Goal: Task Accomplishment & Management: Manage account settings

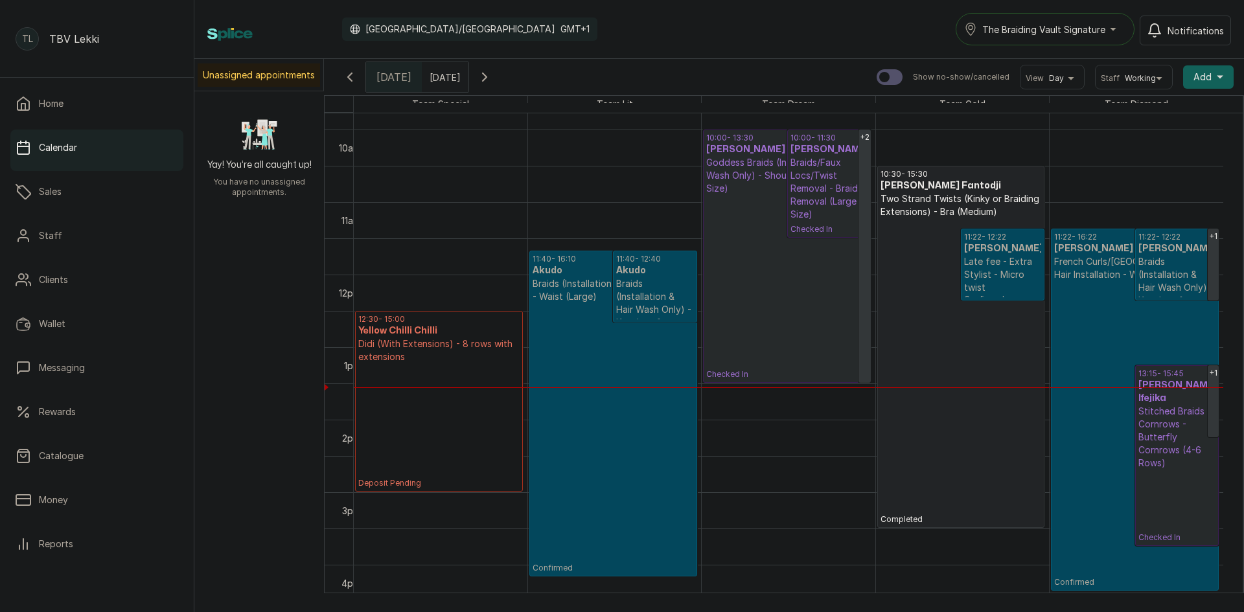
scroll to position [695, 0]
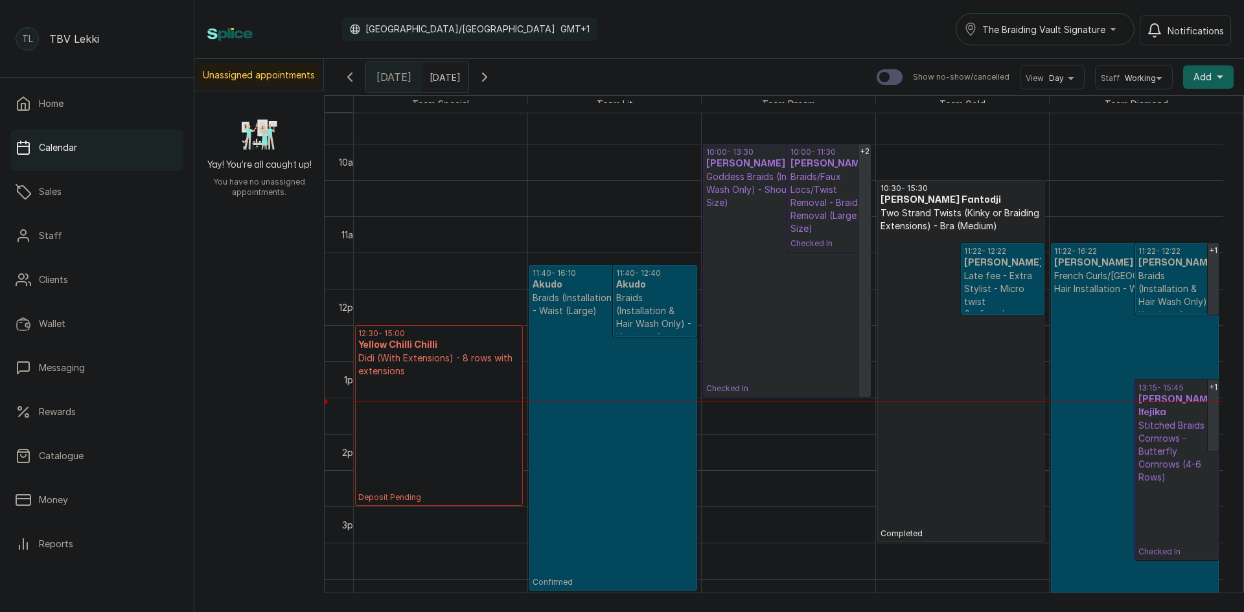
click at [1109, 31] on div "The Braiding Vault Signature" at bounding box center [1045, 29] width 162 height 16
click at [1105, 34] on span "The Braiding Vault Signature" at bounding box center [1043, 30] width 123 height 14
click at [1108, 29] on div "The Braiding Vault Signature" at bounding box center [1045, 29] width 162 height 16
click at [1063, 76] on li "The Braiding Vault" at bounding box center [1053, 87] width 194 height 26
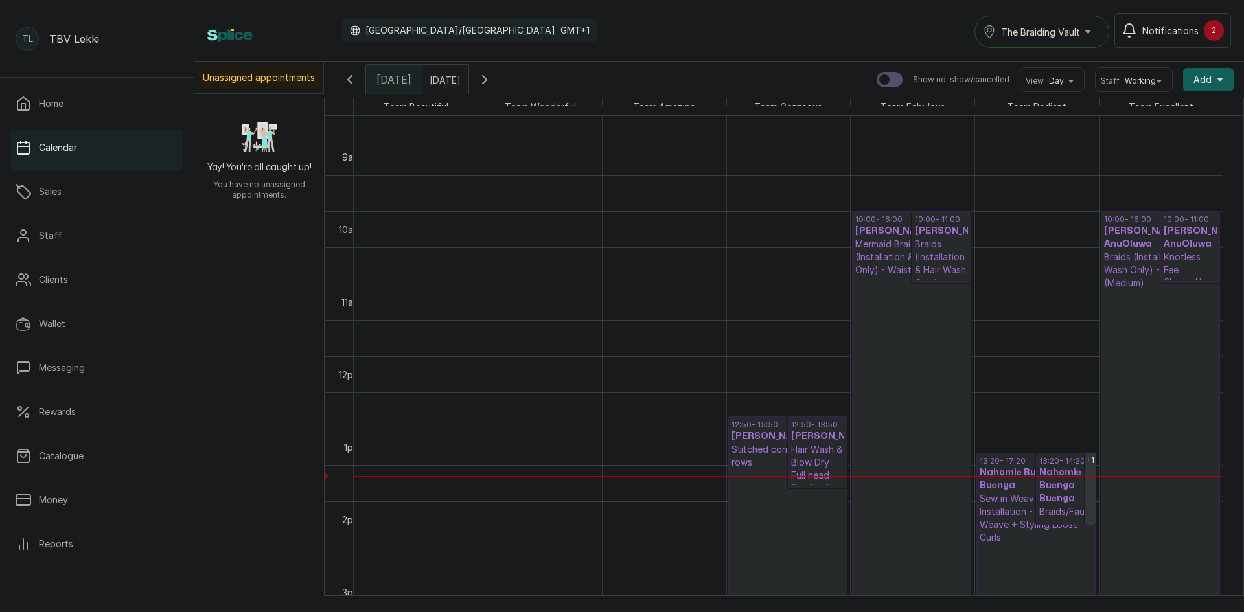
scroll to position [890, 0]
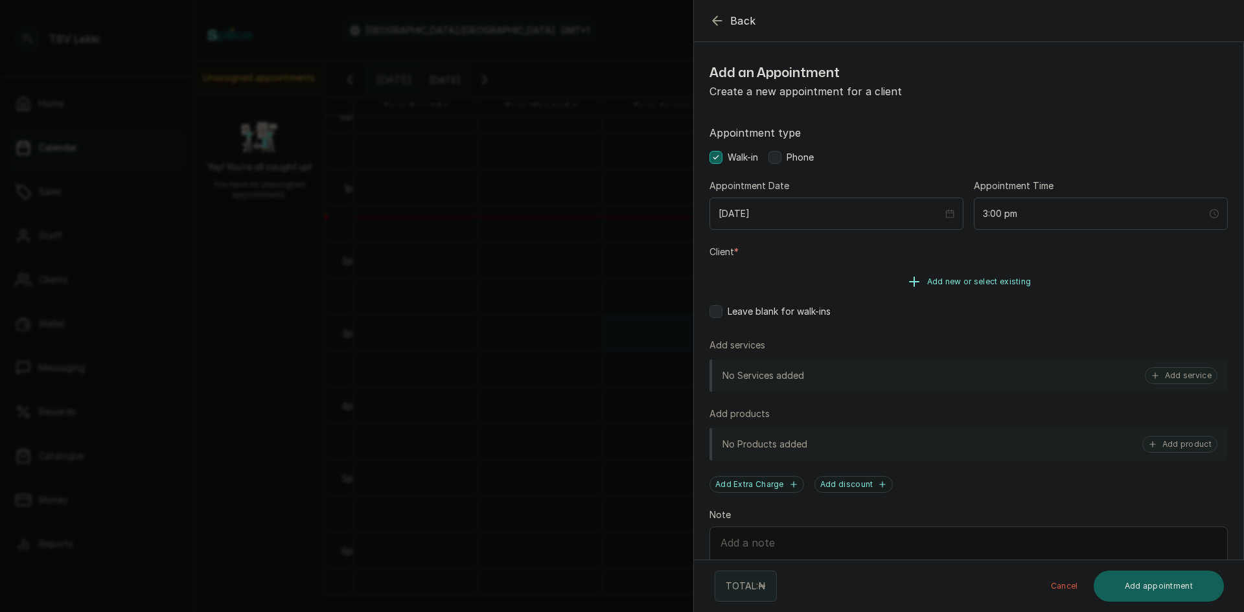
click at [958, 277] on span "Add new or select existing" at bounding box center [979, 282] width 104 height 10
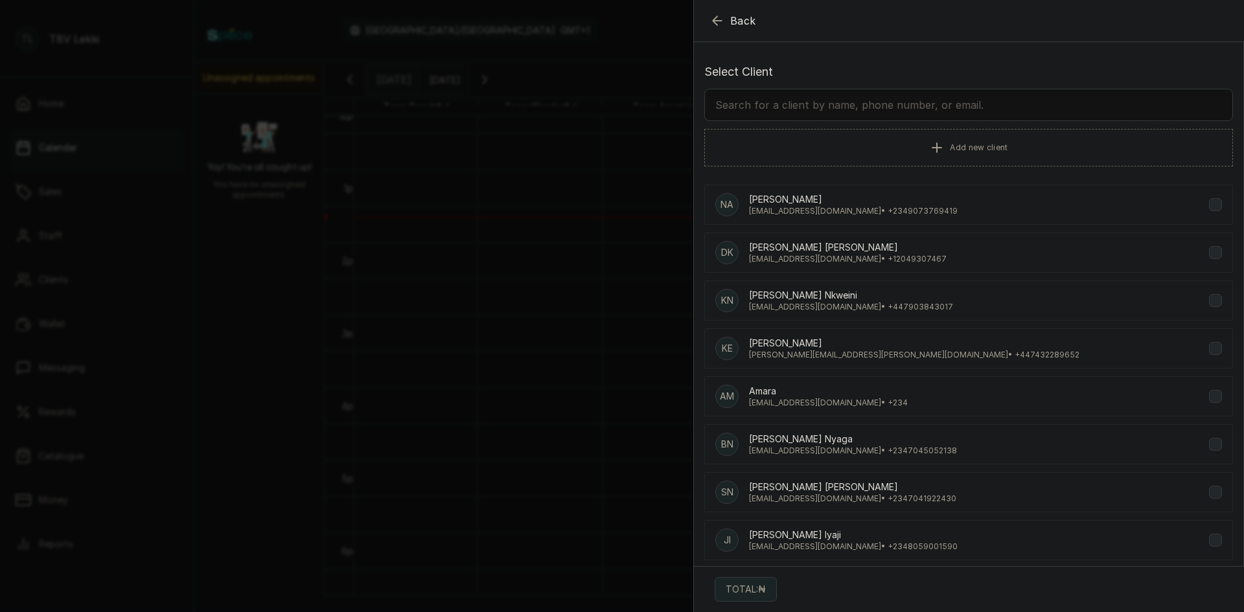
click at [870, 106] on input "text" at bounding box center [968, 105] width 529 height 32
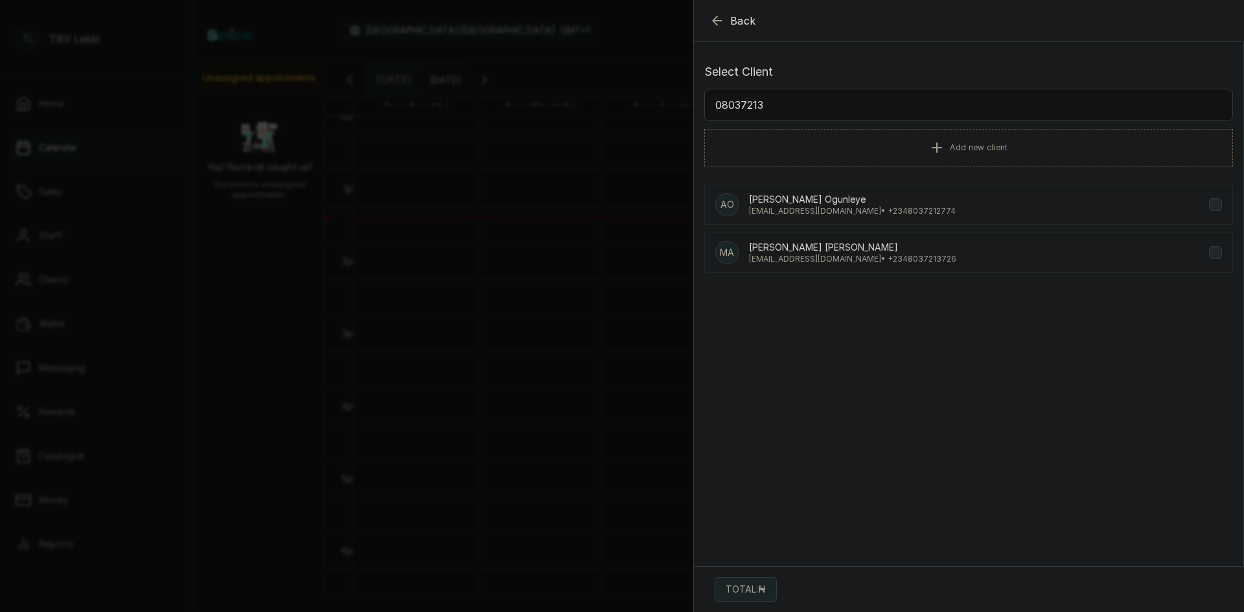
type input "080372137"
click at [964, 260] on div "MA Maimuna Animashaun Animashaun maimunaga@gmail.com • +234 8037213726" at bounding box center [968, 253] width 529 height 40
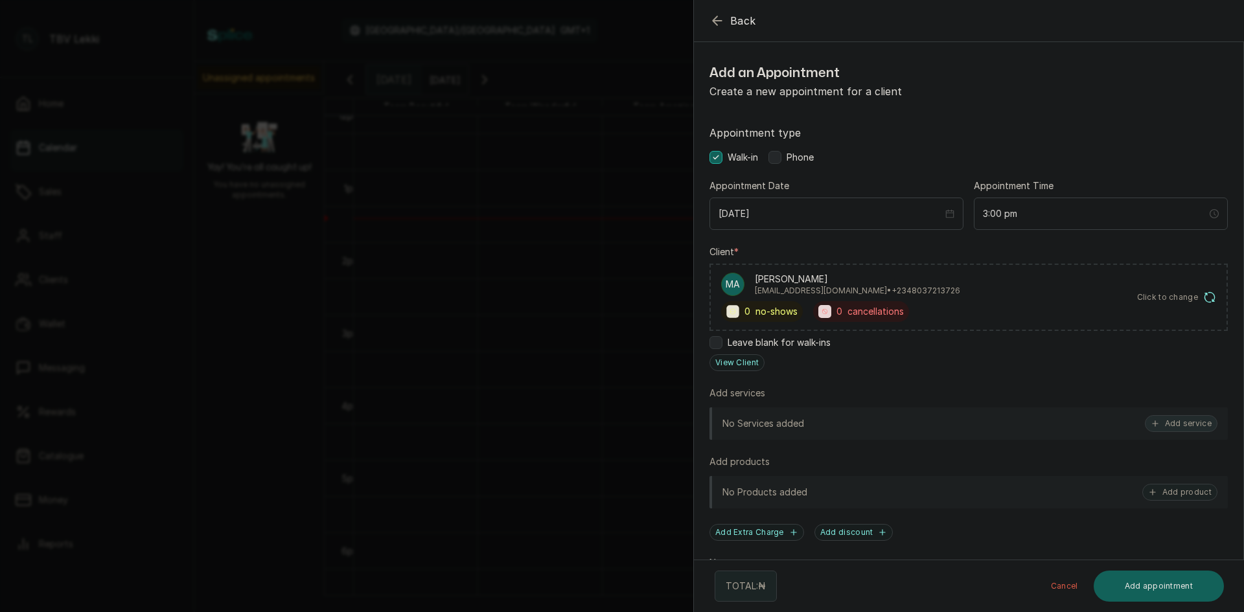
click at [1192, 425] on button "Add service" at bounding box center [1181, 423] width 73 height 17
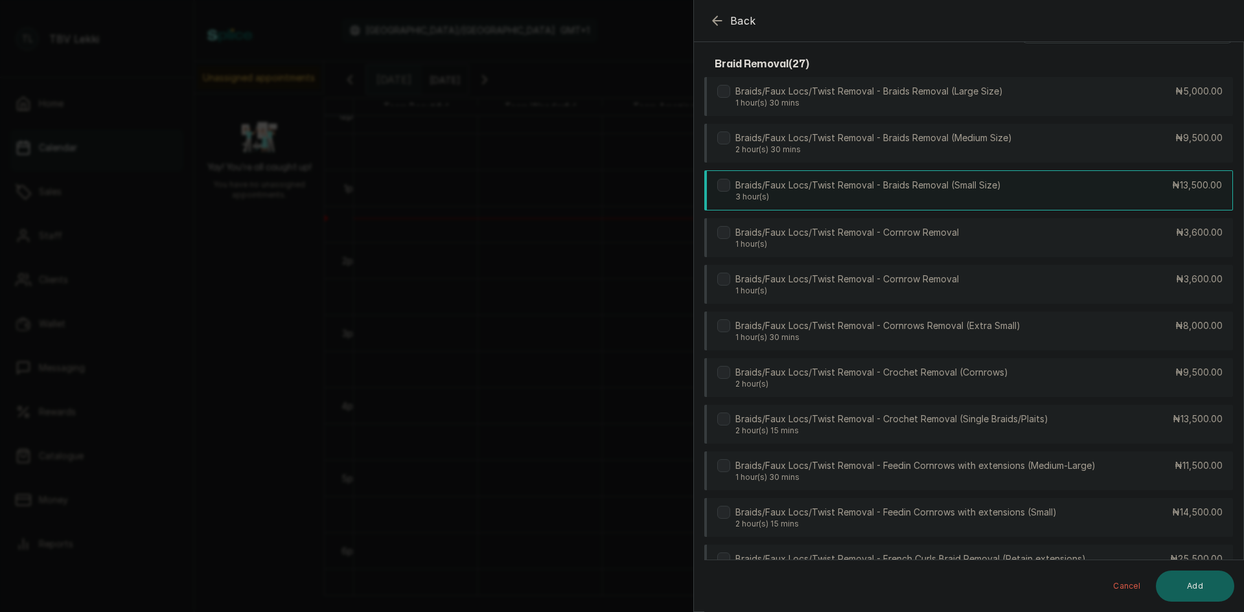
scroll to position [0, 0]
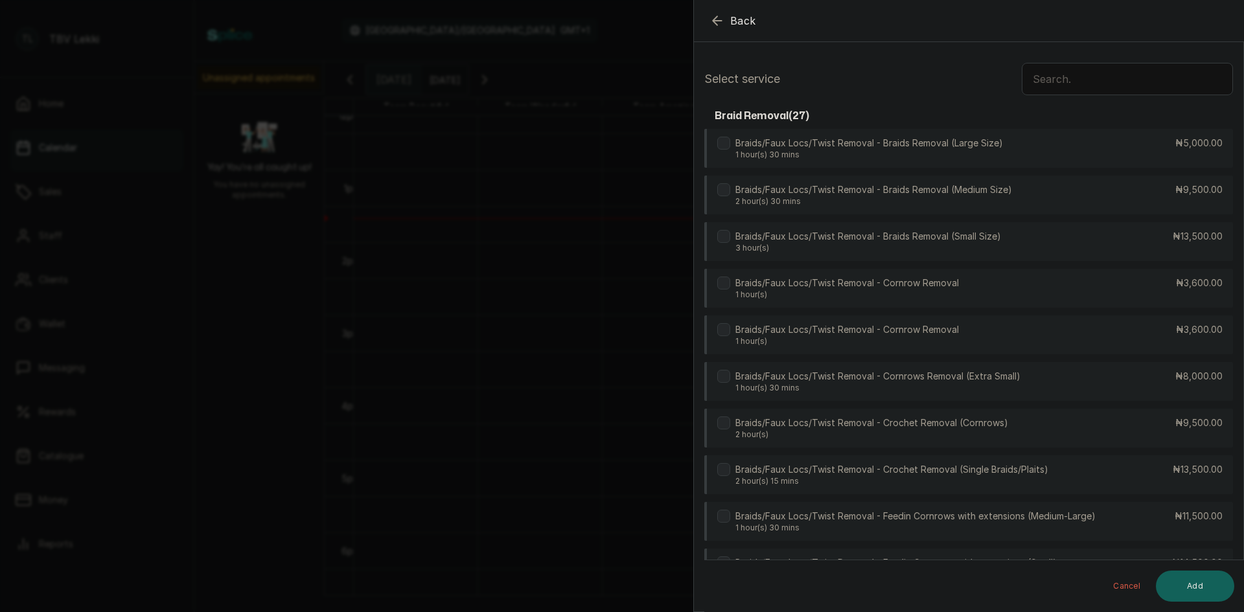
click at [1082, 84] on input "text" at bounding box center [1127, 79] width 211 height 32
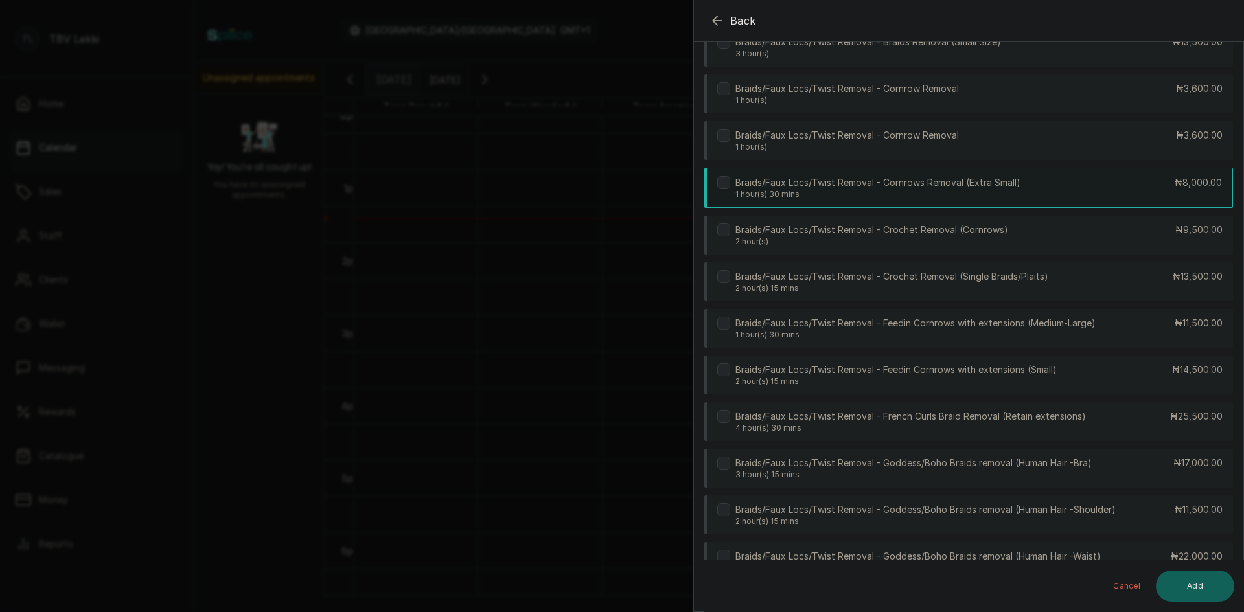
scroll to position [259, 0]
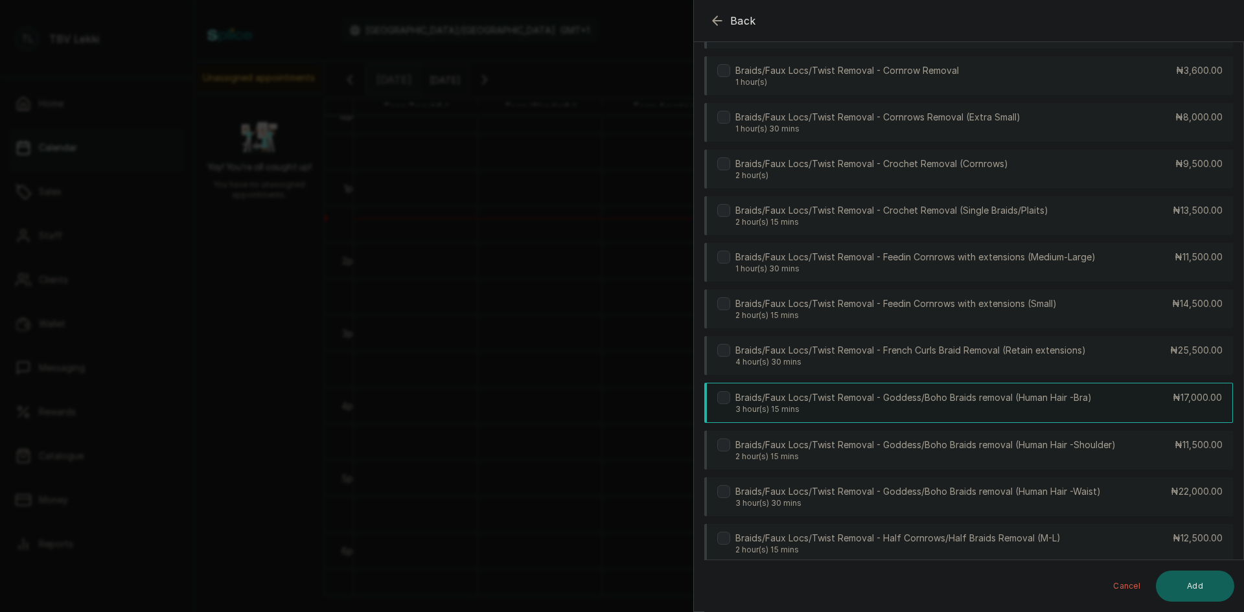
type input "REMOVAL"
click at [1064, 402] on p "Braids/Faux Locs/Twist Removal - Goddess/Boho Braids removal (Human Hair -Bra)" at bounding box center [913, 397] width 356 height 13
click at [1175, 594] on button "Add" at bounding box center [1195, 586] width 78 height 31
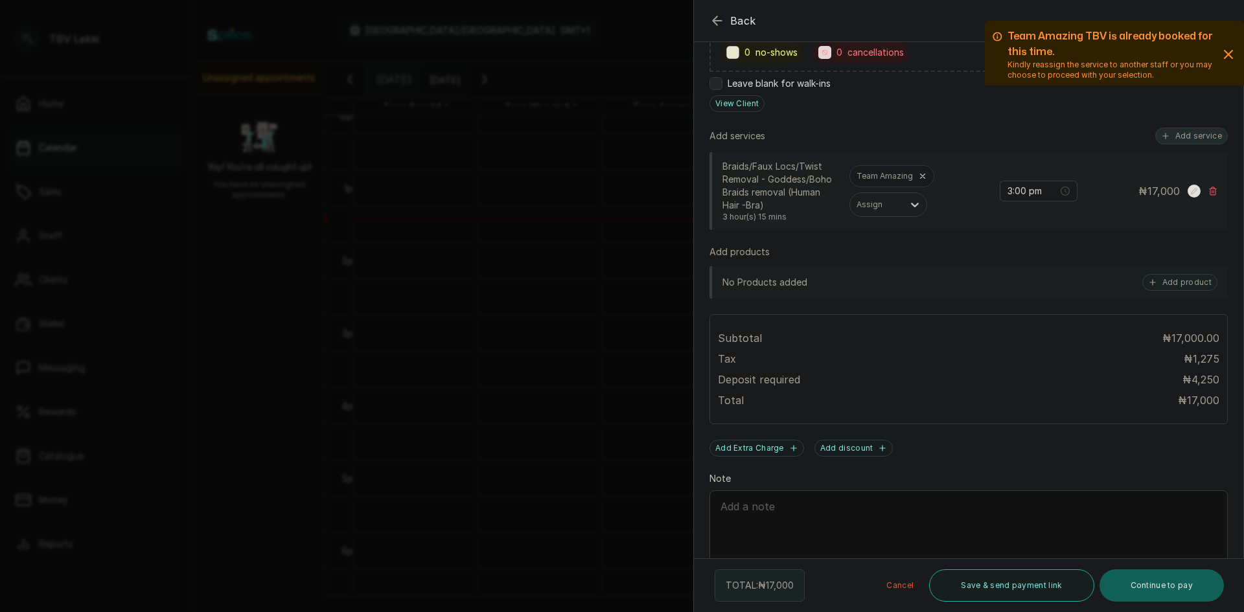
click at [1175, 139] on button "Add service" at bounding box center [1191, 136] width 73 height 17
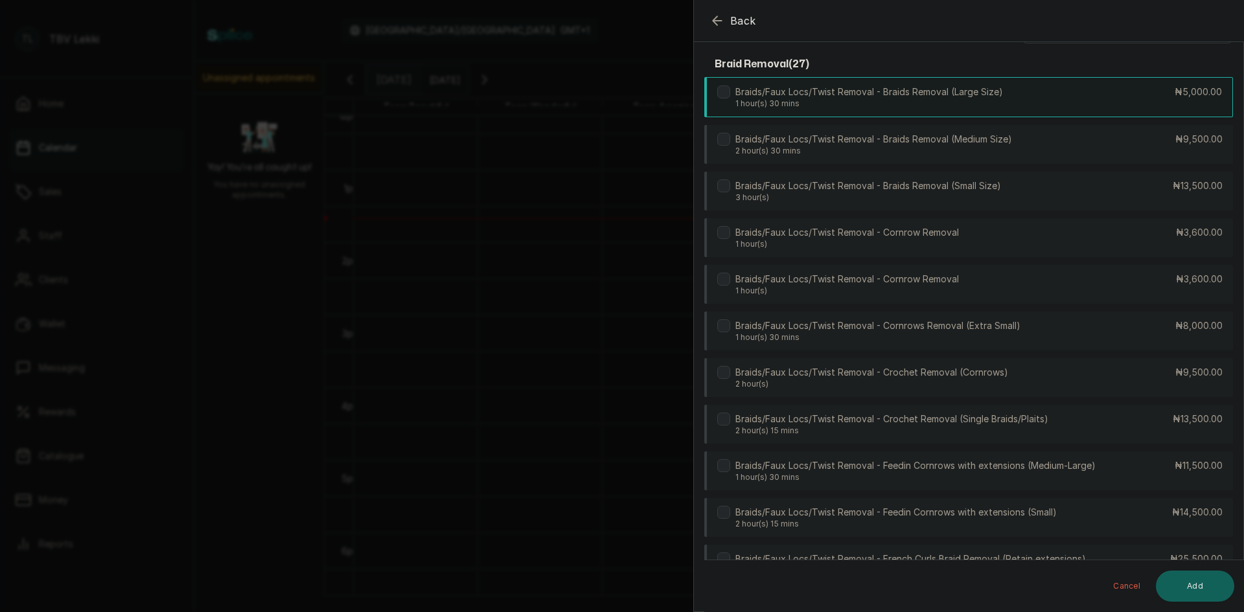
scroll to position [0, 0]
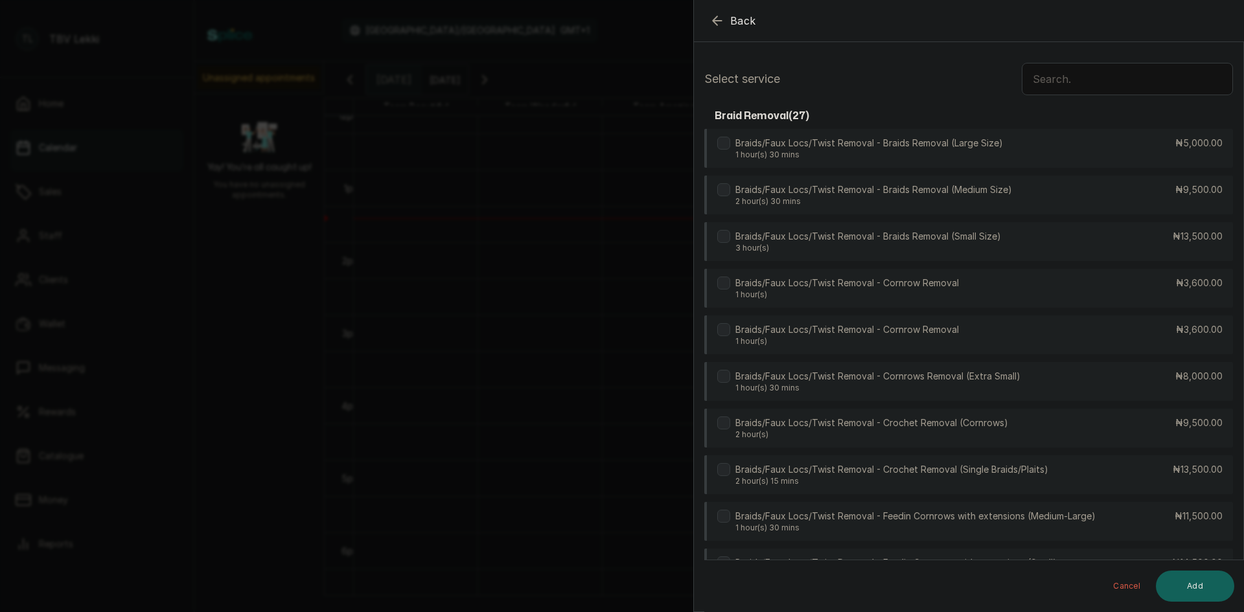
click at [1046, 75] on input "text" at bounding box center [1127, 79] width 211 height 32
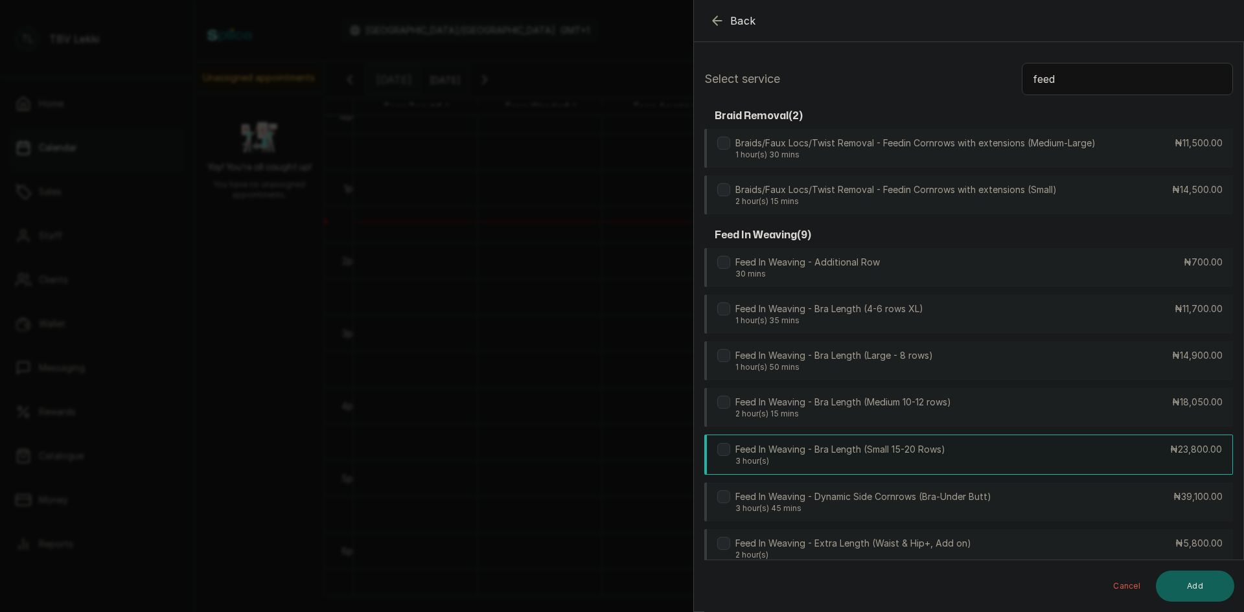
type input "feed"
click at [916, 452] on p "Feed In Weaving - Bra Length (Small 15-20 Rows)" at bounding box center [840, 449] width 210 height 13
click at [1184, 584] on button "Add" at bounding box center [1195, 586] width 78 height 31
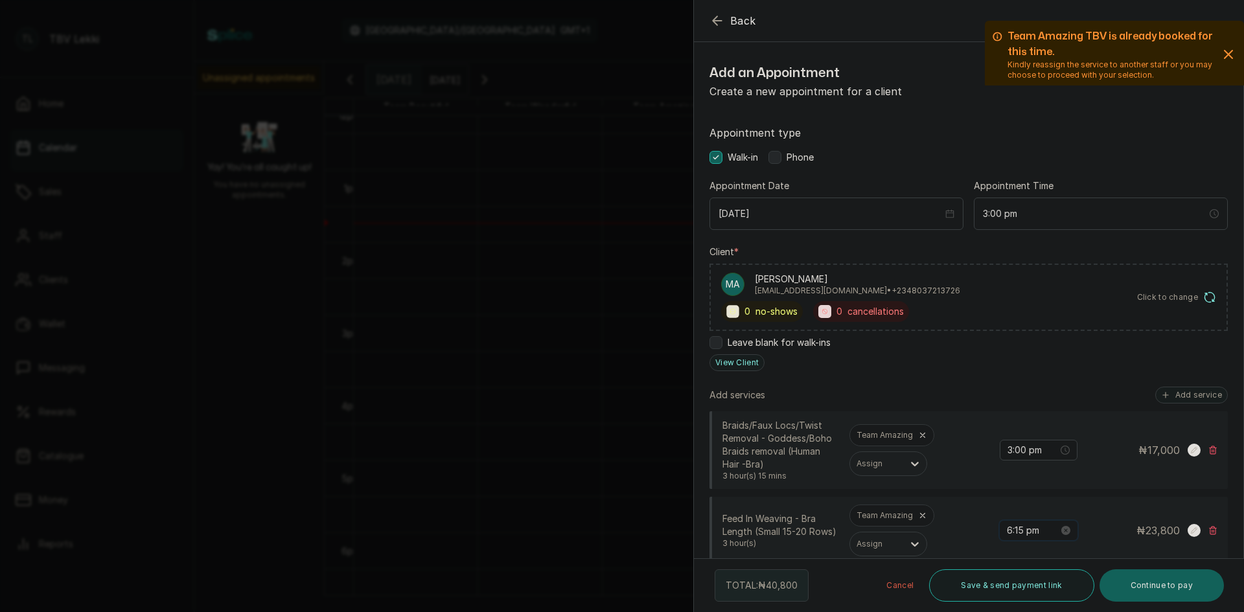
click at [1007, 526] on input "6:15 pm" at bounding box center [1033, 531] width 52 height 14
click at [1010, 412] on div "03" at bounding box center [1008, 411] width 31 height 18
click at [1050, 356] on div "00" at bounding box center [1045, 354] width 31 height 18
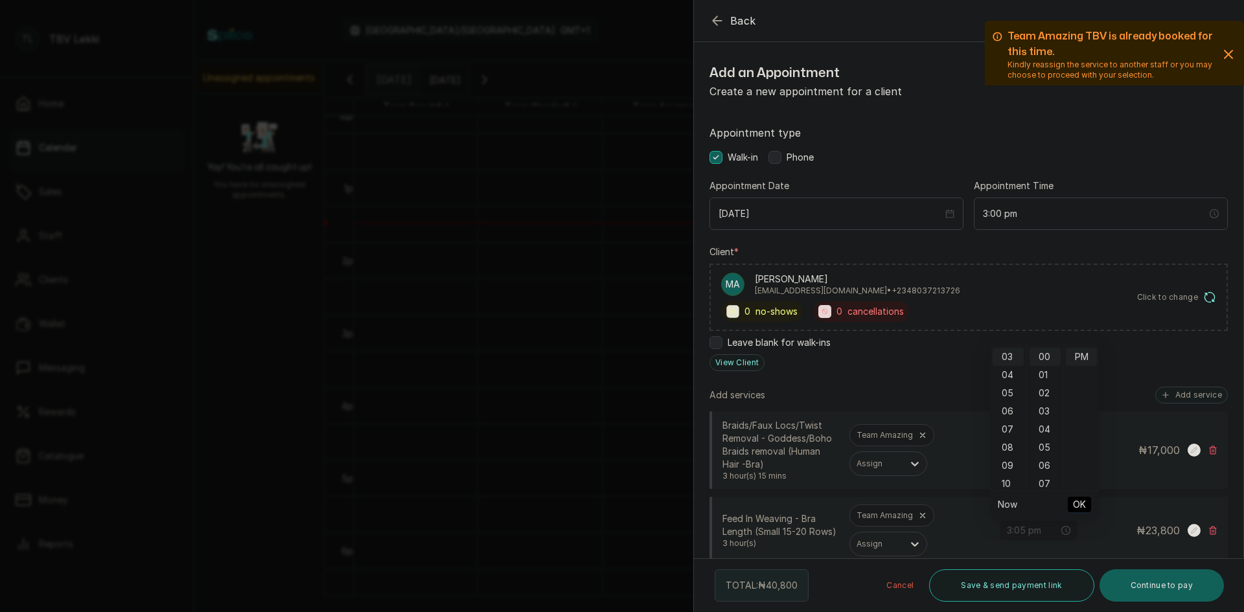
type input "3:00 pm"
click at [1081, 507] on span "OK" at bounding box center [1079, 504] width 13 height 25
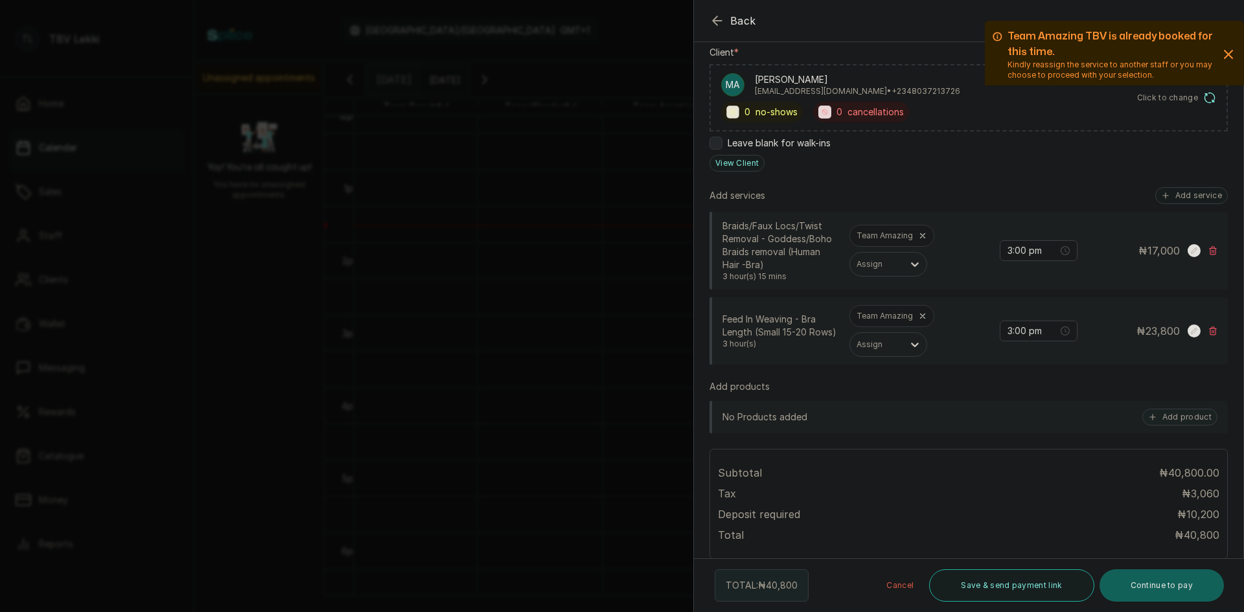
scroll to position [259, 0]
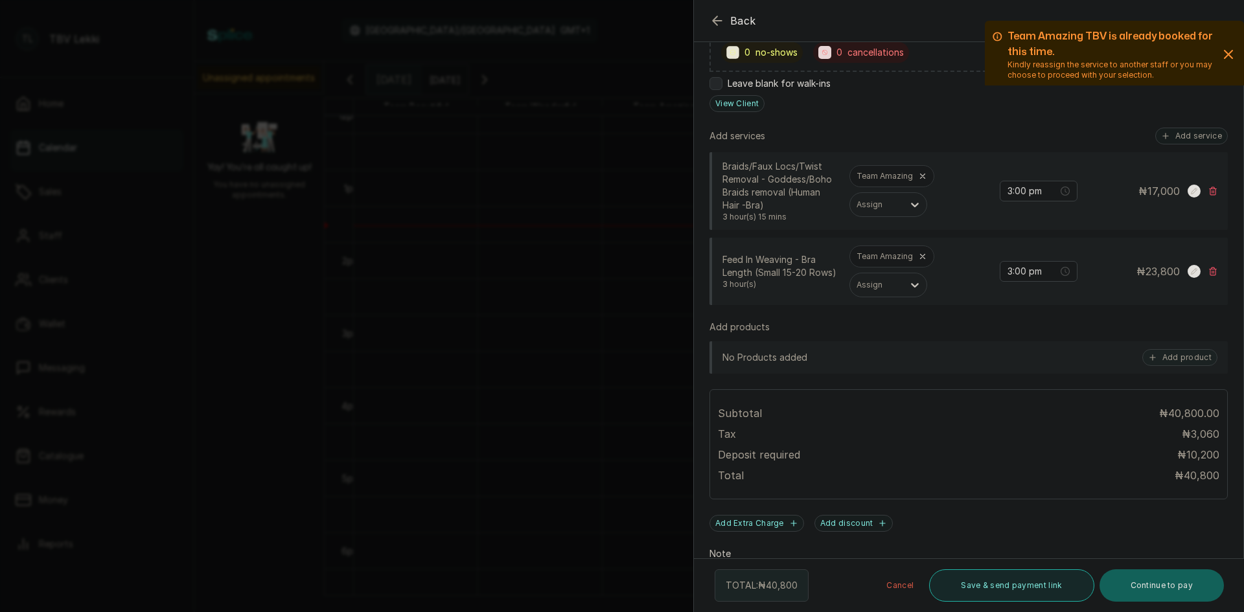
click at [1022, 586] on button "Save & send payment link" at bounding box center [1011, 586] width 165 height 32
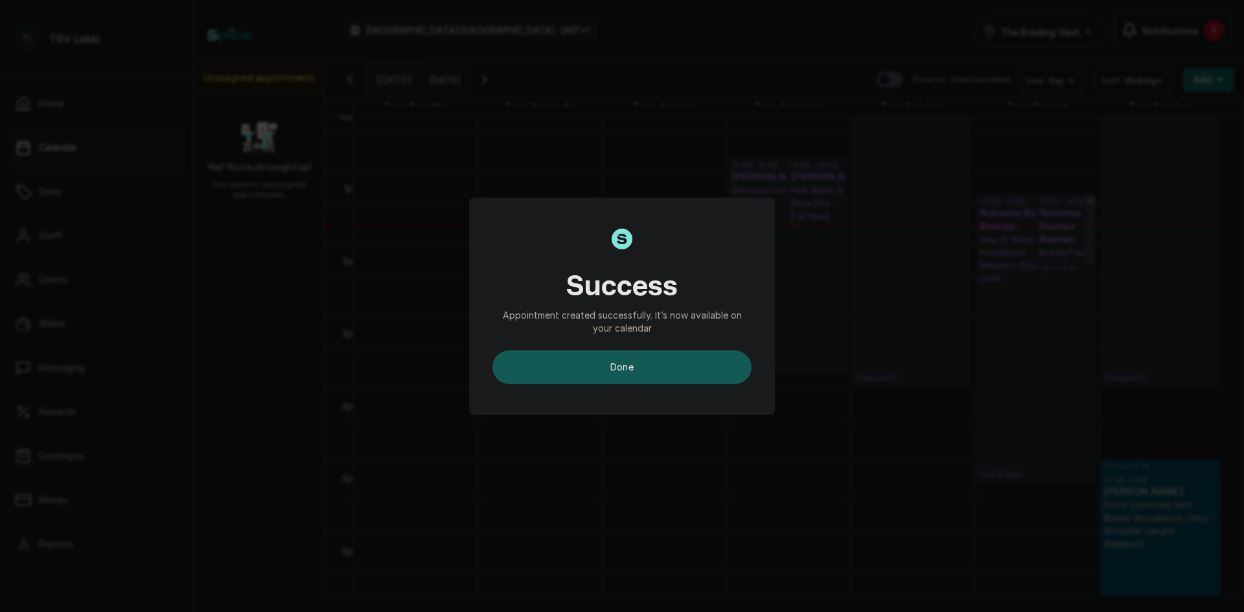
click at [685, 362] on button "done" at bounding box center [621, 368] width 259 height 34
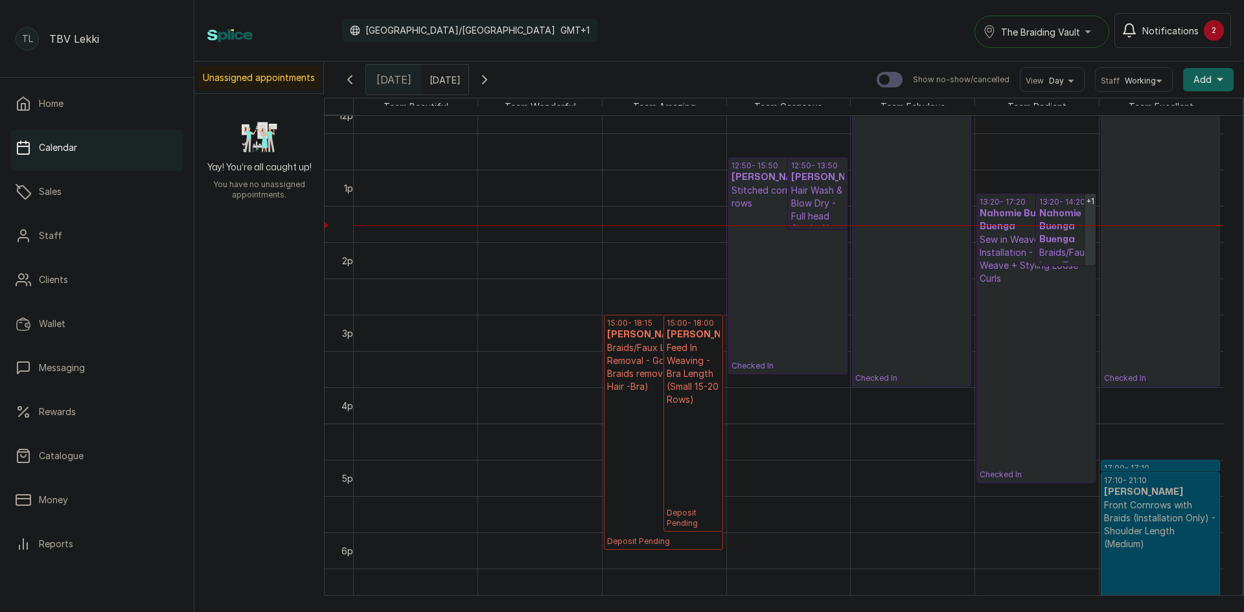
click at [690, 369] on p "Feed In Weaving - Bra Length (Small 15-20 Rows)" at bounding box center [693, 373] width 53 height 65
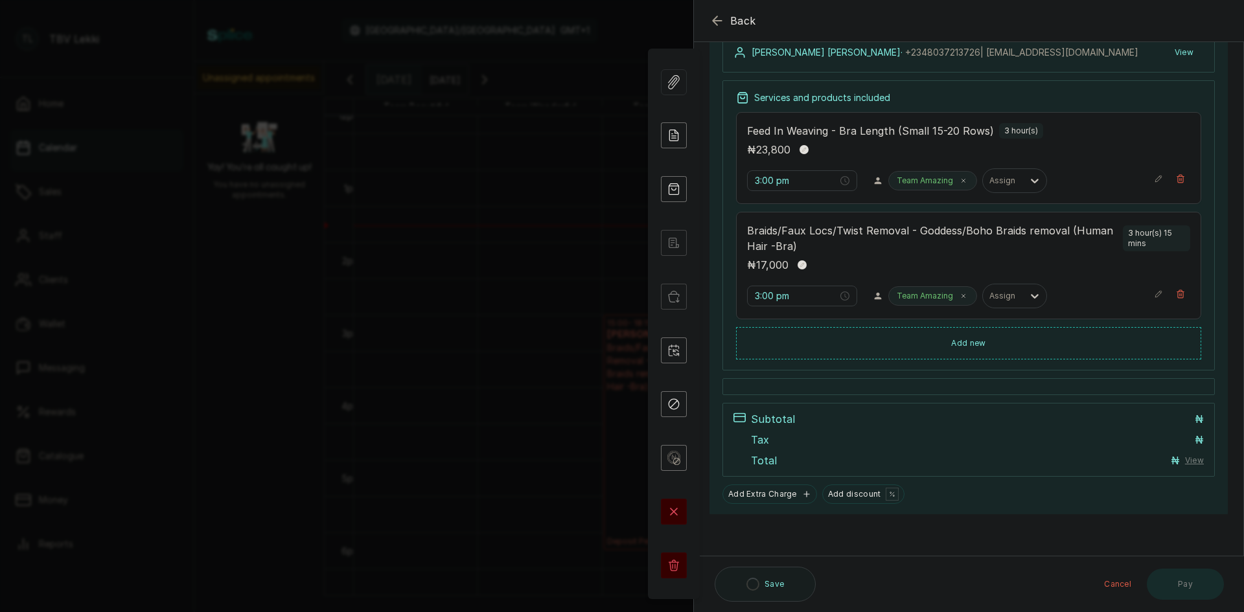
scroll to position [157, 0]
click at [675, 138] on icon at bounding box center [675, 134] width 6 height 8
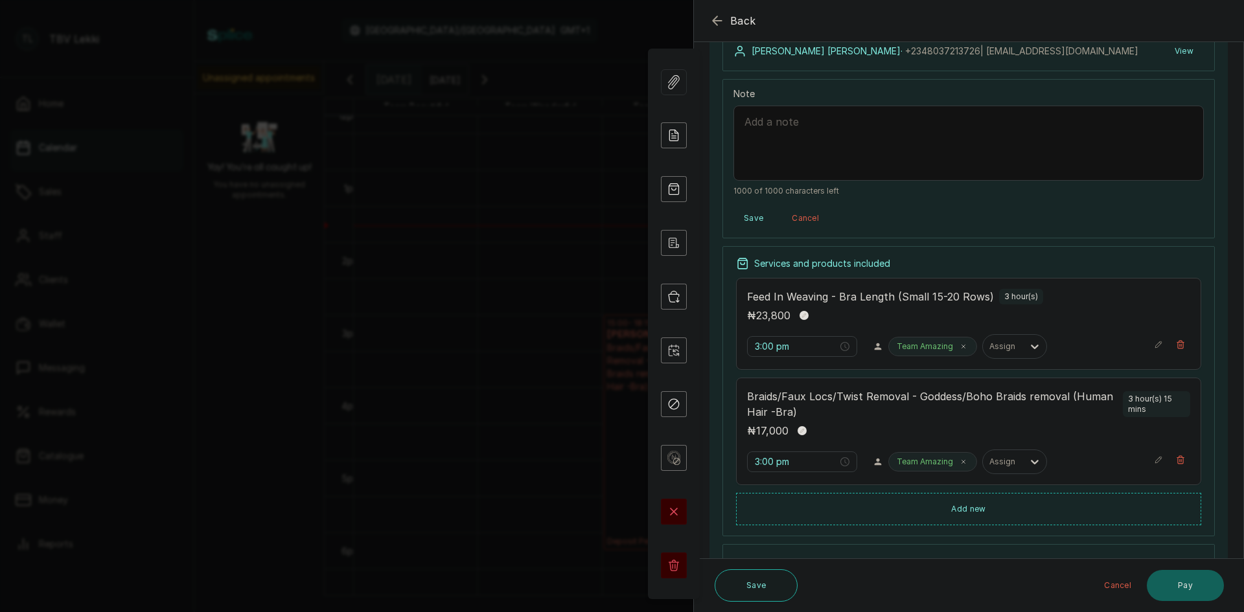
click at [792, 126] on textarea "Note" at bounding box center [968, 143] width 470 height 75
paste textarea "ANIMASHAUN MAIMUNATU GOBIR"
type textarea "10,500 deposit on 14/10/2025 from ANIMASHAUN MAIMUNATU GOBIR"
click at [760, 217] on button "Save" at bounding box center [753, 218] width 40 height 23
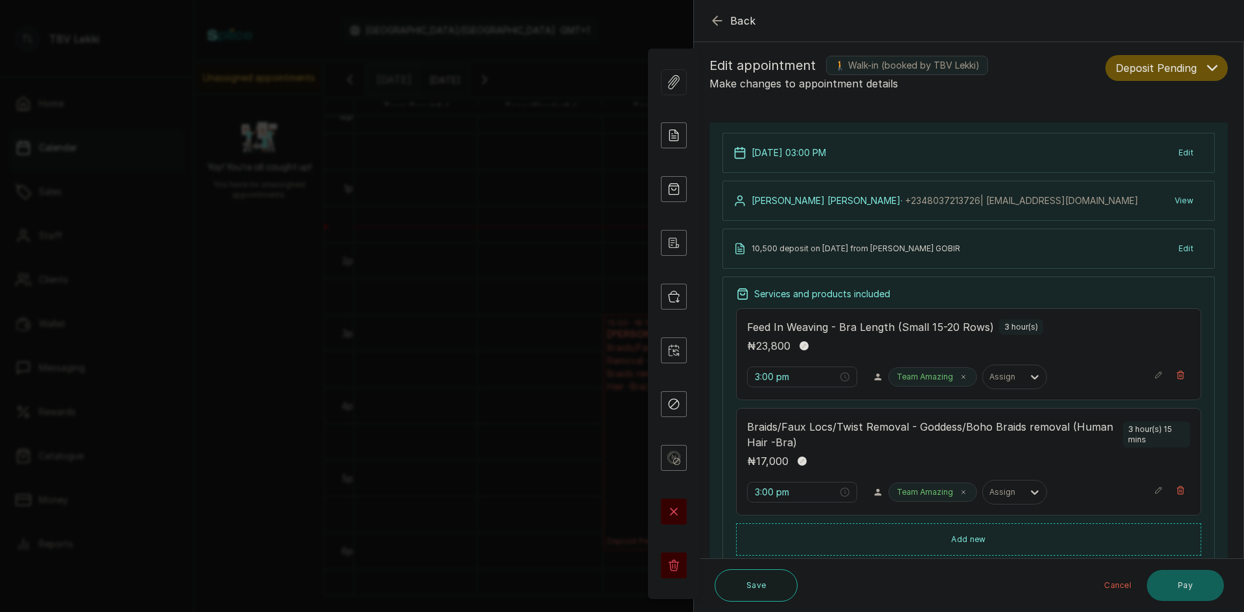
scroll to position [0, 0]
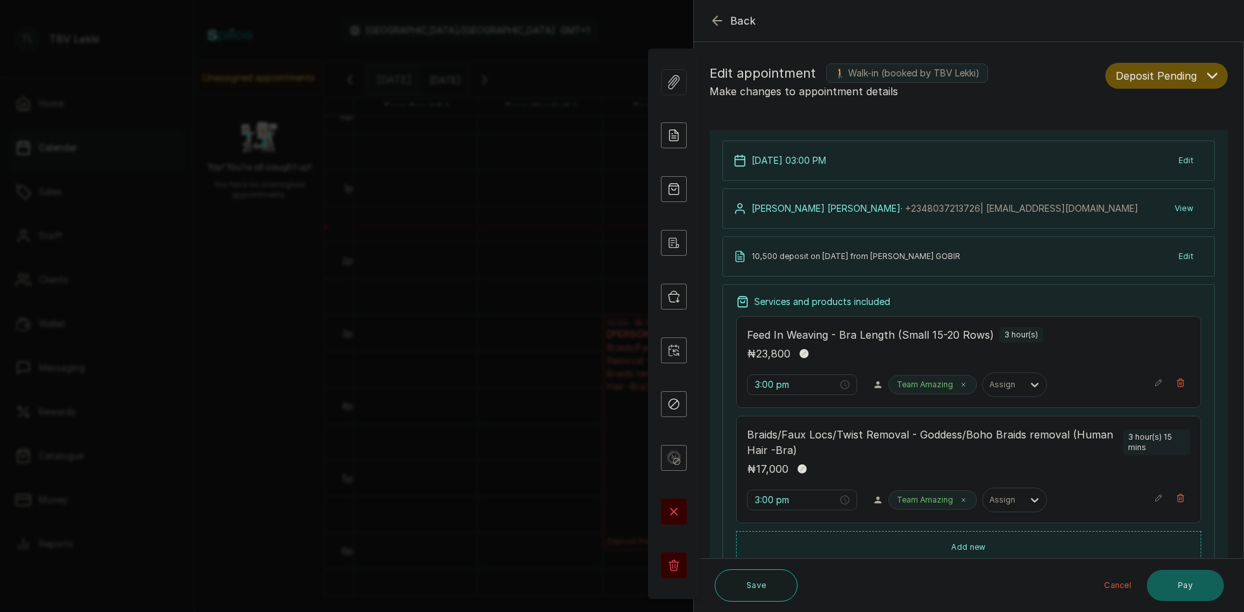
click at [1193, 76] on button "Deposit Pending" at bounding box center [1166, 76] width 122 height 26
click at [1157, 150] on div "Confirmed" at bounding box center [1166, 147] width 100 height 14
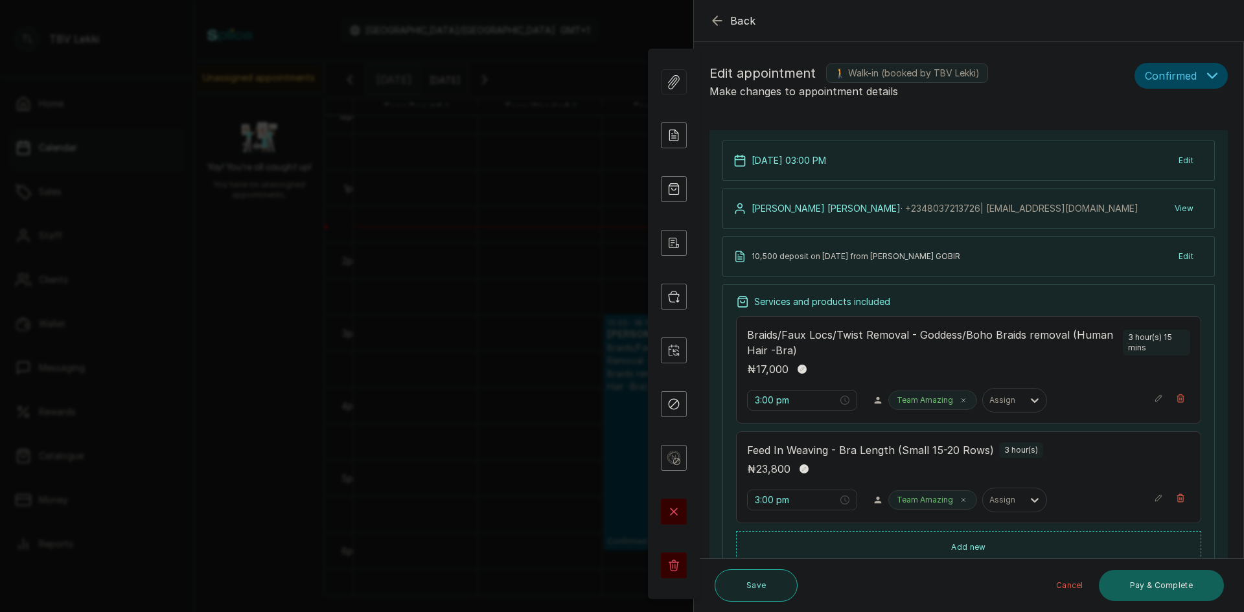
click at [733, 588] on button "Save" at bounding box center [756, 586] width 83 height 32
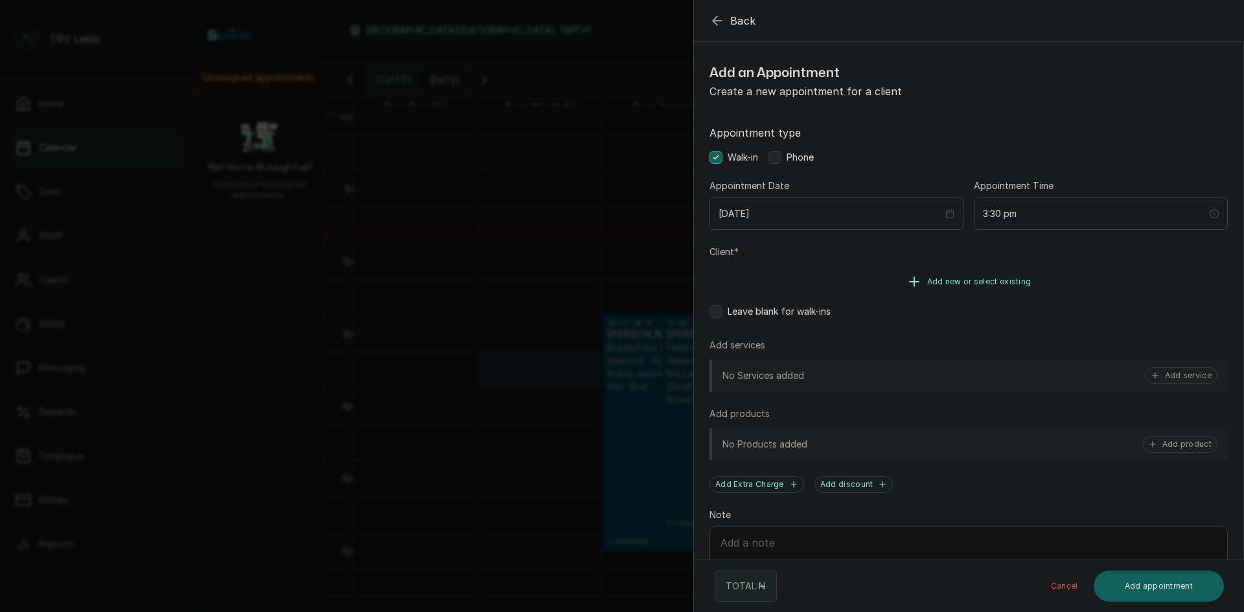
click at [932, 277] on span "Add new or select existing" at bounding box center [979, 282] width 104 height 10
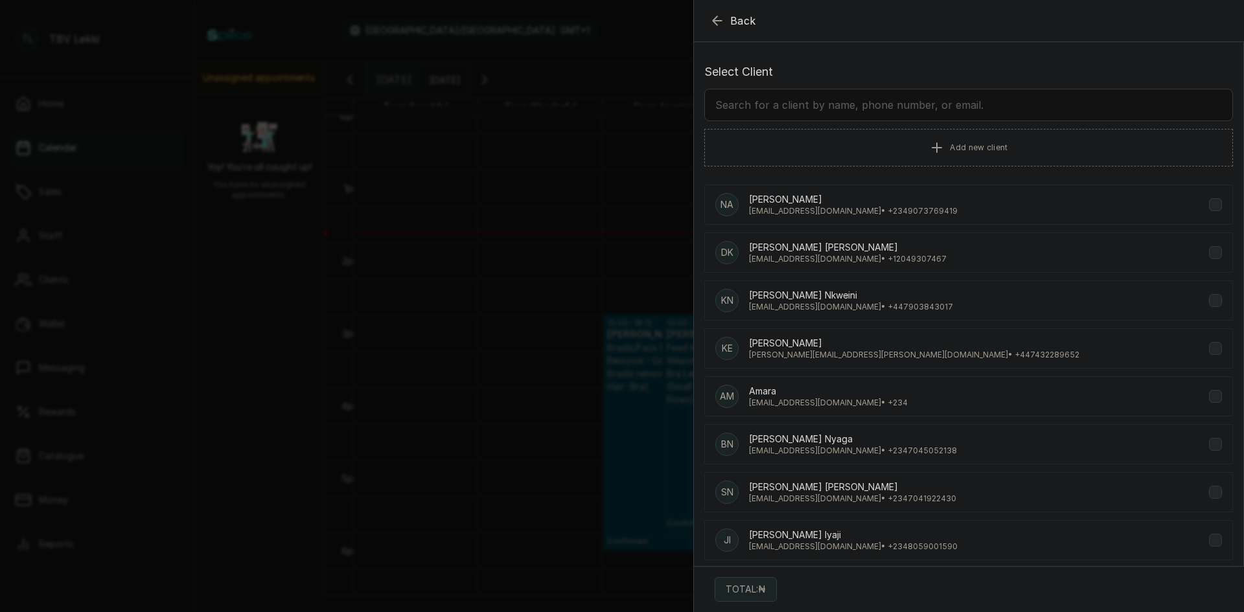
click at [717, 19] on icon "button" at bounding box center [718, 21] width 16 height 16
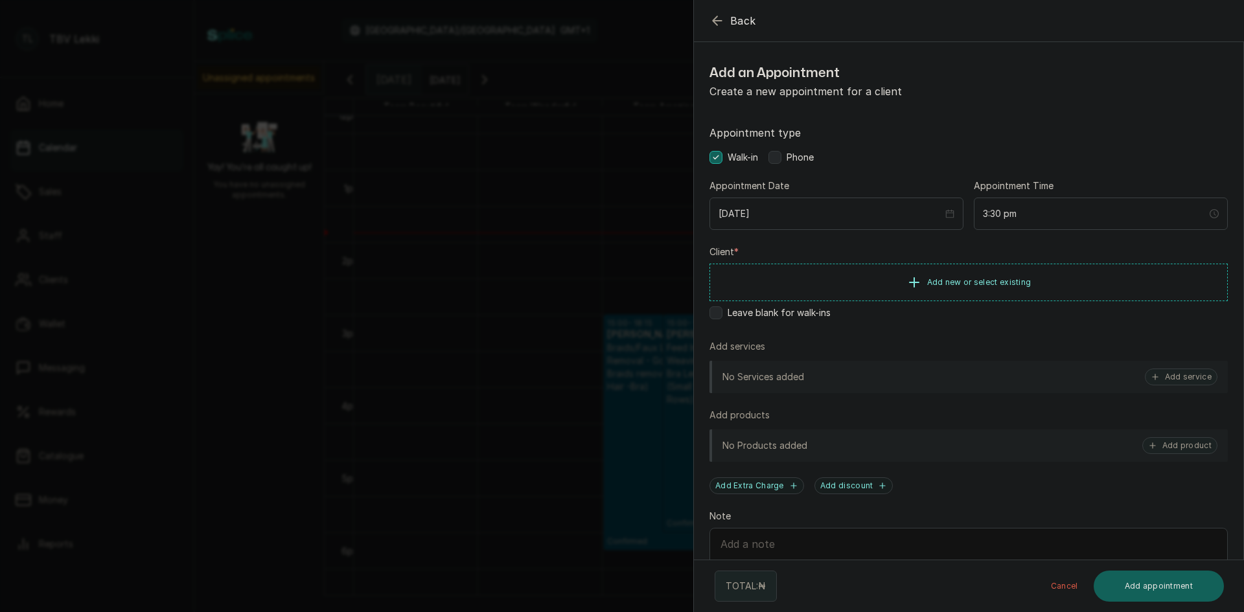
click at [884, 140] on label "Appointment type" at bounding box center [969, 133] width 518 height 16
click at [1197, 376] on button "Add service" at bounding box center [1181, 377] width 73 height 17
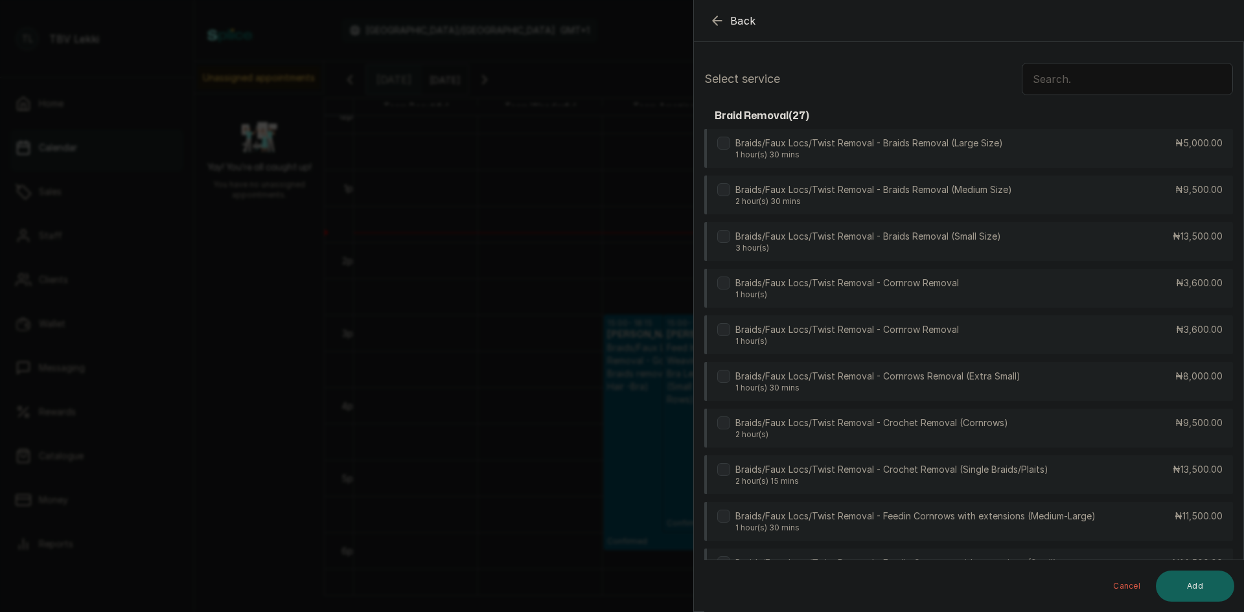
click at [1043, 76] on input "text" at bounding box center [1127, 79] width 211 height 32
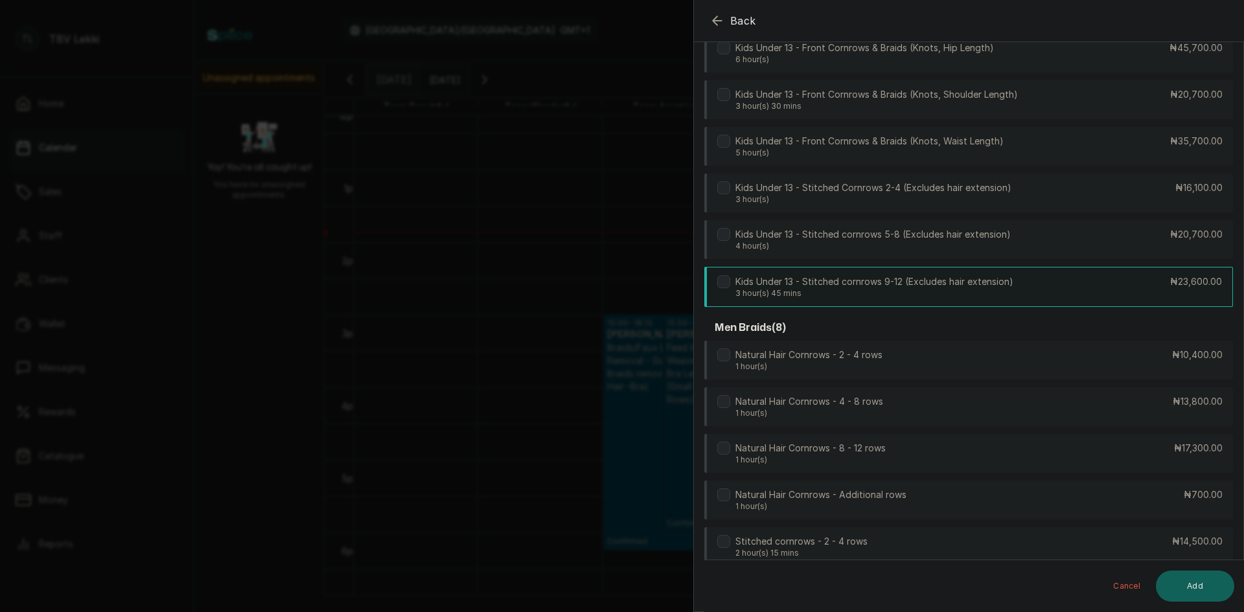
scroll to position [1684, 0]
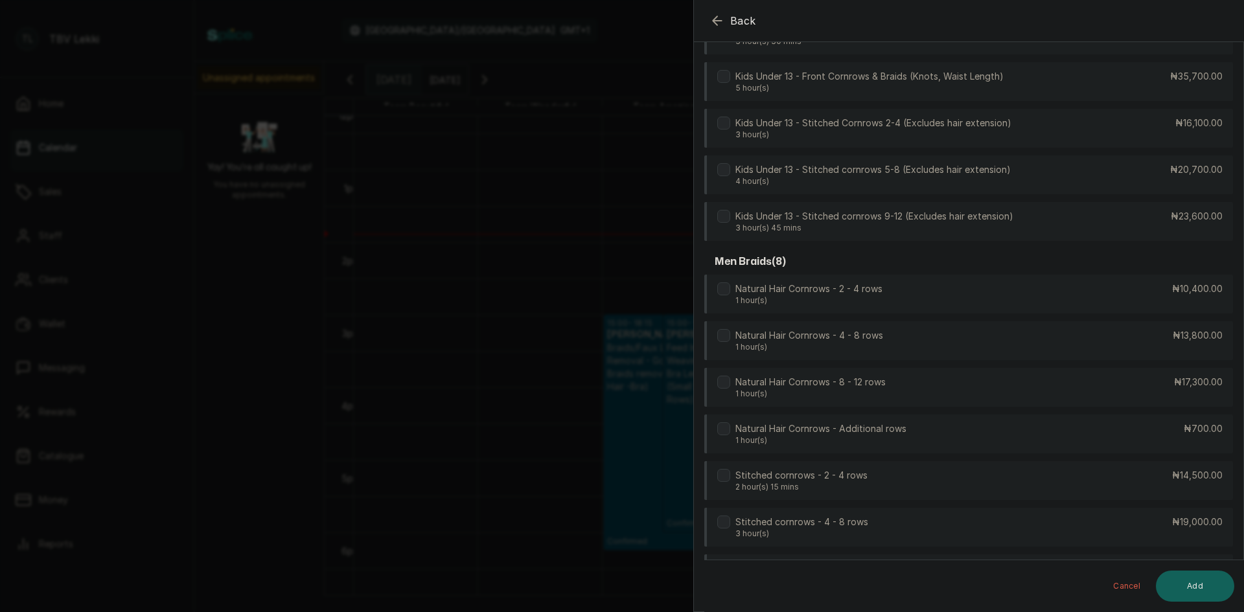
type input "cornrows"
click at [717, 20] on icon "button" at bounding box center [718, 21] width 16 height 16
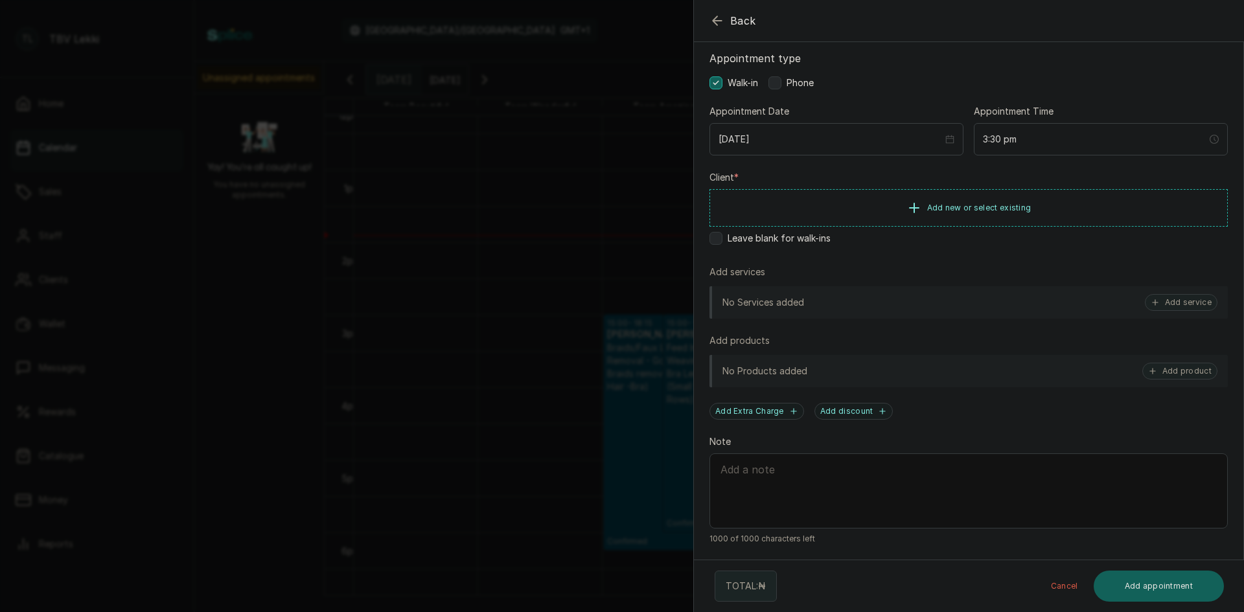
scroll to position [75, 0]
click at [720, 17] on icon "button" at bounding box center [718, 21] width 16 height 16
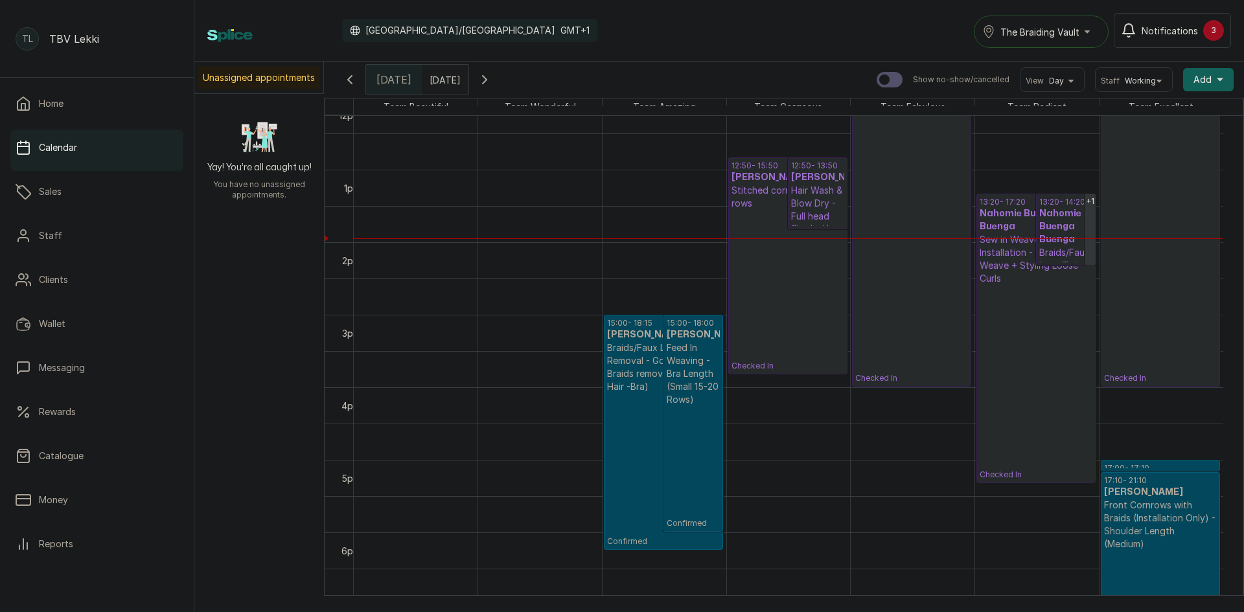
click at [676, 341] on h3 "Maimuna Animashaun Animashaun" at bounding box center [693, 335] width 53 height 13
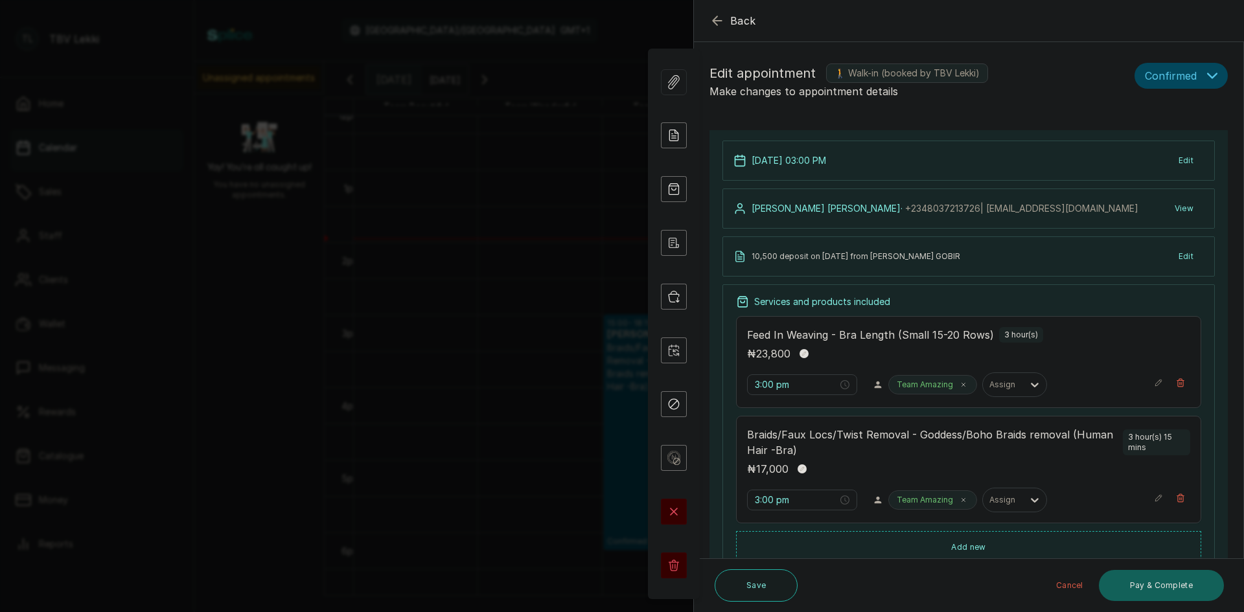
click at [714, 17] on icon "button" at bounding box center [718, 21] width 16 height 16
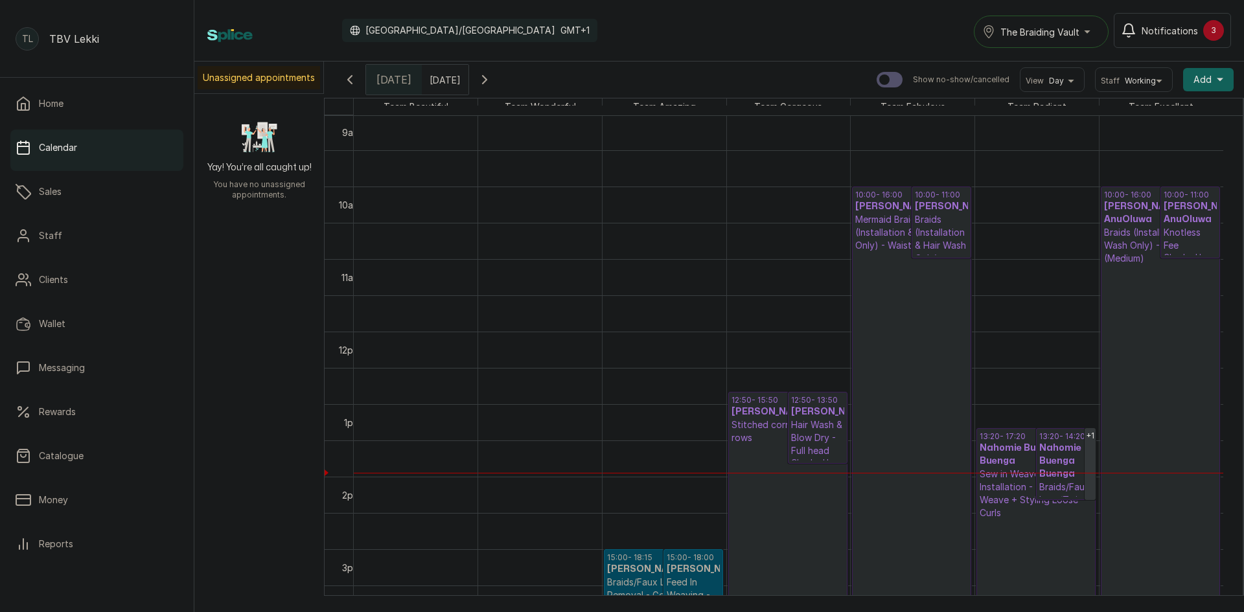
scroll to position [630, 0]
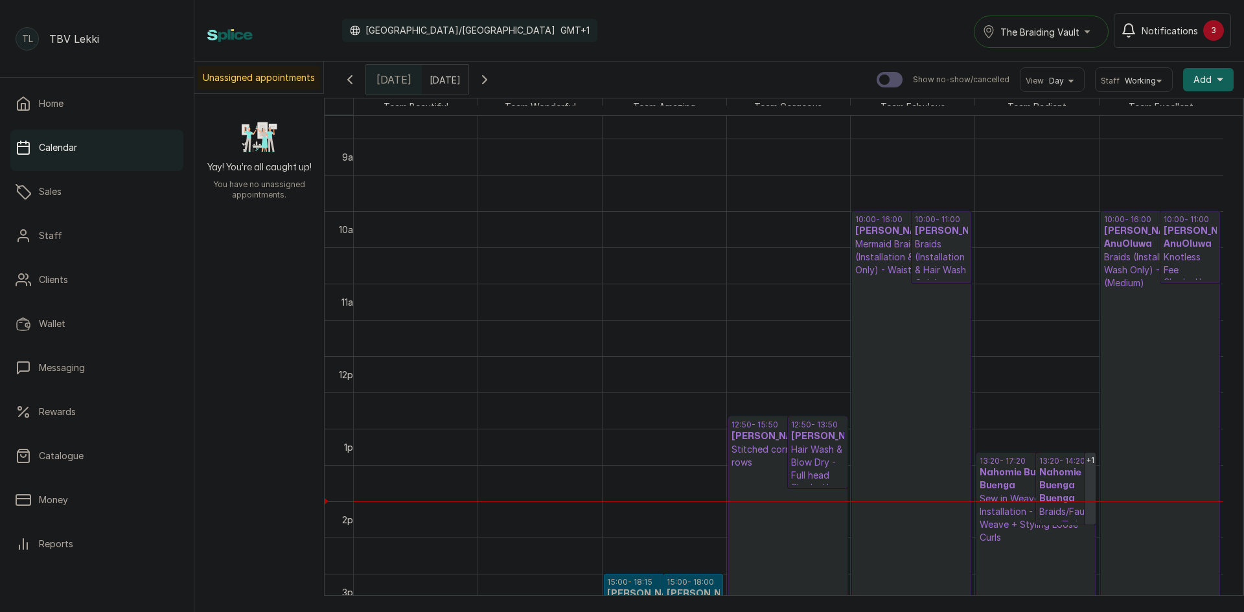
click at [778, 49] on div "Calendar Africa/Lagos GMT+1 The Braiding Vault Notifications 3" at bounding box center [719, 31] width 1050 height 62
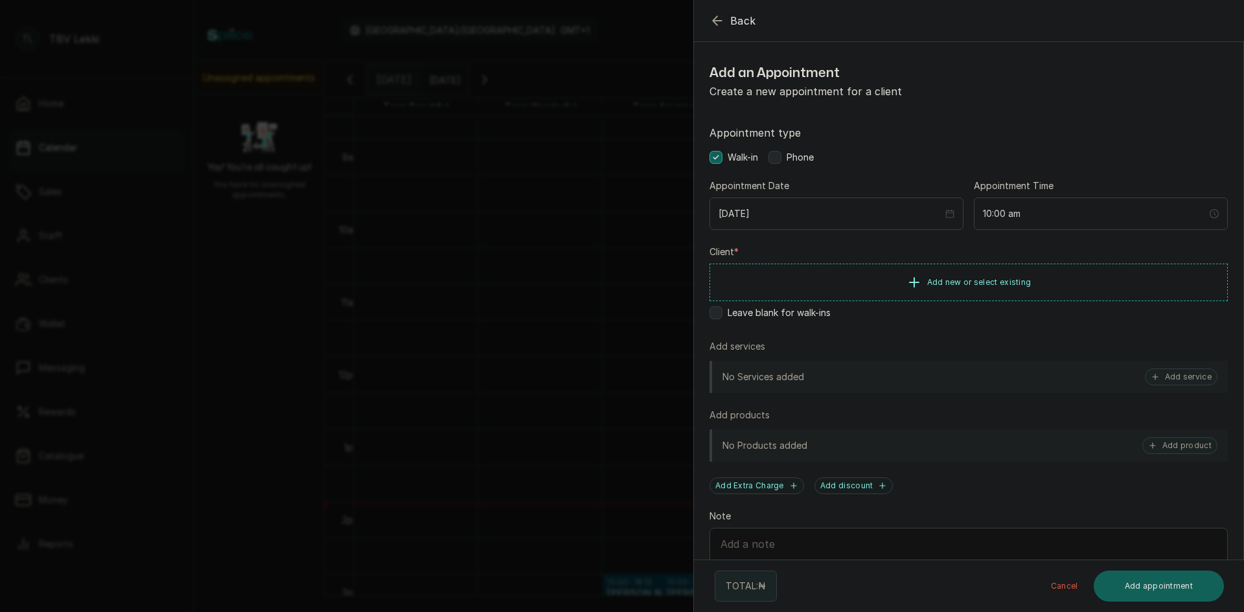
click at [724, 25] on icon "button" at bounding box center [718, 21] width 16 height 16
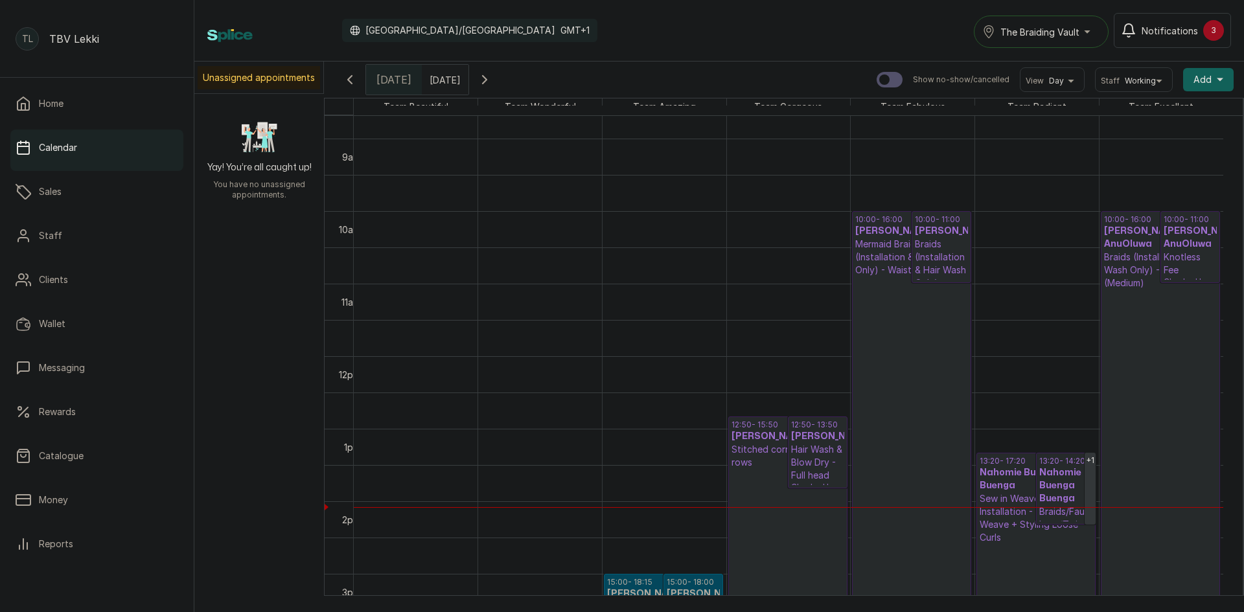
click at [739, 443] on p "Stitched cornrows - 4 - 8 rows" at bounding box center [788, 456] width 113 height 26
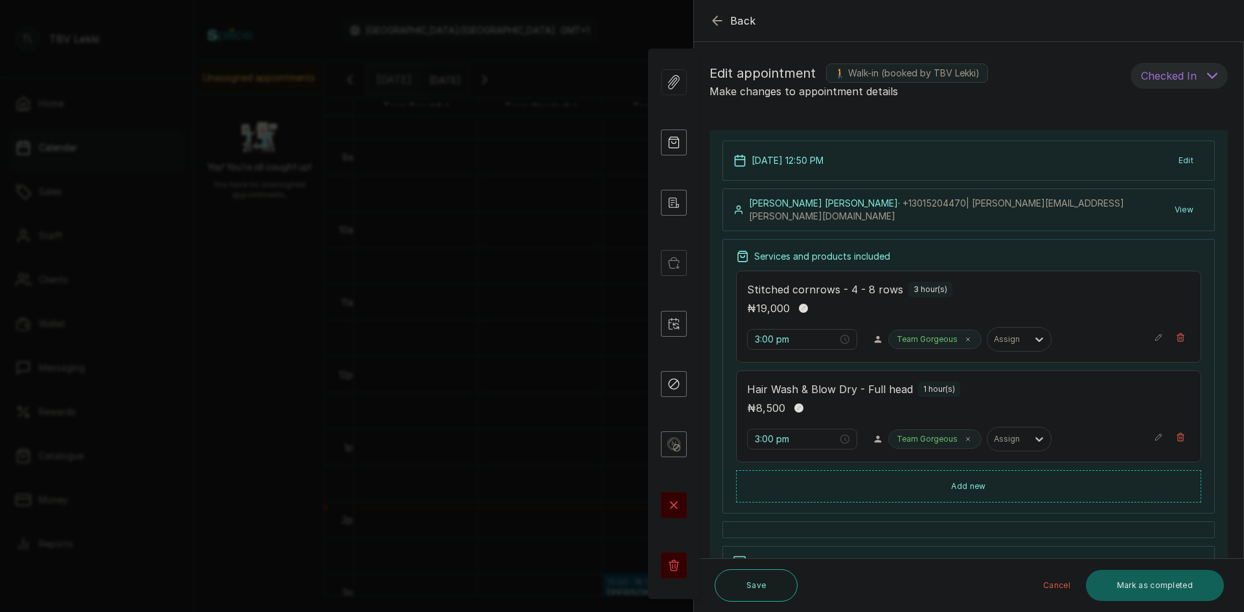
type input "12:50 pm"
click at [1154, 435] on icon "button" at bounding box center [1158, 437] width 9 height 9
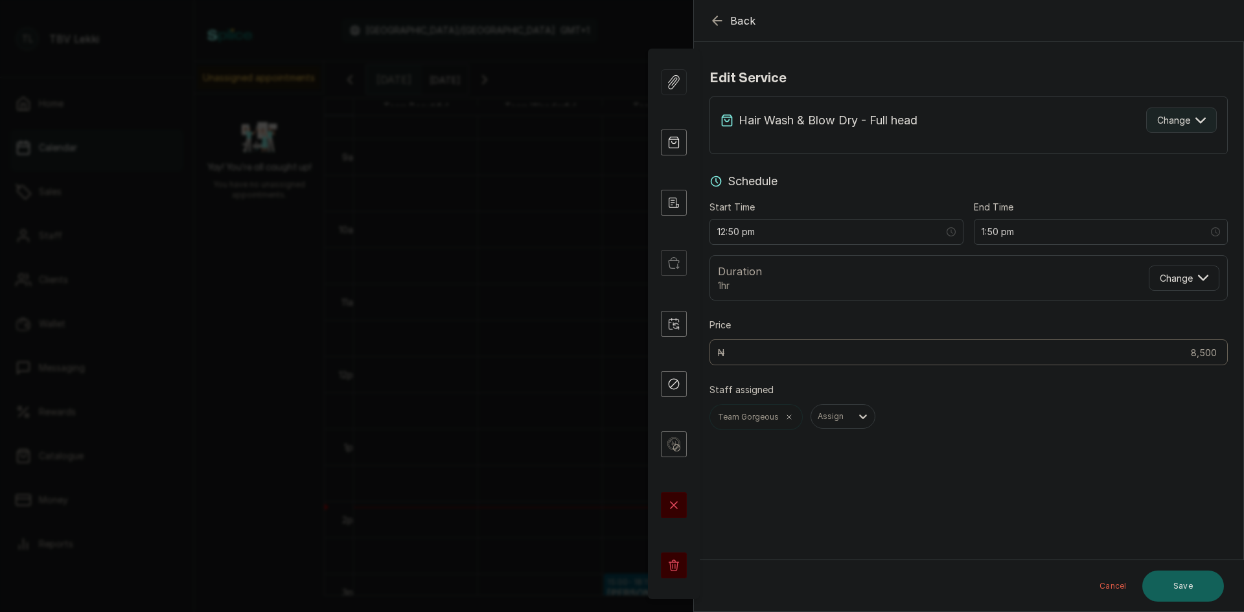
click at [1170, 126] on span "Change" at bounding box center [1173, 120] width 33 height 14
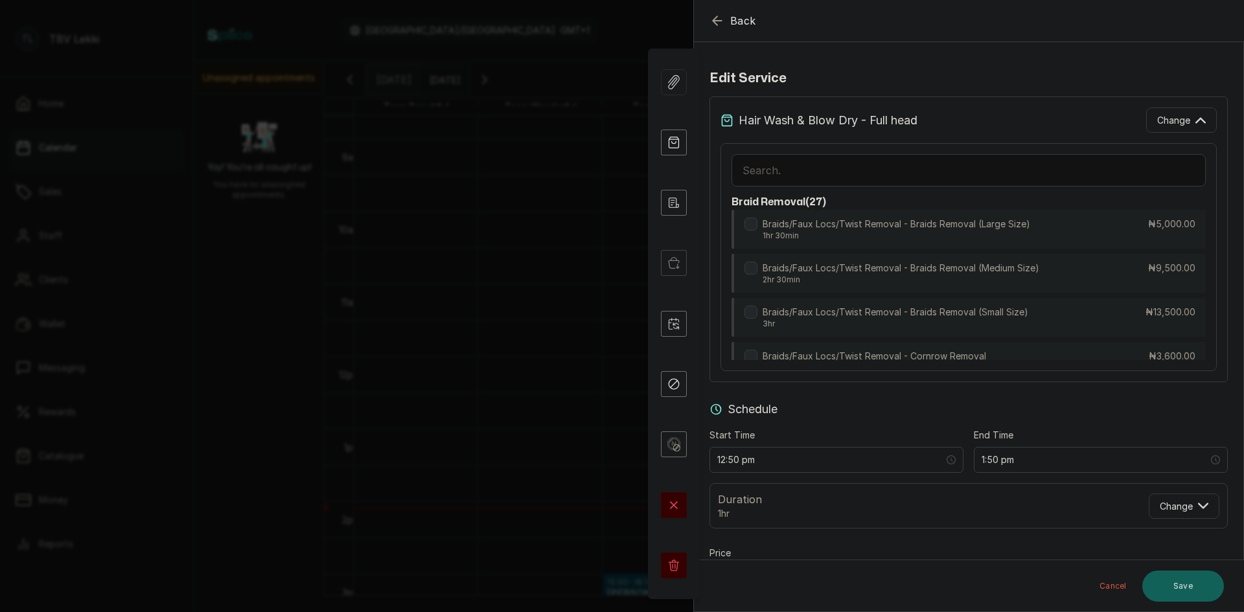
click at [1028, 168] on input "text" at bounding box center [969, 170] width 474 height 32
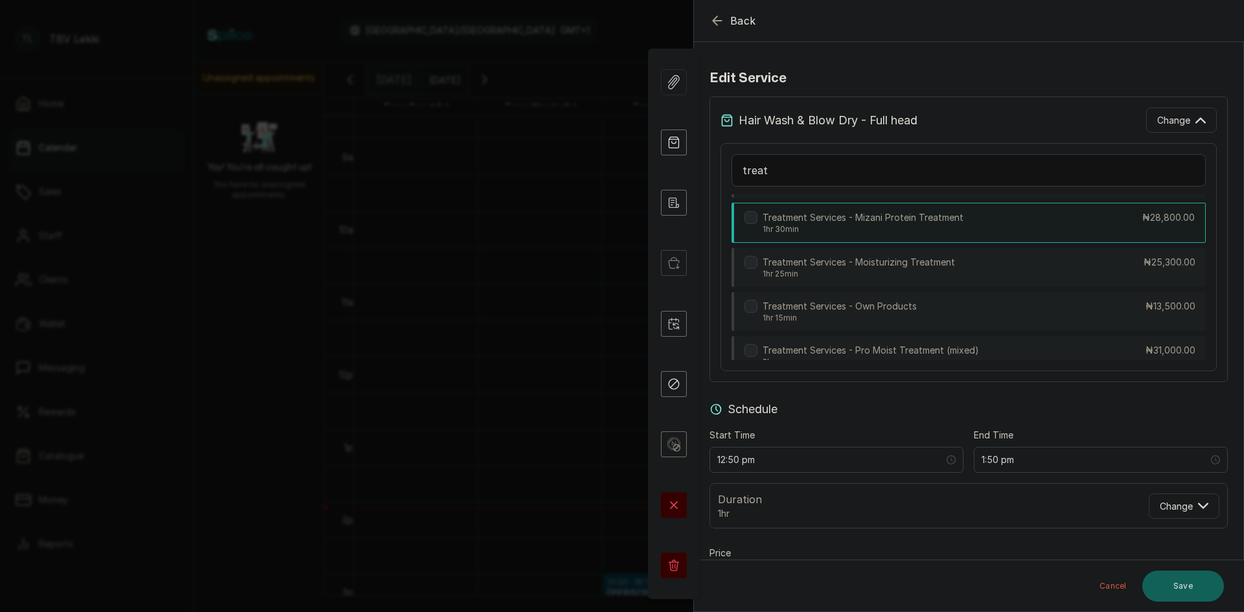
type input "treat"
click at [1024, 225] on div "Treatment Services - Mizani Protein Treatment 1hr 30min ₦28,800.00" at bounding box center [969, 223] width 474 height 40
type input "2:20 pm"
type input "28,800"
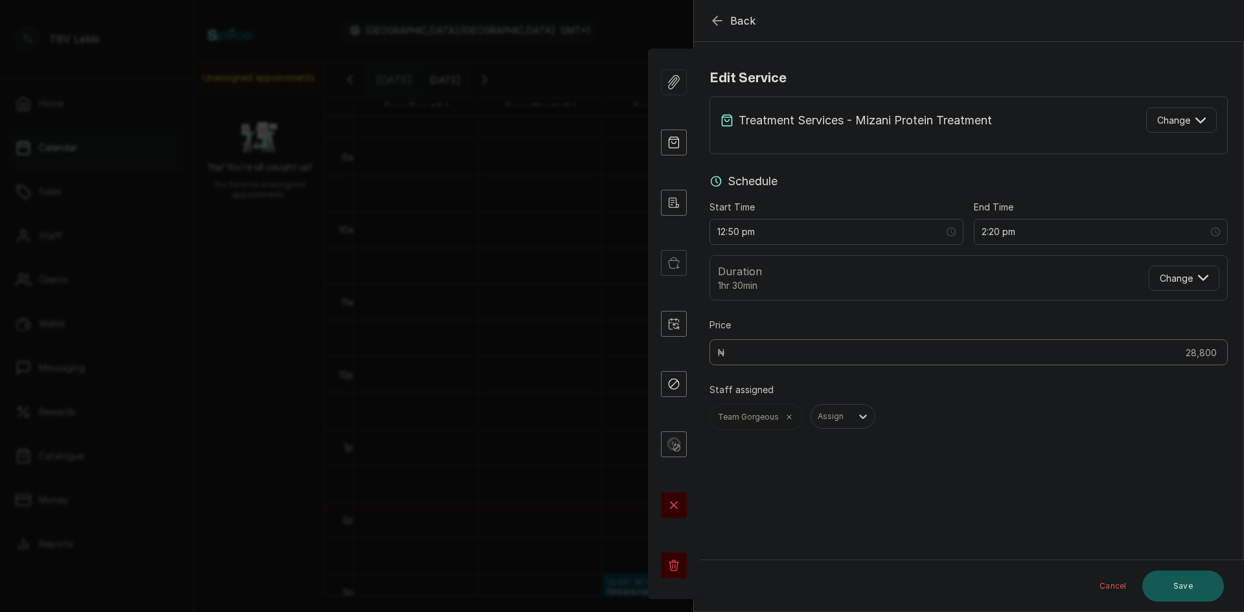
click at [1183, 580] on button "Save" at bounding box center [1183, 586] width 82 height 31
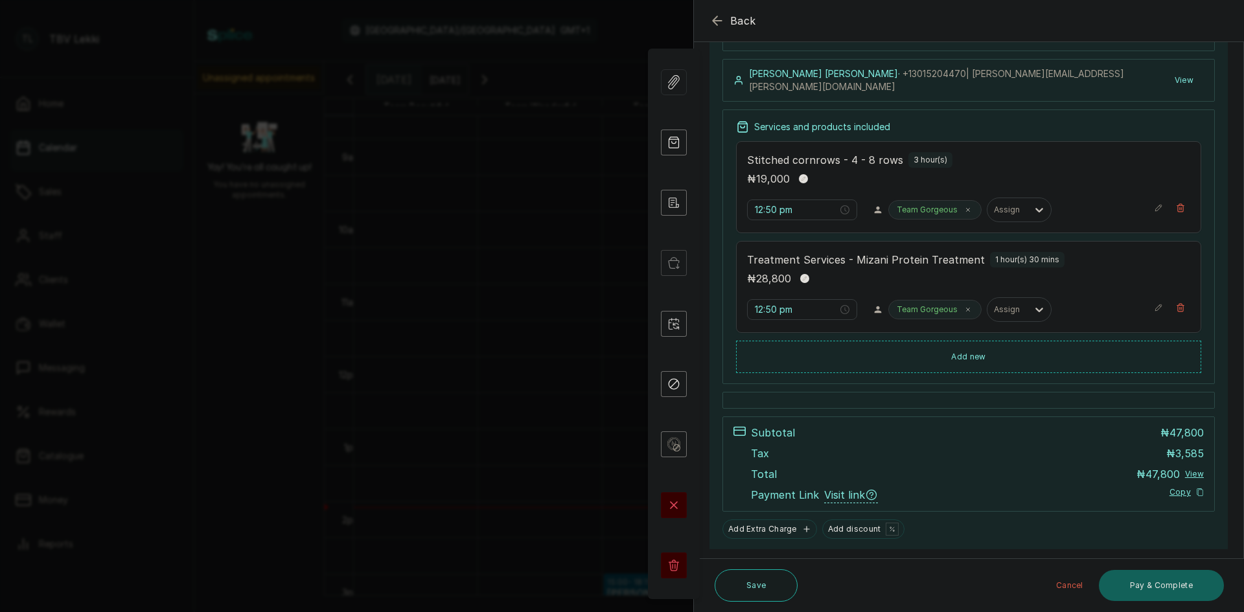
scroll to position [0, 0]
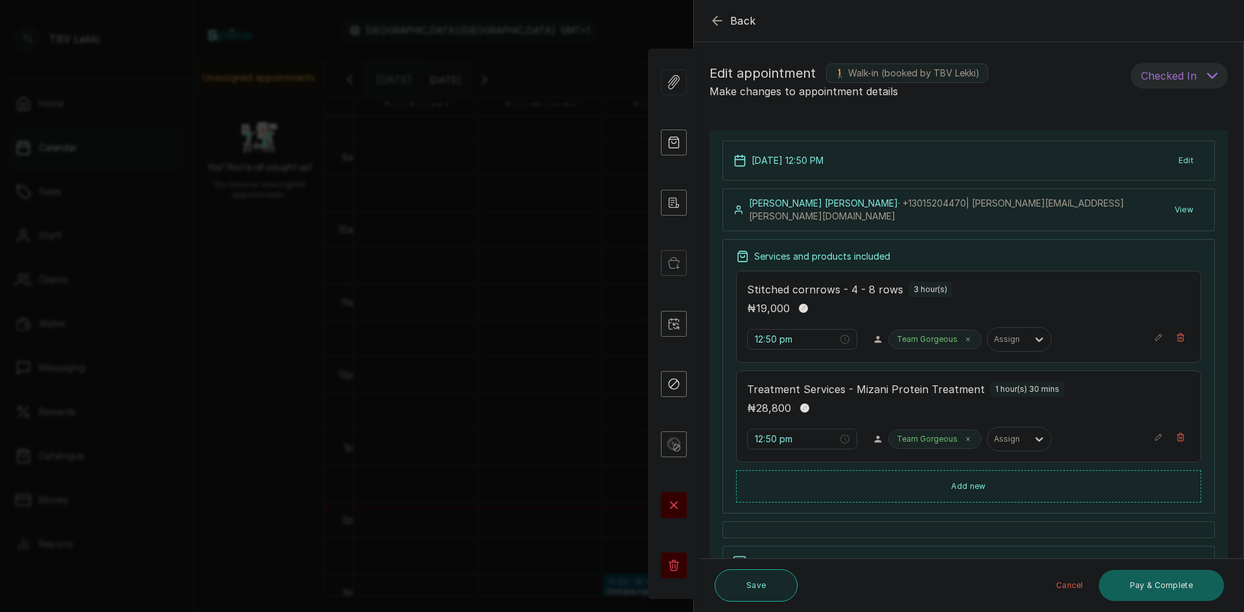
click at [761, 584] on button "Save" at bounding box center [756, 586] width 83 height 32
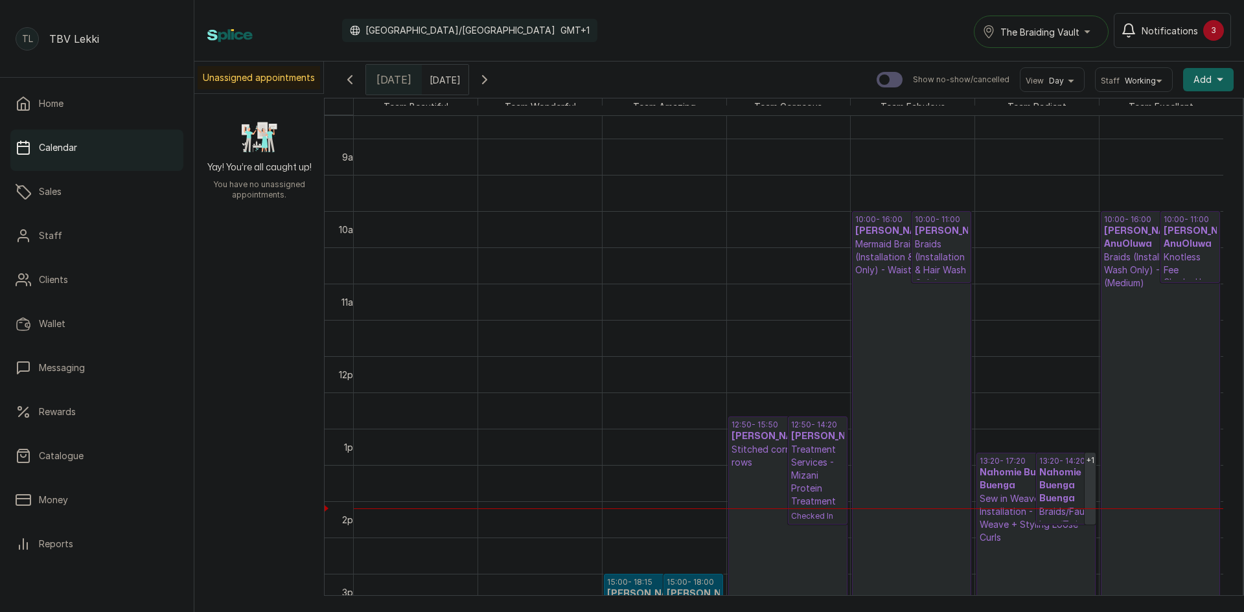
type input "dd/MM/yyyy"
click at [443, 71] on input "dd/MM/yyyy" at bounding box center [432, 76] width 21 height 22
click at [452, 179] on span "18" at bounding box center [447, 182] width 9 height 11
click at [483, 281] on button "OK" at bounding box center [469, 283] width 27 height 21
type input "18/10/2025"
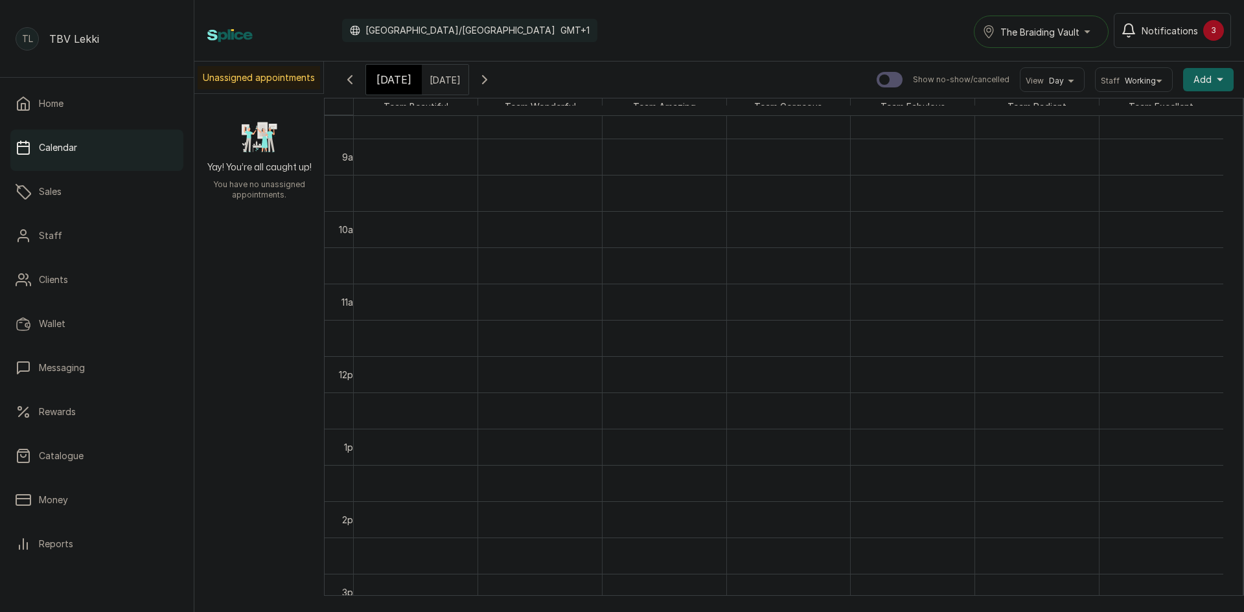
scroll to position [436, 0]
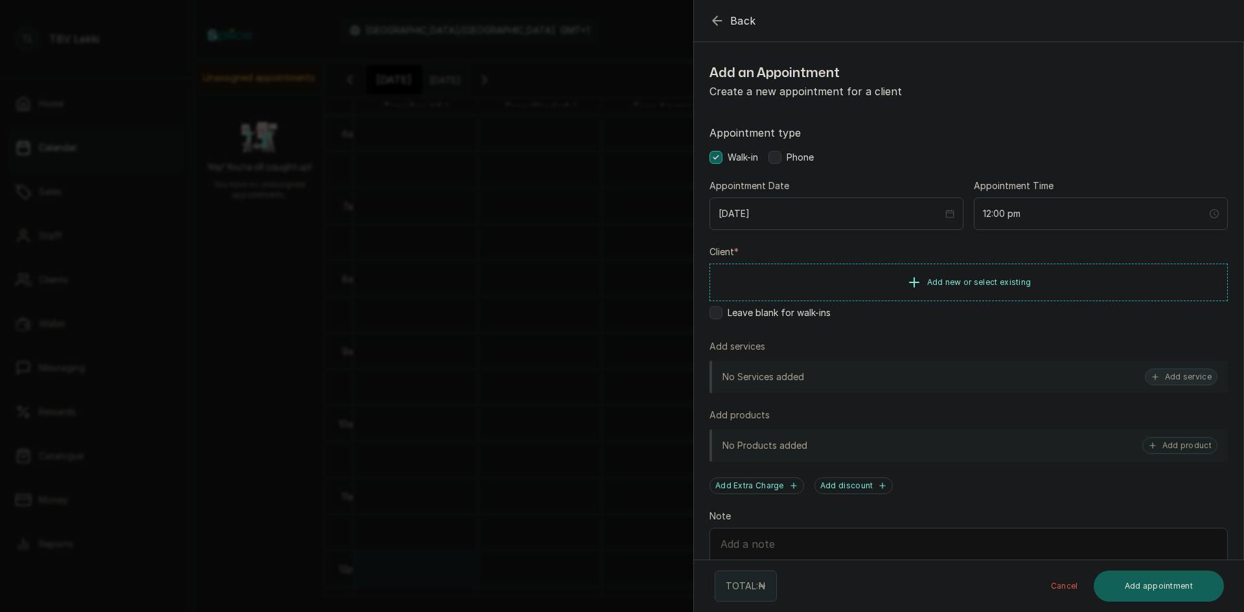
click at [1168, 374] on button "Add service" at bounding box center [1181, 377] width 73 height 17
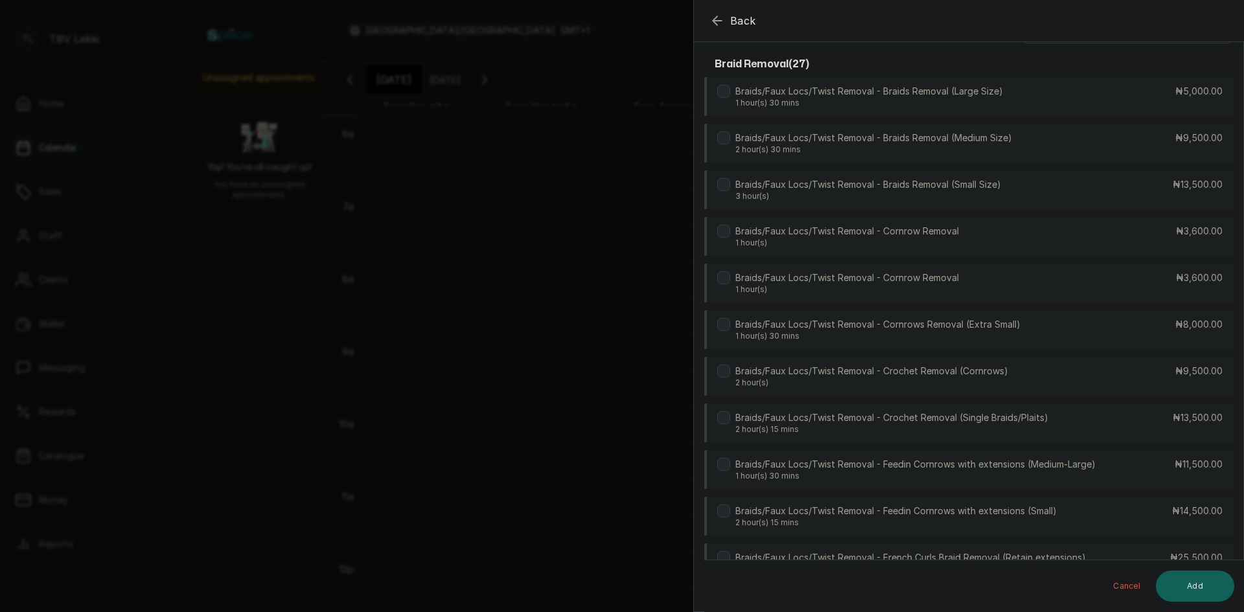
scroll to position [0, 0]
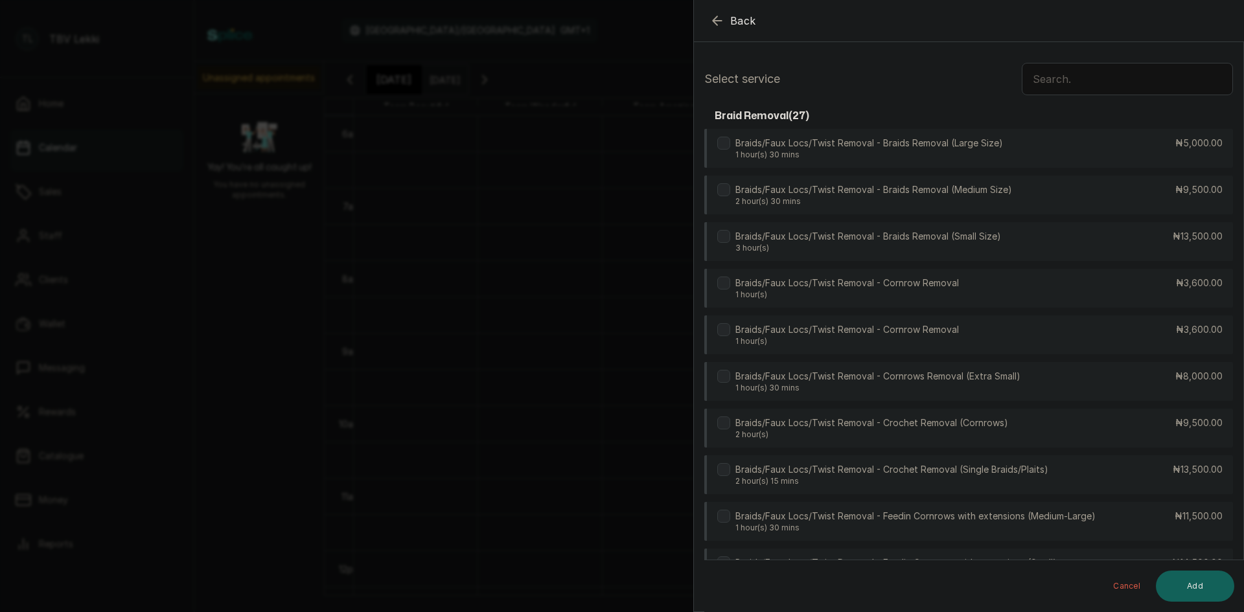
click at [1093, 82] on input "text" at bounding box center [1127, 79] width 211 height 32
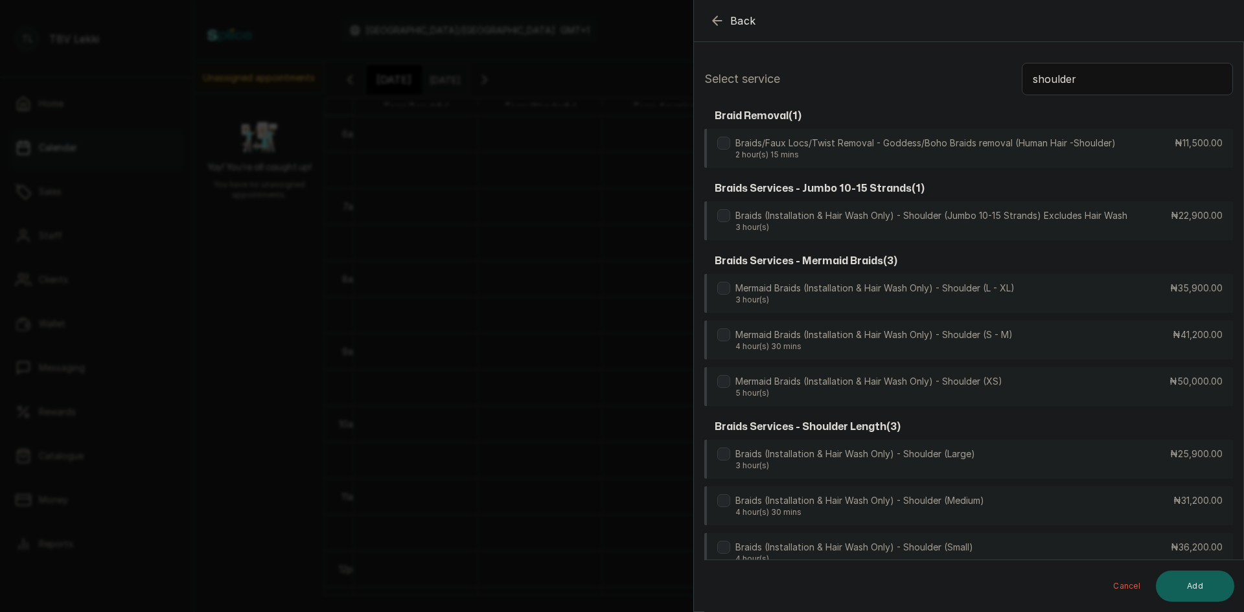
click at [1078, 80] on input "shoulder" at bounding box center [1127, 79] width 211 height 32
type input "s"
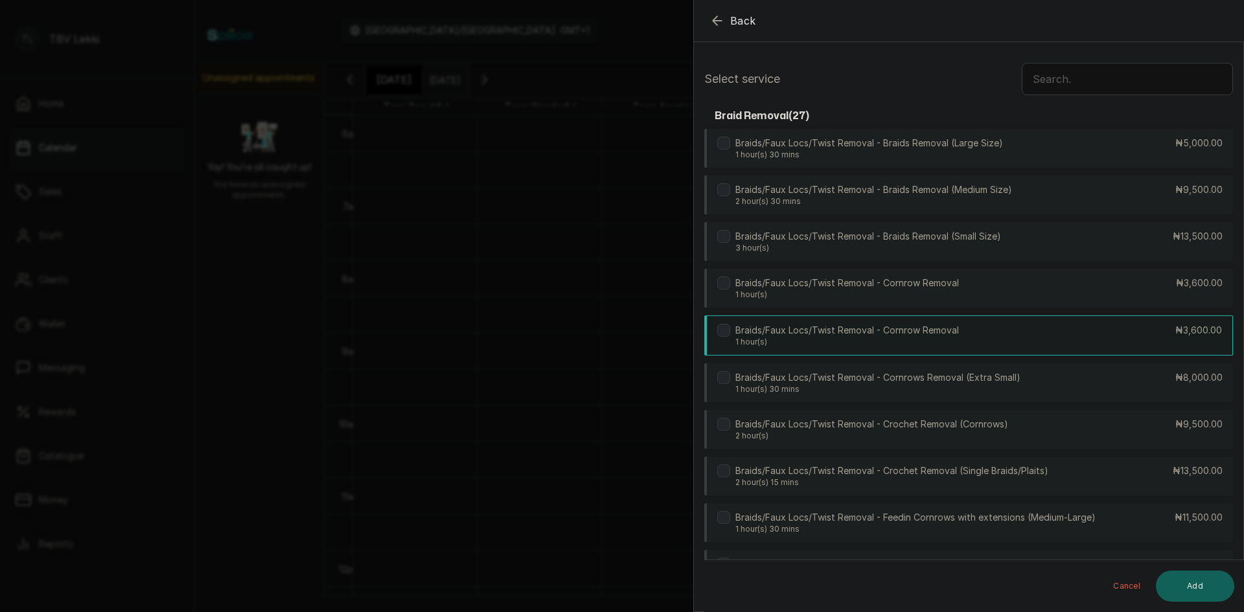
click at [1045, 341] on div "Braids/Faux Locs/Twist Removal - Cornrow Removal 1 hour(s) ₦3,600.00" at bounding box center [968, 336] width 529 height 40
click at [1194, 588] on button "Add" at bounding box center [1195, 586] width 78 height 31
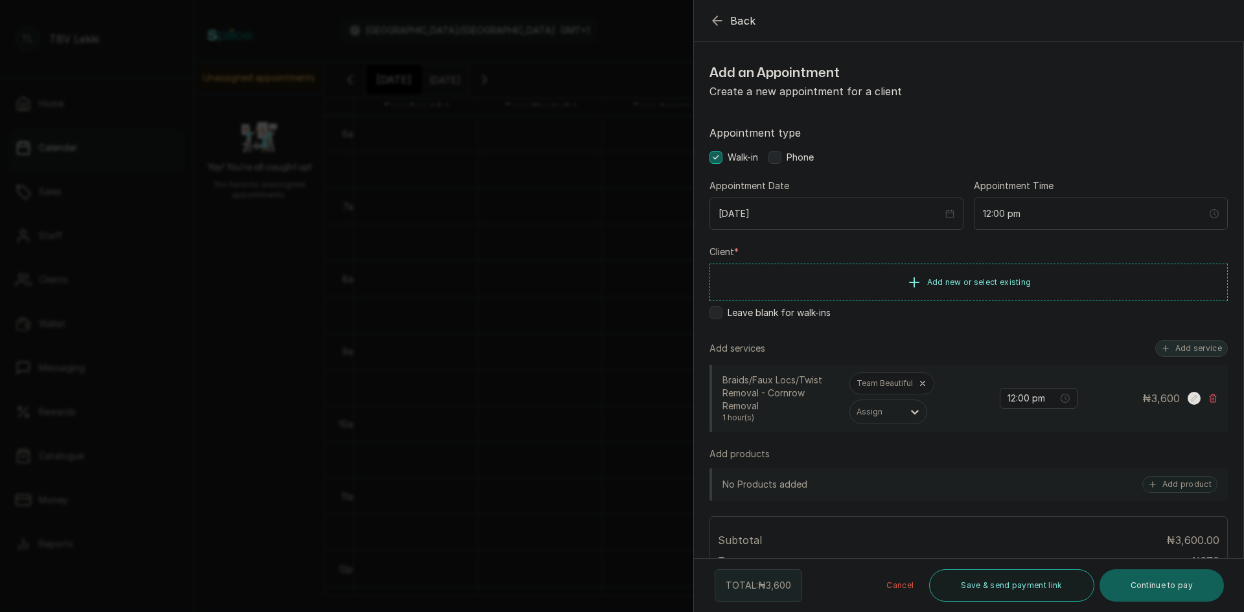
click at [1204, 348] on button "Add service" at bounding box center [1191, 348] width 73 height 17
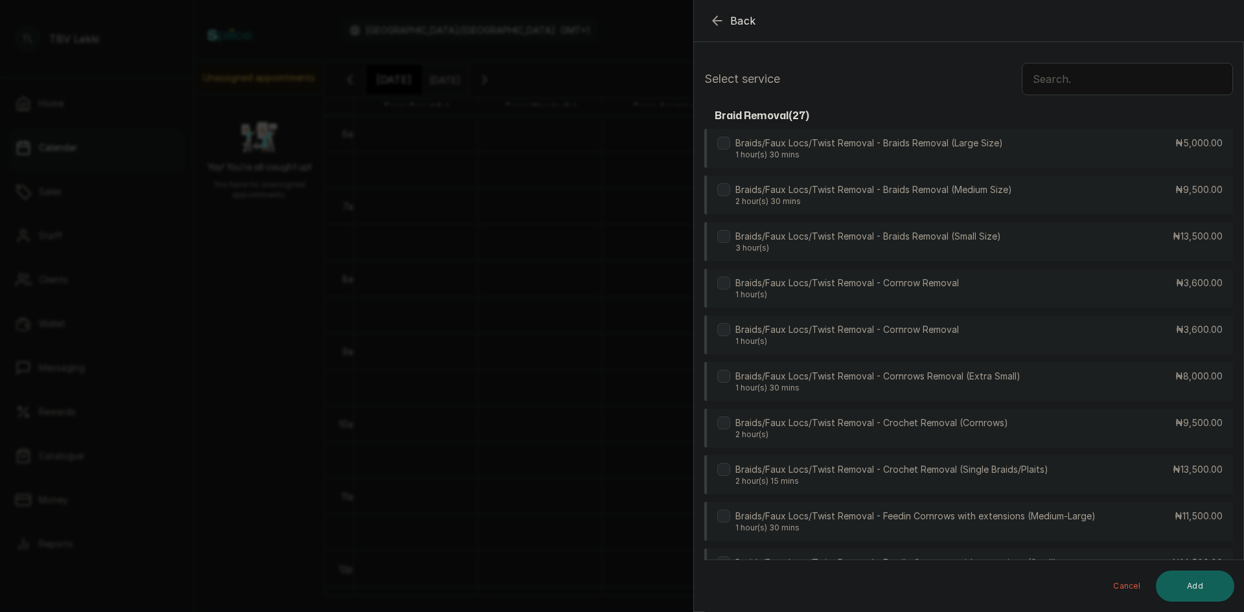
click at [1072, 83] on input "text" at bounding box center [1127, 79] width 211 height 32
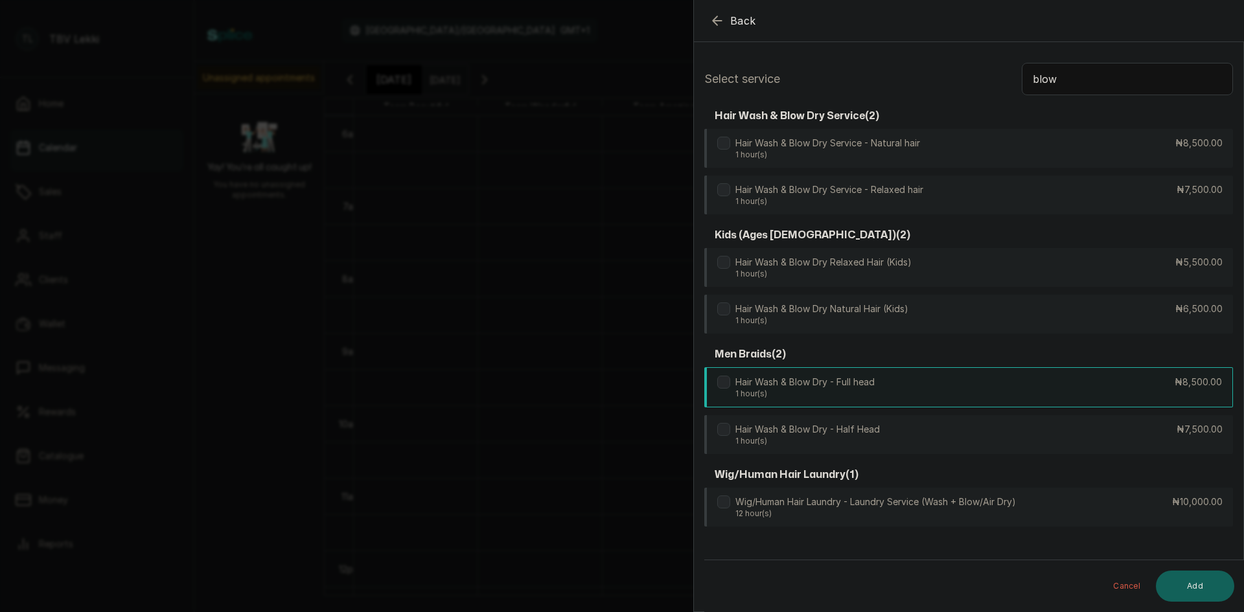
type input "blow"
click at [926, 392] on div "Hair Wash & Blow Dry - Full head 1 hour(s) ₦8,500.00" at bounding box center [968, 387] width 529 height 40
click at [1177, 573] on button "Add" at bounding box center [1195, 586] width 78 height 31
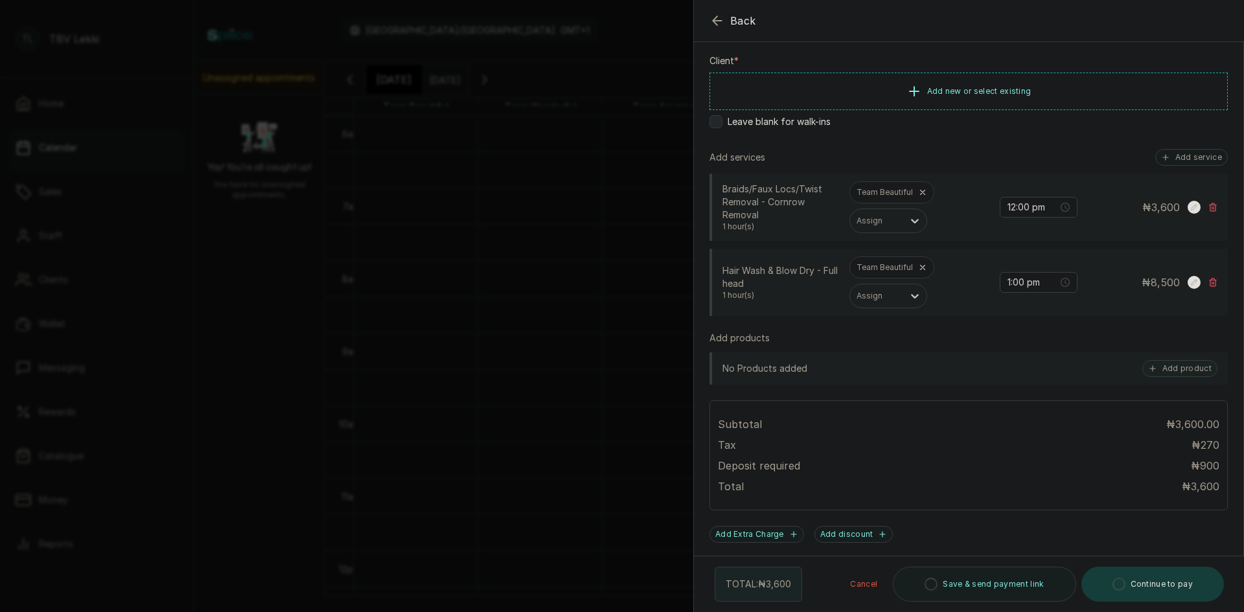
scroll to position [259, 0]
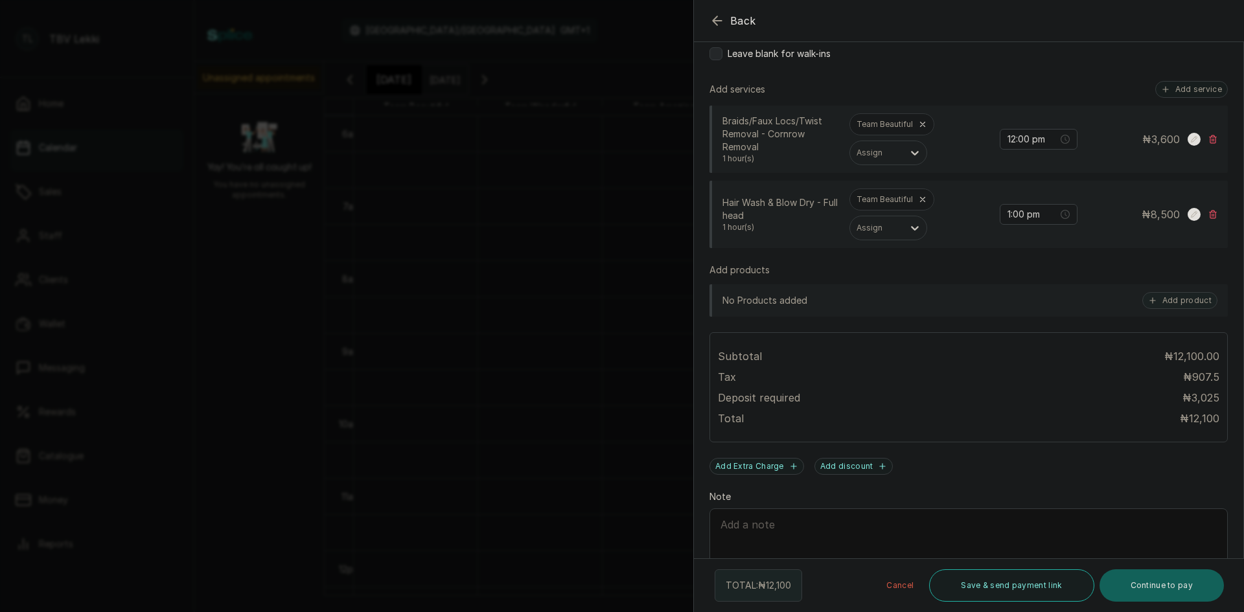
click at [1191, 84] on div at bounding box center [1114, 53] width 259 height 65
click at [1161, 91] on icon "button" at bounding box center [1165, 89] width 9 height 9
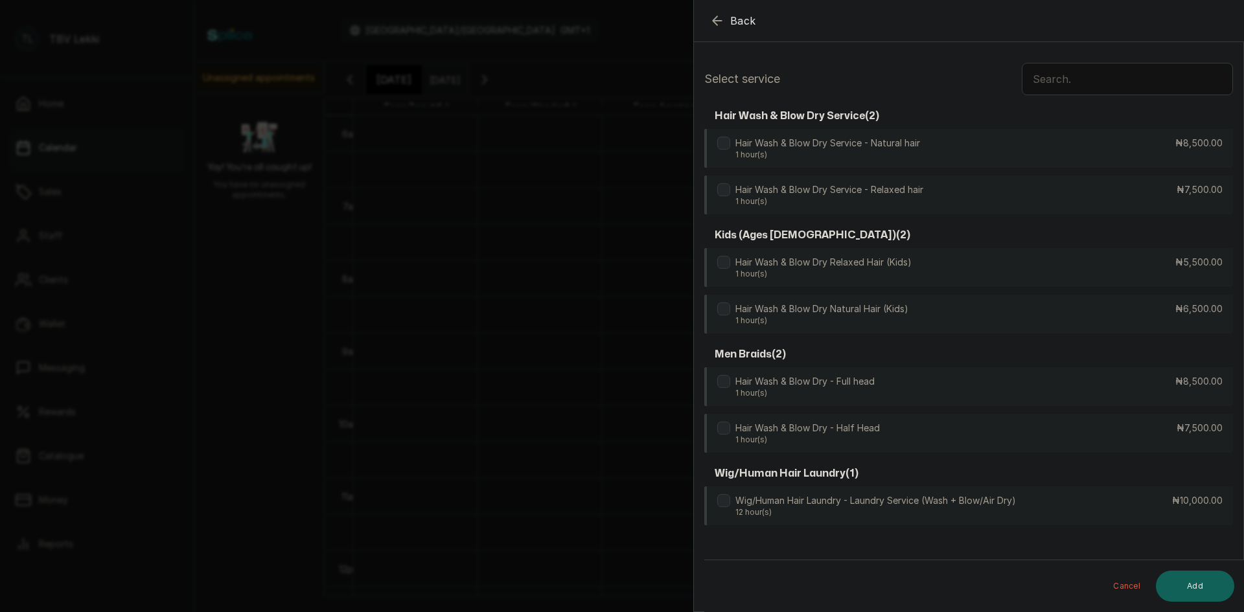
click at [1058, 80] on input "text" at bounding box center [1127, 79] width 211 height 32
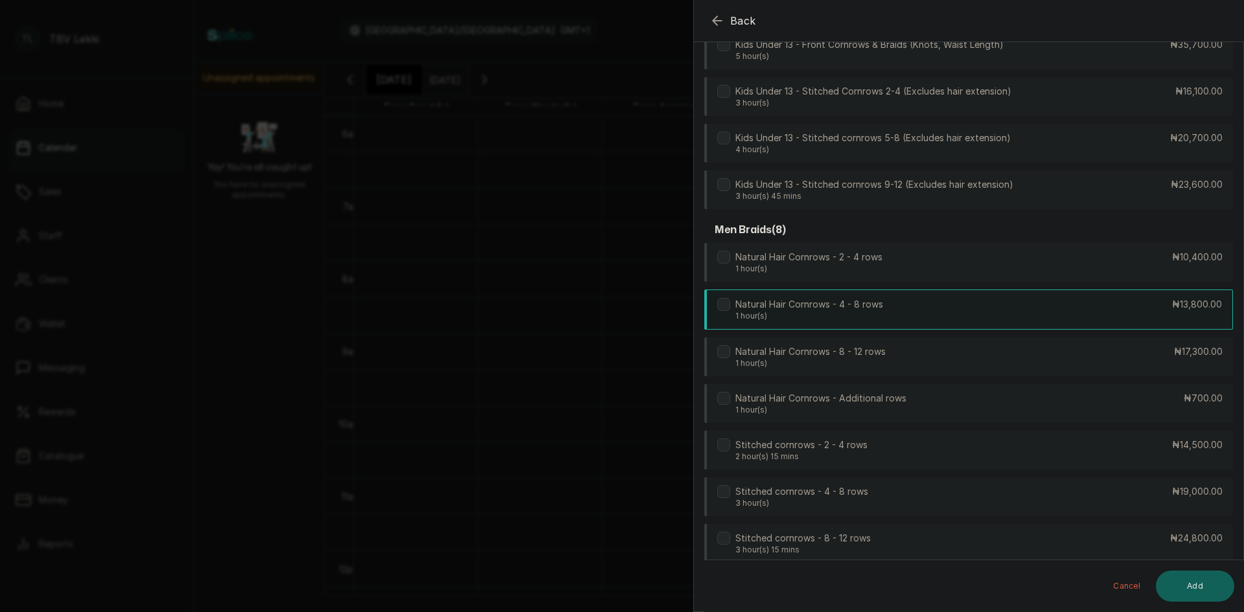
scroll to position [1808, 0]
type input "cornrow"
click at [938, 362] on div "Natural Hair Cornrows - 8 - 12 rows 1 hour(s) ₦17,300.00" at bounding box center [968, 358] width 529 height 40
click at [1195, 588] on button "Add" at bounding box center [1195, 586] width 78 height 31
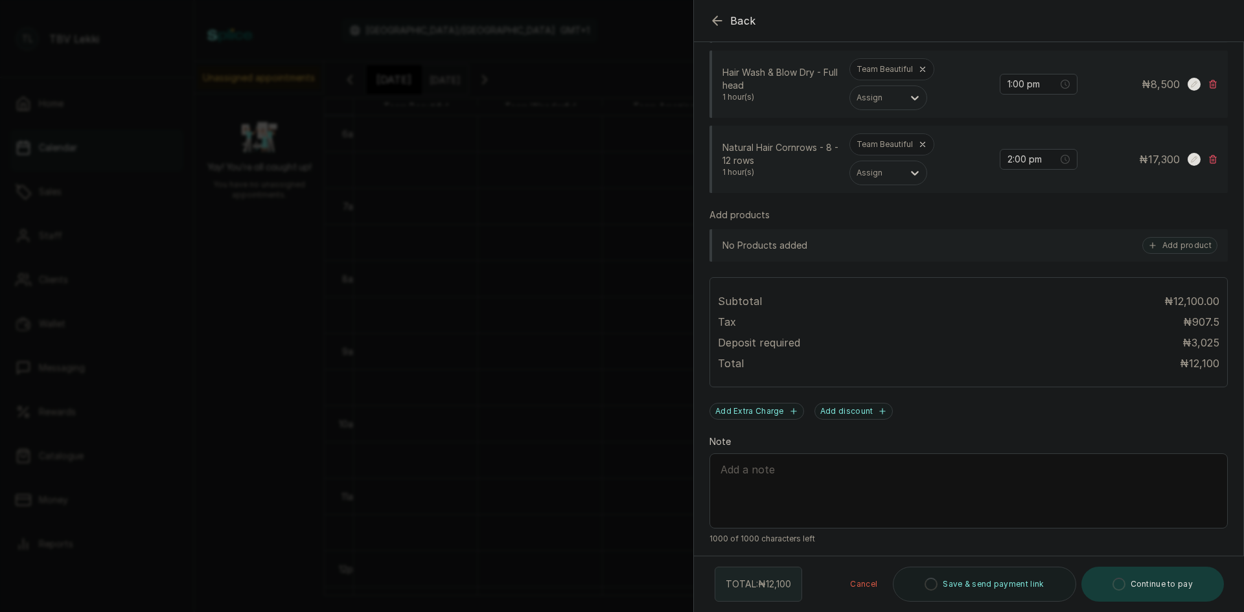
scroll to position [389, 0]
click at [1008, 157] on input "2:00 pm" at bounding box center [1033, 159] width 51 height 14
click at [1008, 203] on div "03" at bounding box center [1008, 204] width 31 height 18
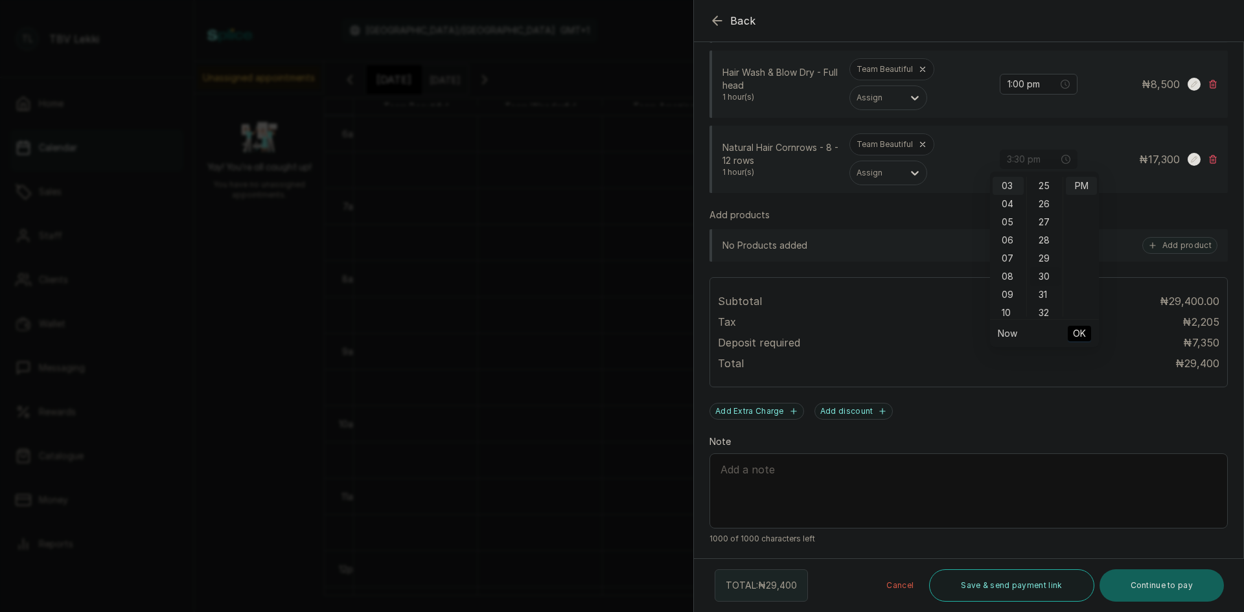
drag, startPoint x: 1047, startPoint y: 273, endPoint x: 1047, endPoint y: 292, distance: 18.8
click at [1047, 274] on div "30" at bounding box center [1045, 277] width 31 height 18
type input "3:30 pm"
click at [1073, 332] on span "OK" at bounding box center [1079, 333] width 13 height 25
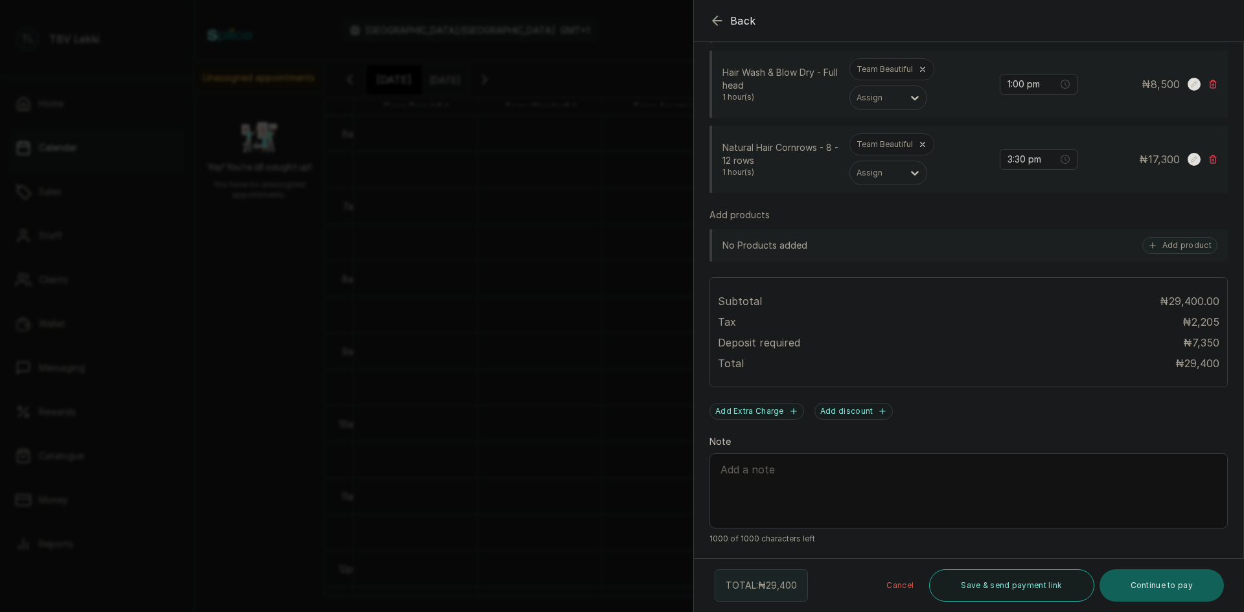
click at [1008, 83] on div at bounding box center [1114, 53] width 259 height 65
click at [1016, 87] on input "1:00 pm" at bounding box center [1033, 84] width 52 height 14
click at [1013, 148] on div "03" at bounding box center [1008, 147] width 31 height 18
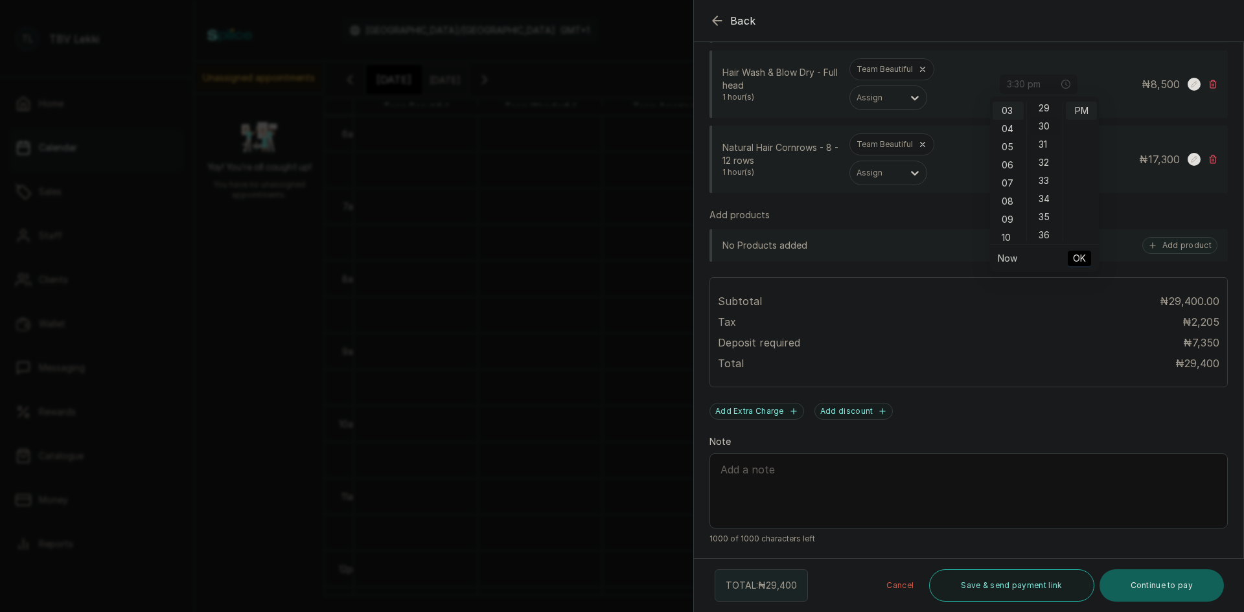
click at [1045, 122] on div "30" at bounding box center [1045, 126] width 31 height 18
type input "3:30 pm"
click at [1079, 260] on span "OK" at bounding box center [1079, 258] width 13 height 25
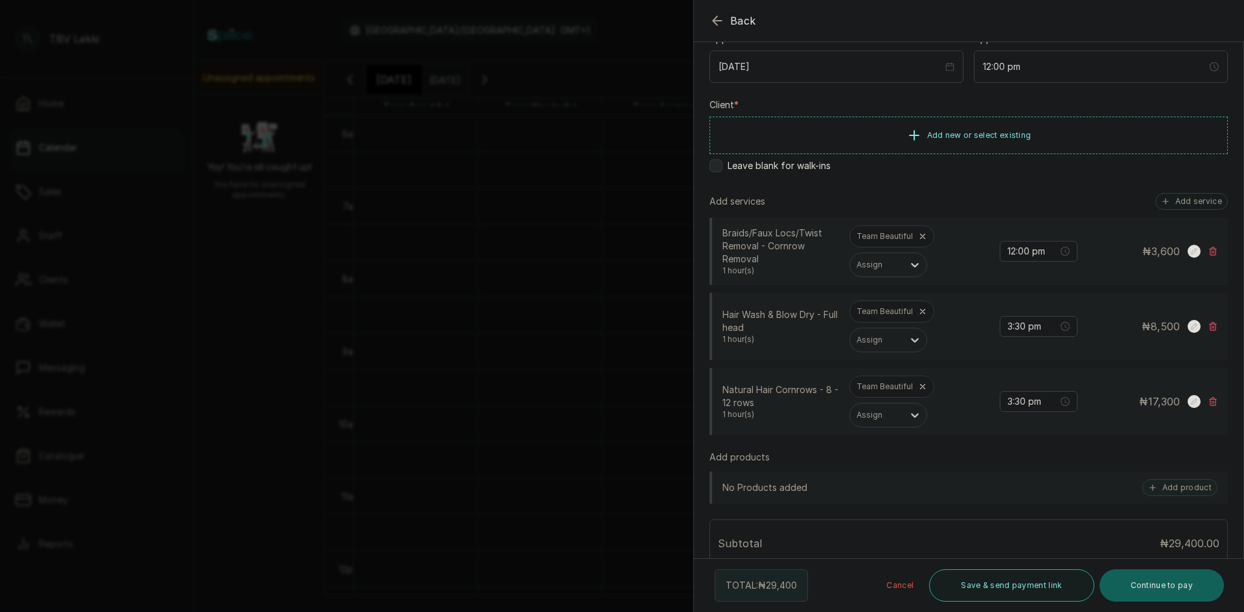
scroll to position [65, 0]
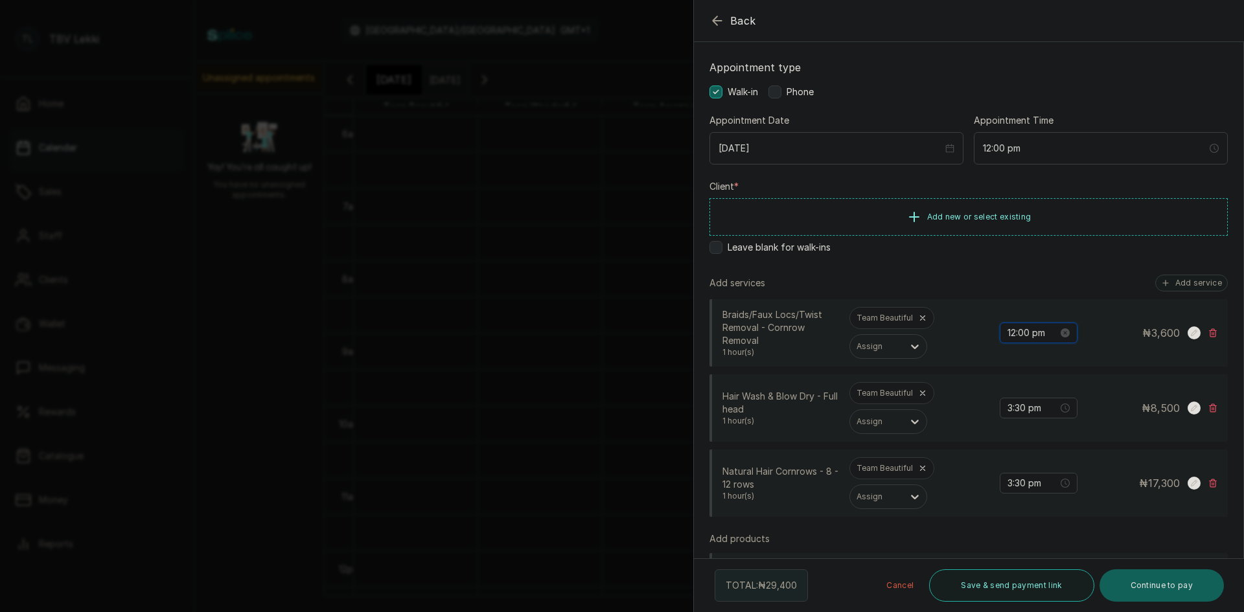
click at [1018, 335] on input "12:00 pm" at bounding box center [1033, 333] width 51 height 14
click at [1009, 417] on div "03" at bounding box center [1008, 414] width 31 height 18
click at [1044, 387] on div "30" at bounding box center [1045, 385] width 31 height 18
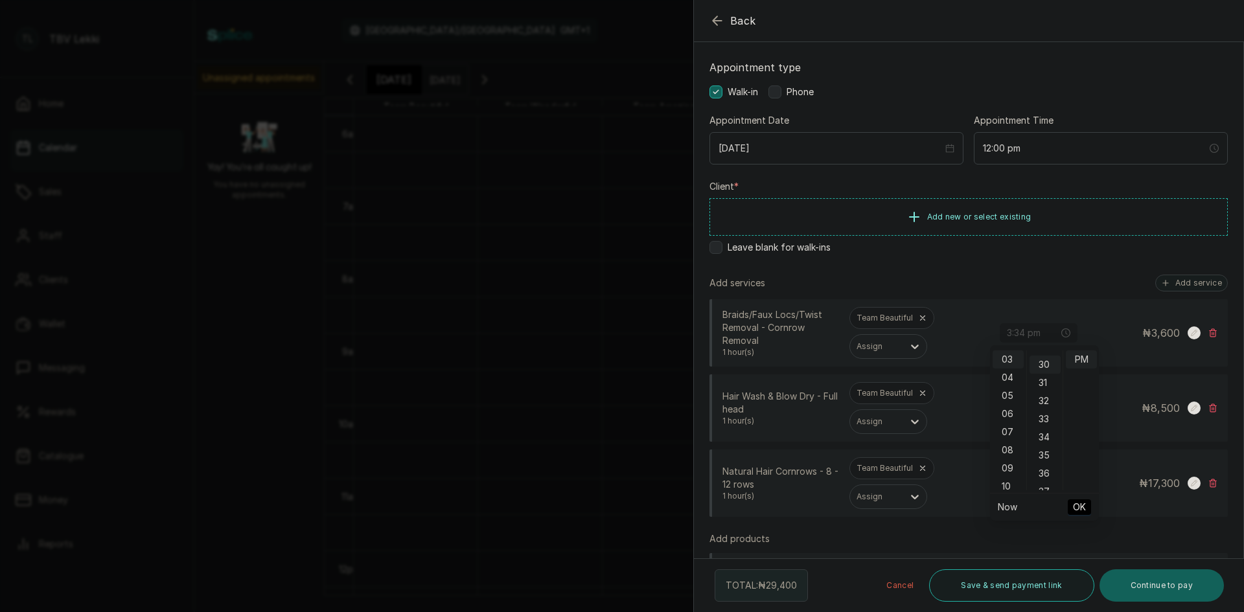
type input "3:30 pm"
click at [1078, 509] on span "OK" at bounding box center [1079, 507] width 13 height 25
click at [929, 209] on button "Add new or select existing" at bounding box center [969, 216] width 518 height 36
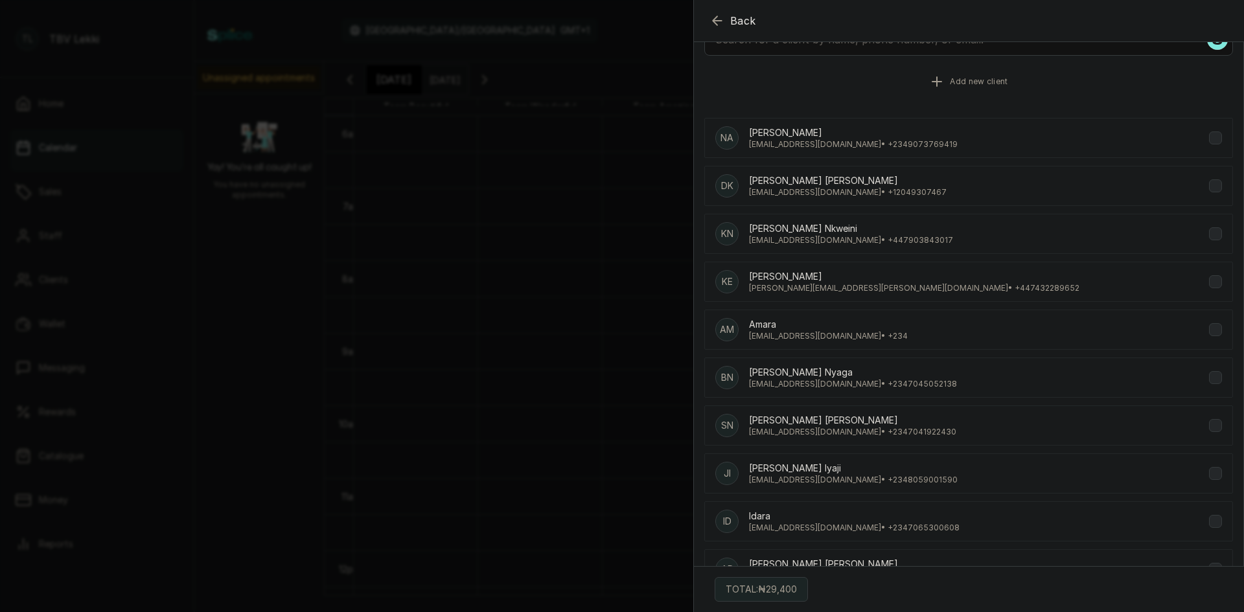
click at [958, 83] on span "Add new client" at bounding box center [979, 81] width 58 height 10
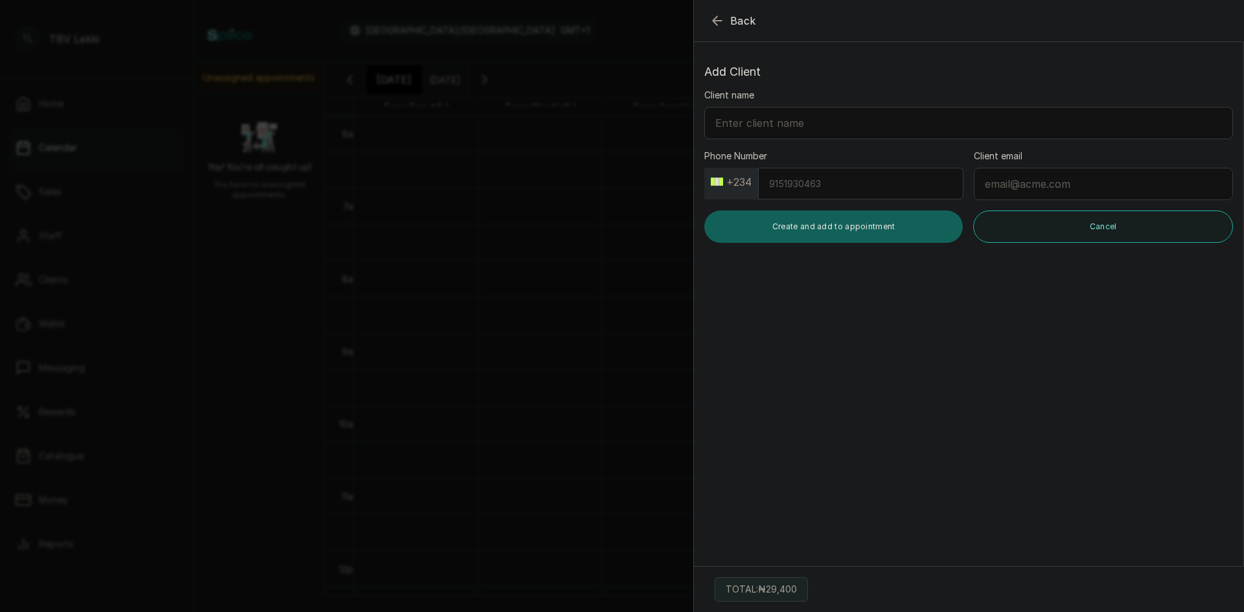
click at [802, 179] on input "Phone Number" at bounding box center [860, 184] width 205 height 32
type input "8022946332"
click at [787, 120] on input "Client name" at bounding box center [968, 123] width 529 height 32
type input "Mr David"
click at [808, 181] on input "8022946332" at bounding box center [860, 184] width 205 height 32
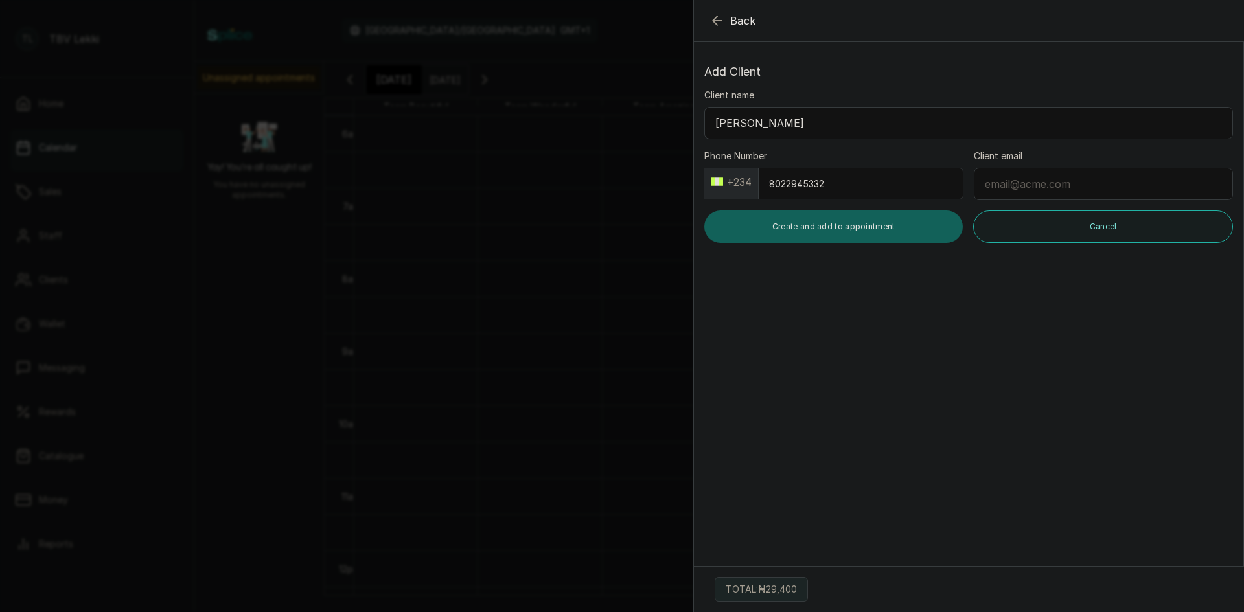
click at [834, 187] on input "8022945332" at bounding box center [860, 184] width 205 height 32
type input "8022945332"
click at [820, 224] on button "Create and add to appointment" at bounding box center [833, 227] width 259 height 32
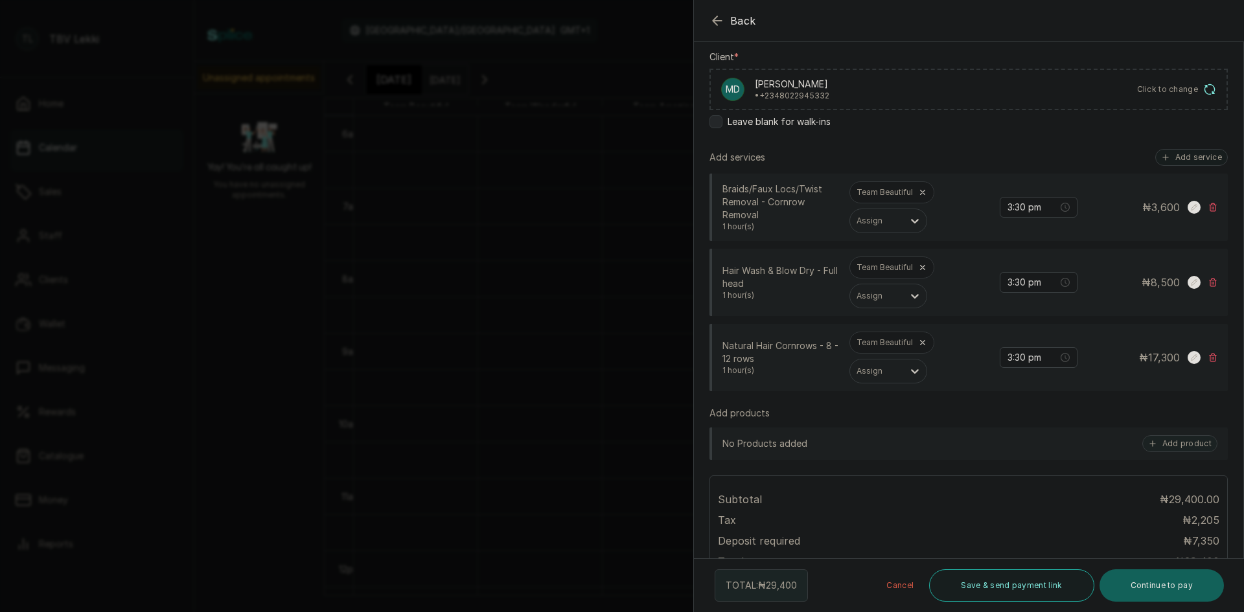
scroll to position [393, 0]
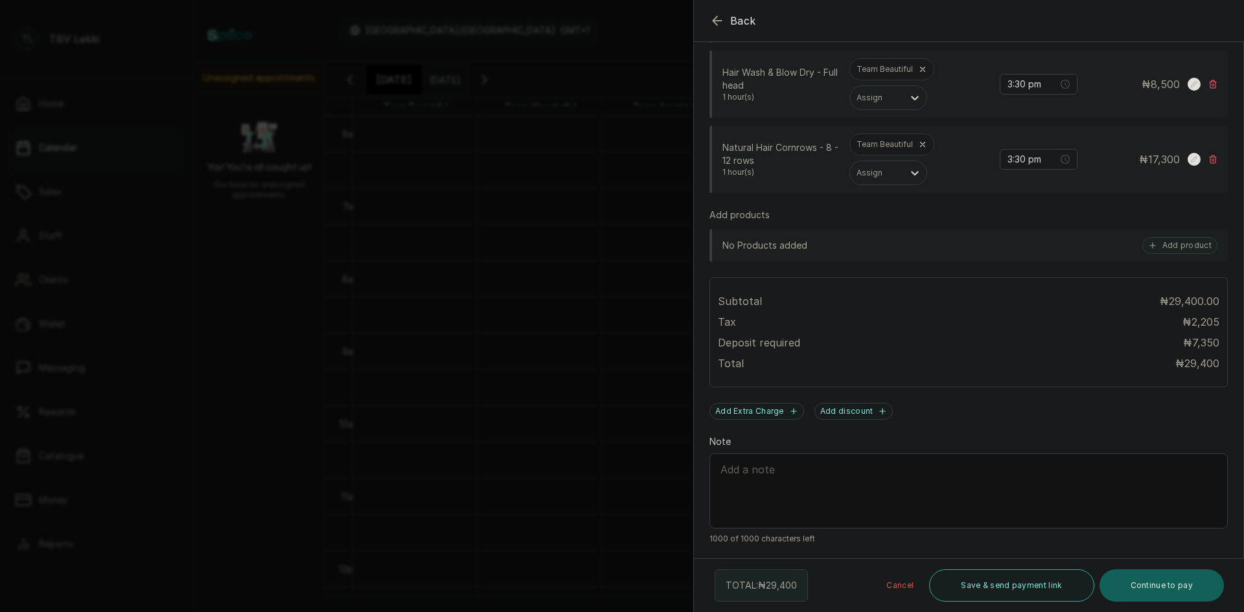
click at [864, 465] on textarea "Note" at bounding box center [969, 491] width 518 height 75
paste textarea "DAVID EKEMINI IFAOLA"
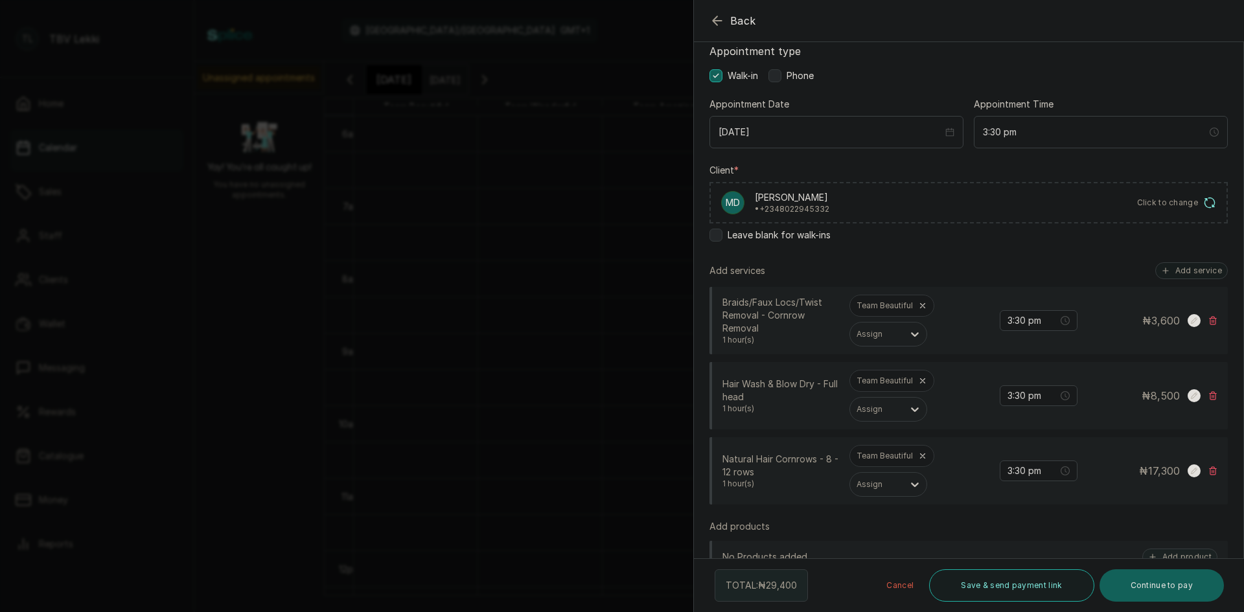
scroll to position [0, 0]
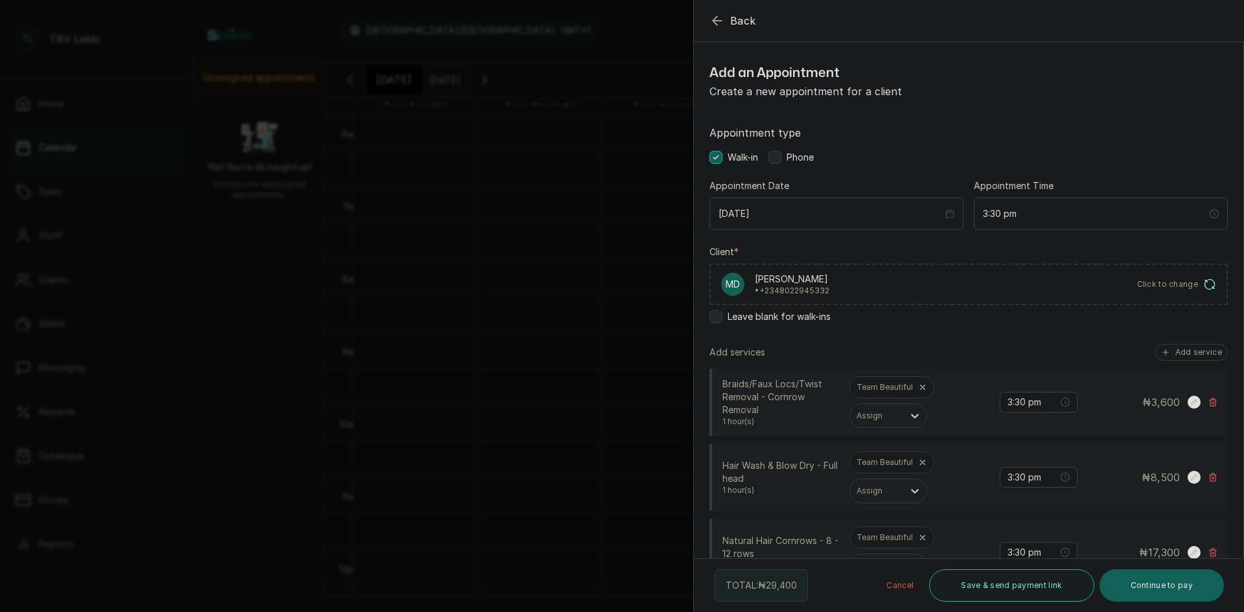
type textarea "10,500 deposit on 14/10/2025 from DAVID EKEMINI IFAOLA"
click at [1170, 285] on span "Click to change" at bounding box center [1168, 284] width 62 height 10
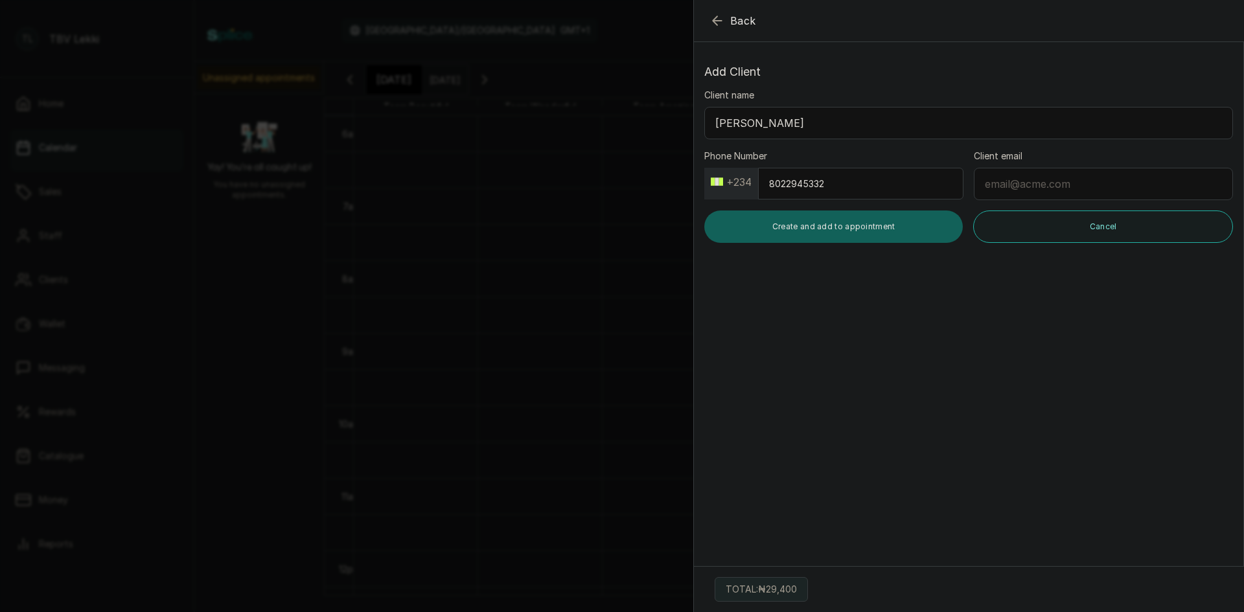
click at [802, 128] on input "Mr David" at bounding box center [968, 123] width 529 height 32
paste input "DAVID EKEMINI IFAOLA"
click at [734, 122] on input "Mr David DAVID EKEMINI IFAOLA" at bounding box center [968, 123] width 529 height 32
drag, startPoint x: 785, startPoint y: 123, endPoint x: 824, endPoint y: 123, distance: 38.9
click at [824, 123] on input "David DAVID EKEMINI IFAOLA" at bounding box center [968, 123] width 529 height 32
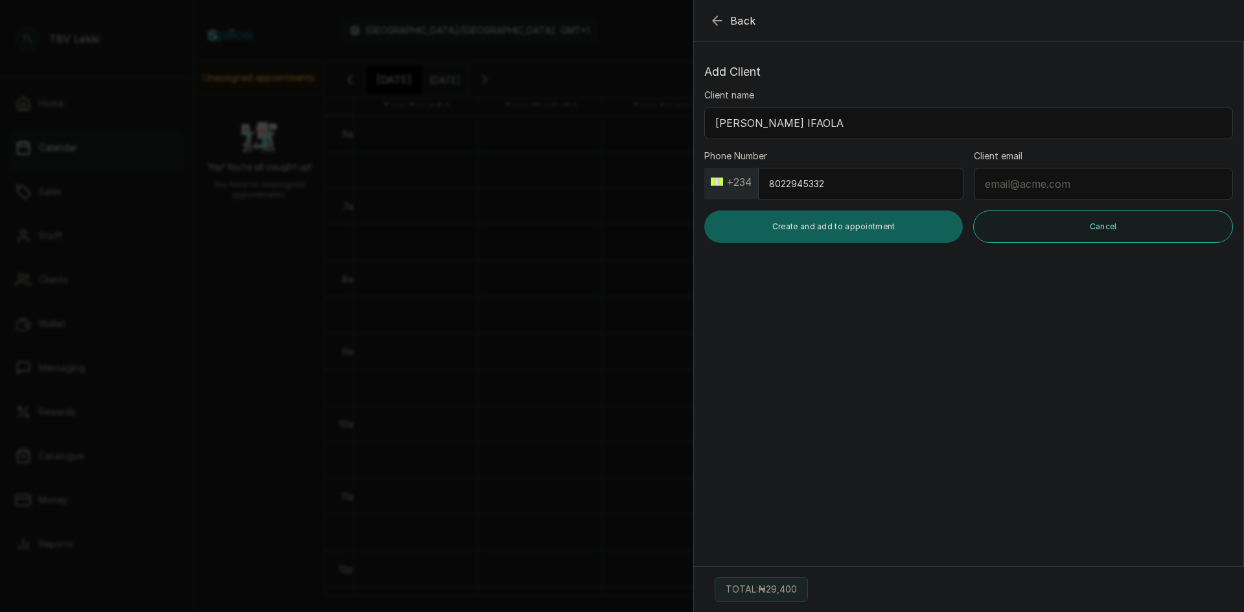
drag, startPoint x: 824, startPoint y: 122, endPoint x: 858, endPoint y: 124, distance: 33.7
click at [858, 124] on input "David DAVID Ekemini IFAOLA" at bounding box center [968, 123] width 529 height 32
drag, startPoint x: 777, startPoint y: 122, endPoint x: 745, endPoint y: 126, distance: 32.6
click at [745, 126] on input "David DAVID Ekemini Ifaola" at bounding box center [968, 123] width 529 height 32
type input "David Ekemini Ifaola"
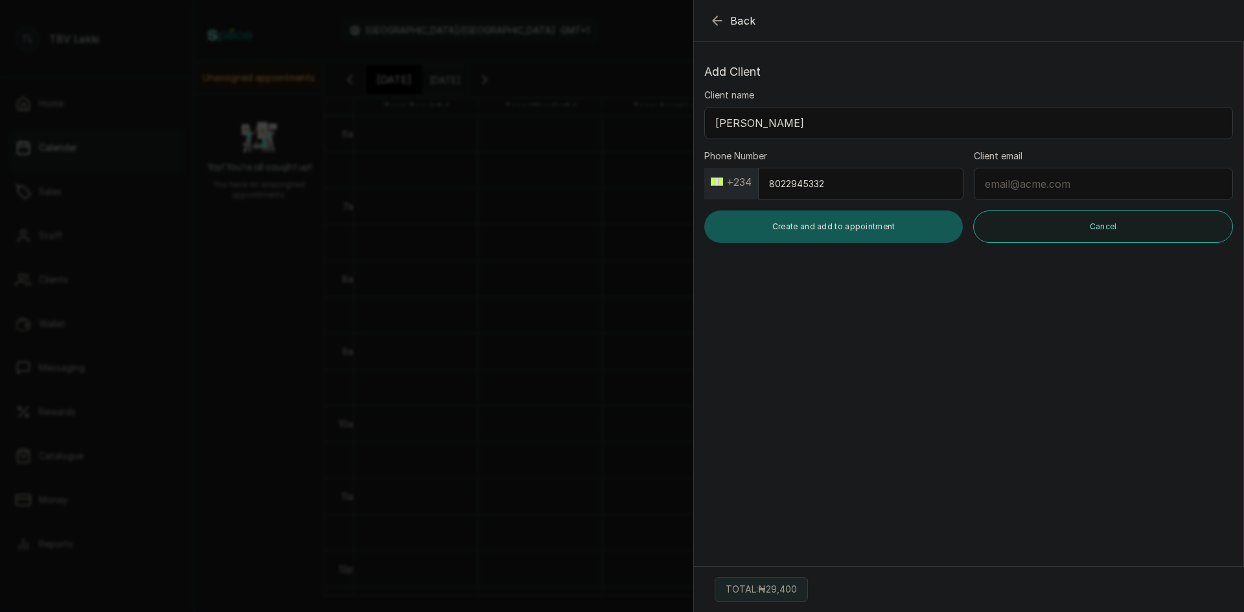
click at [812, 222] on button "Create and add to appointment" at bounding box center [833, 227] width 259 height 32
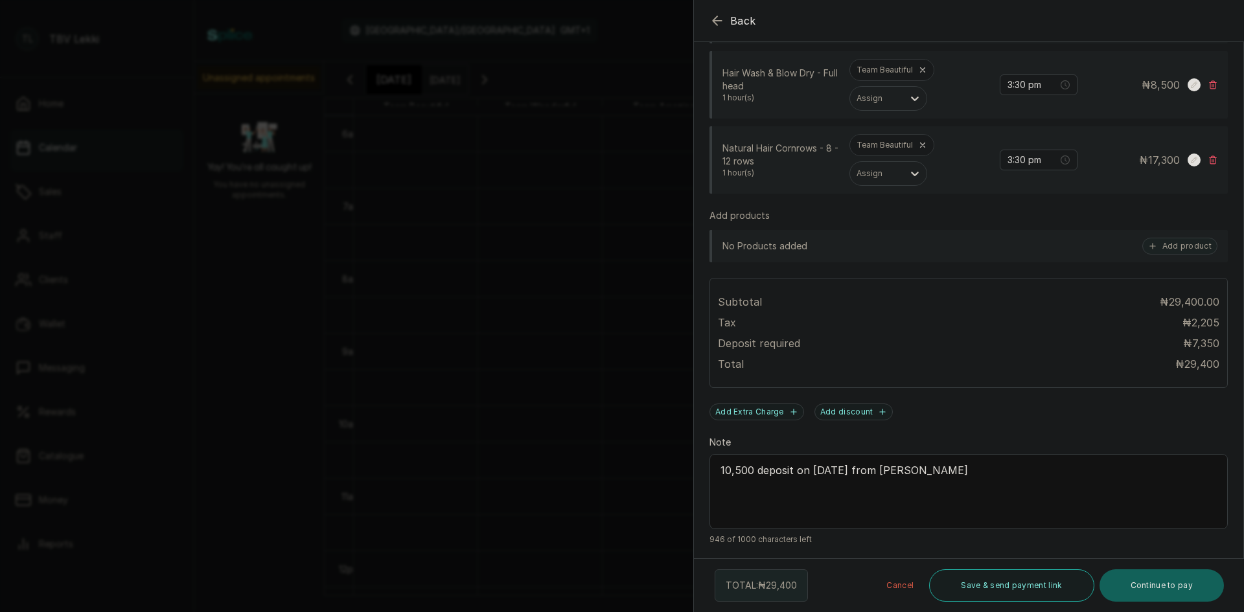
scroll to position [393, 0]
click at [1004, 592] on button "Save & send payment link" at bounding box center [1011, 586] width 165 height 32
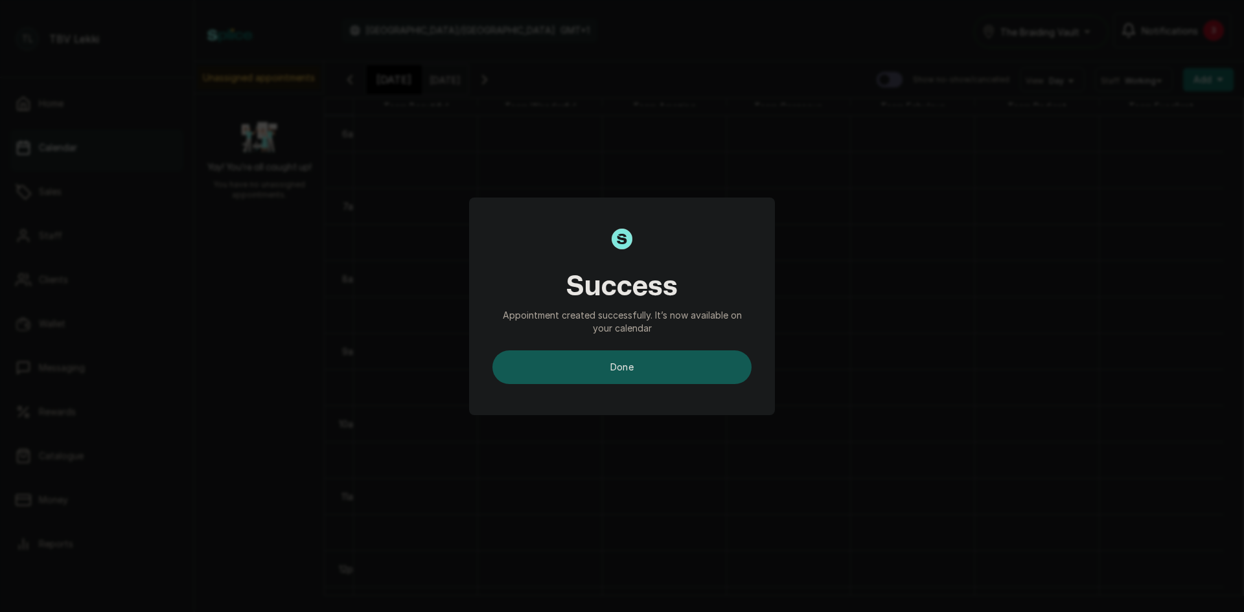
click at [690, 366] on button "done" at bounding box center [621, 368] width 259 height 34
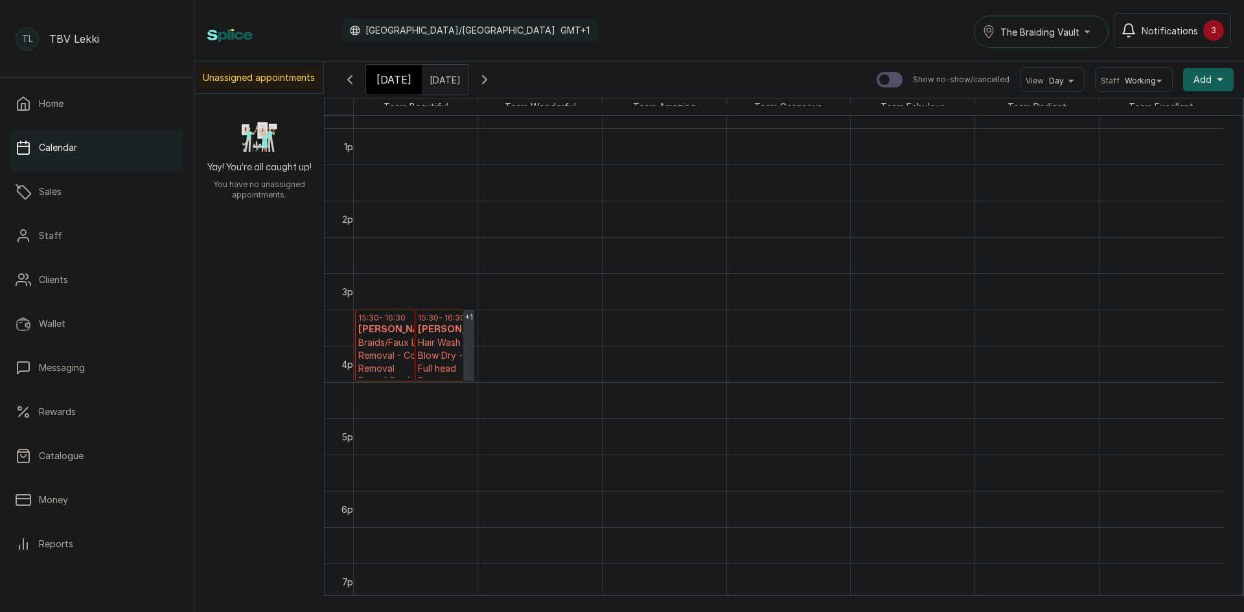
scroll to position [954, 0]
click at [448, 309] on h3 "David Ekemini" at bounding box center [444, 306] width 53 height 13
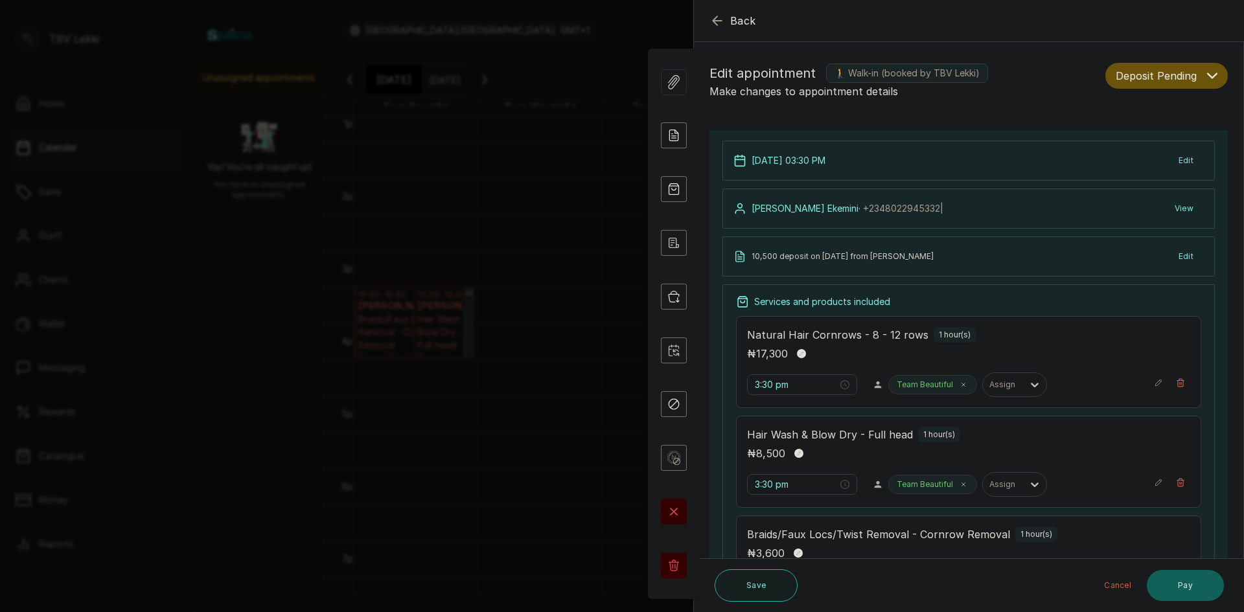
click at [1181, 80] on span "Deposit Pending" at bounding box center [1156, 76] width 81 height 16
click at [1133, 145] on span "Confirmed" at bounding box center [1138, 147] width 45 height 14
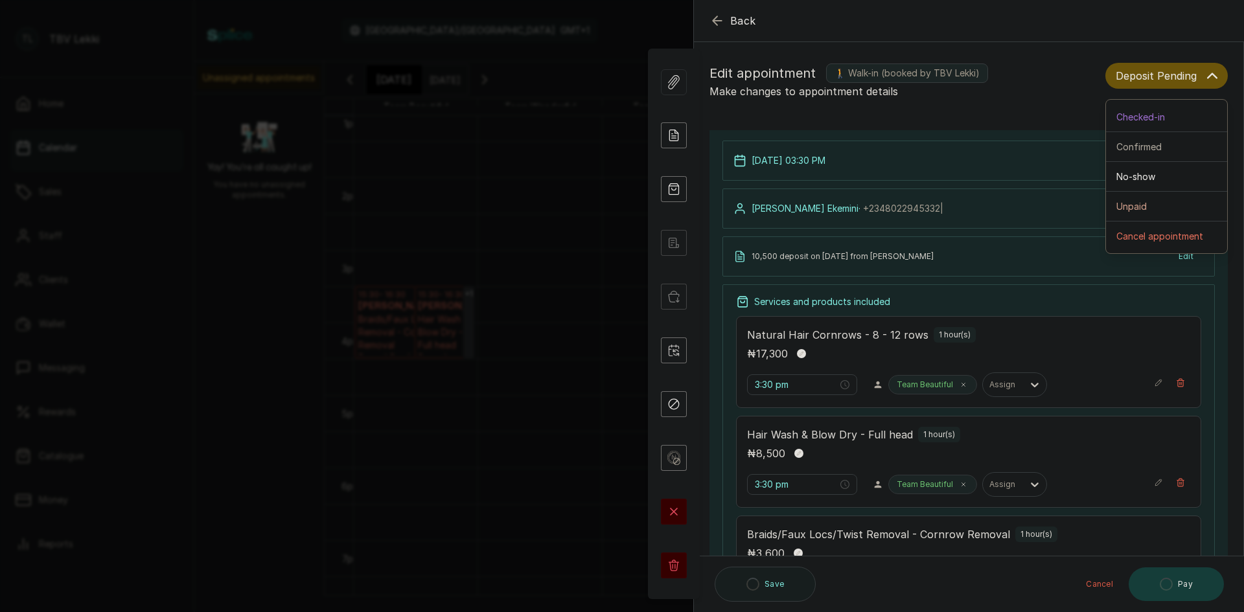
click at [1054, 84] on p "Make changes to appointment details" at bounding box center [905, 92] width 391 height 16
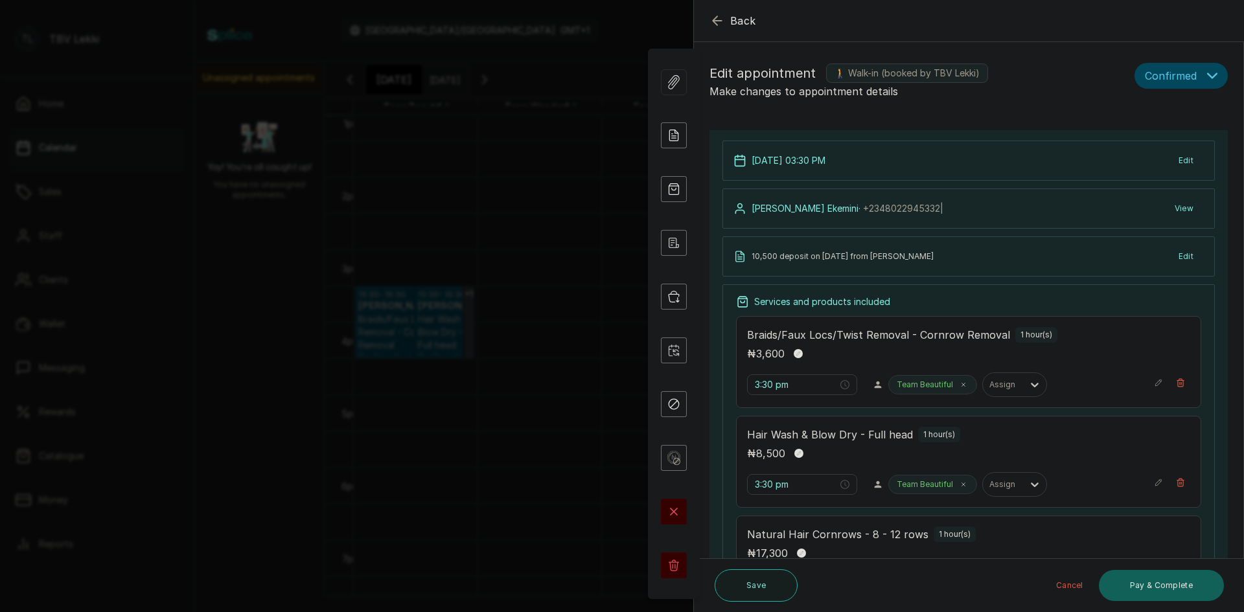
click at [760, 161] on p "18 Oct 2025, 03:30 PM" at bounding box center [789, 160] width 74 height 13
click at [743, 160] on icon at bounding box center [740, 161] width 10 height 11
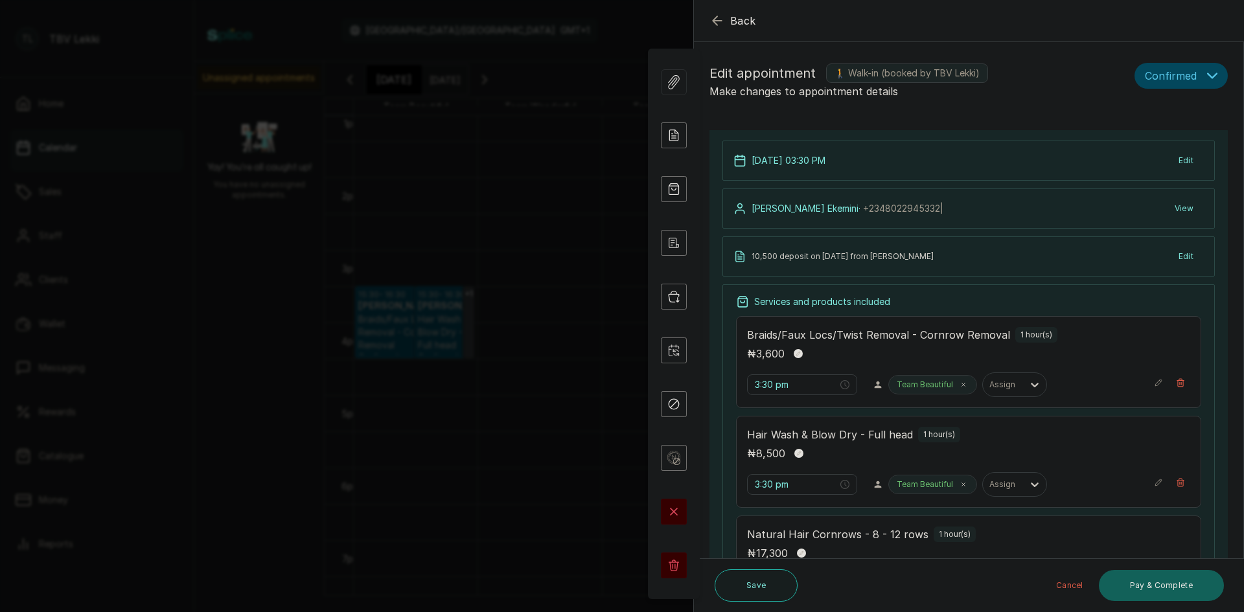
click at [1181, 154] on button "Edit" at bounding box center [1186, 160] width 36 height 23
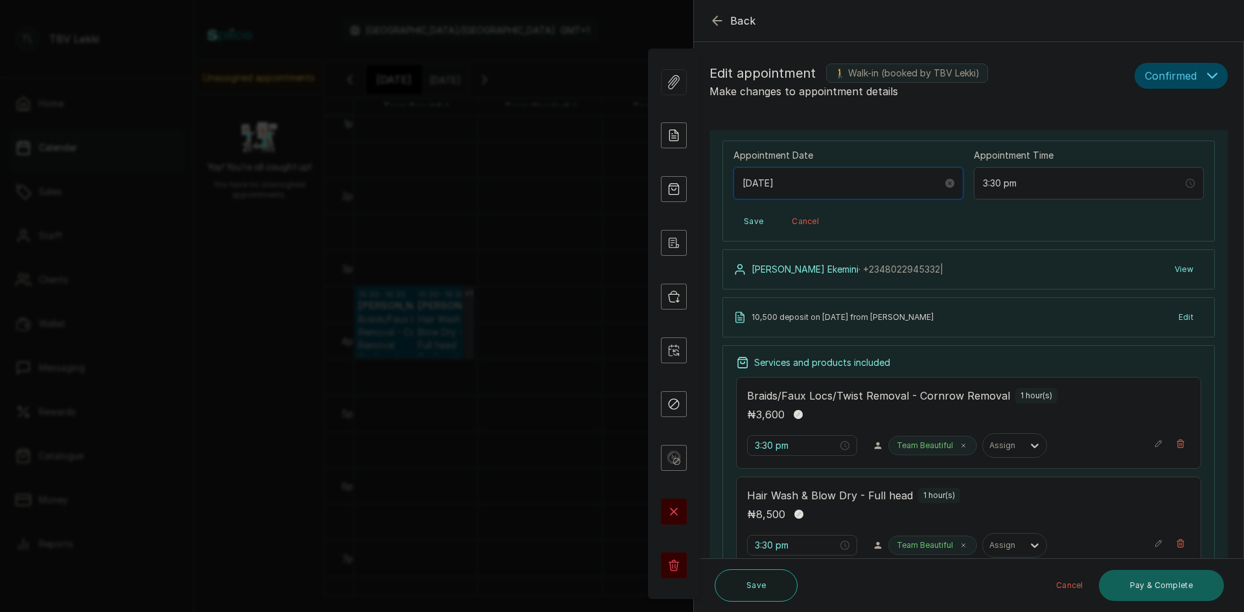
click at [768, 181] on input "2025/10/18" at bounding box center [843, 183] width 200 height 14
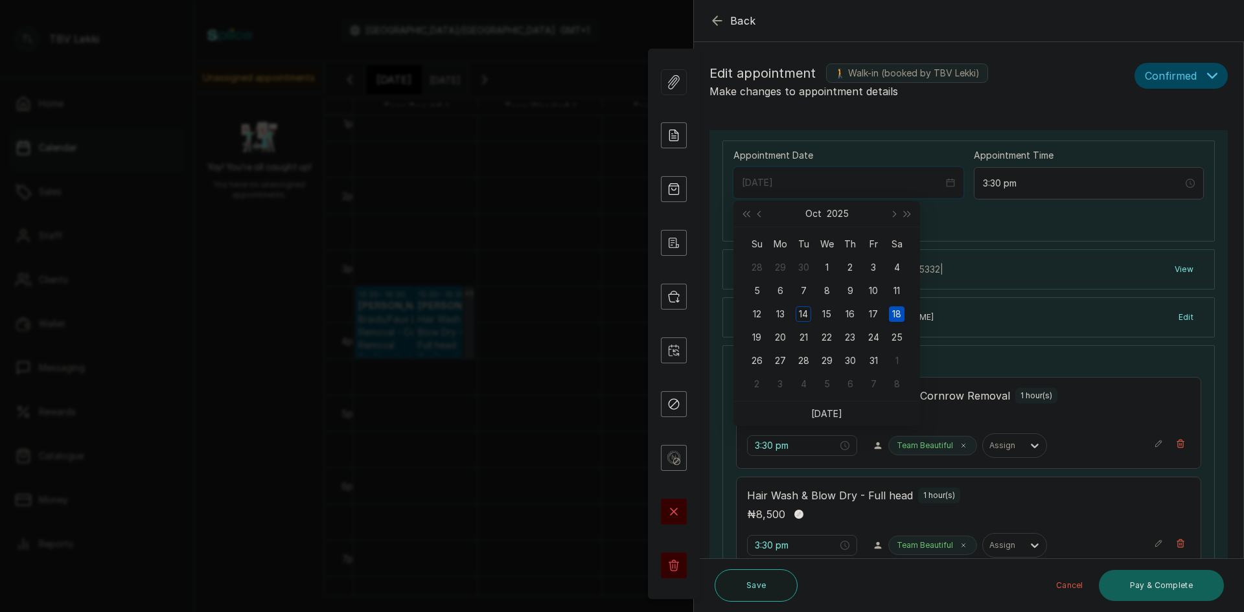
type input "2025/10/14"
click at [808, 310] on div "14" at bounding box center [804, 314] width 16 height 16
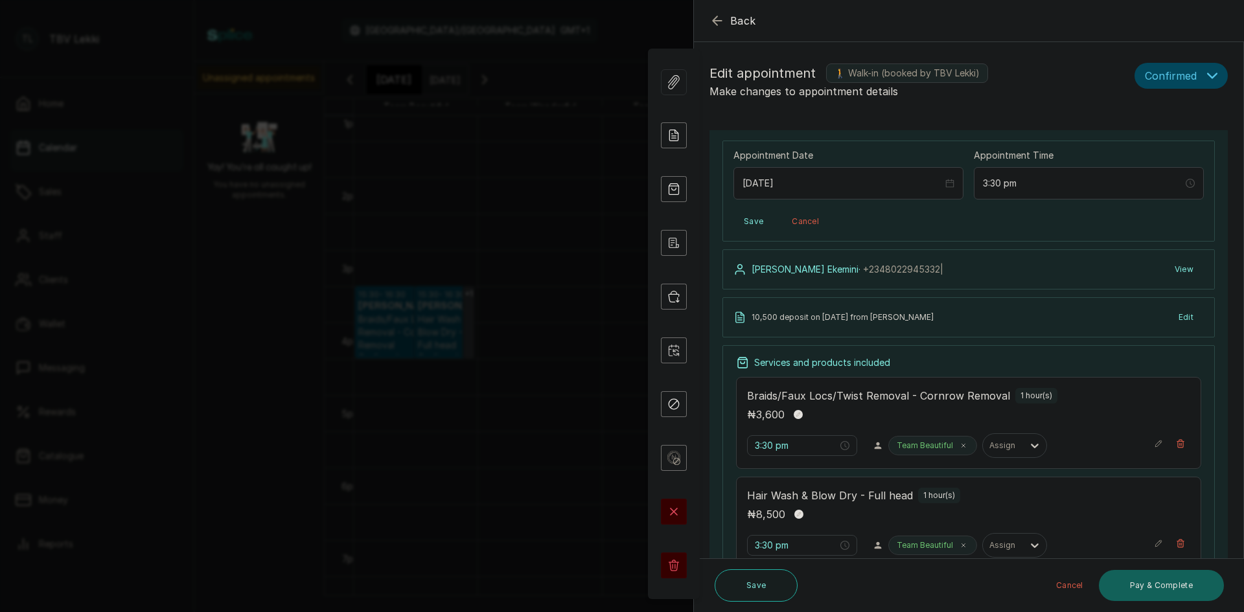
click at [751, 223] on button "Save" at bounding box center [753, 221] width 40 height 23
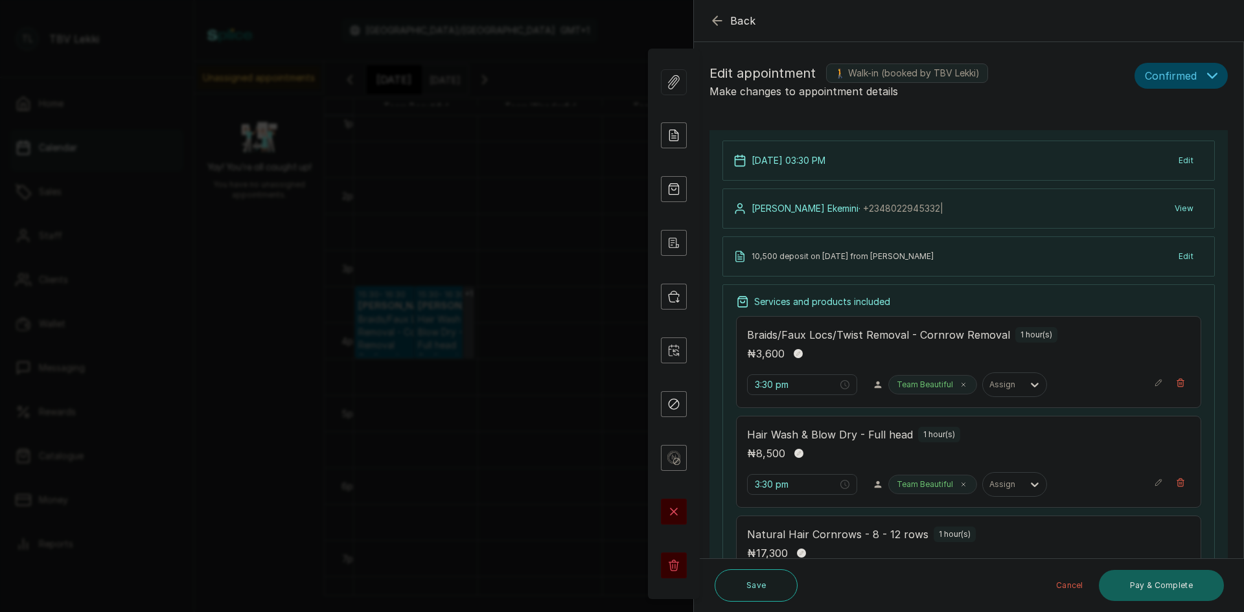
click at [717, 16] on icon "button" at bounding box center [718, 21] width 16 height 16
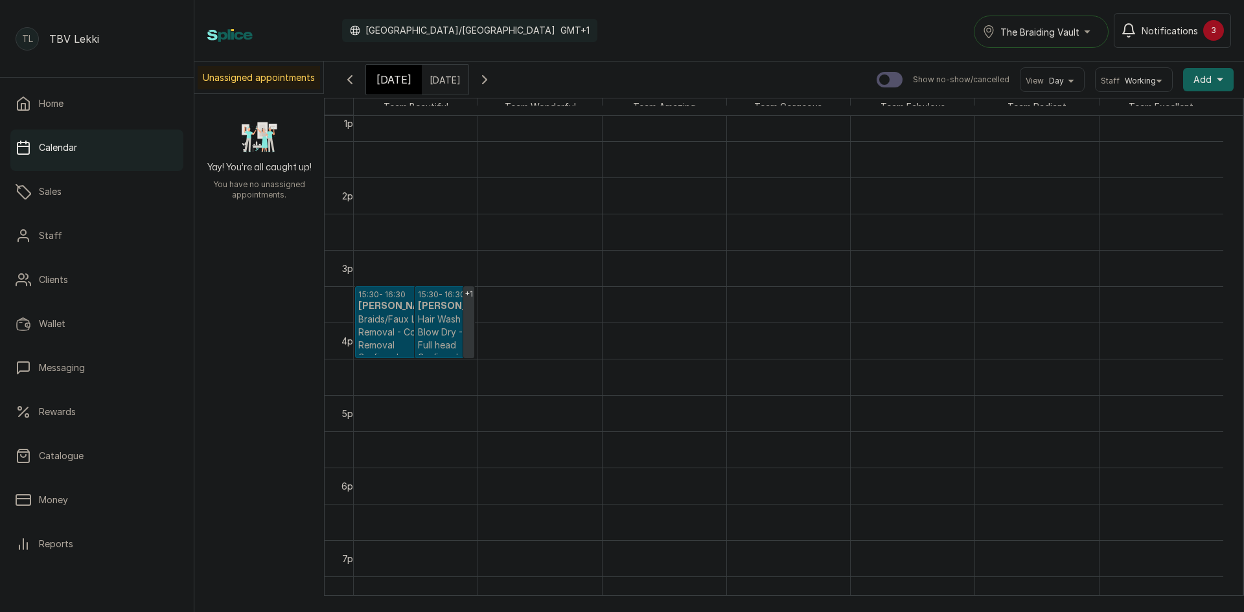
scroll to position [1149, 0]
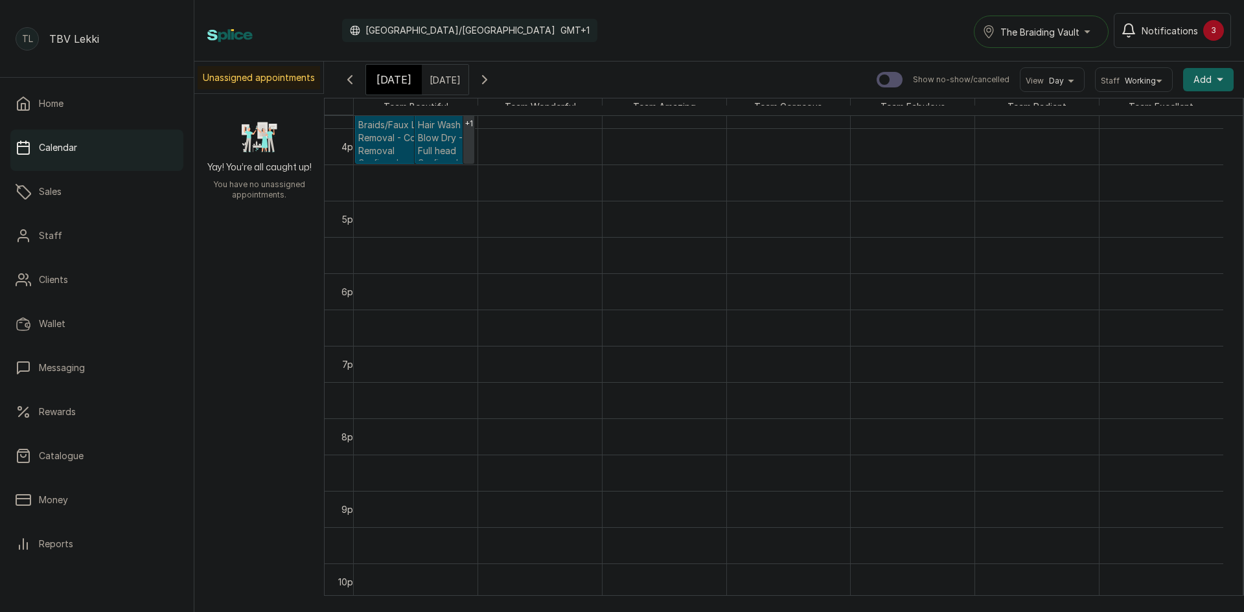
click at [446, 143] on p "Hair Wash & Blow Dry - Full head" at bounding box center [444, 138] width 53 height 39
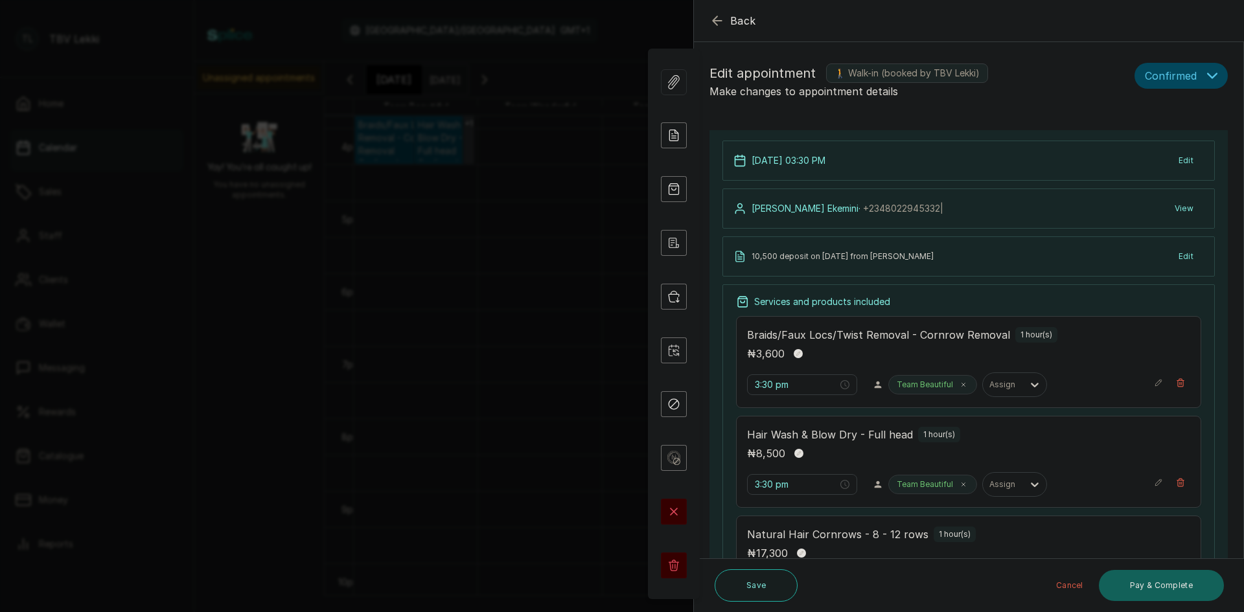
click at [746, 165] on icon at bounding box center [739, 160] width 13 height 13
click at [1173, 161] on button "Edit" at bounding box center [1186, 160] width 36 height 23
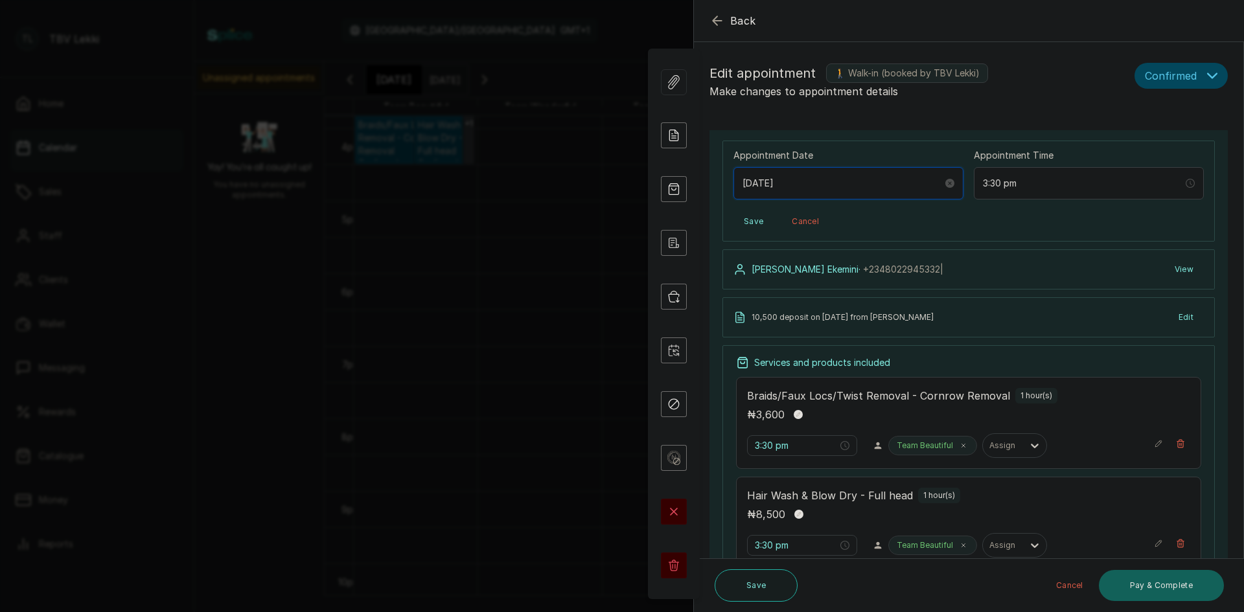
click at [757, 179] on input "2025/10/18" at bounding box center [843, 183] width 200 height 14
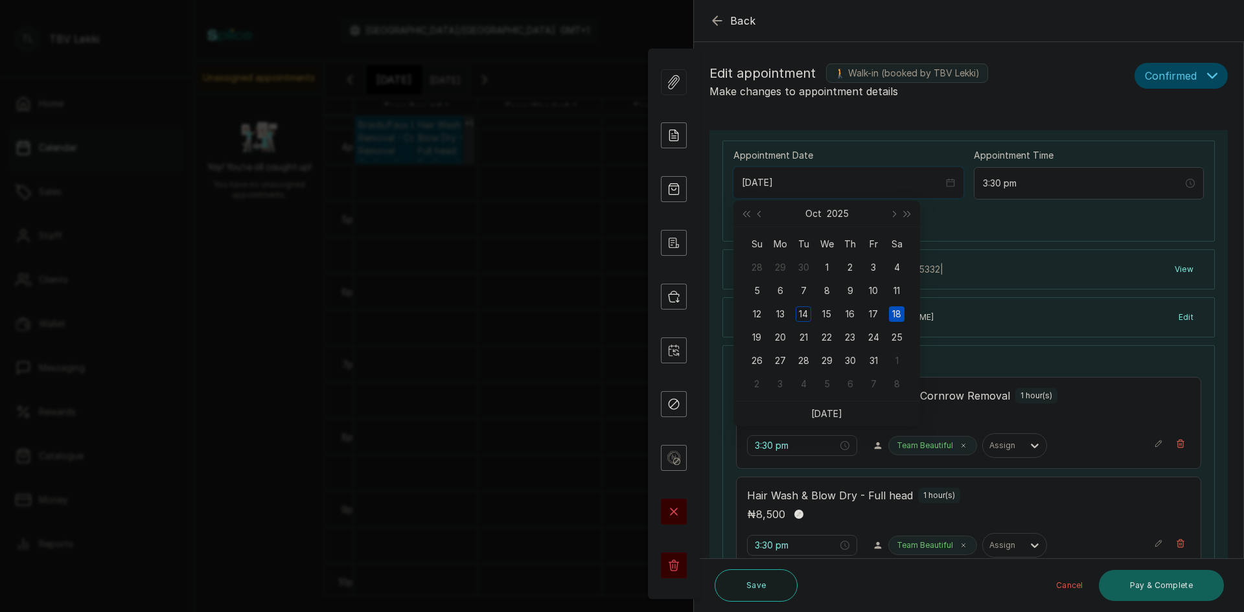
type input "2025/10/14"
click at [802, 314] on div "14" at bounding box center [804, 314] width 16 height 16
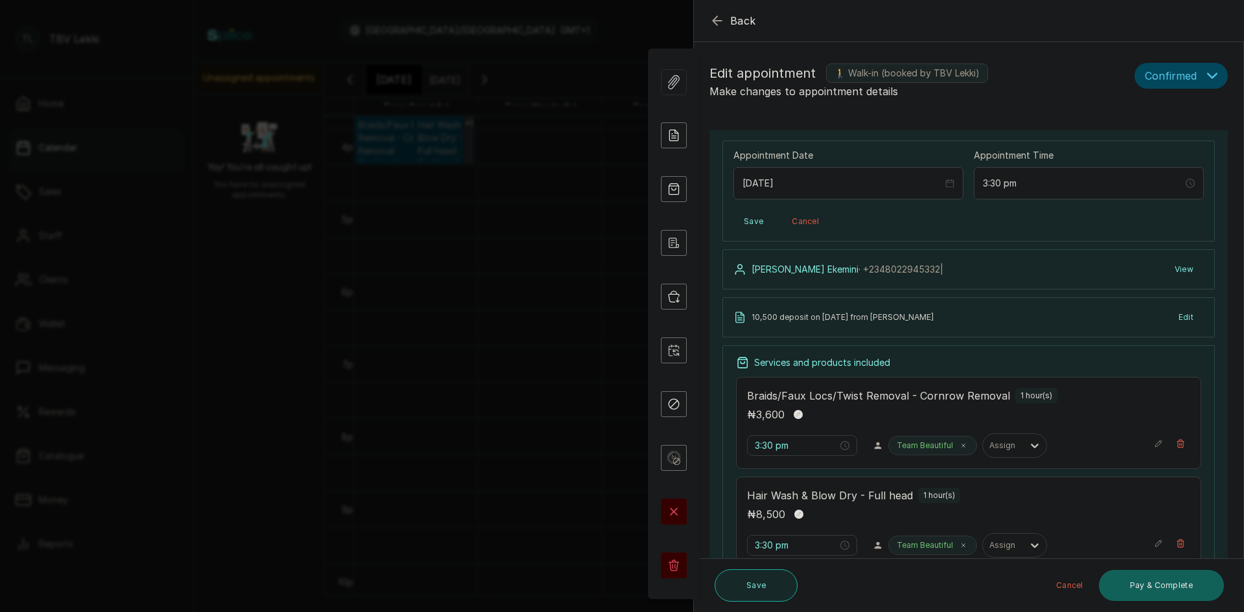
click at [747, 590] on button "Save" at bounding box center [756, 586] width 83 height 32
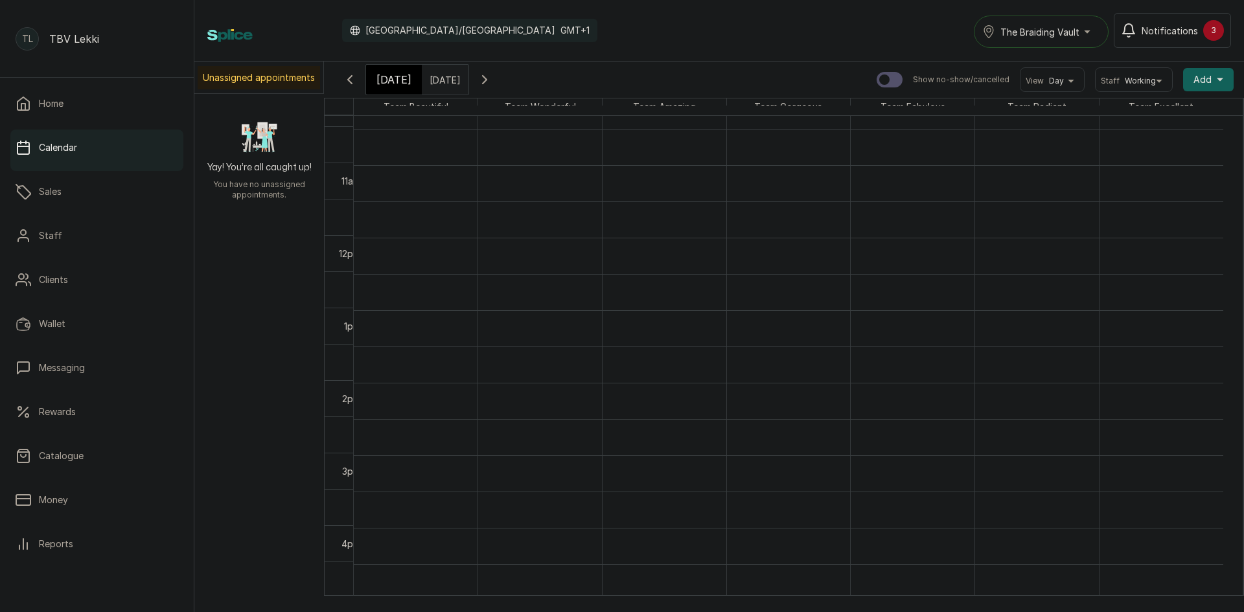
scroll to position [695, 0]
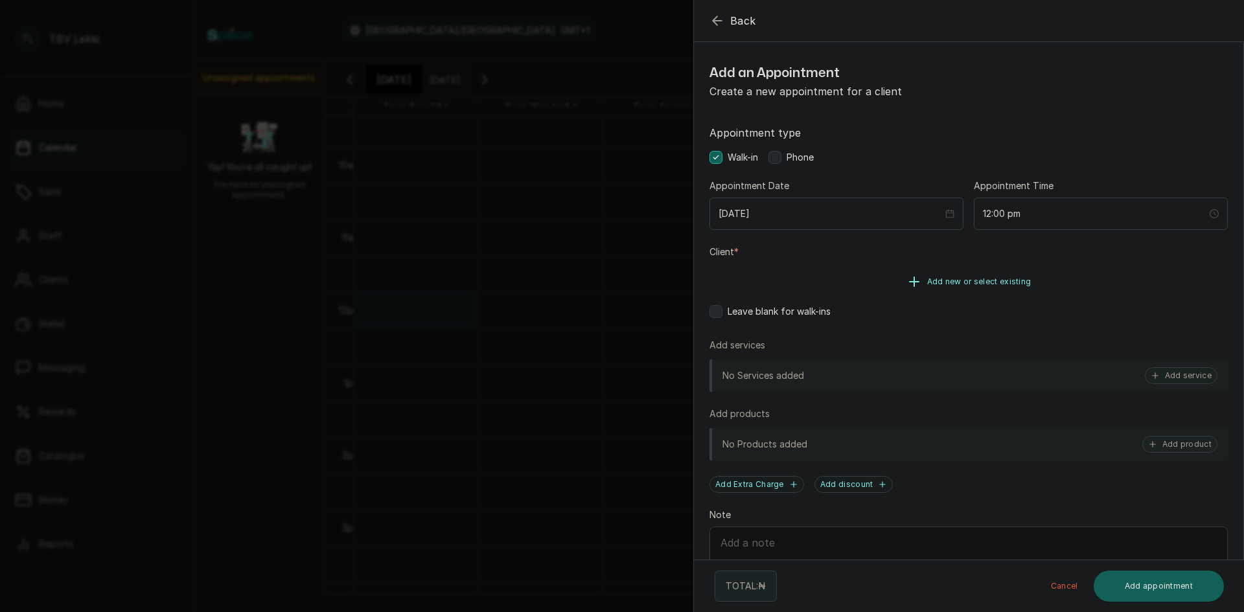
click at [968, 291] on button "Add new or select existing" at bounding box center [969, 282] width 518 height 36
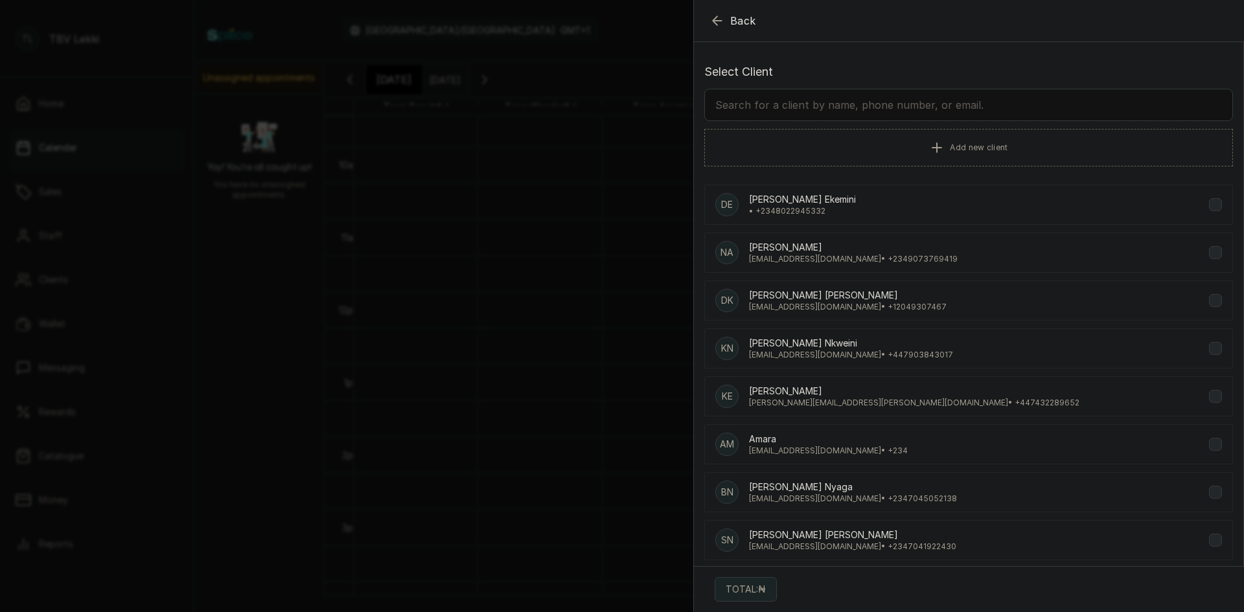
click at [911, 107] on input "text" at bounding box center [968, 105] width 529 height 32
type input "t"
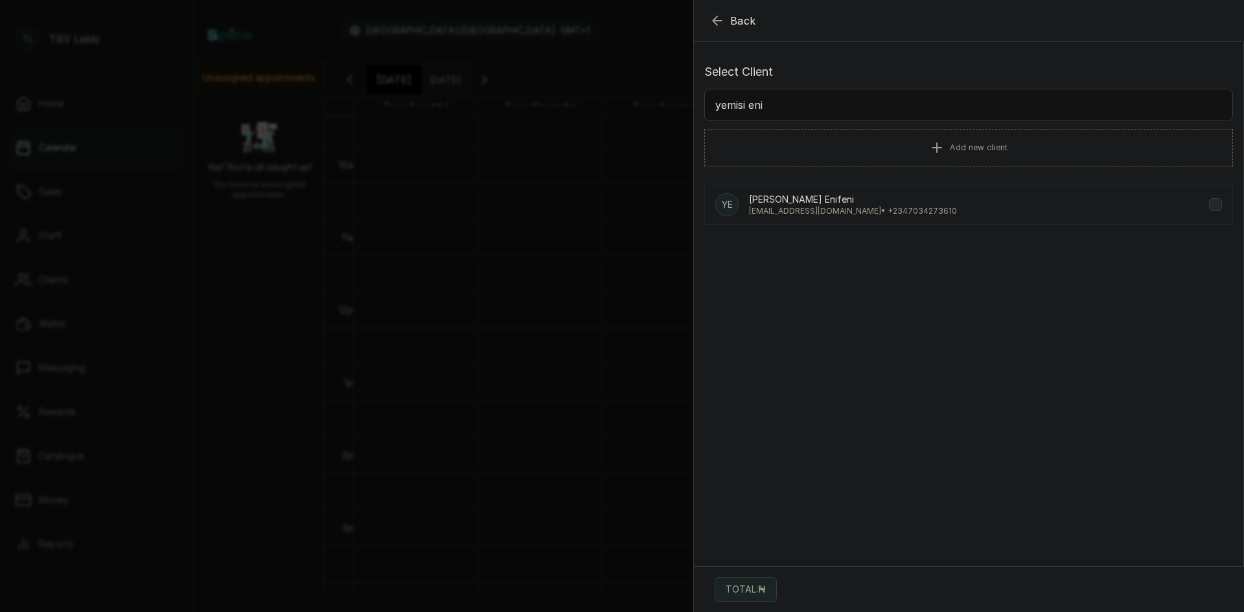
type input "yemisi eni"
click at [806, 207] on p "yemienifeni@gmail.com • +234 7034273610" at bounding box center [853, 211] width 208 height 10
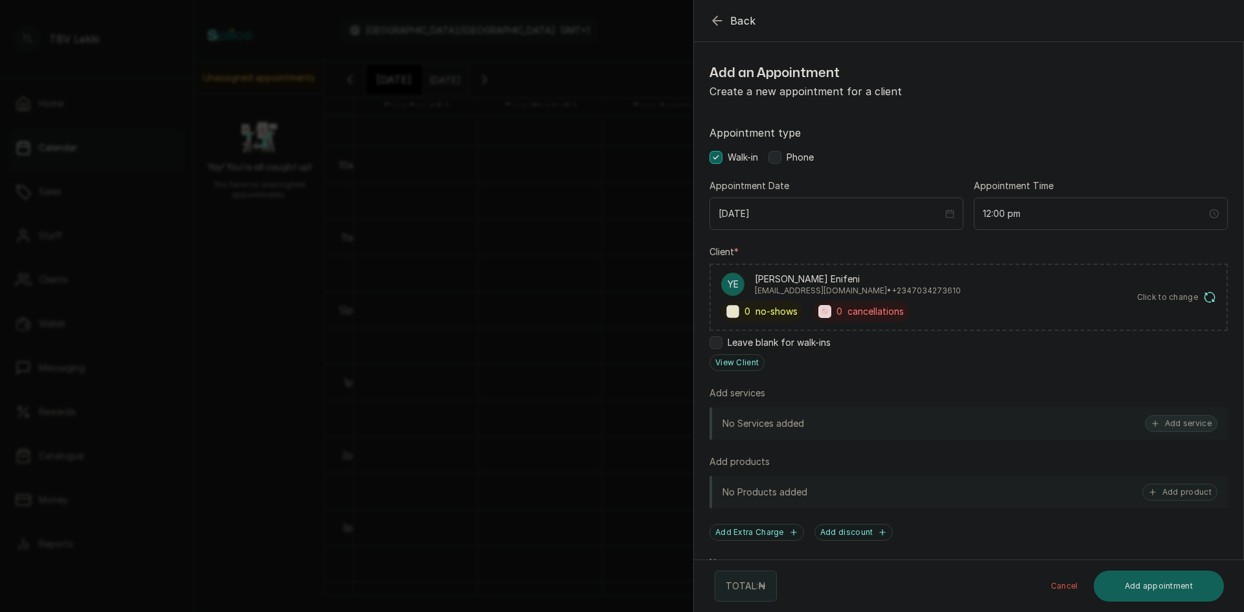
click at [1151, 421] on button "Add service" at bounding box center [1181, 423] width 73 height 17
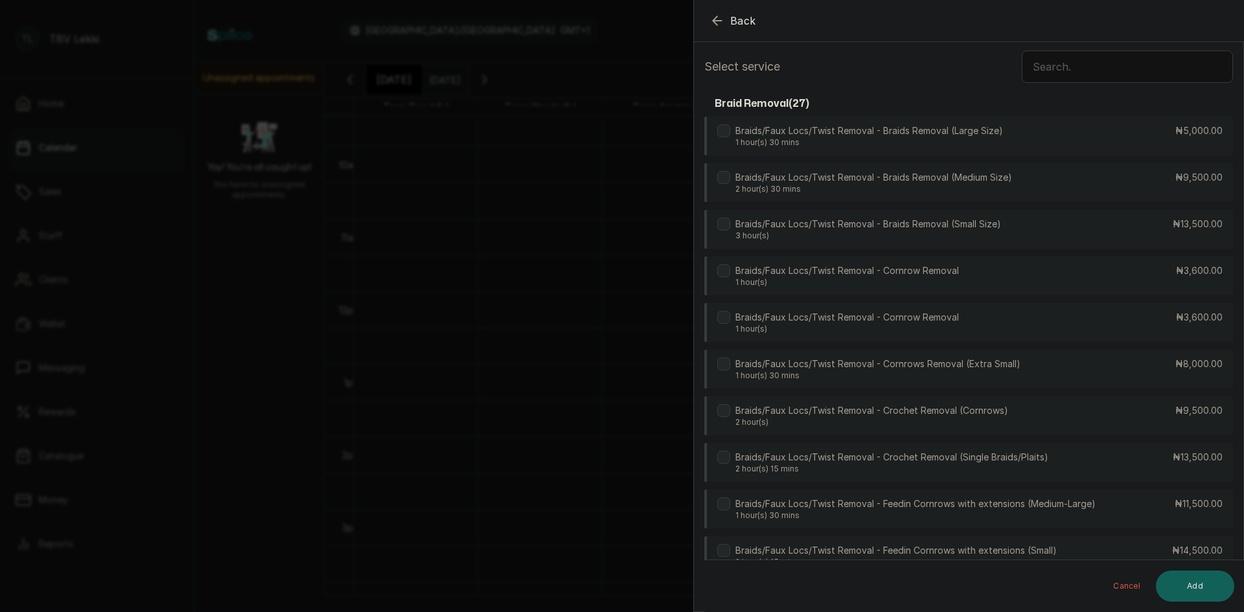
scroll to position [0, 0]
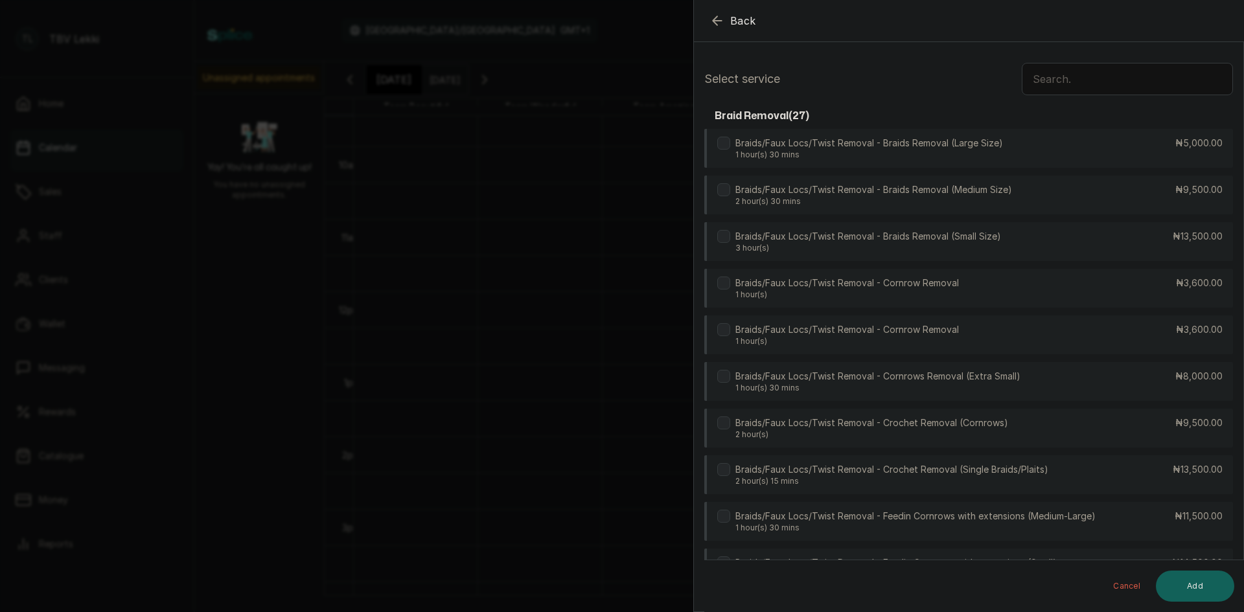
click at [1080, 87] on input "text" at bounding box center [1127, 79] width 211 height 32
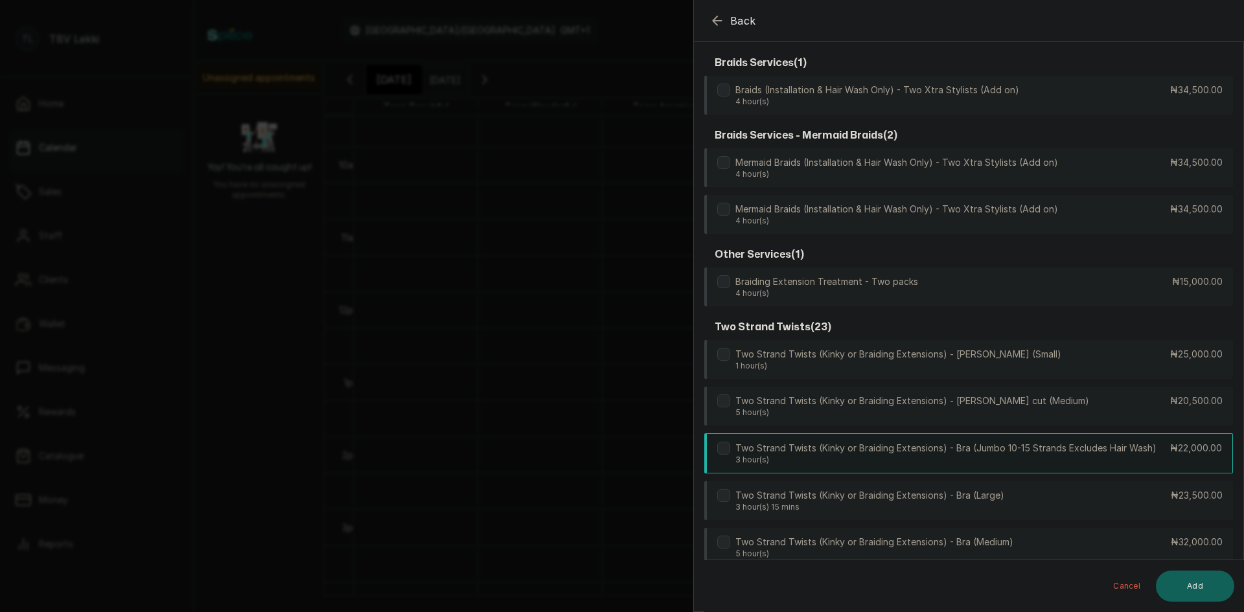
scroll to position [65, 0]
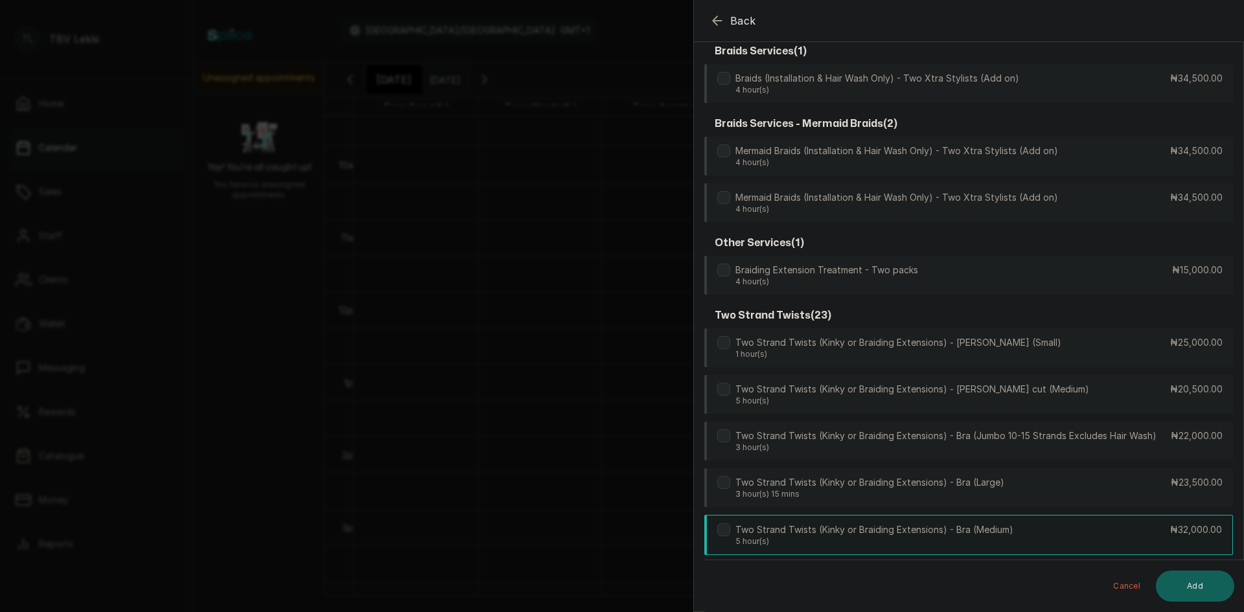
type input "two"
click at [903, 535] on p "Two Strand Twists (Kinky or Braiding Extensions) - Bra (Medium)" at bounding box center [874, 530] width 278 height 13
click at [1183, 581] on button "Add" at bounding box center [1195, 586] width 78 height 31
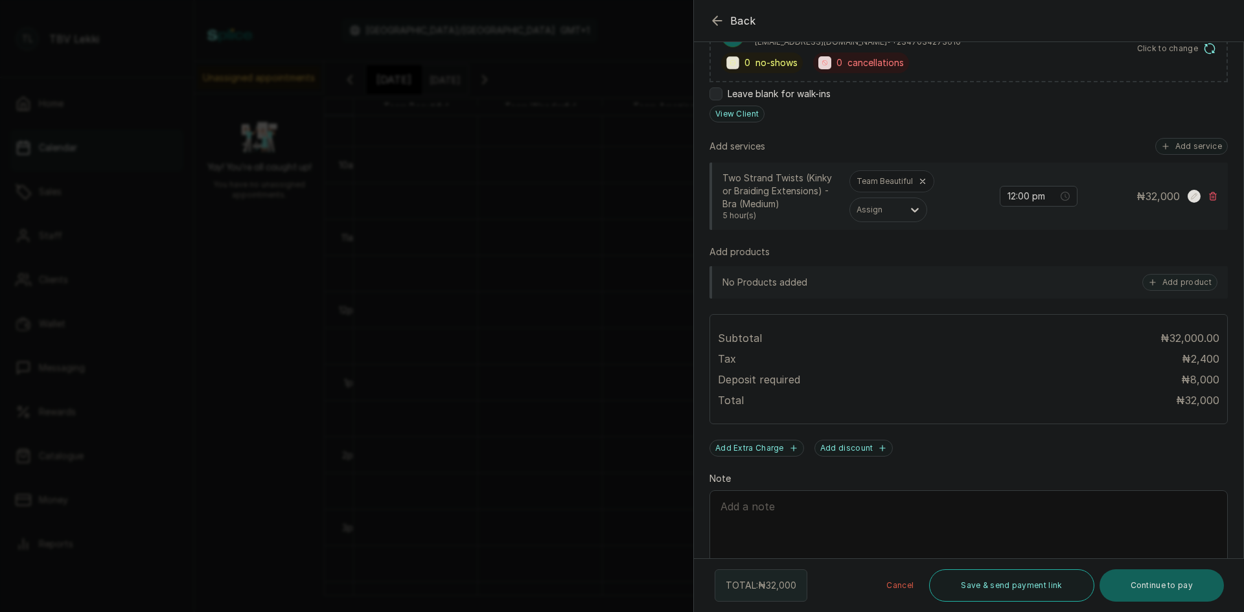
scroll to position [259, 0]
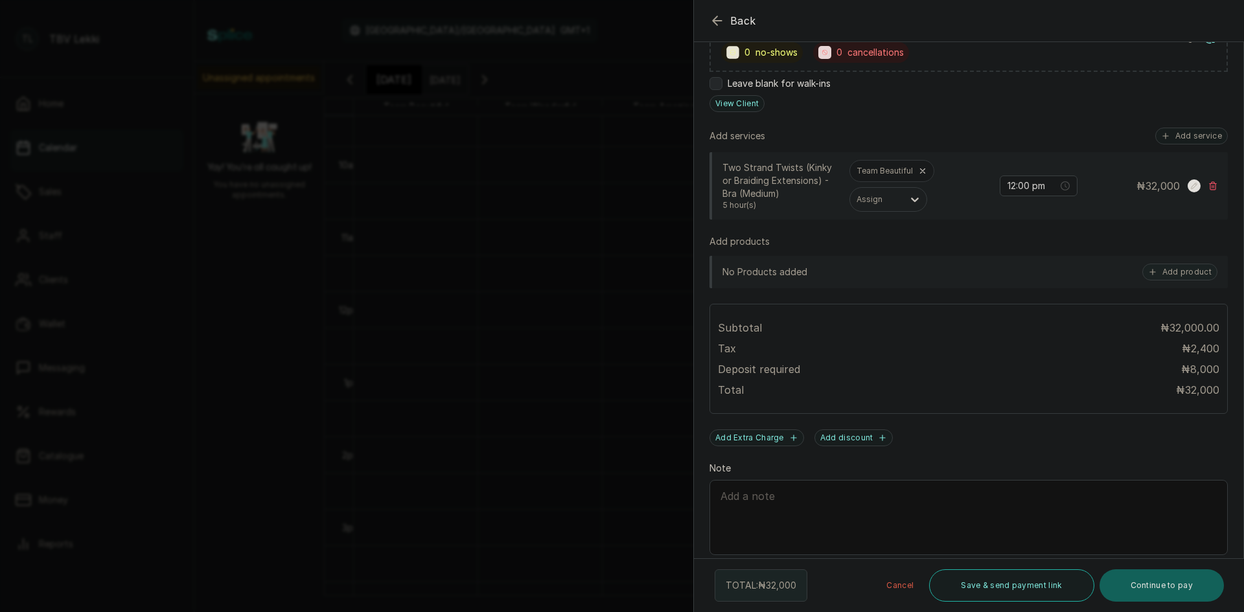
click at [783, 505] on textarea "Note" at bounding box center [969, 517] width 518 height 75
paste textarea "YEMISI NOIMOTU ENIFENI"
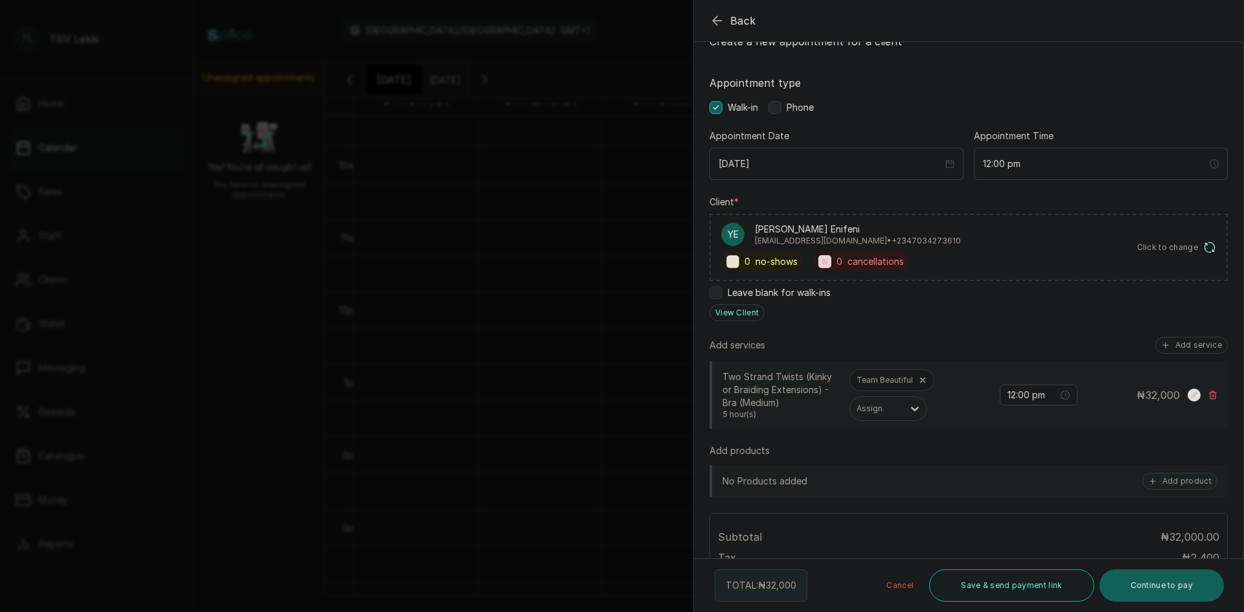
scroll to position [0, 0]
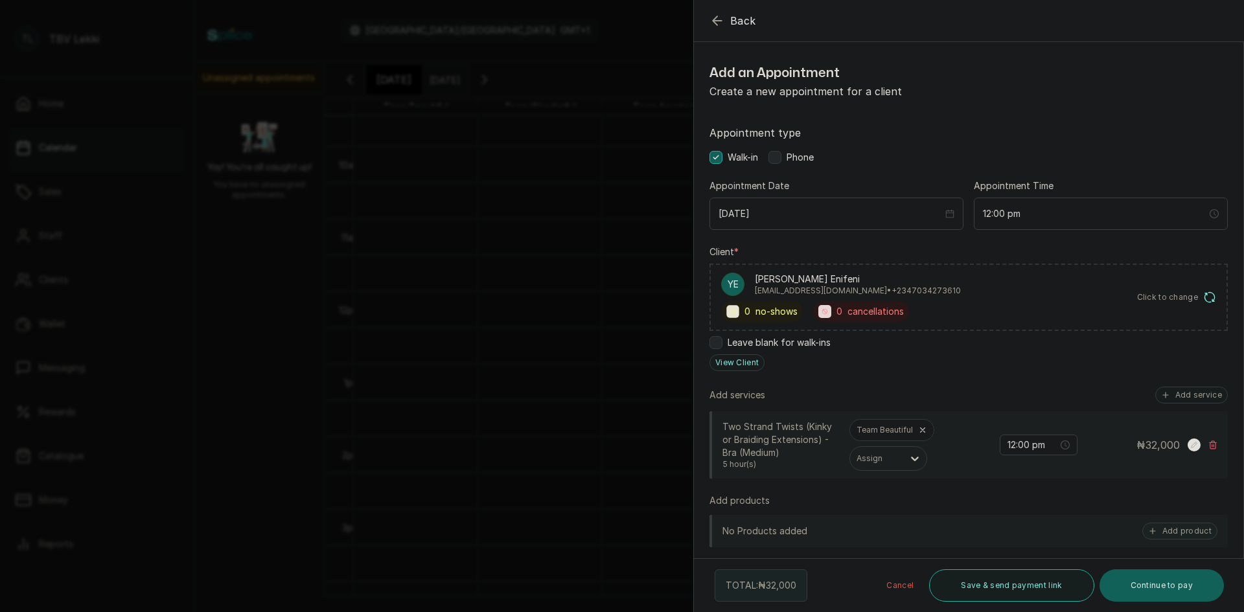
type textarea "10,500 deposit on 14/10/2025 from YEMISI NOIMOTU ENIFENI"
click at [776, 155] on label at bounding box center [774, 157] width 13 height 13
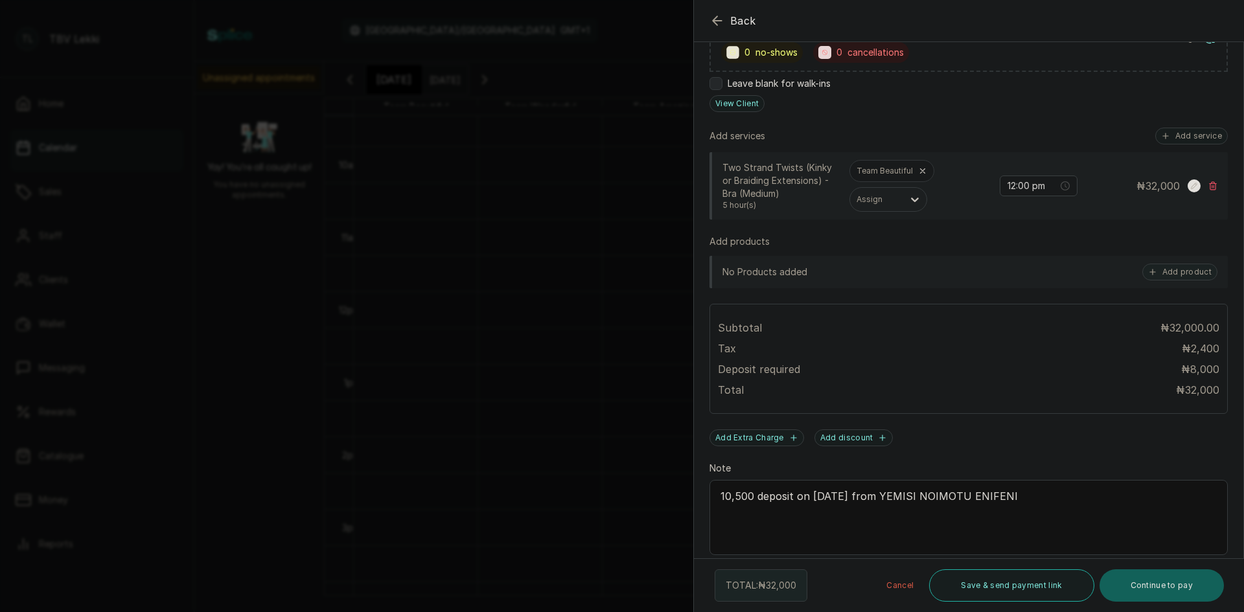
scroll to position [286, 0]
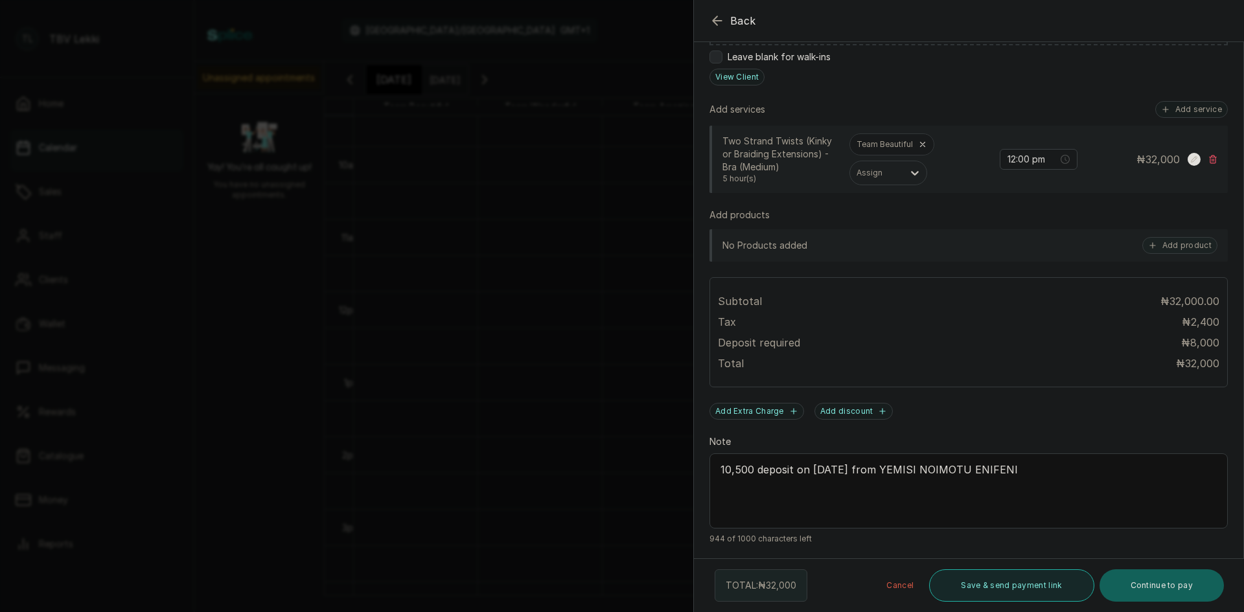
click at [1044, 592] on button "Save & send payment link" at bounding box center [1011, 586] width 165 height 32
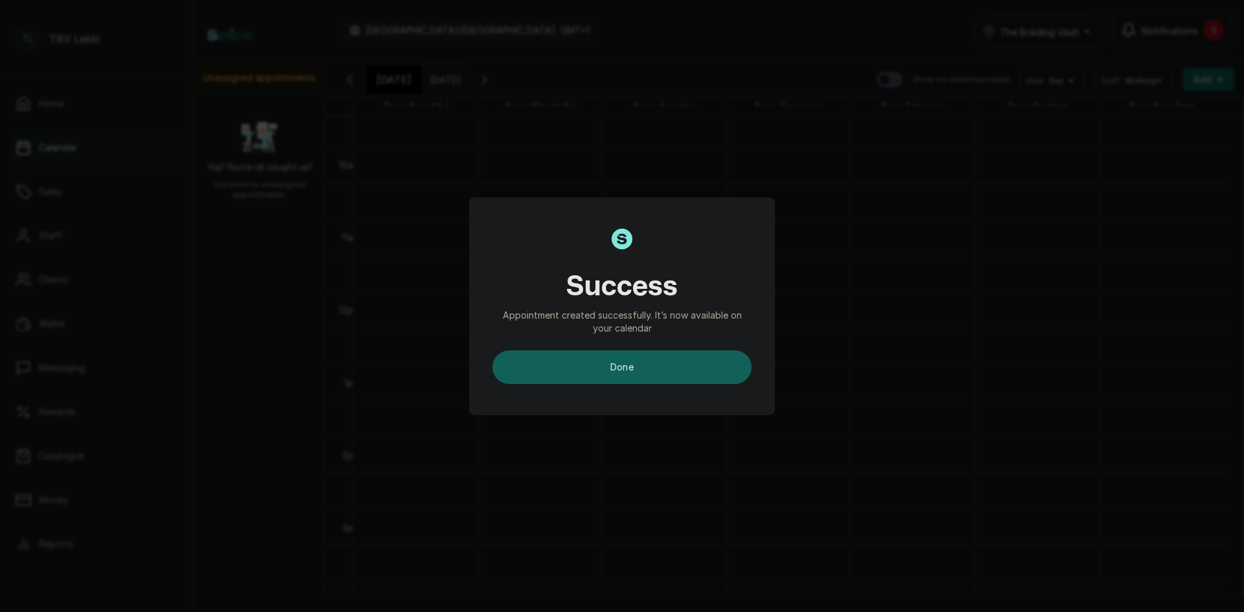
click at [673, 362] on button "done" at bounding box center [621, 368] width 259 height 34
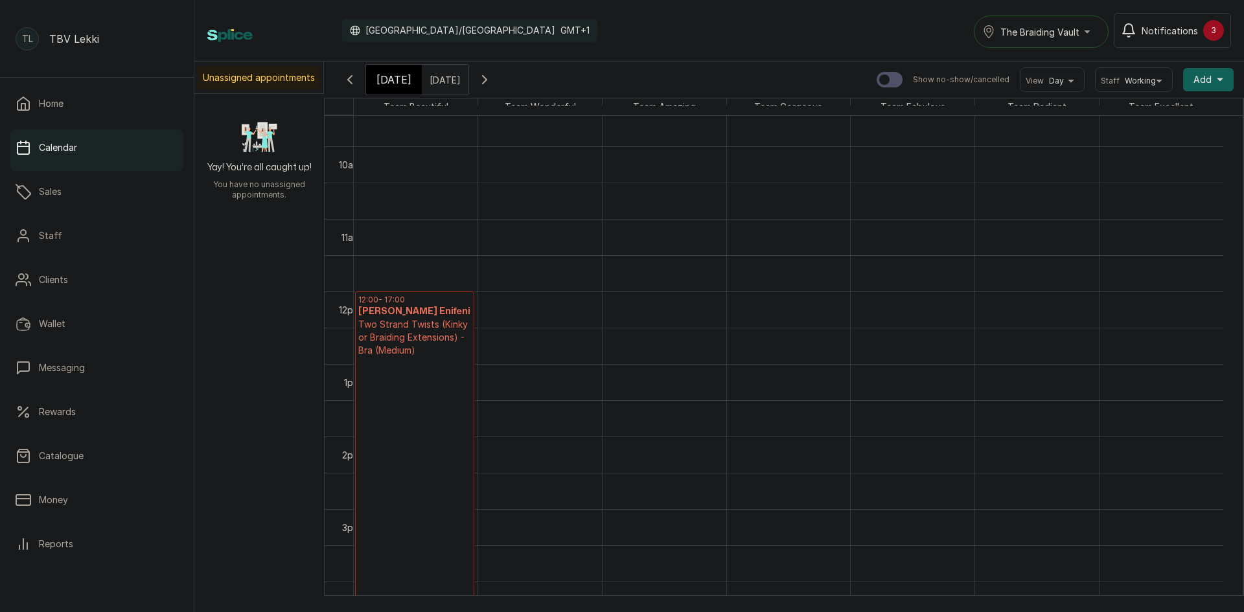
click at [420, 324] on p "Two Strand Twists (Kinky or Braiding Extensions) - Bra (Medium)" at bounding box center [414, 337] width 113 height 39
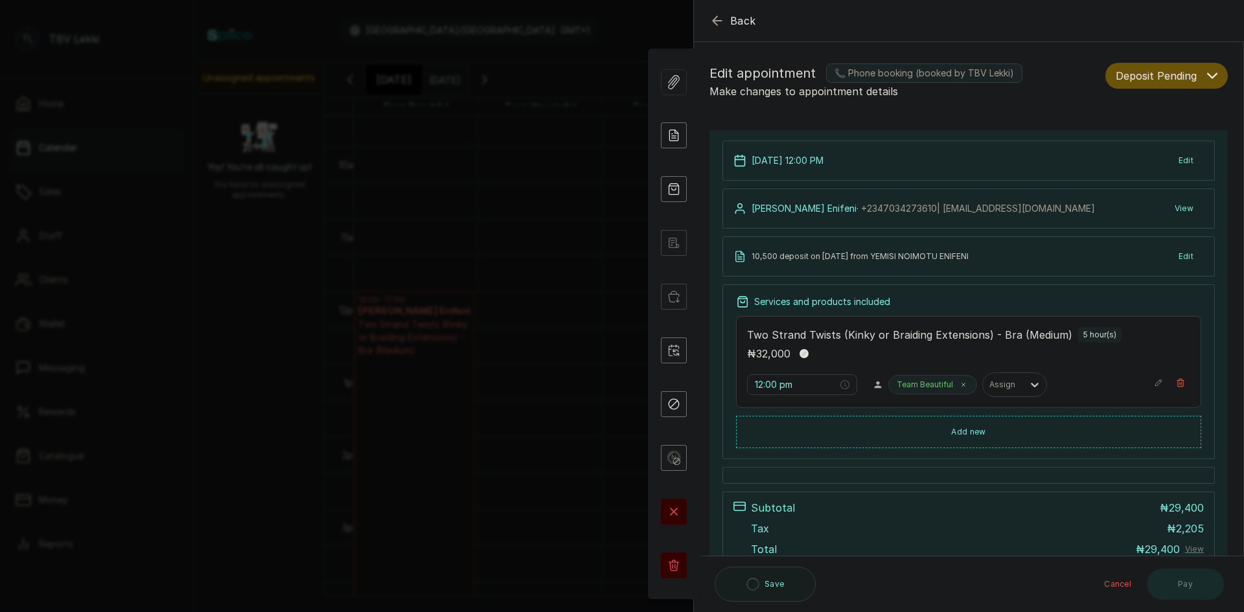
click at [1208, 76] on icon "button" at bounding box center [1212, 76] width 9 height 5
click at [1144, 144] on span "Confirmed" at bounding box center [1138, 147] width 45 height 14
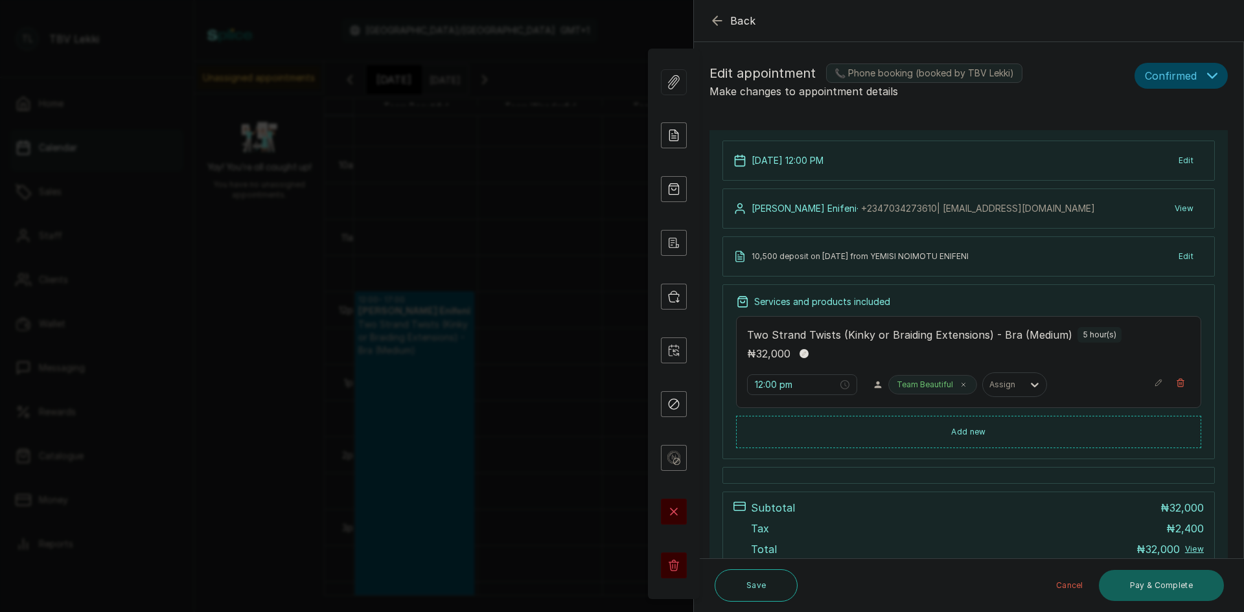
click at [722, 28] on icon "button" at bounding box center [718, 21] width 16 height 16
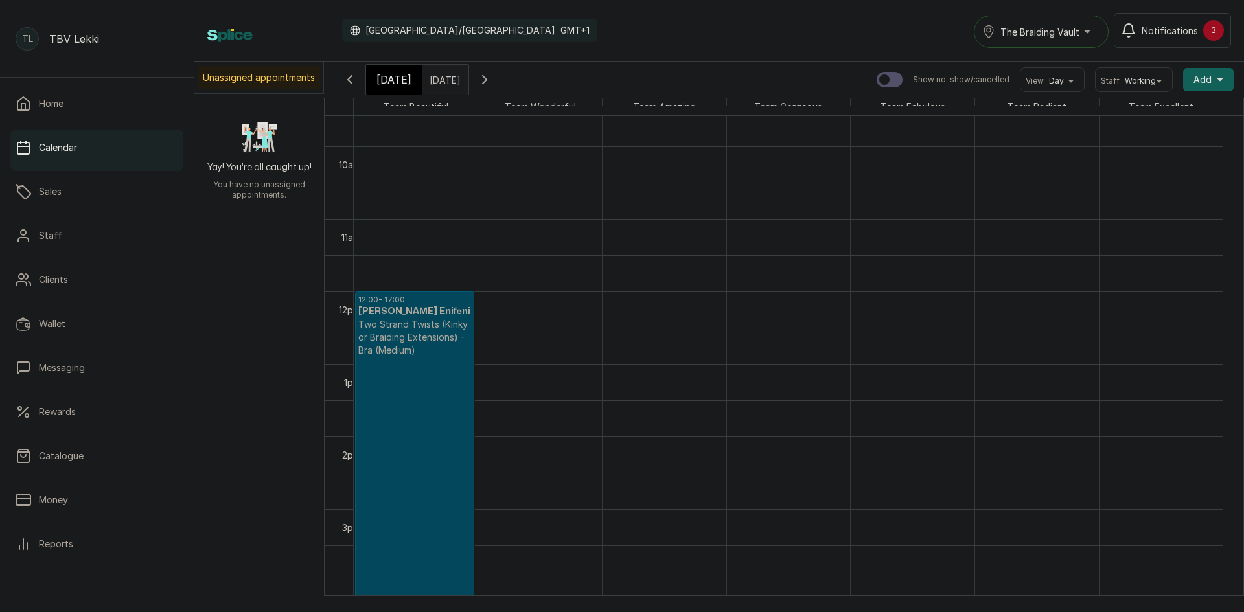
click at [371, 84] on div "Today" at bounding box center [394, 80] width 56 height 30
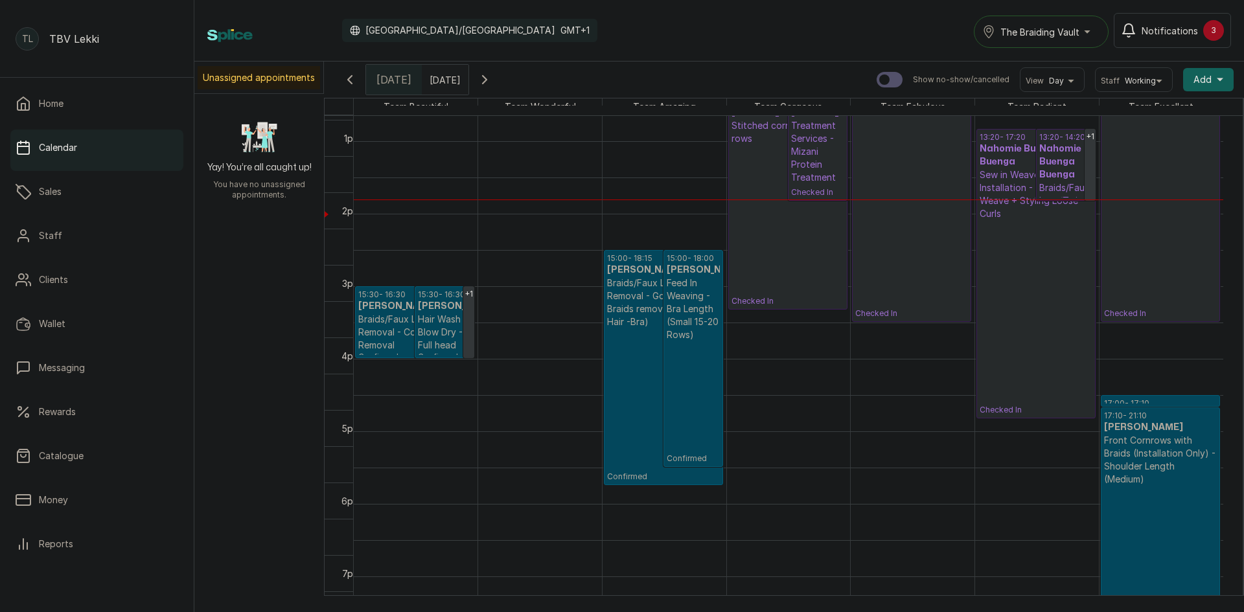
scroll to position [954, 0]
click at [629, 277] on h3 "Maimuna Animashaun Animashaun" at bounding box center [663, 270] width 113 height 13
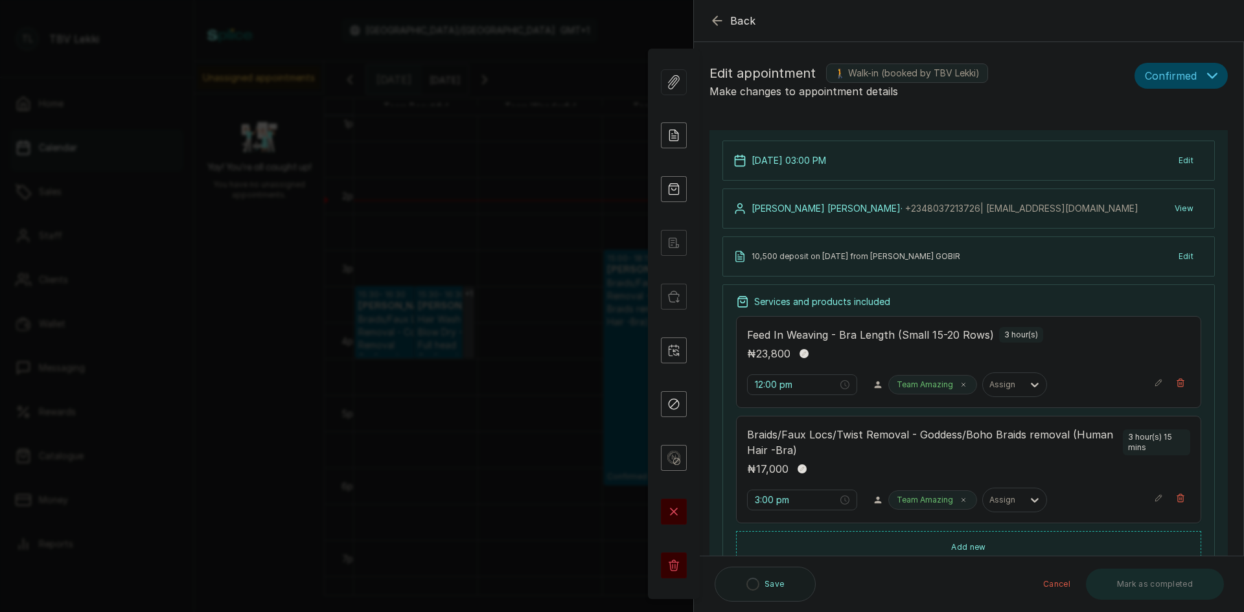
type input "3:00 pm"
click at [722, 21] on icon "button" at bounding box center [718, 21] width 16 height 16
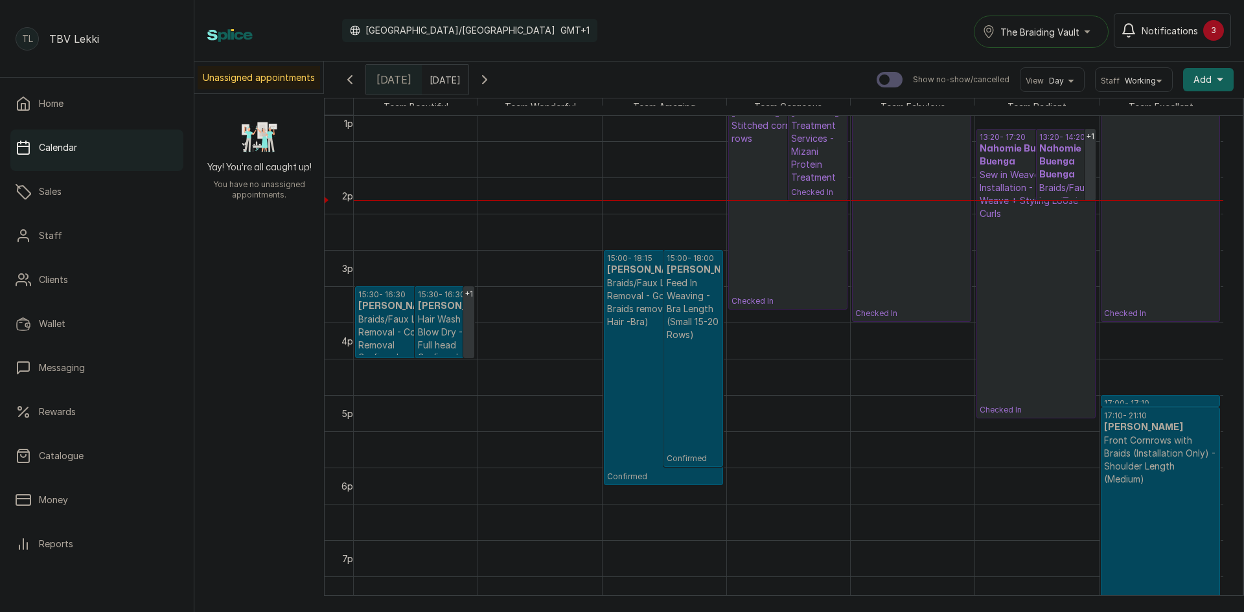
click at [443, 77] on input "18/10/2025" at bounding box center [432, 76] width 21 height 22
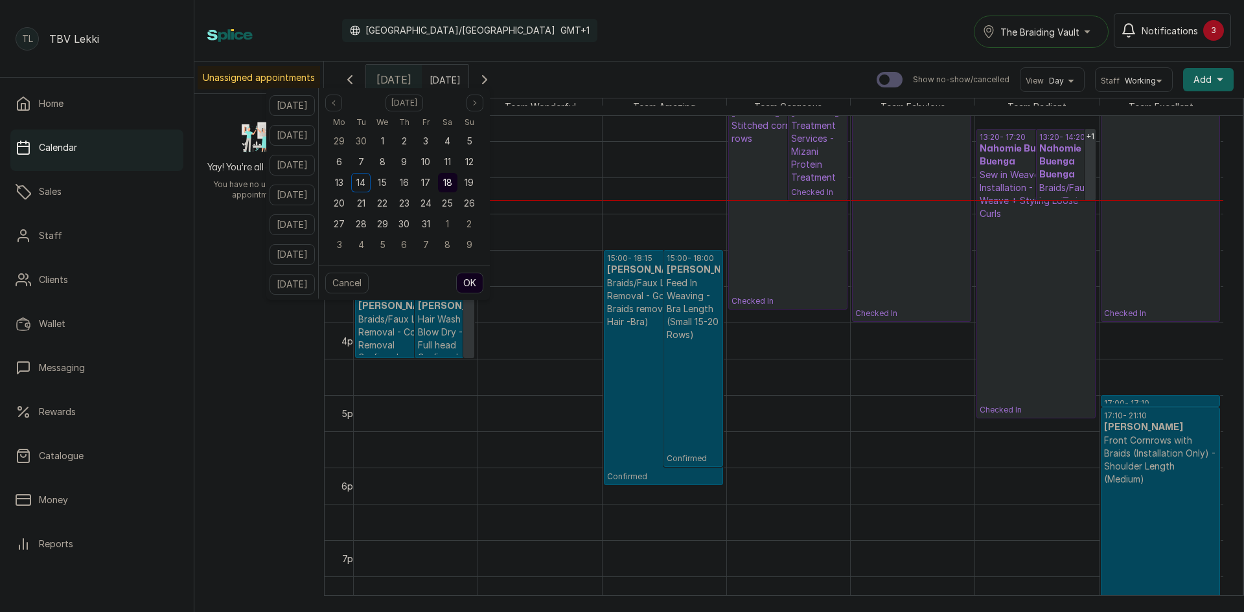
click at [452, 185] on span "18" at bounding box center [447, 182] width 9 height 11
click at [483, 276] on button "OK" at bounding box center [469, 283] width 27 height 21
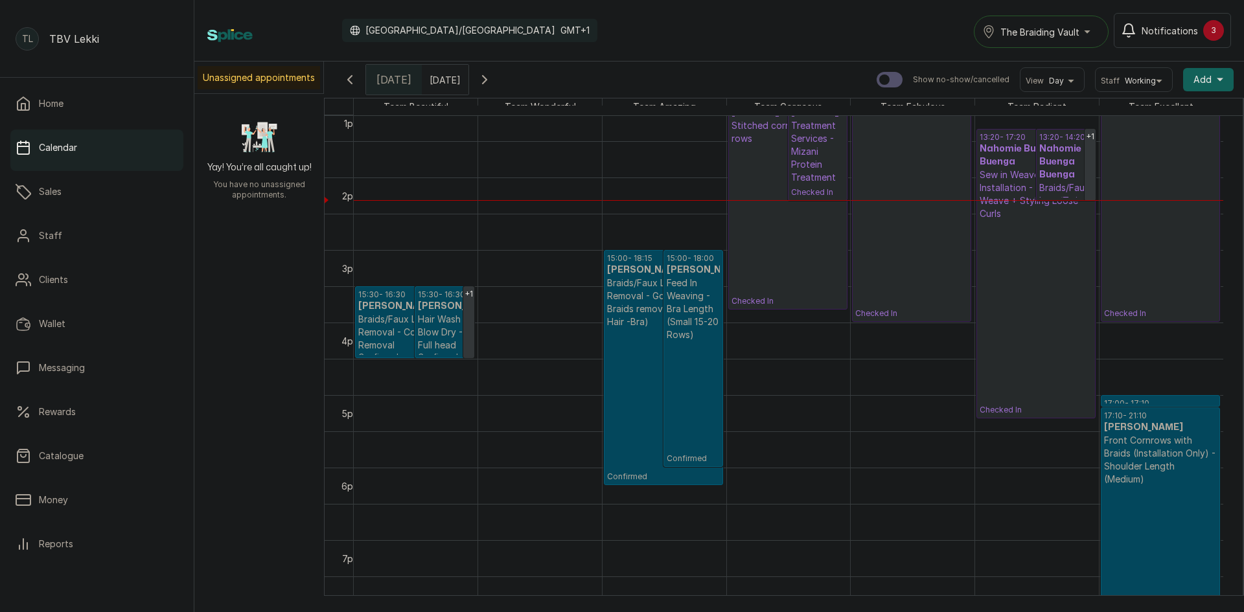
click at [437, 76] on input "18/10/2025" at bounding box center [432, 76] width 21 height 22
click at [590, 18] on div "Calendar Africa/Lagos GMT+1 The Braiding Vault Notifications 3" at bounding box center [719, 30] width 1024 height 35
click at [443, 71] on input "18/10/2025" at bounding box center [432, 76] width 21 height 22
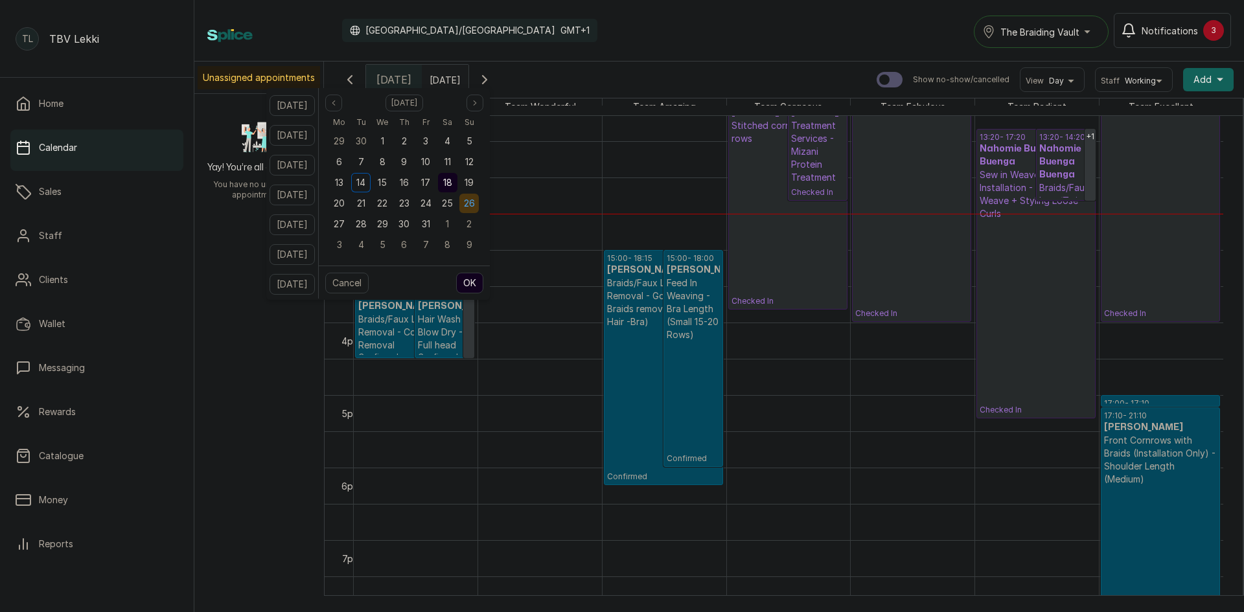
click at [475, 200] on span "26" at bounding box center [469, 203] width 11 height 11
click at [474, 185] on span "19" at bounding box center [469, 182] width 9 height 11
click at [483, 283] on button "OK" at bounding box center [469, 283] width 27 height 21
type input "19/10/2025"
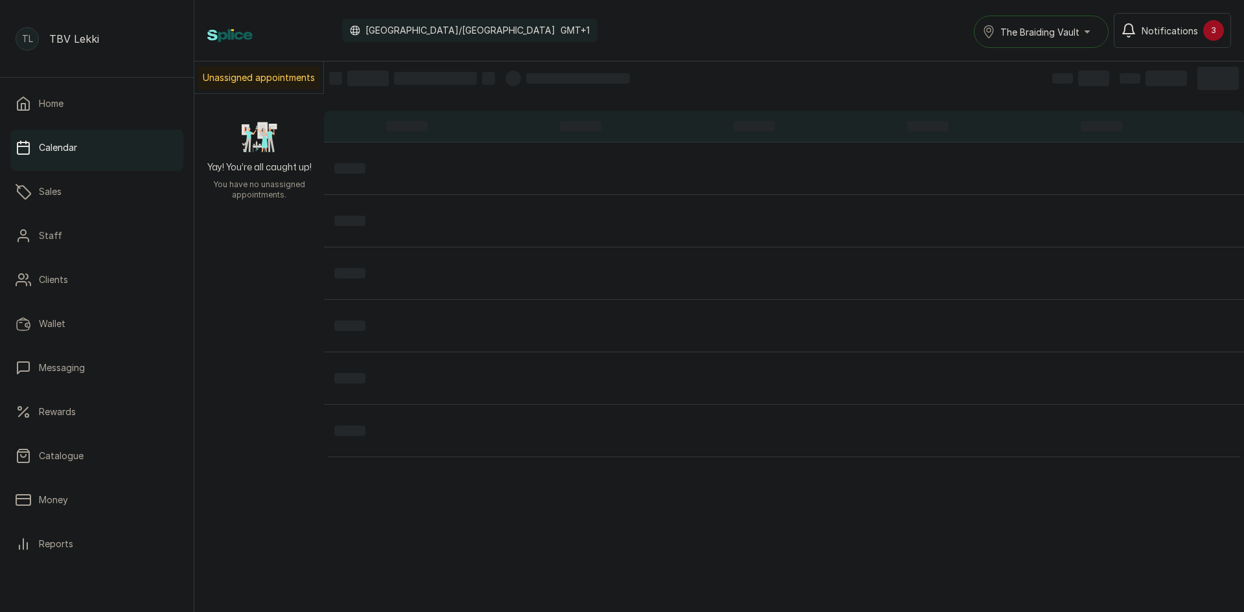
scroll to position [436, 0]
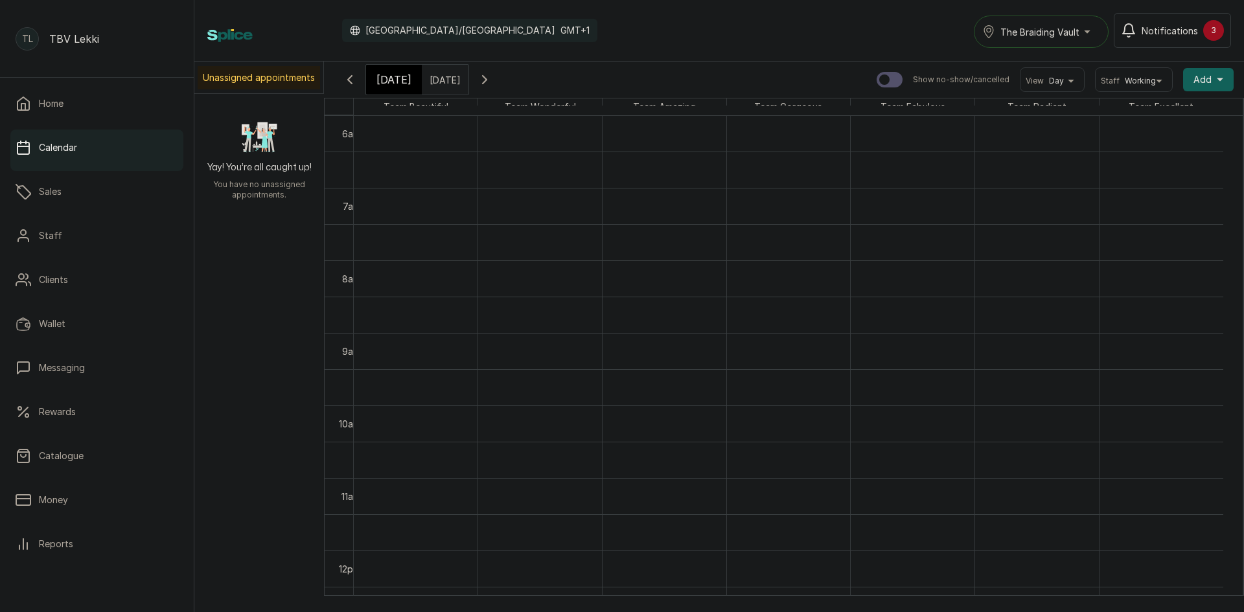
click at [1207, 69] on button "Add +" at bounding box center [1208, 79] width 51 height 23
click at [1120, 117] on span "Add Appointment" at bounding box center [1161, 115] width 124 height 16
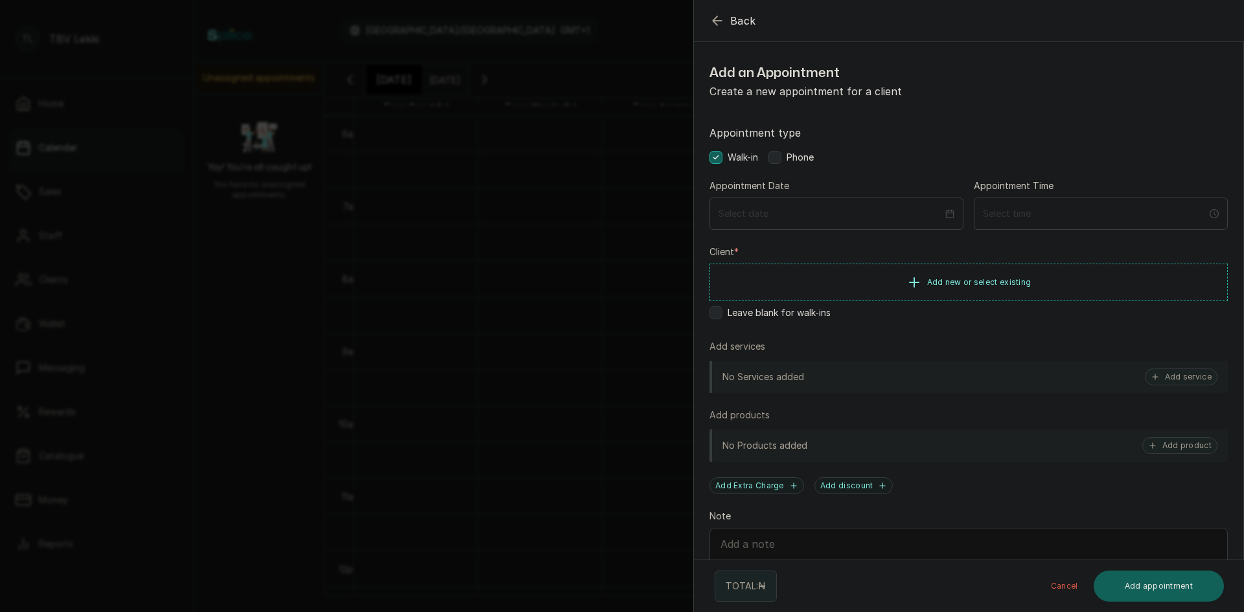
click at [726, 25] on button "Back" at bounding box center [733, 21] width 47 height 16
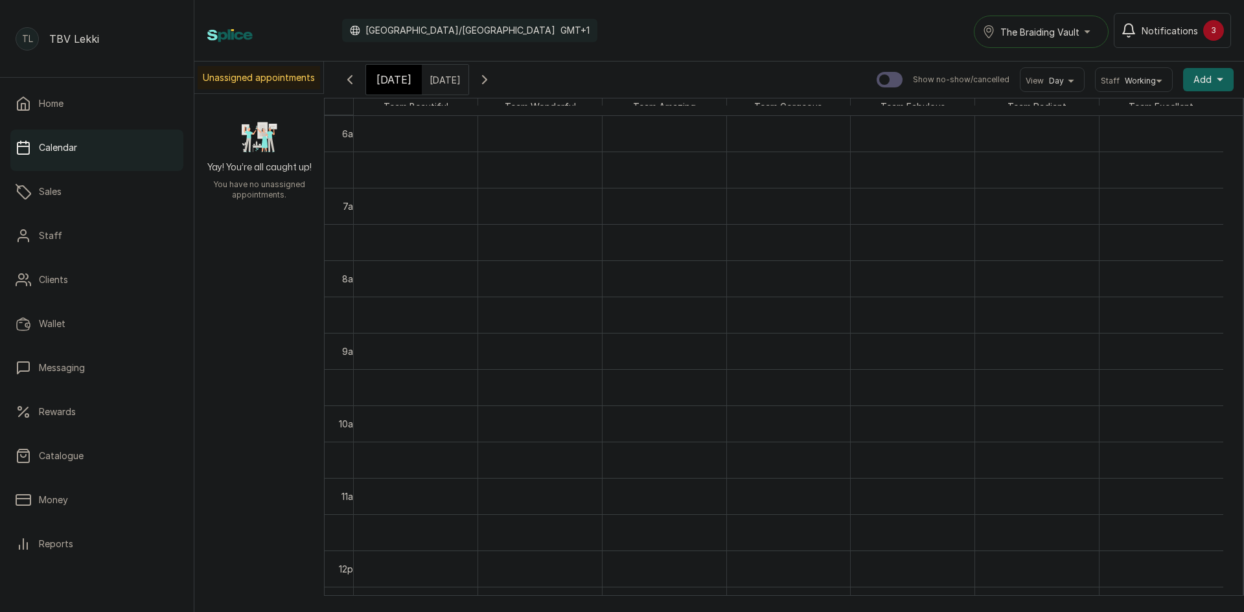
click at [1189, 71] on button "Add +" at bounding box center [1208, 79] width 51 height 23
click at [1101, 165] on span "Add Block Time" at bounding box center [1161, 167] width 124 height 16
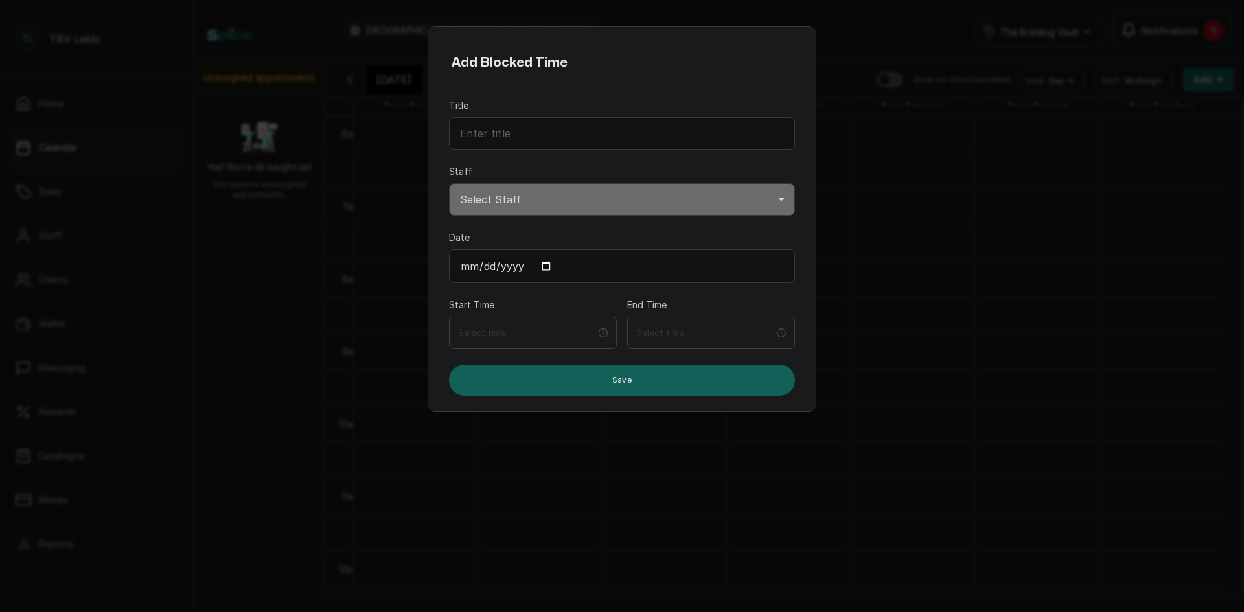
click at [547, 265] on input "Date" at bounding box center [622, 266] width 346 height 34
type input "2025-10-19"
click at [528, 336] on input at bounding box center [527, 333] width 138 height 14
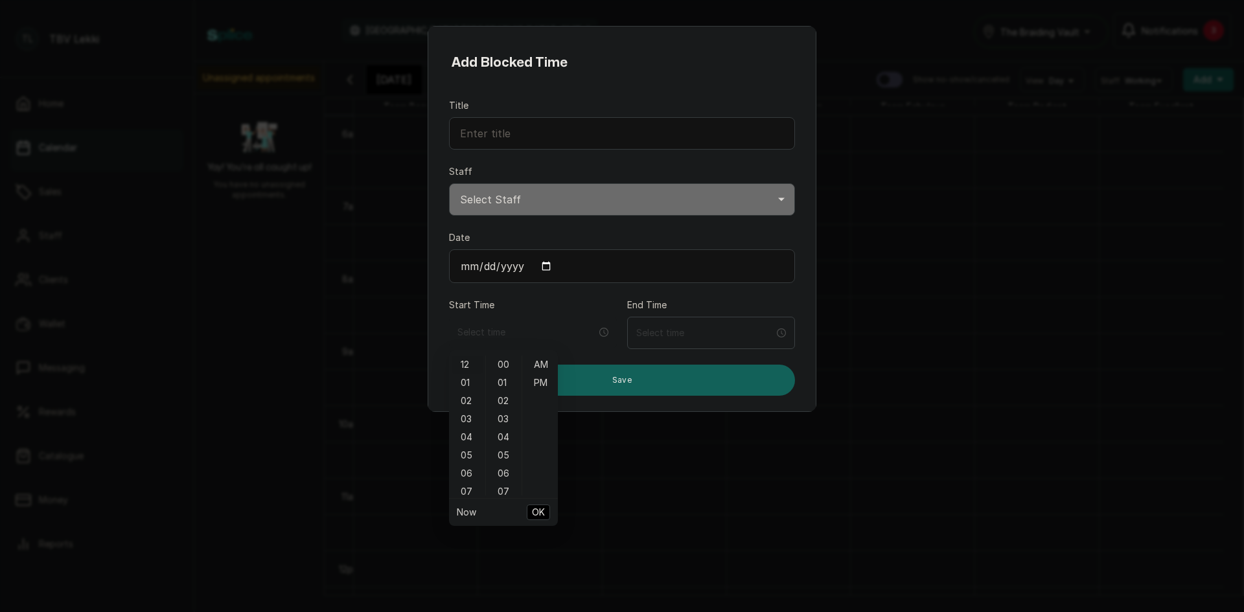
click at [464, 363] on div "12" at bounding box center [467, 365] width 31 height 18
type input "12:00 am"
click at [544, 516] on span "OK" at bounding box center [538, 512] width 13 height 25
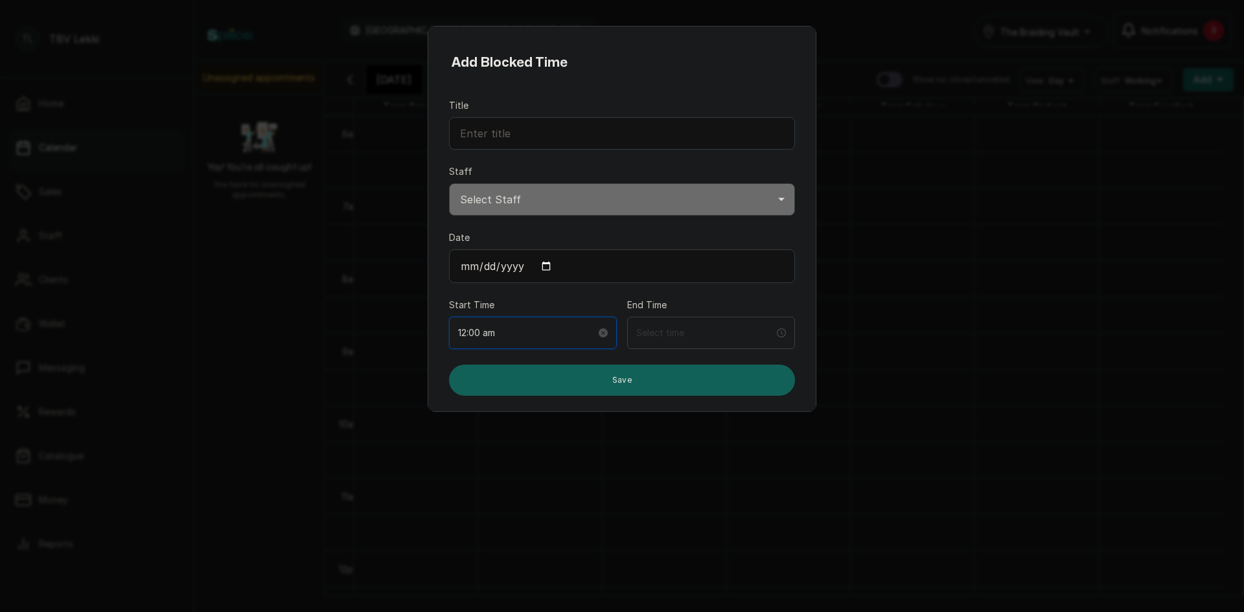
click at [528, 336] on input "12:00 am" at bounding box center [527, 333] width 138 height 14
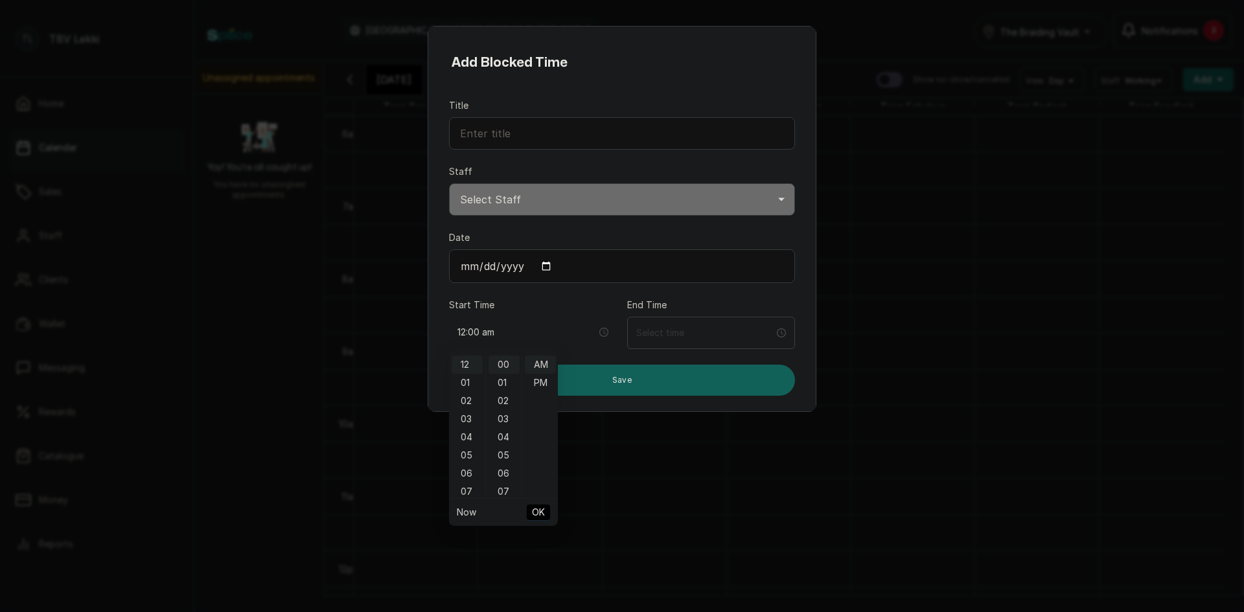
click at [892, 252] on div "Add Blocked Time Title Staff Select Staff Team Excellent TBV - Stylist Team Rad…" at bounding box center [622, 306] width 1244 height 612
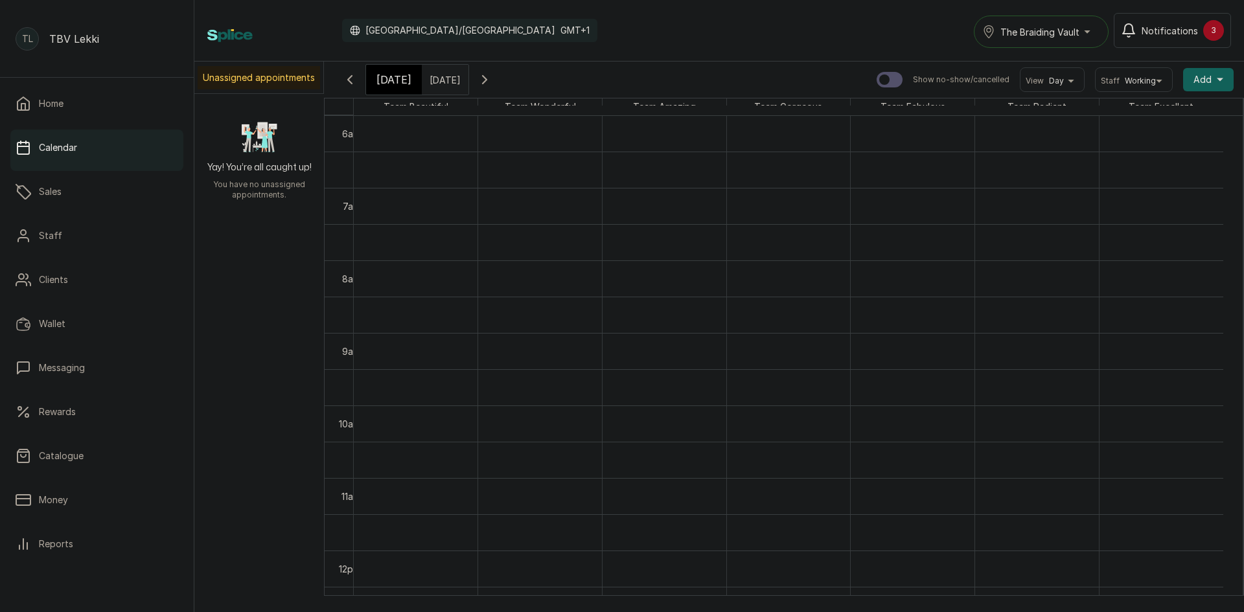
click at [394, 76] on span "Today" at bounding box center [393, 80] width 35 height 16
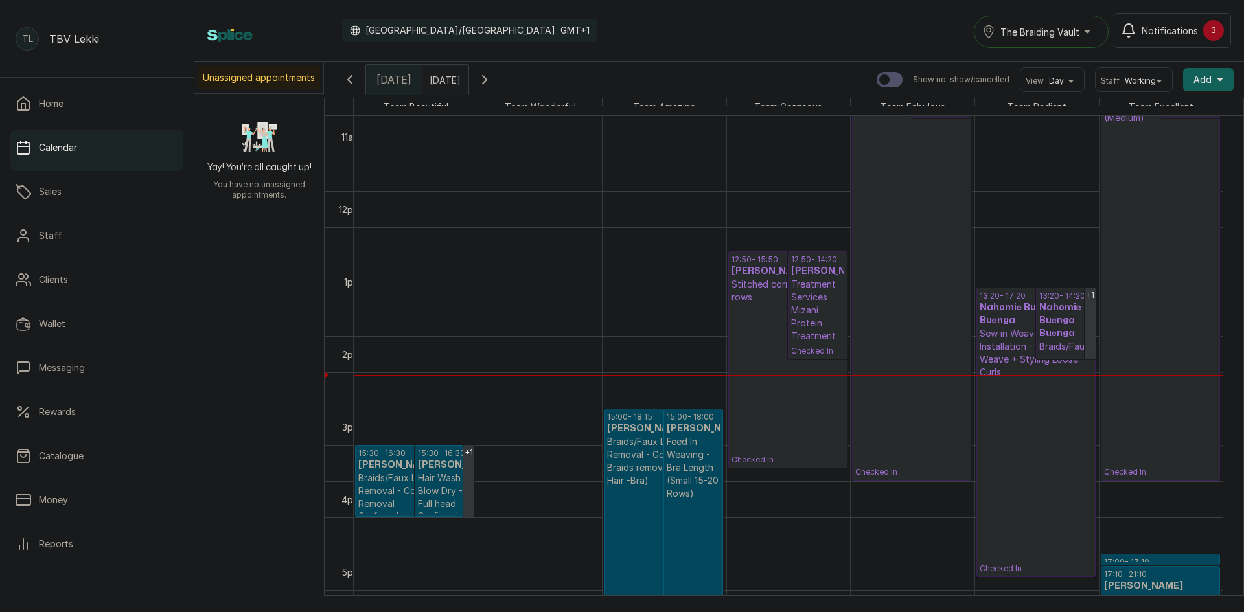
scroll to position [0, 0]
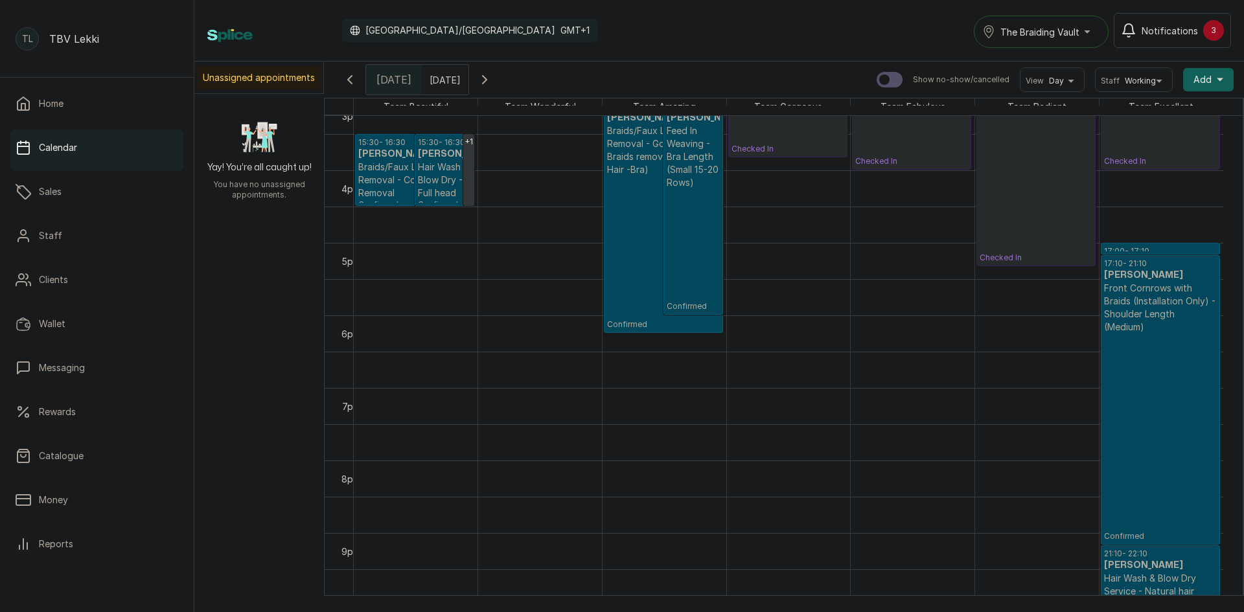
click at [438, 75] on input "19/10/2025" at bounding box center [432, 76] width 21 height 22
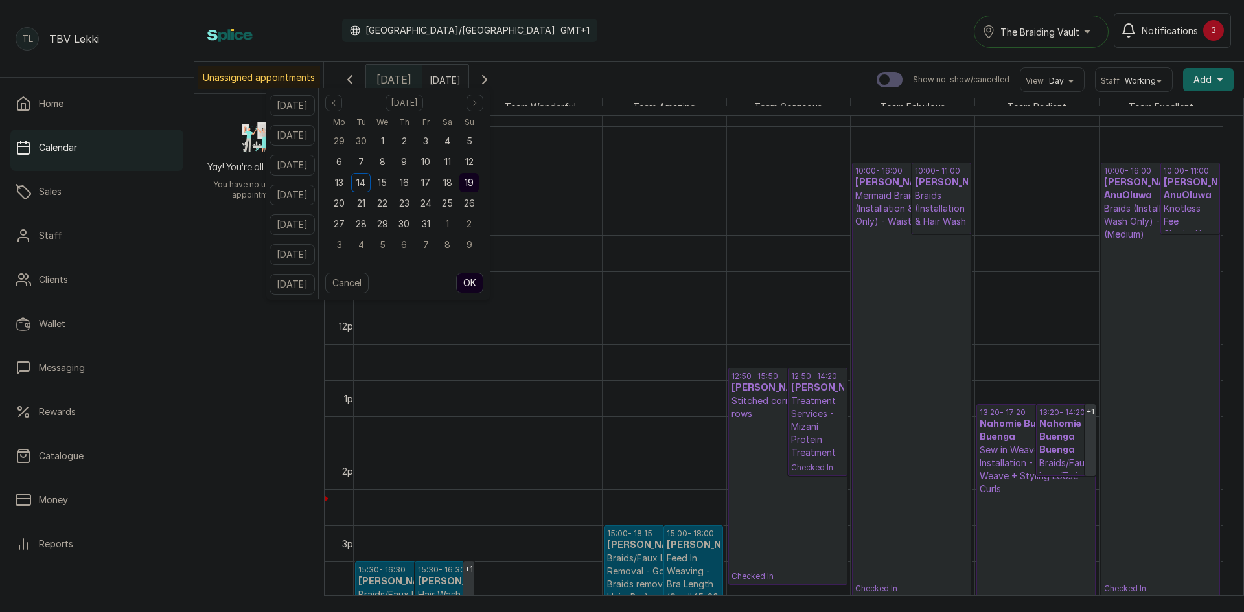
scroll to position [653, 0]
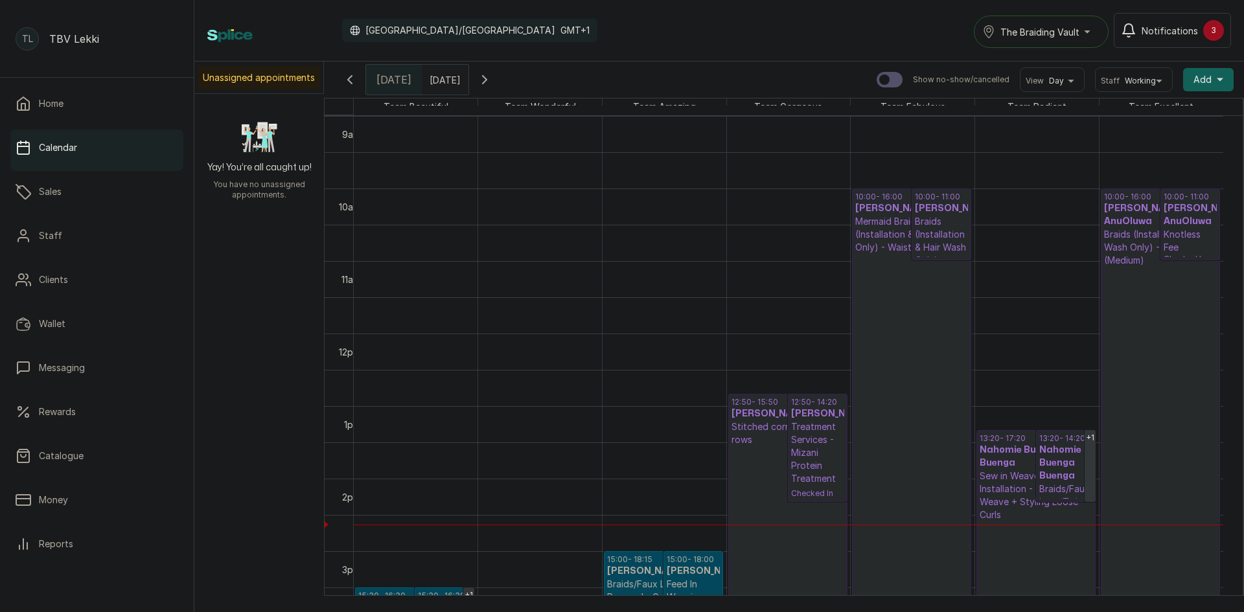
click at [936, 240] on p "Braids (Installation & Hair Wash Only) - Knotless fee (Add on)" at bounding box center [941, 260] width 53 height 91
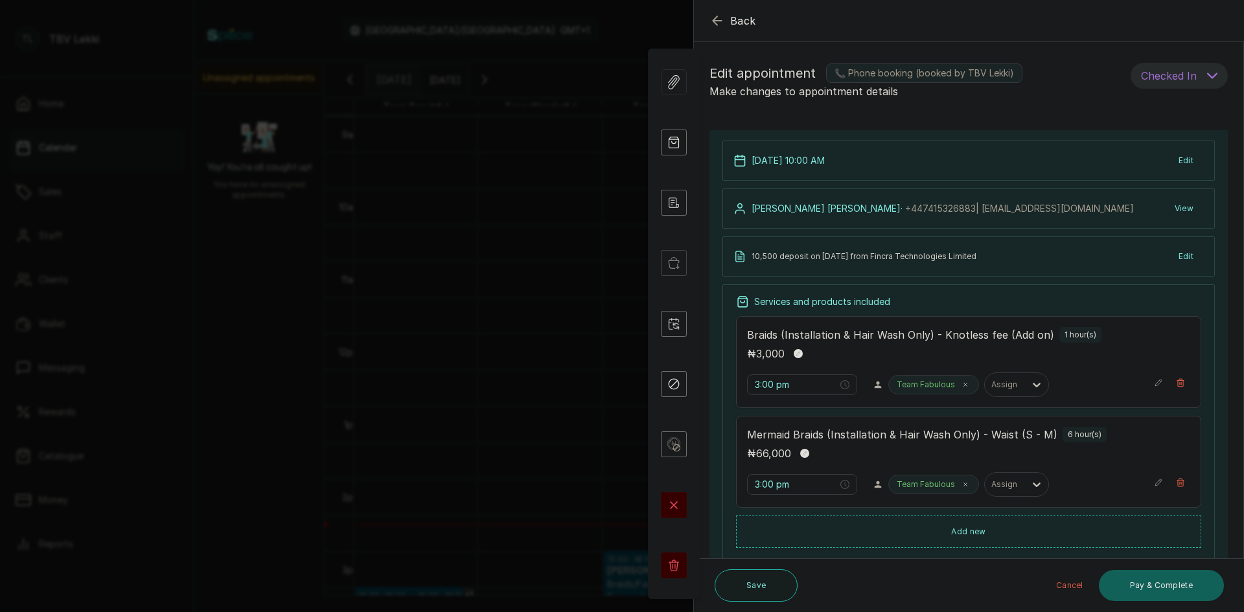
type input "10:00 am"
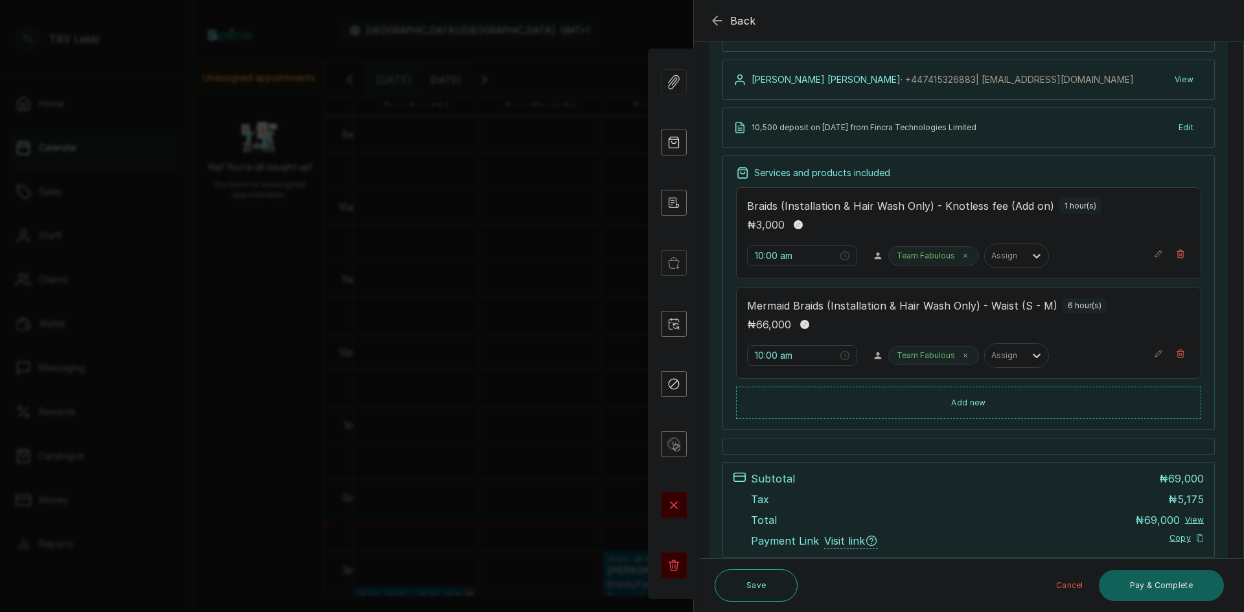
scroll to position [130, 0]
click at [717, 20] on icon "button" at bounding box center [718, 21] width 16 height 16
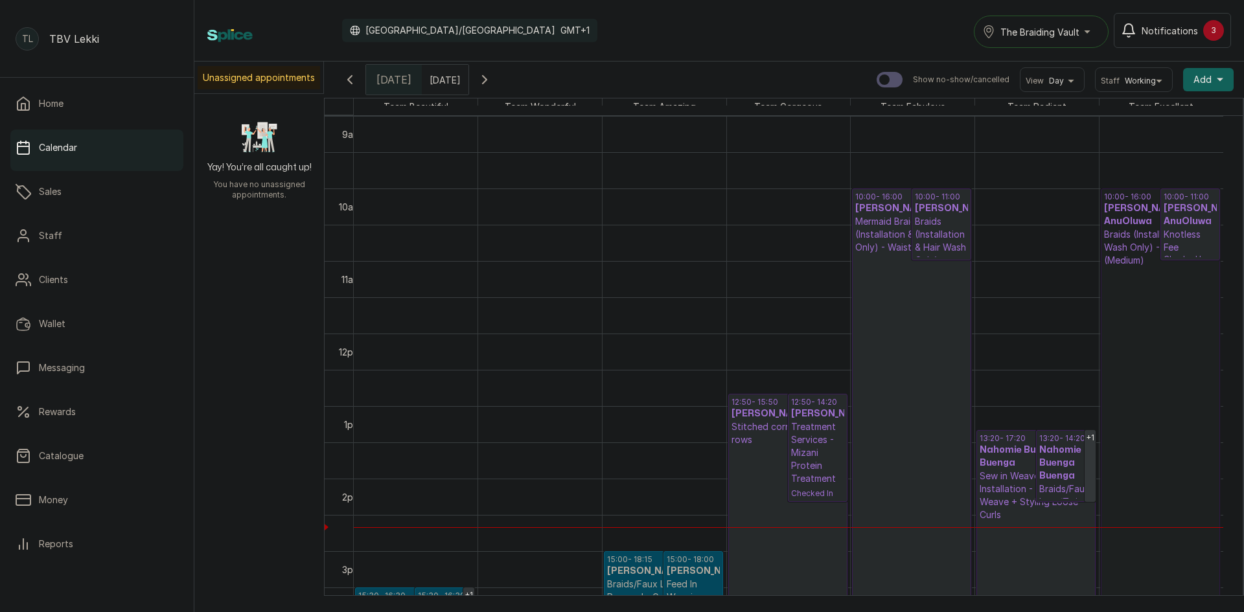
click at [1160, 277] on link "10:00 - 16:00 Damaris AnuOluwa AnuOluwa Braids (Installation & Hair Wash Only) …" at bounding box center [1161, 406] width 120 height 435
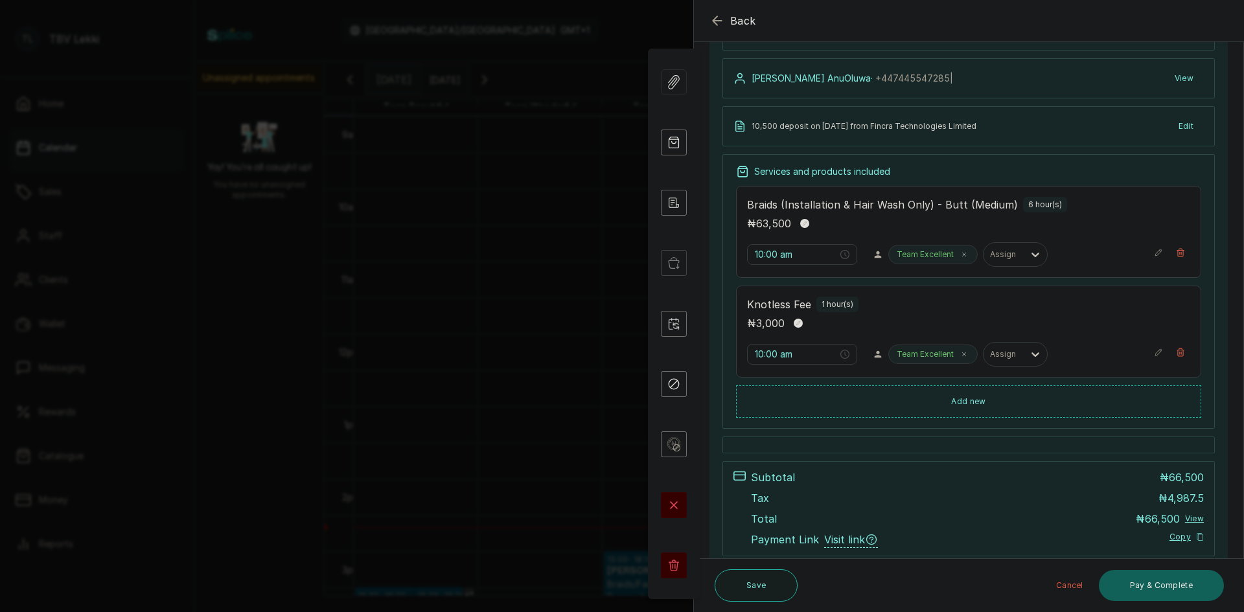
scroll to position [139, 0]
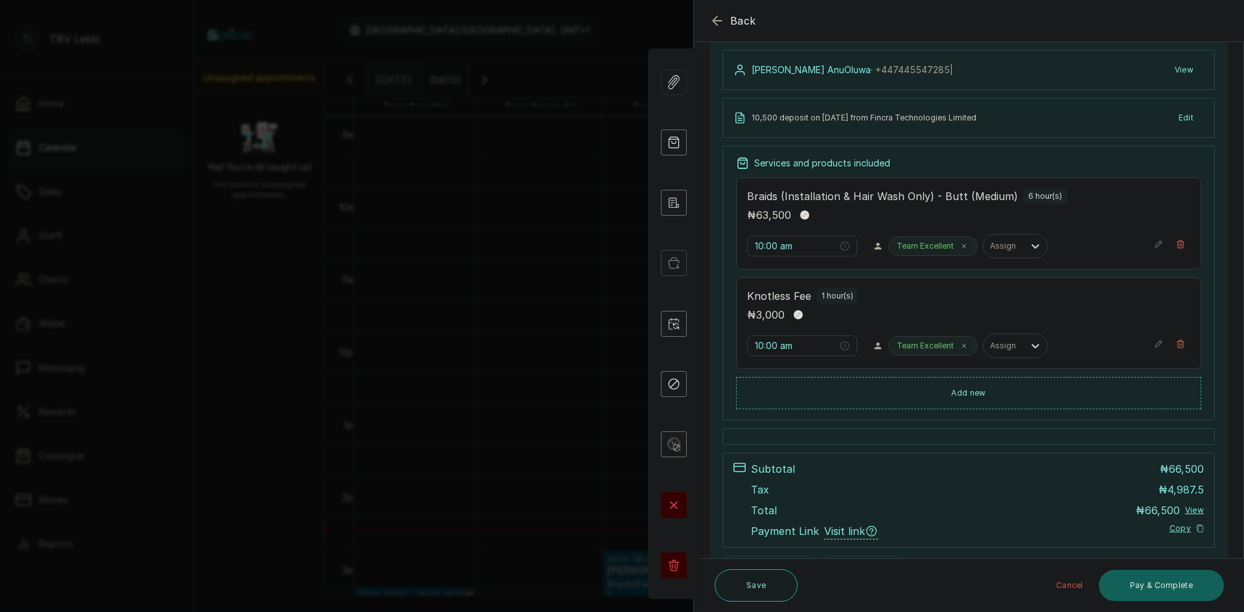
click at [720, 19] on icon "button" at bounding box center [718, 21] width 16 height 16
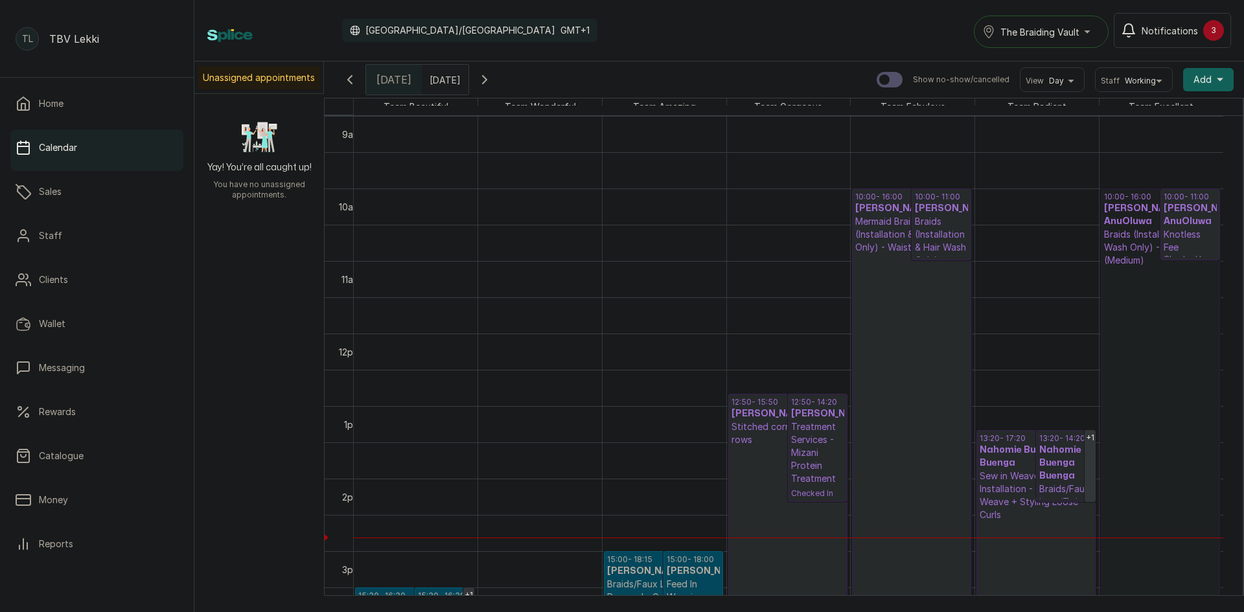
scroll to position [20, 0]
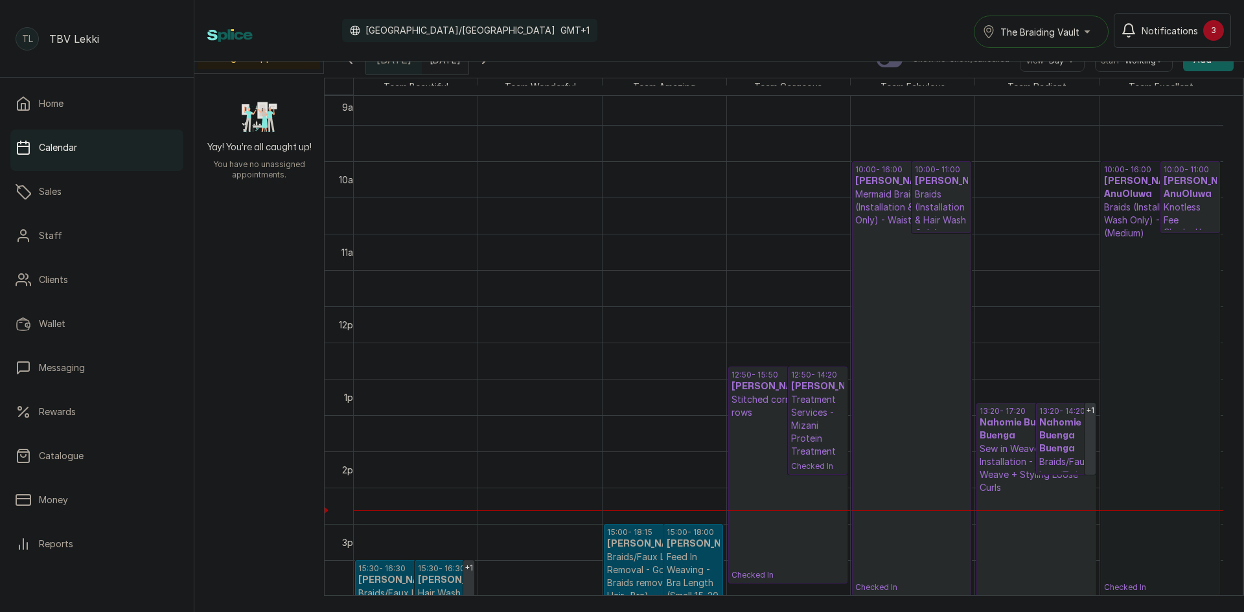
click at [943, 222] on p "Braids (Installation & Hair Wash Only) - Knotless fee (Add on)" at bounding box center [941, 233] width 53 height 91
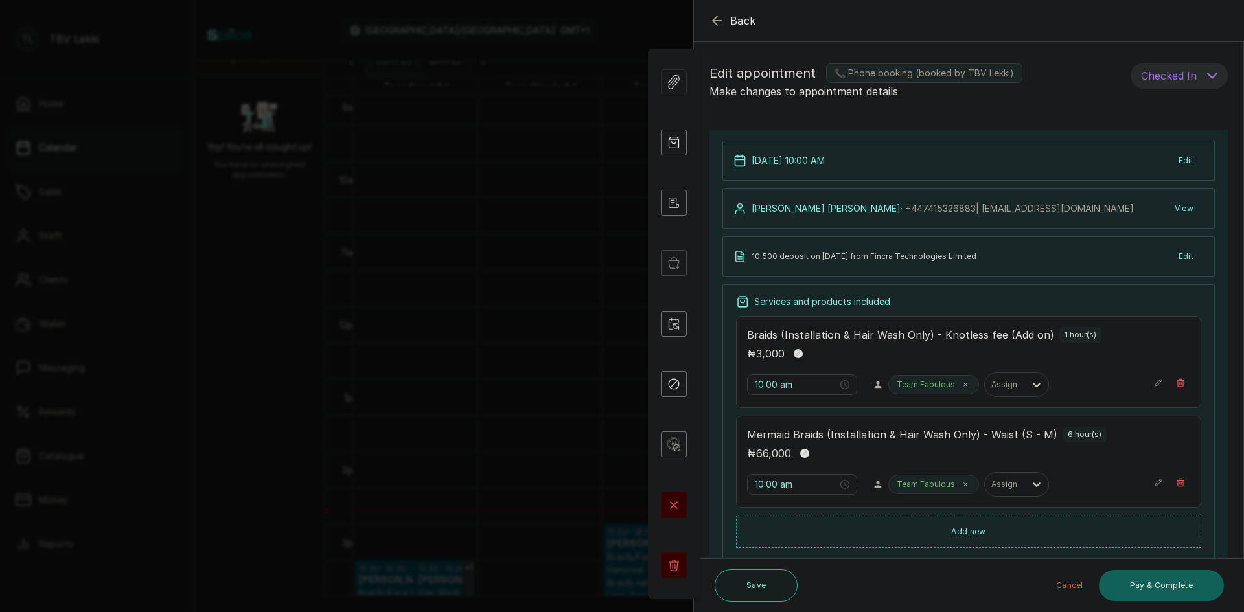
scroll to position [194, 0]
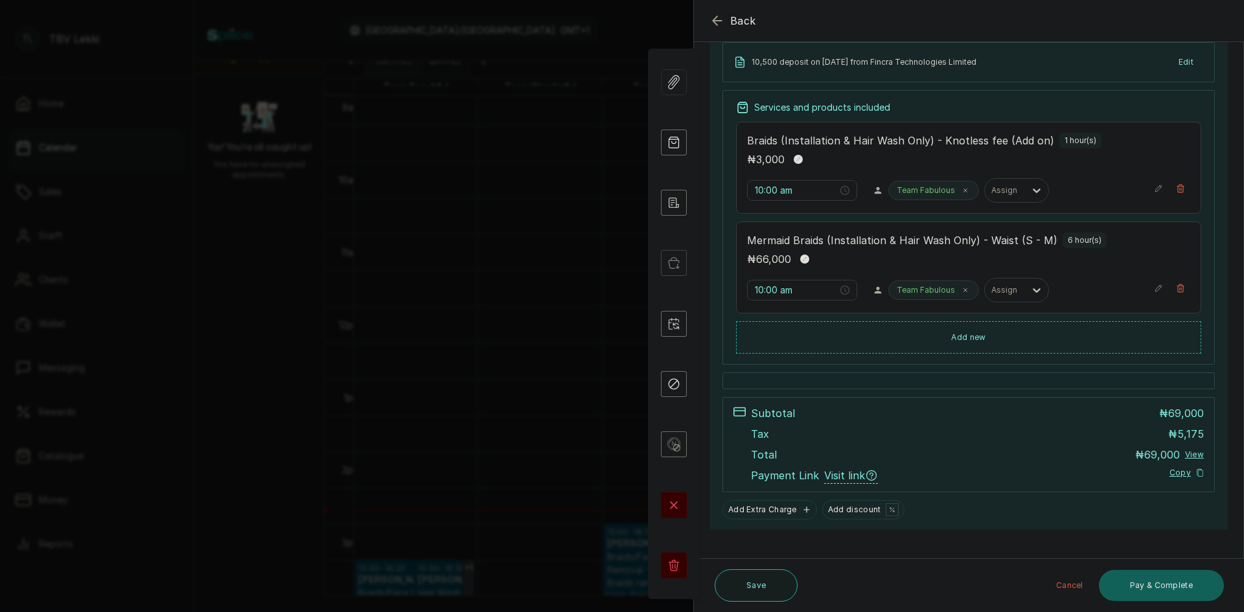
click at [1025, 101] on div "Services and products included" at bounding box center [968, 107] width 465 height 13
click at [1160, 590] on button "Pay & Complete" at bounding box center [1161, 585] width 125 height 31
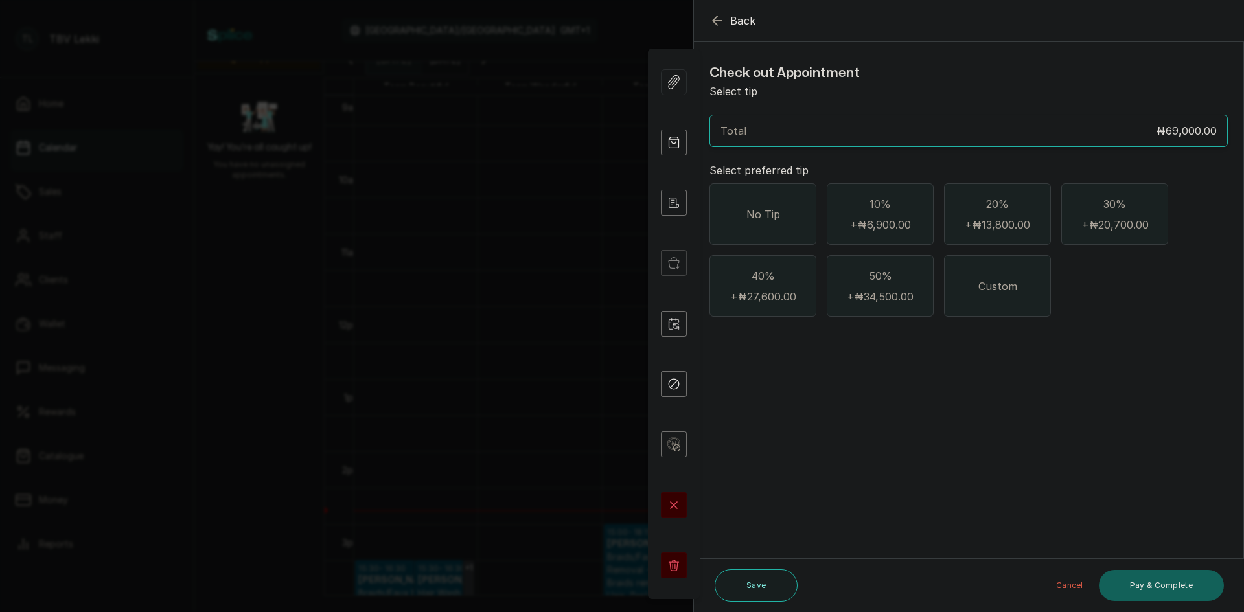
drag, startPoint x: 756, startPoint y: 222, endPoint x: 774, endPoint y: 234, distance: 22.1
click at [761, 225] on div "No Tip" at bounding box center [763, 214] width 107 height 62
click at [985, 294] on span "Custom" at bounding box center [997, 287] width 39 height 16
click at [743, 227] on div "No Tip" at bounding box center [763, 214] width 107 height 62
click at [1168, 592] on button "Pay & Complete" at bounding box center [1161, 585] width 125 height 31
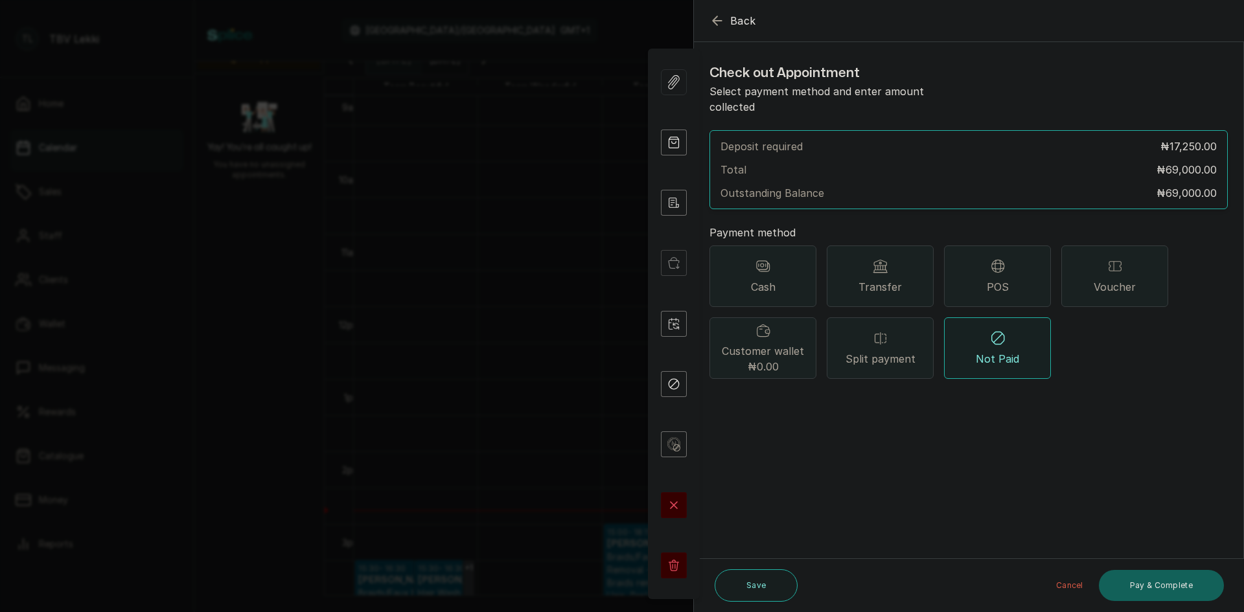
click at [887, 279] on span "Transfer" at bounding box center [880, 287] width 43 height 16
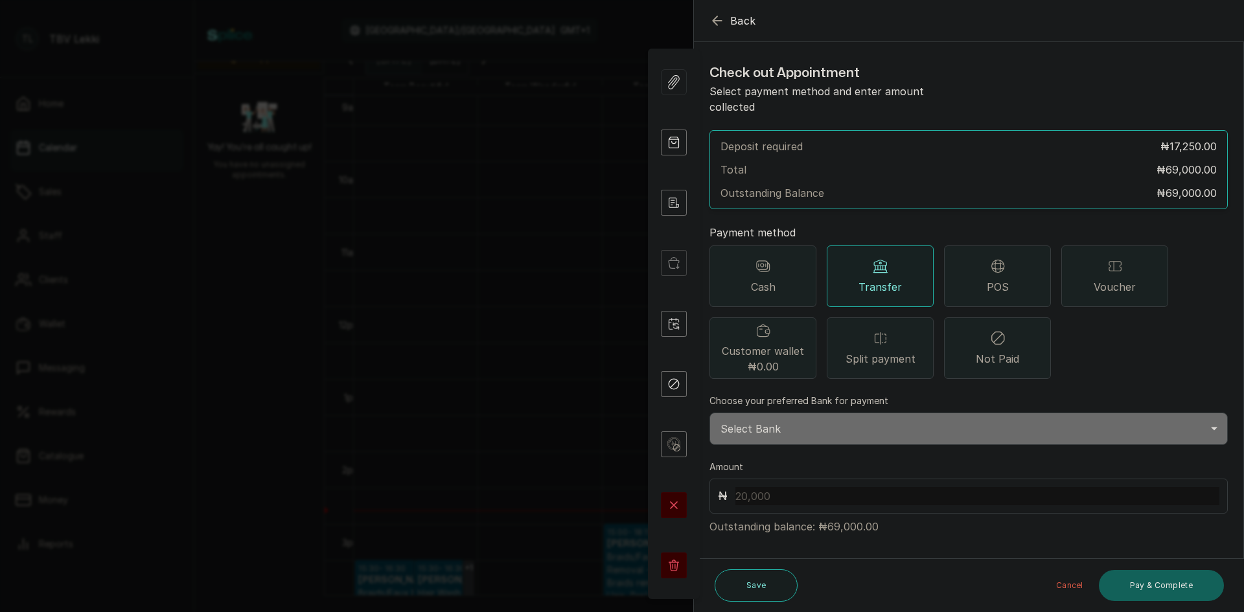
drag, startPoint x: 782, startPoint y: 411, endPoint x: 781, endPoint y: 428, distance: 16.2
click at [781, 413] on select "Select Bank TRACTION/TBV LEKKI Paystack-Titan Traction - The braiding vault lek…" at bounding box center [969, 429] width 518 height 32
select select "118e1c88-eefc-4432-b8b6-73435625d06e"
click at [710, 413] on select "Select Bank TRACTION/TBV LEKKI Paystack-Titan Traction - The braiding vault lek…" at bounding box center [969, 429] width 518 height 32
drag, startPoint x: 845, startPoint y: 514, endPoint x: 858, endPoint y: 513, distance: 13.0
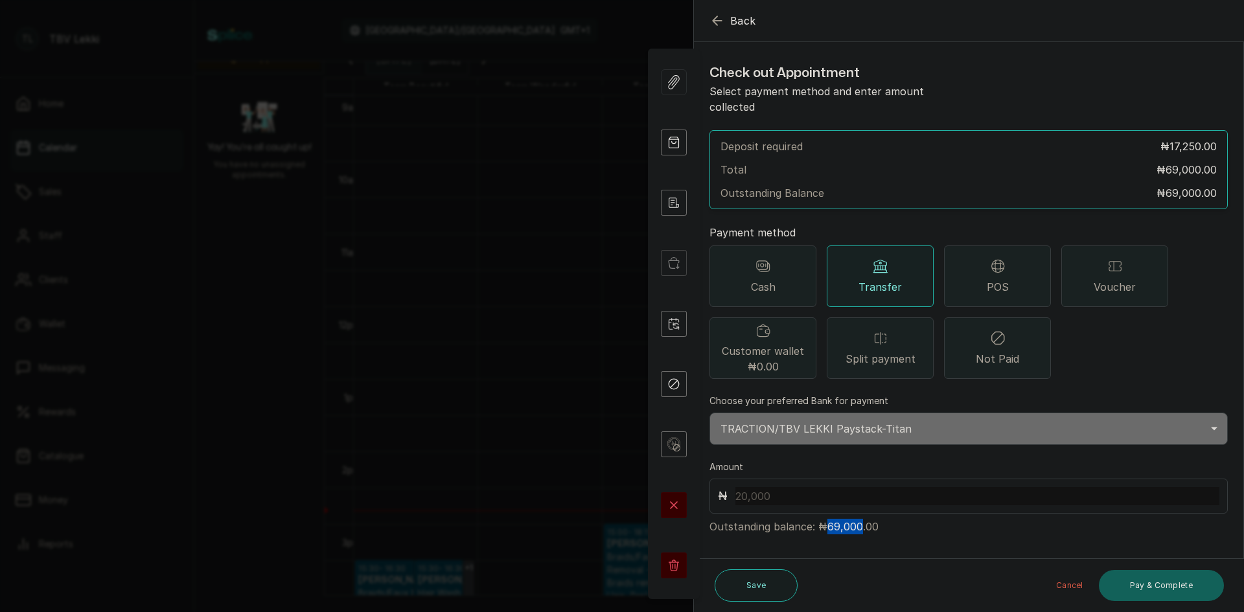
click at [858, 514] on p "Outstanding balance: ₦69,000.00" at bounding box center [969, 524] width 518 height 21
copy p "69,000"
click at [757, 487] on input "text" at bounding box center [977, 496] width 484 height 18
paste input "69,000"
type input "69,000"
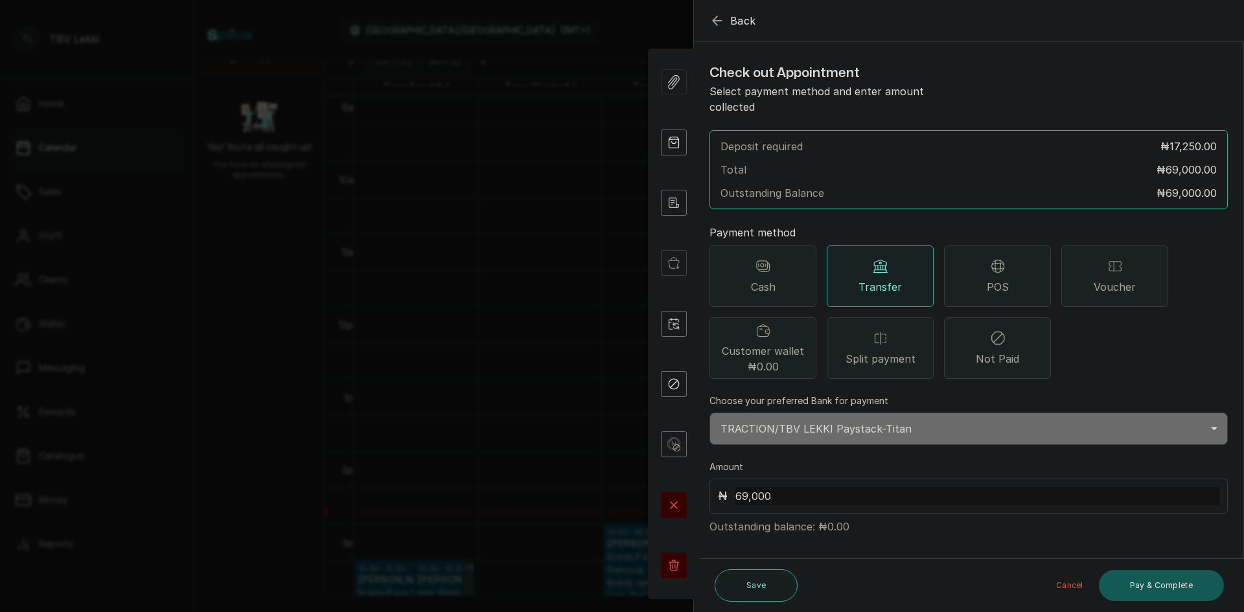
click at [1158, 579] on button "Pay & Complete" at bounding box center [1161, 585] width 125 height 31
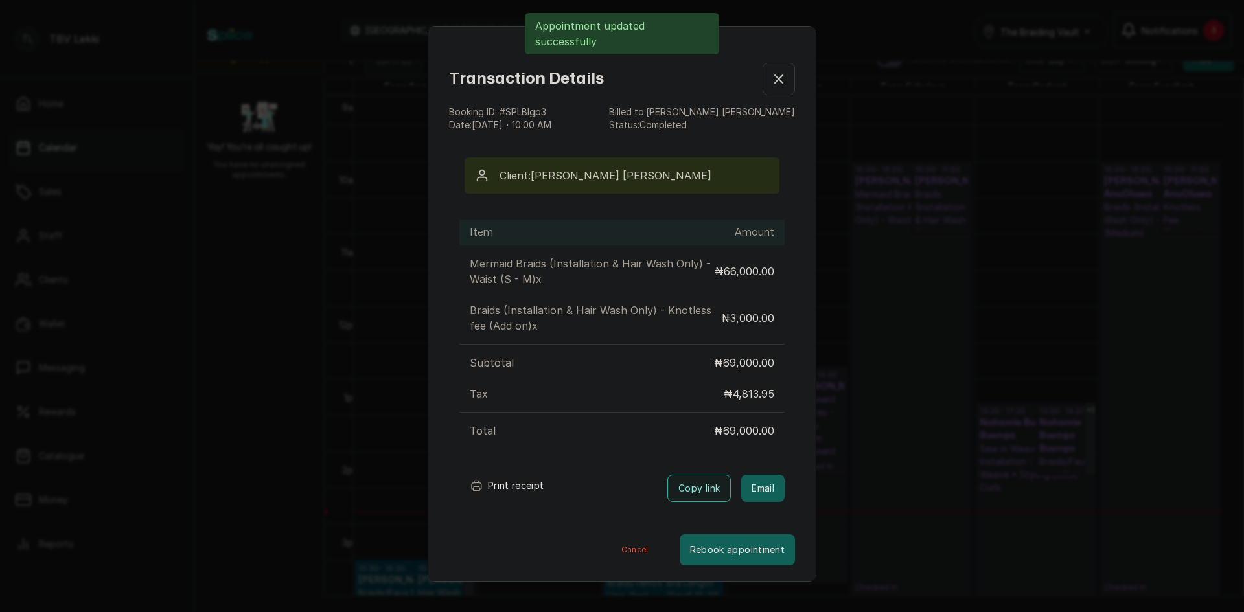
click at [523, 479] on button "Print receipt" at bounding box center [506, 486] width 95 height 26
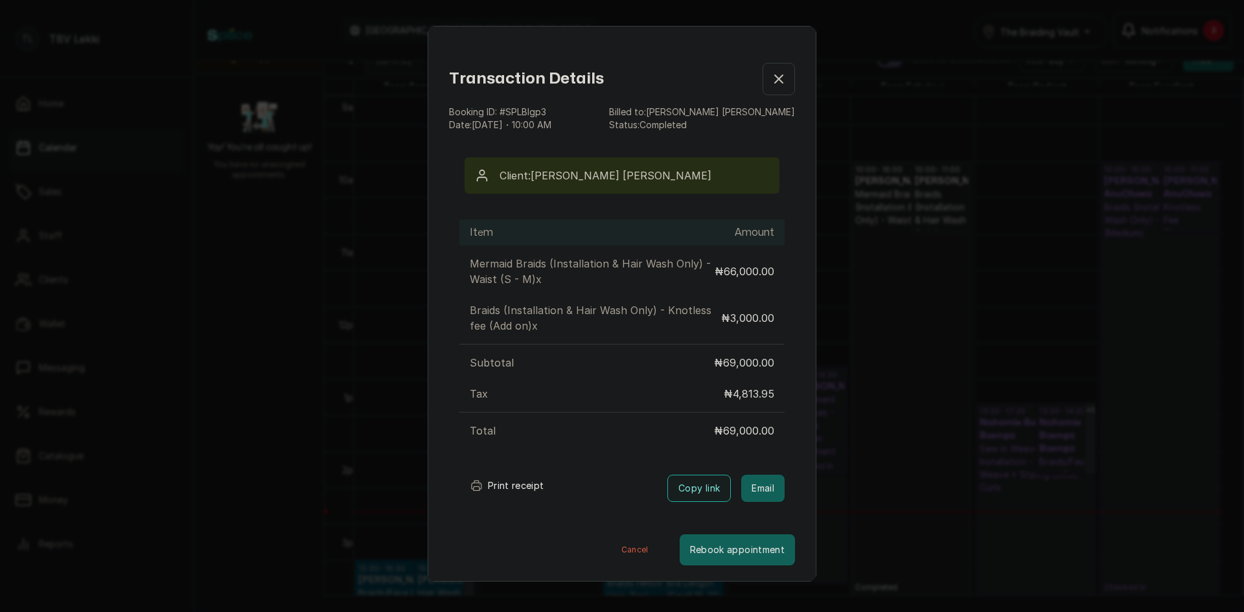
click at [775, 79] on icon "button" at bounding box center [779, 79] width 8 height 8
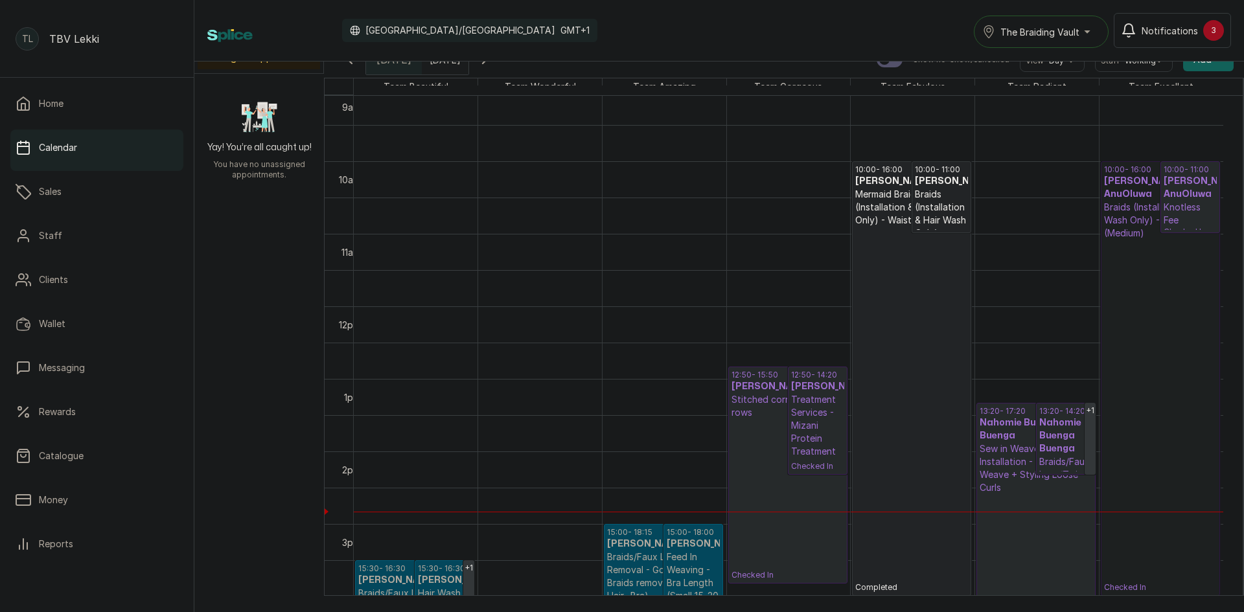
click at [953, 202] on p "Braids (Installation & Hair Wash Only) - Knotless fee (Add on)" at bounding box center [941, 233] width 53 height 91
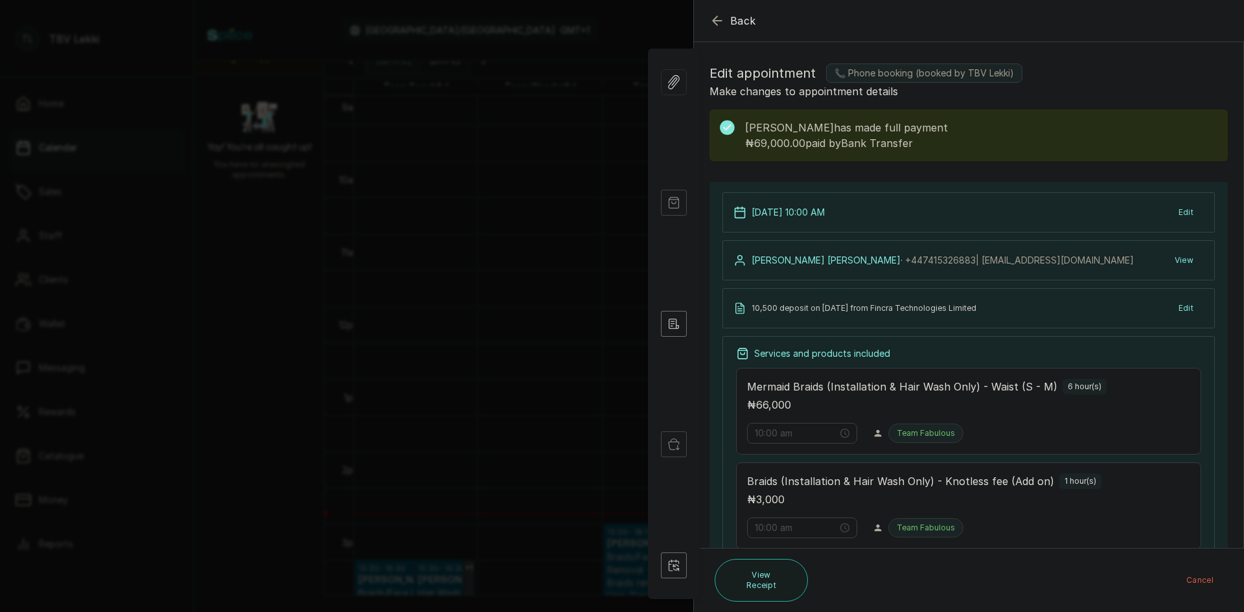
click at [1095, 74] on h1 "Edit appointment 📞 Phone booking (booked by TBV Lekki)" at bounding box center [969, 73] width 518 height 21
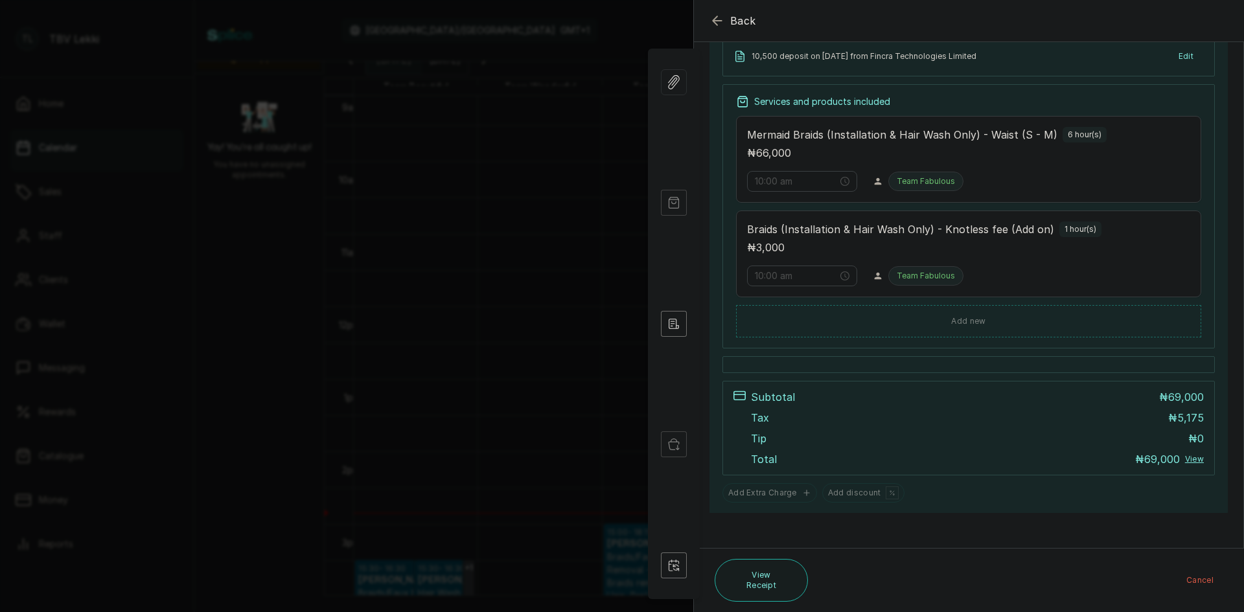
scroll to position [252, 0]
click at [716, 17] on icon "button" at bounding box center [717, 20] width 8 height 8
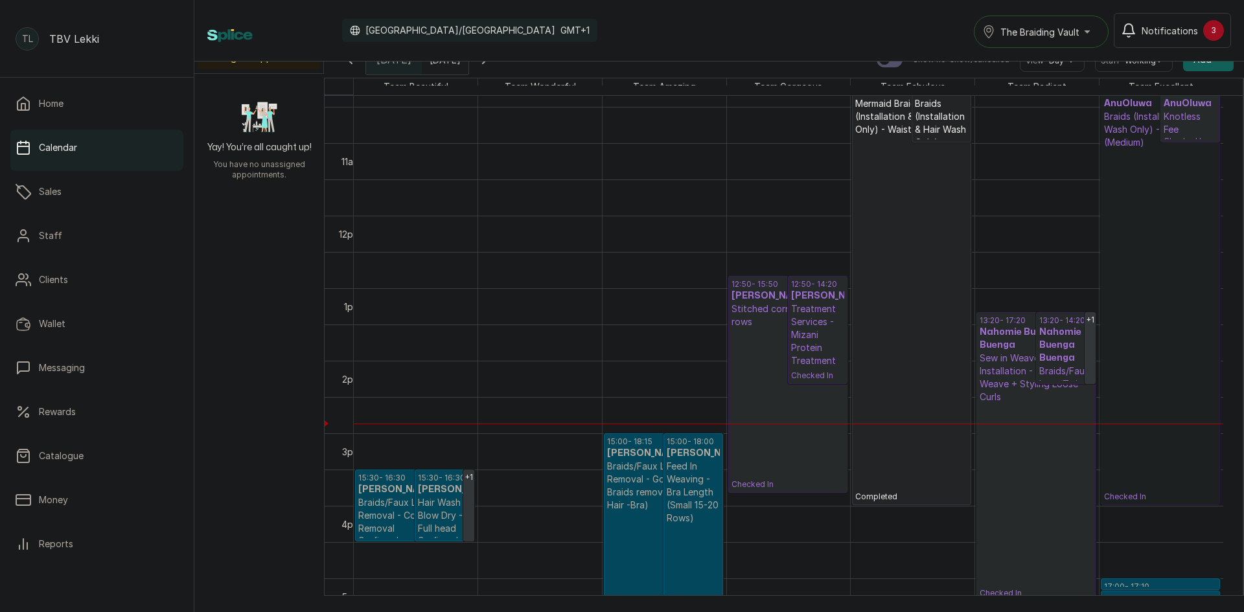
scroll to position [660, 0]
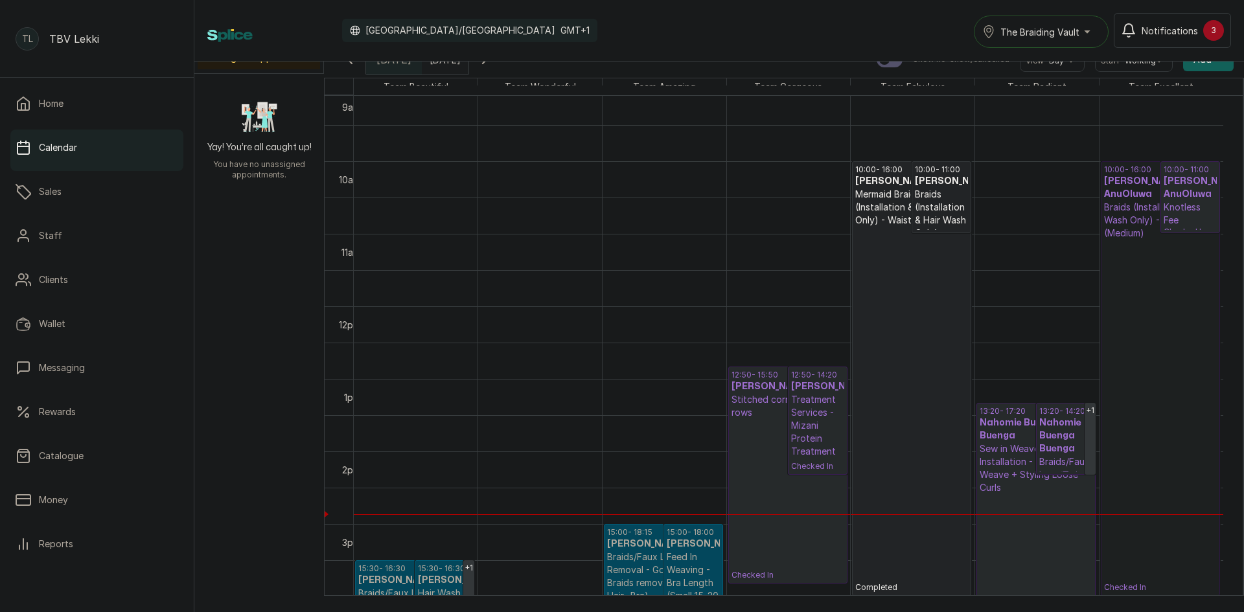
click at [756, 519] on p "Checked In" at bounding box center [788, 499] width 113 height 161
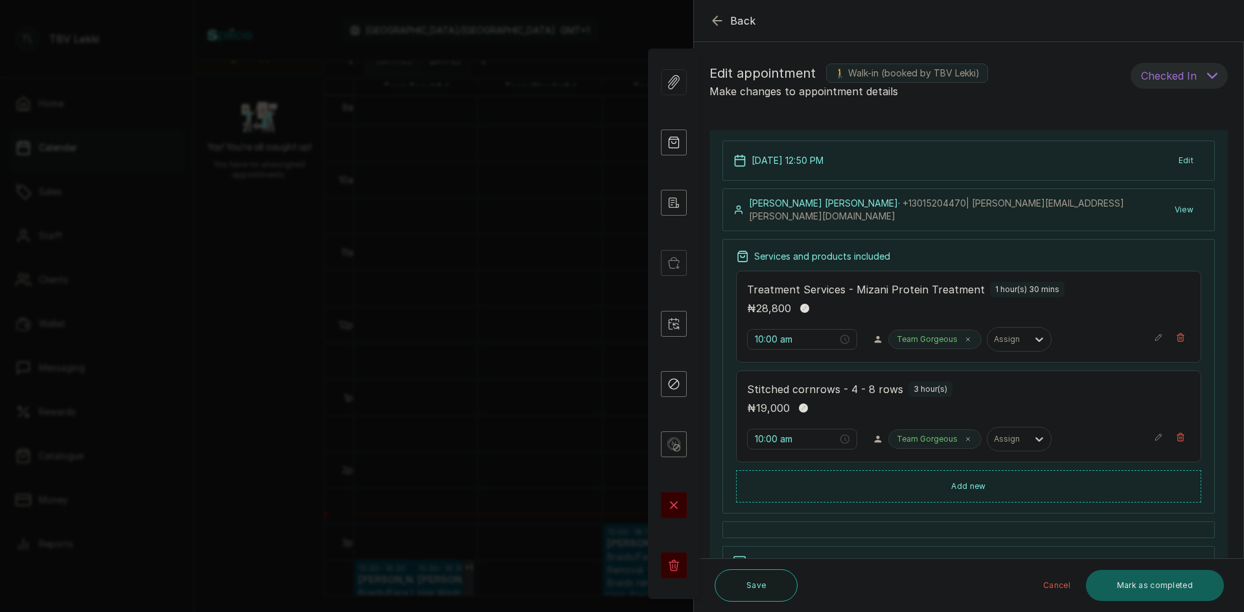
type input "12:50 pm"
click at [717, 17] on icon "button" at bounding box center [717, 20] width 8 height 8
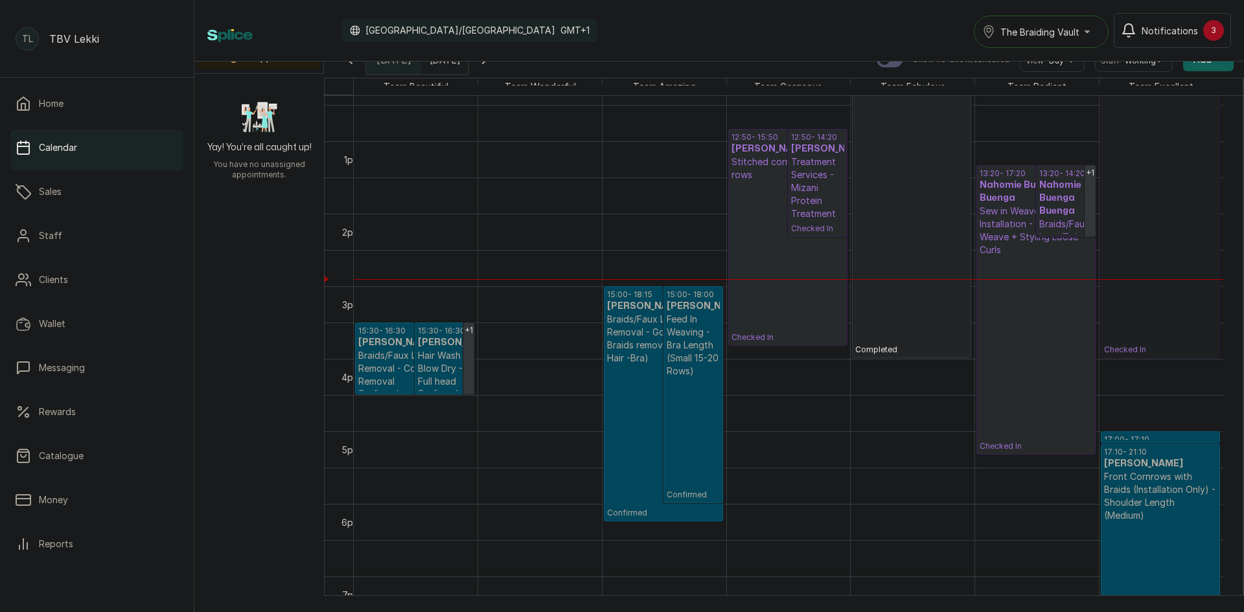
scroll to position [919, 0]
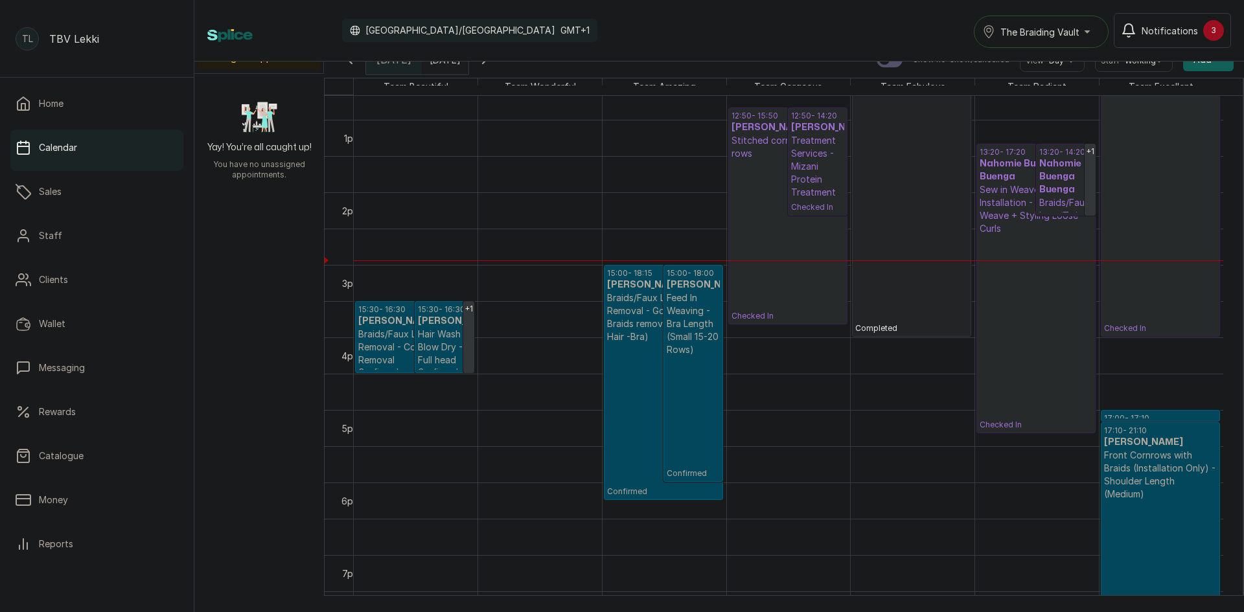
click at [441, 59] on div "Calendar Africa/Lagos GMT+1 The Braiding Vault Notifications 3" at bounding box center [719, 31] width 1050 height 62
click at [465, 58] on div "Calendar Africa/Lagos GMT+1 The Braiding Vault Notifications 3" at bounding box center [719, 31] width 1050 height 62
click at [461, 60] on div "Calendar Africa/Lagos GMT+1 The Braiding Vault Notifications 3" at bounding box center [719, 31] width 1050 height 62
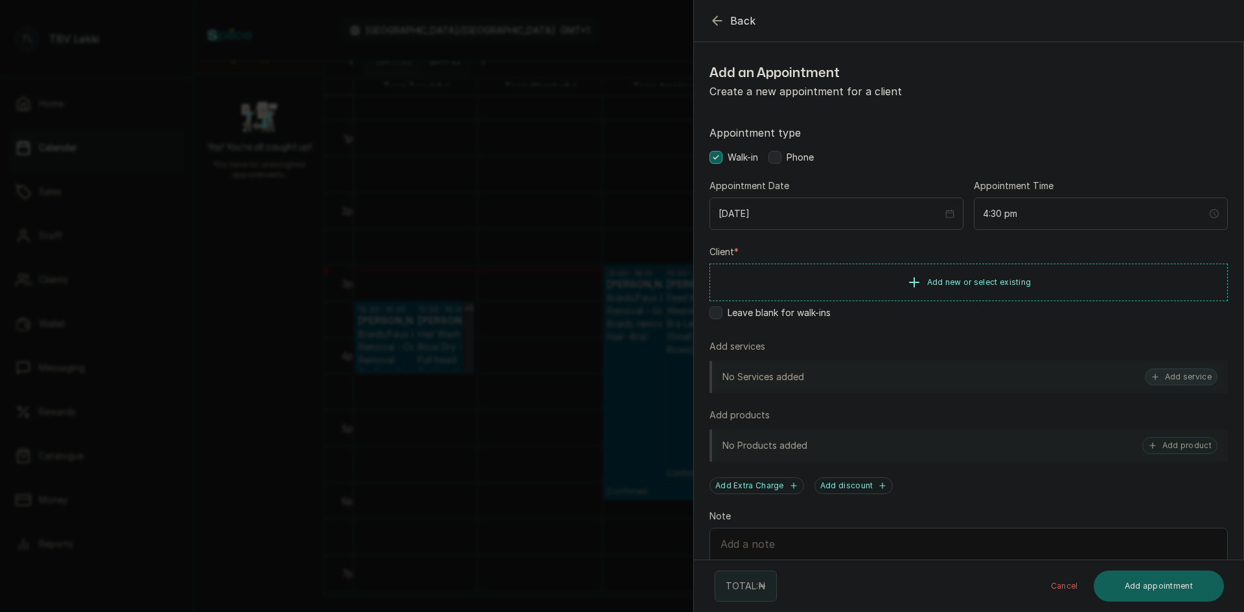
click at [1179, 375] on button "Add service" at bounding box center [1181, 377] width 73 height 17
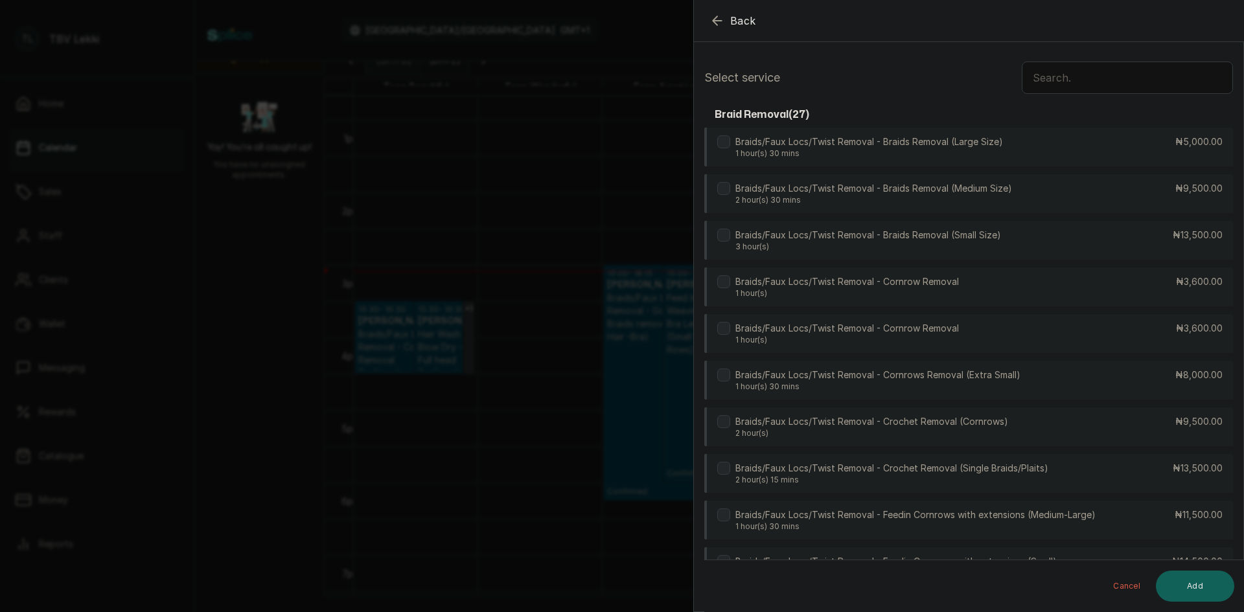
scroll to position [0, 0]
click at [1054, 82] on input "text" at bounding box center [1127, 79] width 211 height 32
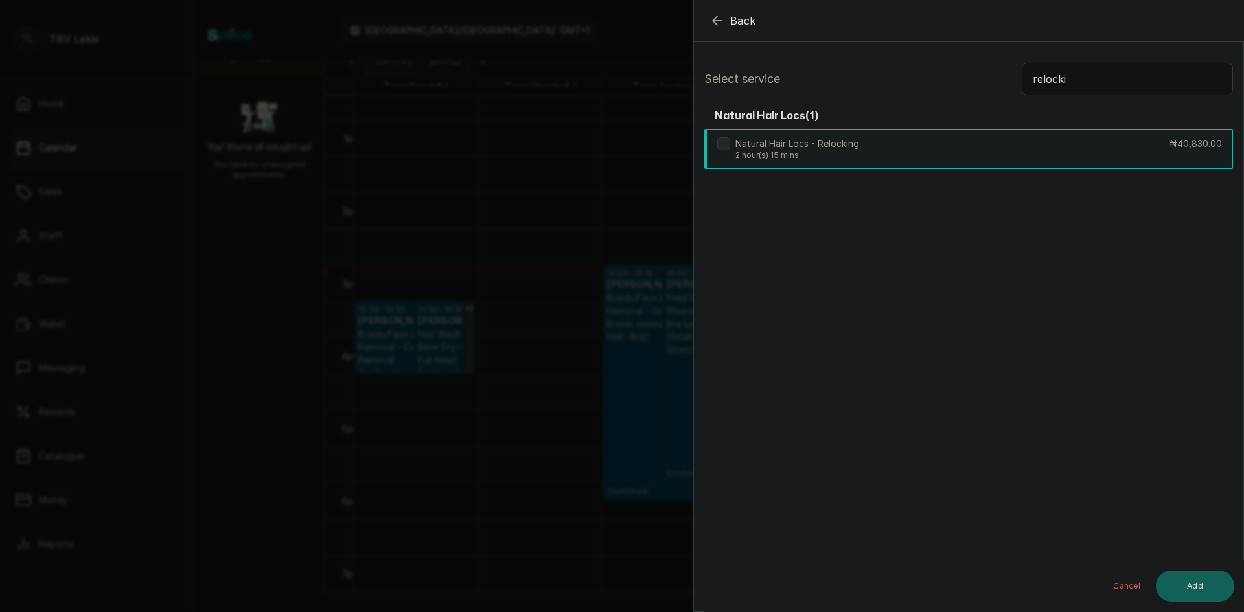
type input "relocki"
click at [1039, 133] on div "Natural Hair Locs - Relocking 2 hour(s) 15 mins ₦40,830.00" at bounding box center [968, 149] width 529 height 40
click at [1195, 575] on button "Add" at bounding box center [1195, 586] width 78 height 31
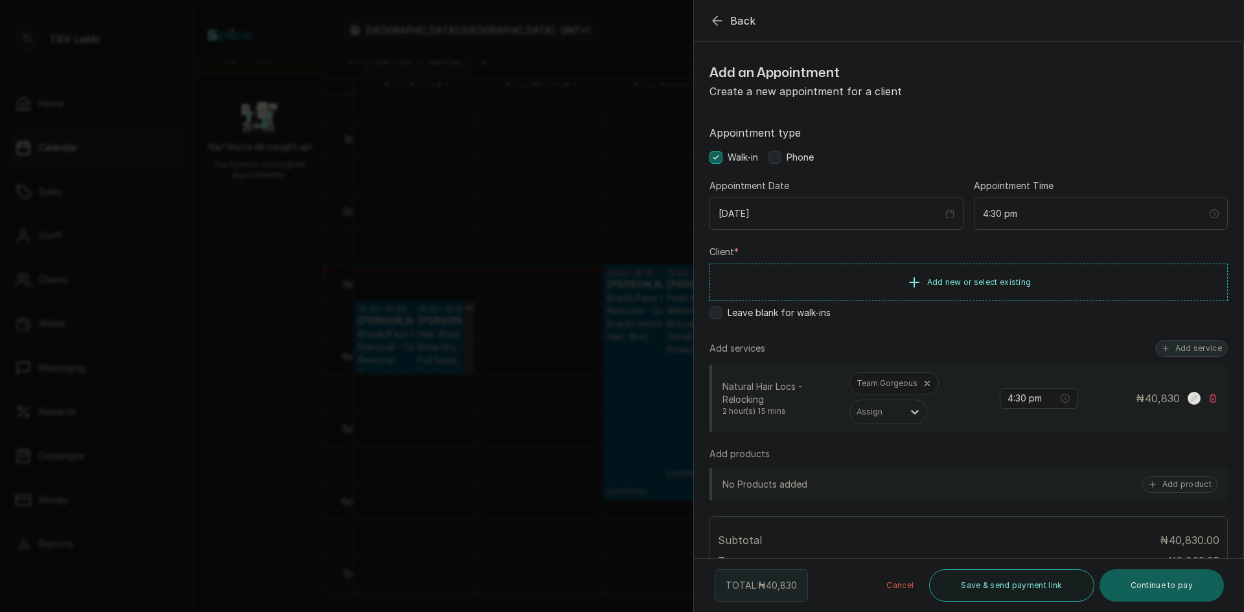
click at [1181, 352] on button "Add service" at bounding box center [1191, 348] width 73 height 17
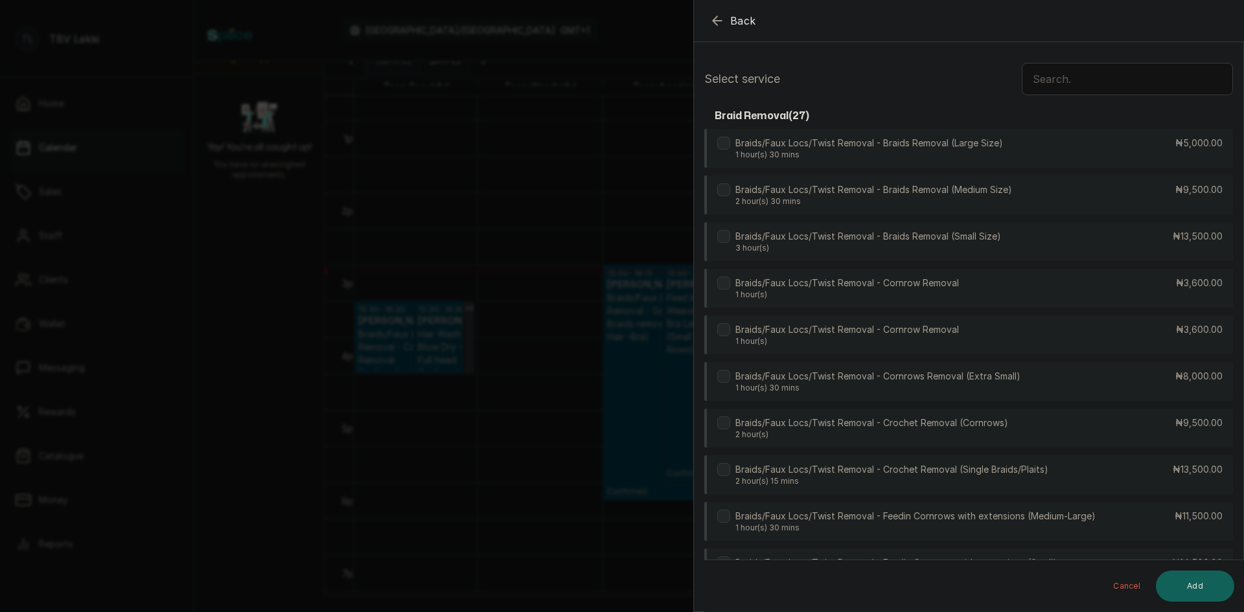
click at [1071, 80] on input "text" at bounding box center [1127, 79] width 211 height 32
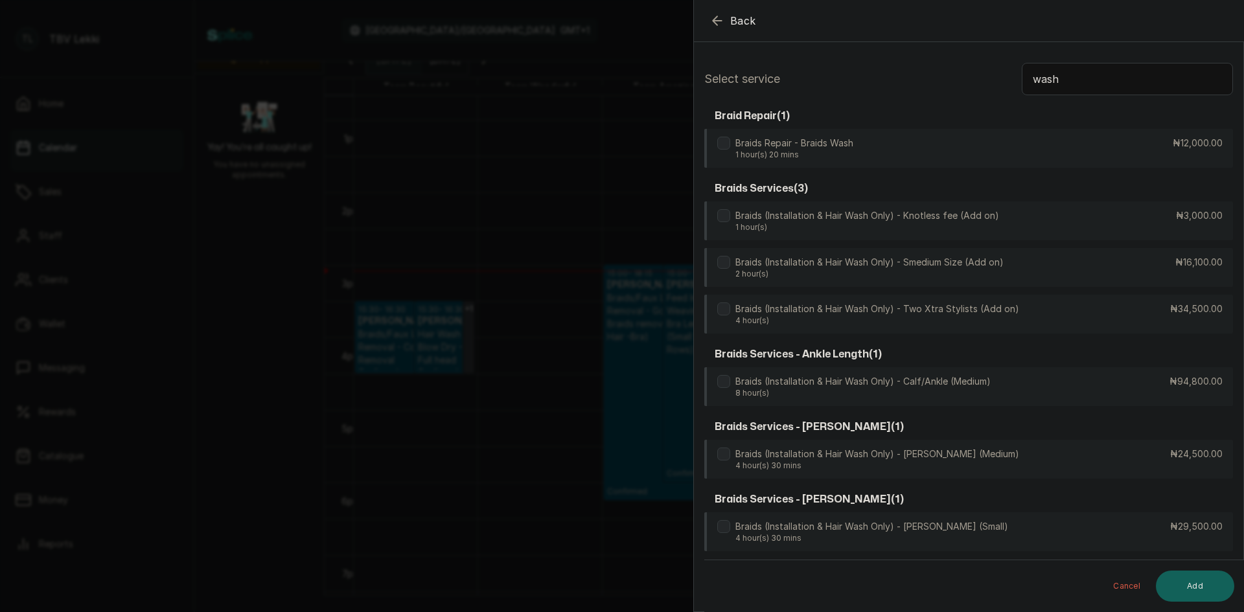
click at [1067, 80] on input "wash" at bounding box center [1127, 79] width 211 height 32
type input "w"
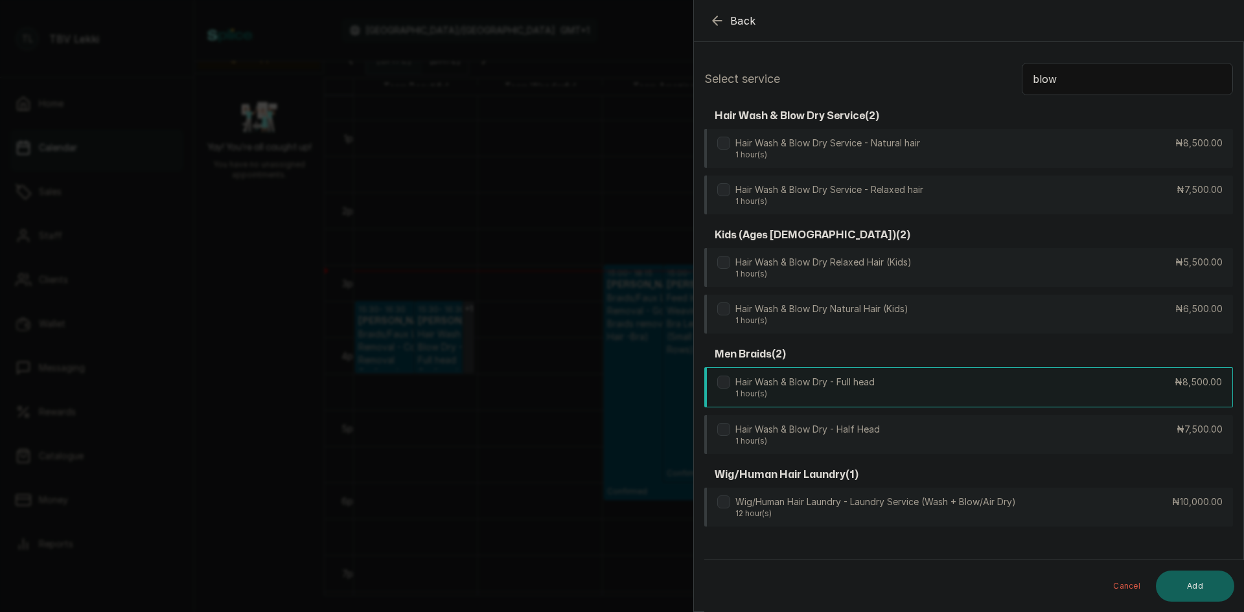
type input "blow"
click at [919, 375] on div "Hair Wash & Blow Dry - Full head 1 hour(s) ₦8,500.00" at bounding box center [968, 387] width 529 height 40
click at [1176, 587] on button "Add" at bounding box center [1195, 586] width 78 height 31
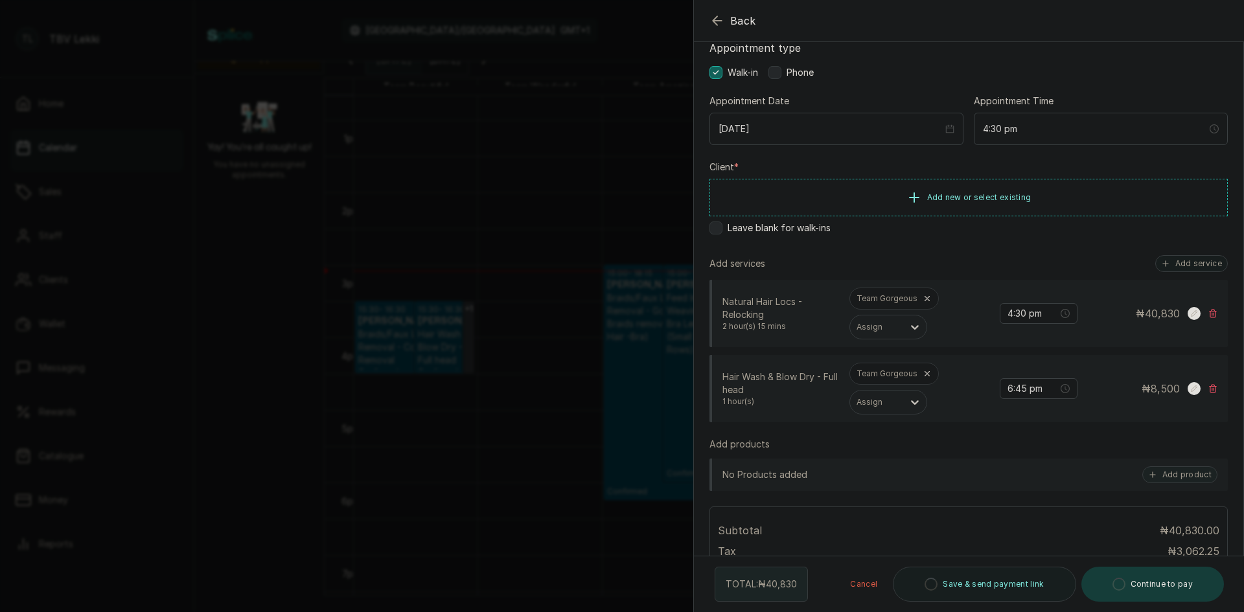
scroll to position [130, 0]
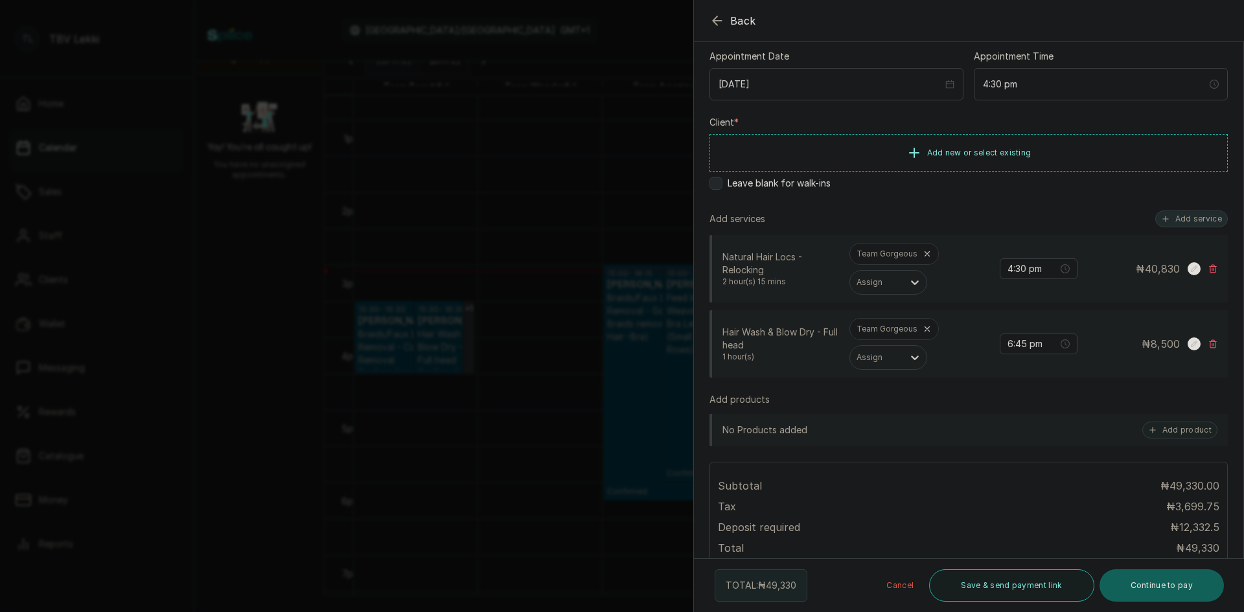
click at [1163, 220] on button "Add service" at bounding box center [1191, 219] width 73 height 17
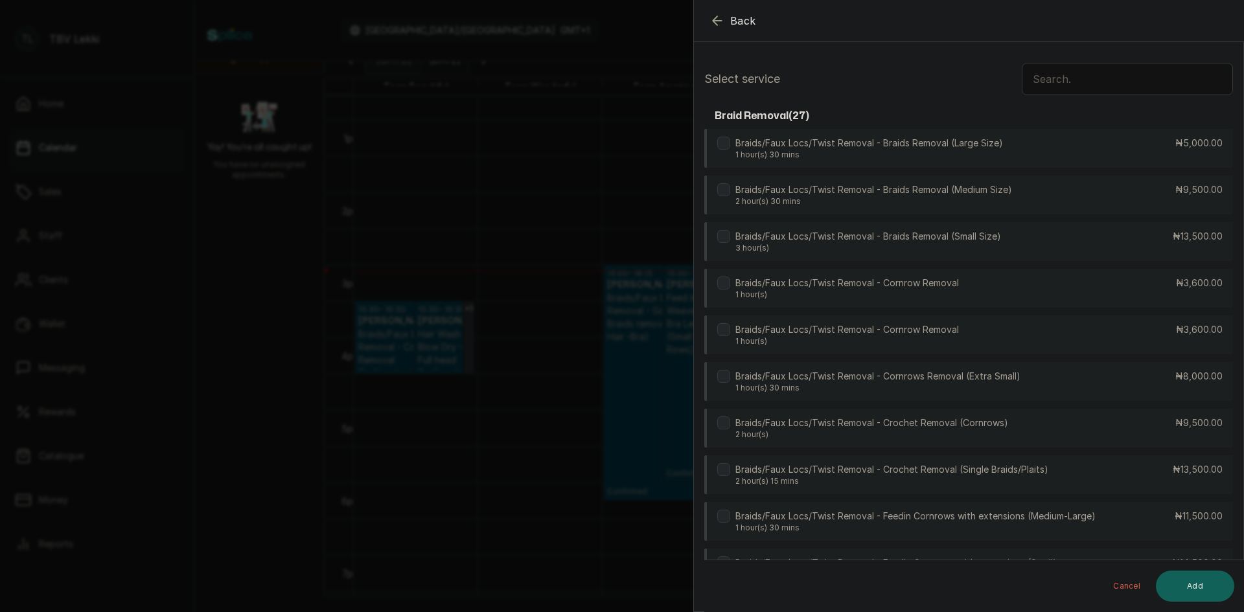
click at [1070, 74] on input "text" at bounding box center [1127, 79] width 211 height 32
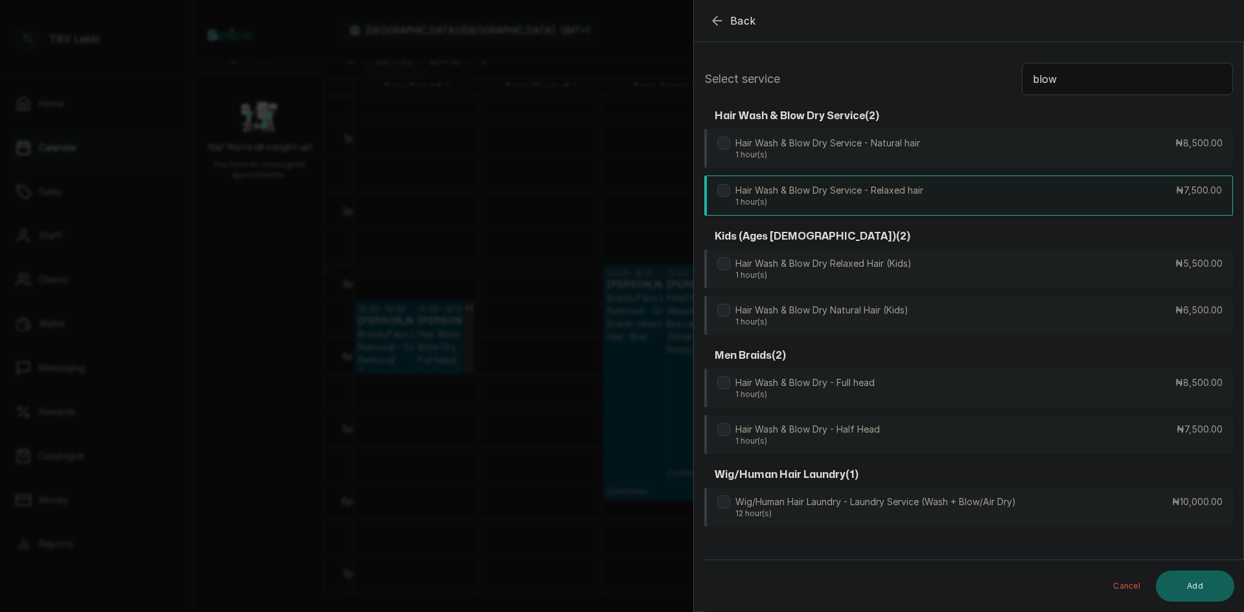
type input "blow"
click at [886, 189] on p "Hair Wash & Blow Dry Service - Relaxed hair" at bounding box center [829, 190] width 188 height 13
click at [1191, 584] on button "Add" at bounding box center [1195, 586] width 78 height 31
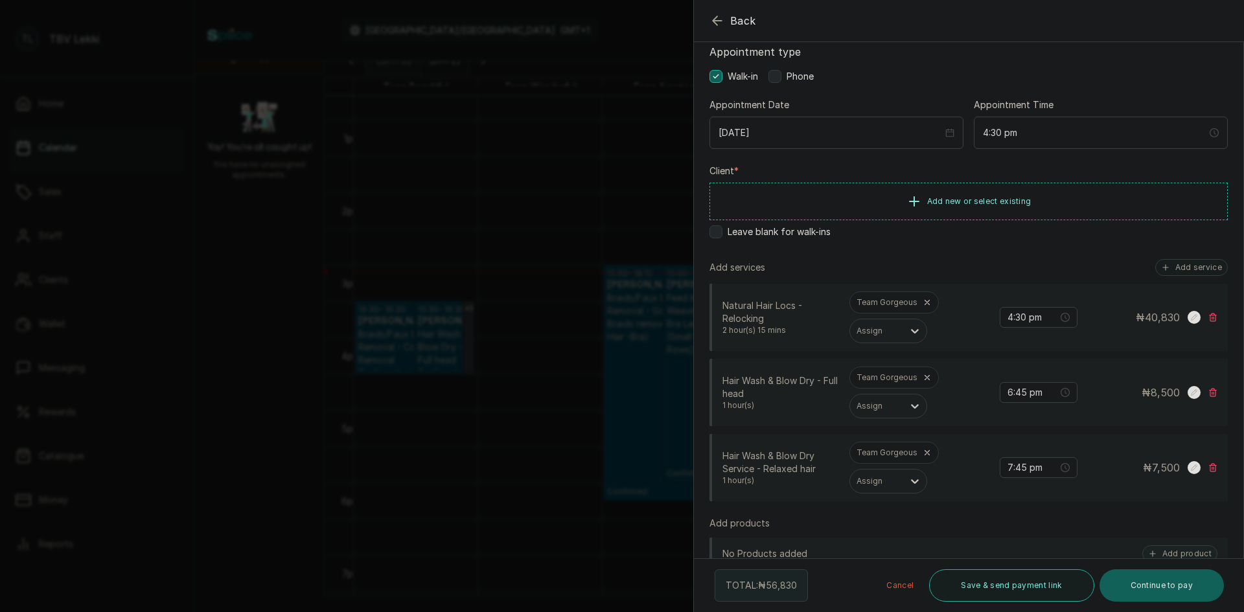
scroll to position [130, 0]
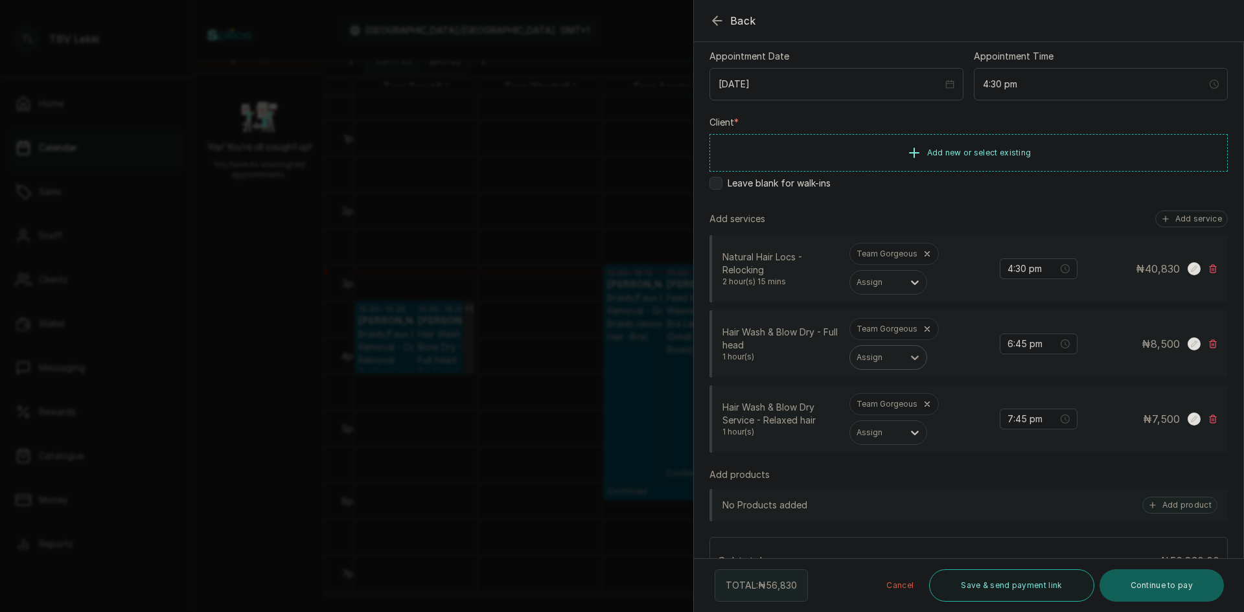
click at [908, 351] on div at bounding box center [914, 357] width 23 height 23
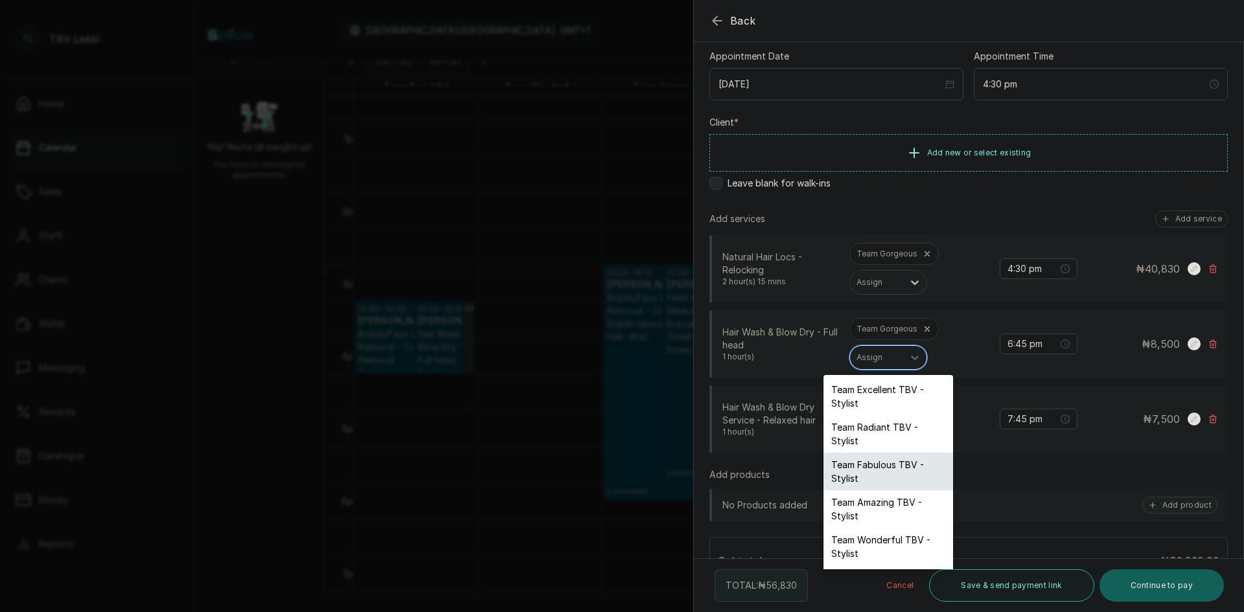
click at [877, 468] on div "Team Fabulous TBV - Stylist" at bounding box center [889, 472] width 130 height 38
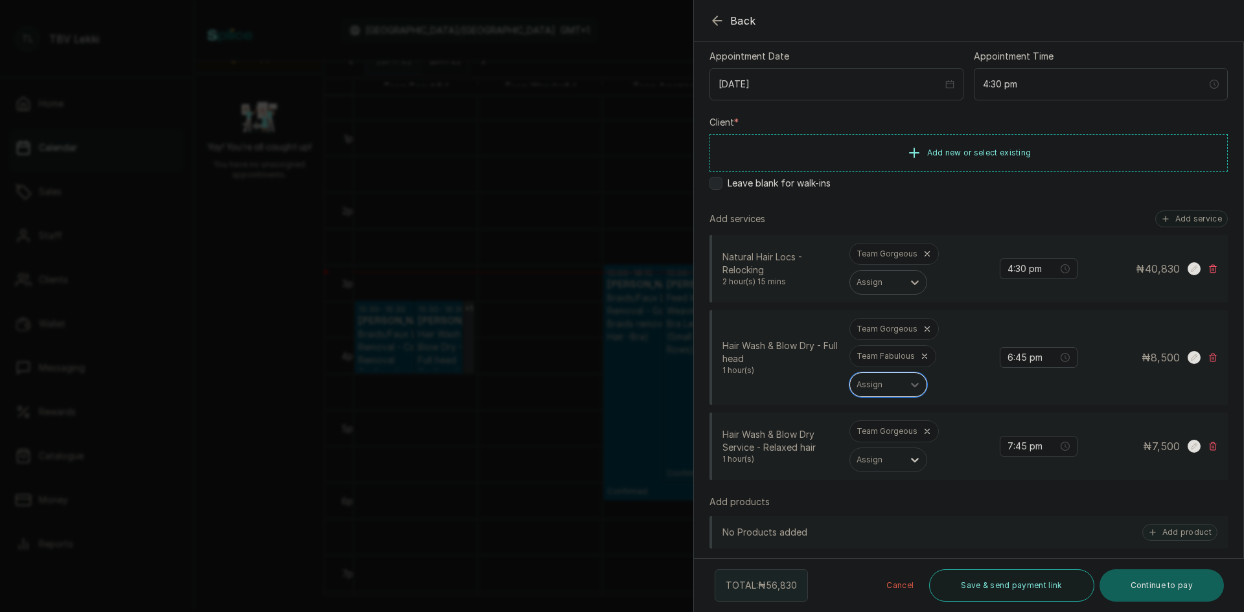
click at [912, 281] on icon at bounding box center [914, 282] width 13 height 13
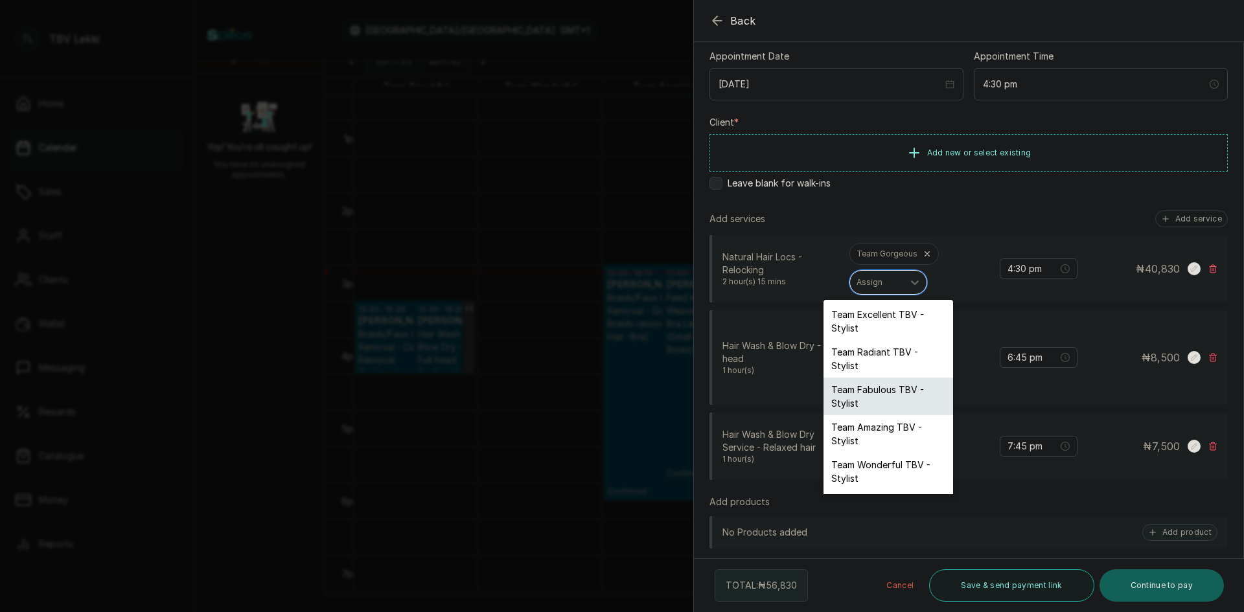
click at [877, 400] on div "Team Fabulous TBV - Stylist" at bounding box center [889, 397] width 130 height 38
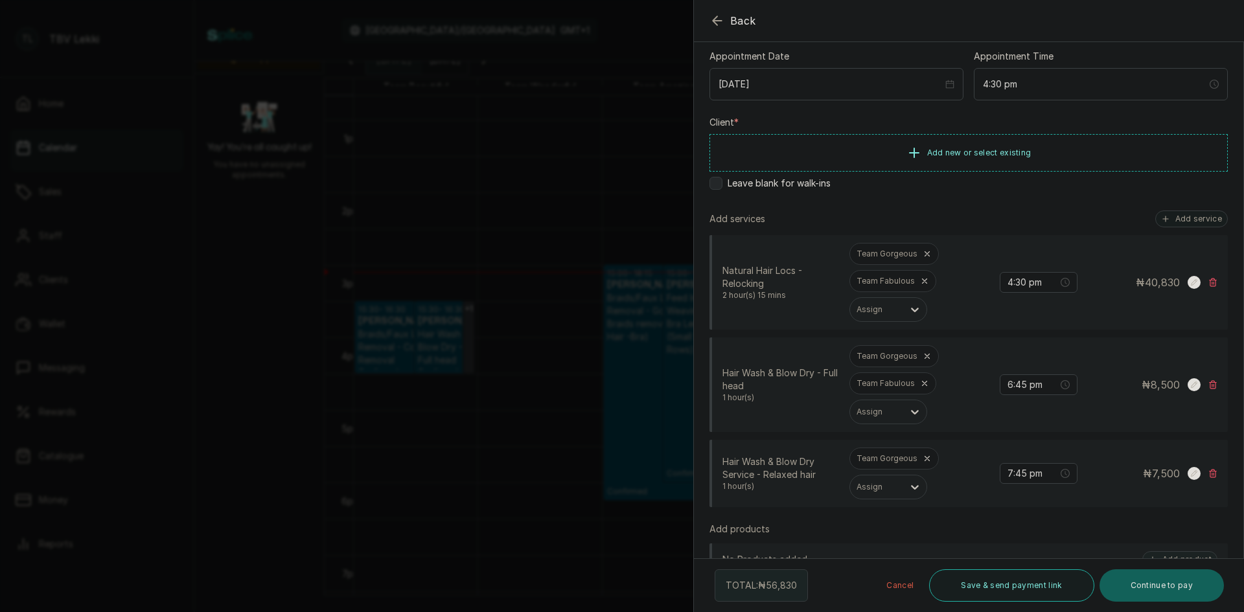
click at [924, 253] on icon at bounding box center [927, 253] width 9 height 9
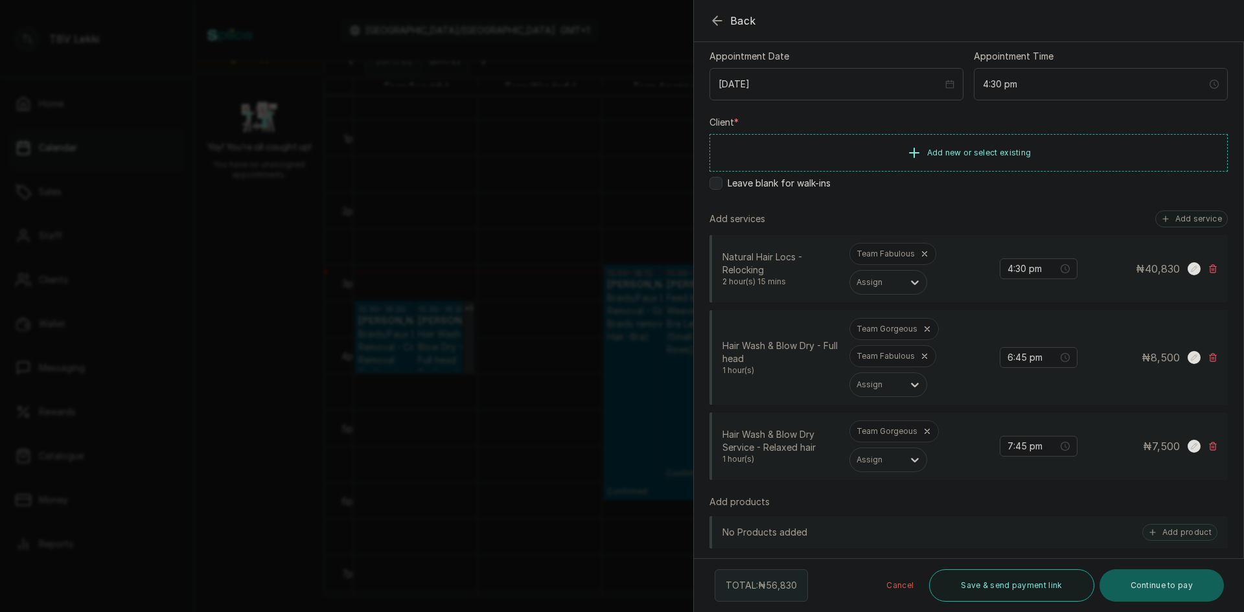
click at [927, 328] on icon at bounding box center [927, 329] width 9 height 9
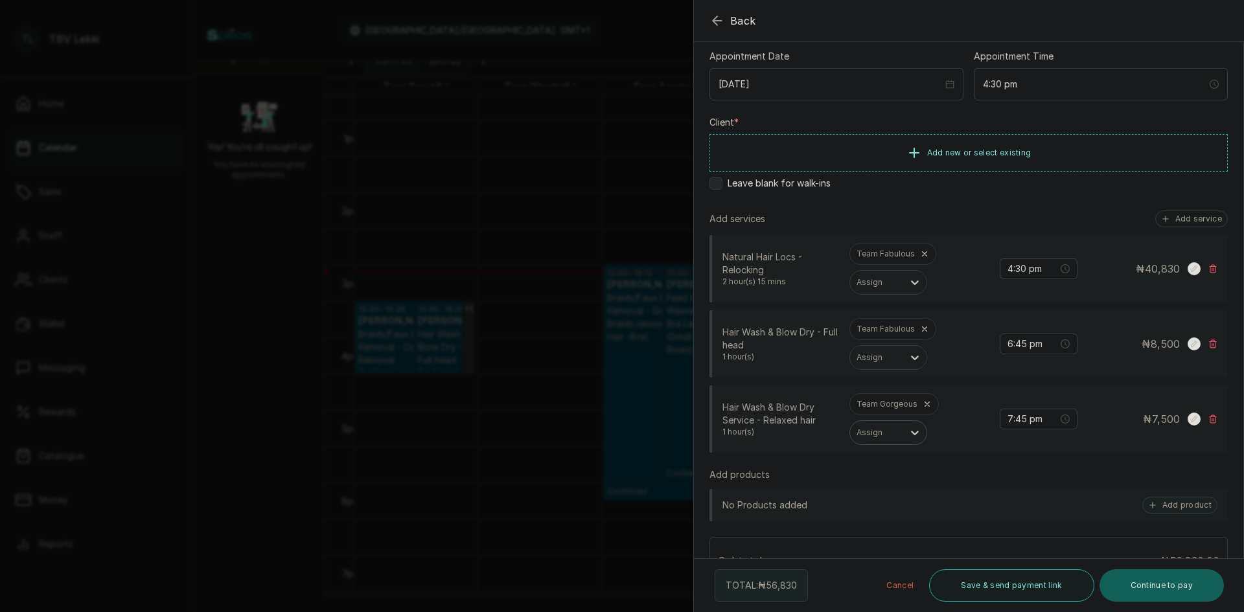
click at [901, 432] on div "Assign" at bounding box center [876, 432] width 53 height 17
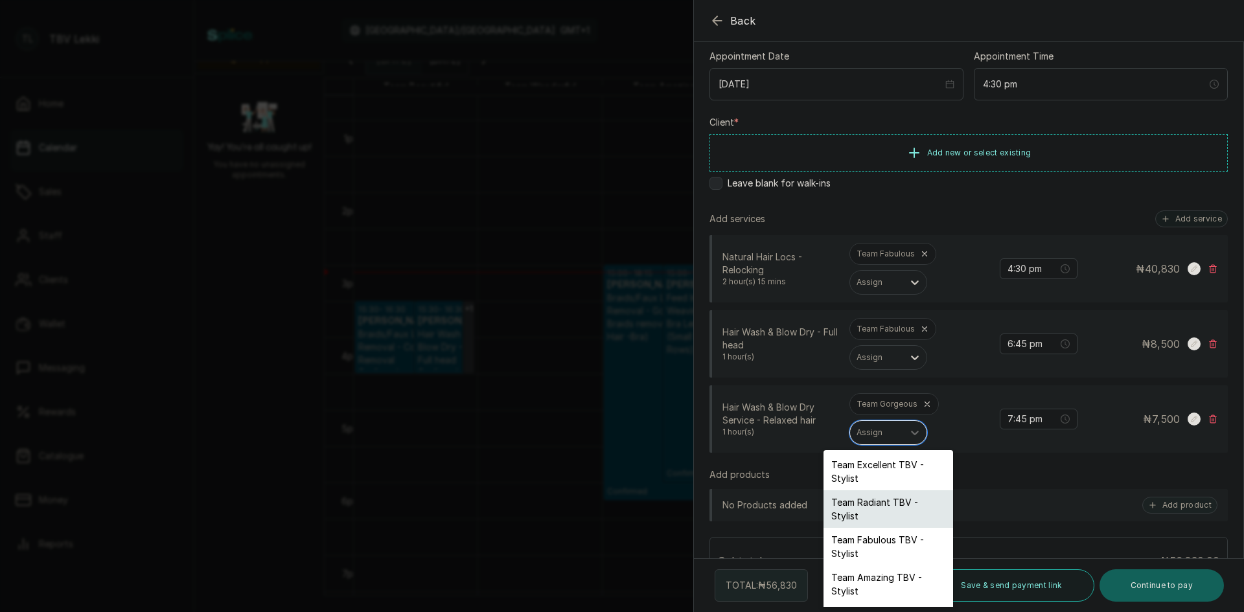
click at [895, 514] on div "Team Radiant TBV - Stylist" at bounding box center [889, 510] width 130 height 38
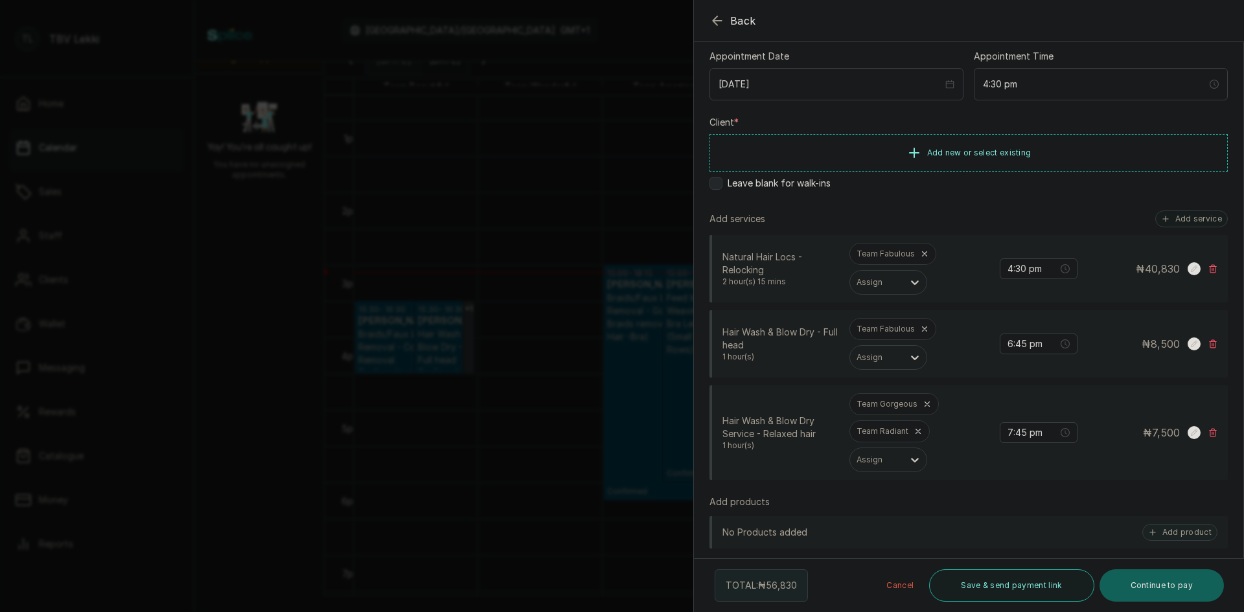
click at [929, 407] on icon at bounding box center [927, 404] width 9 height 9
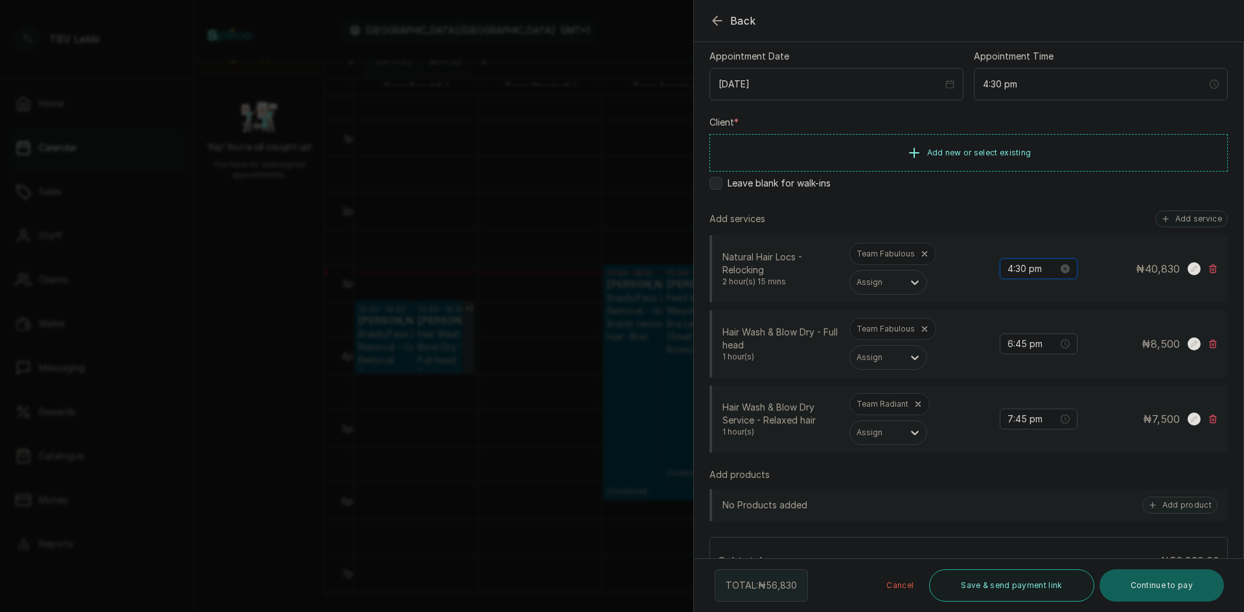
click at [1008, 265] on input "4:30 pm" at bounding box center [1033, 269] width 51 height 14
click at [1005, 344] on div "03" at bounding box center [1008, 342] width 31 height 18
click at [1042, 296] on div "00" at bounding box center [1045, 295] width 31 height 18
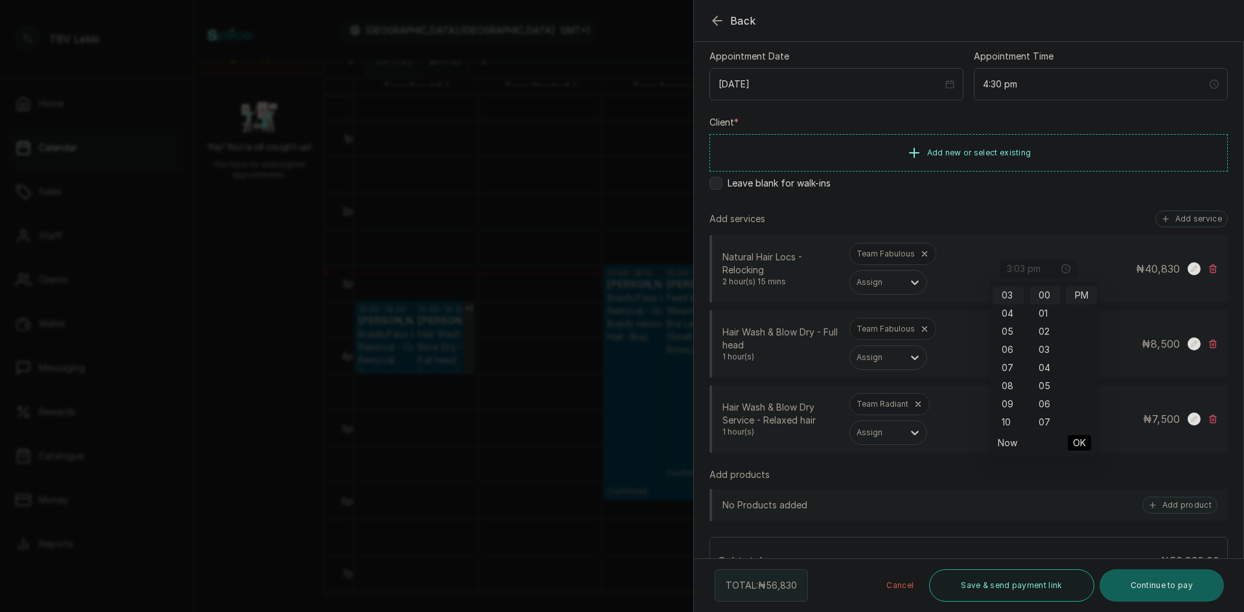
type input "3:00 pm"
click at [1084, 447] on span "OK" at bounding box center [1079, 443] width 13 height 25
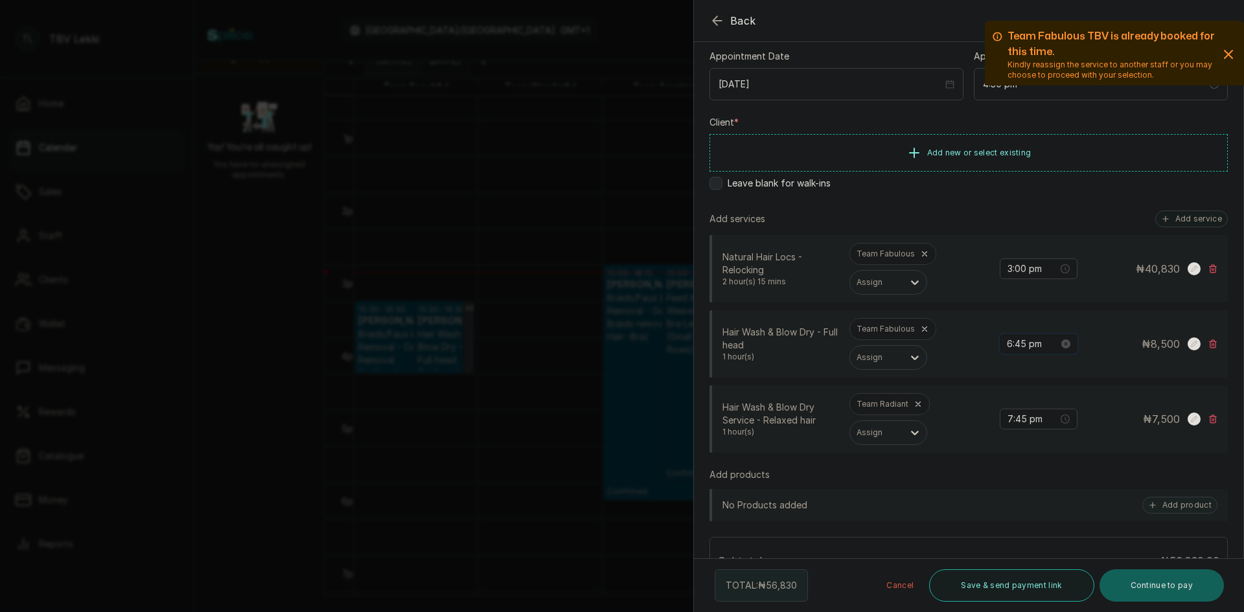
click at [1007, 346] on input "6:45 pm" at bounding box center [1033, 344] width 52 height 14
click at [1011, 423] on div "03" at bounding box center [1008, 425] width 31 height 18
click at [1046, 368] on div "00" at bounding box center [1045, 371] width 31 height 18
type input "3:00 pm"
click at [1083, 523] on span "OK" at bounding box center [1079, 518] width 13 height 25
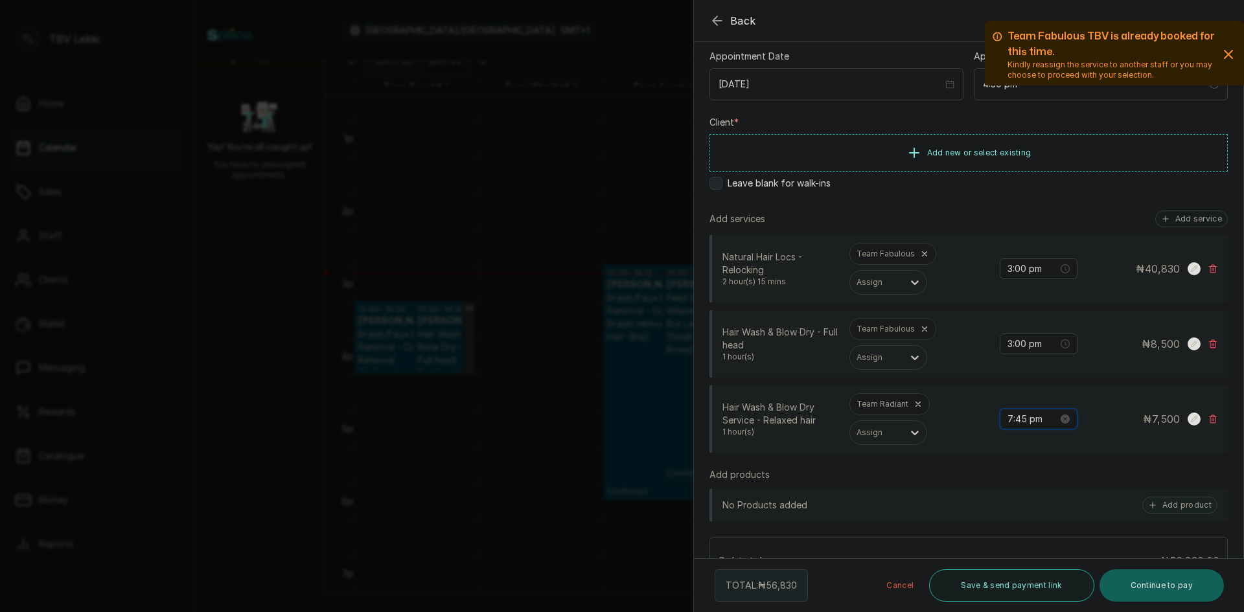
click at [1008, 422] on input "7:45 pm" at bounding box center [1033, 419] width 51 height 14
click at [1009, 501] on div "03" at bounding box center [1008, 500] width 31 height 18
click at [1048, 447] on div "00" at bounding box center [1045, 446] width 31 height 18
click at [1043, 446] on div "00" at bounding box center [1045, 446] width 31 height 18
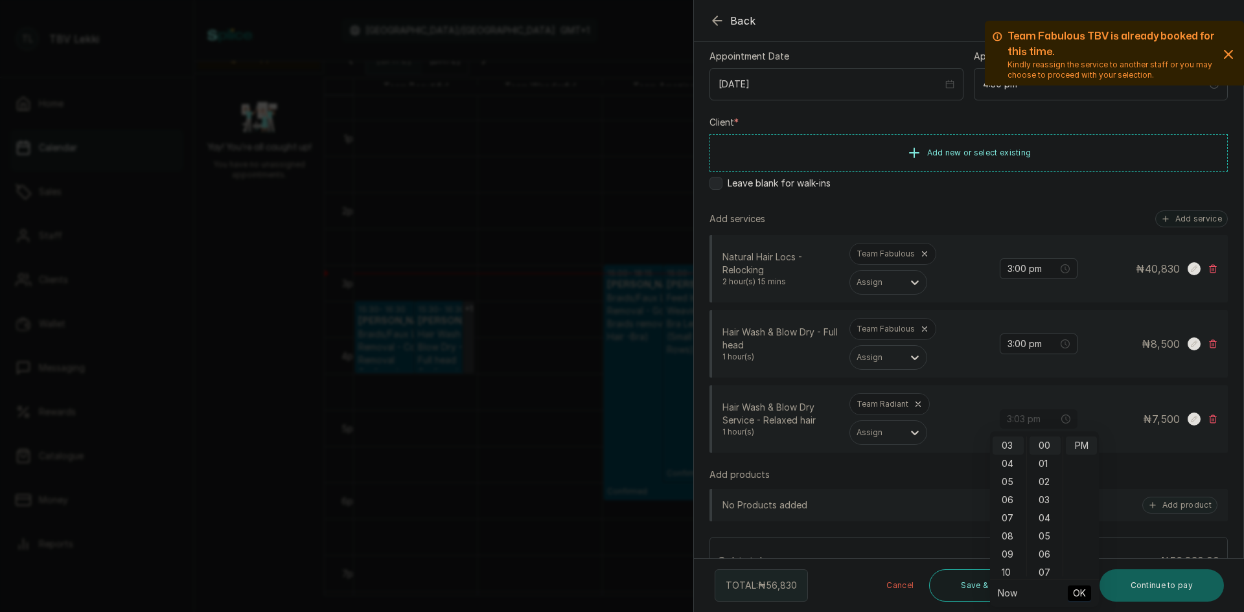
type input "3:00 pm"
click at [1082, 597] on span "OK" at bounding box center [1079, 593] width 13 height 25
click at [1225, 55] on icon "button" at bounding box center [1229, 55] width 8 height 8
click at [929, 150] on span "Add new or select existing" at bounding box center [979, 152] width 104 height 10
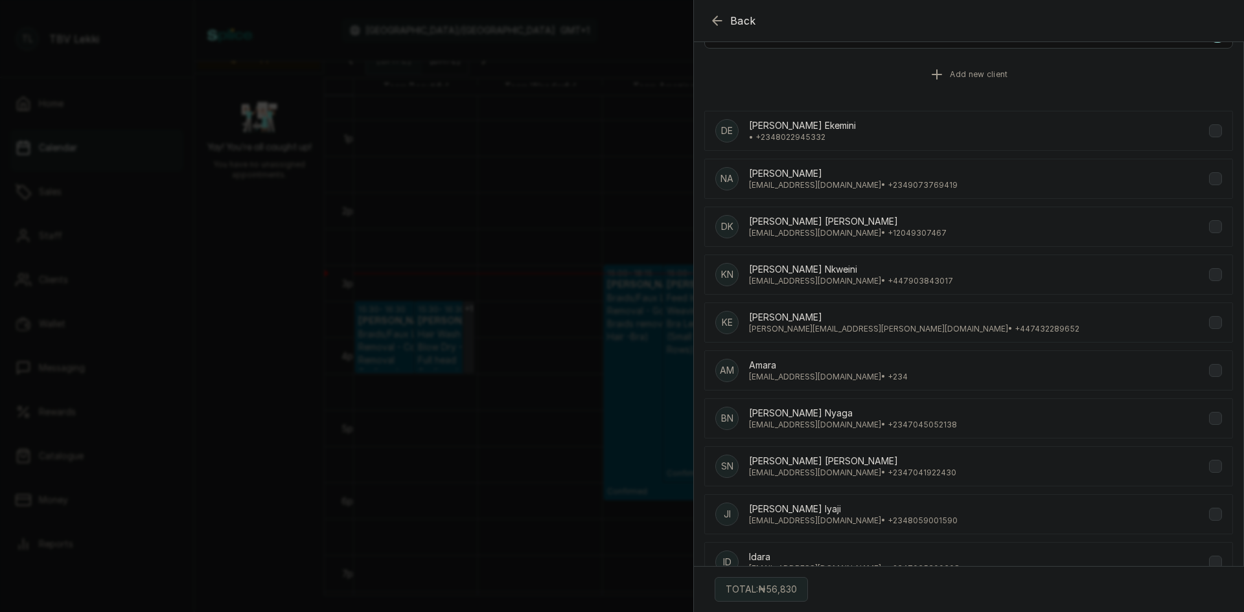
click at [930, 76] on icon "button" at bounding box center [937, 75] width 16 height 16
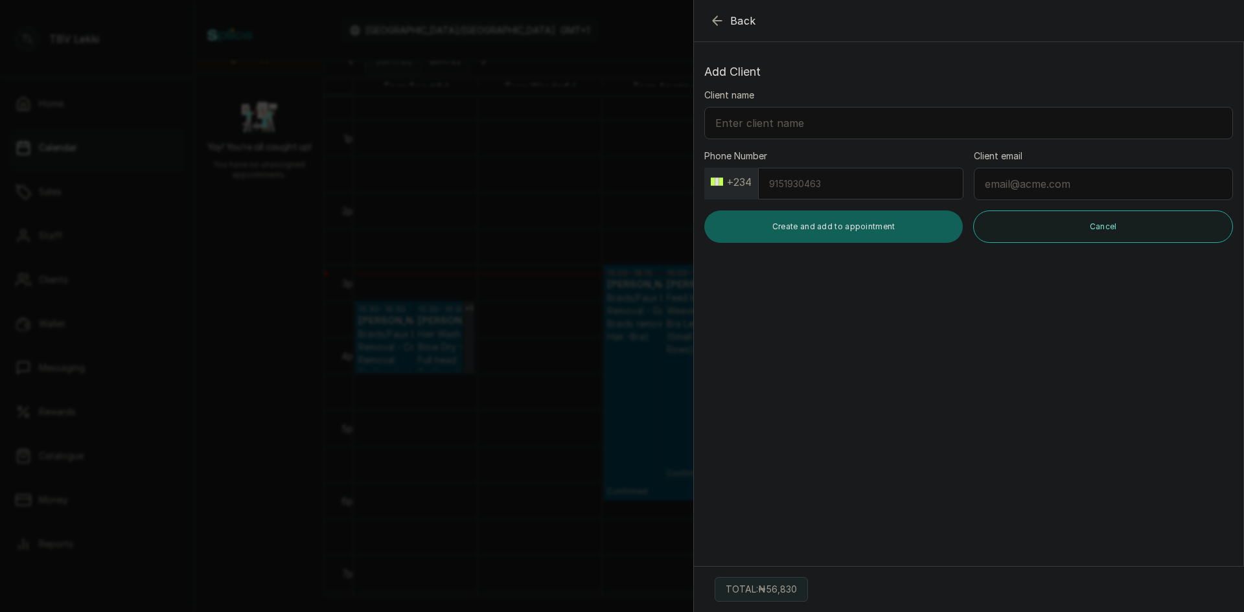
click at [737, 183] on button "+234" at bounding box center [731, 182] width 51 height 21
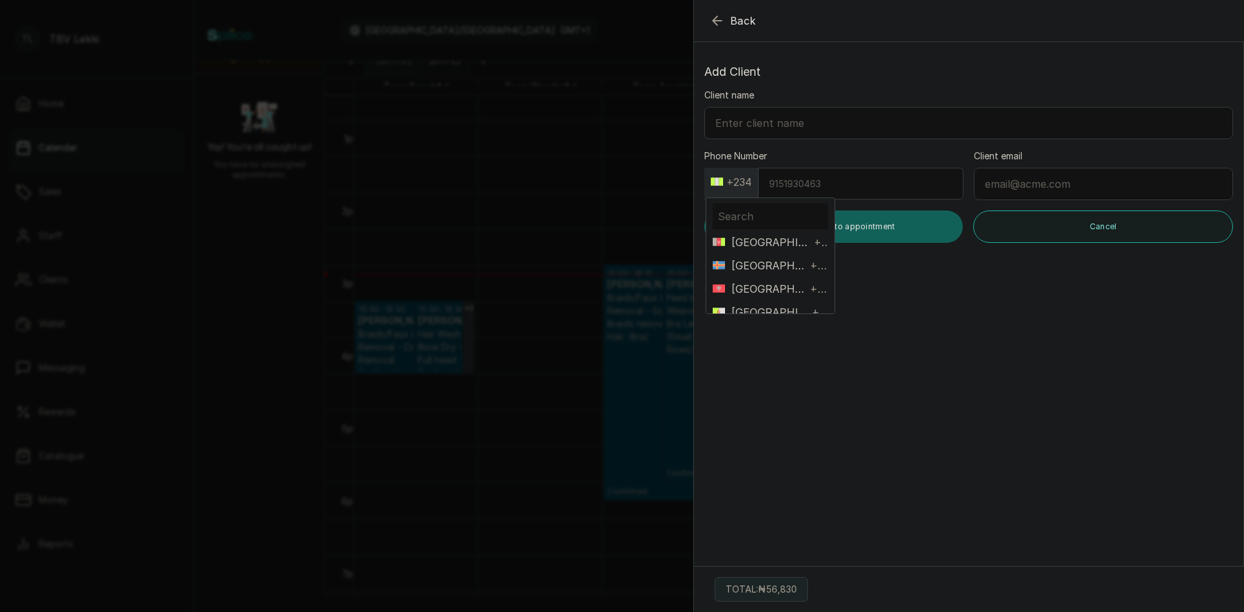
click at [665, 135] on div "Back Add Appointment Add Client Client name Phone Number +234 Afghanistan +93 Å…" at bounding box center [622, 306] width 1244 height 612
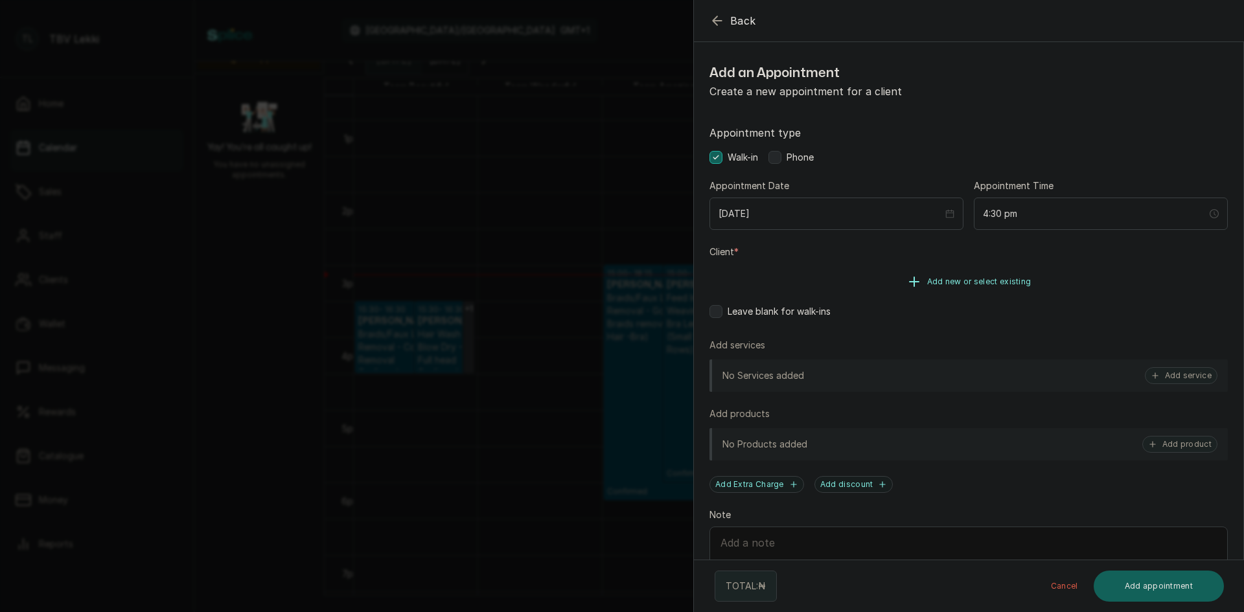
click at [911, 276] on icon "button" at bounding box center [914, 282] width 16 height 16
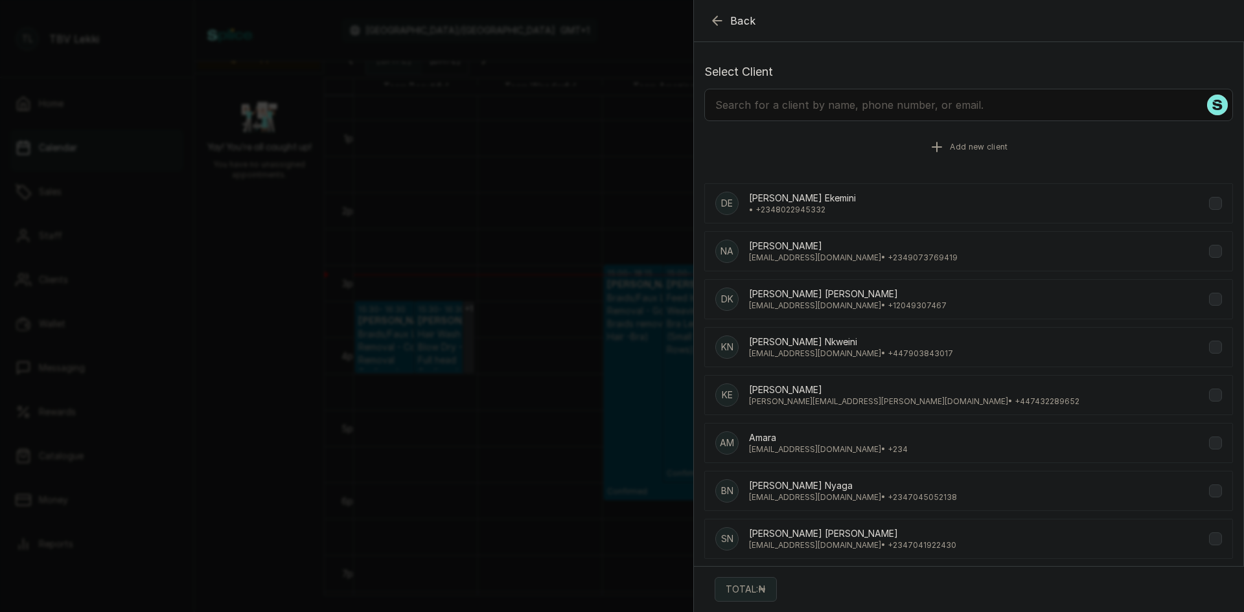
click at [936, 149] on icon "button" at bounding box center [937, 147] width 16 height 16
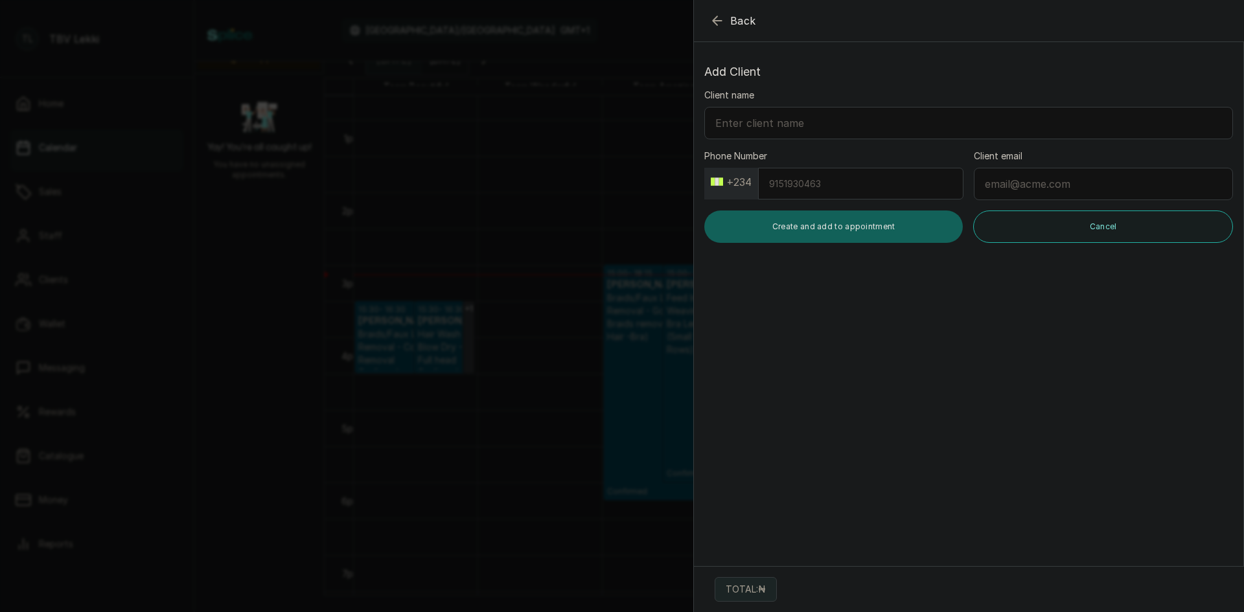
click at [739, 183] on button "+234" at bounding box center [731, 182] width 51 height 21
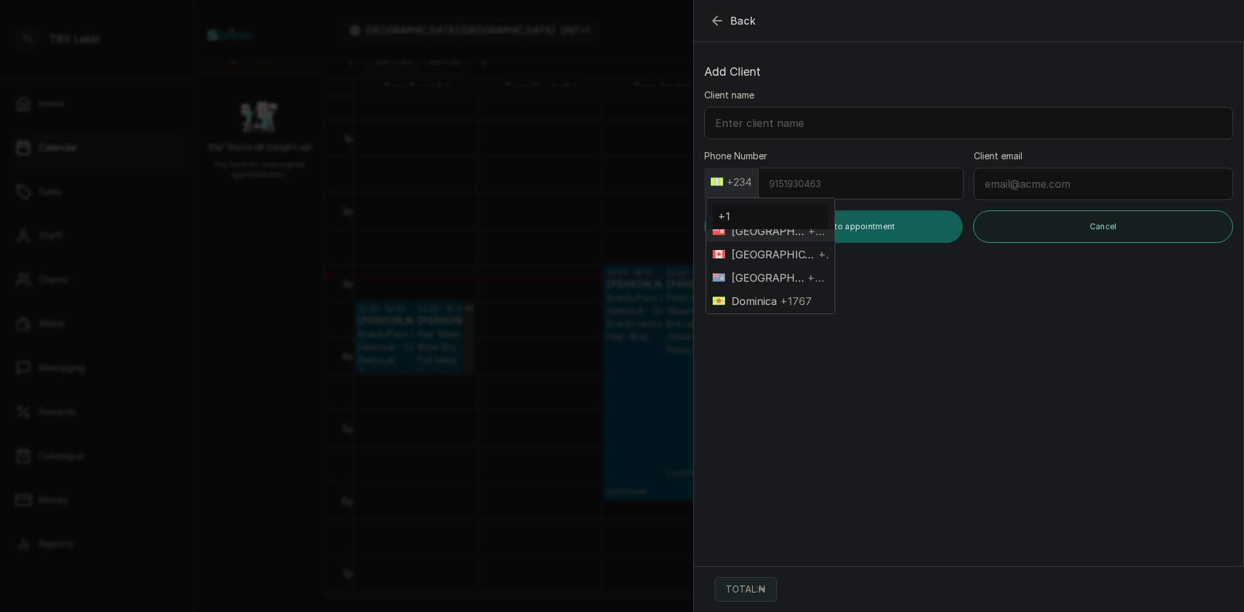
scroll to position [130, 0]
type input "+1"
click at [767, 259] on span "Canada" at bounding box center [770, 253] width 90 height 16
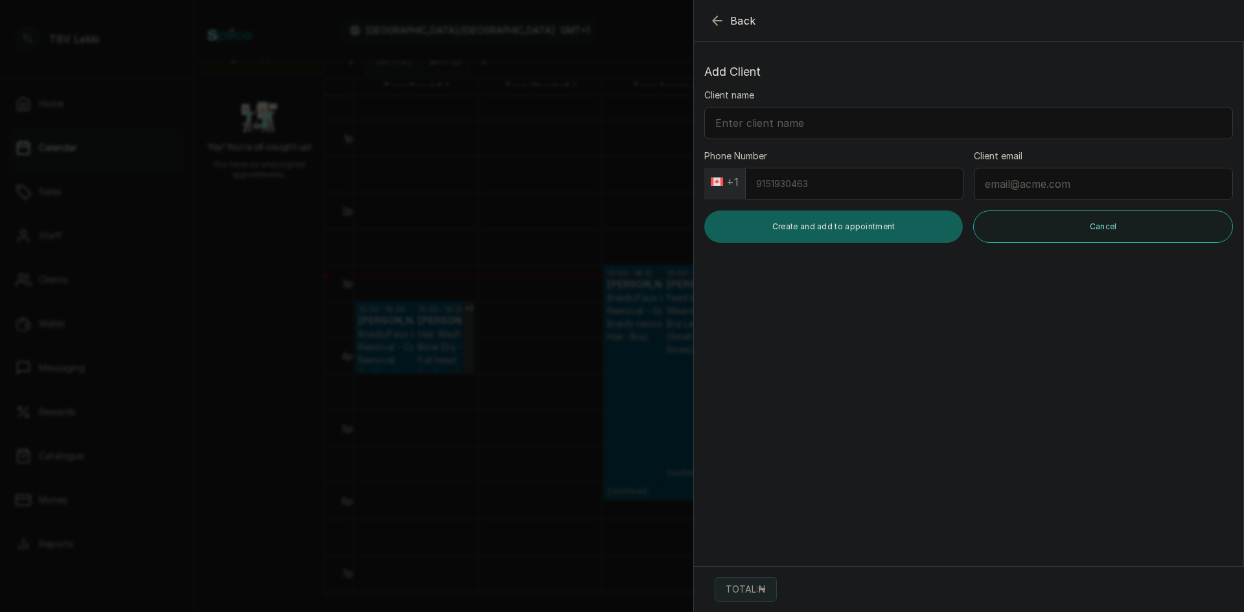
click at [768, 183] on input "Phone Number" at bounding box center [854, 184] width 218 height 32
type input "2049307467"
click at [745, 102] on div "Client name" at bounding box center [968, 114] width 529 height 51
click at [734, 120] on input "Client name" at bounding box center [968, 123] width 529 height 32
type input "Deborah"
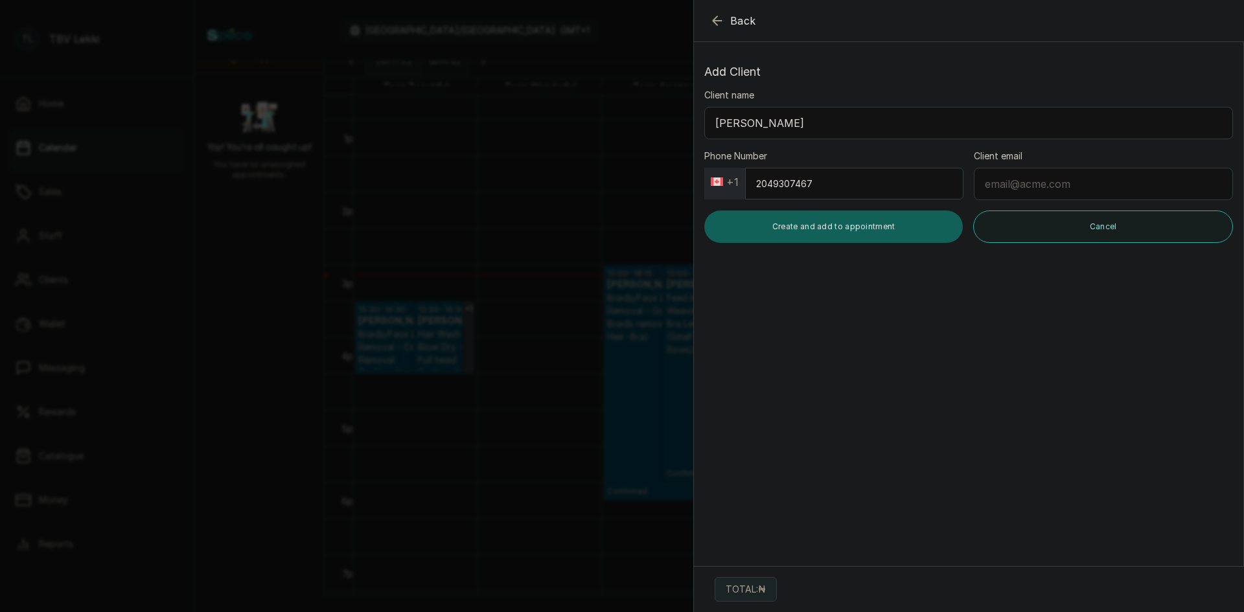
click at [999, 186] on input "Client email" at bounding box center [1103, 184] width 259 height 32
type input "K"
type input "kamaradeborah@gmail.com"
click at [810, 226] on button "Create and add to appointment" at bounding box center [833, 227] width 259 height 32
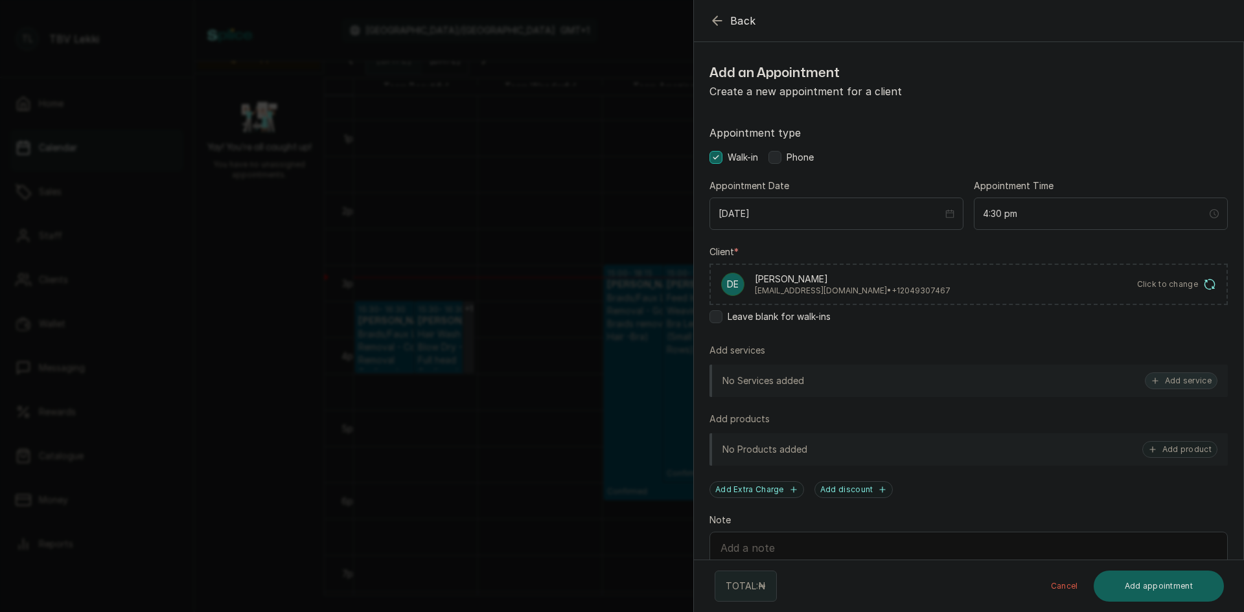
click at [1179, 381] on button "Add service" at bounding box center [1181, 381] width 73 height 17
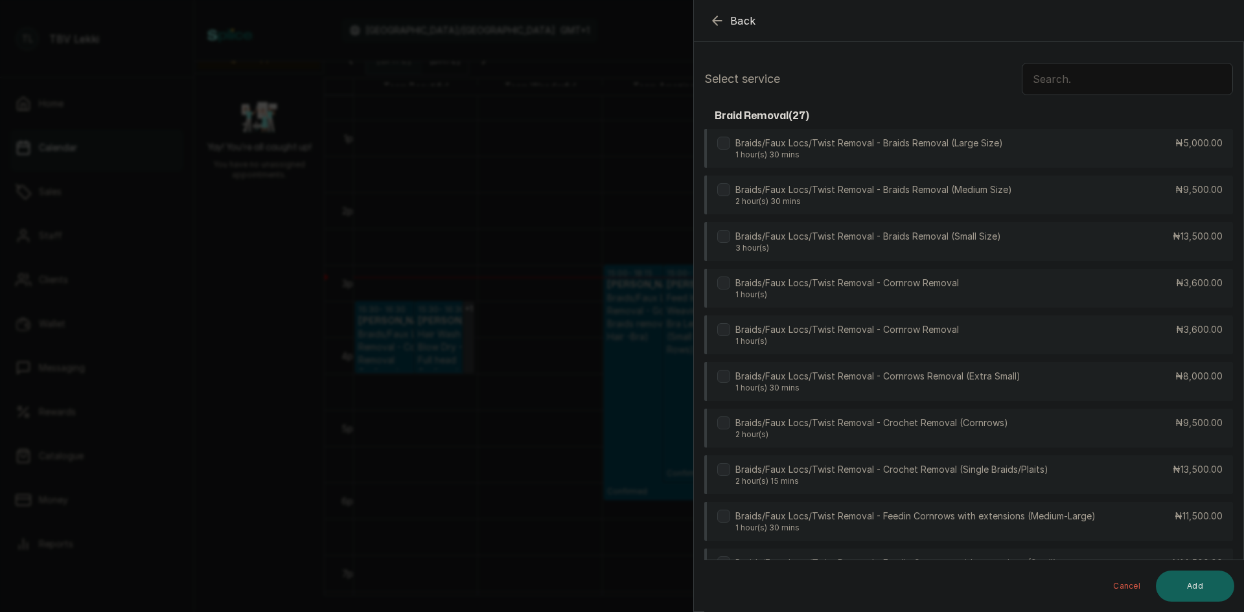
click at [1098, 73] on input "text" at bounding box center [1127, 79] width 211 height 32
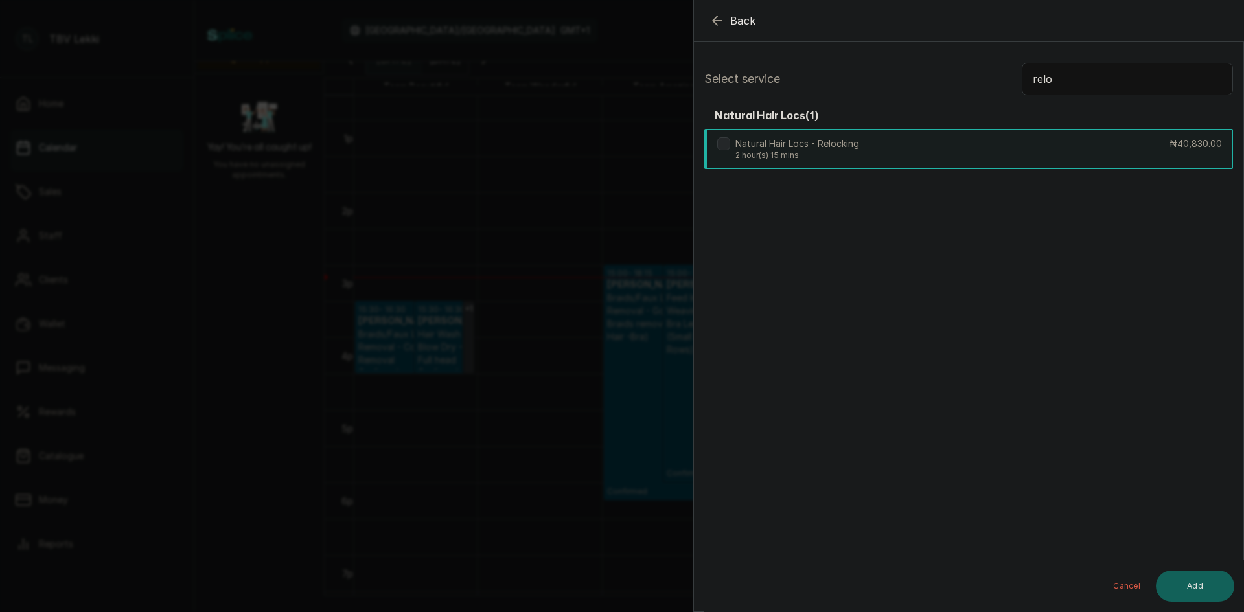
type input "relo"
drag, startPoint x: 1091, startPoint y: 159, endPoint x: 1148, endPoint y: 330, distance: 180.9
click at [1092, 159] on div "Natural Hair Locs - Relocking 2 hour(s) 15 mins ₦40,830.00" at bounding box center [968, 148] width 529 height 39
click at [1212, 584] on button "Add" at bounding box center [1195, 586] width 78 height 31
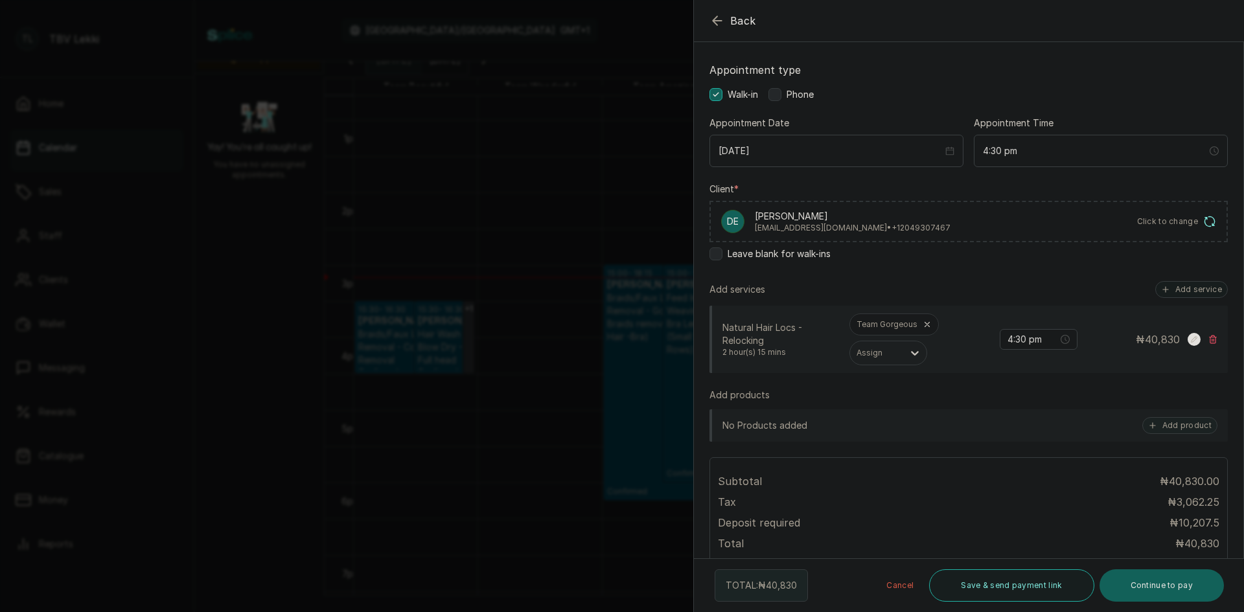
scroll to position [65, 0]
click at [1185, 288] on button "Add service" at bounding box center [1191, 287] width 73 height 17
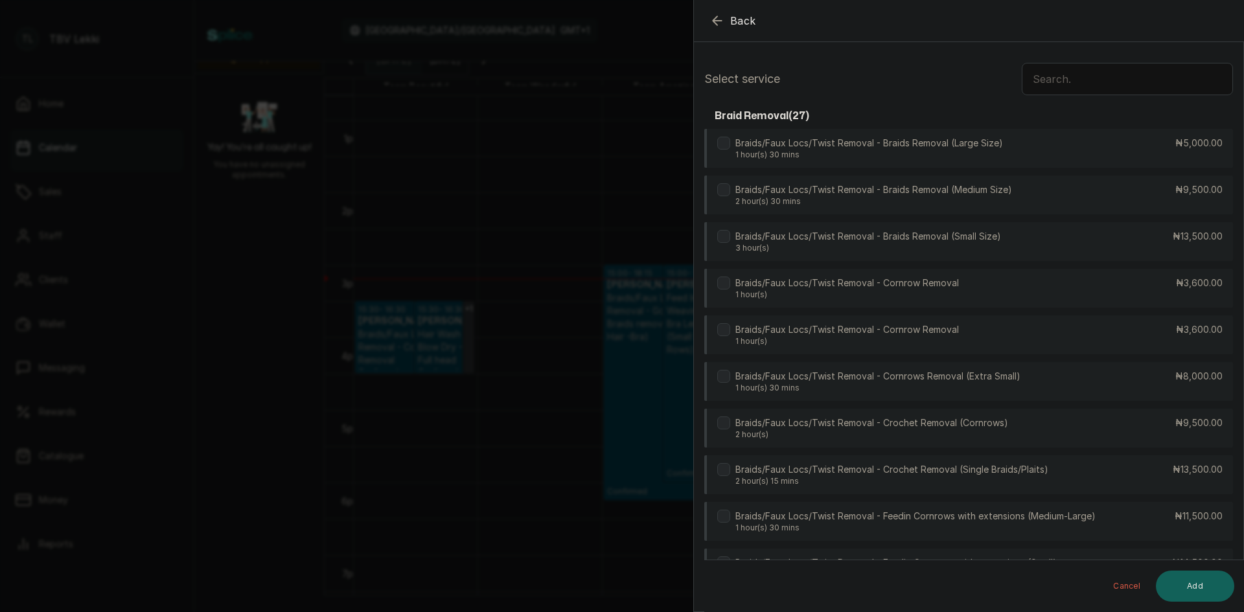
click at [1050, 72] on input "text" at bounding box center [1127, 79] width 211 height 32
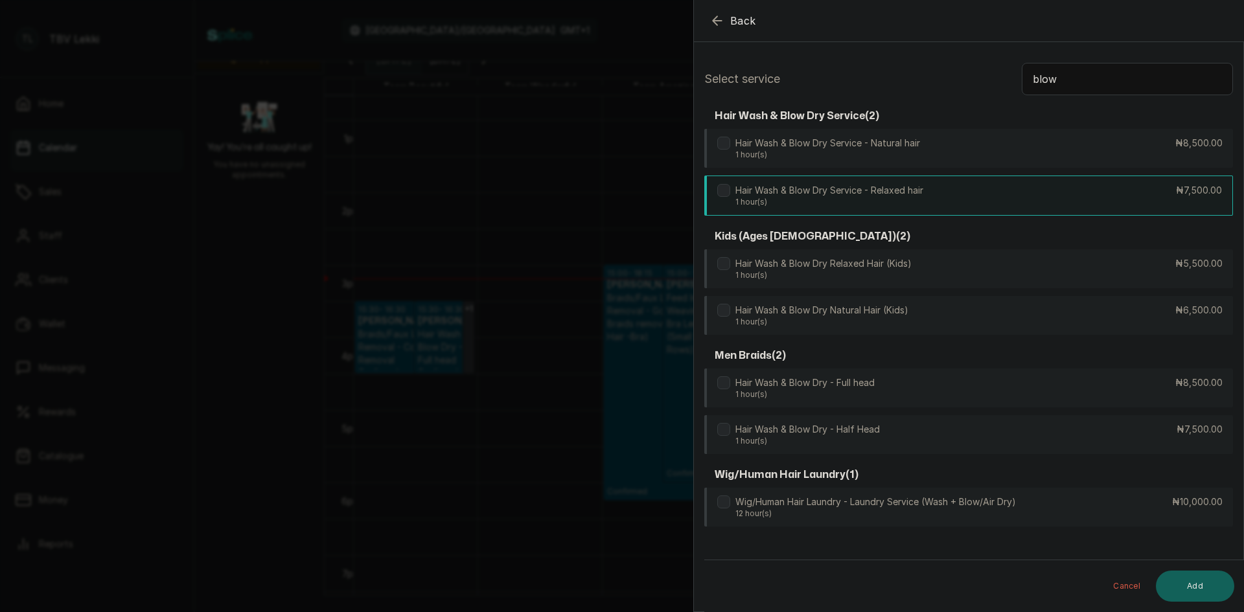
type input "blow"
click at [971, 196] on div "Hair Wash & Blow Dry Service - Relaxed hair 1 hour(s) ₦7,500.00" at bounding box center [968, 196] width 529 height 40
click at [1190, 591] on button "Add" at bounding box center [1195, 586] width 78 height 31
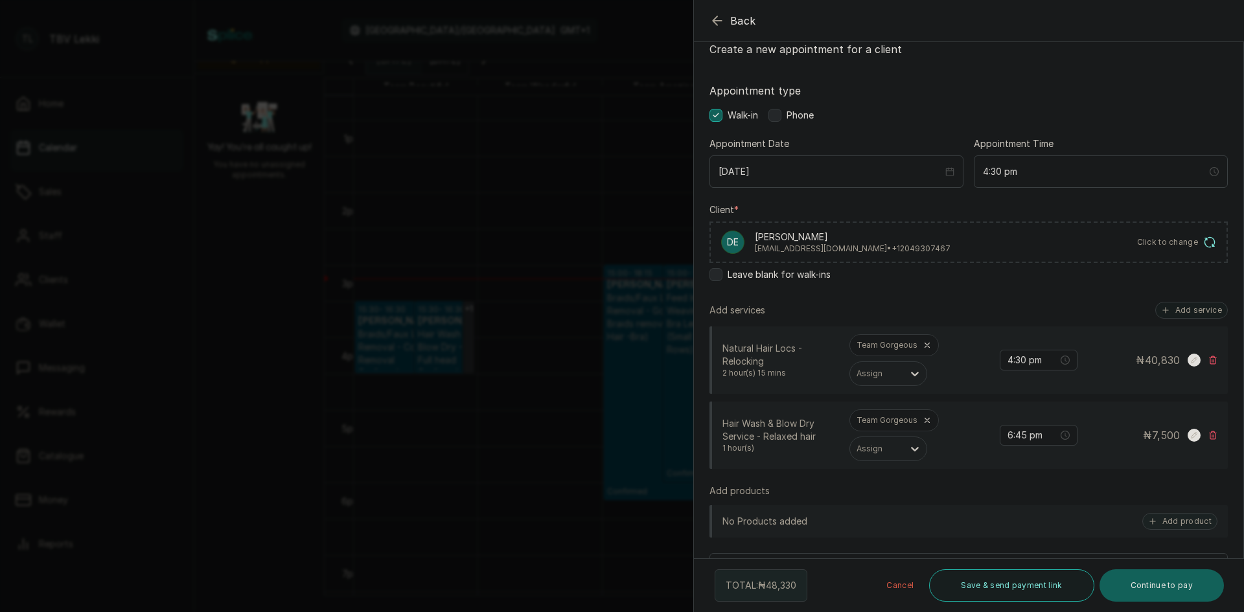
scroll to position [259, 0]
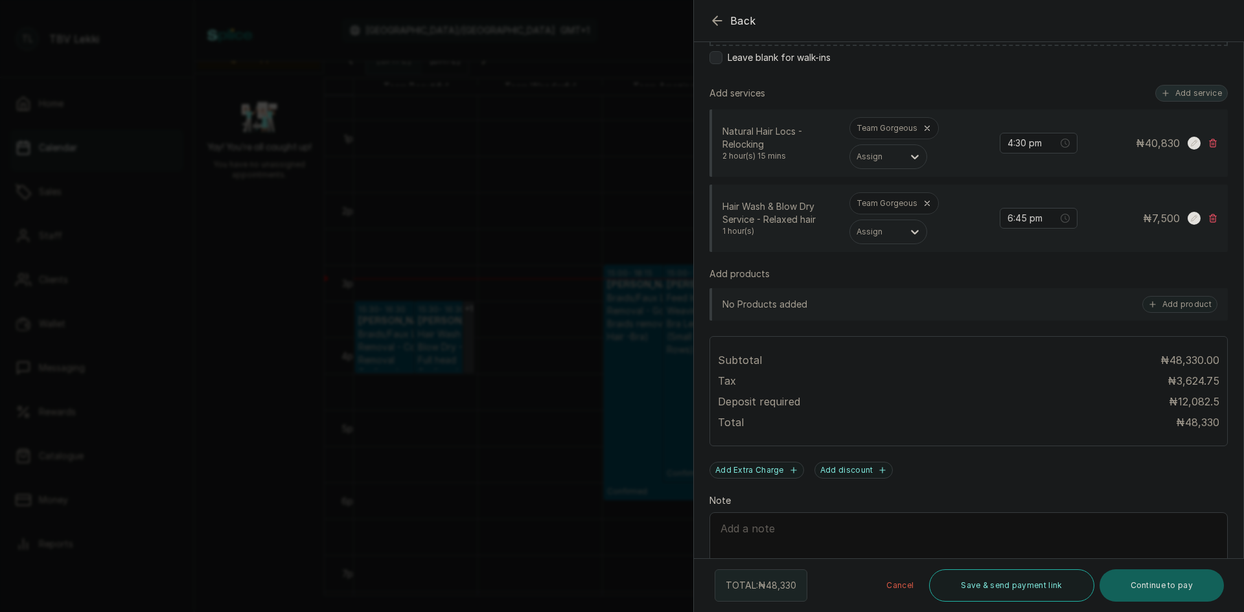
click at [1187, 87] on button "Add service" at bounding box center [1191, 93] width 73 height 17
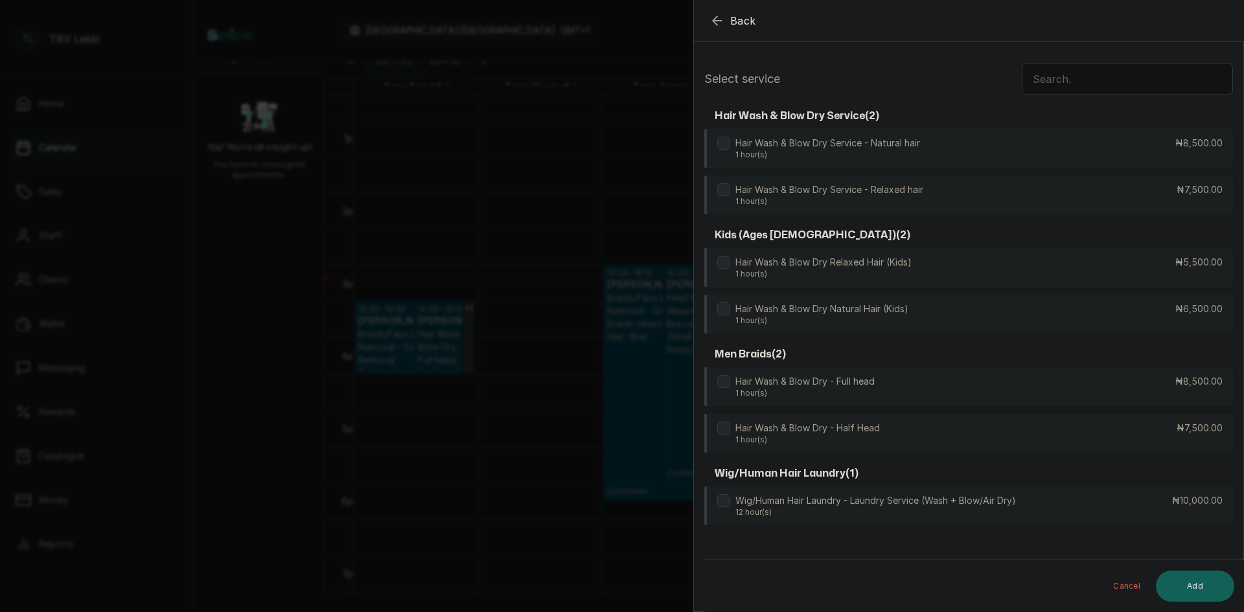
scroll to position [0, 0]
click at [1098, 71] on input "text" at bounding box center [1127, 79] width 211 height 32
type input "blow"
click at [1028, 397] on div "Hair Wash & Blow Dry - Full head 1 hour(s) ₦8,500.00" at bounding box center [968, 387] width 529 height 40
click at [1181, 582] on button "Add" at bounding box center [1195, 586] width 78 height 31
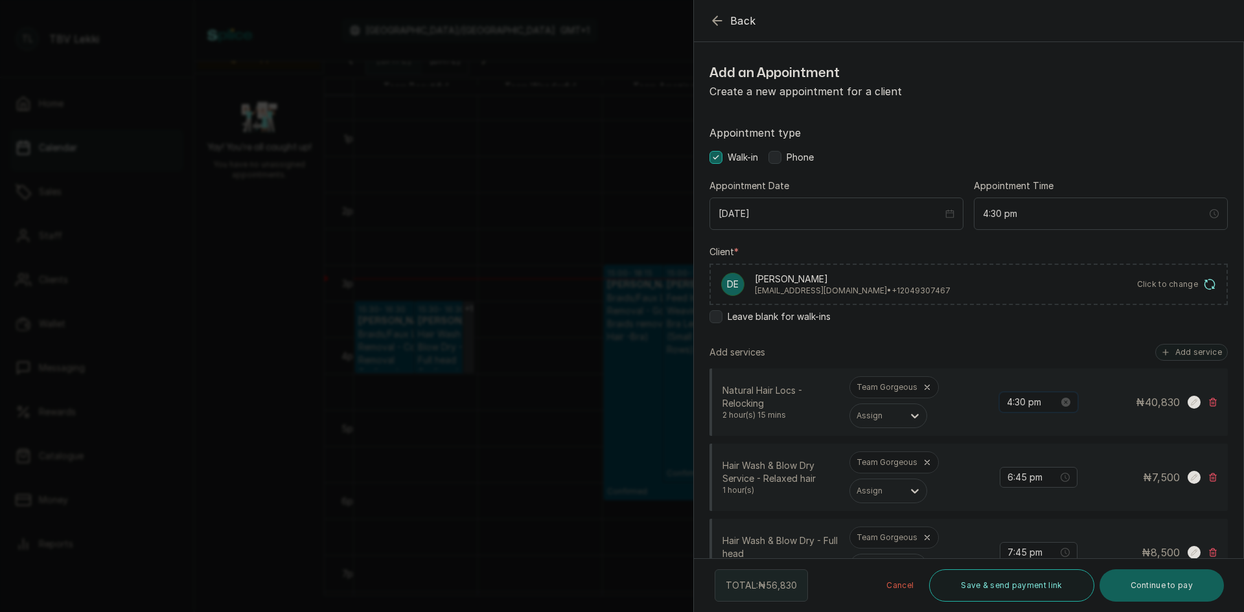
click at [1016, 404] on input "4:30 pm" at bounding box center [1033, 402] width 52 height 14
click at [1007, 478] on div "03" at bounding box center [1008, 476] width 31 height 18
click at [1039, 424] on div "00" at bounding box center [1045, 429] width 31 height 18
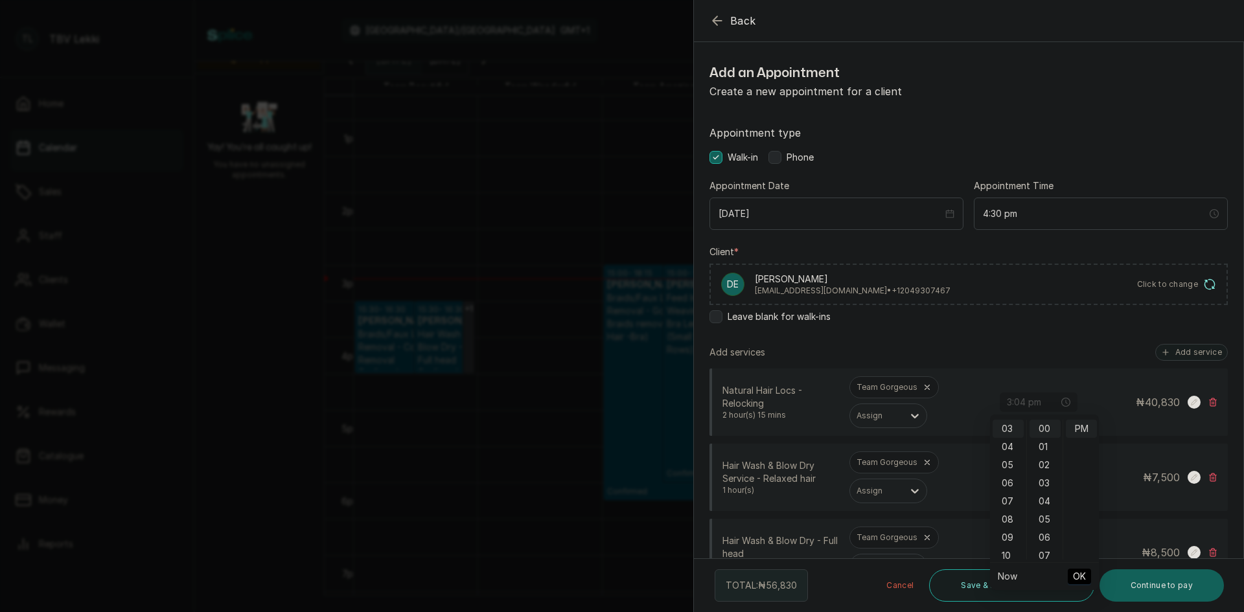
type input "3:00 pm"
click at [1078, 573] on span "OK" at bounding box center [1079, 576] width 13 height 25
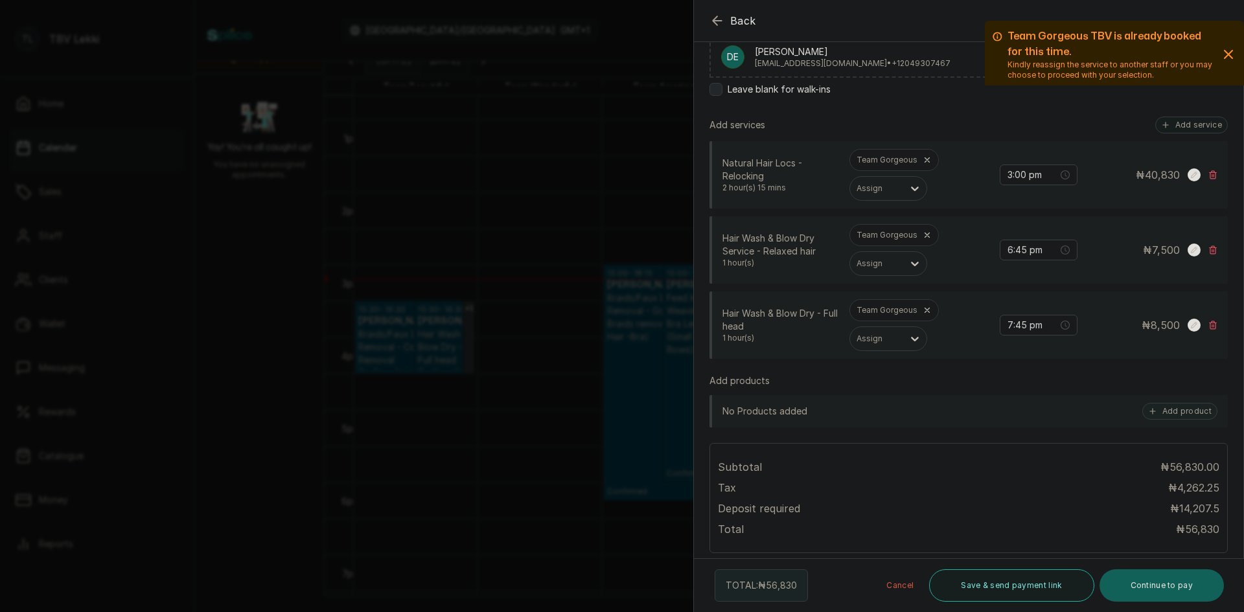
scroll to position [324, 0]
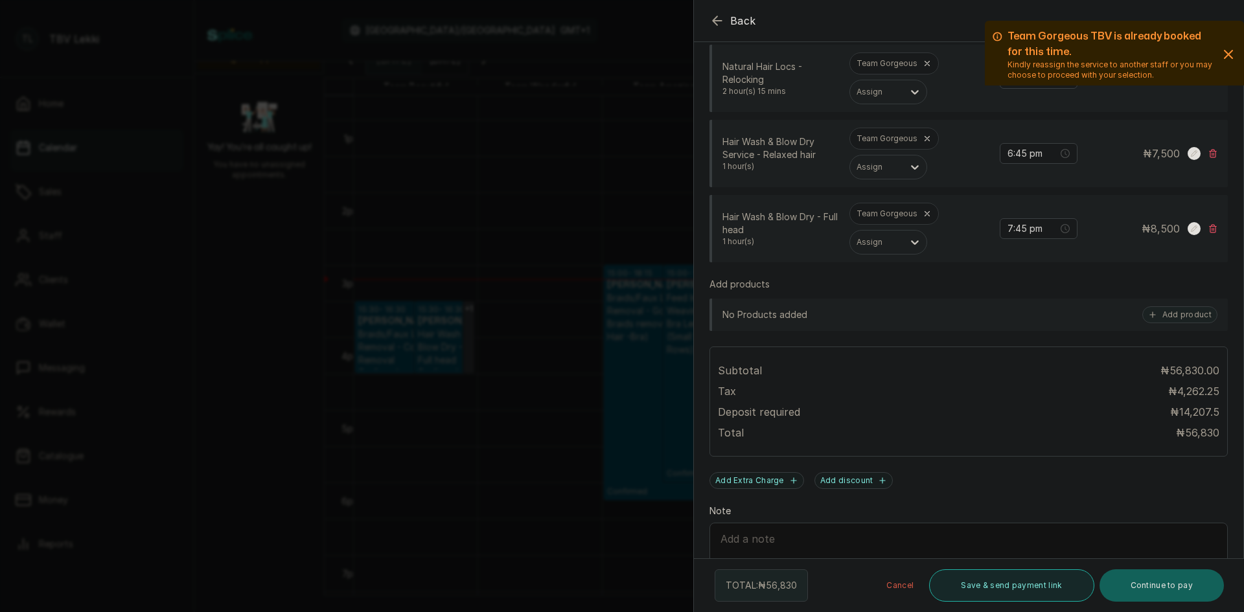
click at [983, 590] on button "Save & send payment link" at bounding box center [1011, 586] width 165 height 32
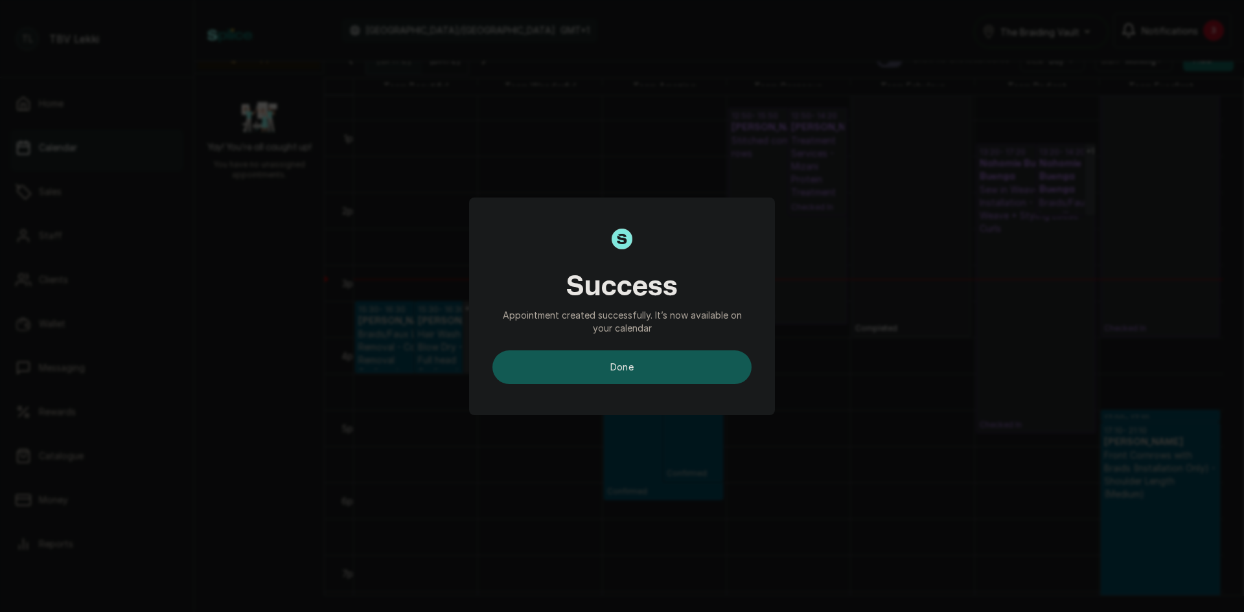
click at [637, 382] on button "done" at bounding box center [621, 368] width 259 height 34
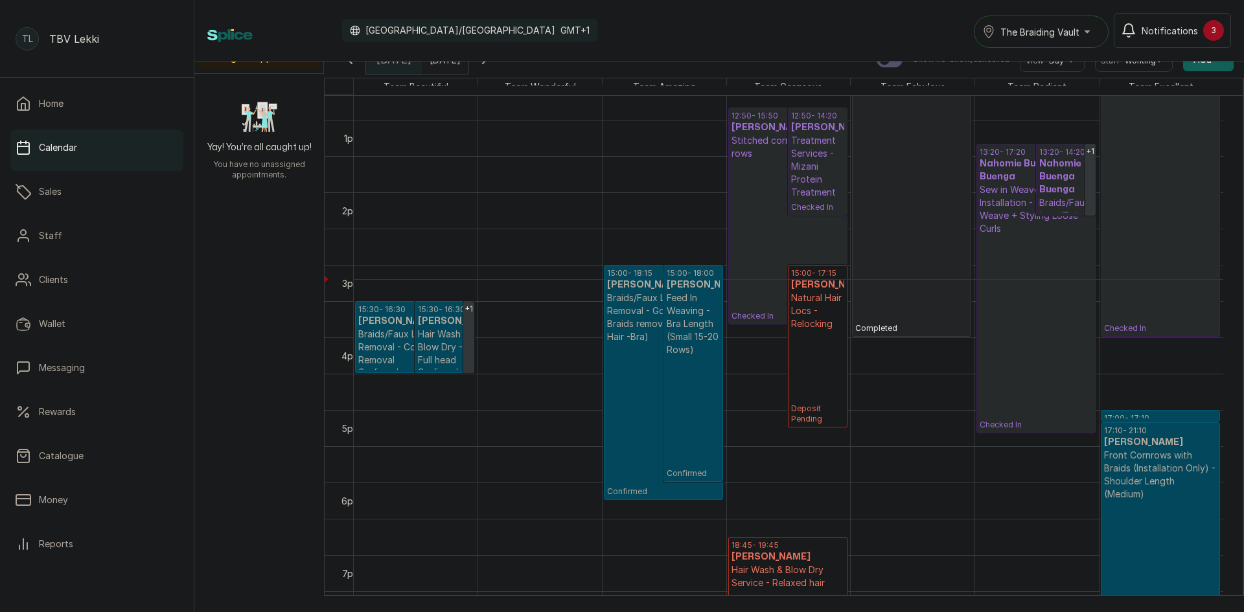
click at [832, 369] on p "Deposit Pending" at bounding box center [817, 377] width 53 height 94
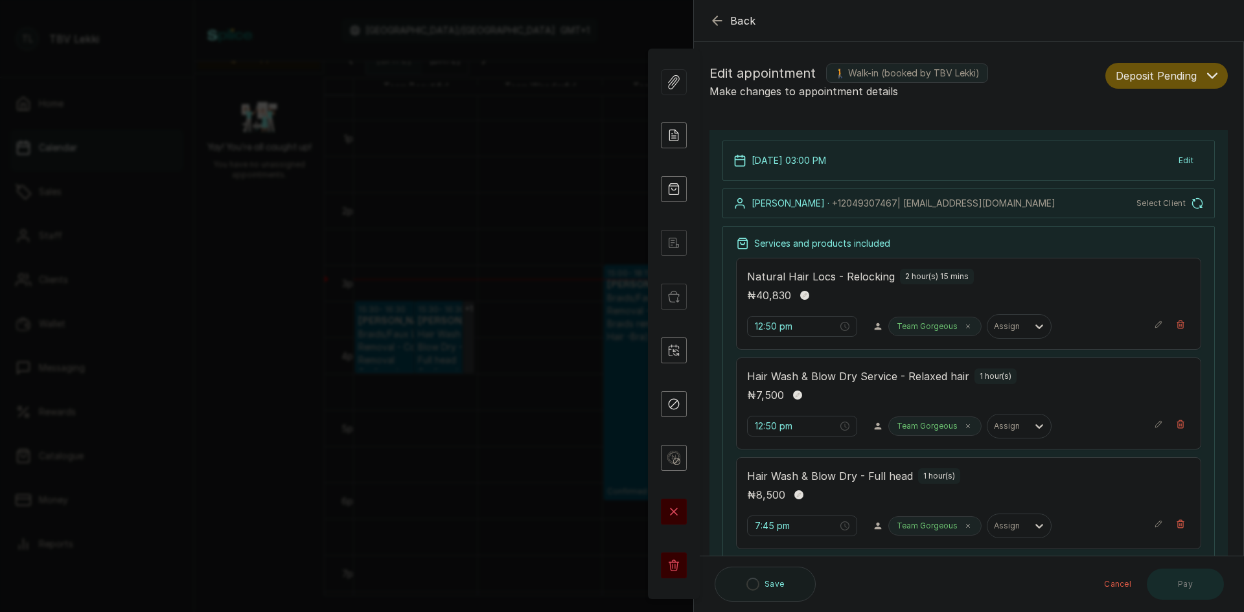
type input "3:00 pm"
type input "6:45 pm"
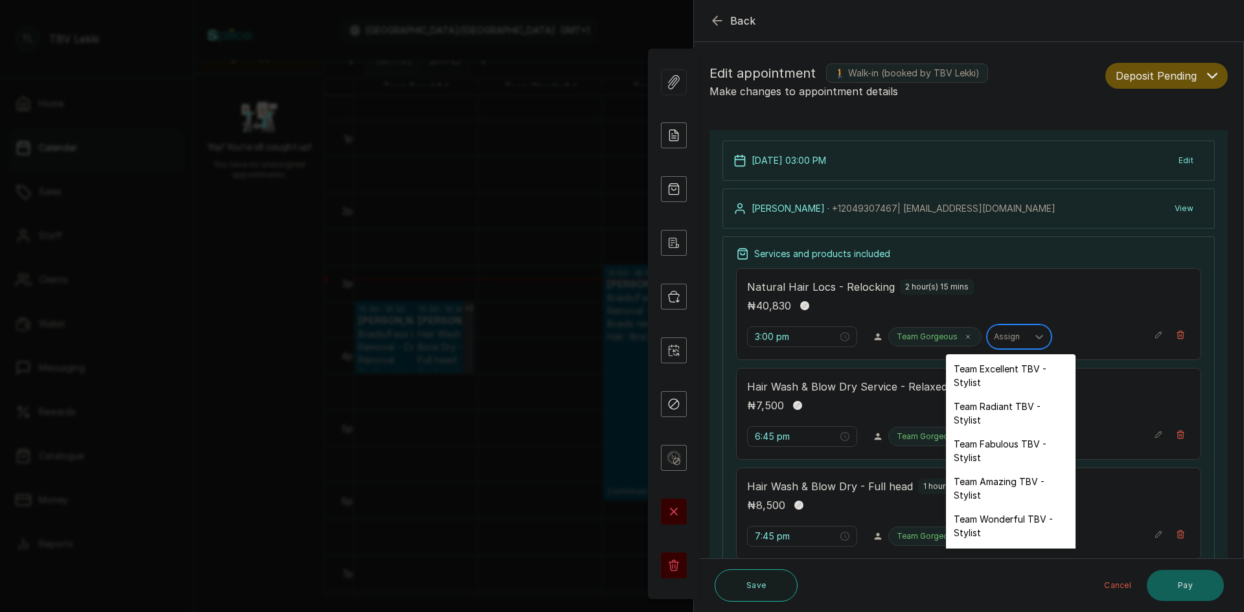
click at [994, 336] on div at bounding box center [1007, 337] width 27 height 12
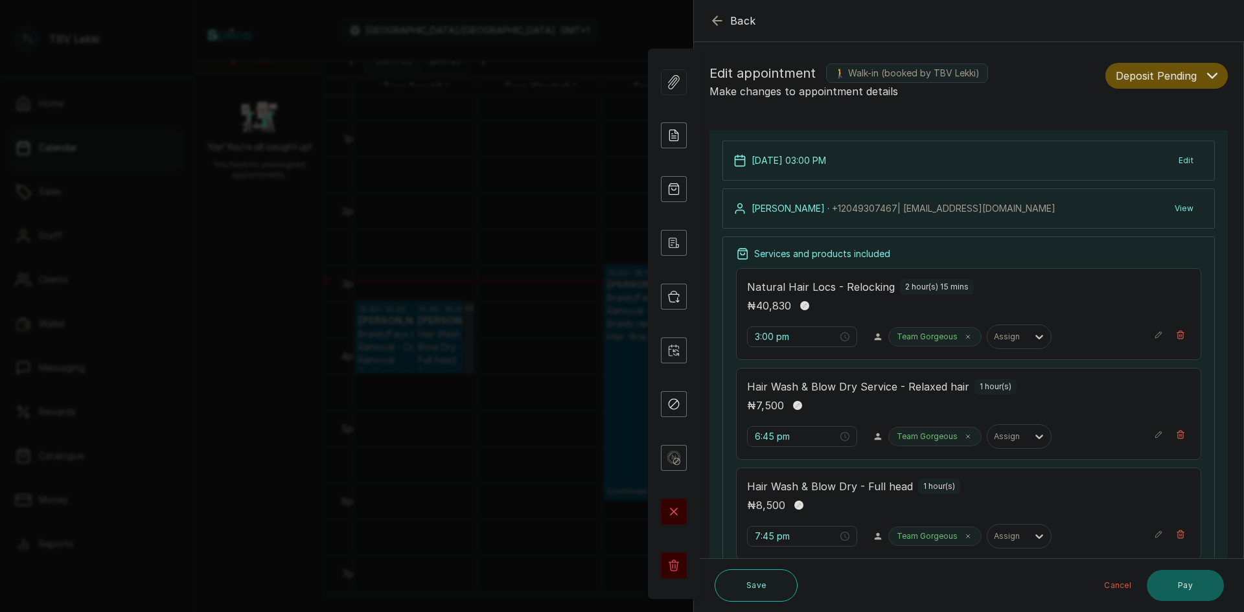
click at [1099, 339] on div "Team Gorgeous Assign" at bounding box center [1015, 337] width 255 height 25
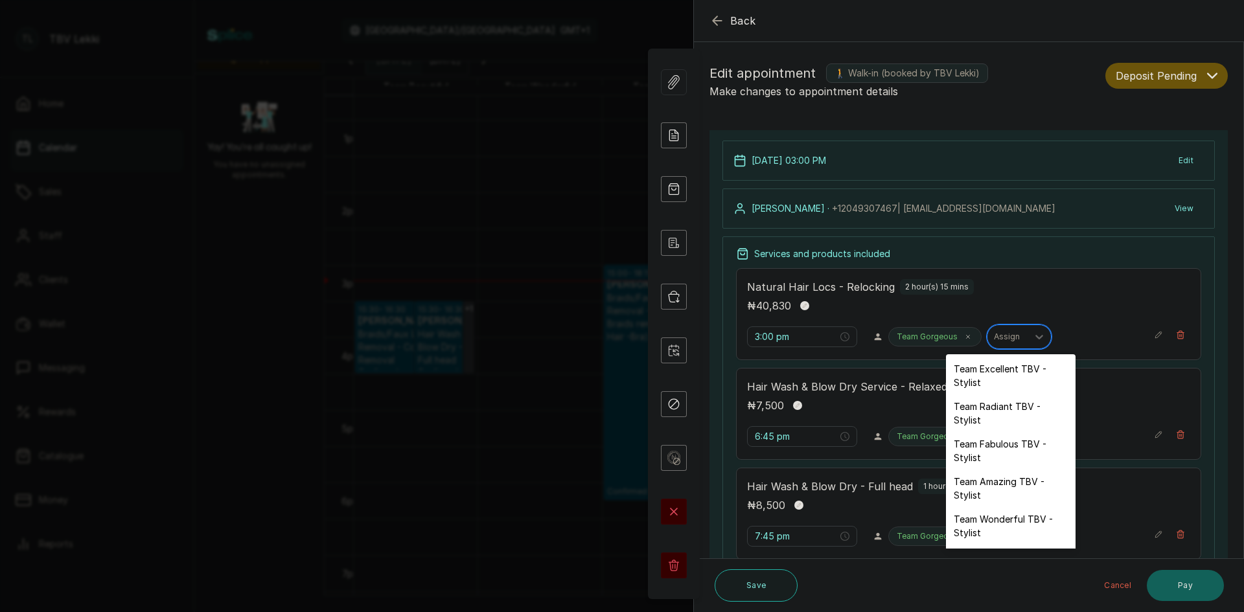
click at [1001, 336] on div at bounding box center [1007, 337] width 27 height 12
click at [987, 456] on div "Team Fabulous TBV - Stylist" at bounding box center [1011, 451] width 130 height 38
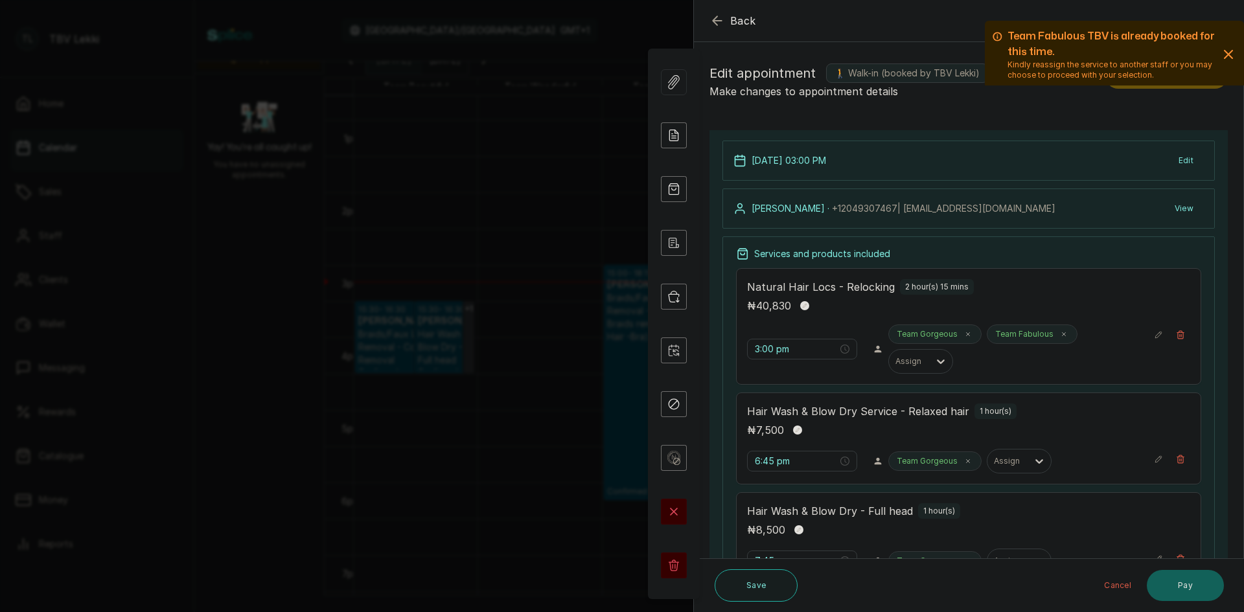
click at [1221, 49] on icon "button" at bounding box center [1229, 55] width 16 height 16
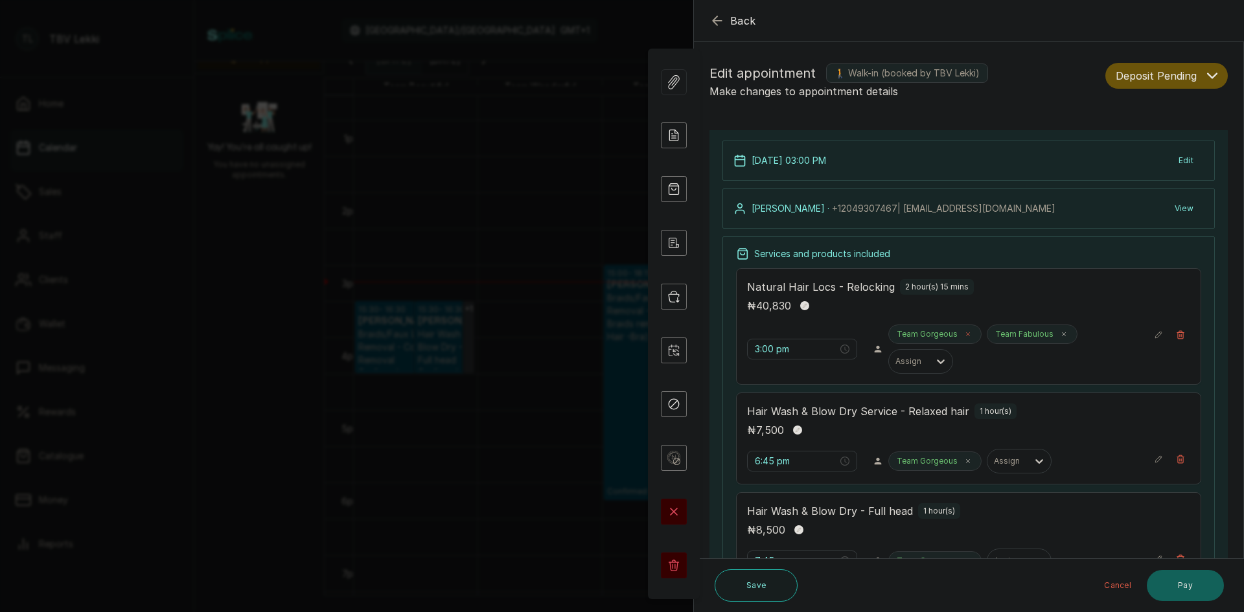
click at [965, 336] on icon at bounding box center [968, 334] width 6 height 6
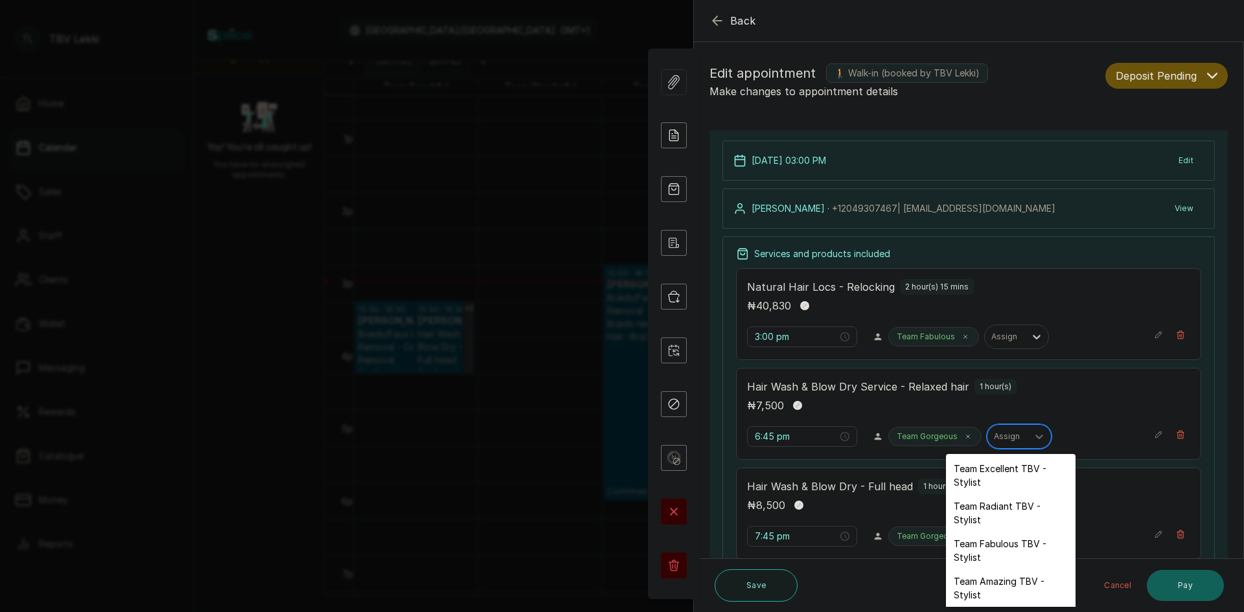
click at [994, 436] on input "text" at bounding box center [995, 436] width 2 height 9
click at [995, 548] on div "Team Fabulous TBV - Stylist" at bounding box center [1011, 551] width 130 height 38
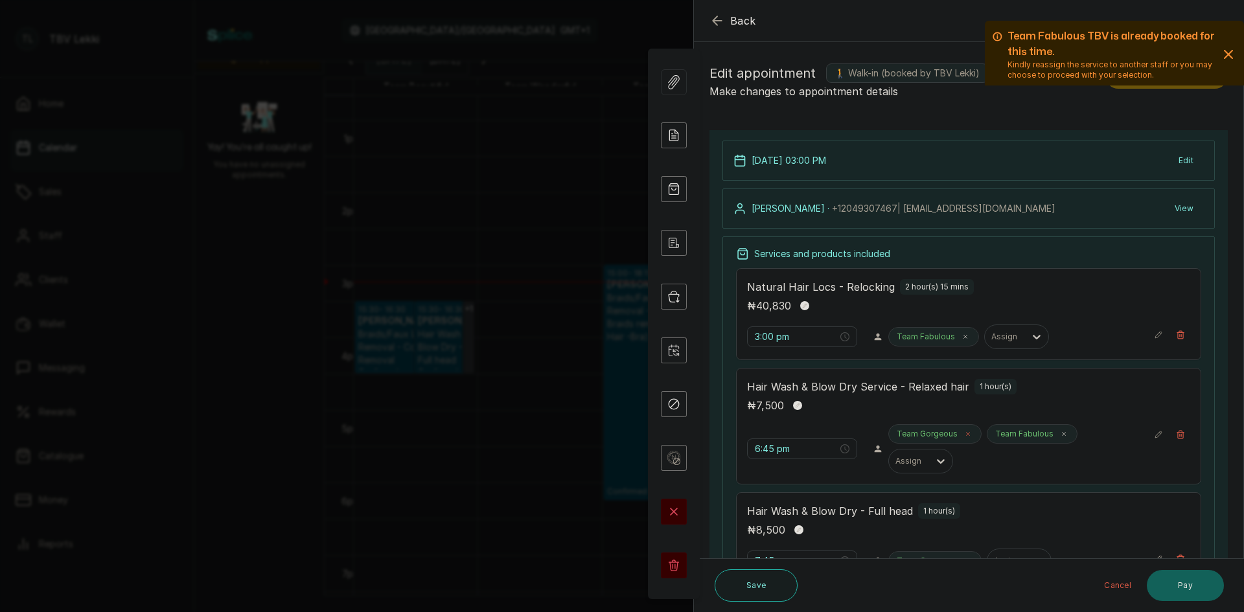
click at [965, 435] on icon at bounding box center [968, 434] width 6 height 6
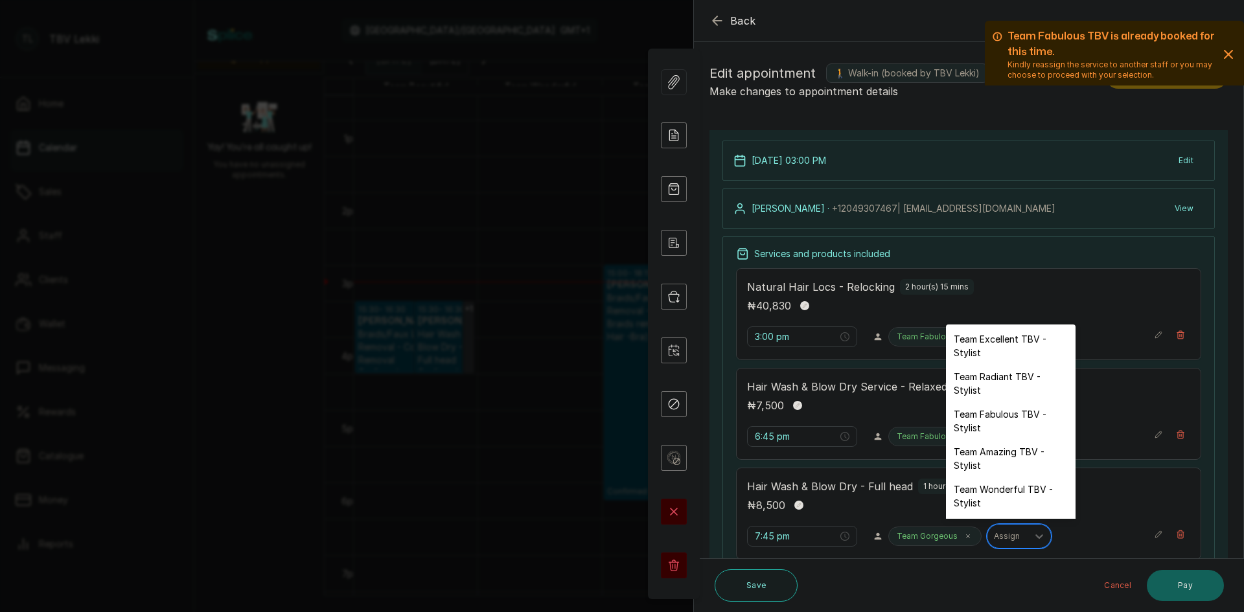
click at [994, 537] on div at bounding box center [1007, 537] width 27 height 12
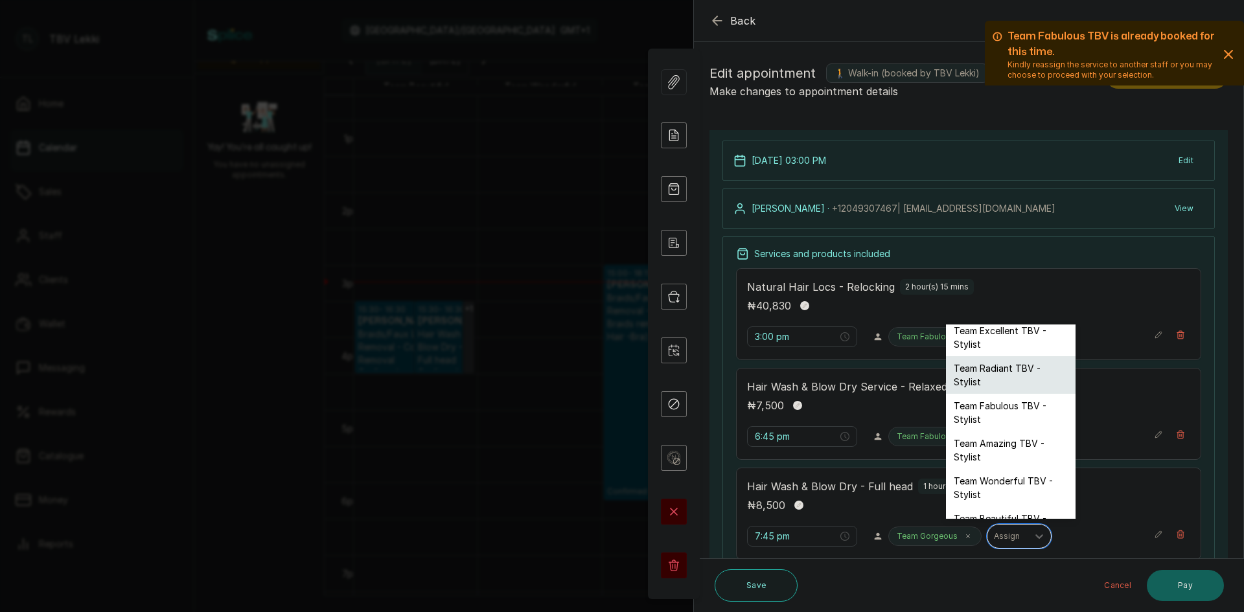
click at [988, 373] on div "Team Radiant TBV - Stylist" at bounding box center [1011, 375] width 130 height 38
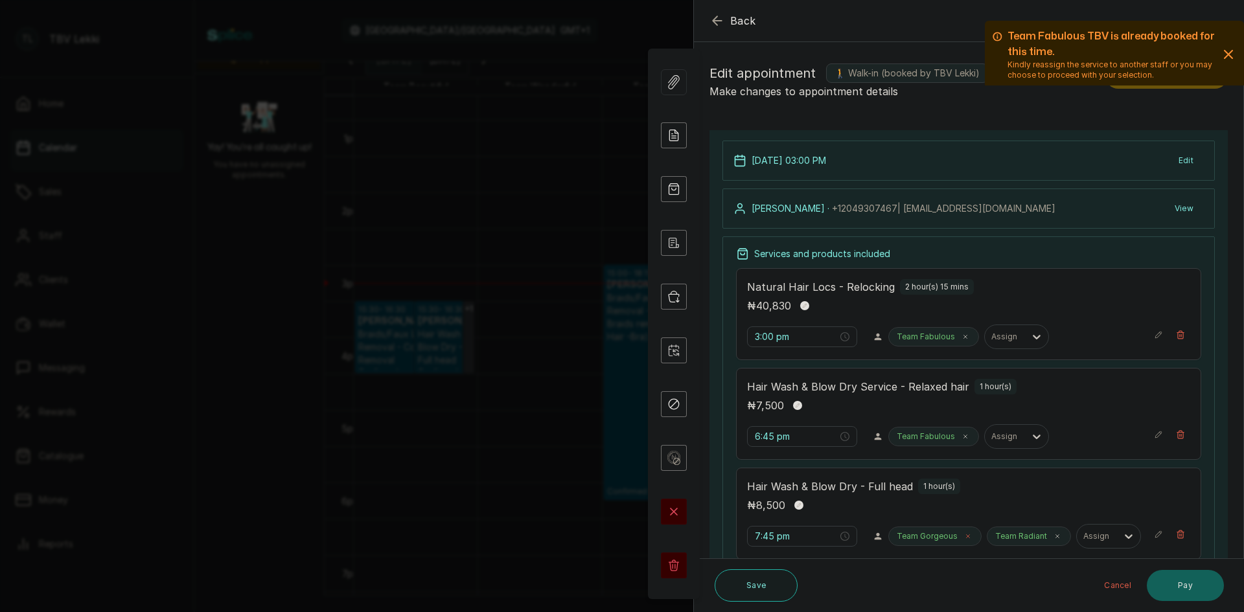
click at [965, 538] on icon at bounding box center [968, 536] width 6 height 6
click at [794, 538] on input "7:45 pm" at bounding box center [796, 536] width 83 height 14
click at [763, 410] on div "03" at bounding box center [765, 417] width 31 height 18
click at [803, 362] on div "00" at bounding box center [802, 362] width 31 height 18
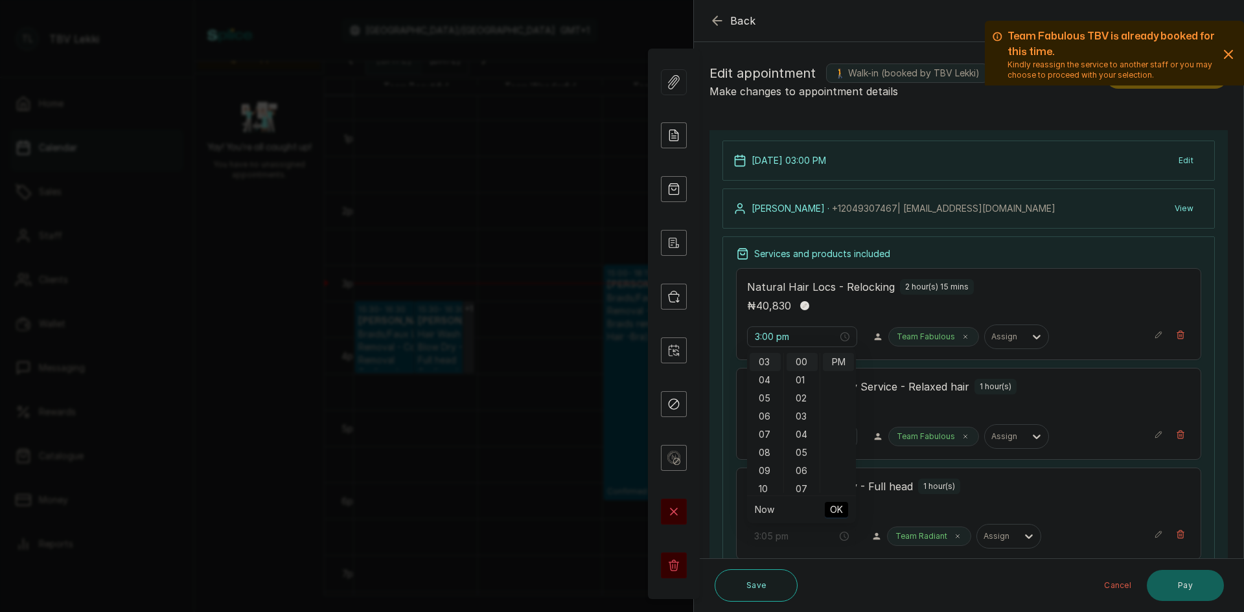
type input "3:00 pm"
click at [832, 514] on span "OK" at bounding box center [836, 510] width 13 height 25
type input "3:00 pm"
type input "6:45 pm"
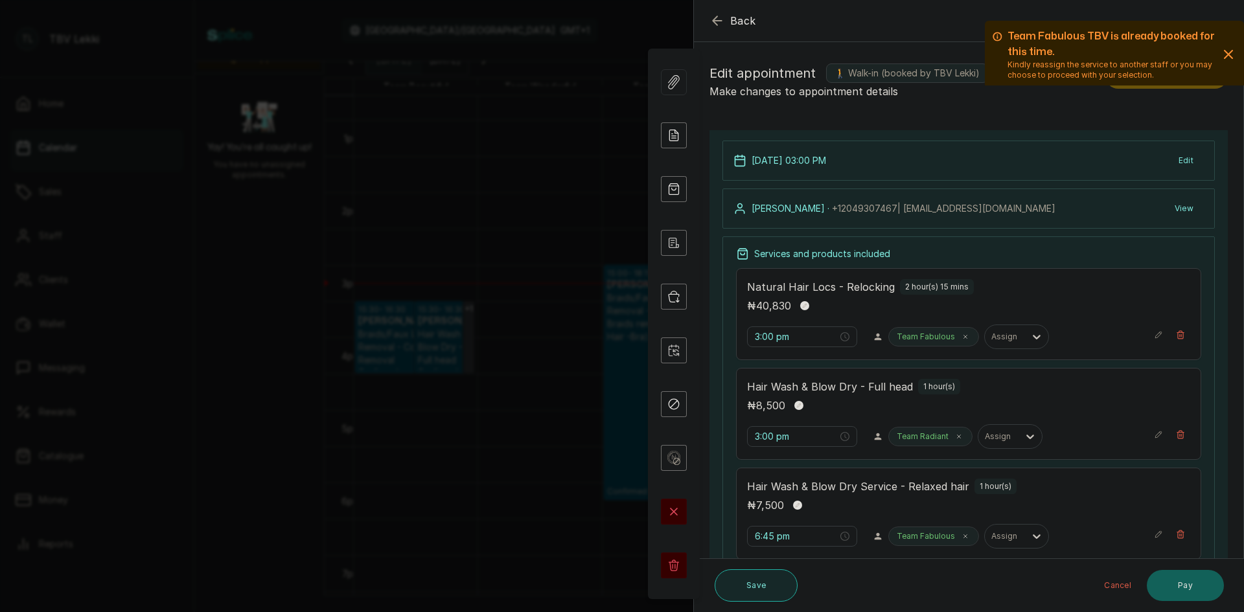
click at [770, 581] on button "Save" at bounding box center [756, 586] width 83 height 32
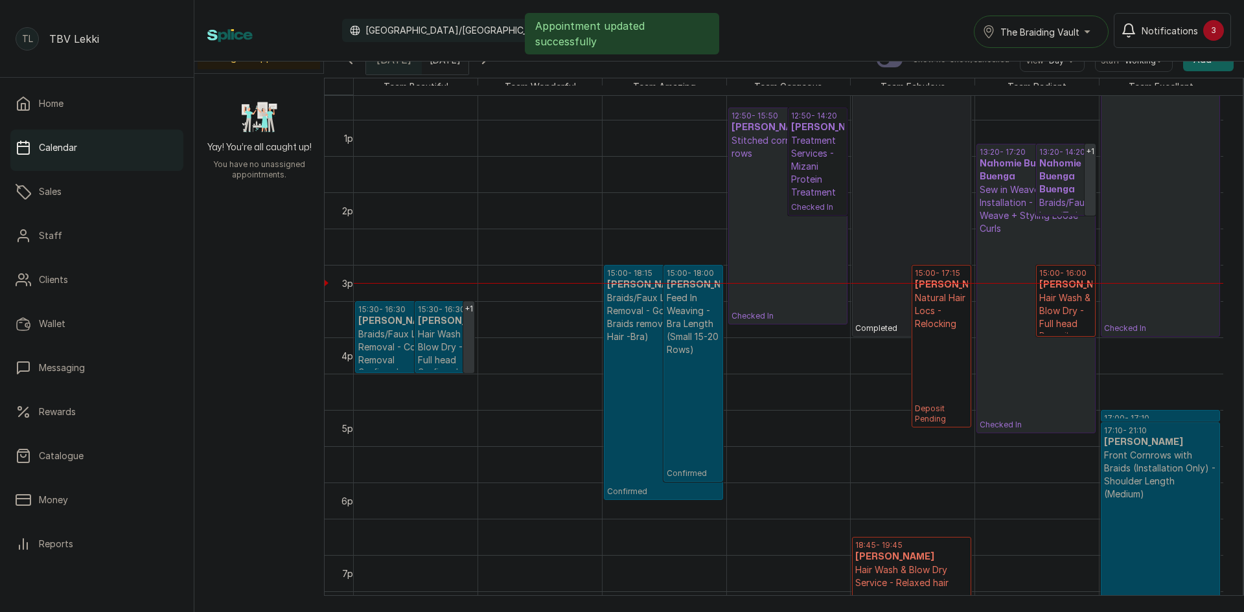
click at [809, 168] on link "12:50 - 14:20 Uchenna Nwosu Nwosu Treatment Services - Mizani Protein Treatment…" at bounding box center [818, 162] width 60 height 108
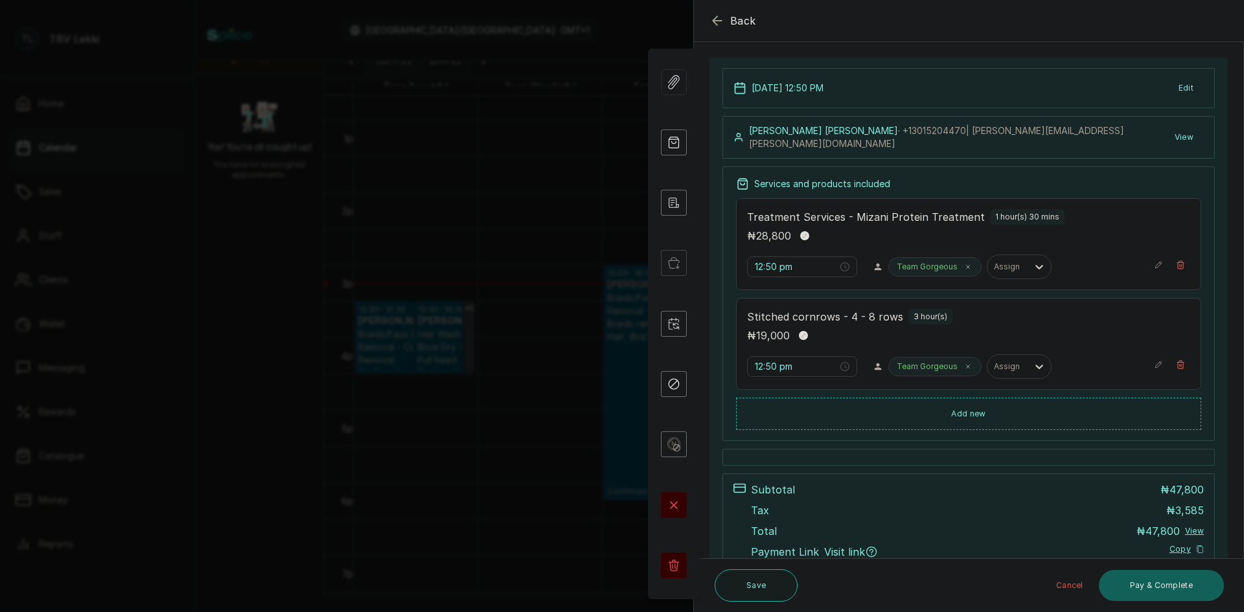
scroll to position [34, 0]
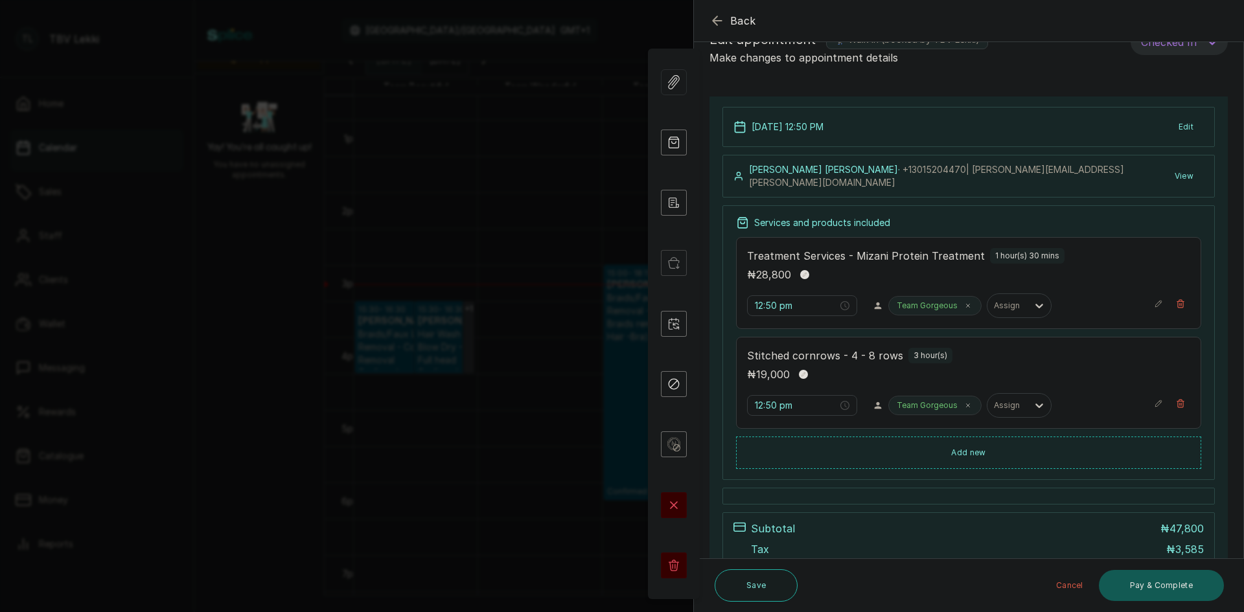
click at [1148, 591] on button "Pay & Complete" at bounding box center [1161, 585] width 125 height 31
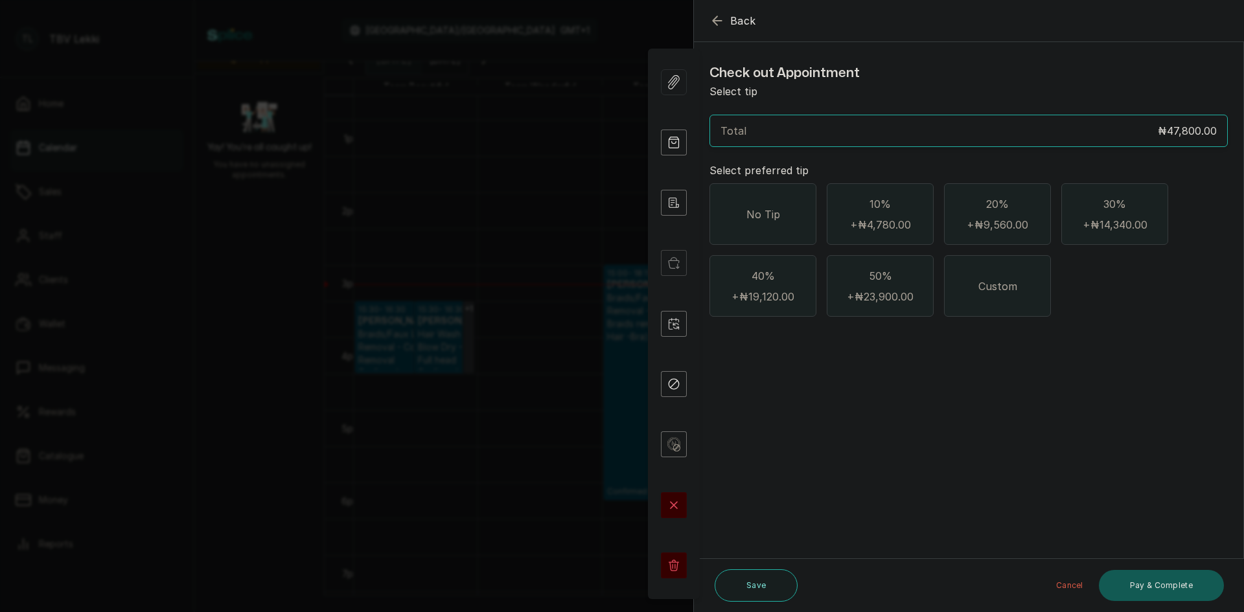
scroll to position [0, 0]
click at [992, 294] on div "Custom" at bounding box center [997, 286] width 107 height 62
click at [791, 356] on input "text" at bounding box center [977, 358] width 484 height 18
type input "10,000"
click at [1151, 595] on button "Pay & Complete" at bounding box center [1161, 585] width 125 height 31
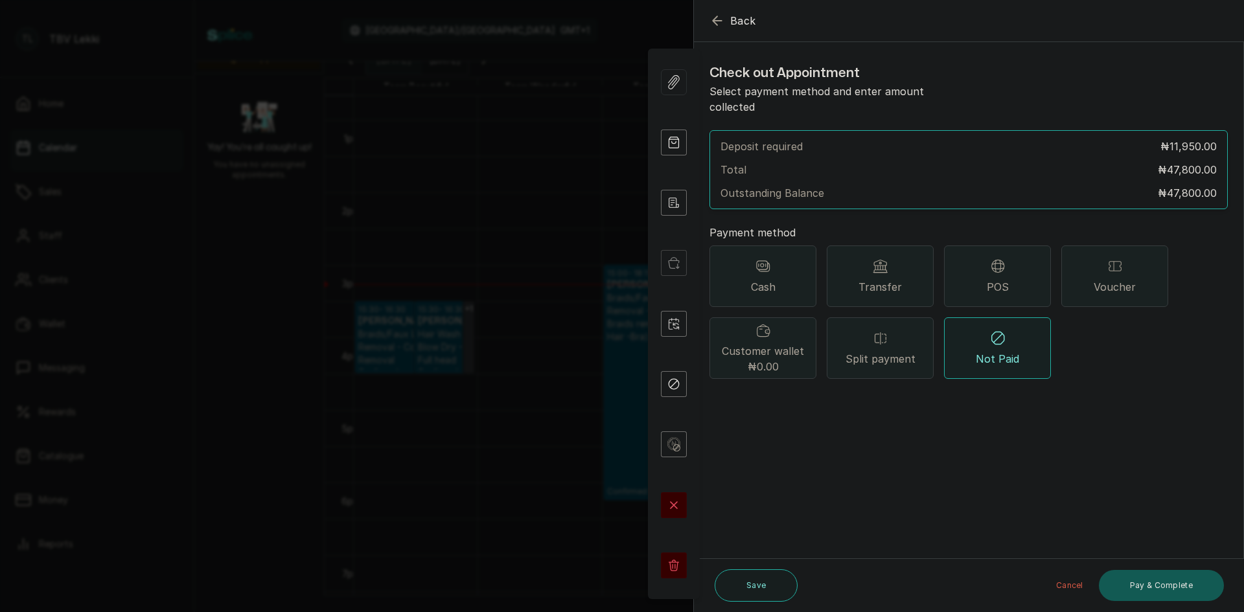
click at [1139, 589] on button "Pay & Complete" at bounding box center [1161, 585] width 125 height 31
click at [879, 279] on span "Transfer" at bounding box center [880, 287] width 43 height 16
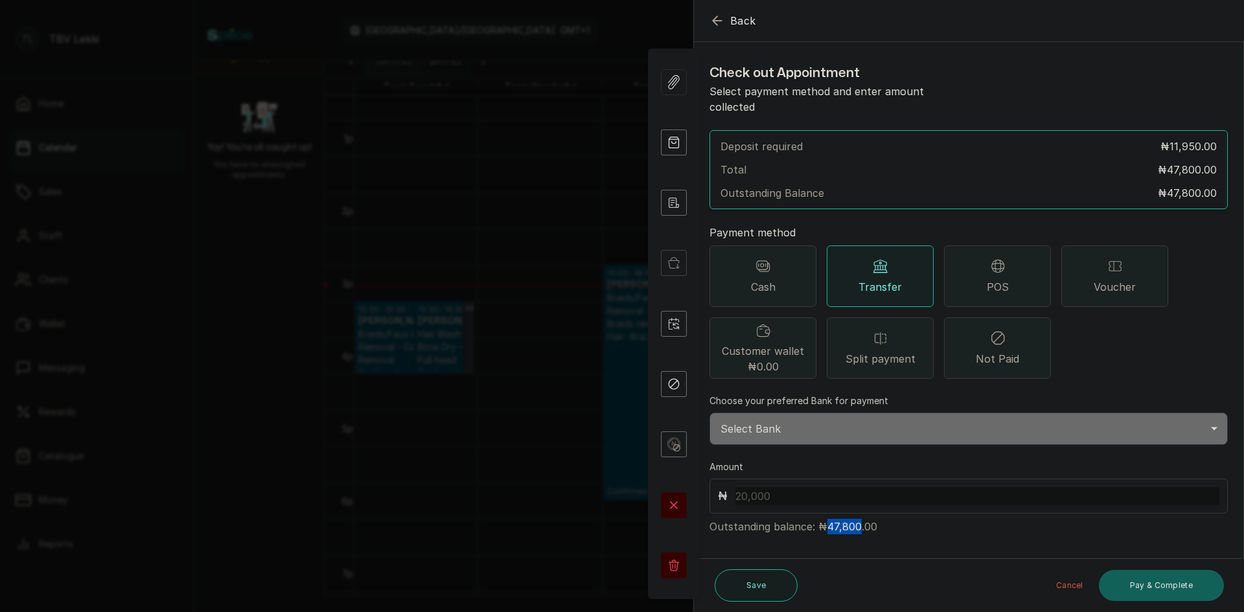
drag, startPoint x: 826, startPoint y: 509, endPoint x: 858, endPoint y: 509, distance: 32.4
click at [858, 514] on p "Outstanding balance: ₦47,800.00" at bounding box center [969, 524] width 518 height 21
copy p "47,800"
click at [748, 487] on input "text" at bounding box center [977, 496] width 484 height 18
paste input "47,800"
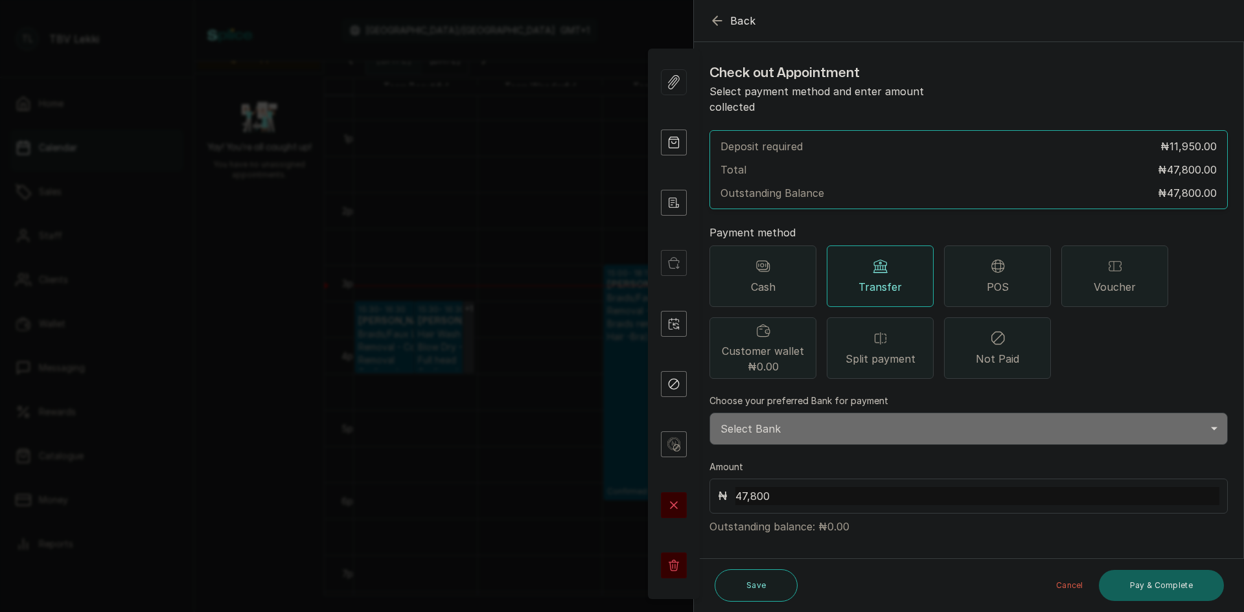
type input "47,800"
click at [970, 260] on div "POS" at bounding box center [997, 277] width 107 height 62
click at [846, 413] on select "Select Point-of-Sale Terminal Traction Lekki Wema Bank" at bounding box center [969, 429] width 518 height 32
select select "e1867123-5ec2-4a5c-a37e-a5c296d9f69a"
click at [710, 413] on select "Select Point-of-Sale Terminal Traction Lekki Wema Bank" at bounding box center [969, 429] width 518 height 32
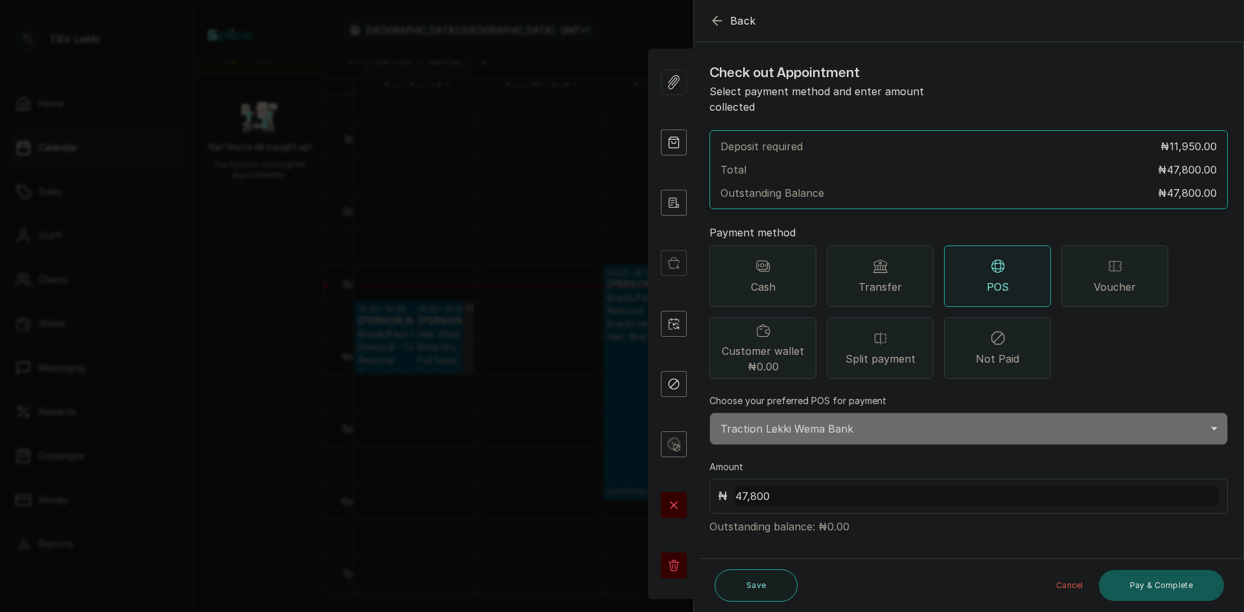
click at [1160, 591] on button "Pay & Complete" at bounding box center [1161, 585] width 125 height 31
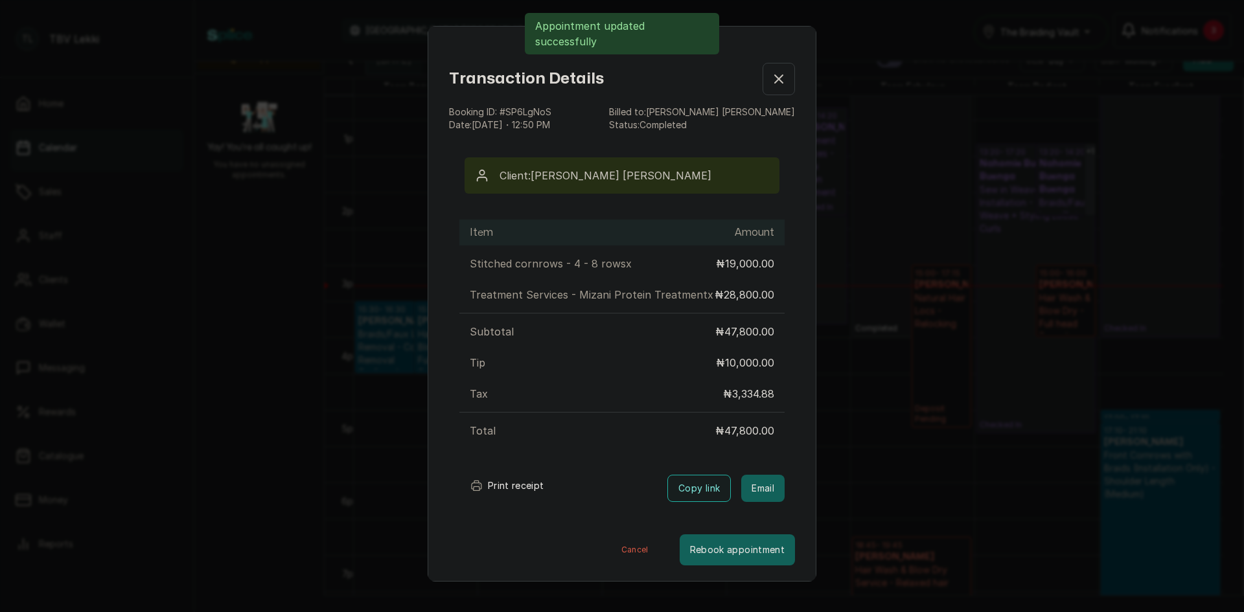
click at [506, 499] on button "Print receipt" at bounding box center [506, 486] width 95 height 26
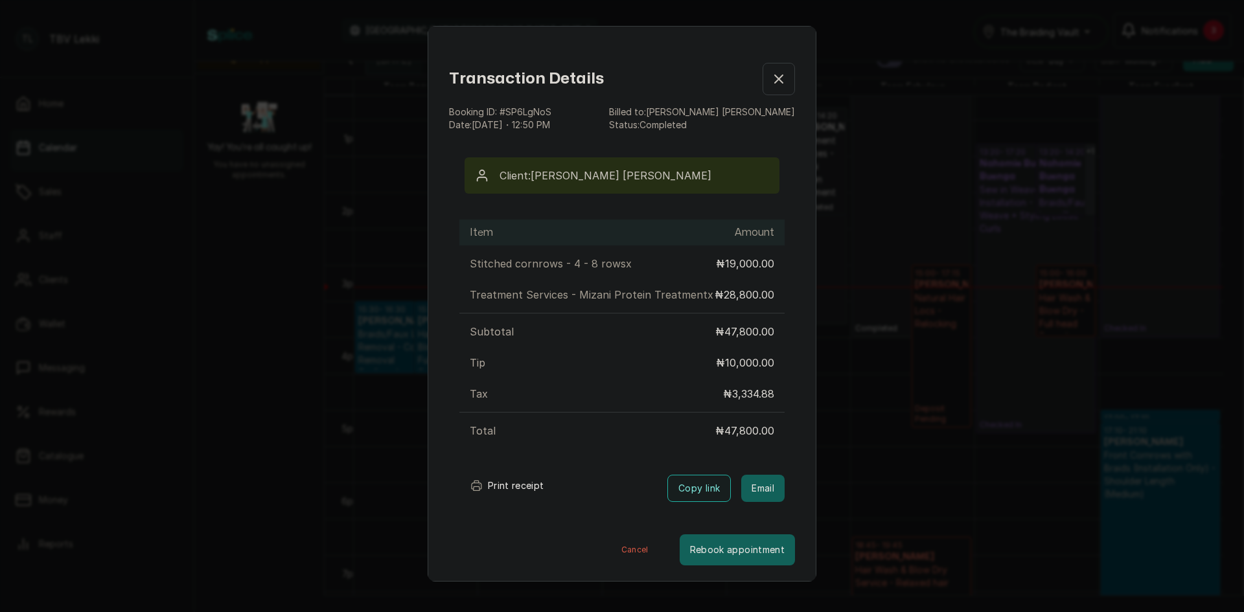
click at [771, 78] on icon "button" at bounding box center [779, 79] width 16 height 16
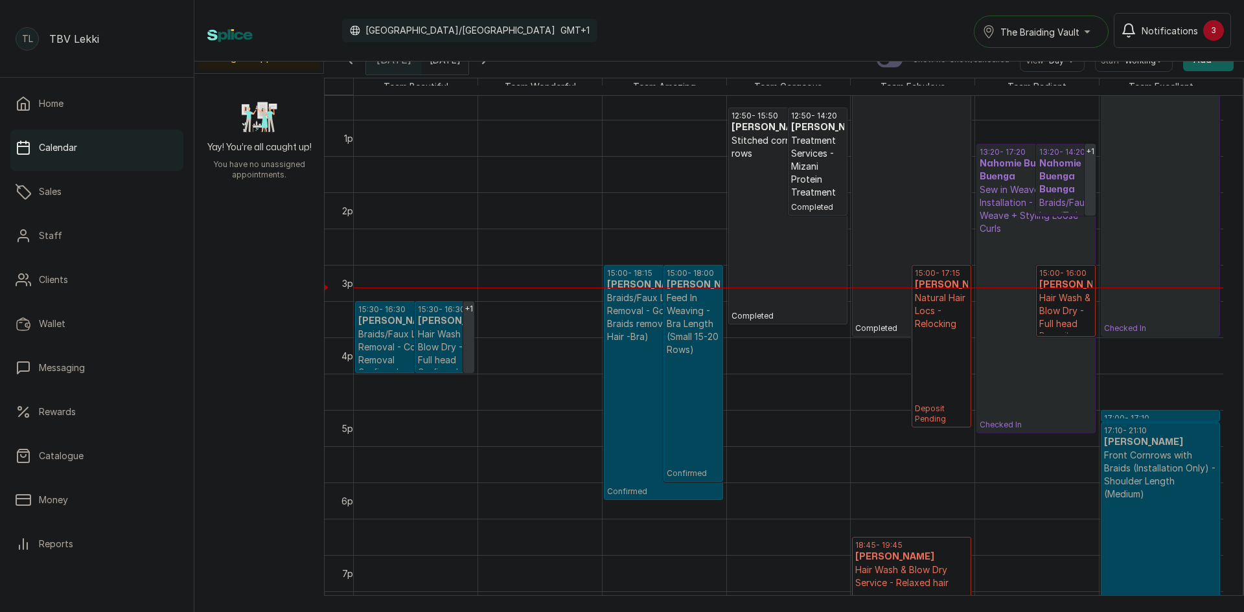
click at [939, 334] on p "Deposit Pending" at bounding box center [941, 377] width 53 height 94
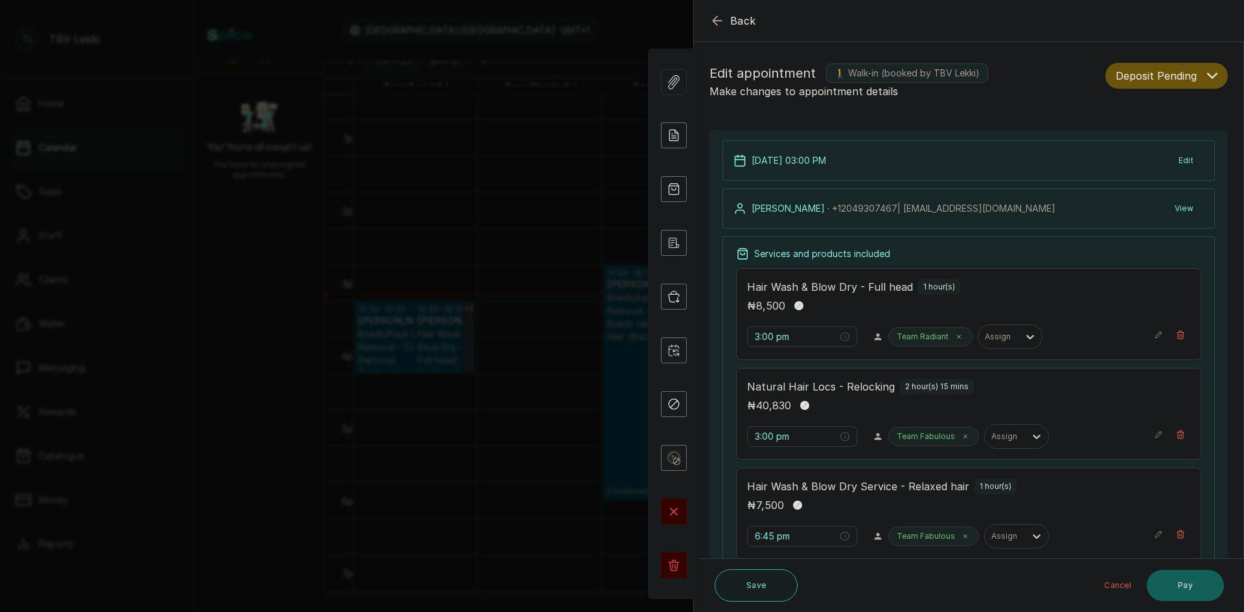
click at [1199, 85] on button "Deposit Pending" at bounding box center [1166, 76] width 122 height 26
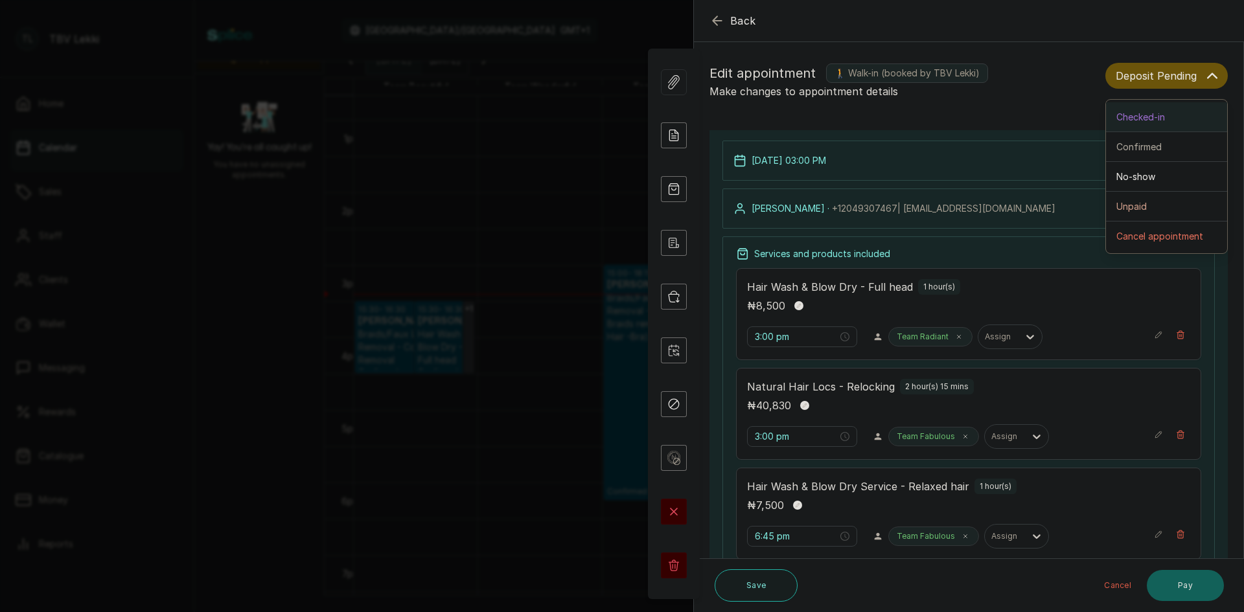
click at [1154, 125] on button "Checked-in" at bounding box center [1166, 117] width 121 height 30
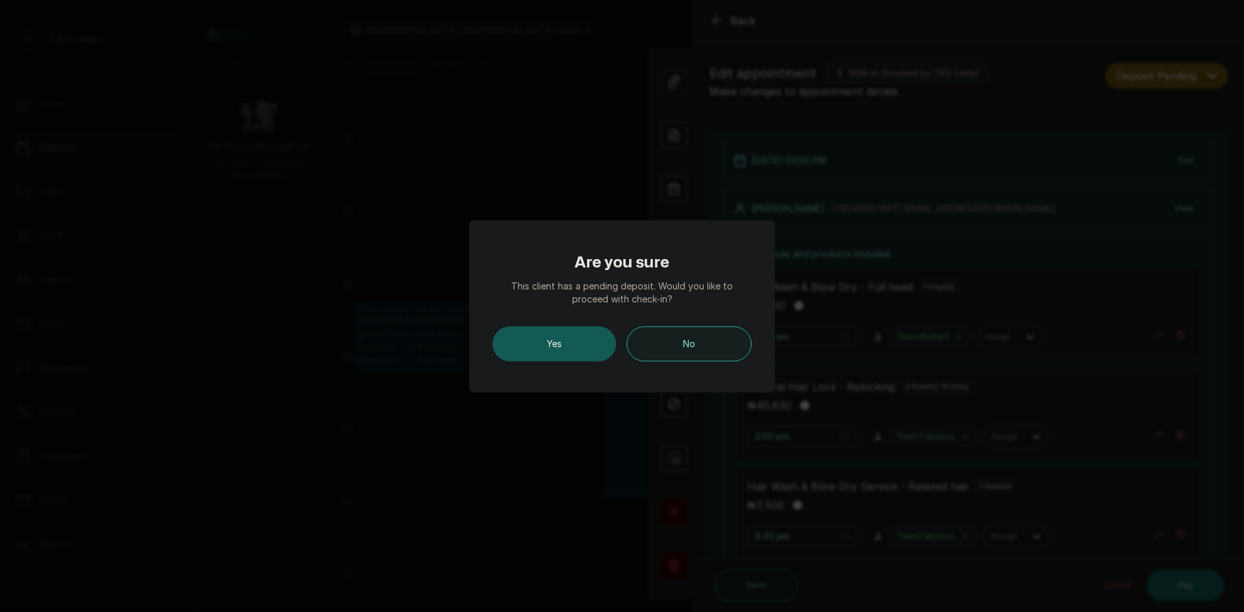
click at [563, 342] on button "Yes" at bounding box center [554, 344] width 124 height 35
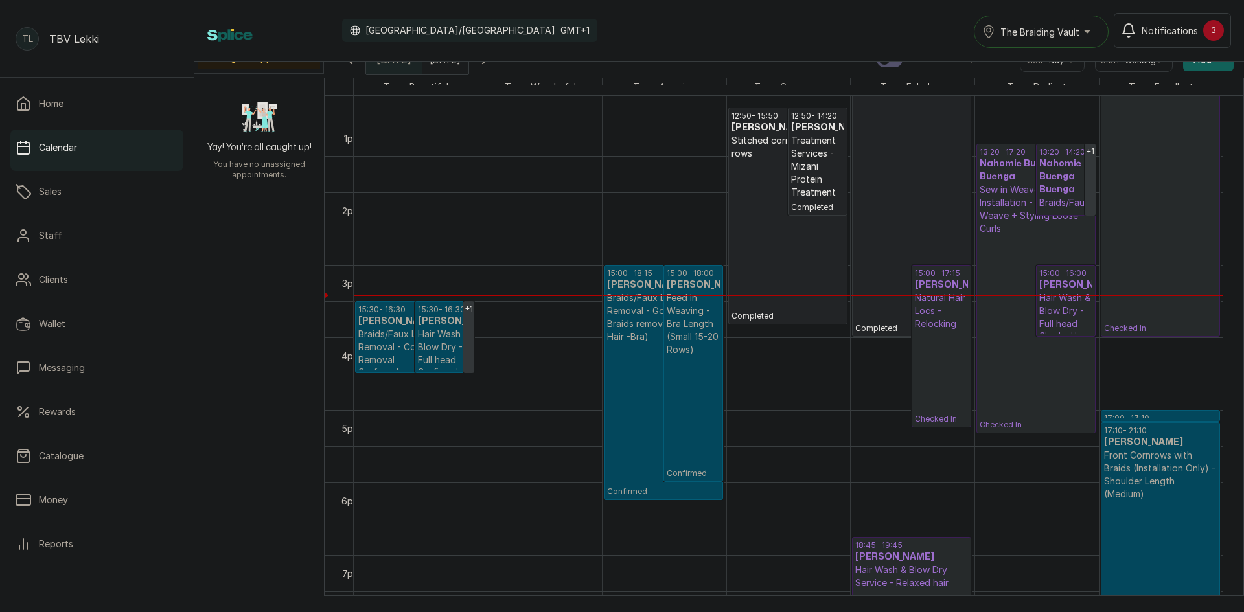
click at [941, 349] on p "Checked In" at bounding box center [941, 377] width 53 height 94
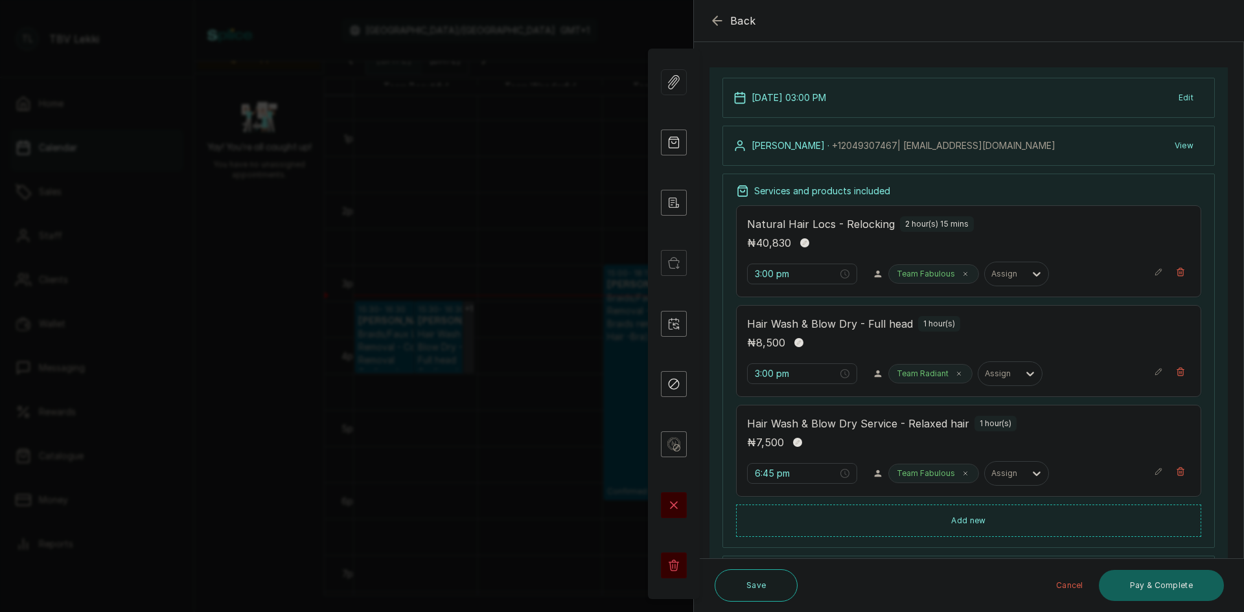
scroll to position [65, 0]
click at [764, 472] on input "6:45 pm" at bounding box center [795, 472] width 83 height 14
click at [767, 347] on div "03" at bounding box center [765, 352] width 31 height 18
click at [805, 297] on div "00" at bounding box center [802, 297] width 31 height 18
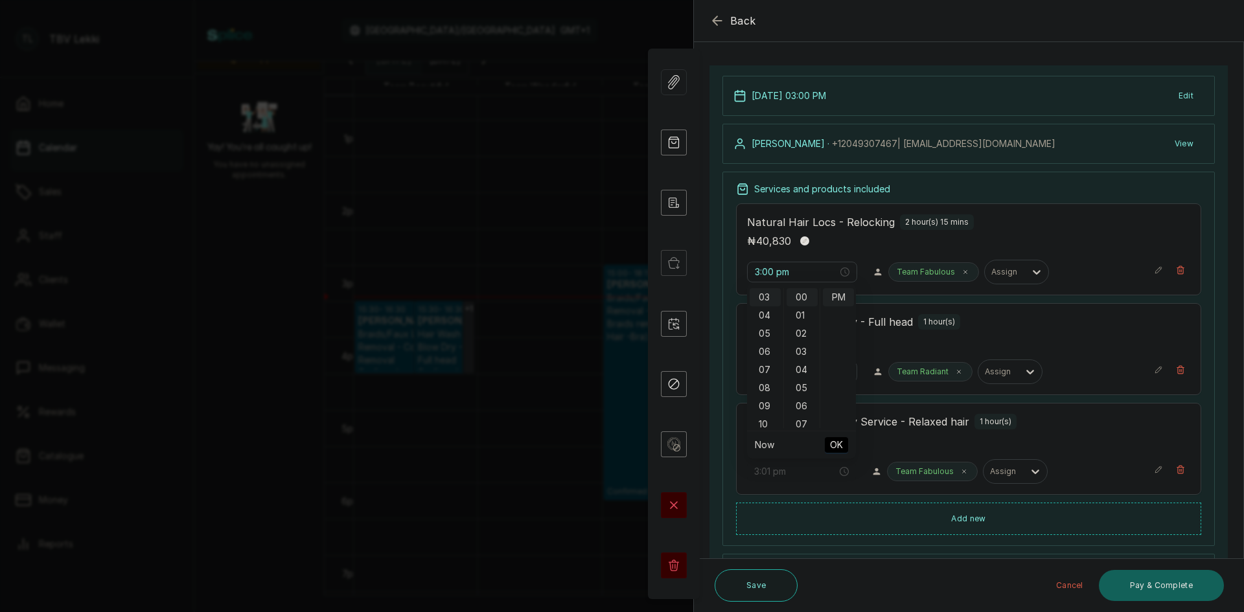
type input "3:00 pm"
click at [833, 446] on span "OK" at bounding box center [836, 445] width 13 height 25
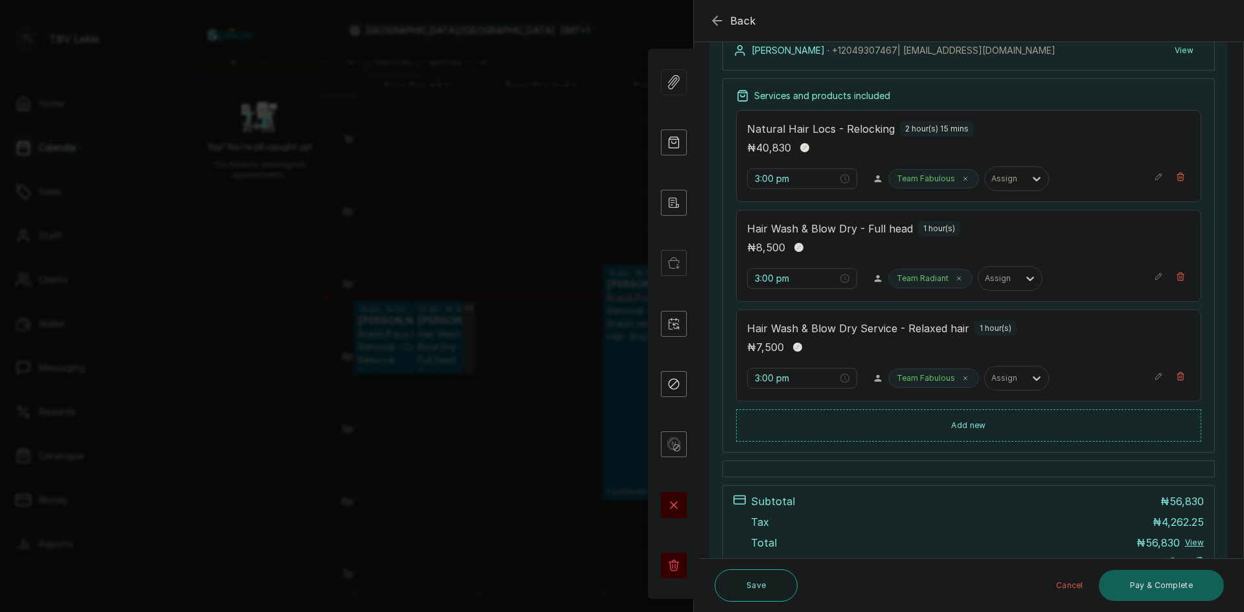
scroll to position [194, 0]
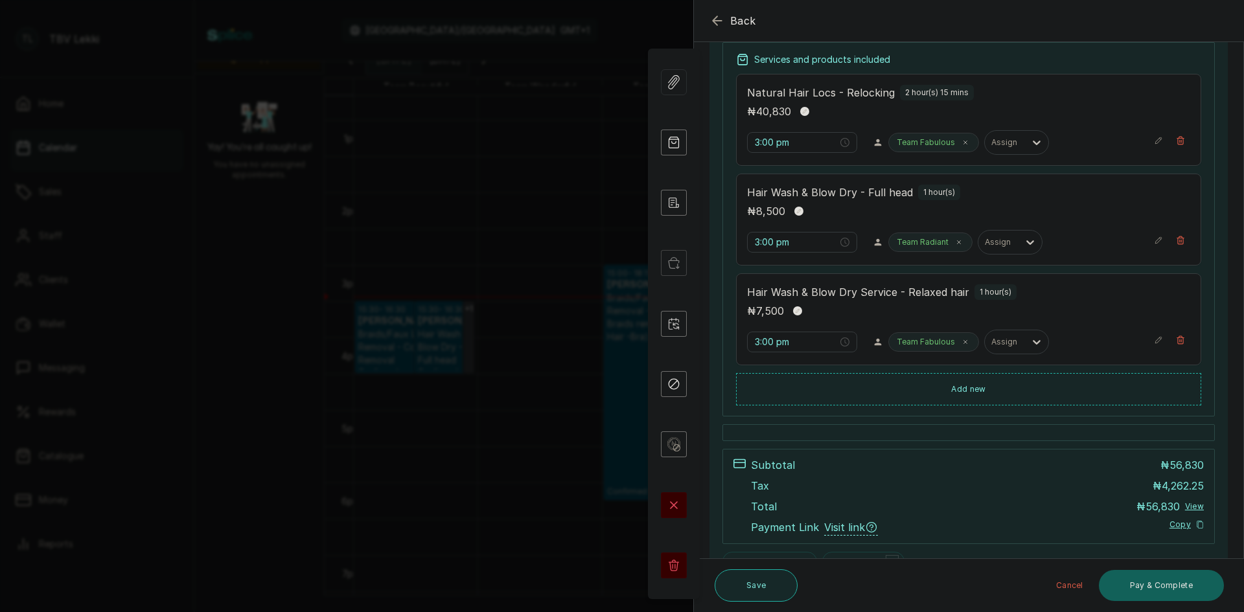
click at [745, 592] on button "Save" at bounding box center [756, 586] width 83 height 32
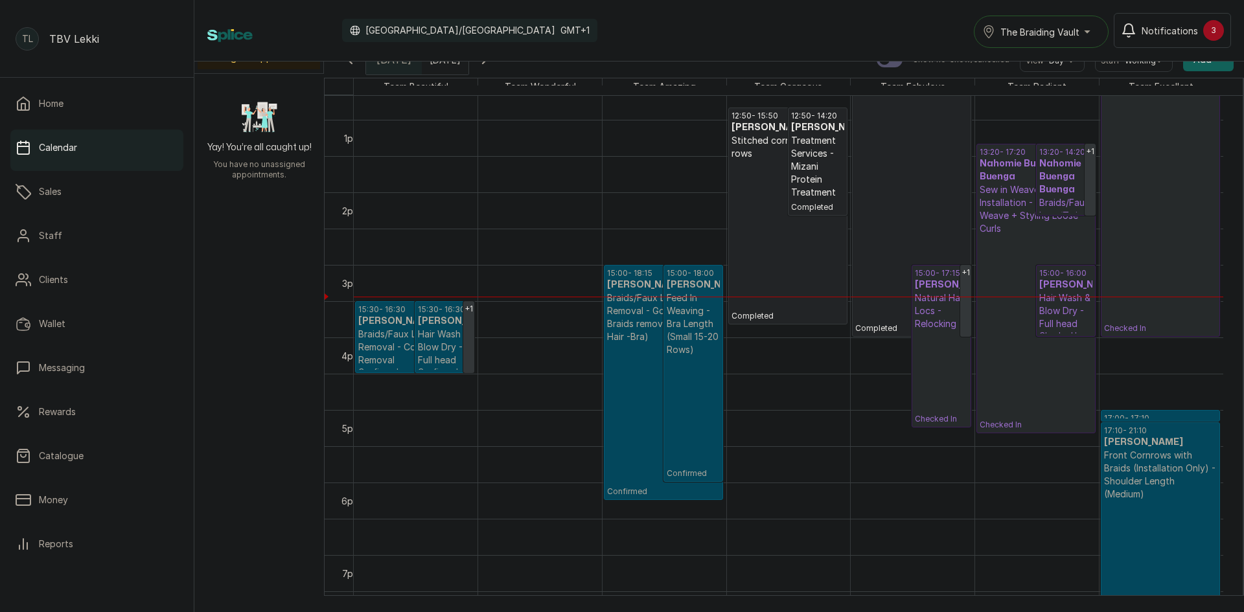
click at [394, 332] on p "Braids/Faux Locs/Twist Removal - Cornrow Removal" at bounding box center [414, 347] width 113 height 39
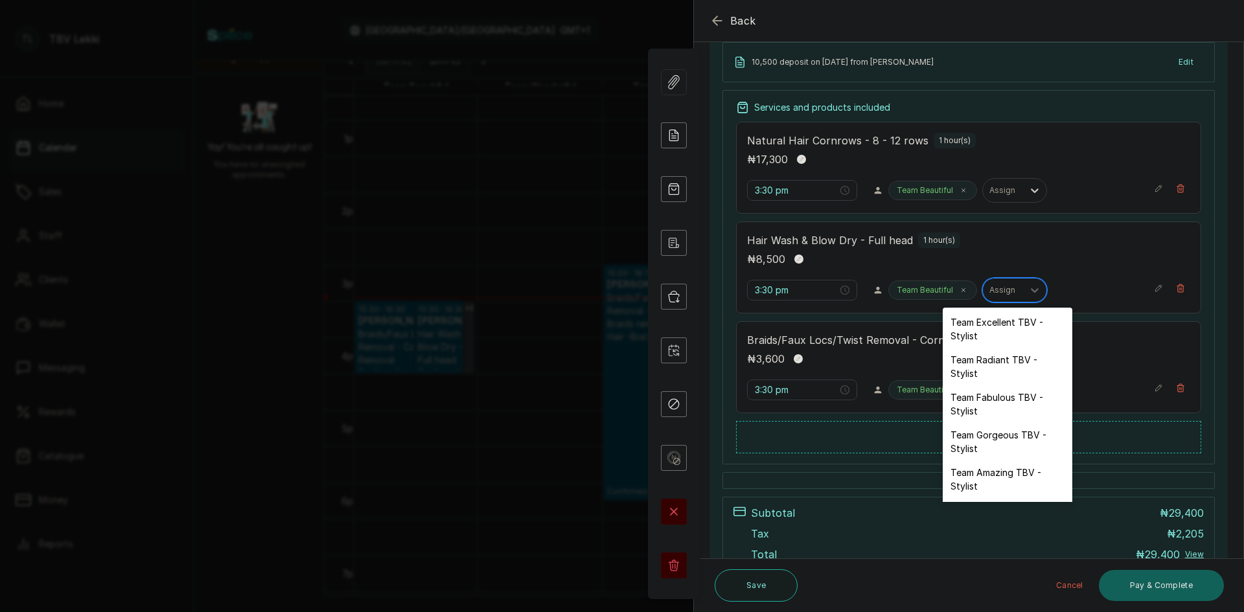
click at [1007, 294] on div at bounding box center [1002, 290] width 27 height 12
click at [995, 432] on div "Team Gorgeous TBV - Stylist" at bounding box center [1008, 442] width 130 height 38
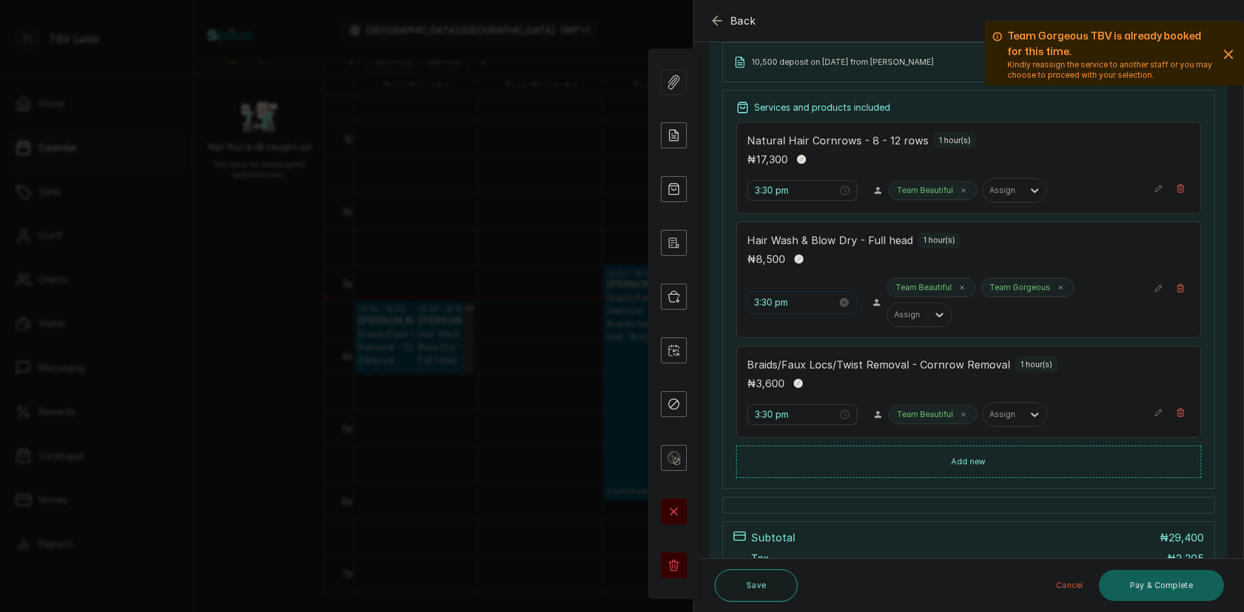
click at [766, 301] on input "3:30 pm" at bounding box center [795, 302] width 83 height 14
click at [800, 454] on div "19" at bounding box center [802, 454] width 31 height 18
type input "3:19 pm"
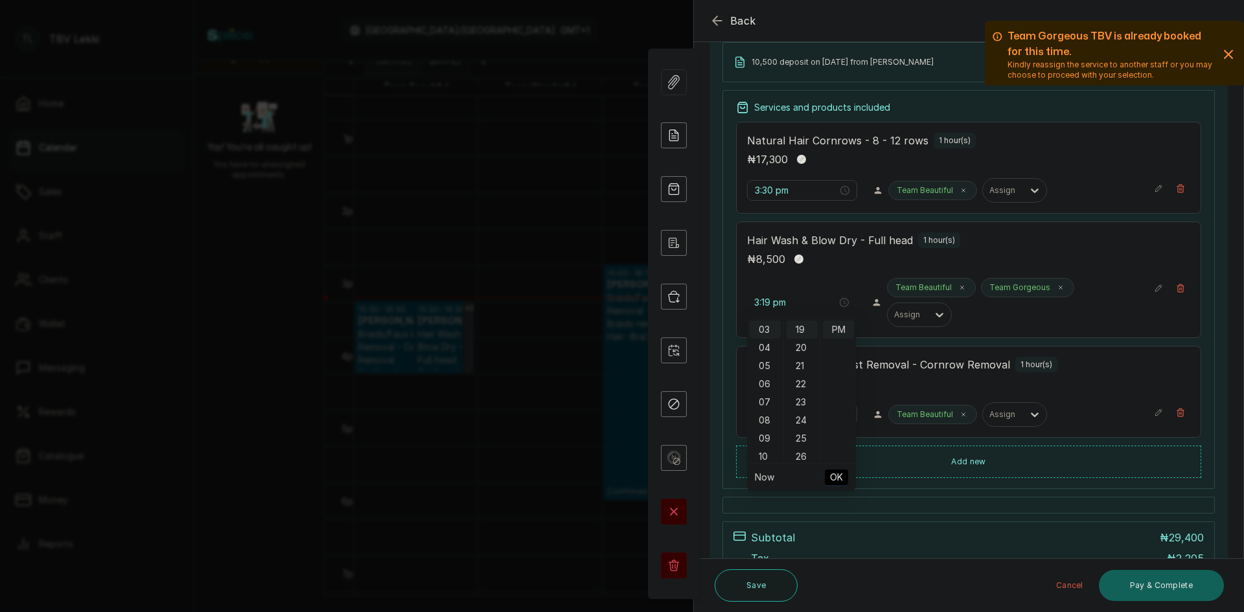
click at [840, 479] on span "OK" at bounding box center [836, 477] width 13 height 25
type input "3:19 pm"
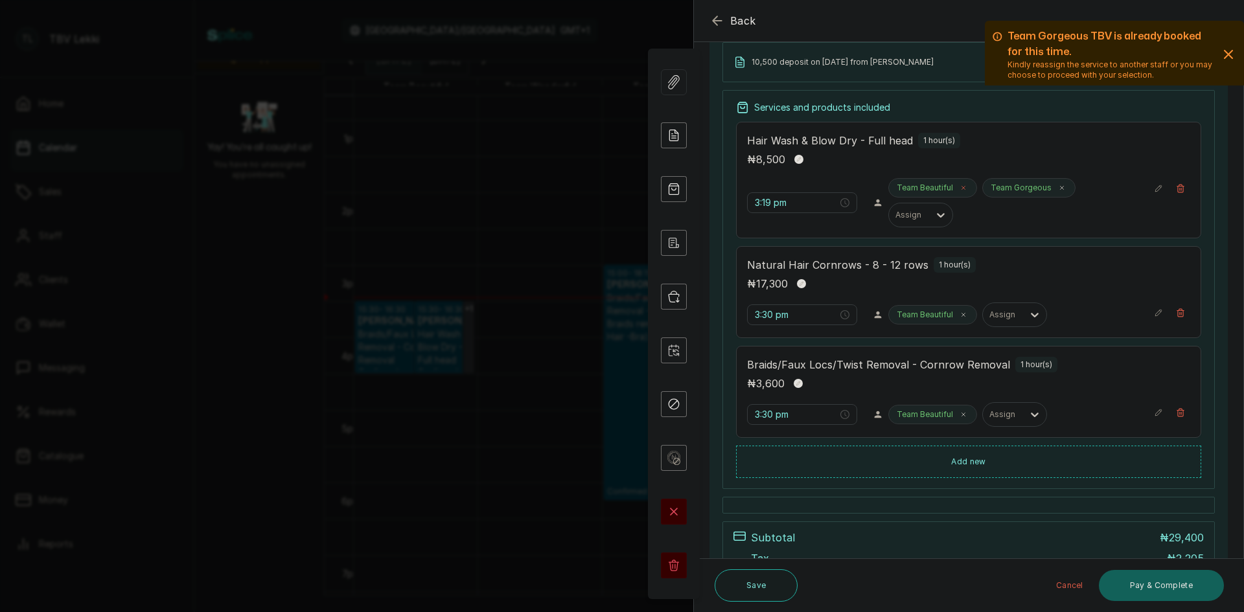
click at [962, 189] on icon at bounding box center [963, 188] width 3 height 3
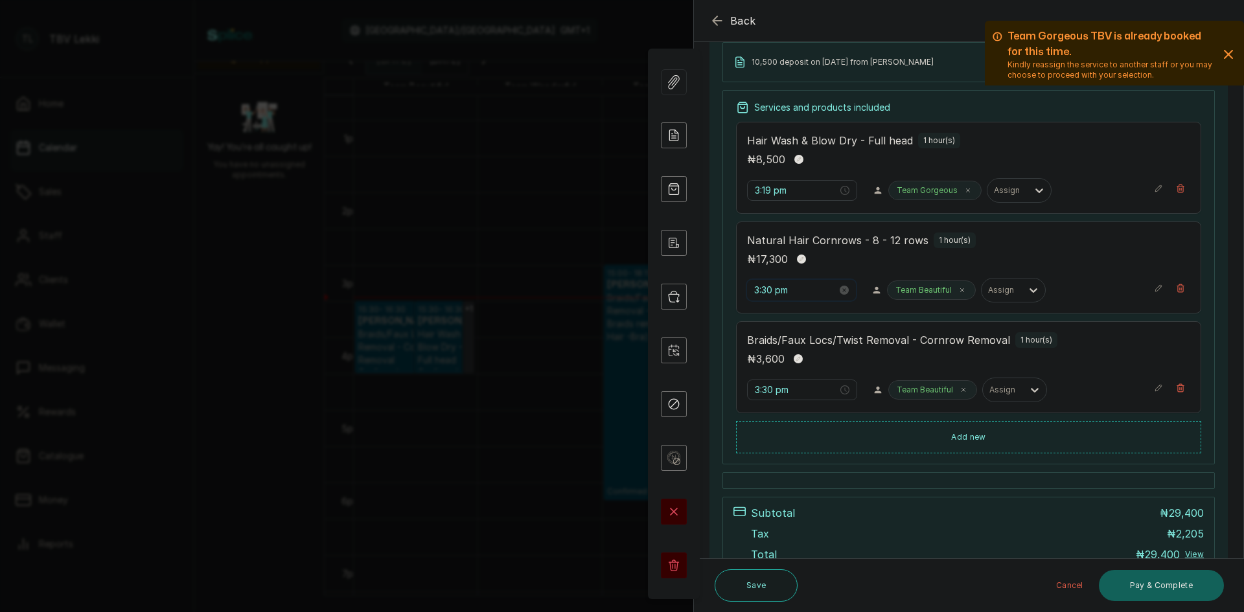
click at [793, 290] on input "3:30 pm" at bounding box center [795, 290] width 83 height 14
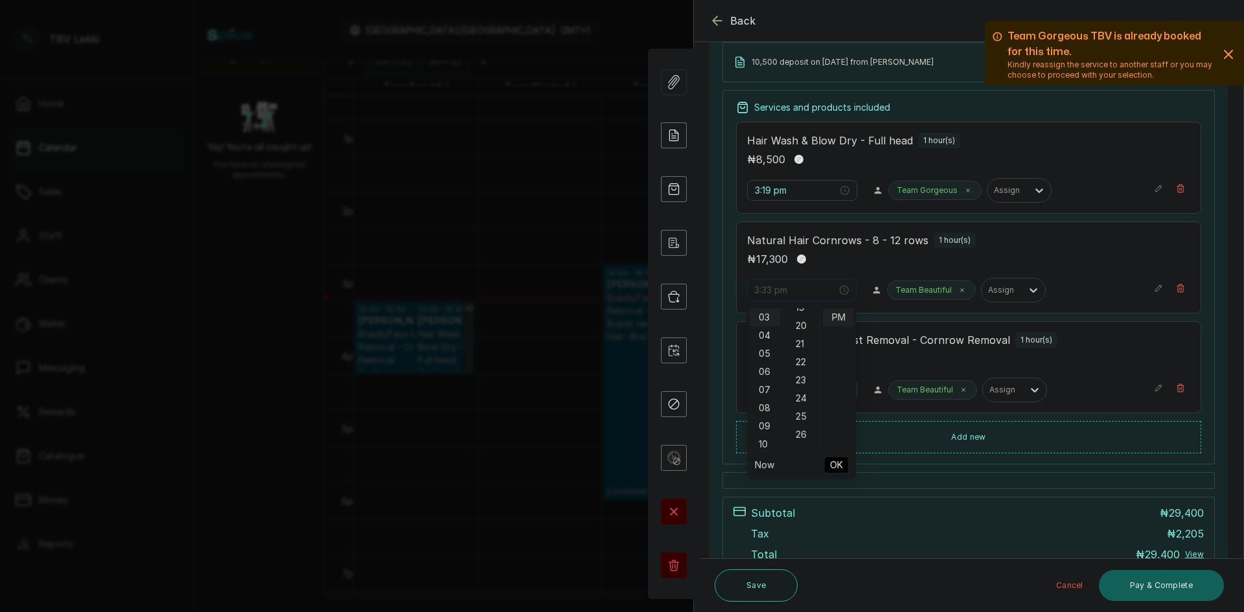
scroll to position [350, 0]
click at [795, 308] on div "19" at bounding box center [802, 312] width 31 height 18
type input "3:19 pm"
click at [833, 465] on span "OK" at bounding box center [836, 465] width 13 height 25
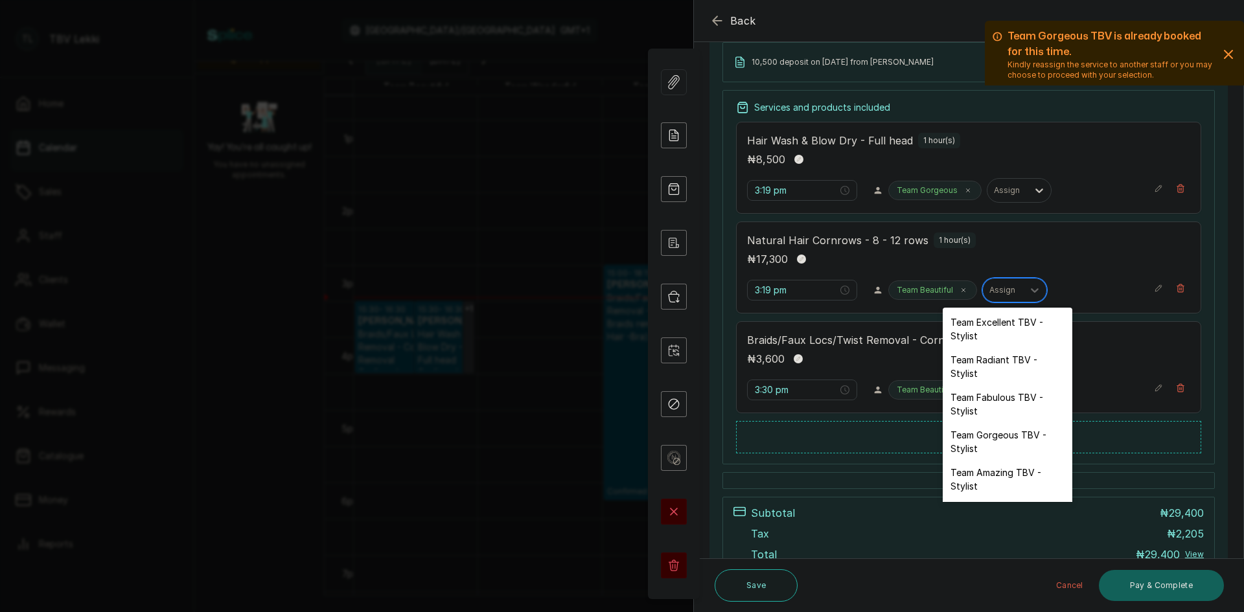
click at [998, 290] on div at bounding box center [1002, 290] width 27 height 12
click at [986, 435] on div "Team Gorgeous TBV - Stylist" at bounding box center [1008, 442] width 130 height 38
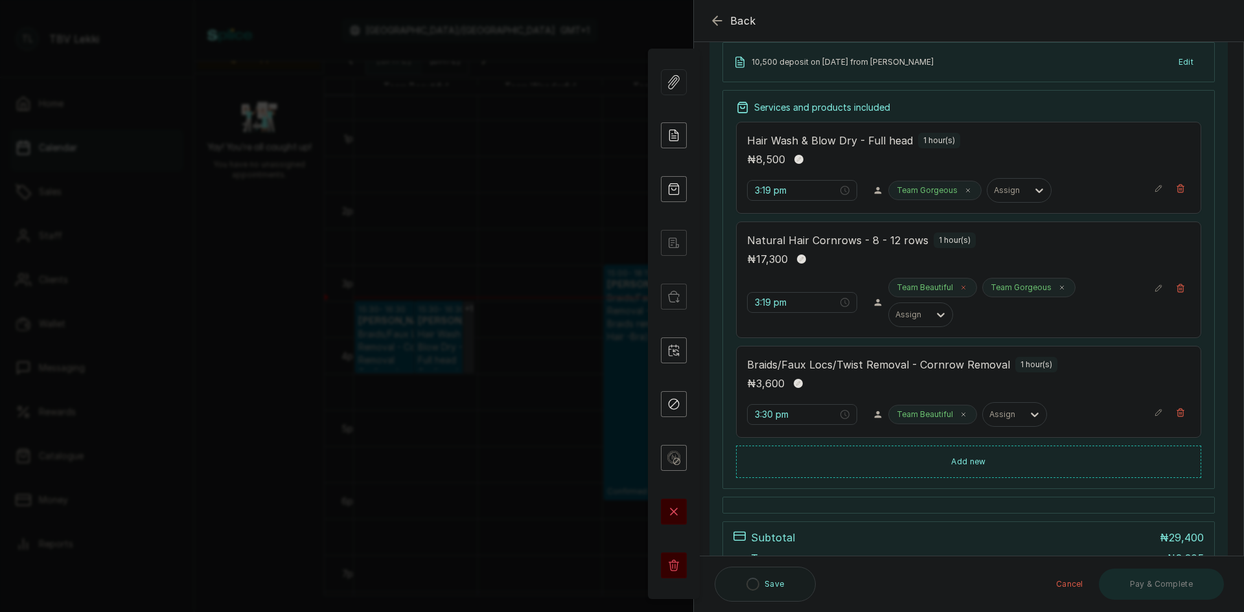
click at [960, 288] on icon at bounding box center [963, 287] width 6 height 6
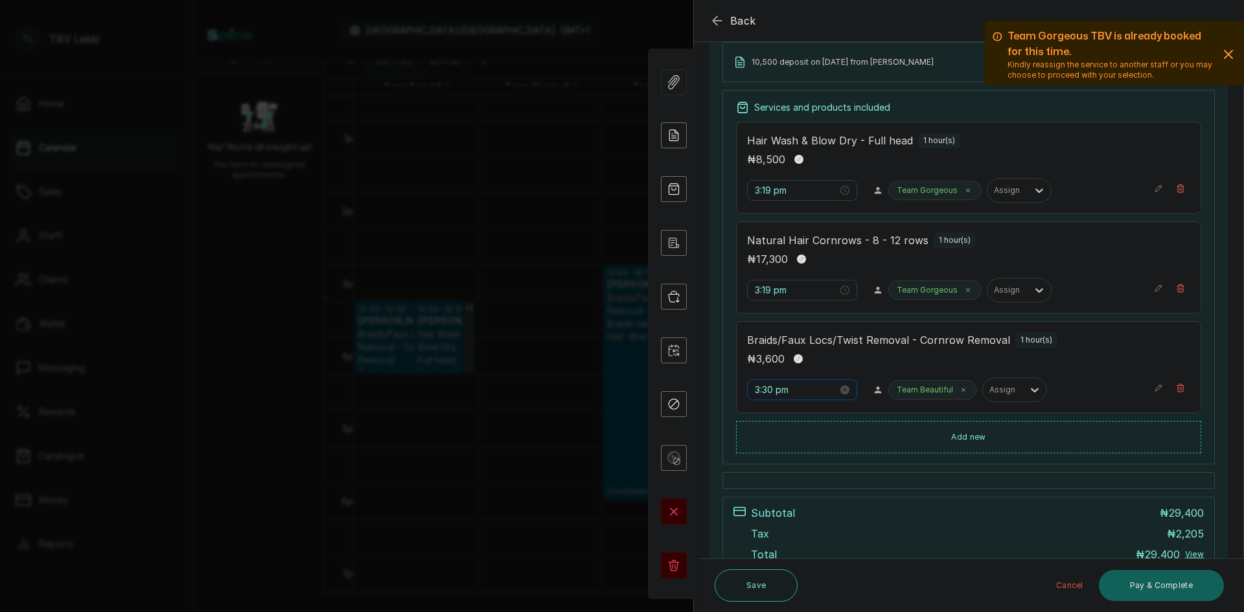
click at [770, 400] on div "3:30 pm" at bounding box center [802, 390] width 110 height 21
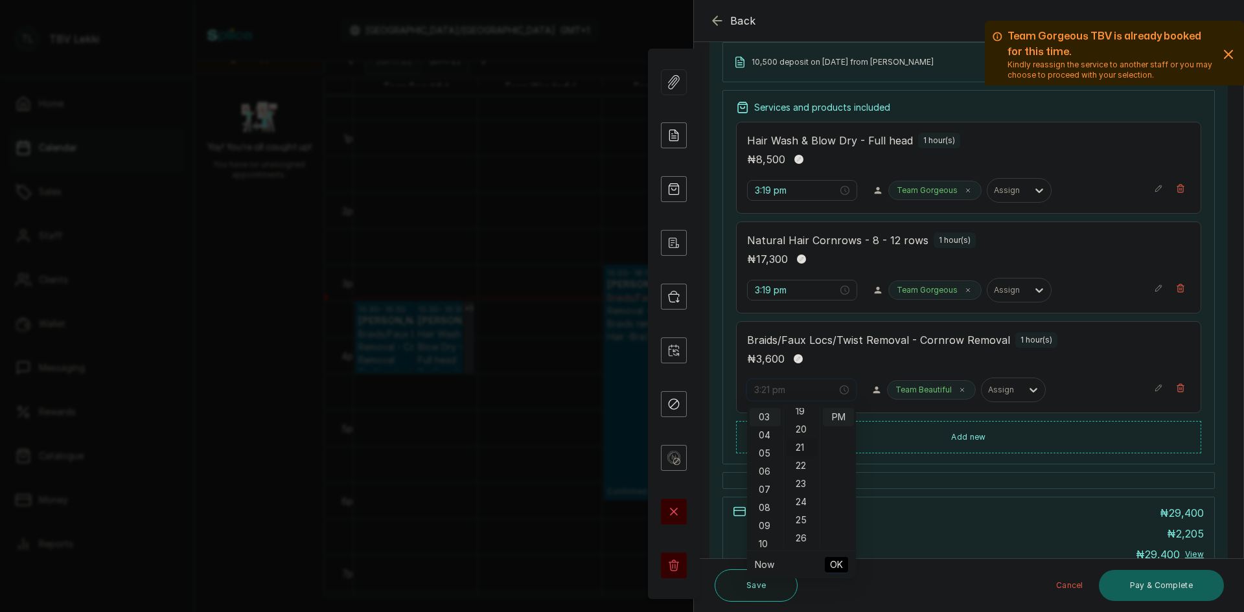
scroll to position [350, 0]
click at [803, 411] on div "19" at bounding box center [802, 412] width 31 height 18
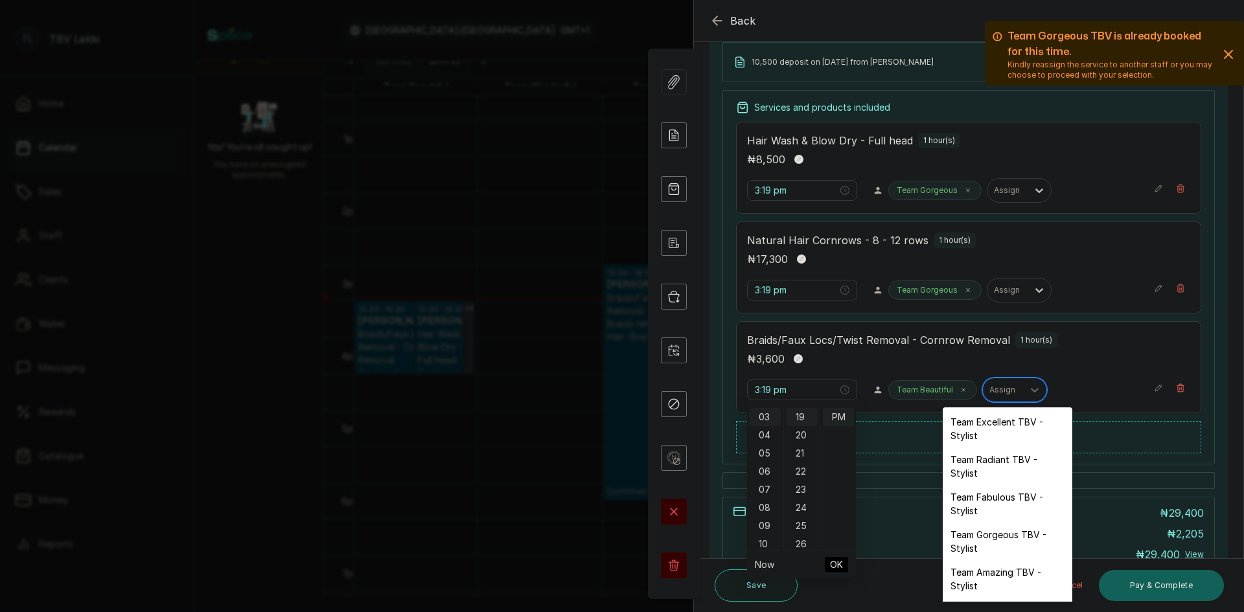
click at [1010, 398] on div "Assign" at bounding box center [1003, 390] width 40 height 17
type input "3:30 pm"
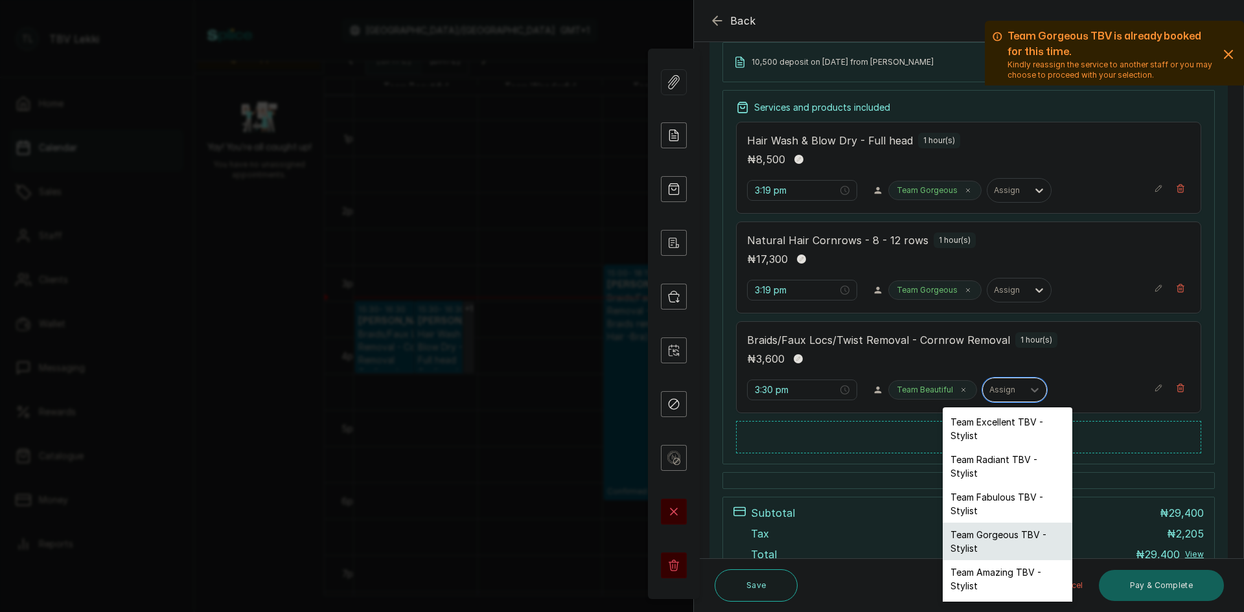
click at [993, 529] on div "Team Gorgeous TBV - Stylist" at bounding box center [1008, 542] width 130 height 38
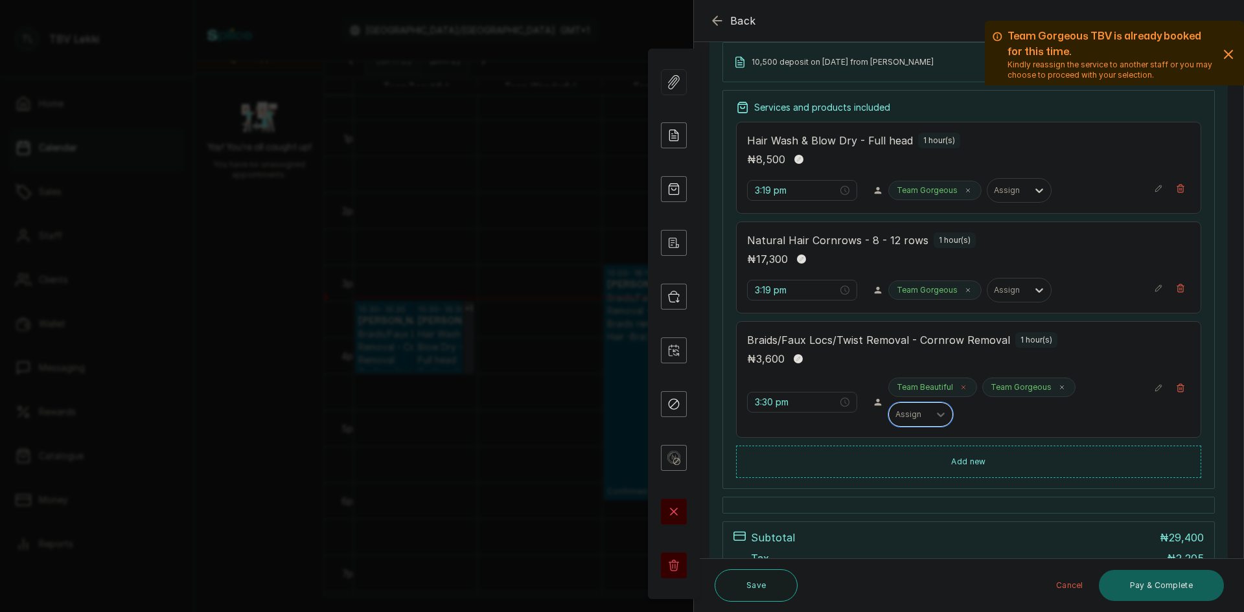
click at [960, 387] on icon at bounding box center [963, 387] width 6 height 6
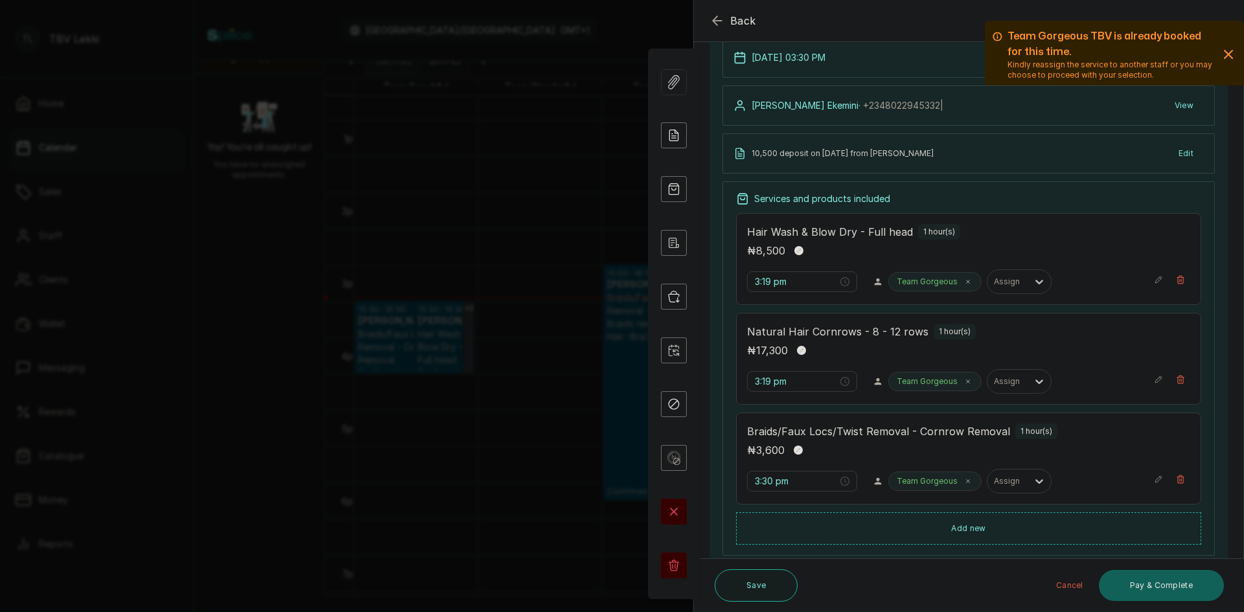
scroll to position [194, 0]
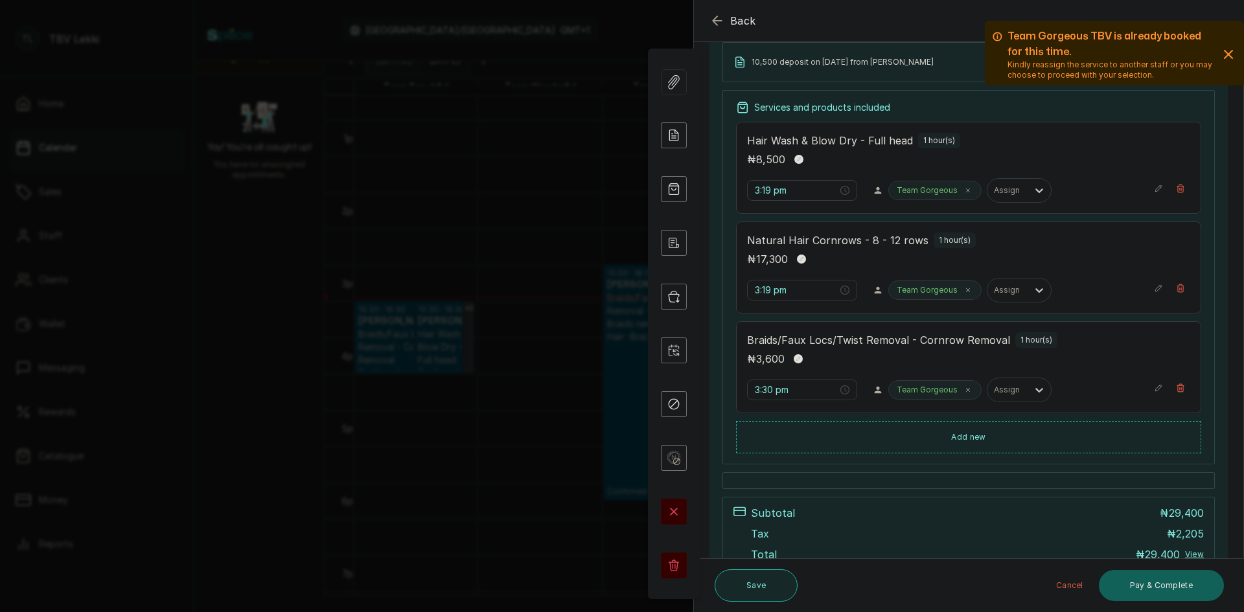
click at [754, 592] on button "Save" at bounding box center [756, 586] width 83 height 32
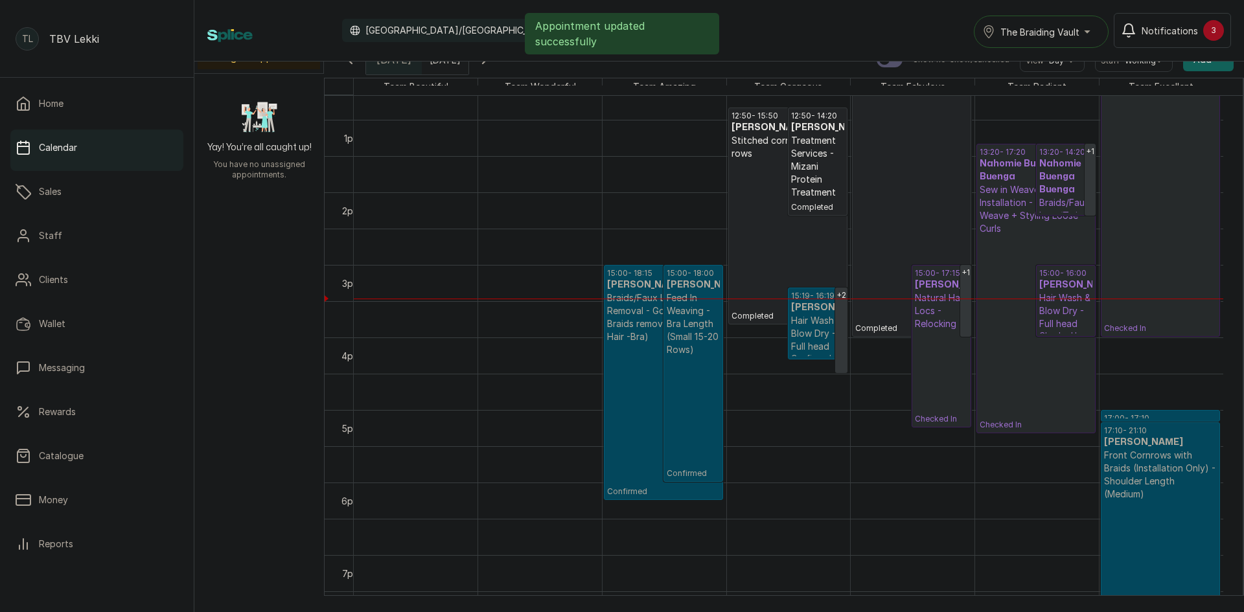
click at [818, 340] on p "Hair Wash & Blow Dry - Full head" at bounding box center [817, 333] width 53 height 39
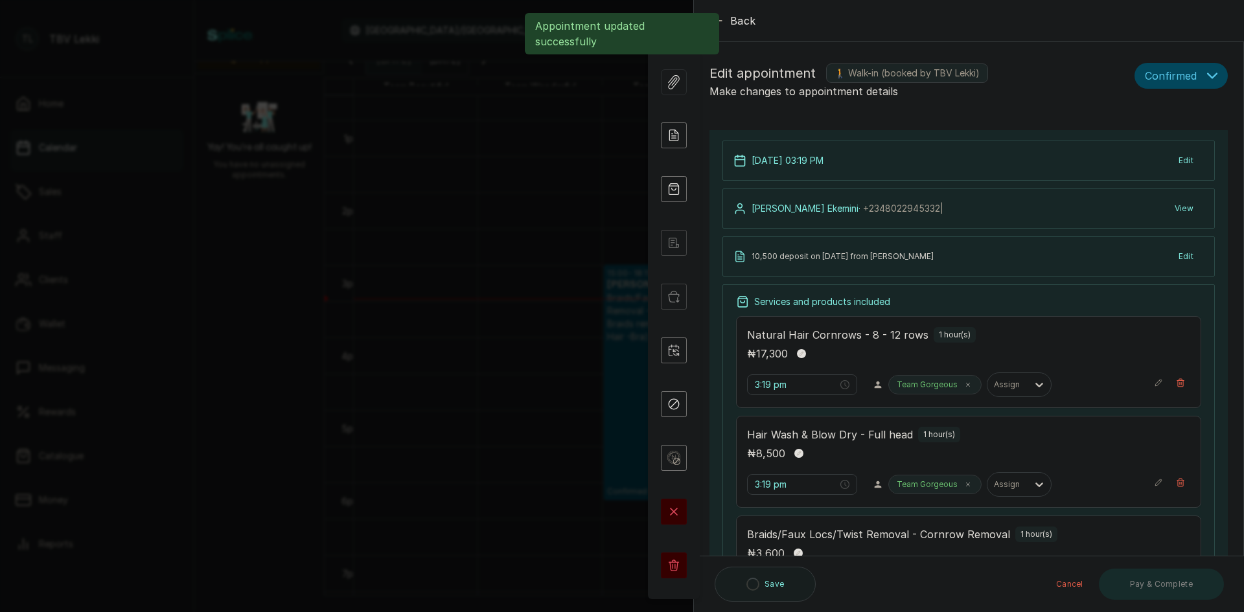
click at [1208, 72] on button "Confirmed" at bounding box center [1181, 76] width 93 height 26
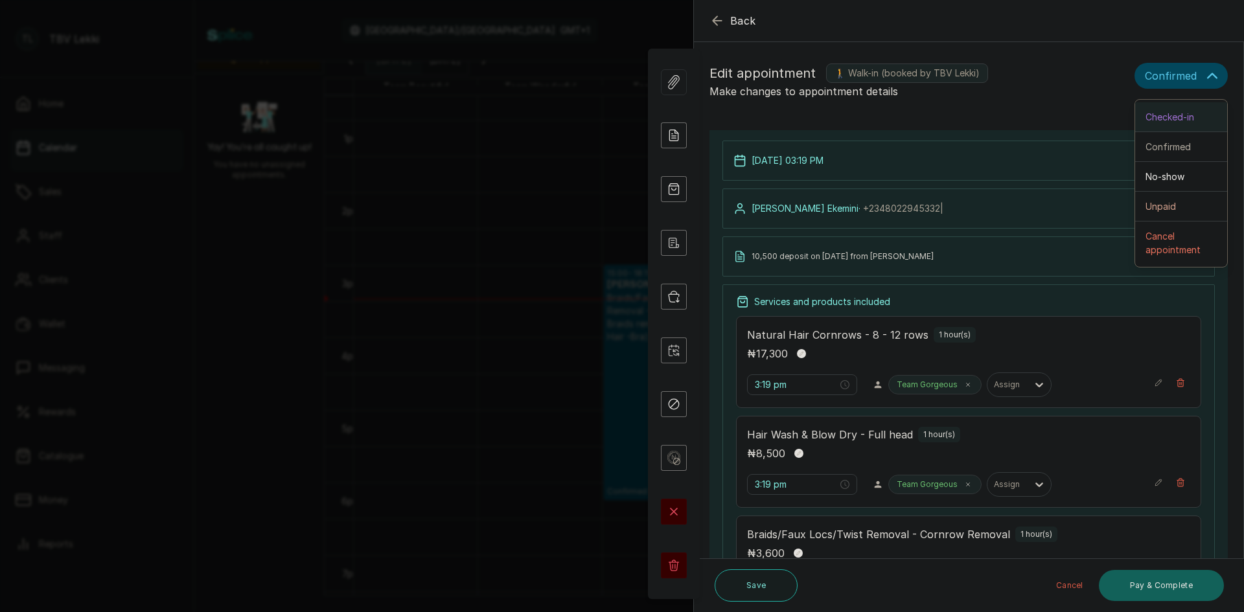
click at [1173, 119] on span "Checked-in" at bounding box center [1170, 117] width 49 height 14
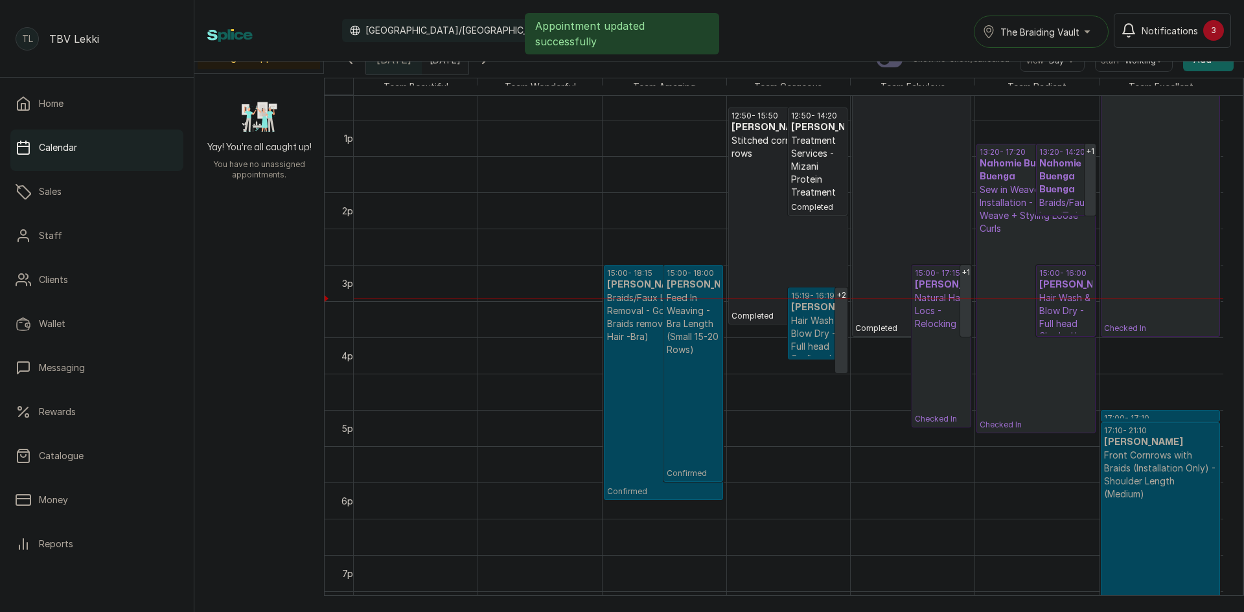
click at [673, 356] on p "Feed In Weaving - Bra Length (Small 15-20 Rows)" at bounding box center [693, 324] width 53 height 65
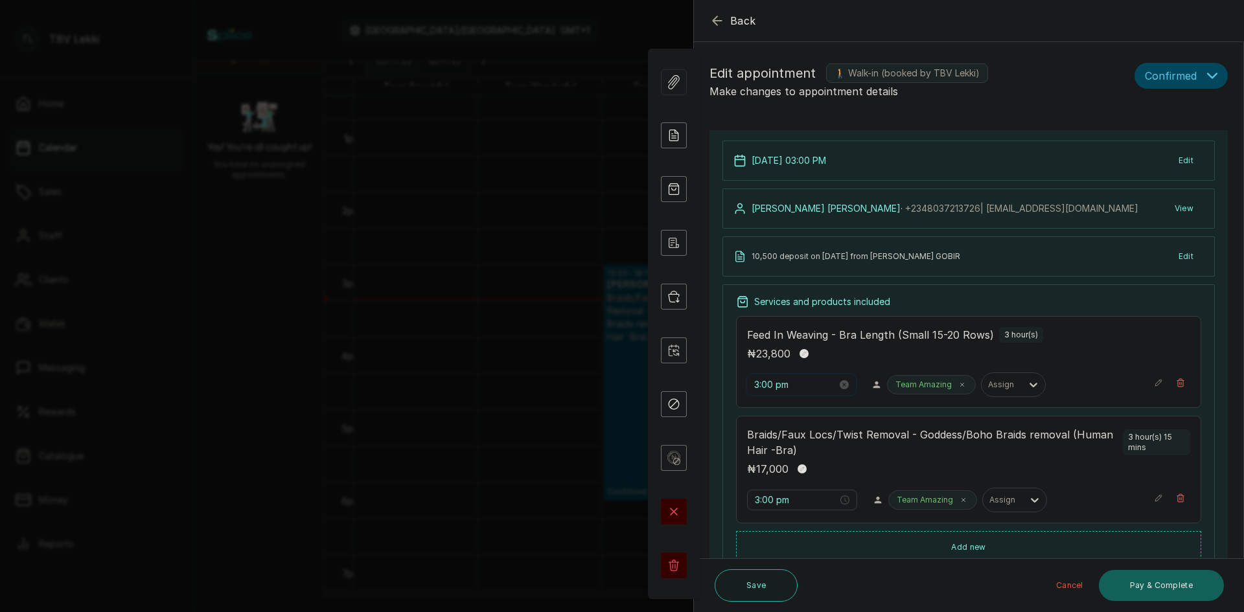
click at [773, 385] on input "3:00 pm" at bounding box center [795, 385] width 83 height 14
click at [800, 519] on div "20" at bounding box center [802, 516] width 31 height 18
click at [836, 559] on span "OK" at bounding box center [836, 560] width 13 height 25
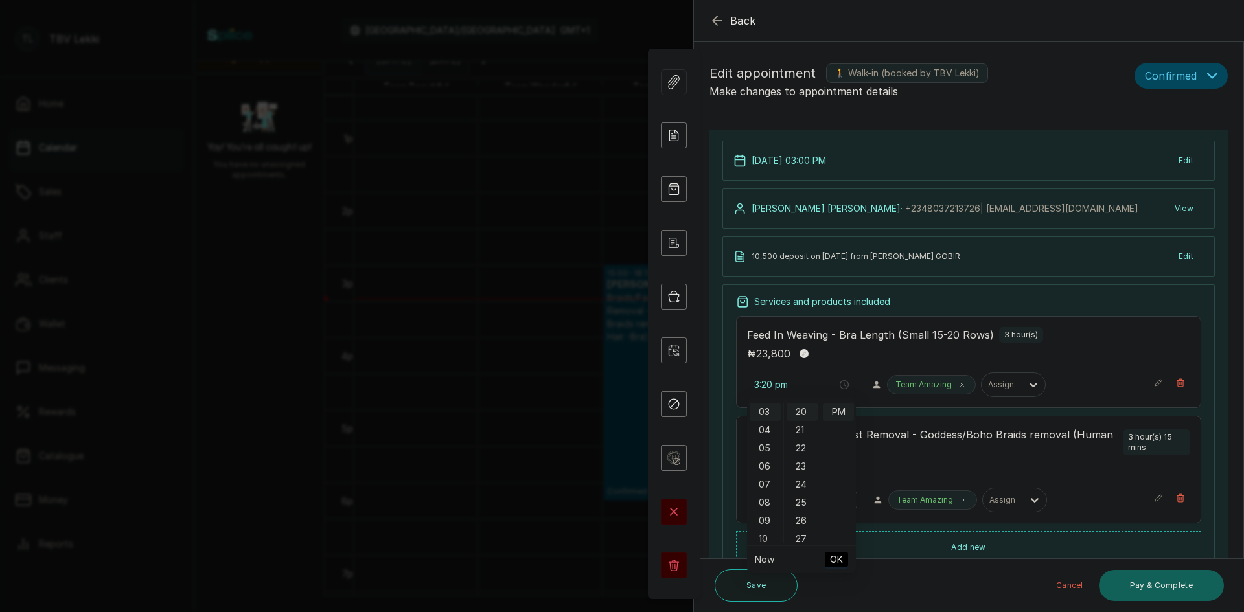
type input "3:00 pm"
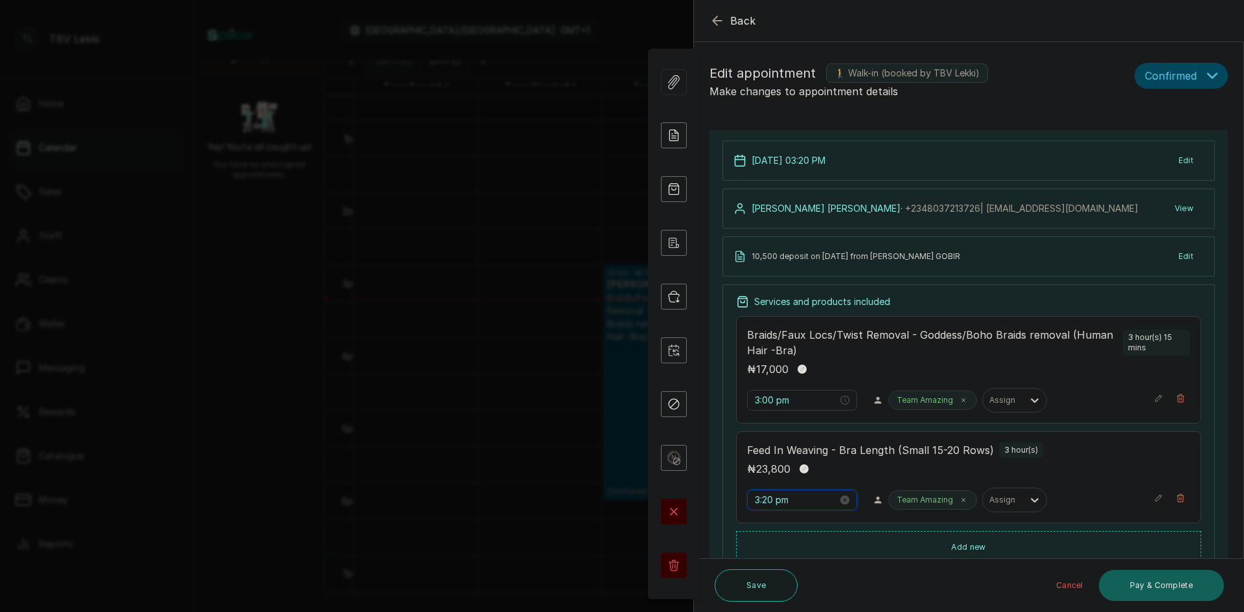
click at [771, 502] on input "3:20 pm" at bounding box center [796, 500] width 83 height 14
type input "3:20 pm"
click at [978, 369] on div "₦ 17,000" at bounding box center [968, 369] width 443 height 17
click at [766, 398] on input "3:00 pm" at bounding box center [796, 400] width 83 height 14
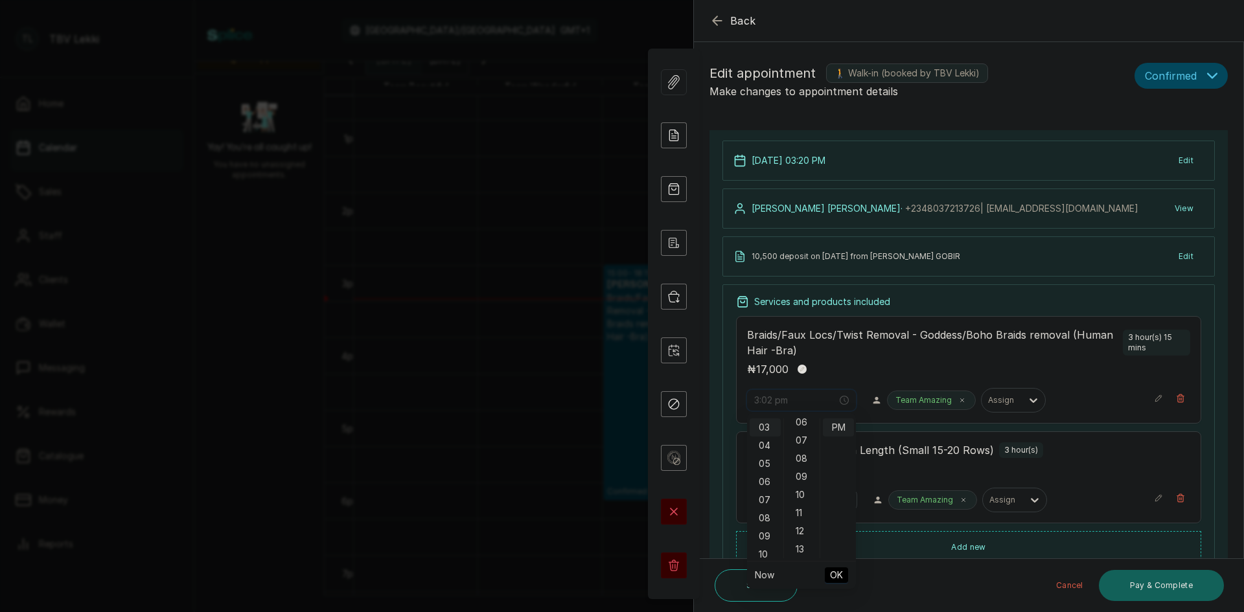
scroll to position [259, 0]
click at [798, 531] on div "20" at bounding box center [802, 531] width 31 height 18
type input "3:20 pm"
click at [833, 575] on span "OK" at bounding box center [836, 575] width 13 height 25
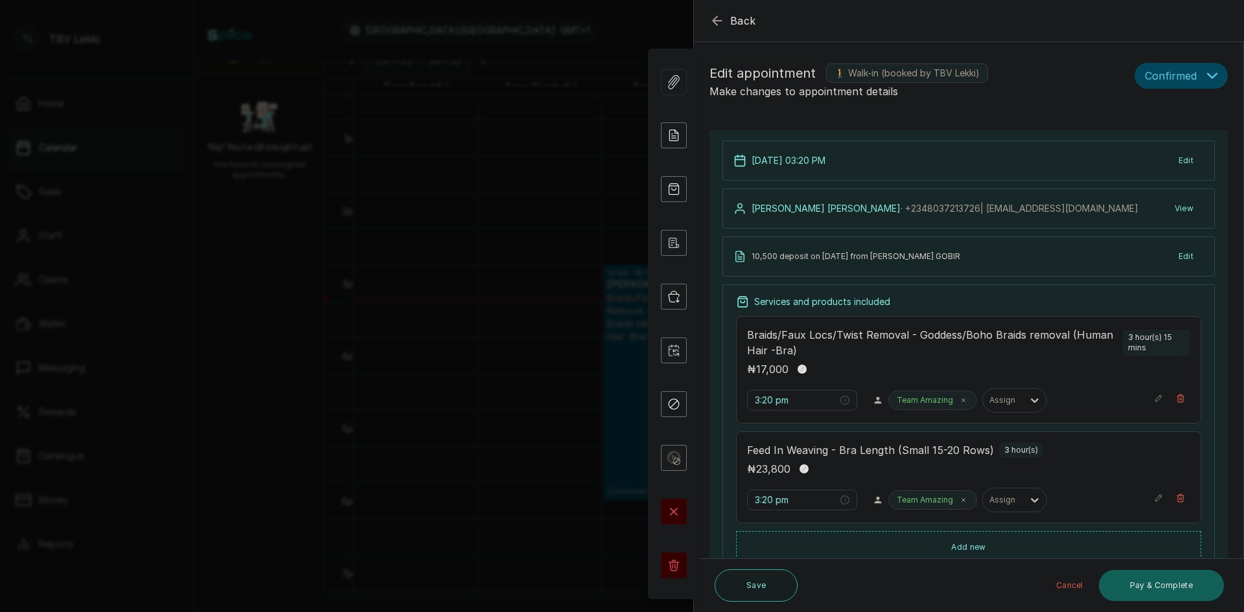
click at [1195, 70] on button "Confirmed" at bounding box center [1181, 76] width 93 height 26
click at [1161, 116] on span "Checked-in" at bounding box center [1170, 117] width 49 height 14
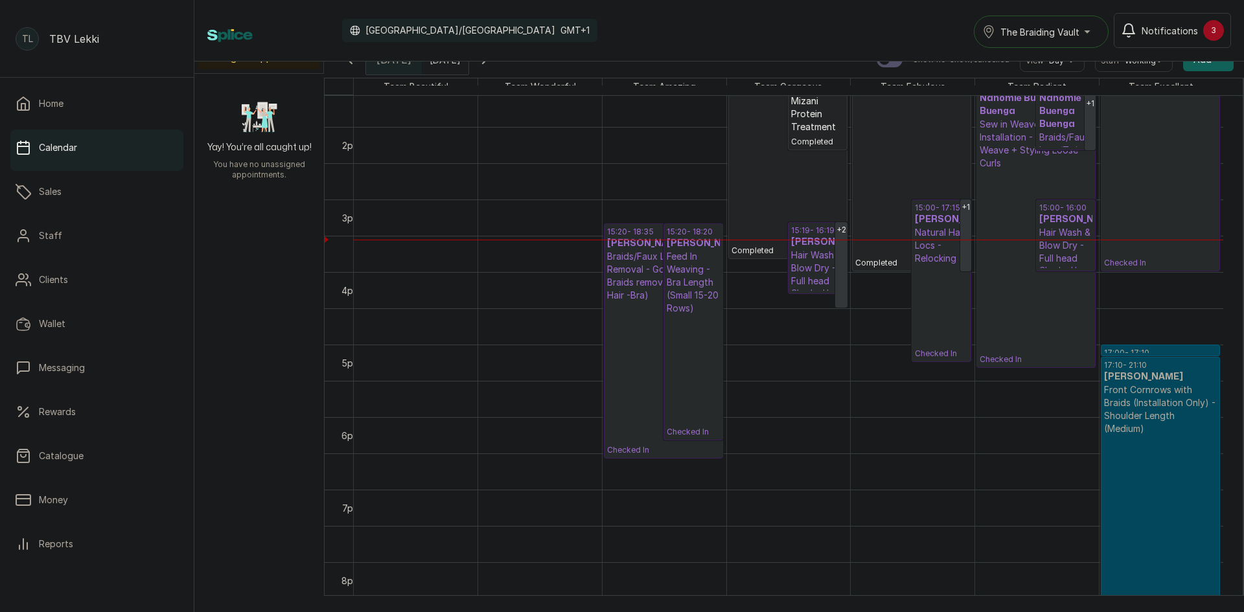
scroll to position [984, 0]
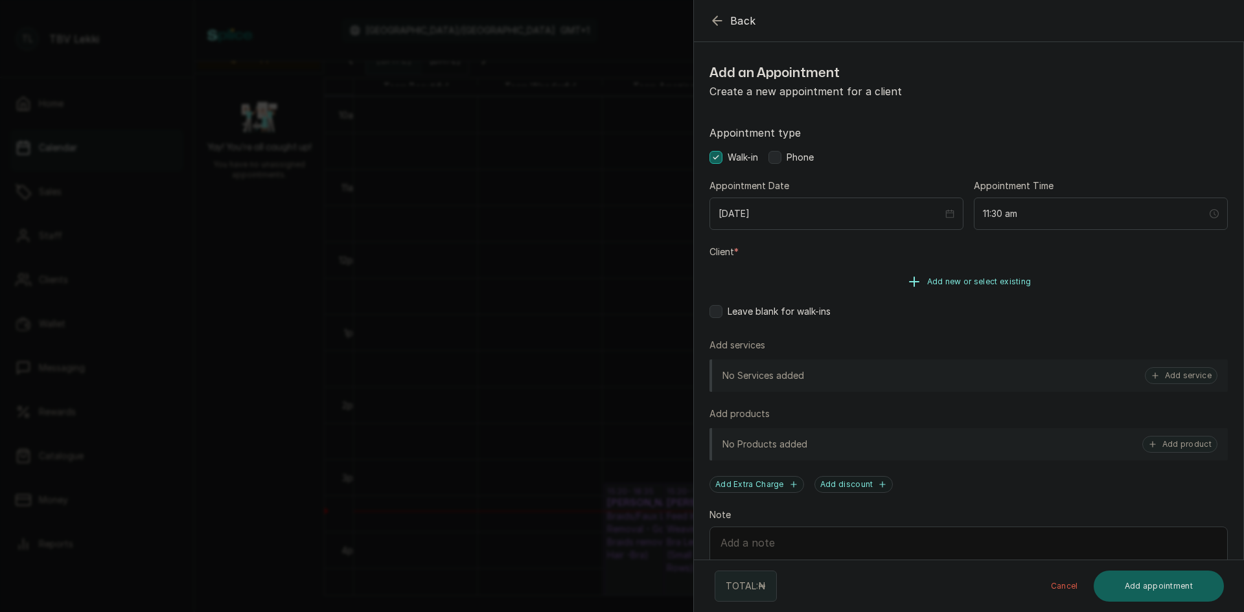
click at [993, 279] on span "Add new or select existing" at bounding box center [979, 282] width 104 height 10
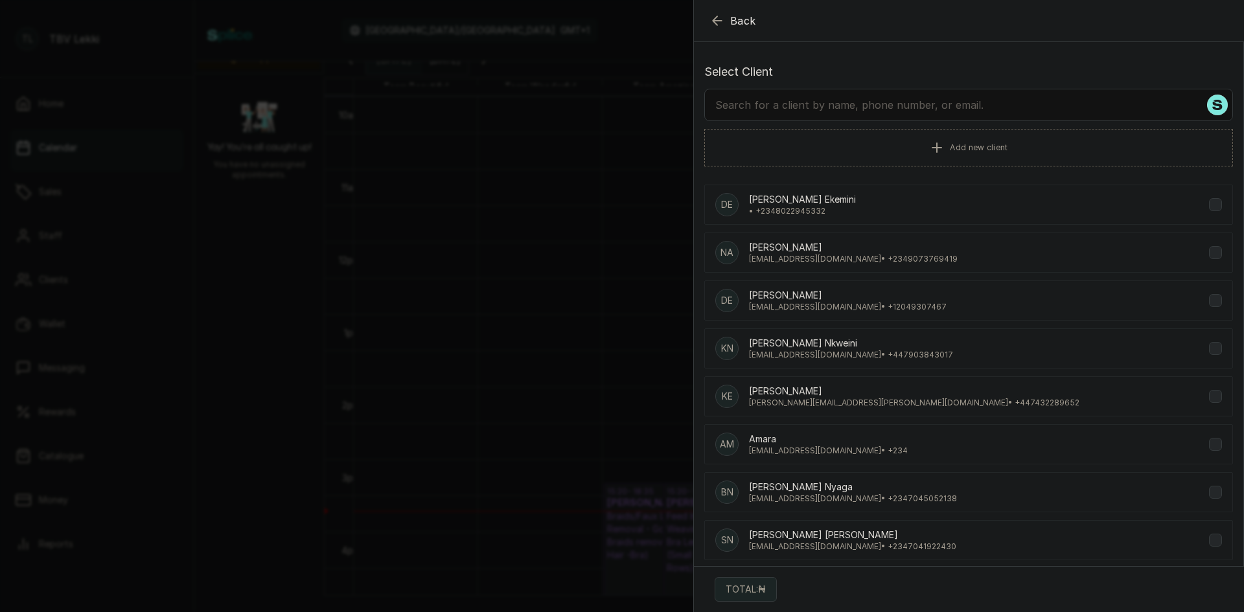
click at [719, 18] on icon "button" at bounding box center [718, 21] width 16 height 16
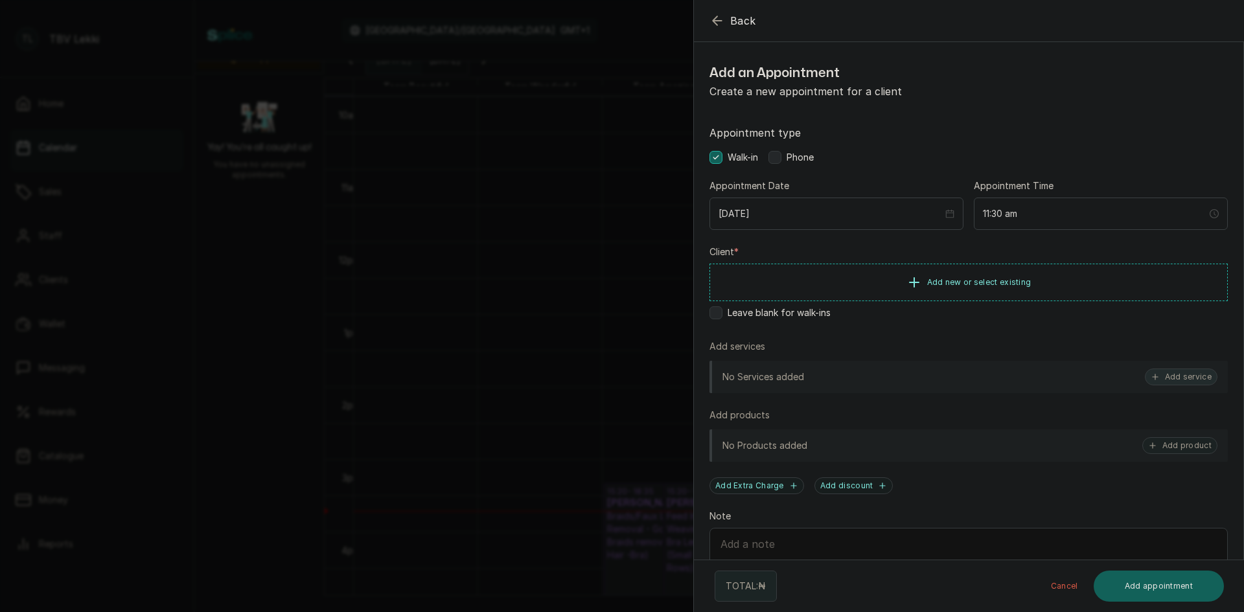
click at [1184, 382] on button "Add service" at bounding box center [1181, 377] width 73 height 17
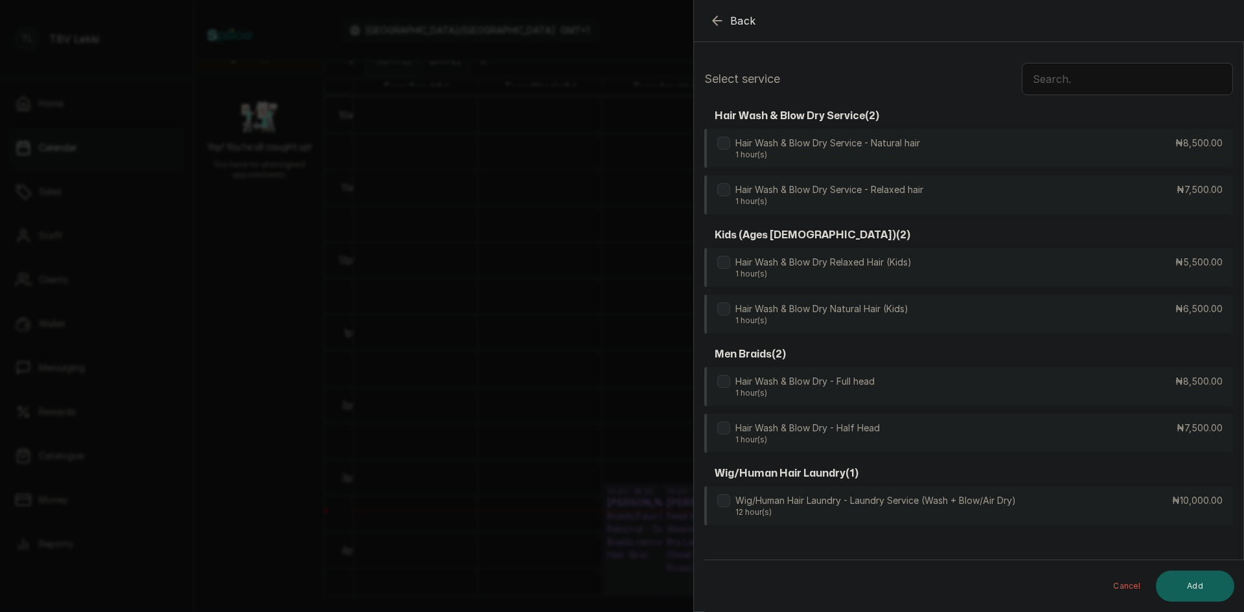
click at [1076, 69] on input "text" at bounding box center [1127, 79] width 211 height 32
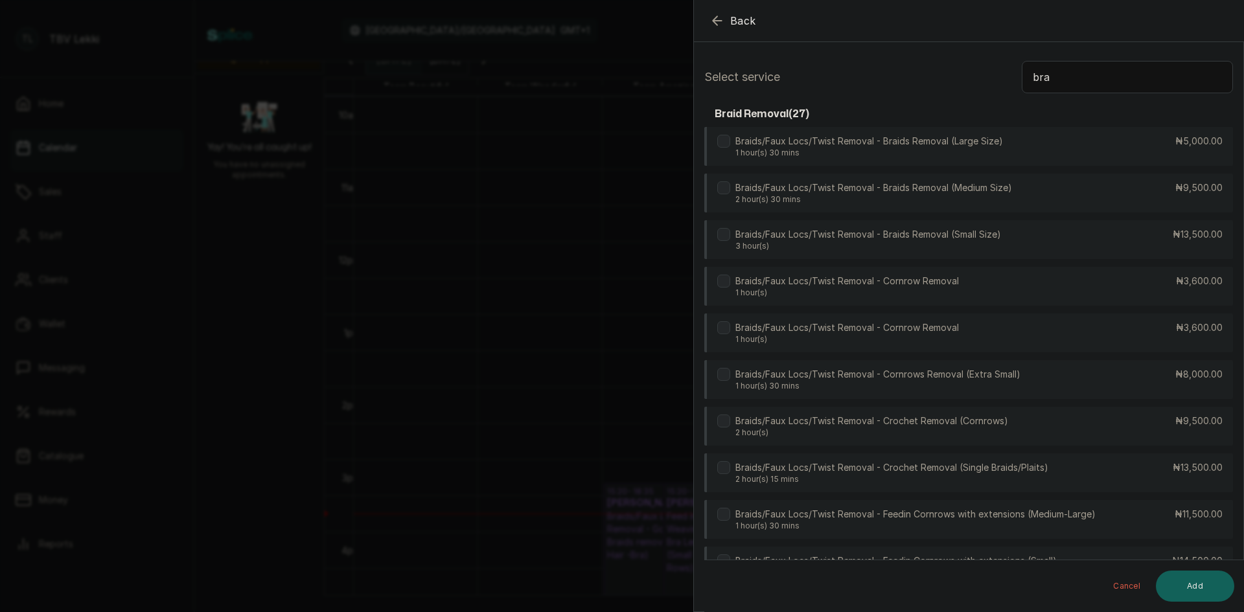
scroll to position [0, 0]
click at [1098, 82] on input "bra" at bounding box center [1127, 79] width 211 height 32
type input "b"
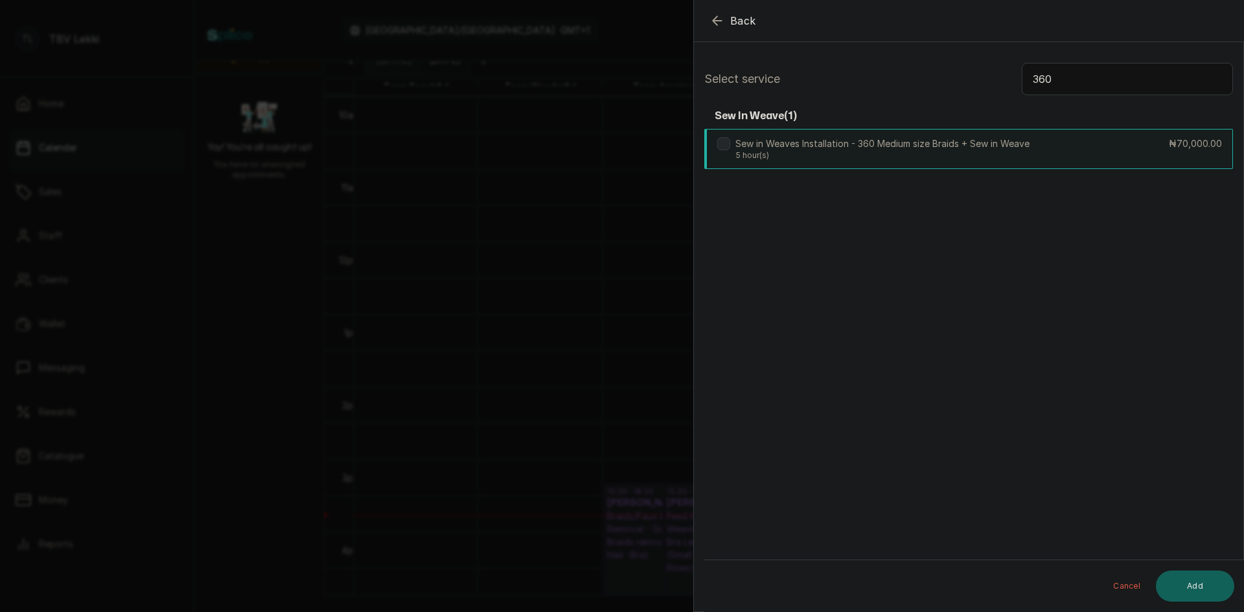
type input "360"
click at [1086, 139] on div "Sew in Weaves Installation - 360 Medium size Braids + Sew in Weave 5 hour(s) ₦7…" at bounding box center [968, 149] width 529 height 40
click at [1192, 587] on button "Add" at bounding box center [1195, 586] width 78 height 31
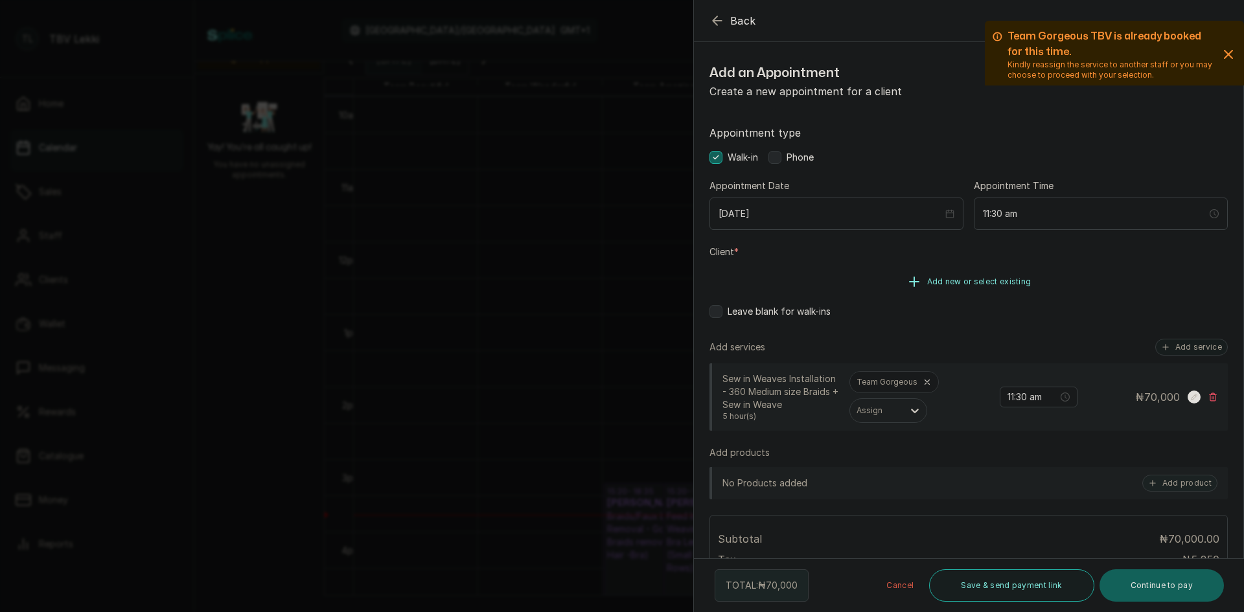
click at [931, 278] on span "Add new or select existing" at bounding box center [979, 282] width 104 height 10
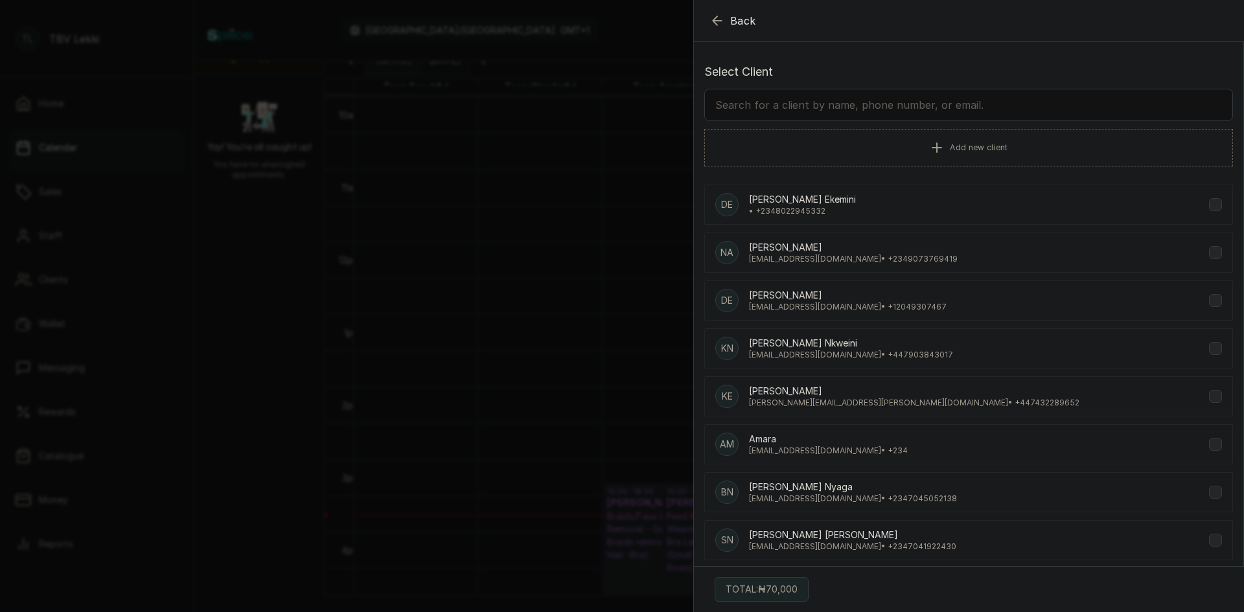
click at [879, 98] on input "text" at bounding box center [968, 105] width 529 height 32
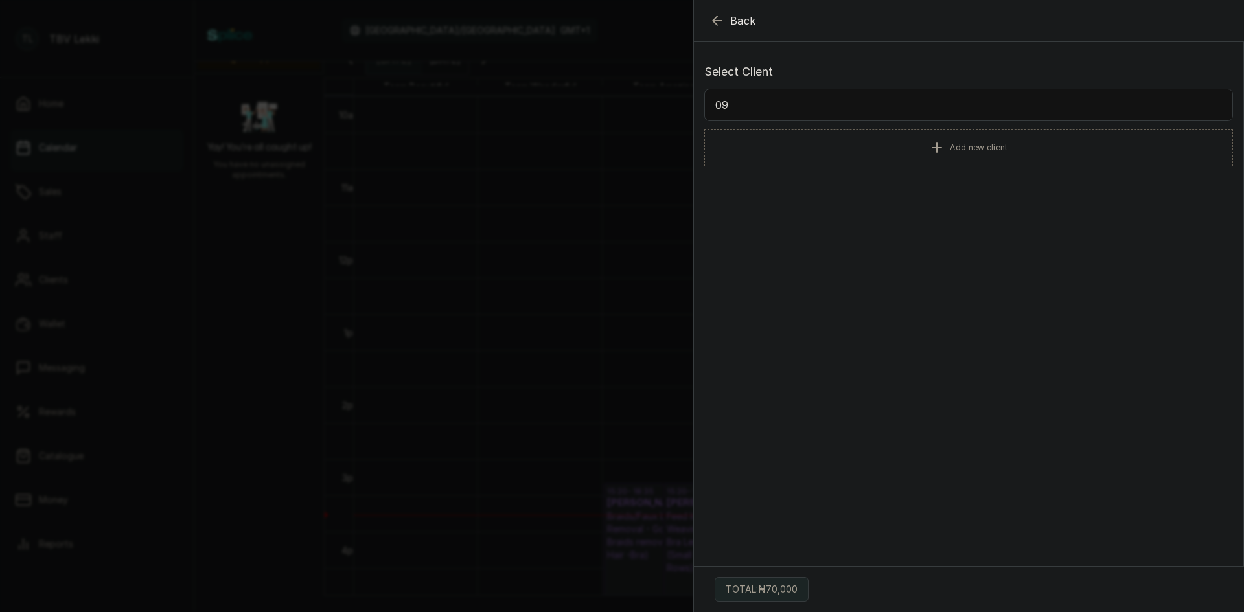
type input "0"
click at [947, 133] on button "Add new client" at bounding box center [968, 147] width 529 height 36
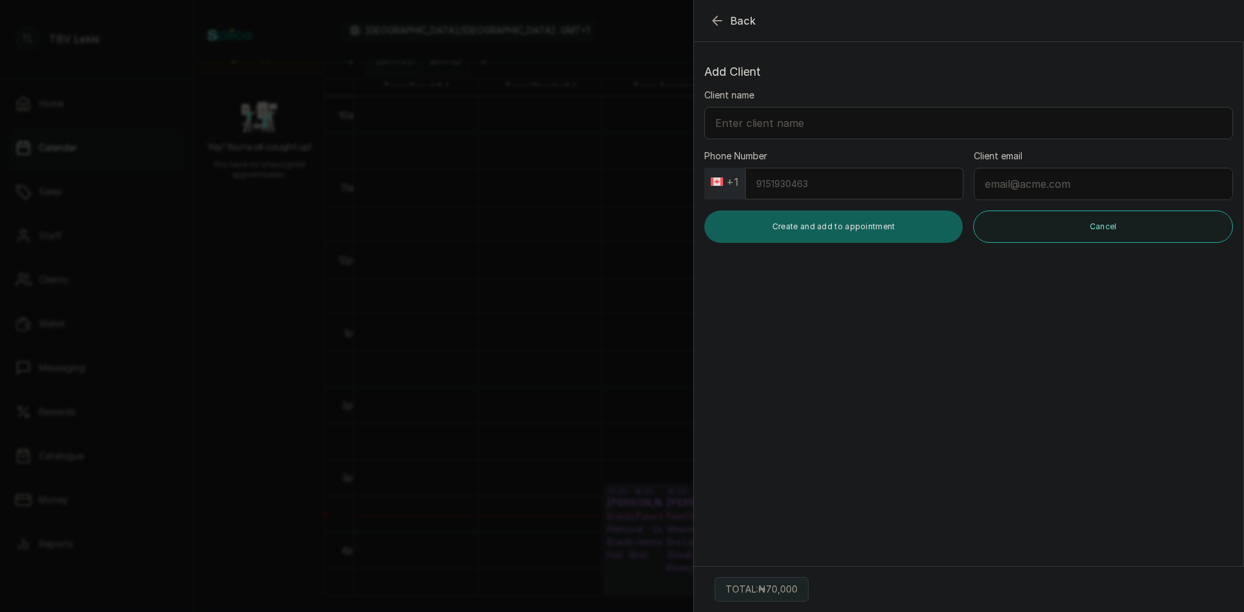
click at [736, 183] on button "+1" at bounding box center [725, 182] width 38 height 21
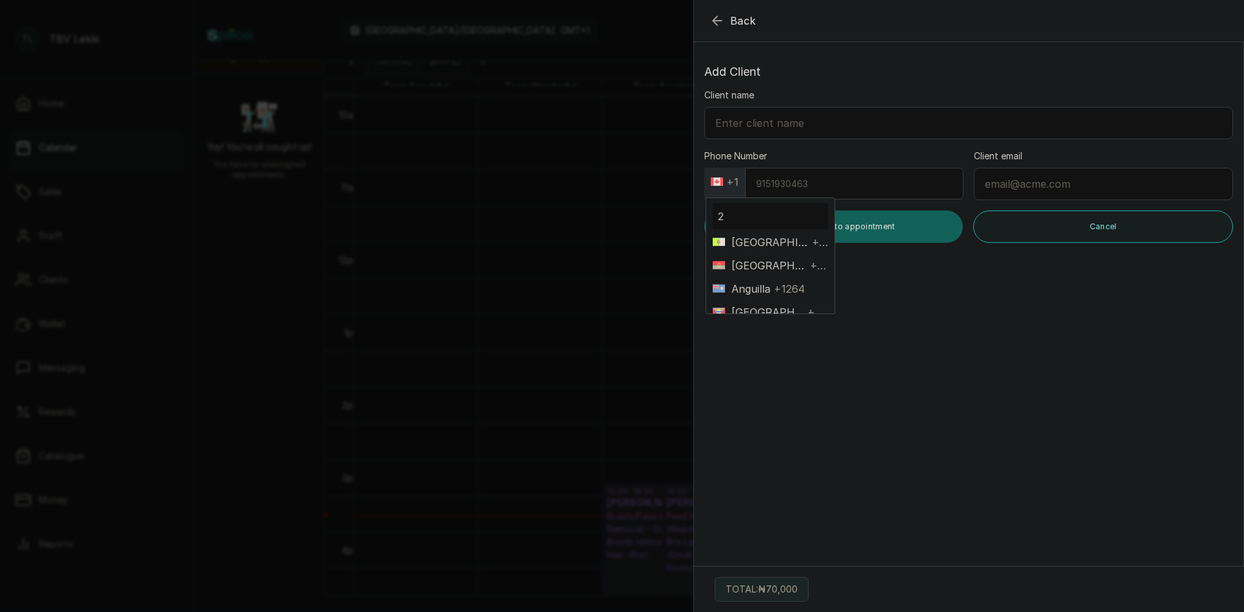
type input "23"
click at [656, 477] on div "Back Add Appointment Add Client Client name Phone Number +1 23 Cameroon +237 Ca…" at bounding box center [622, 306] width 1244 height 612
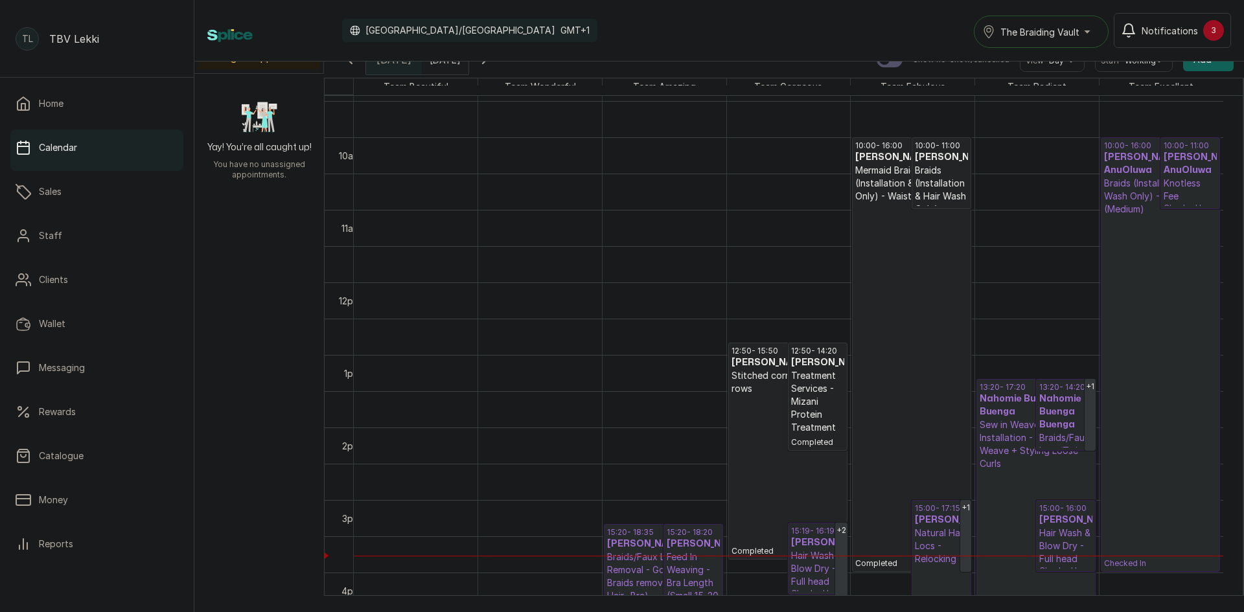
scroll to position [686, 0]
click at [453, 60] on div "Calendar Africa/Lagos GMT+1 The Braiding Vault Notifications 3" at bounding box center [719, 31] width 1050 height 62
click at [445, 58] on div "Calendar Africa/Lagos GMT+1 The Braiding Vault Notifications 3" at bounding box center [719, 31] width 1050 height 62
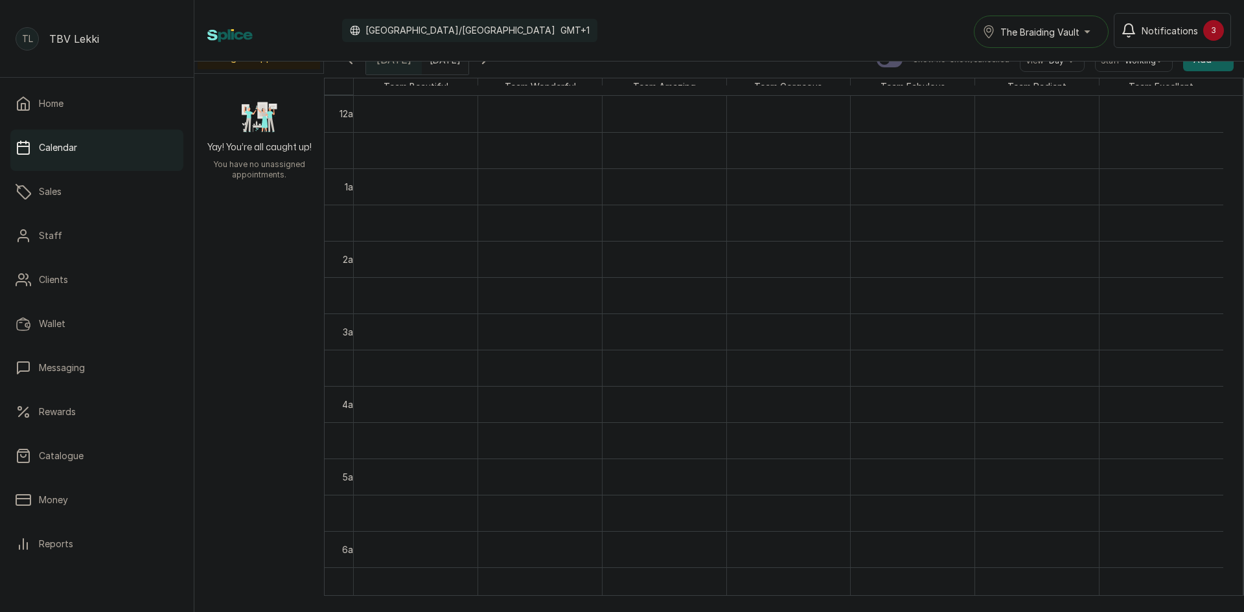
scroll to position [0, 0]
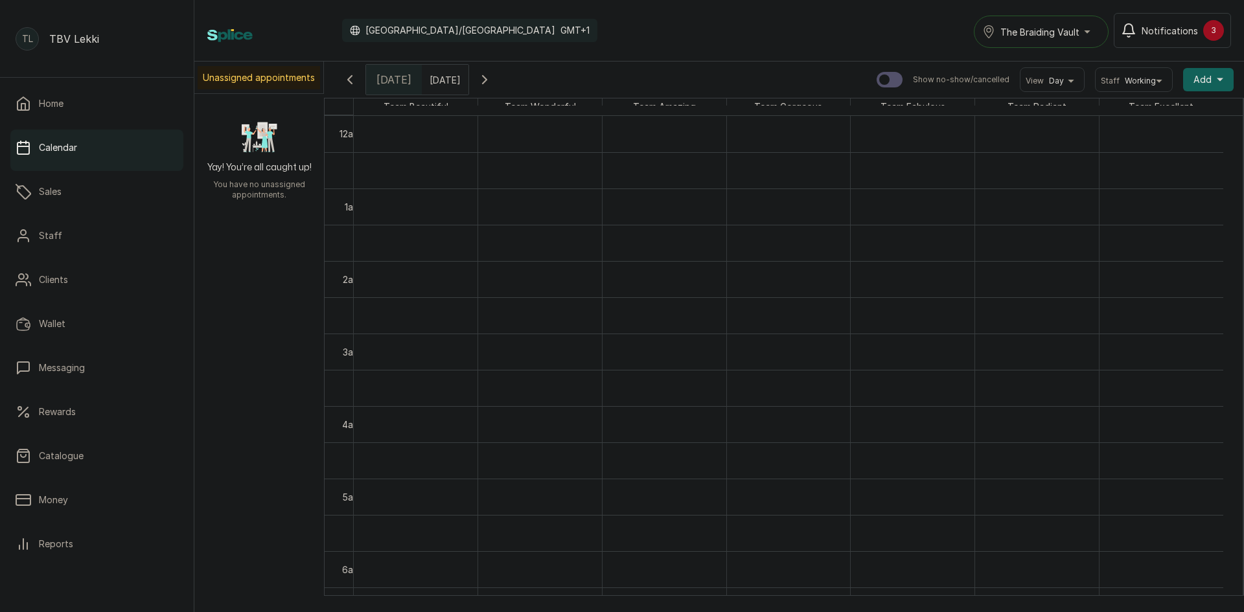
click at [443, 82] on input "19/10/2025" at bounding box center [432, 76] width 21 height 22
click at [409, 185] on span "16" at bounding box center [404, 182] width 9 height 11
click at [483, 279] on button "OK" at bounding box center [469, 283] width 27 height 21
type input "16/10/2025"
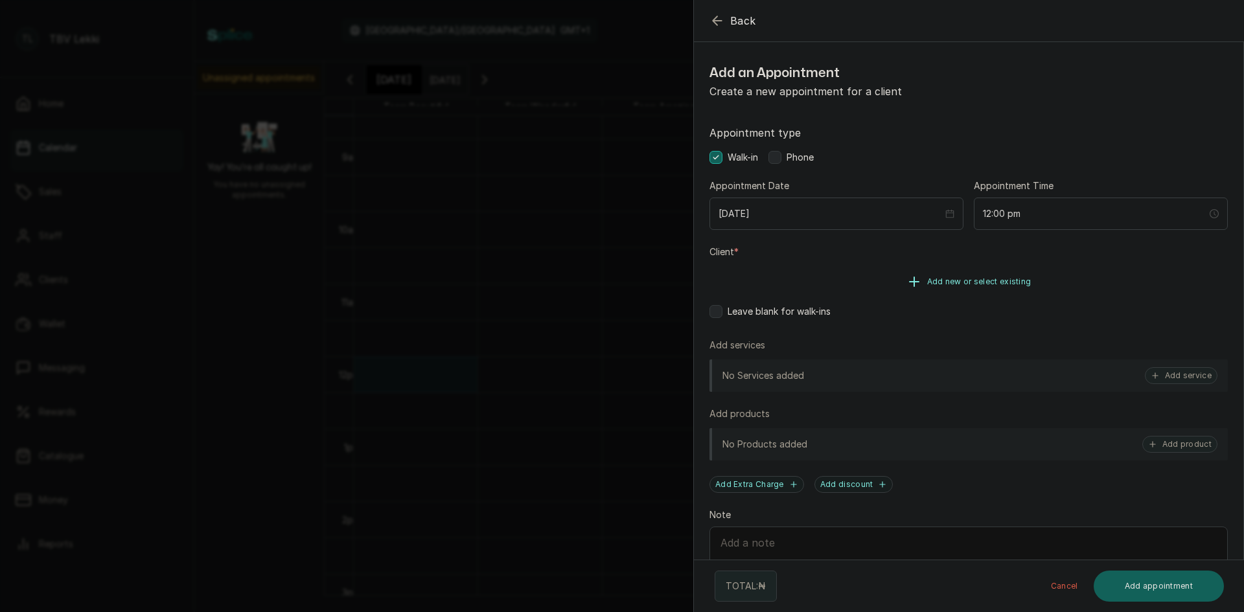
click at [978, 296] on button "Add new or select existing" at bounding box center [969, 282] width 518 height 36
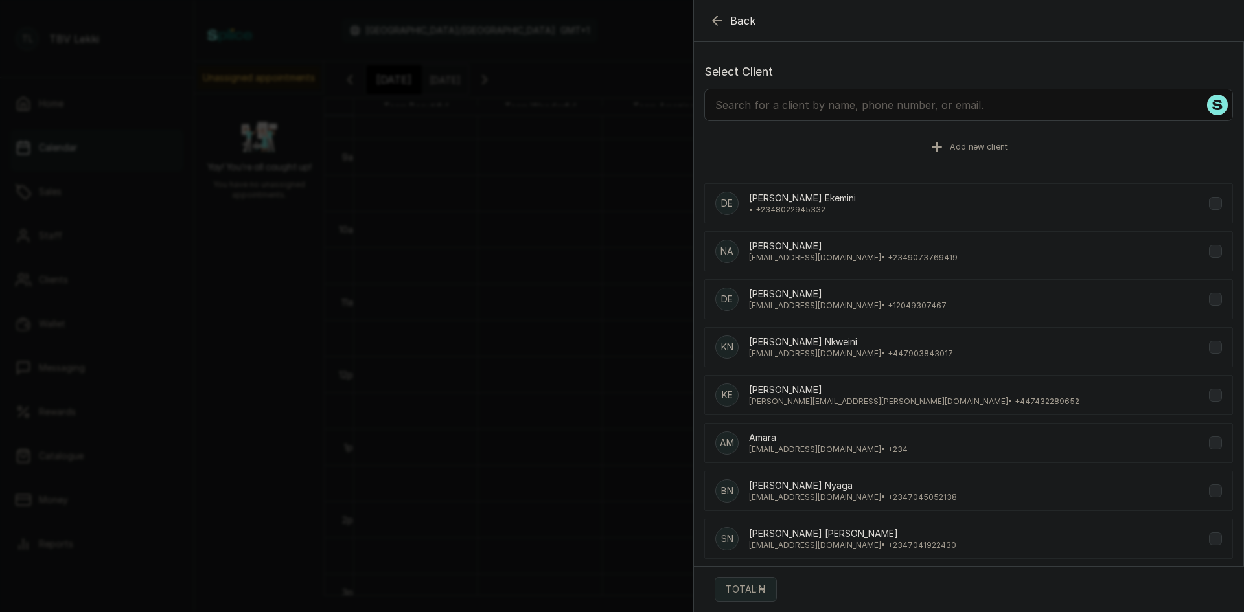
click at [954, 158] on button "Add new client" at bounding box center [968, 147] width 529 height 36
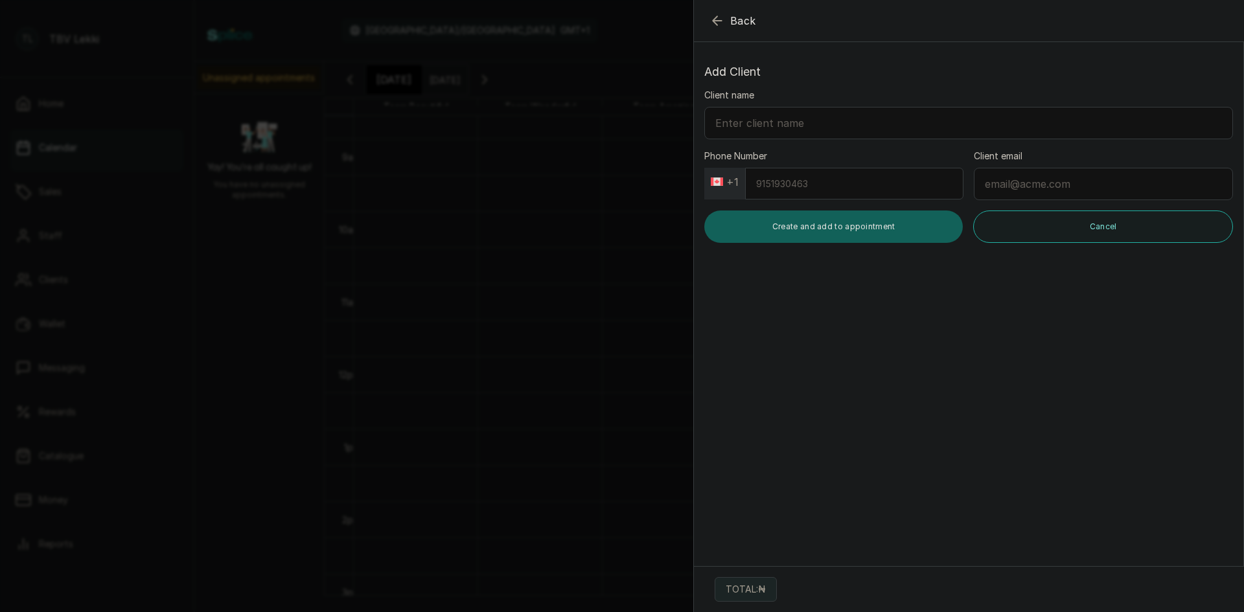
click at [853, 191] on input "Phone Number" at bounding box center [854, 184] width 218 height 32
click at [727, 191] on button "+1" at bounding box center [725, 182] width 38 height 21
type input "234"
drag, startPoint x: 779, startPoint y: 244, endPoint x: 792, endPoint y: 207, distance: 39.8
click at [807, 244] on span "+234" at bounding box center [817, 243] width 21 height 16
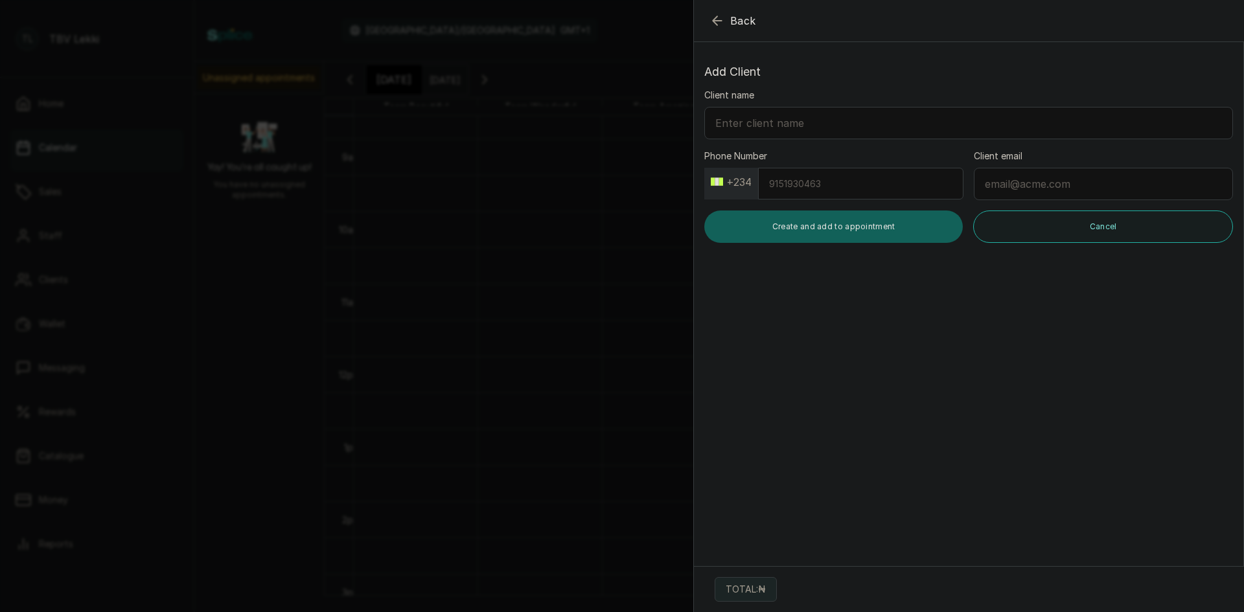
click at [796, 188] on input "Phone Number" at bounding box center [860, 184] width 205 height 32
type input "9067409080"
click at [833, 128] on input "Client name" at bounding box center [968, 123] width 529 height 32
type input "Abiola Jawande"
click at [844, 224] on button "Create and add to appointment" at bounding box center [833, 227] width 259 height 32
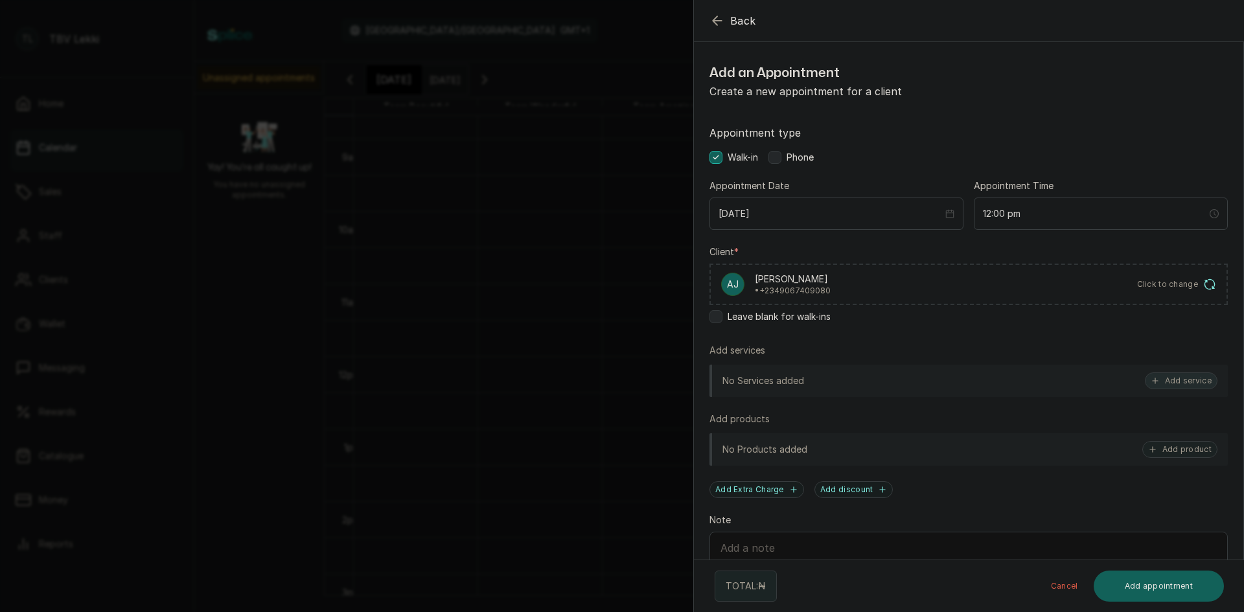
click at [1157, 379] on button "Add service" at bounding box center [1181, 381] width 73 height 17
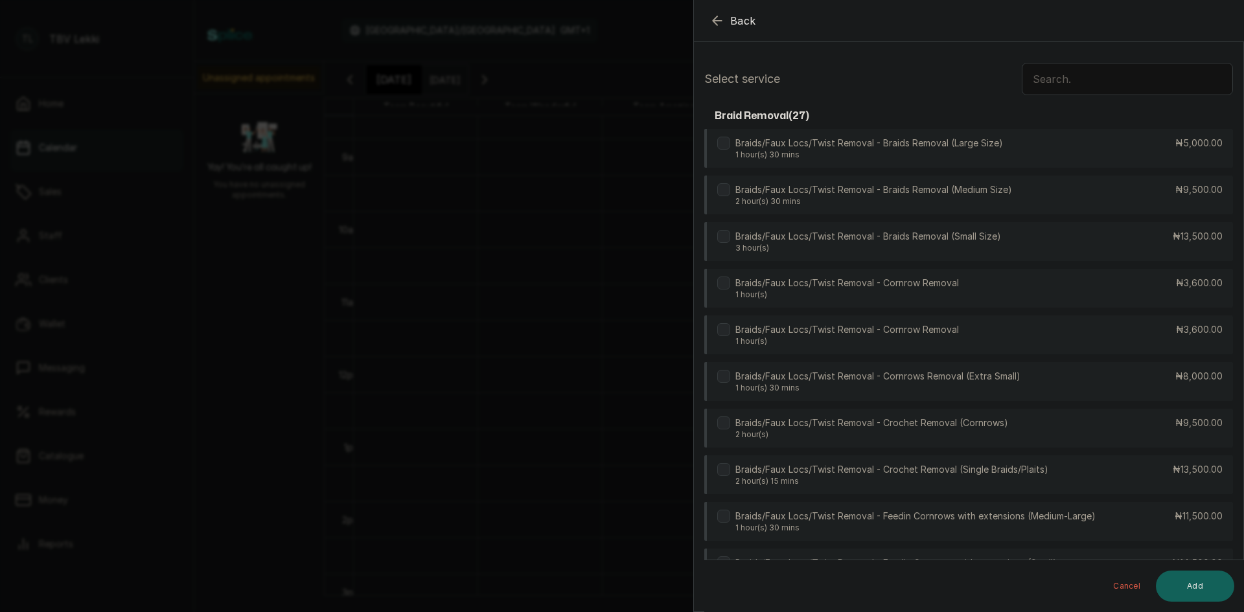
click at [1072, 77] on input "text" at bounding box center [1127, 79] width 211 height 32
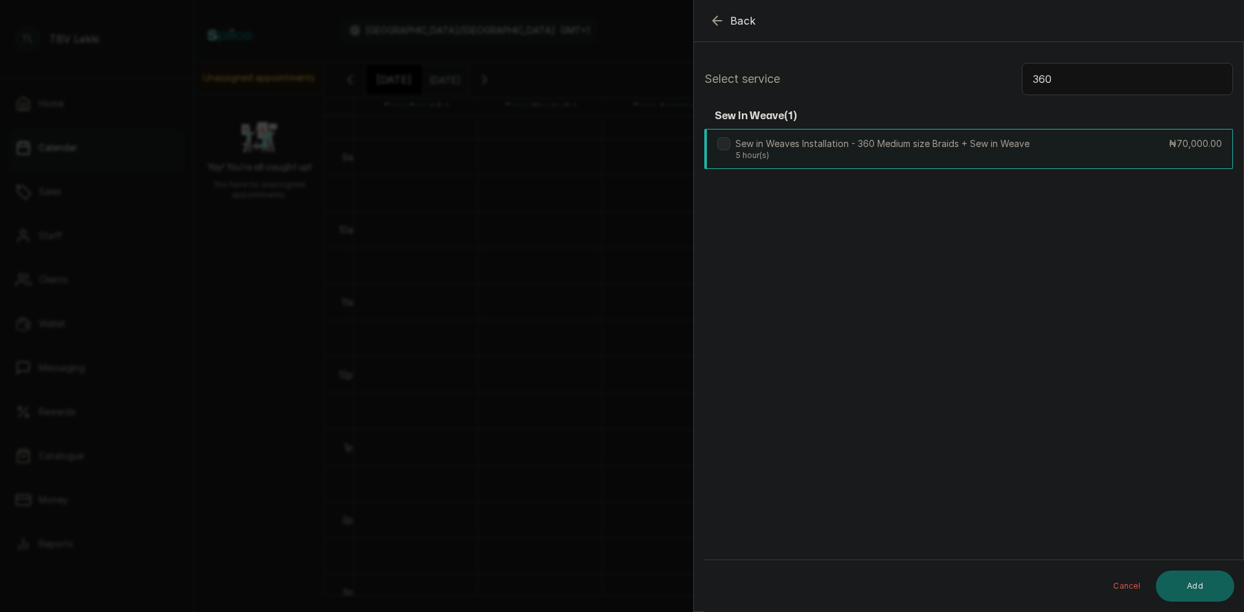
type input "360"
click at [1116, 136] on div "Sew in Weaves Installation - 360 Medium size Braids + Sew in Weave 5 hour(s) ₦7…" at bounding box center [968, 149] width 529 height 40
click at [1201, 590] on button "Add" at bounding box center [1195, 586] width 78 height 31
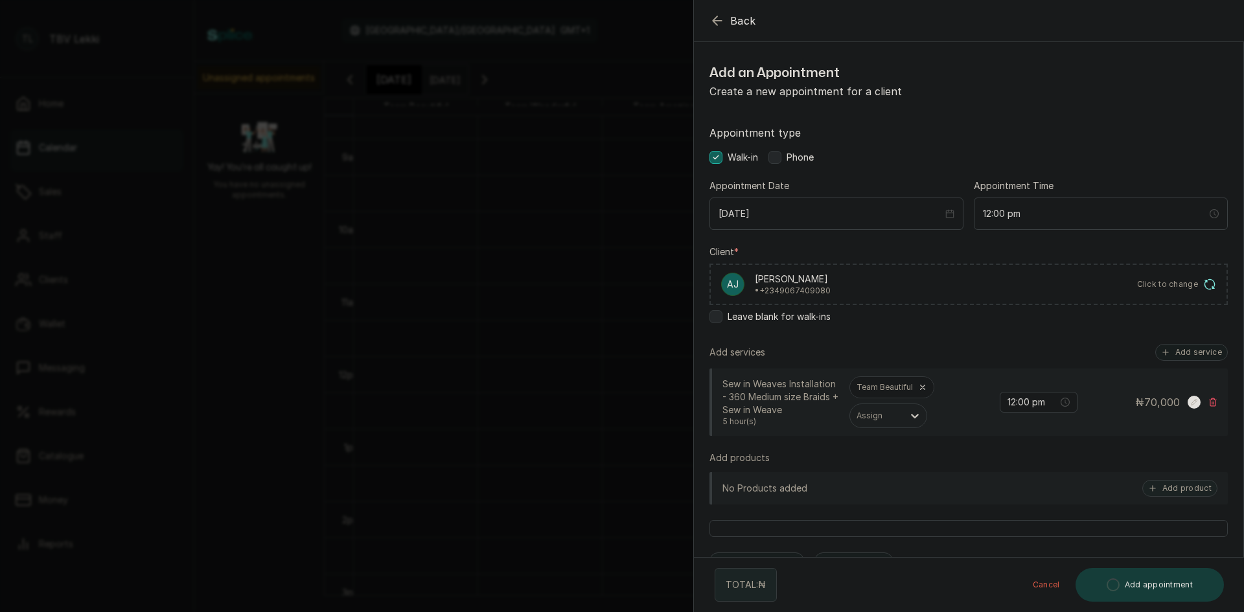
scroll to position [150, 0]
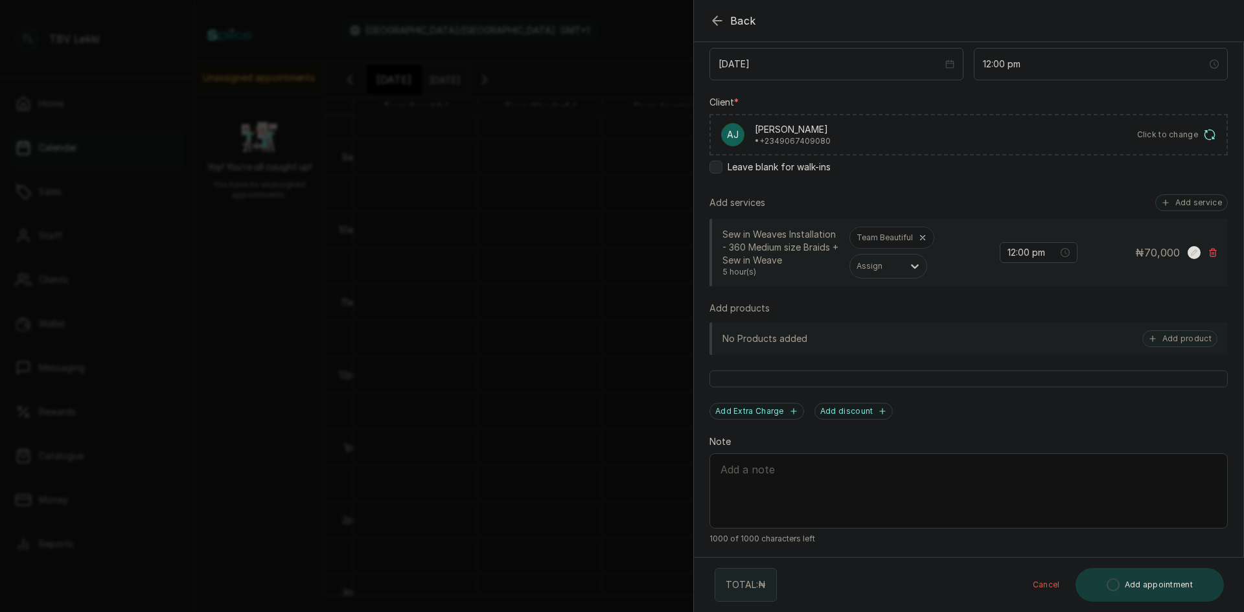
click at [833, 476] on div "Appointment type Walk-in Phone Appointment Date 2025/10/16 Appointment Time 12:…" at bounding box center [968, 260] width 549 height 600
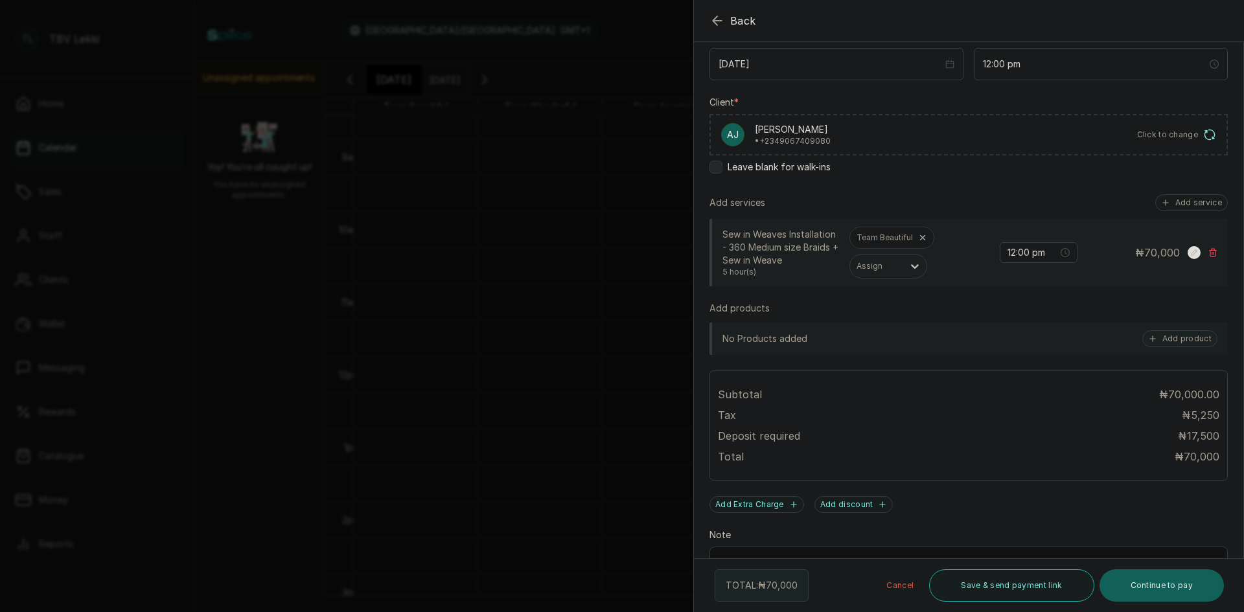
scroll to position [243, 0]
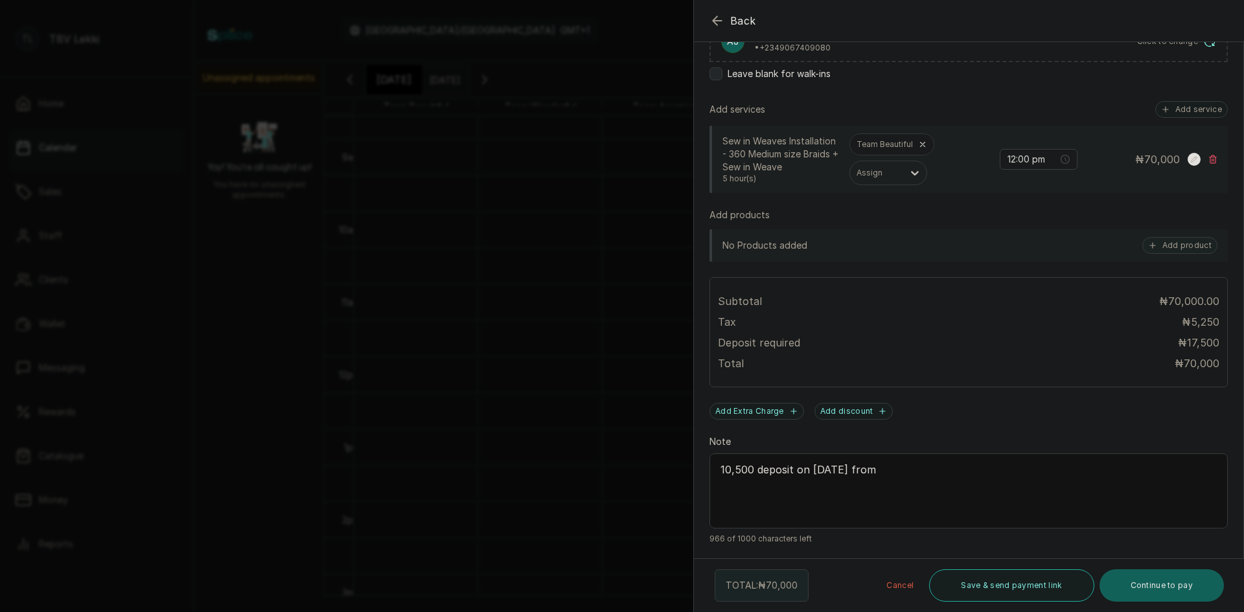
paste textarea "ABIOLA JAWANDO"
type textarea "10,500 deposit on 14/10/2025 from ABIOLA JAWANDO"
click at [1015, 588] on button "Save & send payment link" at bounding box center [1011, 586] width 165 height 32
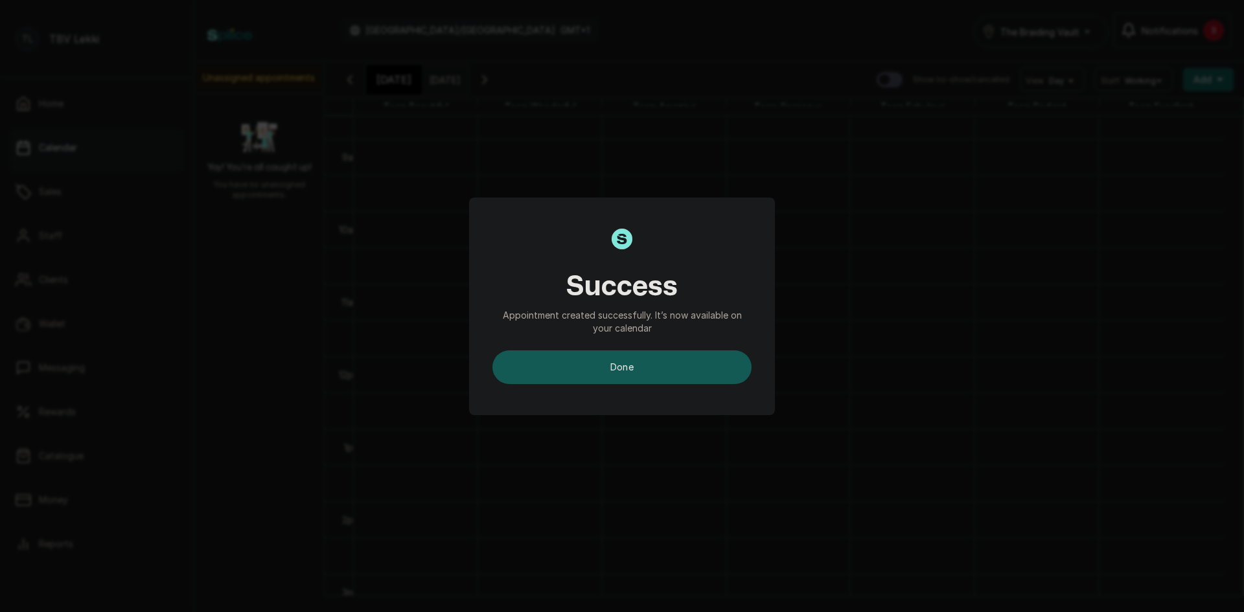
click at [624, 369] on button "done" at bounding box center [621, 368] width 259 height 34
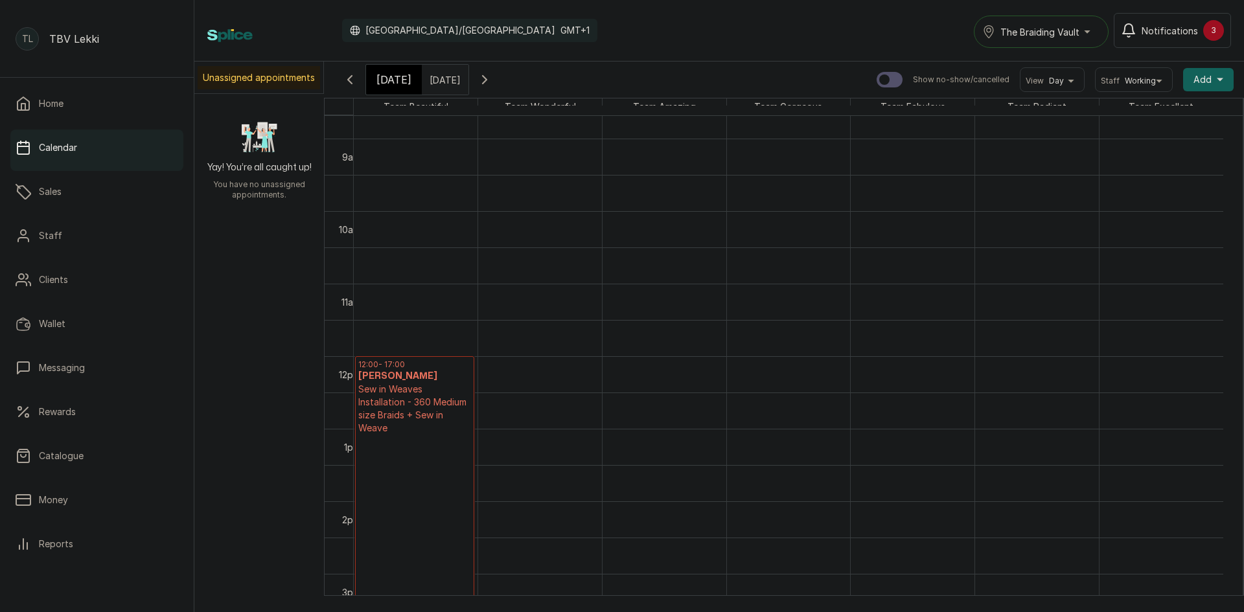
click at [424, 411] on p "Sew in Weaves Installation - 360 Medium size Braids + Sew in Weave" at bounding box center [414, 409] width 113 height 52
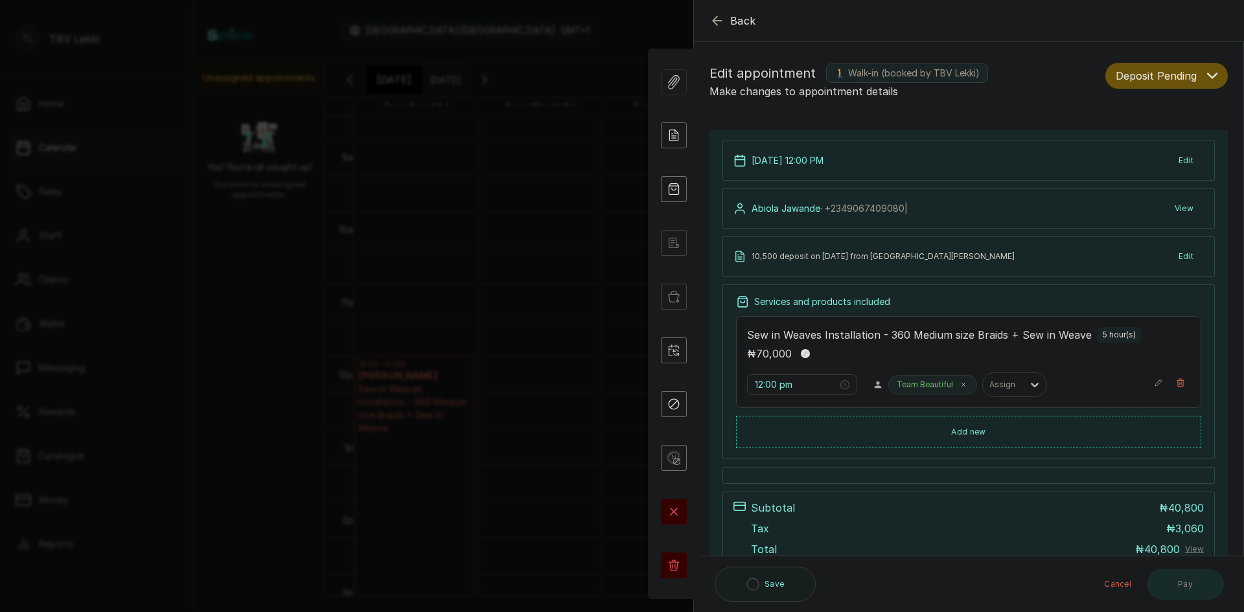
click at [1170, 73] on span "Deposit Pending" at bounding box center [1156, 76] width 81 height 16
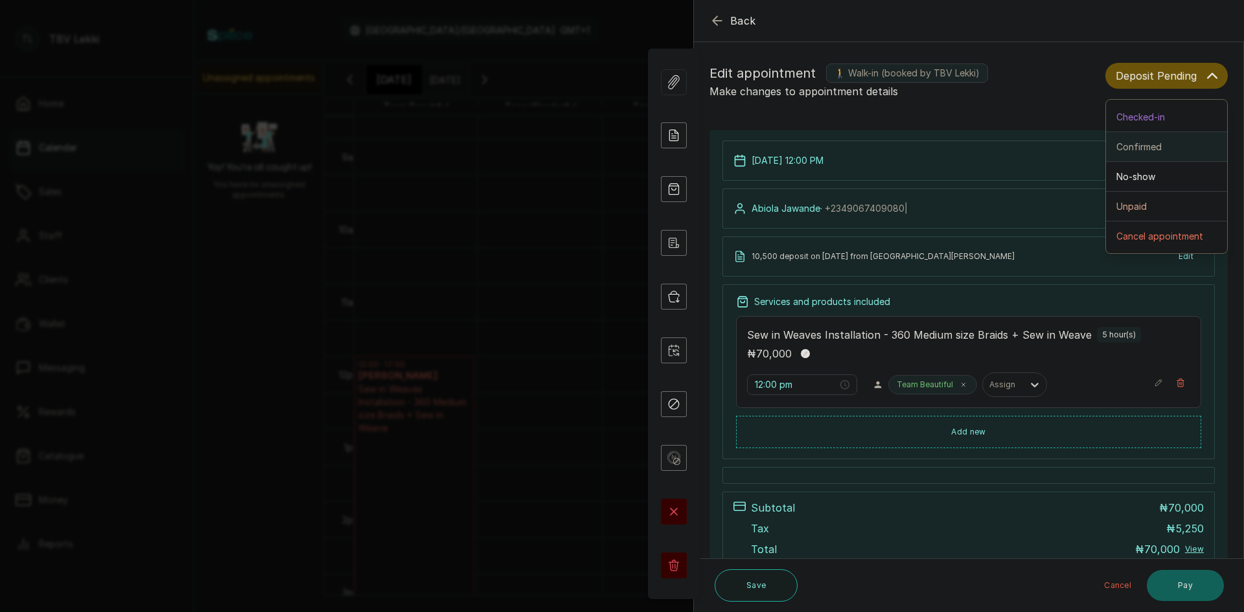
click at [1147, 150] on span "Confirmed" at bounding box center [1138, 147] width 45 height 14
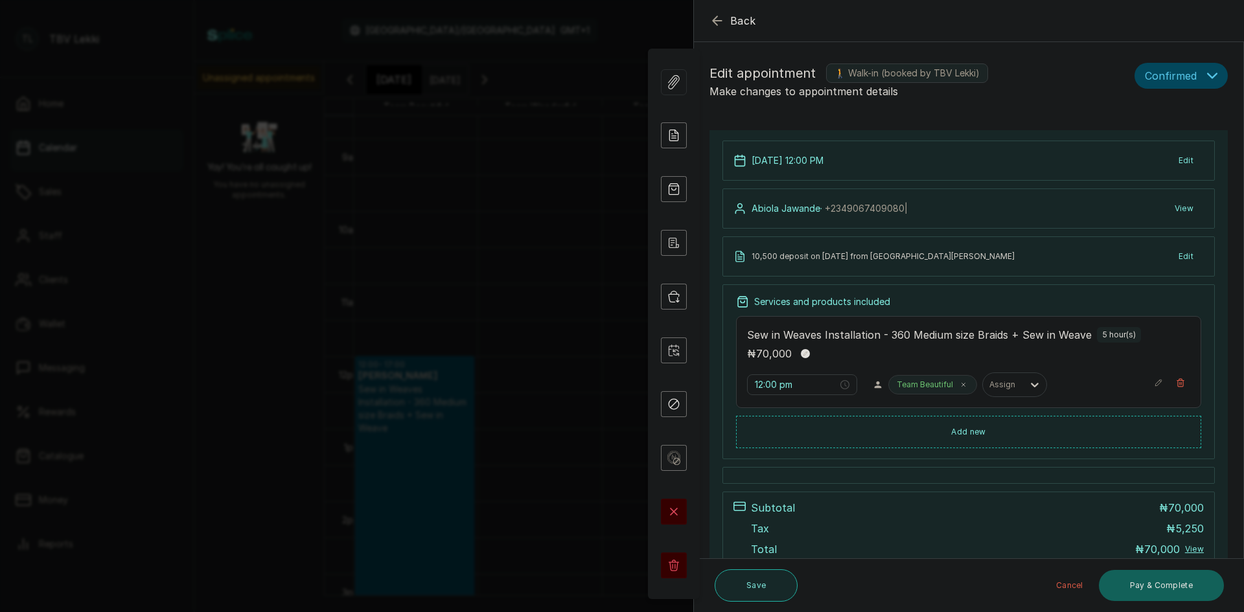
click at [733, 586] on button "Save" at bounding box center [756, 586] width 83 height 32
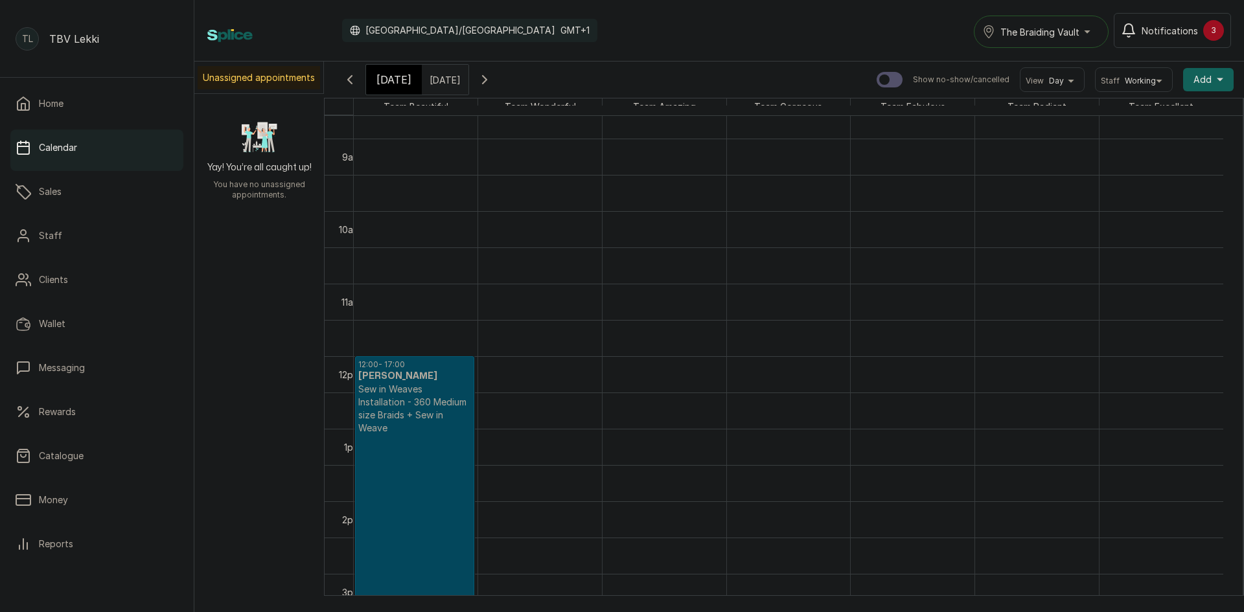
click at [398, 80] on span "Today" at bounding box center [393, 80] width 35 height 16
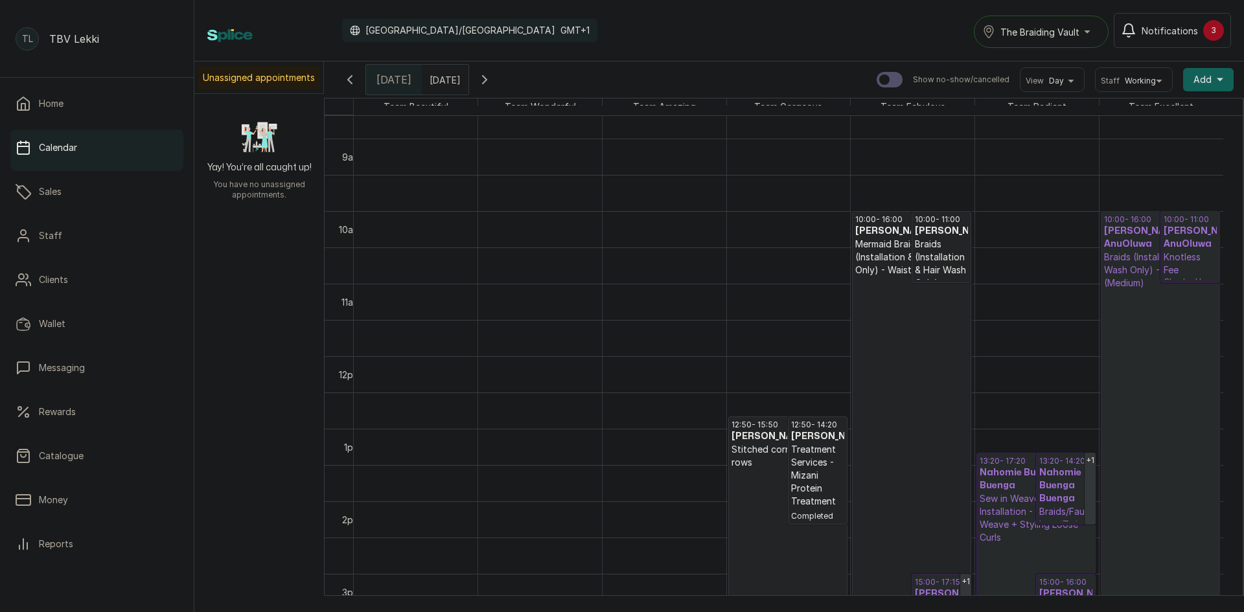
scroll to position [436, 0]
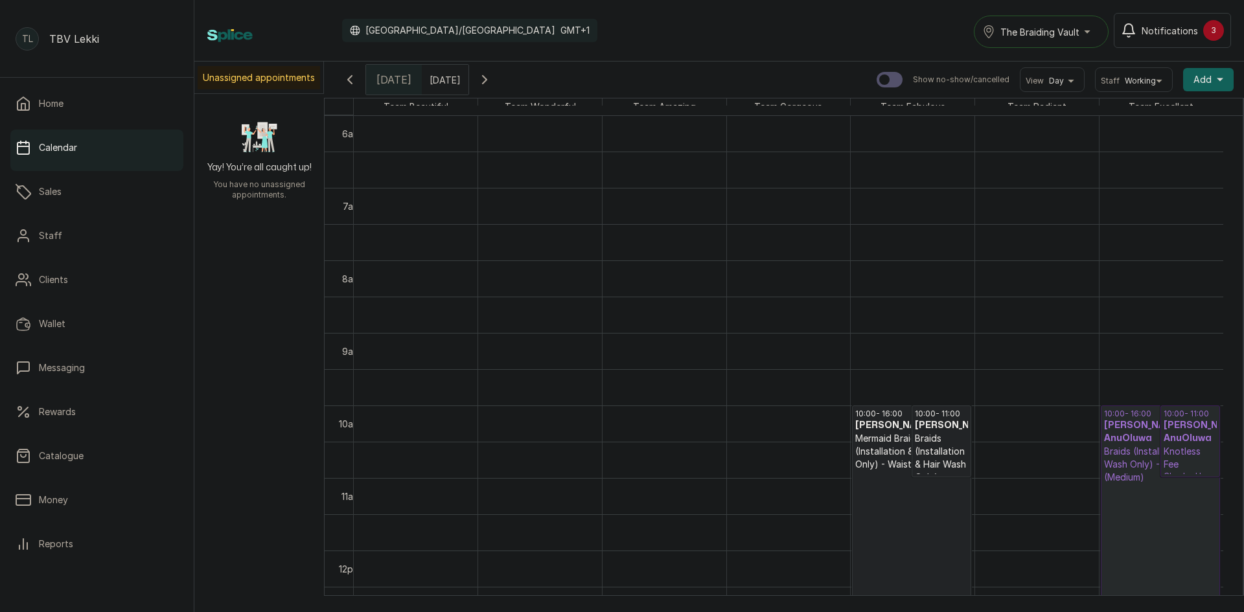
click at [432, 78] on input "16/10/2025" at bounding box center [432, 76] width 21 height 22
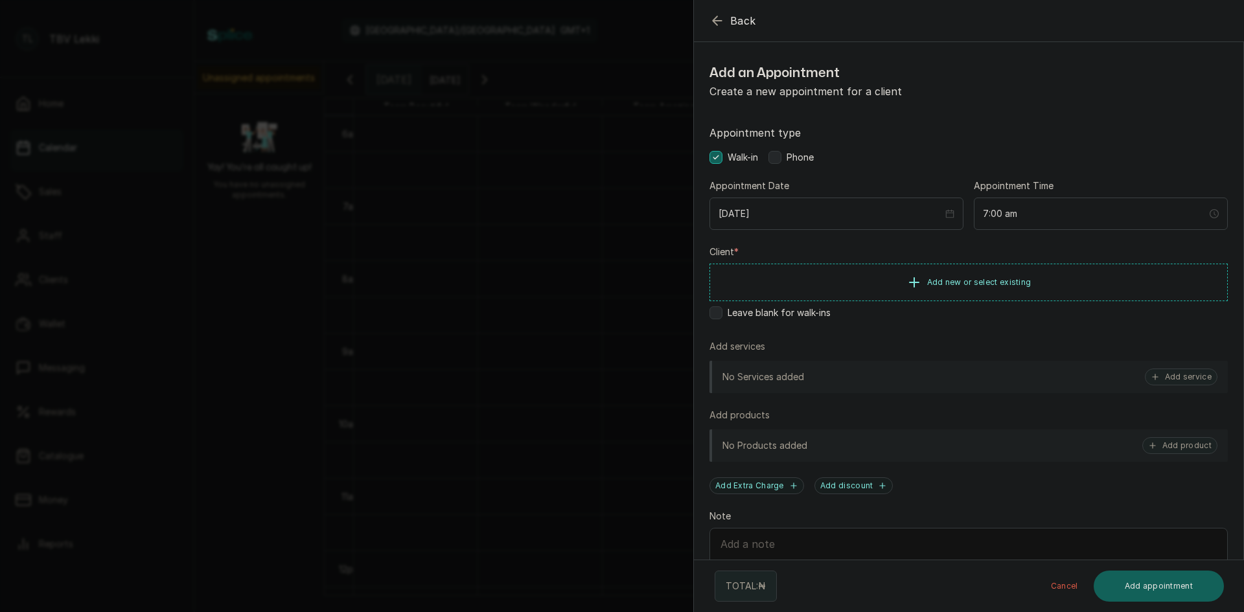
click at [710, 20] on icon "button" at bounding box center [718, 21] width 16 height 16
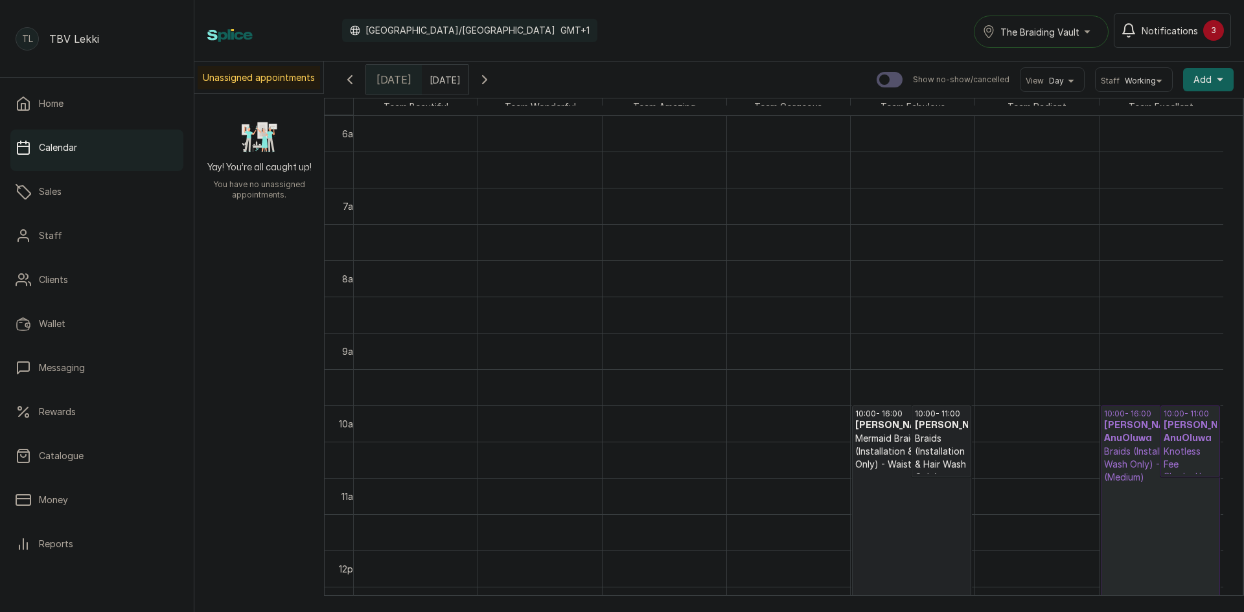
click at [373, 83] on div "Today" at bounding box center [394, 80] width 56 height 30
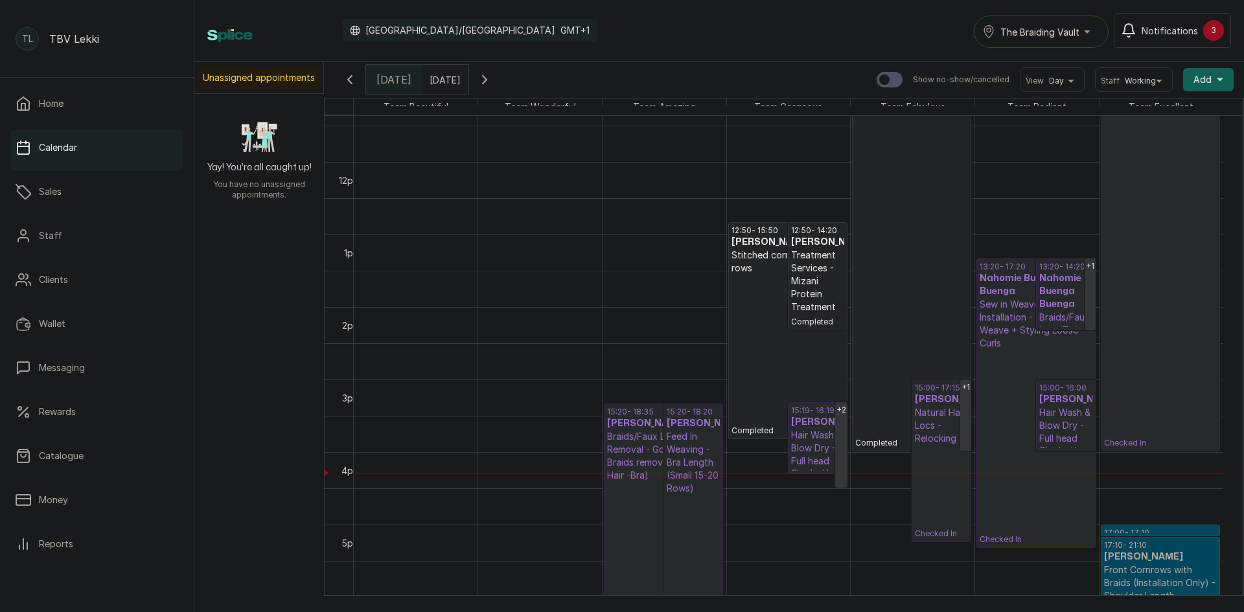
scroll to position [1017, 0]
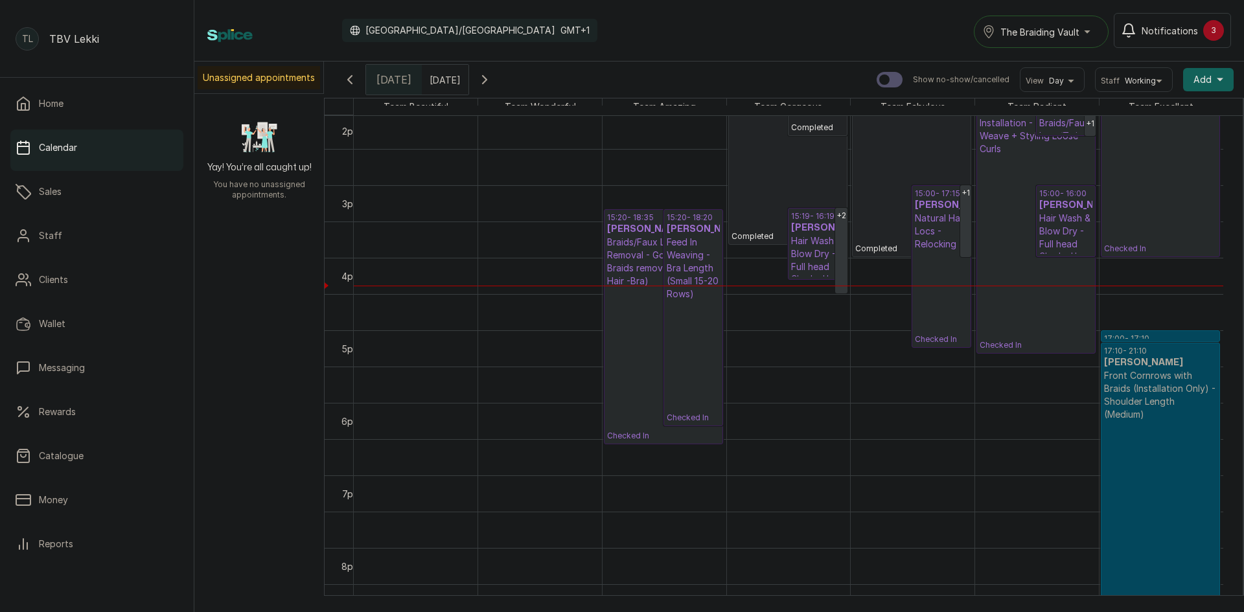
click at [826, 251] on p "Hair Wash & Blow Dry - Full head" at bounding box center [817, 254] width 53 height 39
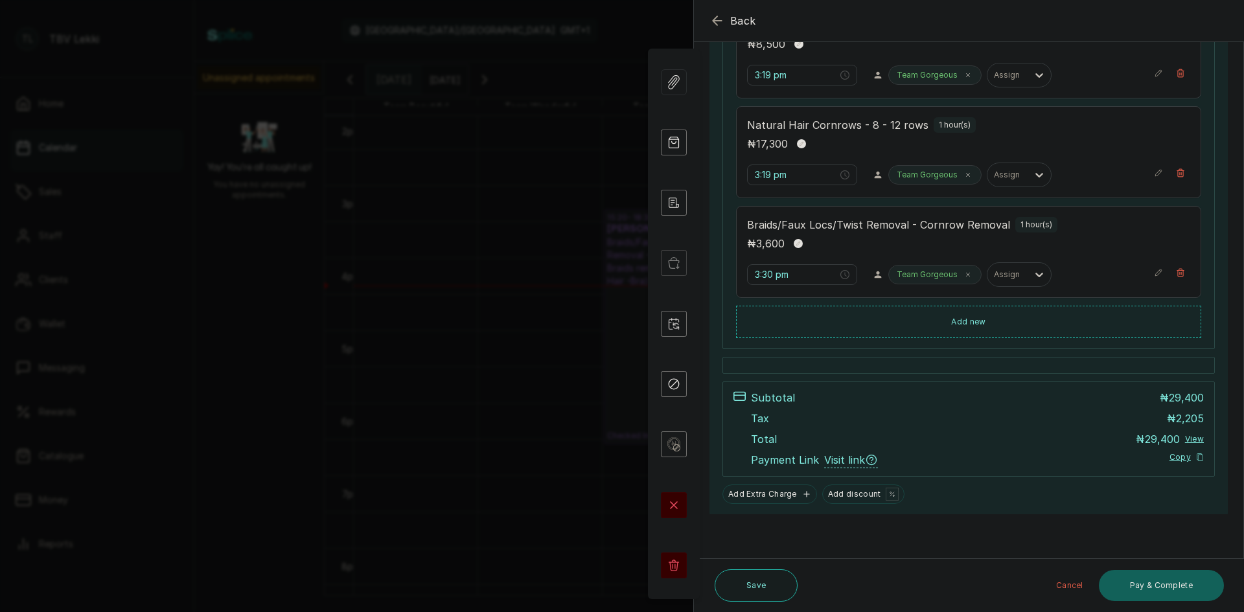
scroll to position [311, 0]
click at [721, 13] on icon "button" at bounding box center [718, 21] width 16 height 16
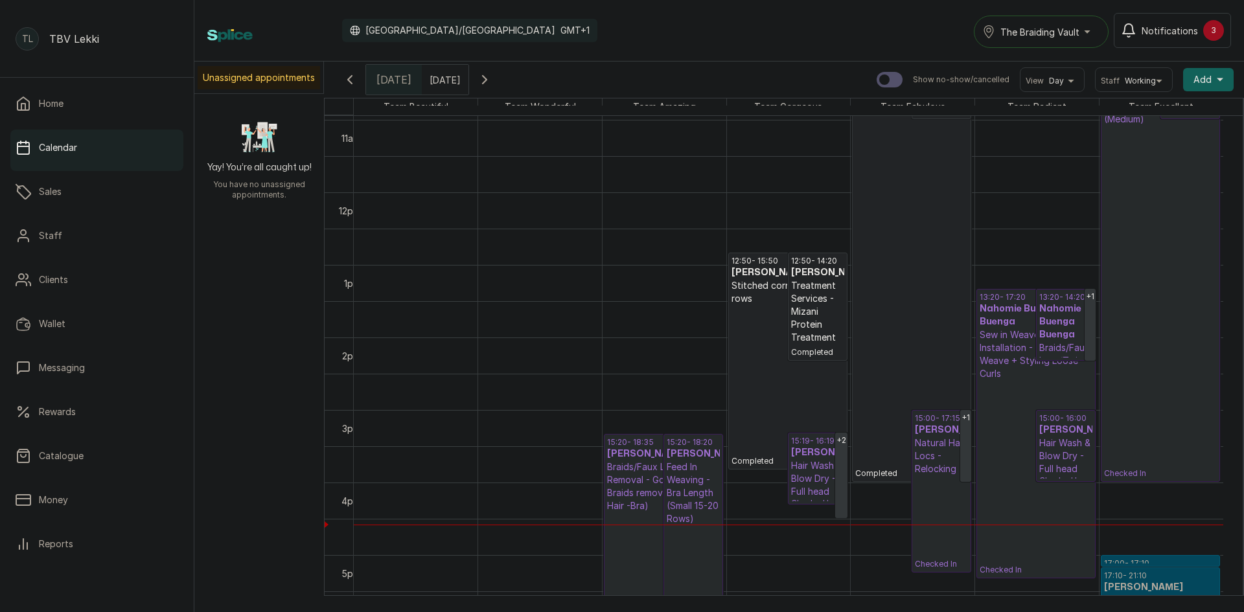
scroll to position [835, 0]
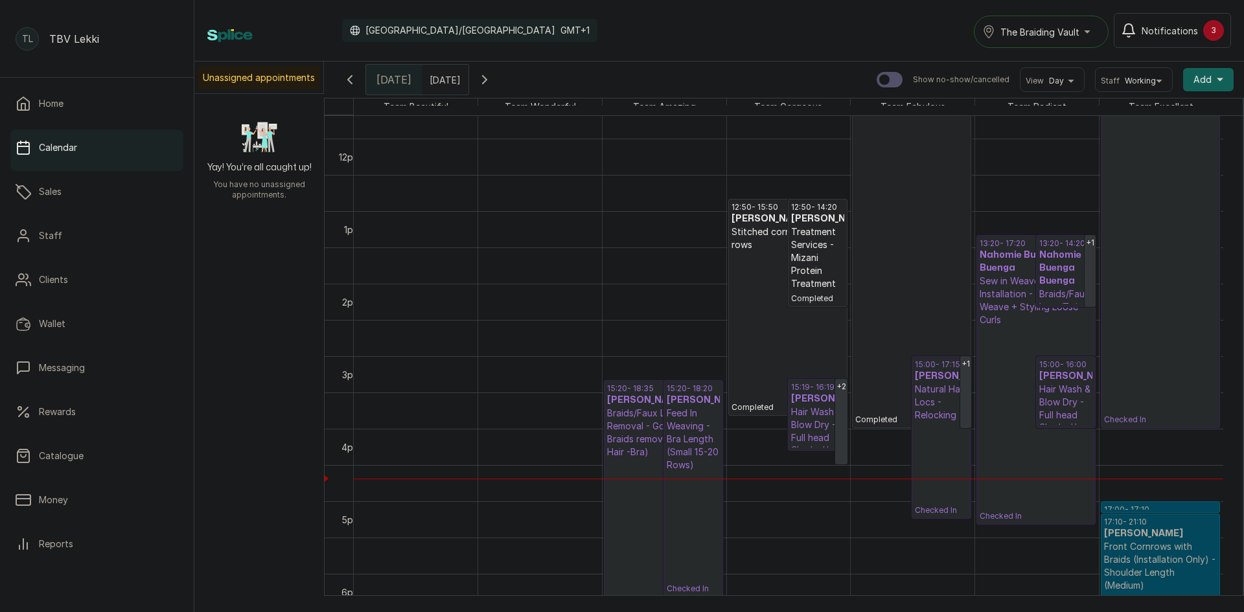
click at [443, 80] on input "16/10/2025" at bounding box center [432, 76] width 21 height 22
click at [920, 372] on h3 "Deborah" at bounding box center [941, 376] width 53 height 13
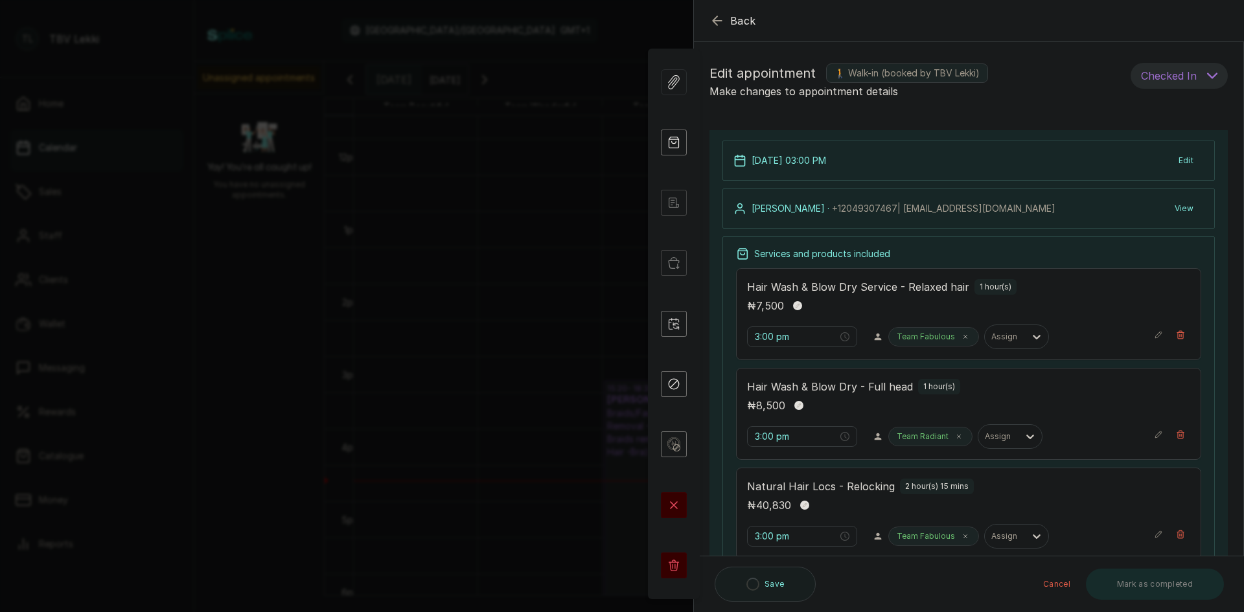
type input "3:00 pm"
click at [927, 339] on p "Team Fabulous" at bounding box center [926, 337] width 58 height 10
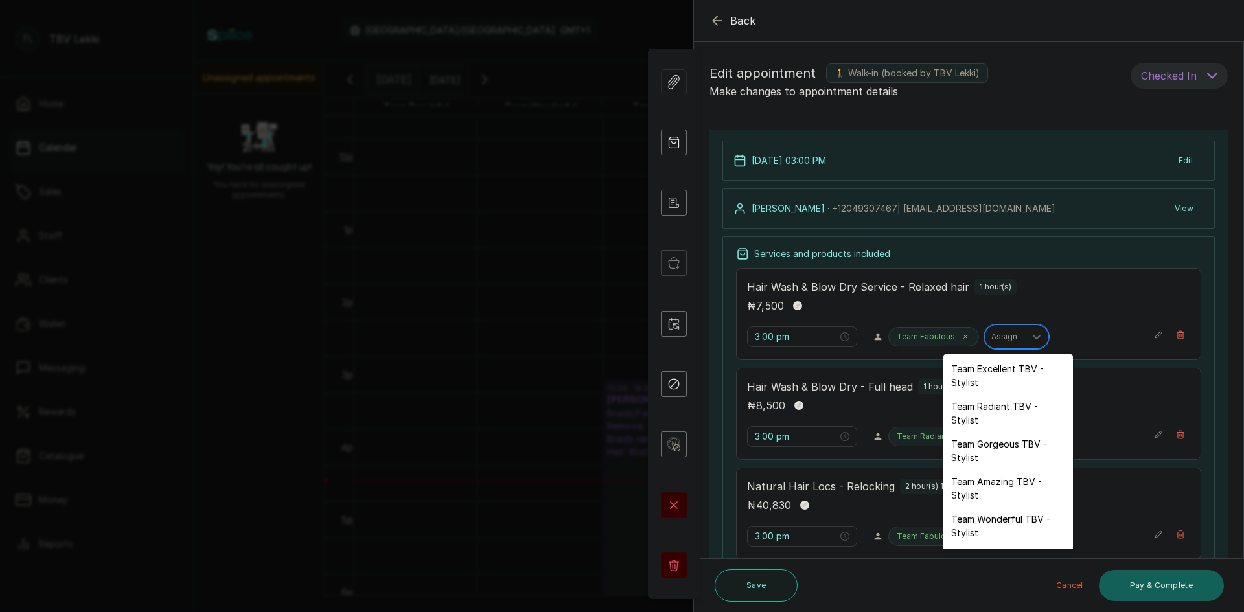
click at [1004, 343] on div "Assign" at bounding box center [1005, 337] width 40 height 17
click at [994, 419] on div "Team Radiant TBV - Stylist" at bounding box center [1008, 414] width 130 height 38
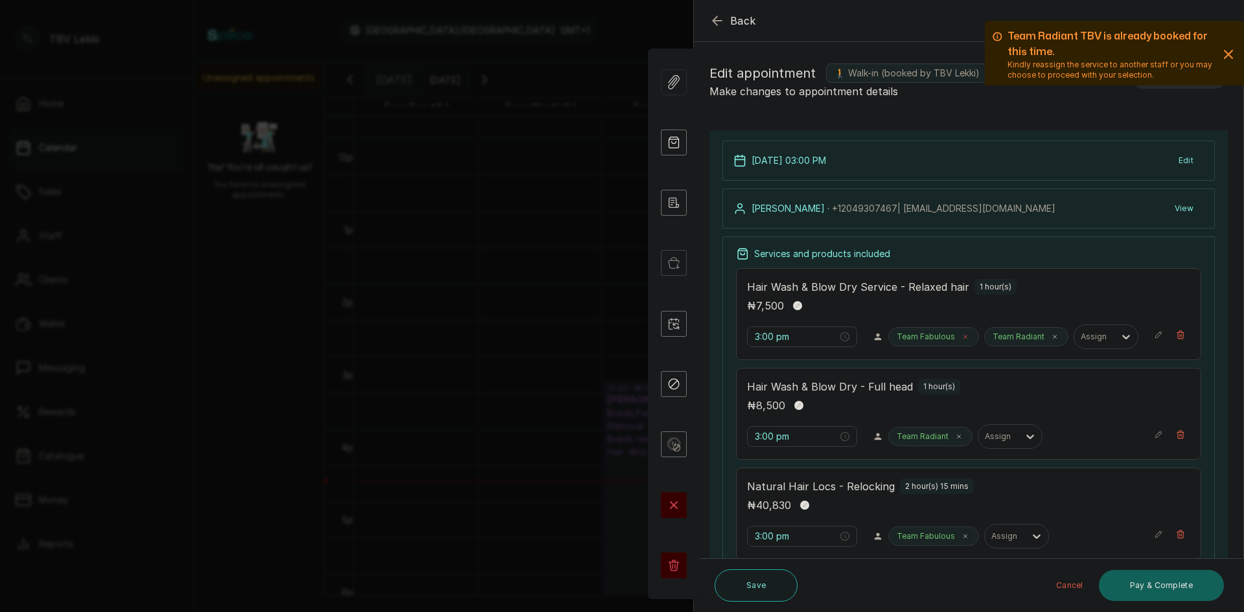
click at [962, 335] on icon at bounding box center [965, 337] width 6 height 6
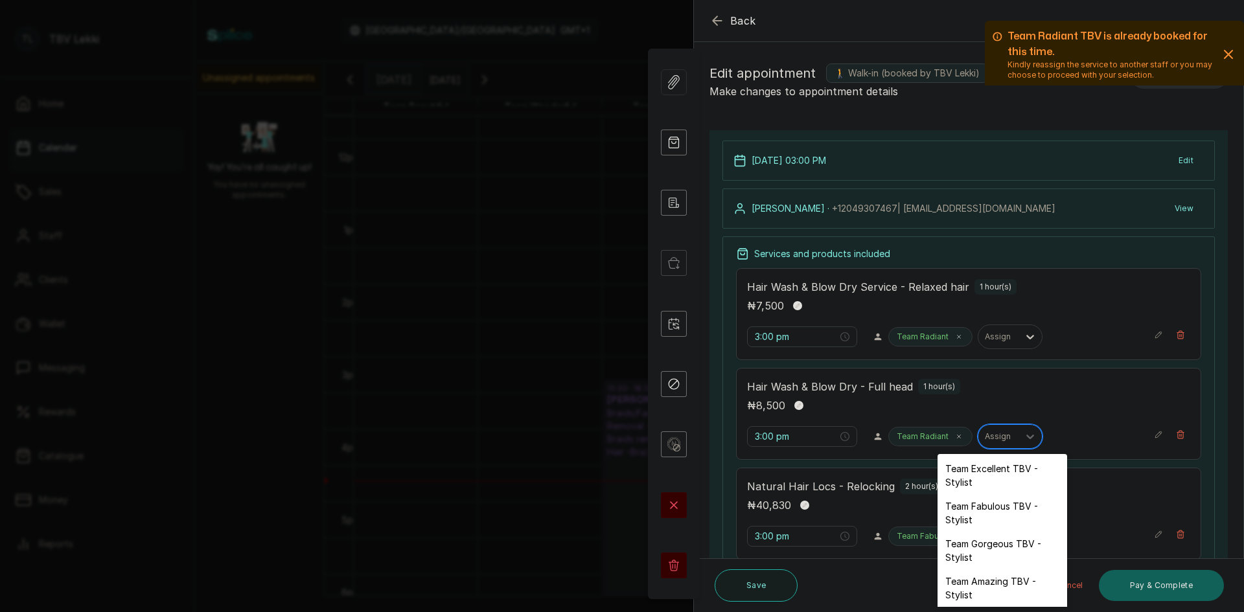
click at [991, 440] on div at bounding box center [998, 437] width 27 height 12
click at [971, 519] on div "Team Fabulous TBV - Stylist" at bounding box center [1003, 513] width 130 height 38
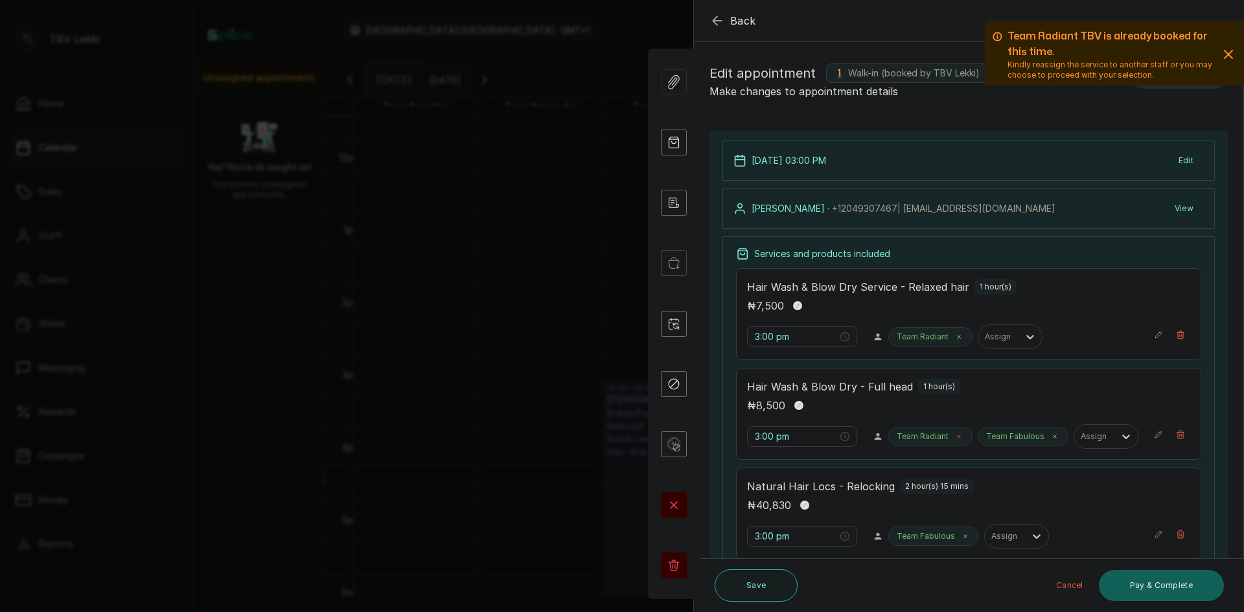
click at [954, 440] on span at bounding box center [959, 437] width 10 height 10
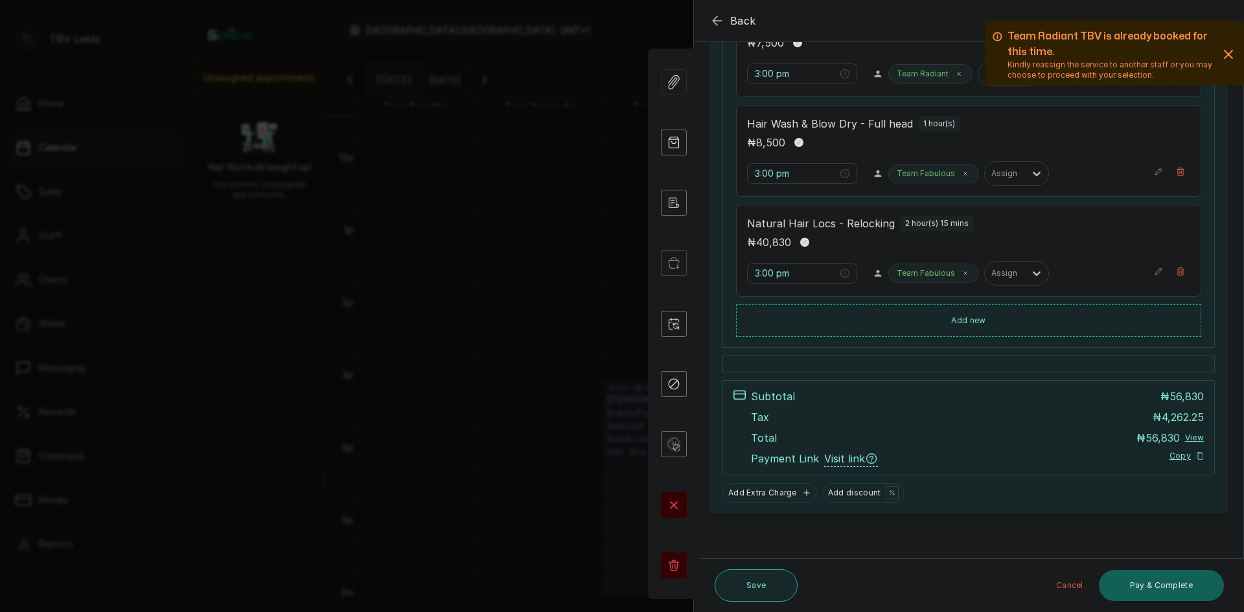
click at [786, 582] on button "Save" at bounding box center [756, 586] width 83 height 32
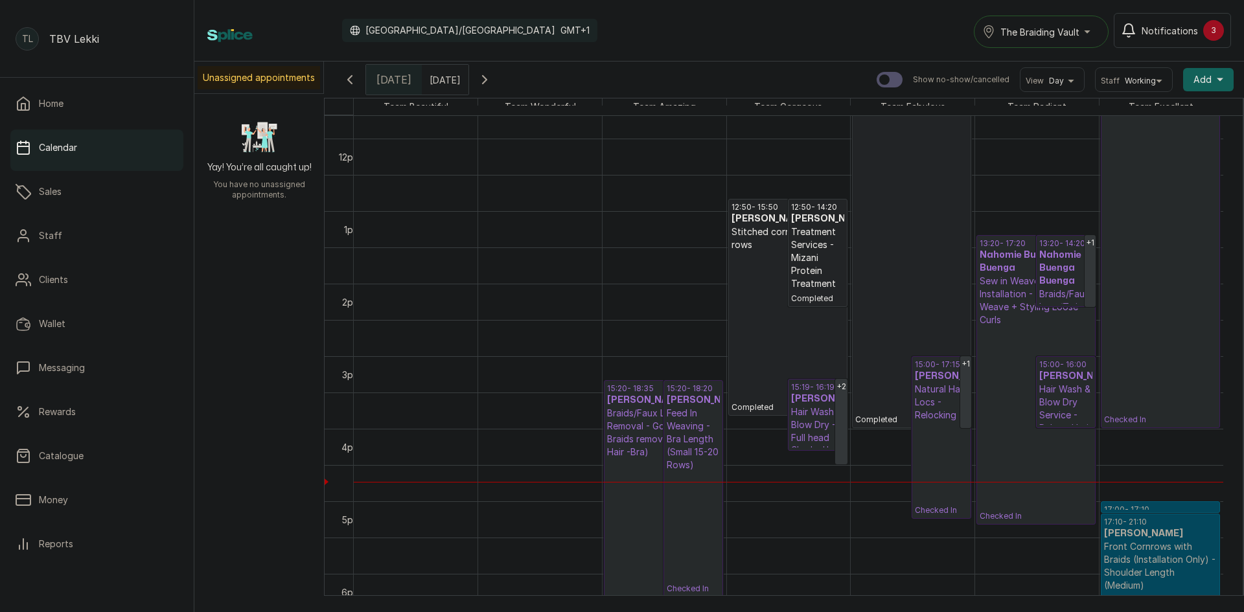
click at [500, 91] on button "Show no-show/cancelled" at bounding box center [484, 79] width 31 height 31
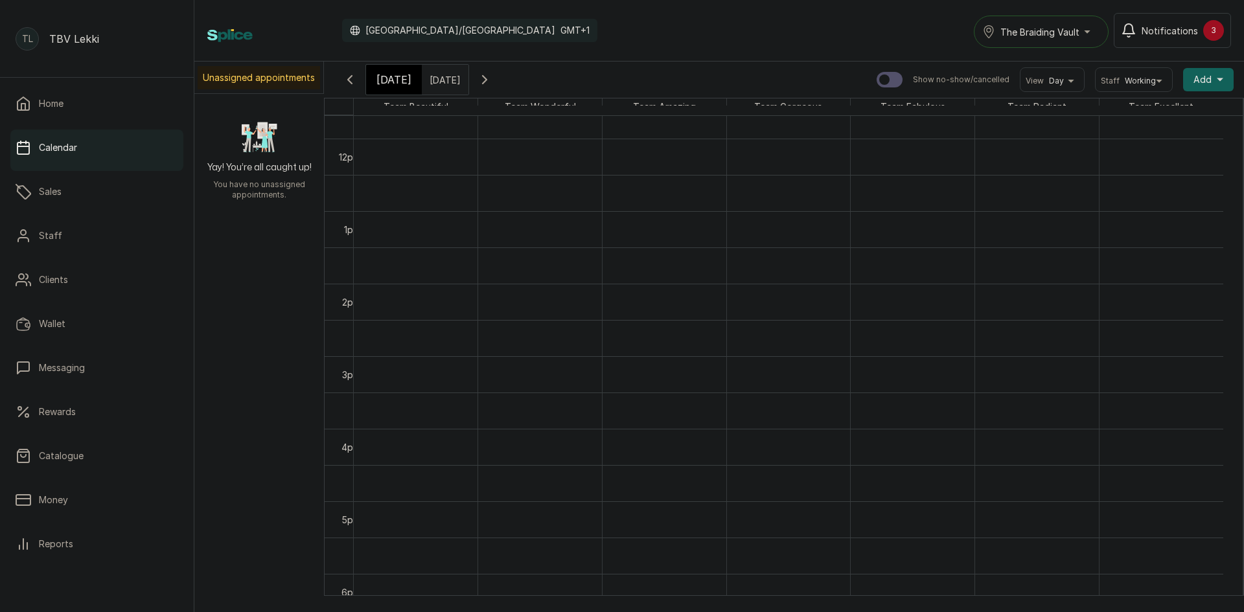
scroll to position [436, 0]
click at [350, 80] on icon "button" at bounding box center [350, 80] width 16 height 16
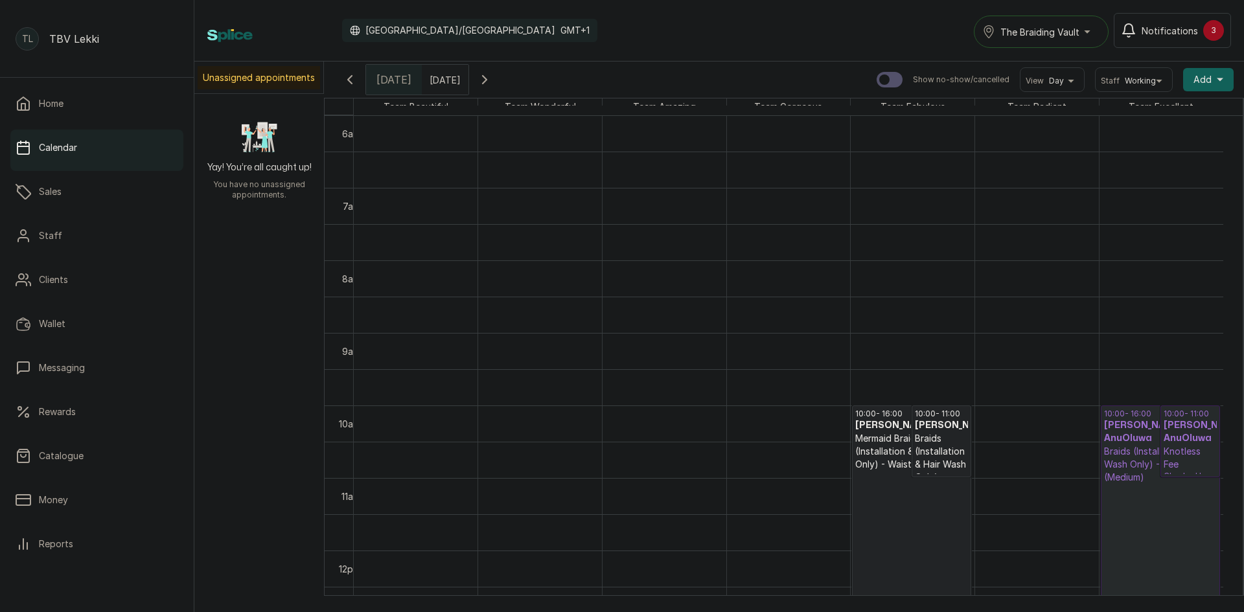
click at [1202, 413] on p "10:00 - 11:00" at bounding box center [1190, 414] width 53 height 10
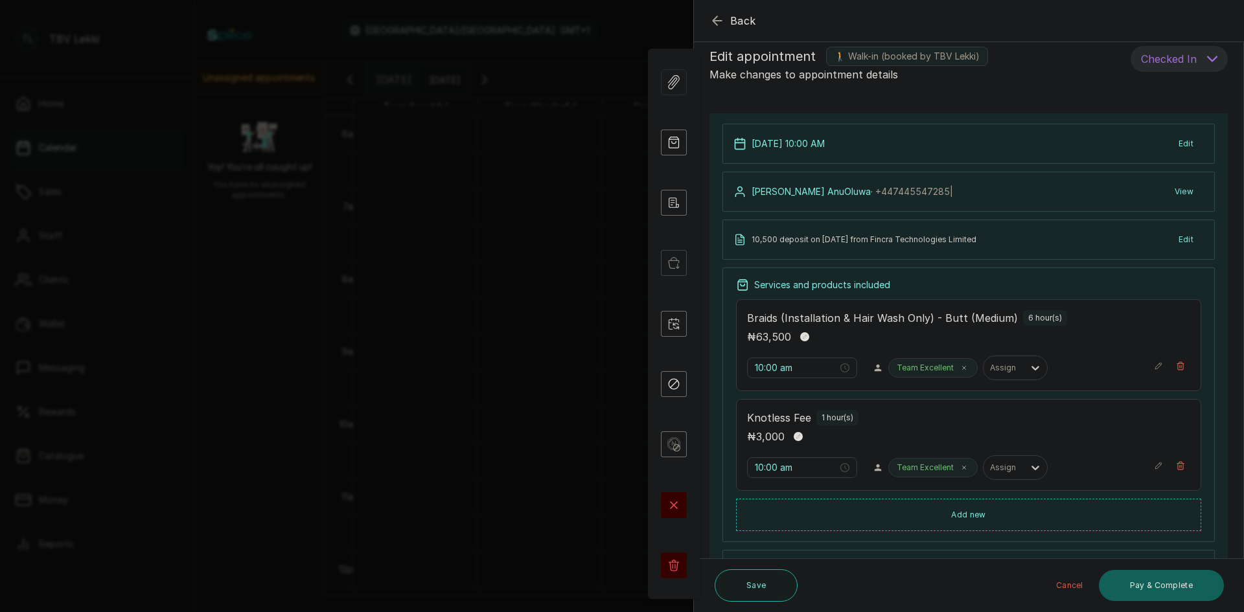
scroll to position [211, 0]
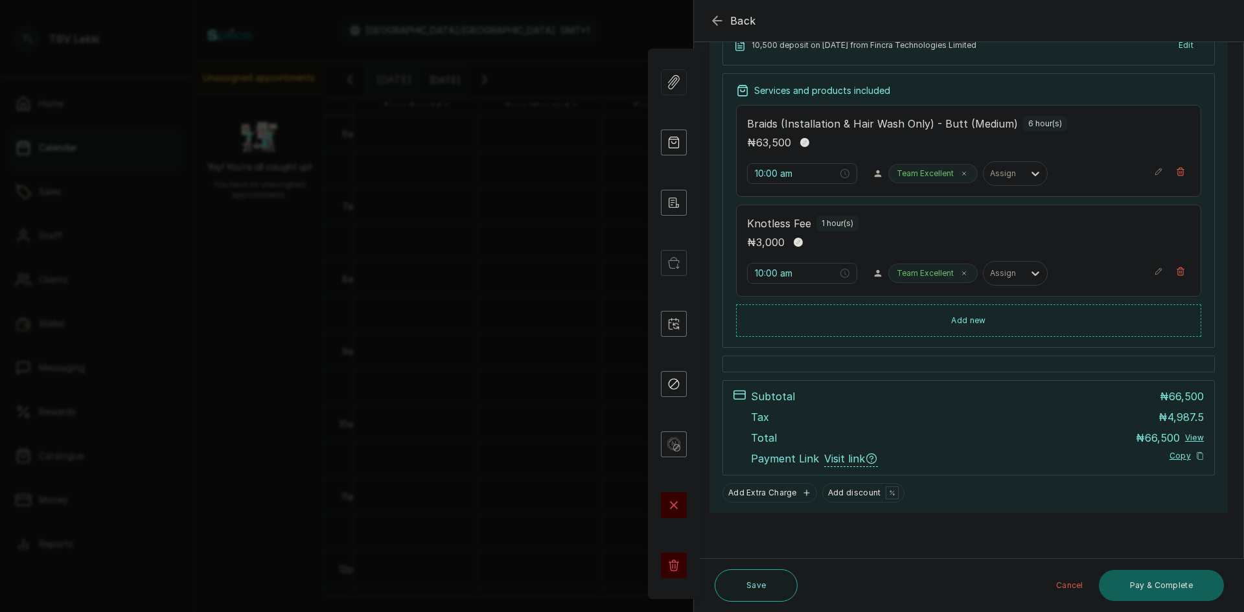
click at [722, 21] on icon "button" at bounding box center [718, 21] width 16 height 16
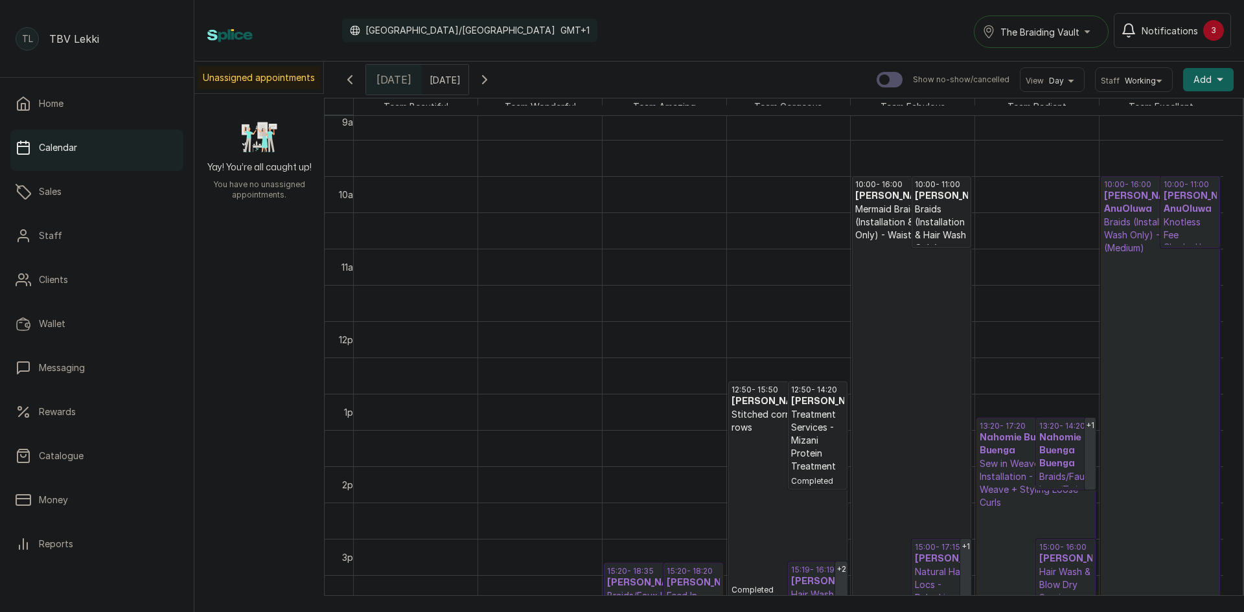
scroll to position [741, 0]
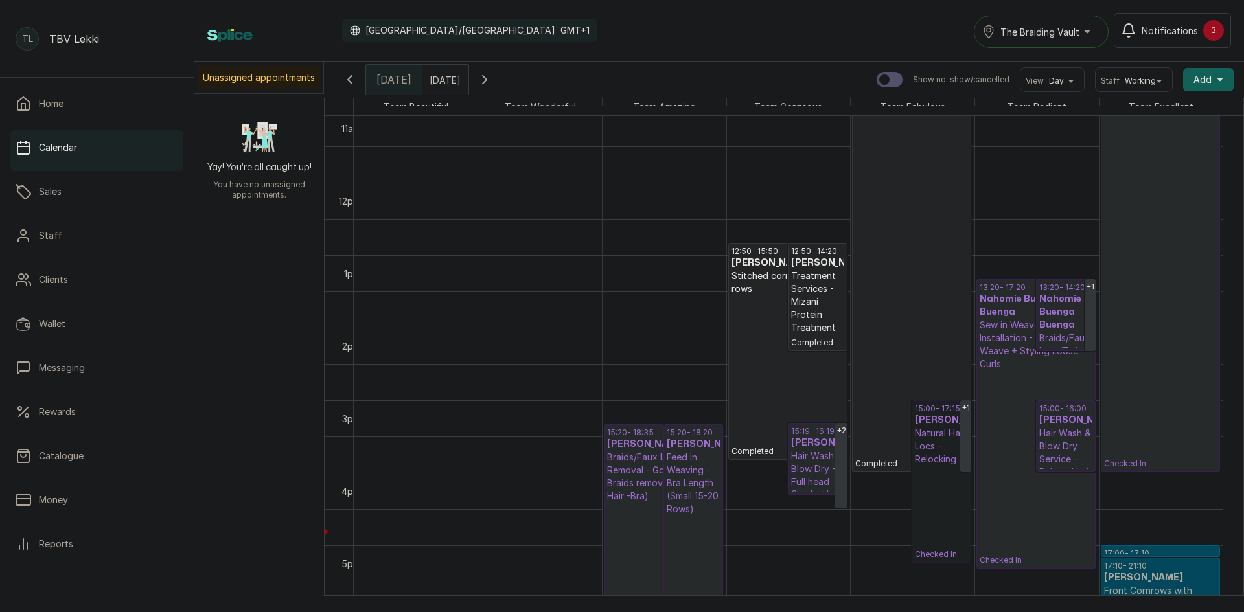
click at [947, 439] on link "15:00 - 17:15 Deborah Natural Hair Locs - Relocking Checked In" at bounding box center [942, 481] width 60 height 163
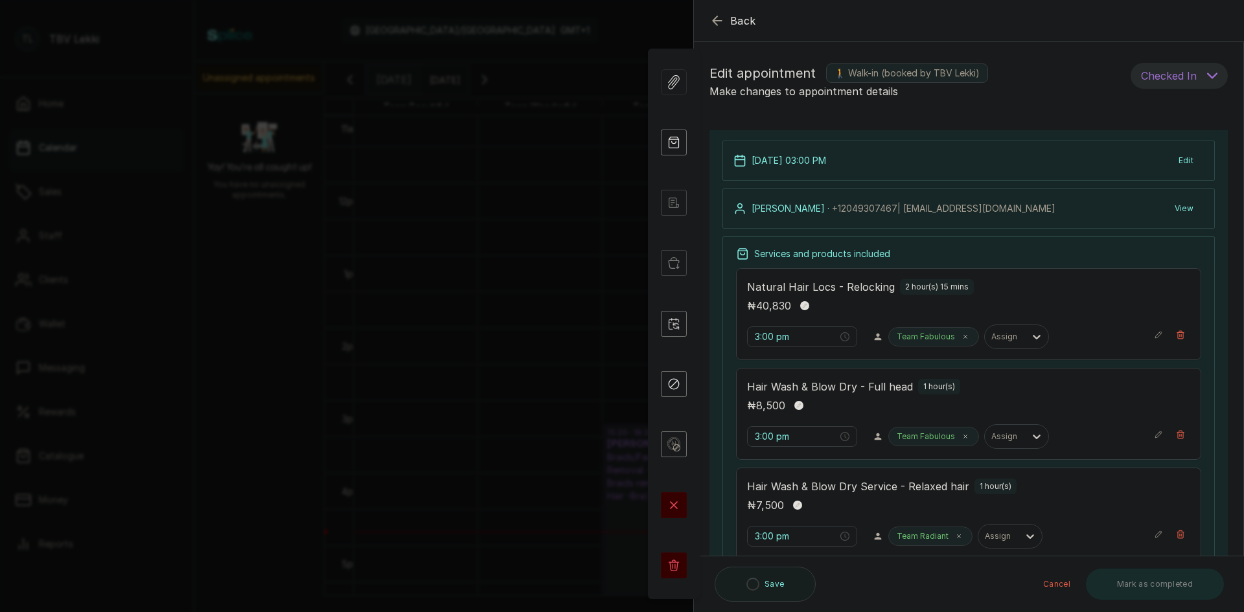
type input "3:00 pm"
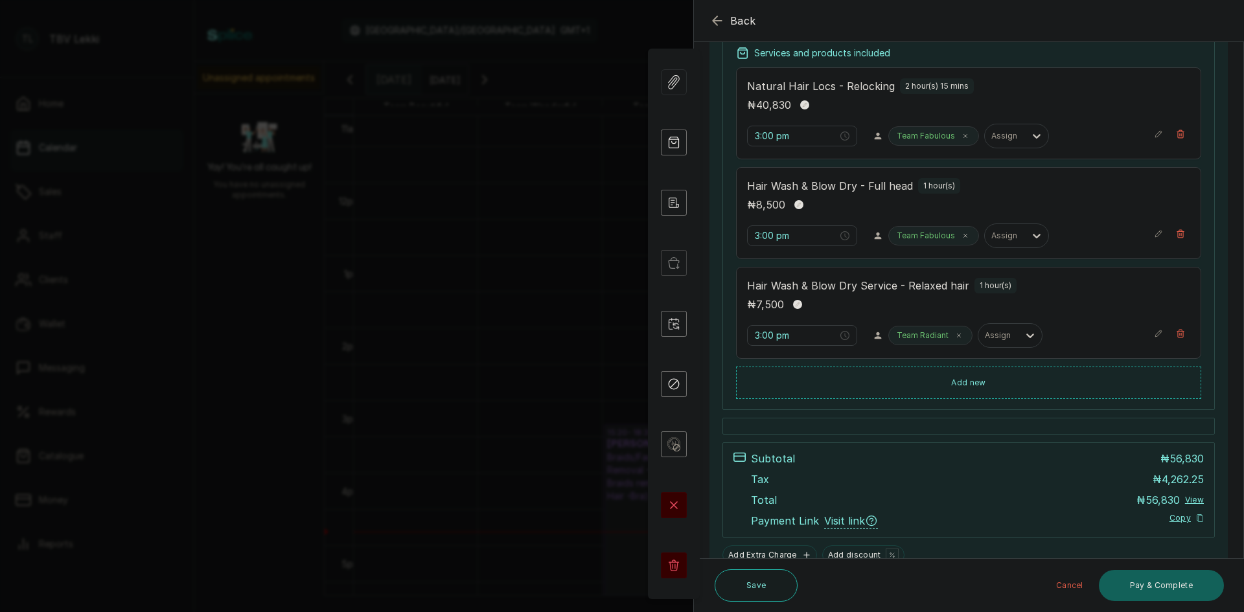
scroll to position [224, 0]
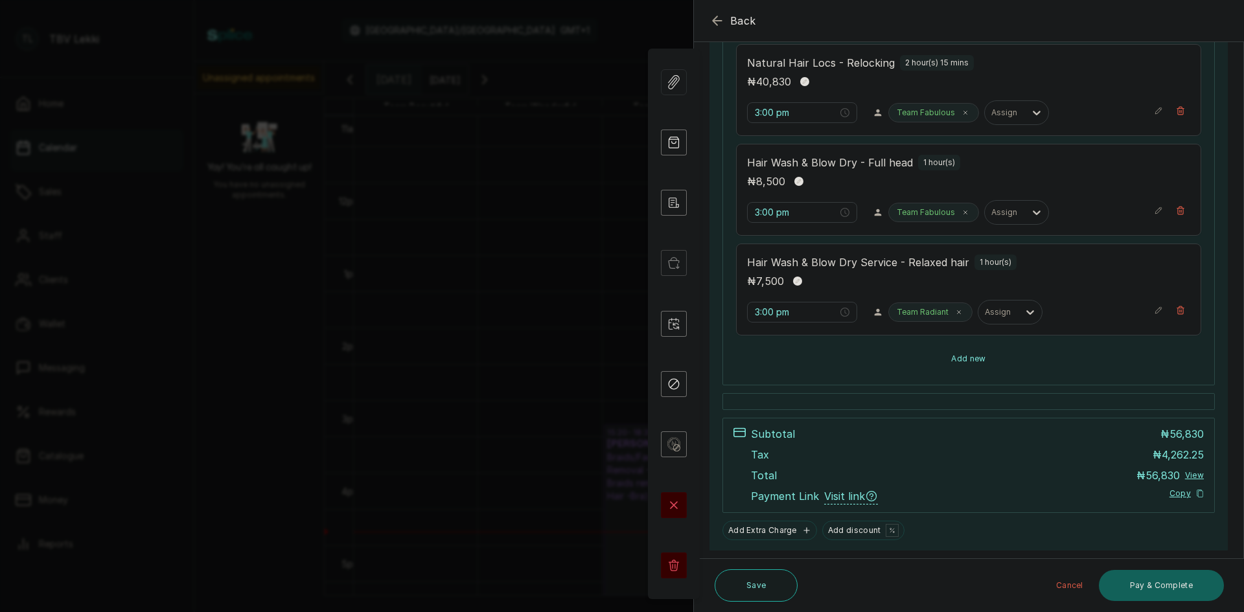
click at [960, 363] on button "Add new" at bounding box center [968, 358] width 465 height 31
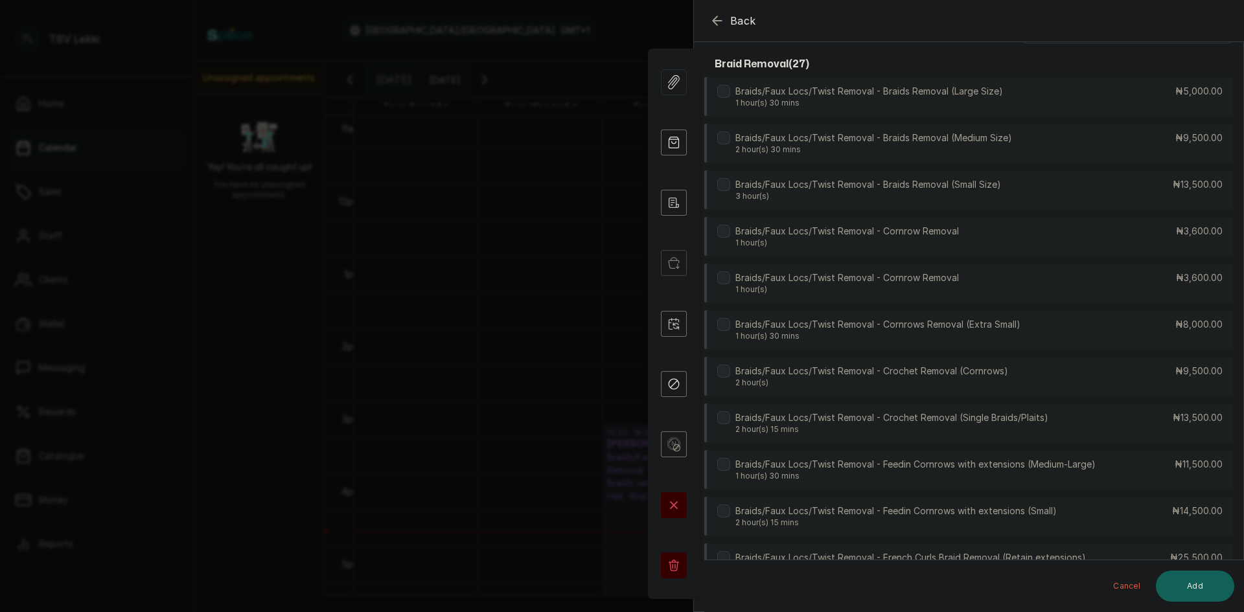
scroll to position [0, 0]
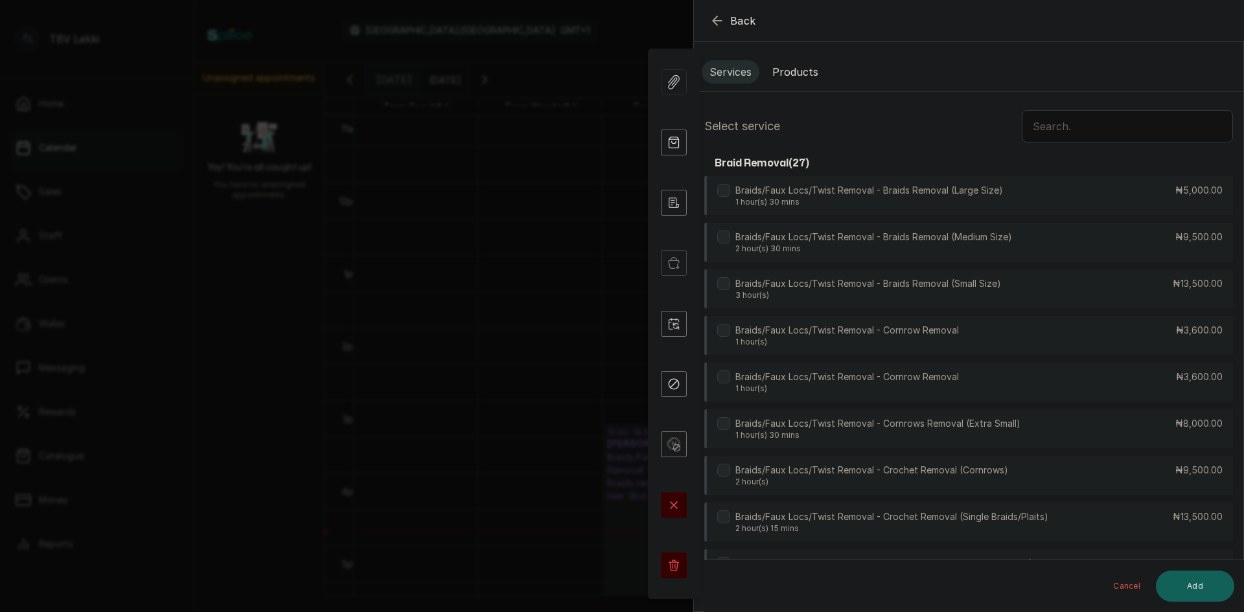
click at [794, 69] on button "Products" at bounding box center [796, 71] width 62 height 23
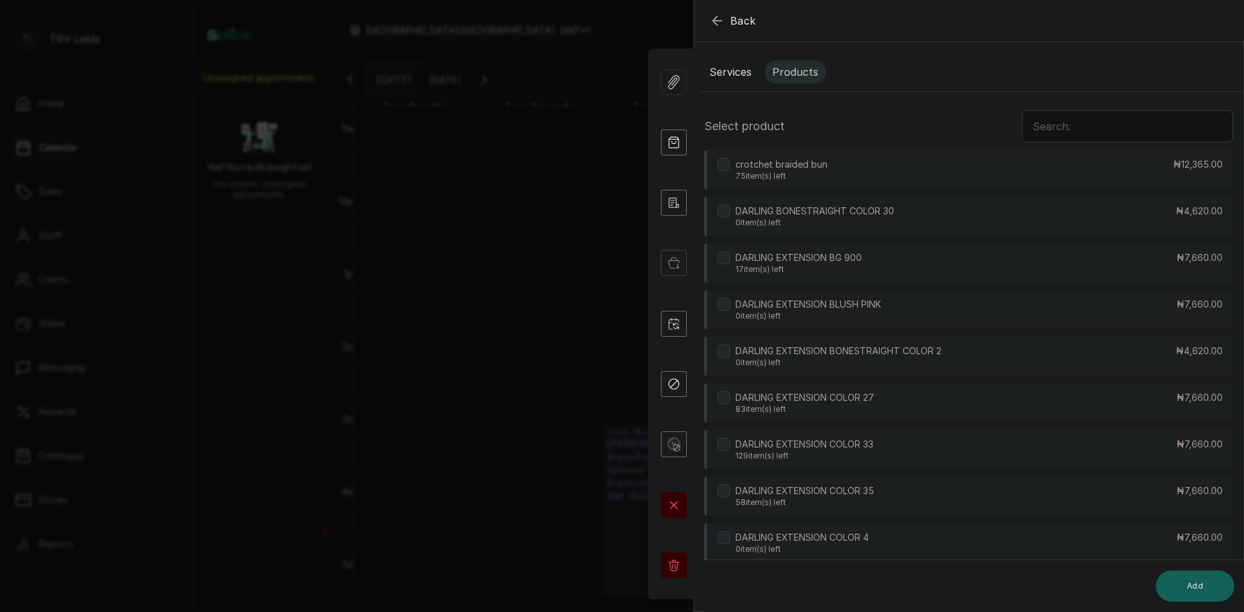
click at [1083, 128] on input "text" at bounding box center [1127, 126] width 211 height 32
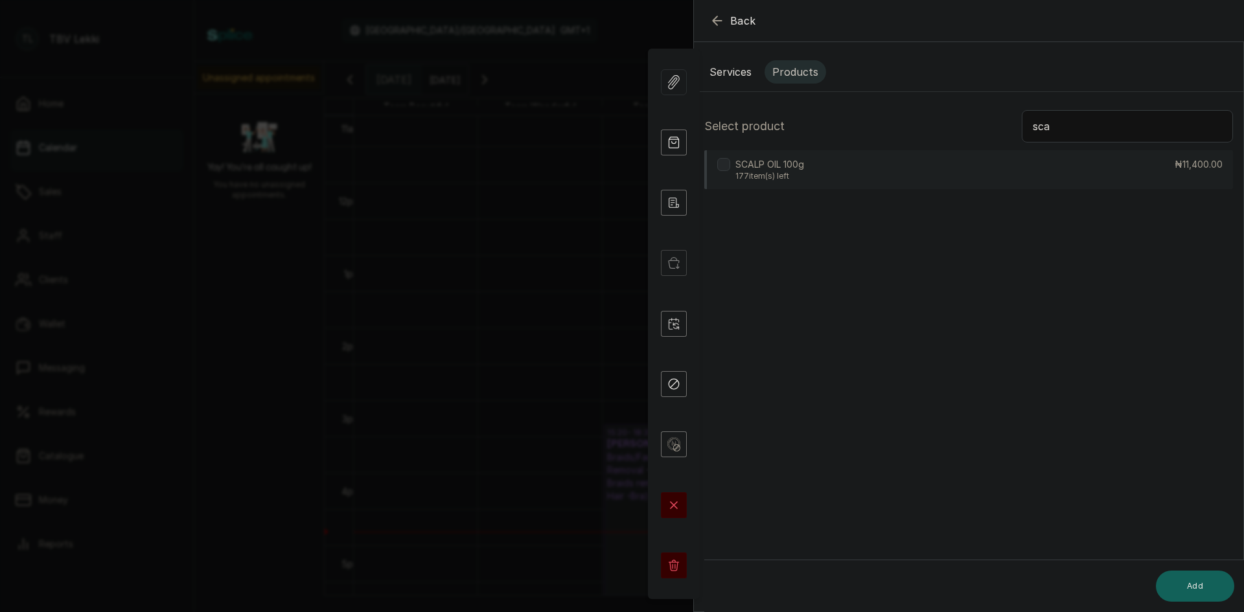
type input "sca"
click at [1133, 167] on div "SCALP OIL 100g 177 item(s) left ₦11,400.00" at bounding box center [968, 169] width 529 height 39
click at [1177, 579] on button "Add" at bounding box center [1195, 586] width 78 height 31
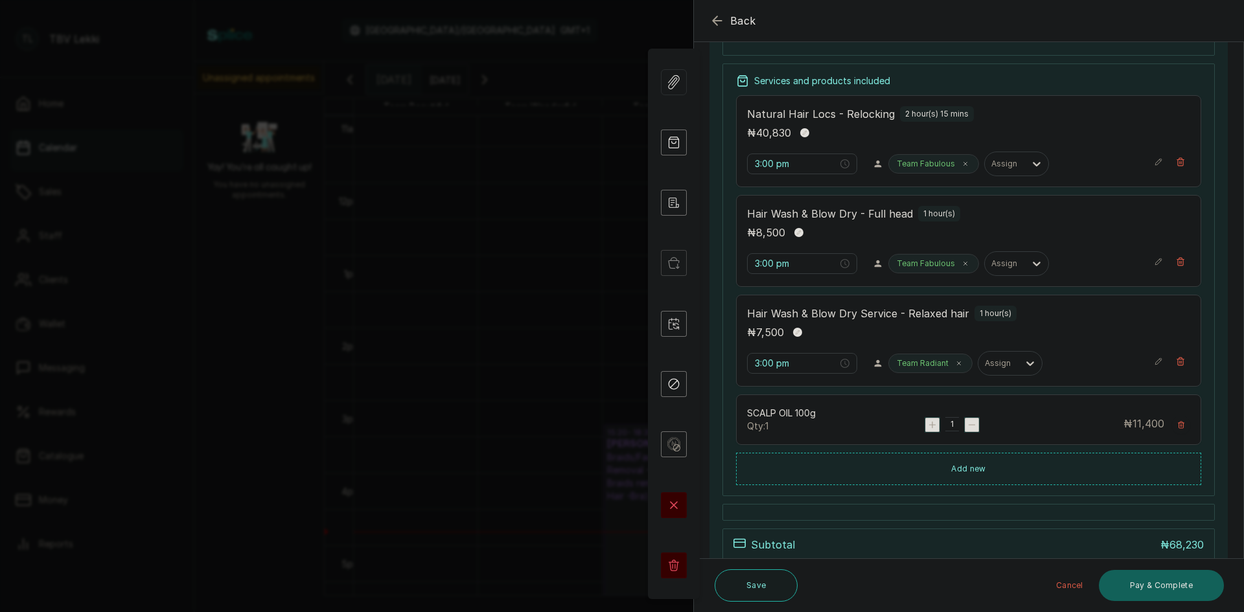
scroll to position [321, 0]
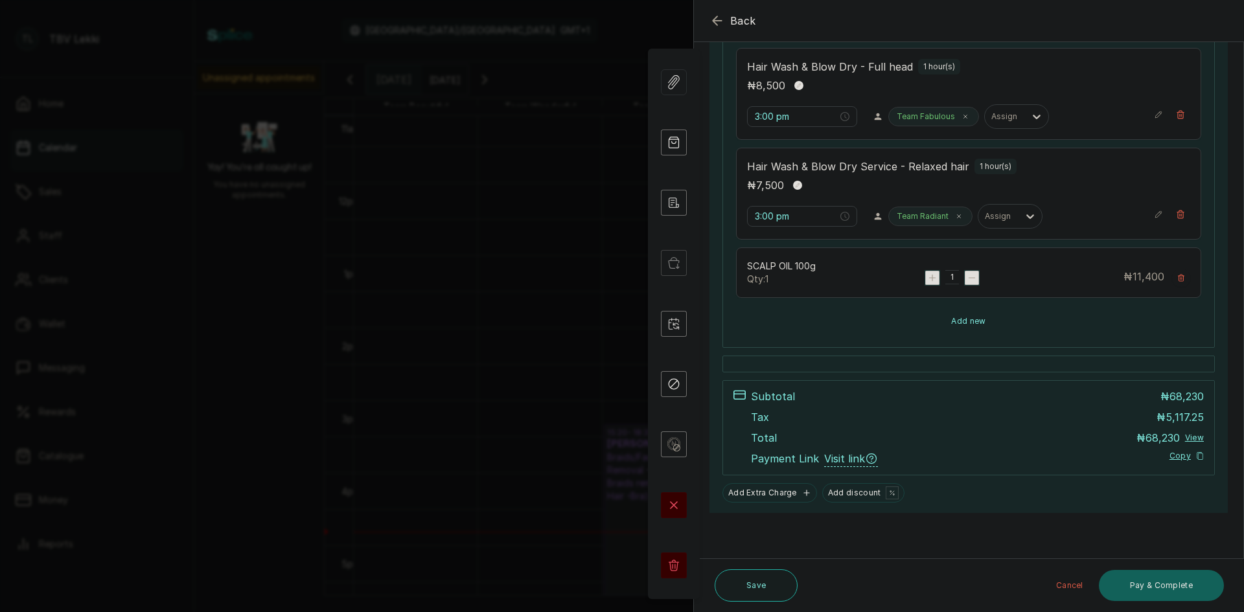
click at [921, 323] on button "Add new" at bounding box center [968, 321] width 465 height 31
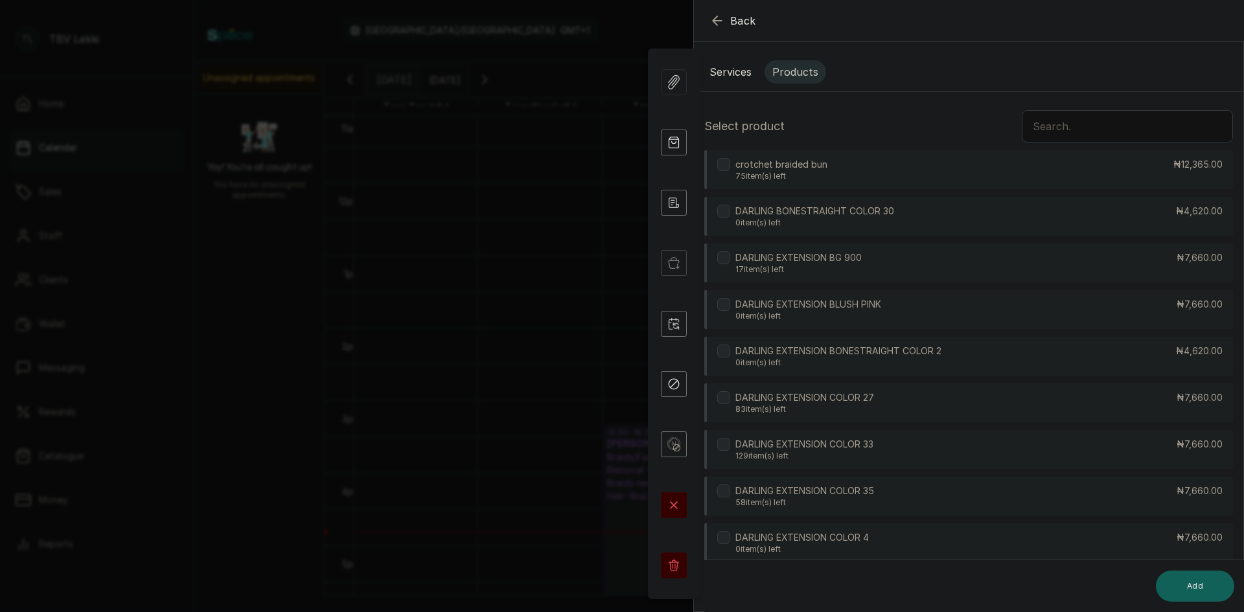
click at [1046, 132] on input "text" at bounding box center [1127, 126] width 211 height 32
type input "m"
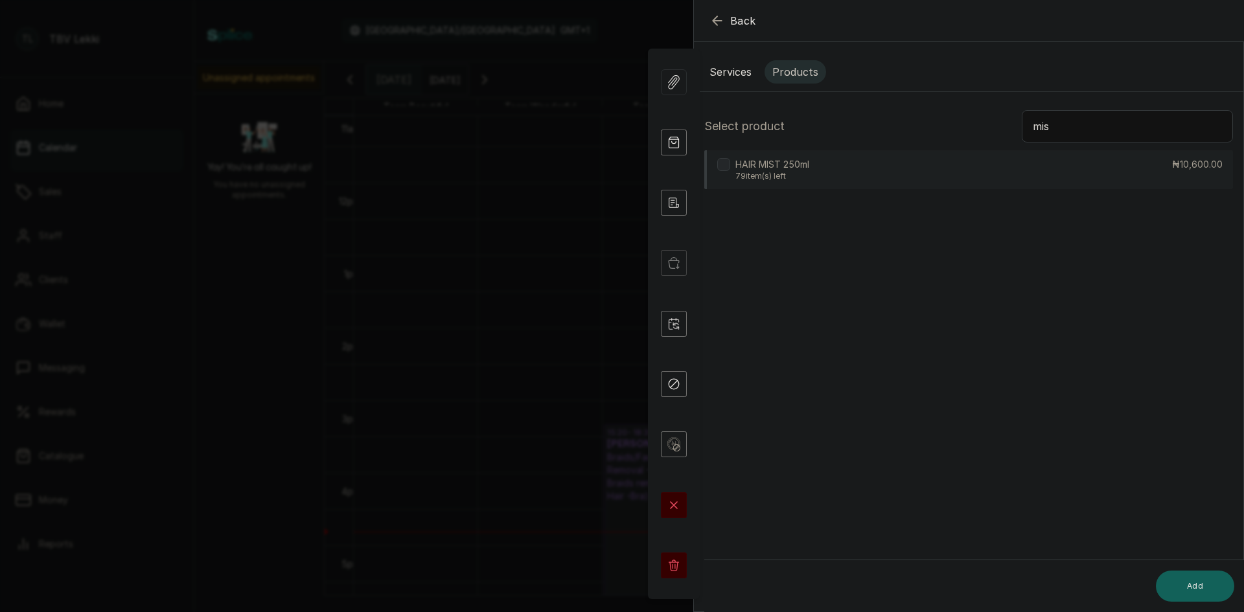
type input "mis"
click at [926, 172] on div "HAIR MIST 250ml 79 item(s) left ₦10,600.00" at bounding box center [968, 169] width 529 height 39
click at [1206, 585] on button "Add" at bounding box center [1195, 586] width 78 height 31
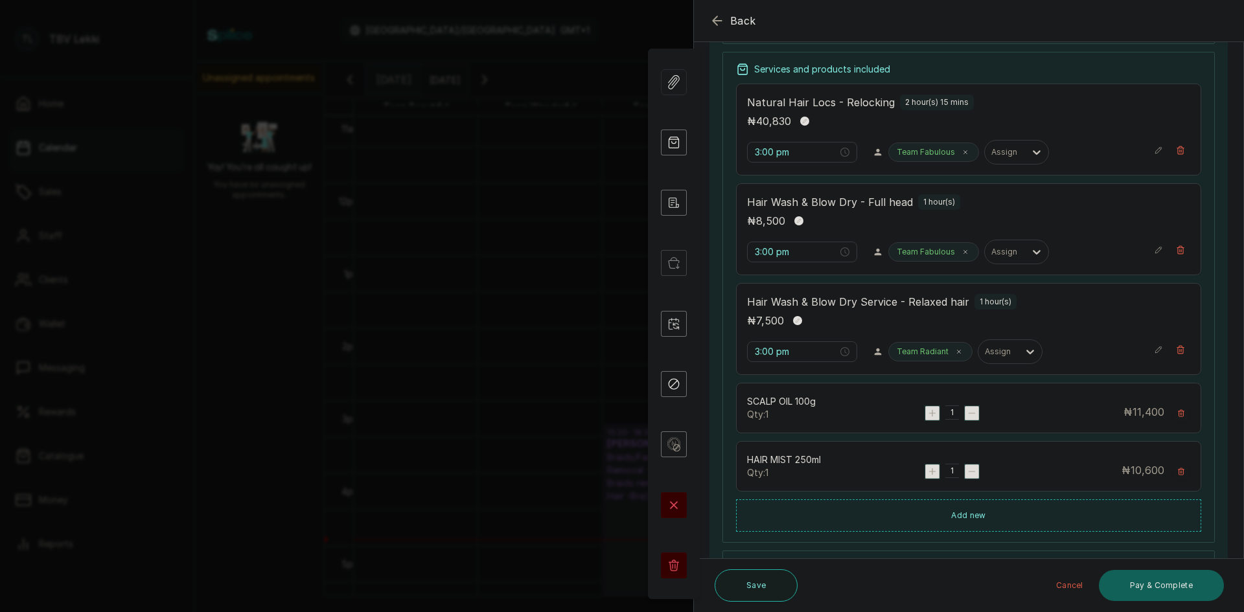
scroll to position [194, 0]
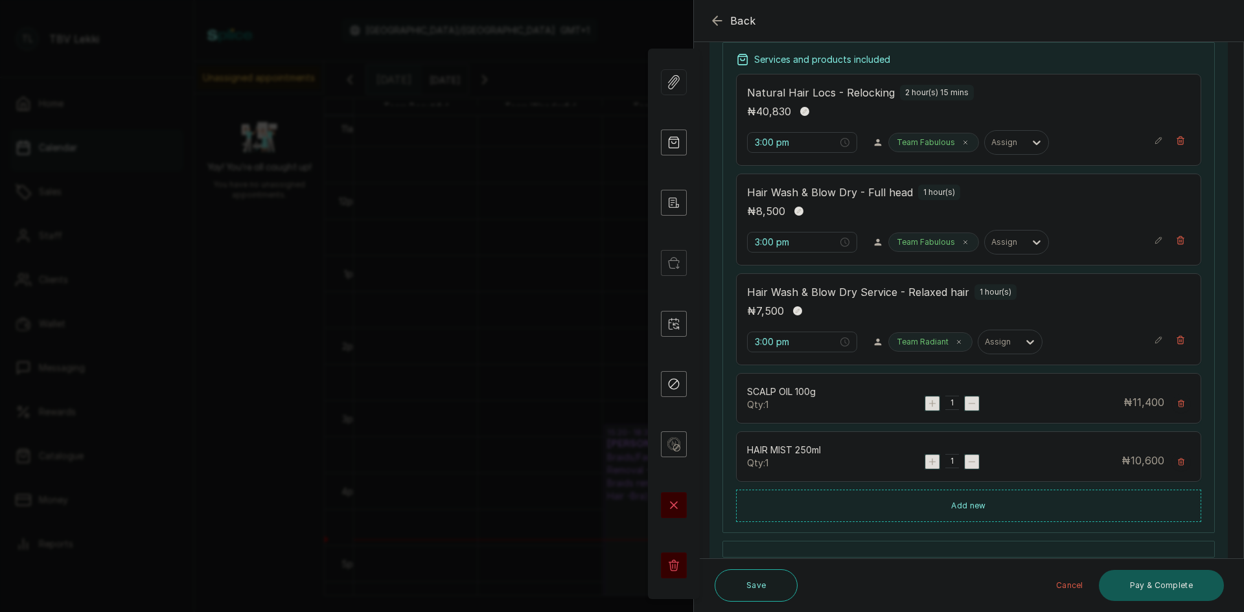
click at [1173, 593] on button "Pay & Complete" at bounding box center [1161, 585] width 125 height 31
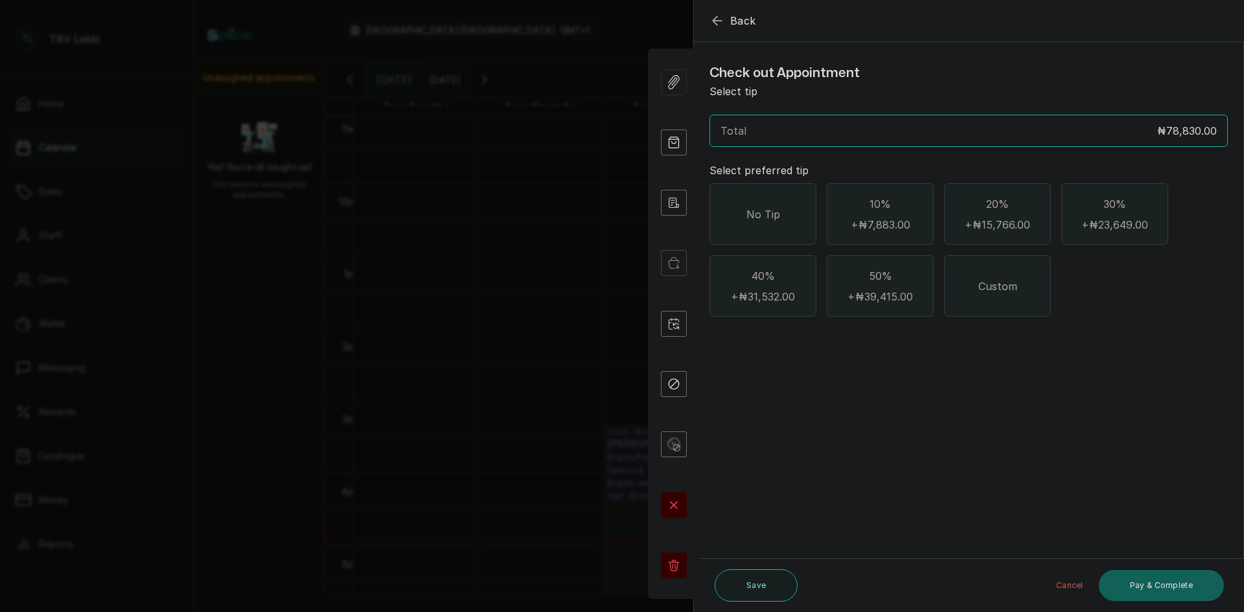
click at [1014, 286] on span "Custom" at bounding box center [997, 287] width 39 height 16
click at [818, 364] on input "text" at bounding box center [977, 358] width 484 height 18
paste input "2,170"
type input "2,170"
click at [1118, 579] on button "Pay & Complete" at bounding box center [1161, 585] width 125 height 31
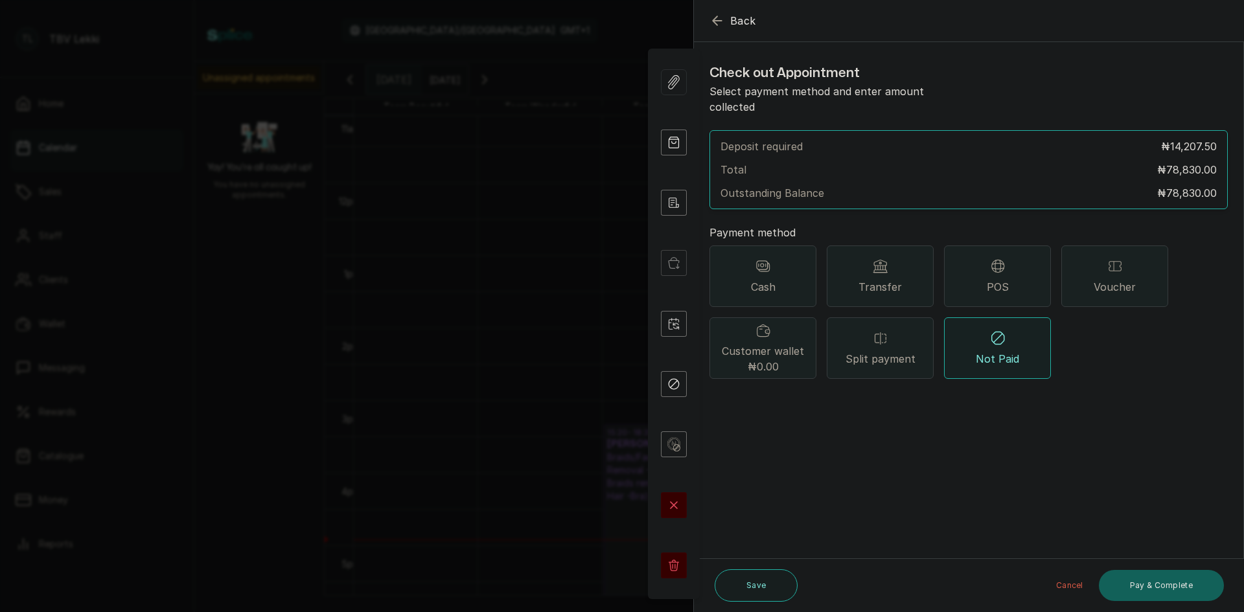
click at [873, 259] on icon at bounding box center [881, 267] width 16 height 16
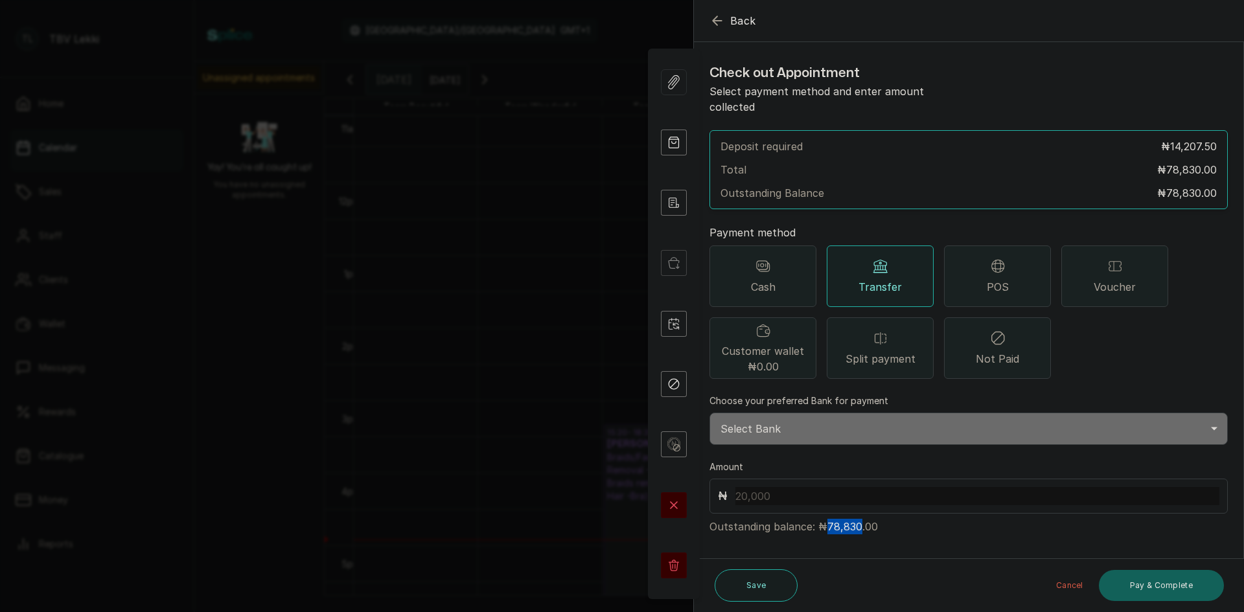
drag, startPoint x: 824, startPoint y: 512, endPoint x: 856, endPoint y: 509, distance: 31.9
click at [856, 514] on p "Outstanding balance: ₦78,830.00" at bounding box center [969, 524] width 518 height 21
copy p "78,830"
click at [779, 487] on input "text" at bounding box center [977, 496] width 484 height 18
paste input "78,830"
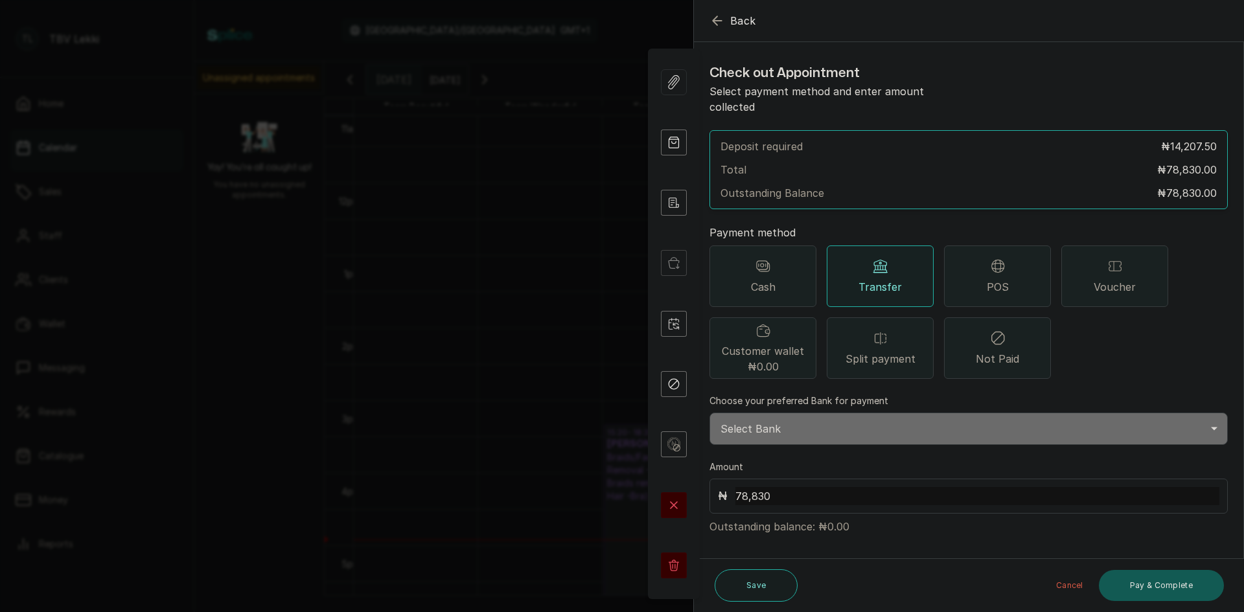
type input "78,830"
click at [1129, 582] on button "Pay & Complete" at bounding box center [1161, 585] width 125 height 31
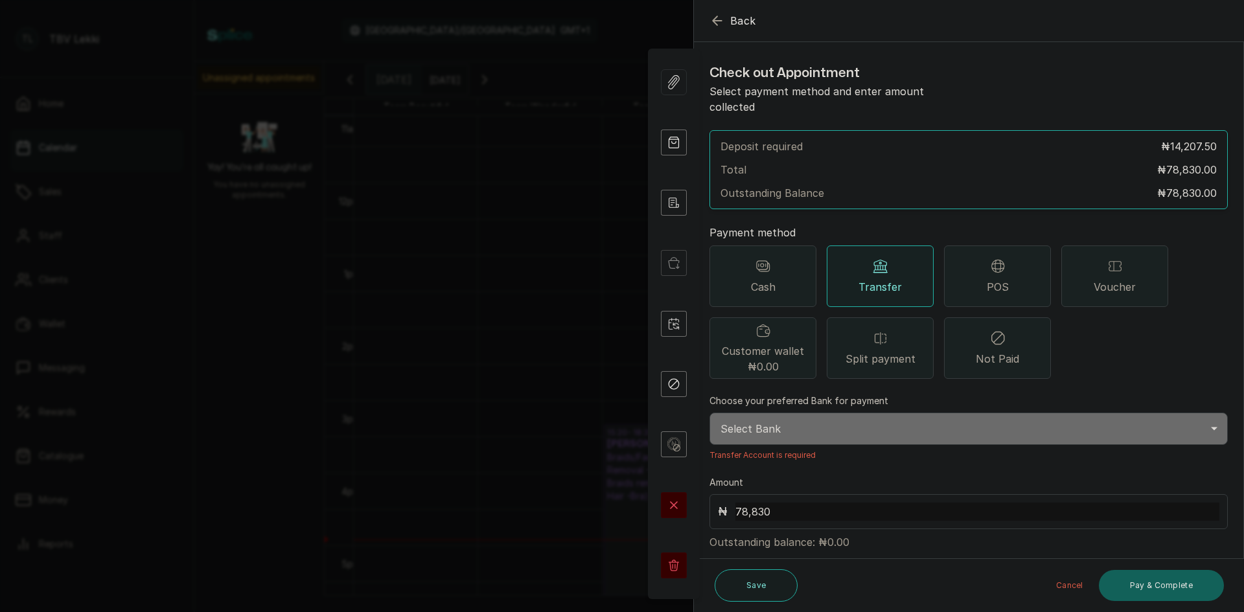
drag, startPoint x: 823, startPoint y: 416, endPoint x: 823, endPoint y: 428, distance: 11.7
click at [823, 416] on select "Select Bank TRACTION/TBV LEKKI Paystack-Titan Traction - The braiding vault lek…" at bounding box center [969, 429] width 518 height 32
select select "62904d0a-568b-41cd-8b51-e4b930b2e002"
click at [710, 413] on select "Select Bank TRACTION/TBV LEKKI Paystack-Titan Traction - The braiding vault lek…" at bounding box center [969, 429] width 518 height 32
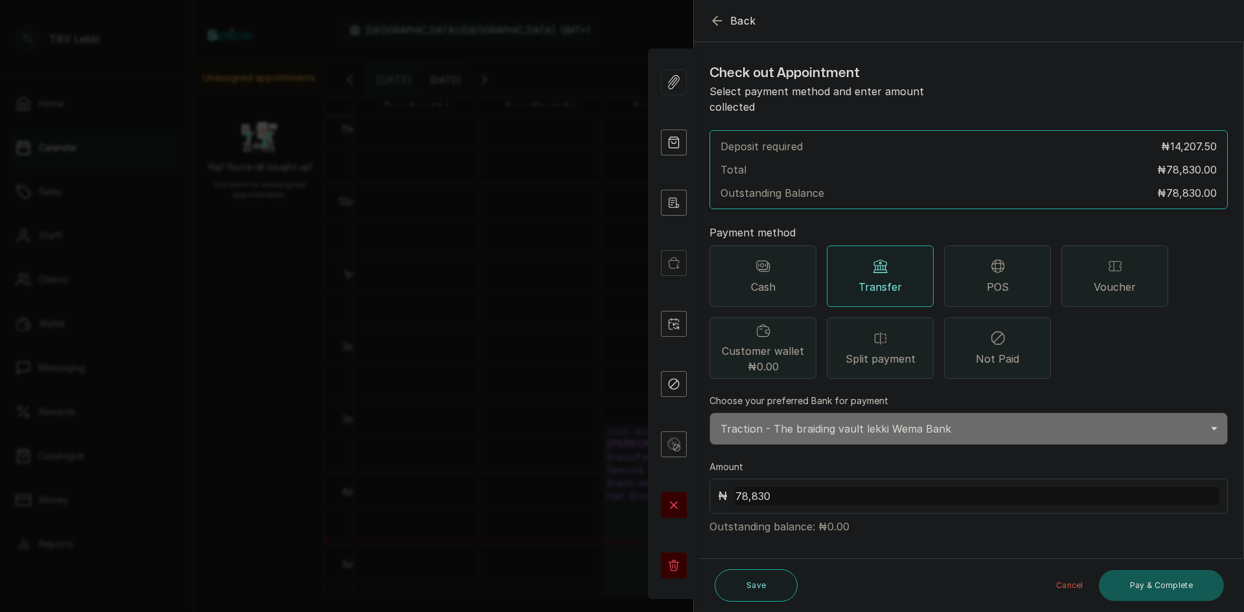
click at [1157, 579] on button "Pay & Complete" at bounding box center [1161, 585] width 125 height 31
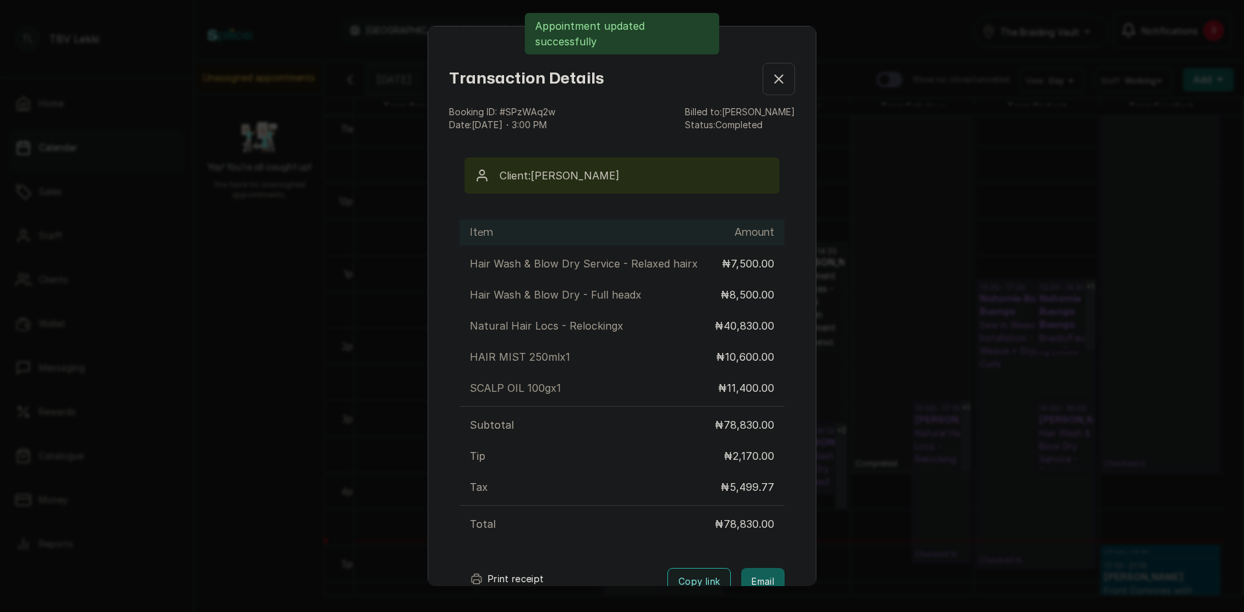
scroll to position [89, 0]
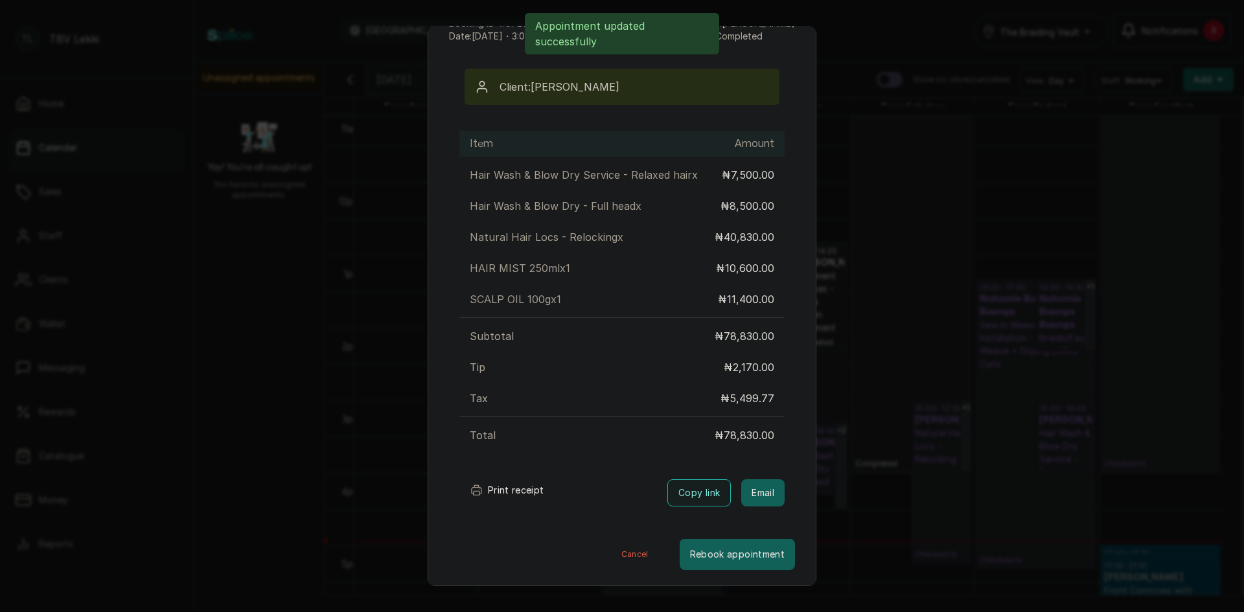
click at [522, 494] on button "Print receipt" at bounding box center [506, 491] width 95 height 26
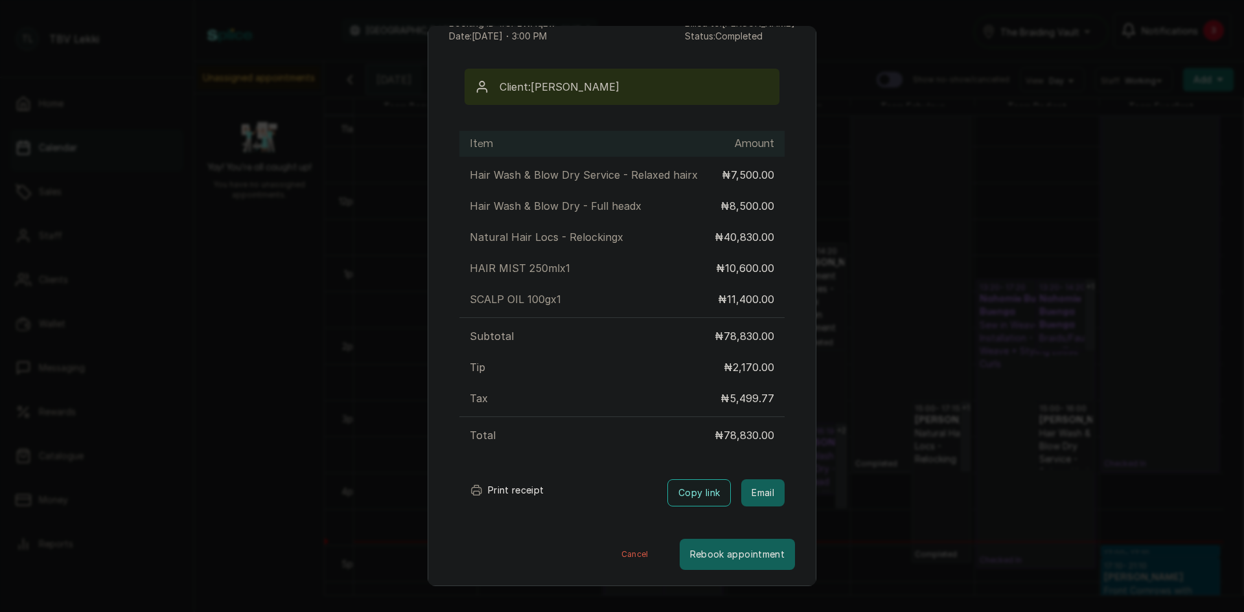
scroll to position [0, 0]
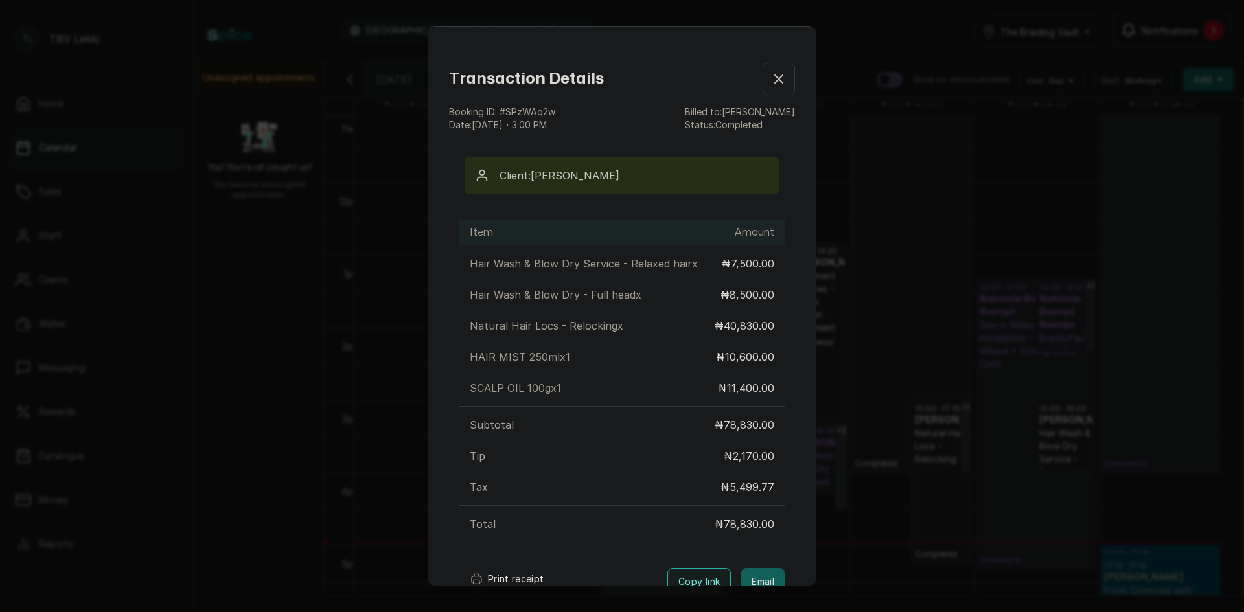
click at [771, 82] on icon "button" at bounding box center [779, 79] width 16 height 16
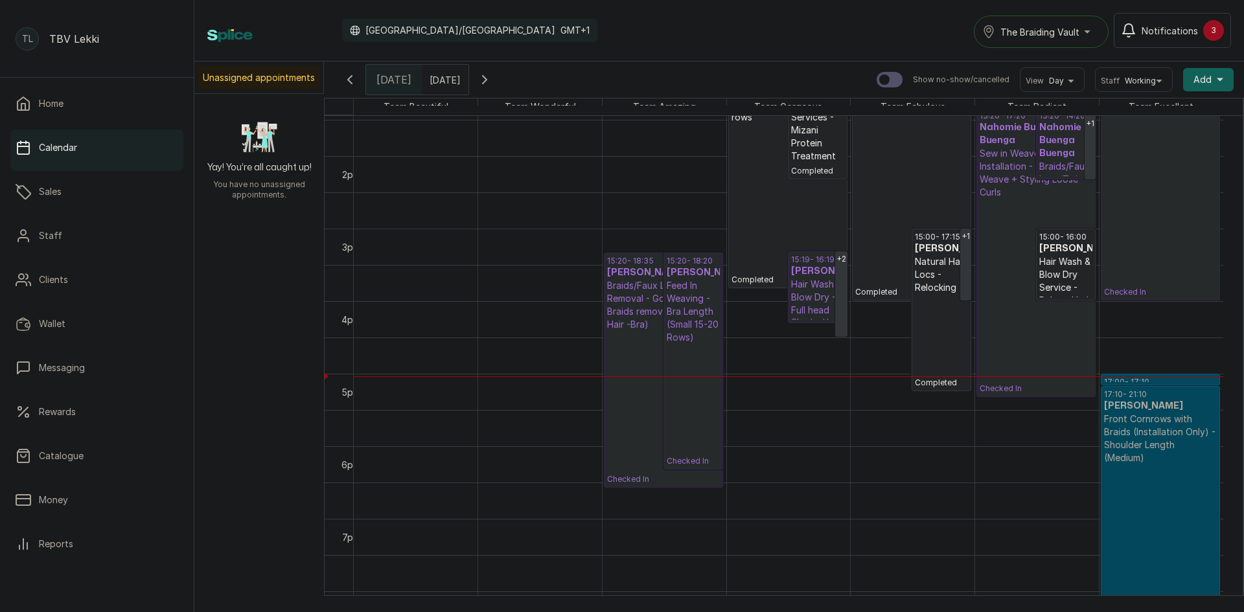
scroll to position [934, 0]
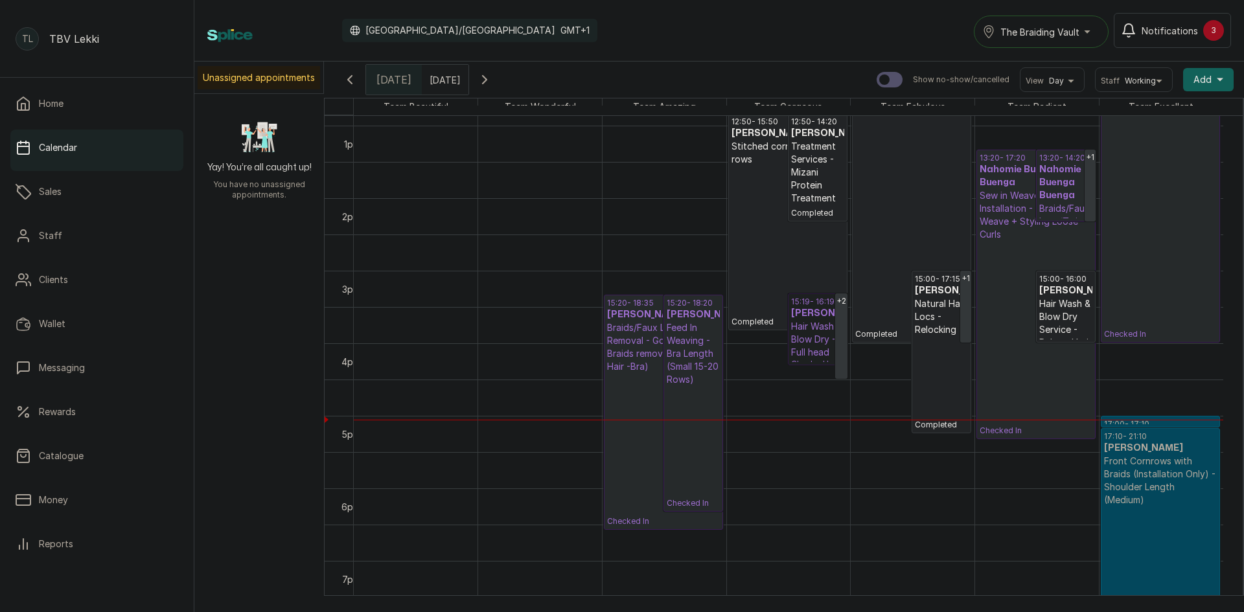
click at [818, 332] on link "15:19 - 16:19 David Ekemini Hair Wash & Blow Dry - Full head Checked In" at bounding box center [818, 330] width 60 height 72
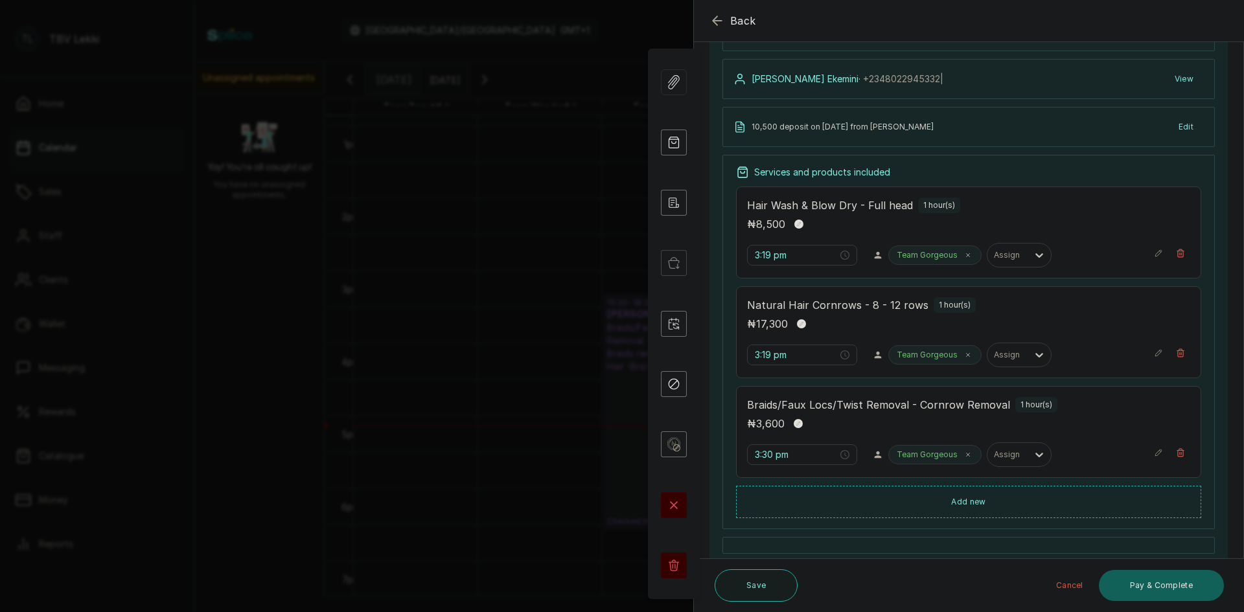
scroll to position [194, 0]
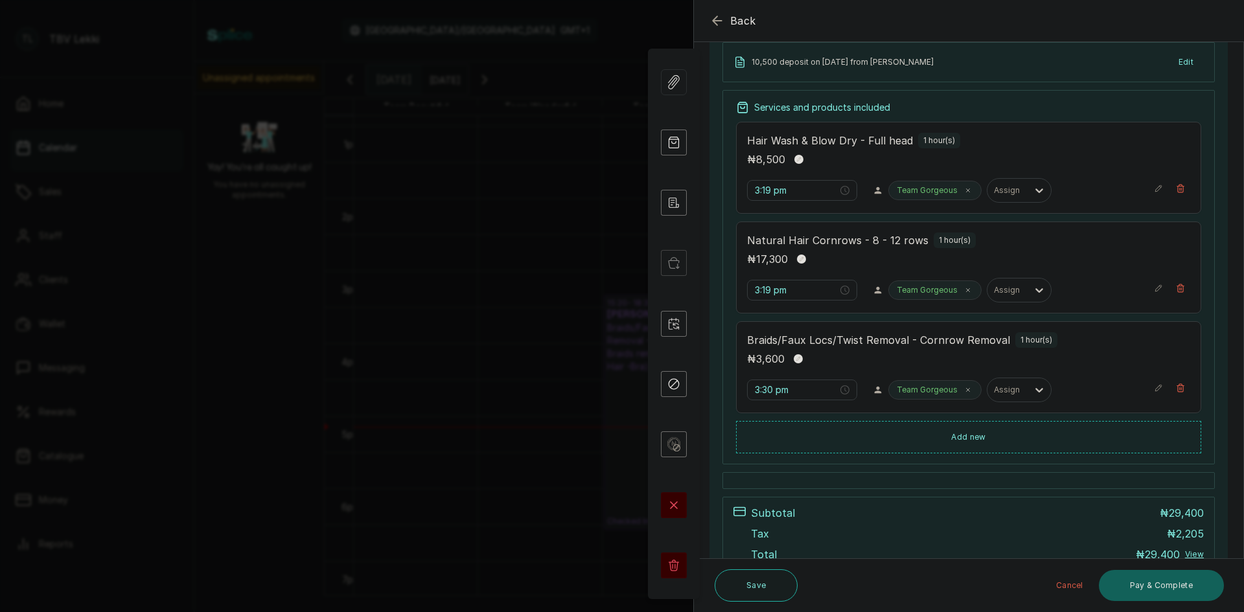
click at [713, 22] on icon "button" at bounding box center [717, 20] width 8 height 8
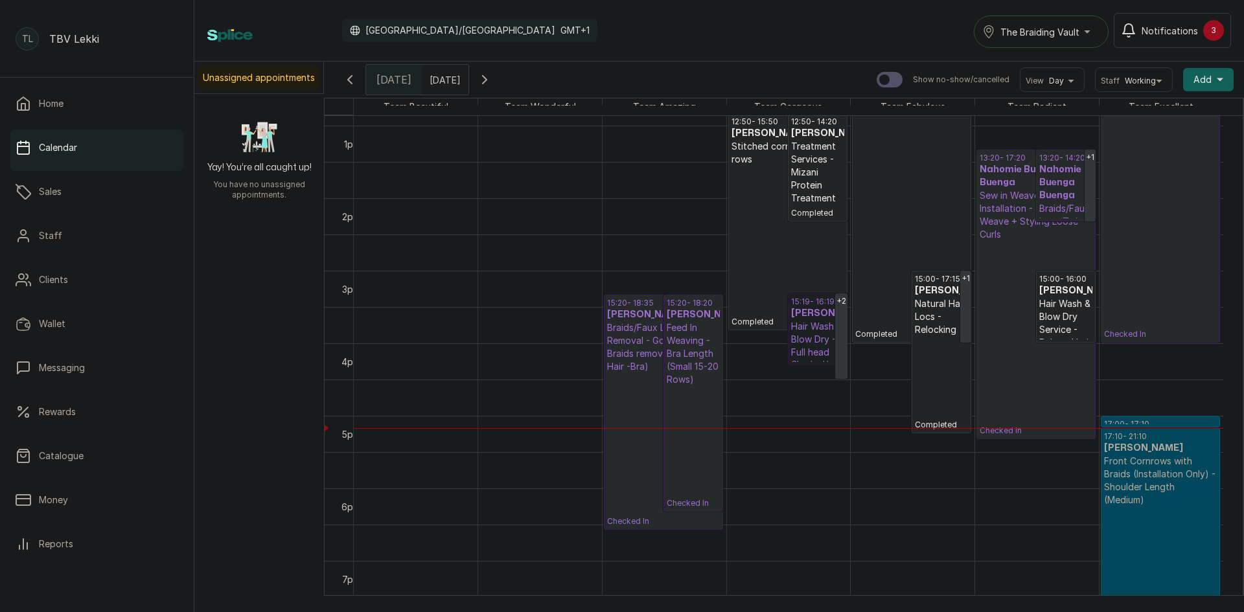
click at [807, 318] on link "15:19 - 16:19 David Ekemini Hair Wash & Blow Dry - Full head Checked In" at bounding box center [818, 330] width 60 height 72
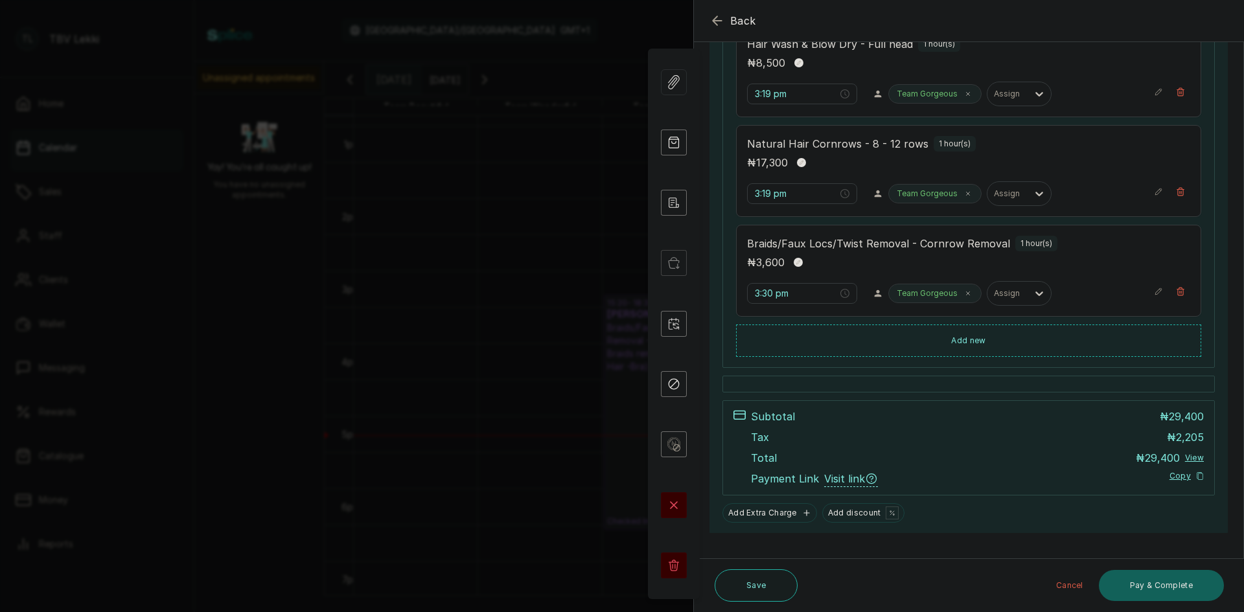
scroll to position [311, 0]
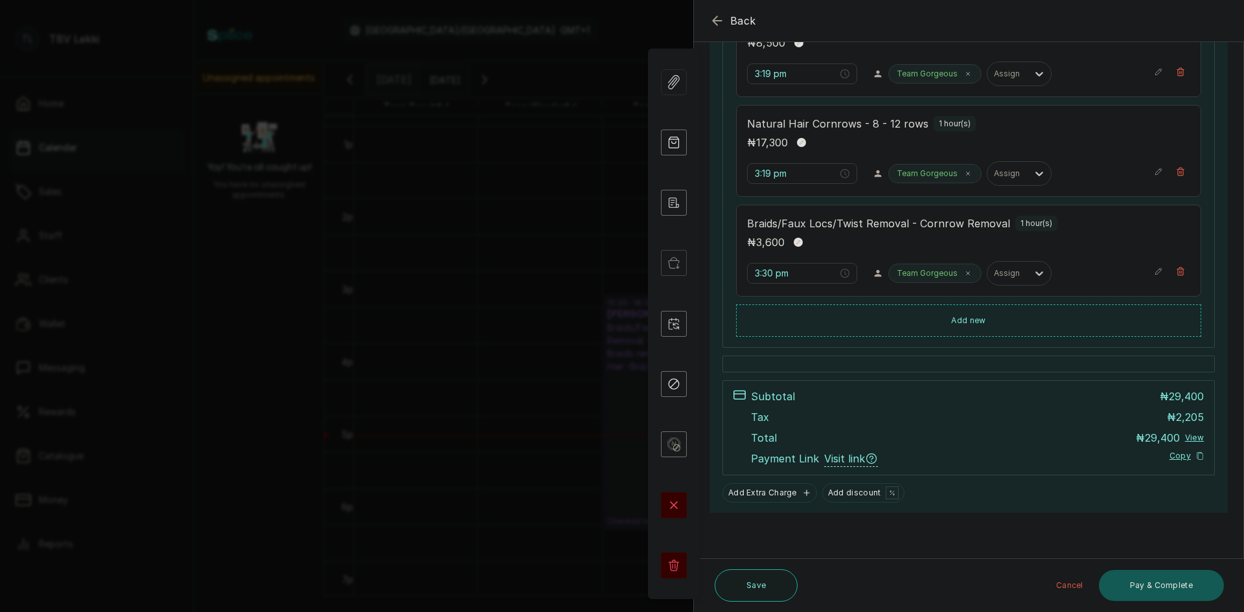
click at [1147, 581] on button "Pay & Complete" at bounding box center [1161, 585] width 125 height 31
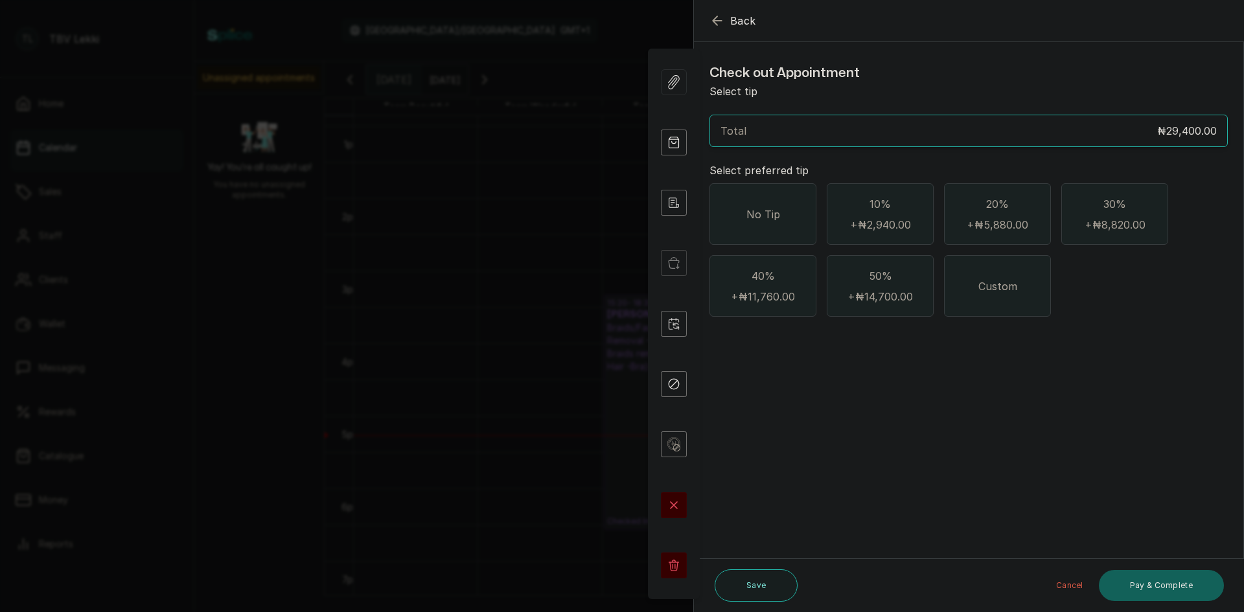
scroll to position [0, 0]
drag, startPoint x: 735, startPoint y: 229, endPoint x: 885, endPoint y: 349, distance: 191.8
click at [737, 233] on div "No Tip" at bounding box center [763, 214] width 107 height 62
click at [1179, 595] on button "Pay & Complete" at bounding box center [1161, 585] width 125 height 31
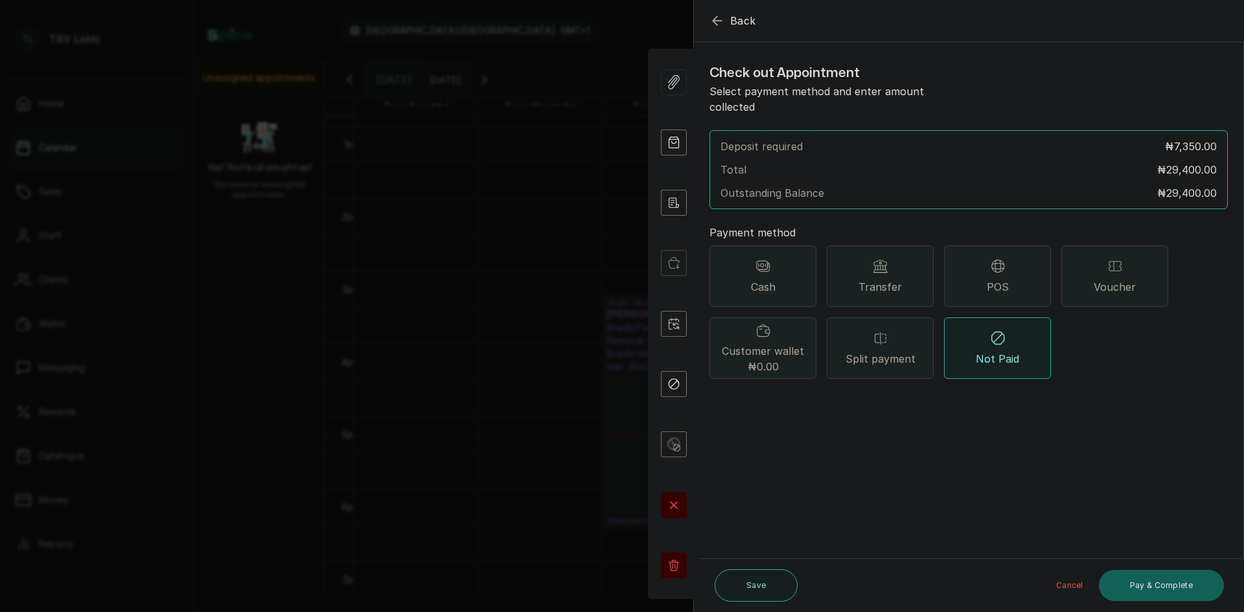
drag, startPoint x: 900, startPoint y: 260, endPoint x: 900, endPoint y: 279, distance: 18.8
click at [900, 269] on div "Transfer" at bounding box center [880, 277] width 107 height 62
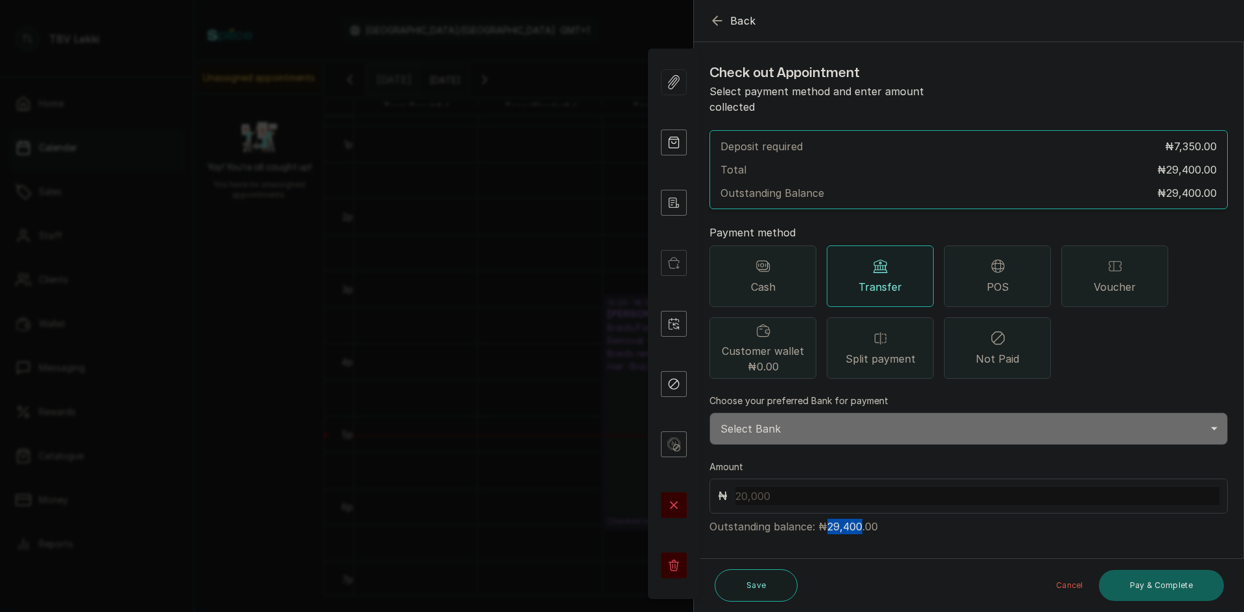
drag, startPoint x: 826, startPoint y: 514, endPoint x: 857, endPoint y: 509, distance: 31.5
click at [857, 514] on p "Outstanding balance: ₦29,400.00" at bounding box center [969, 524] width 518 height 21
copy p "29,400"
click at [751, 487] on input "text" at bounding box center [977, 496] width 484 height 18
paste input "29,400"
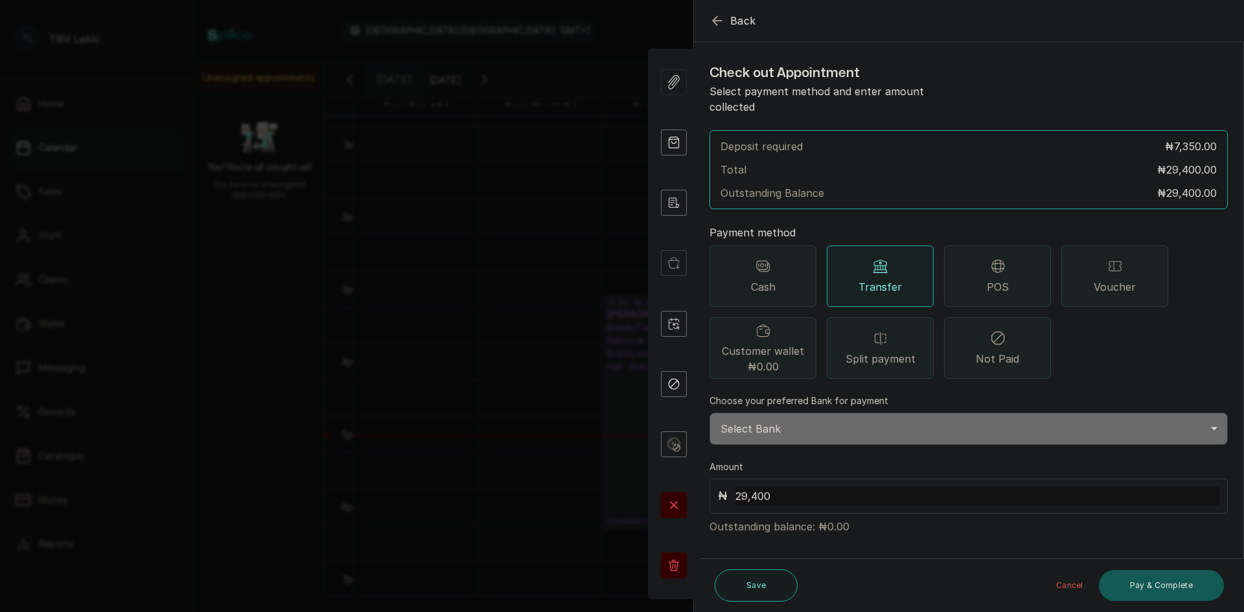
type input "29,400"
click at [1172, 583] on button "Pay & Complete" at bounding box center [1161, 585] width 125 height 31
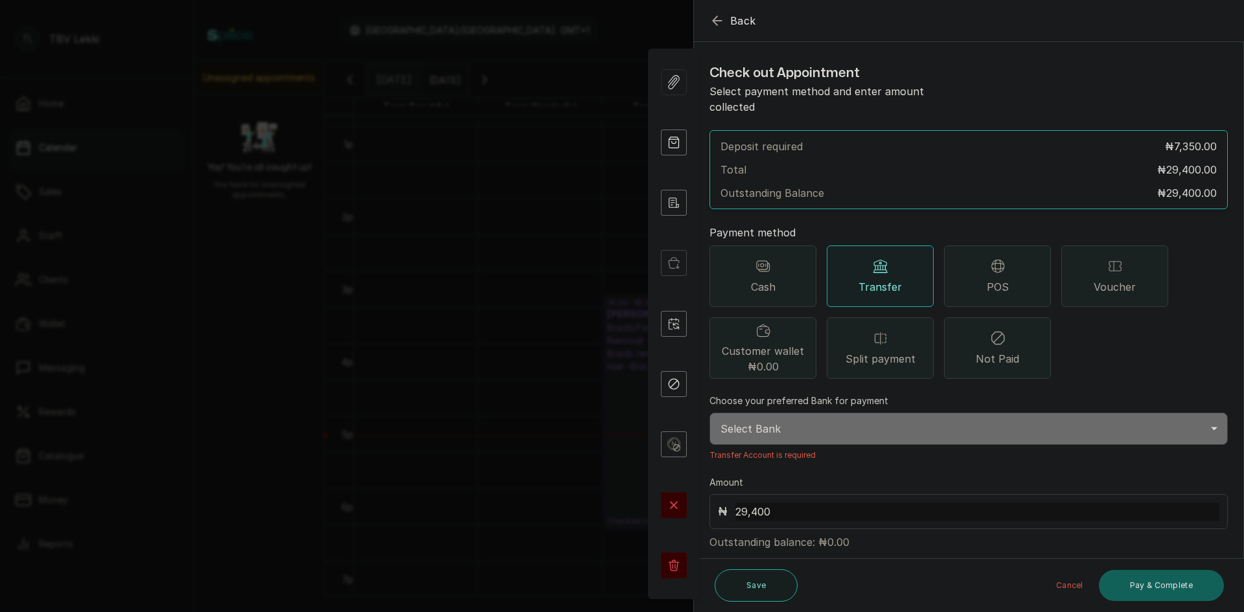
click at [755, 426] on select "Select Bank TRACTION/TBV LEKKI Paystack-Titan Traction - The braiding vault lek…" at bounding box center [969, 429] width 518 height 32
select select "118e1c88-eefc-4432-b8b6-73435625d06e"
click at [710, 413] on select "Select Bank TRACTION/TBV LEKKI Paystack-Titan Traction - The braiding vault lek…" at bounding box center [969, 429] width 518 height 32
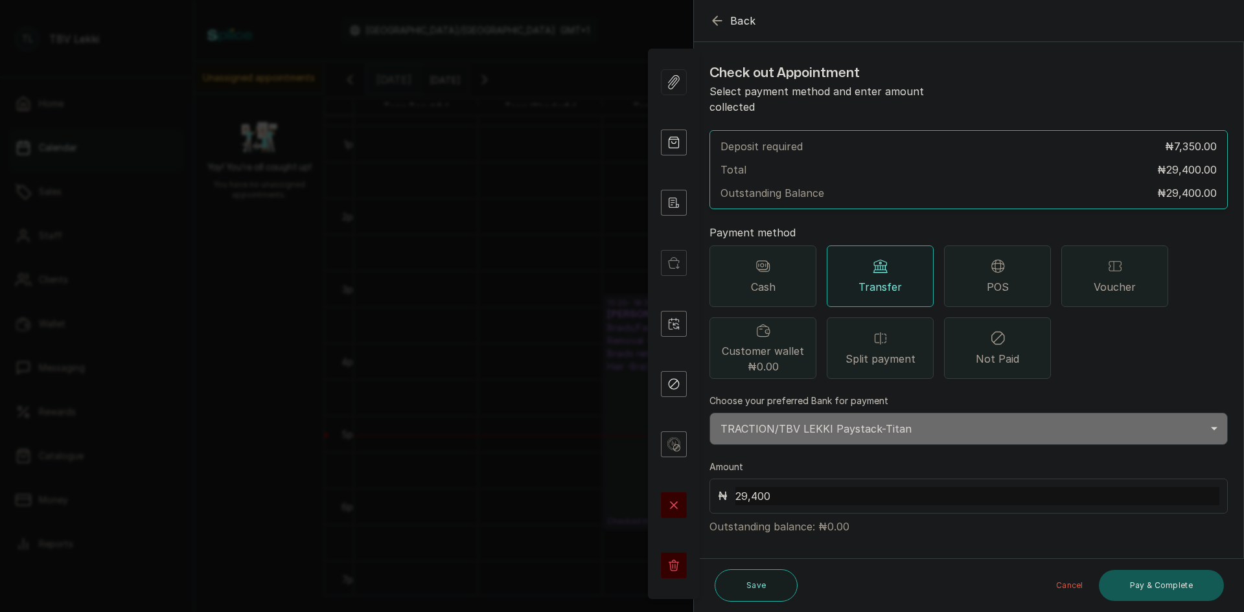
click at [1162, 594] on button "Pay & Complete" at bounding box center [1161, 585] width 125 height 31
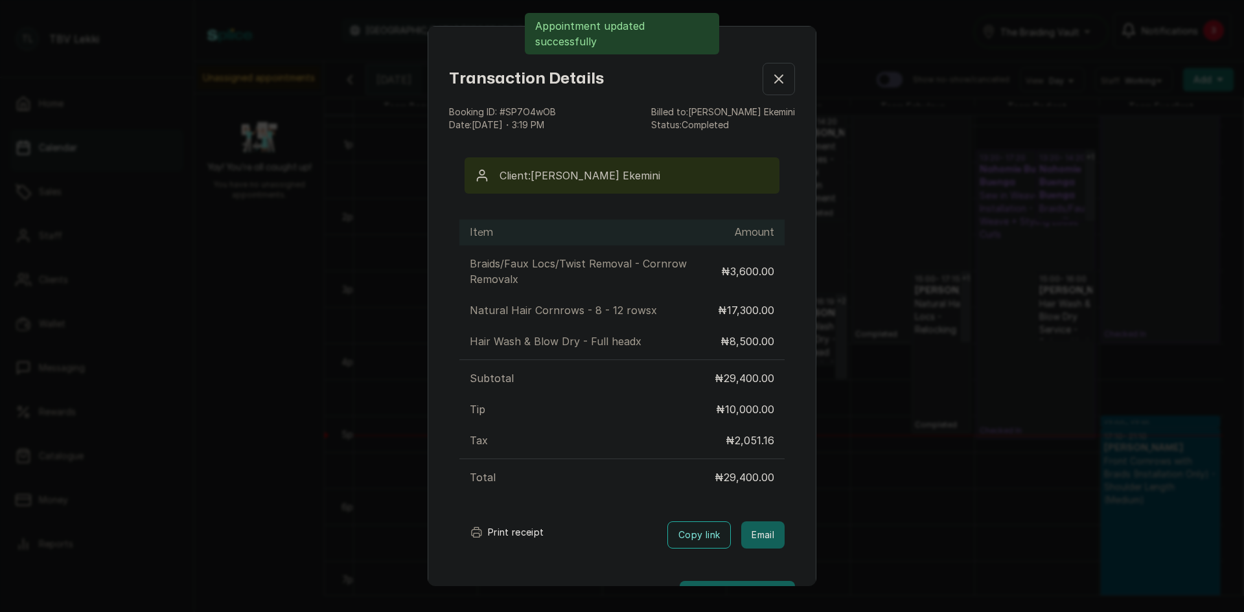
click at [528, 534] on button "Print receipt" at bounding box center [506, 533] width 95 height 26
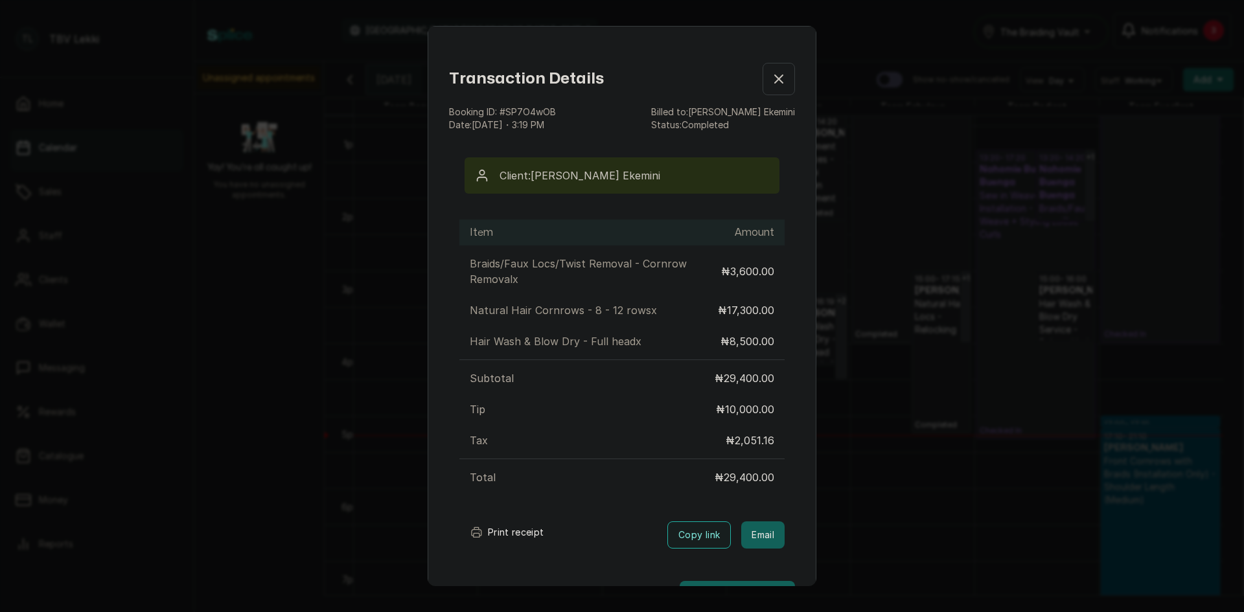
click at [766, 69] on button "Show no-show/cancelled" at bounding box center [779, 79] width 32 height 32
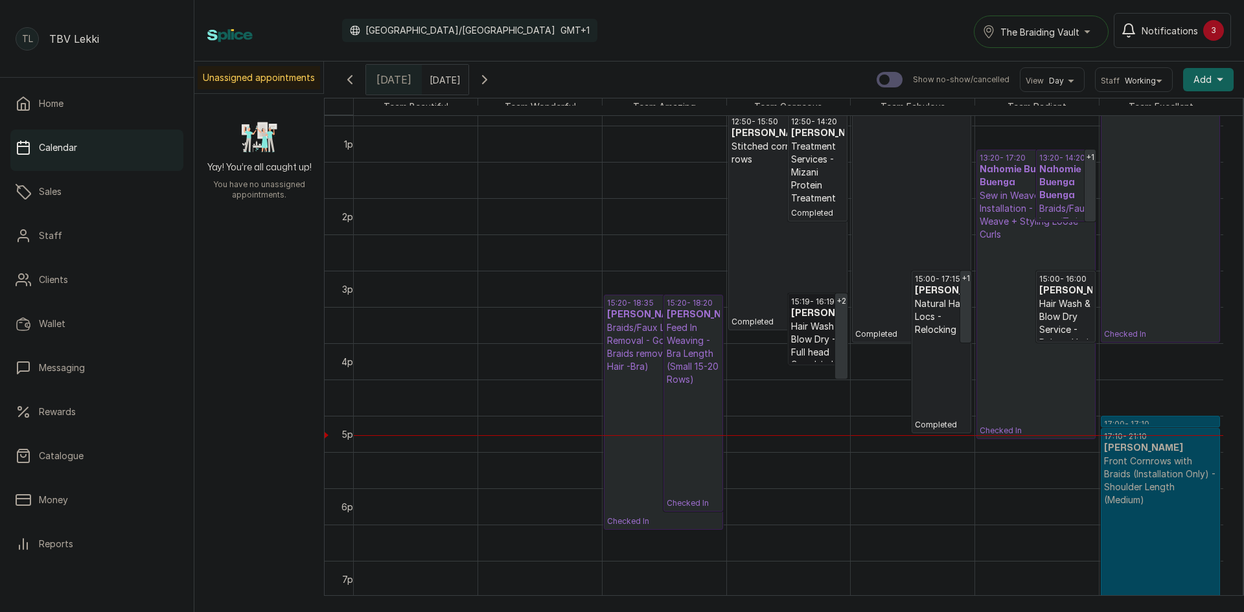
click at [805, 327] on link "15:19 - 16:19 David Ekemini Hair Wash & Blow Dry - Full head Completed" at bounding box center [818, 330] width 60 height 72
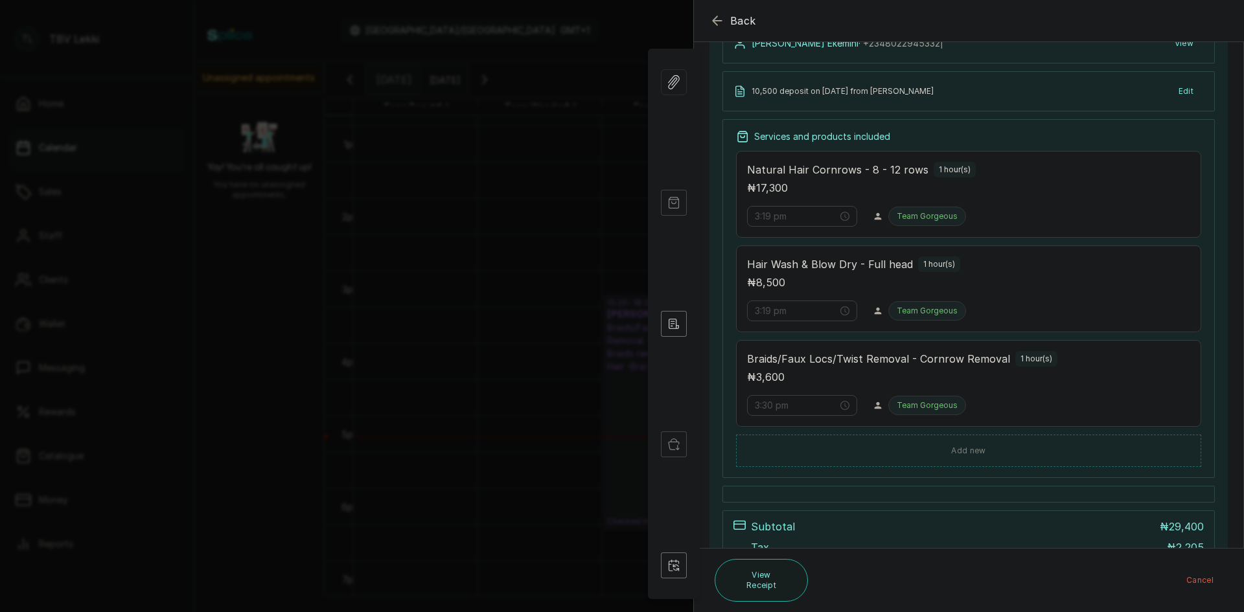
scroll to position [347, 0]
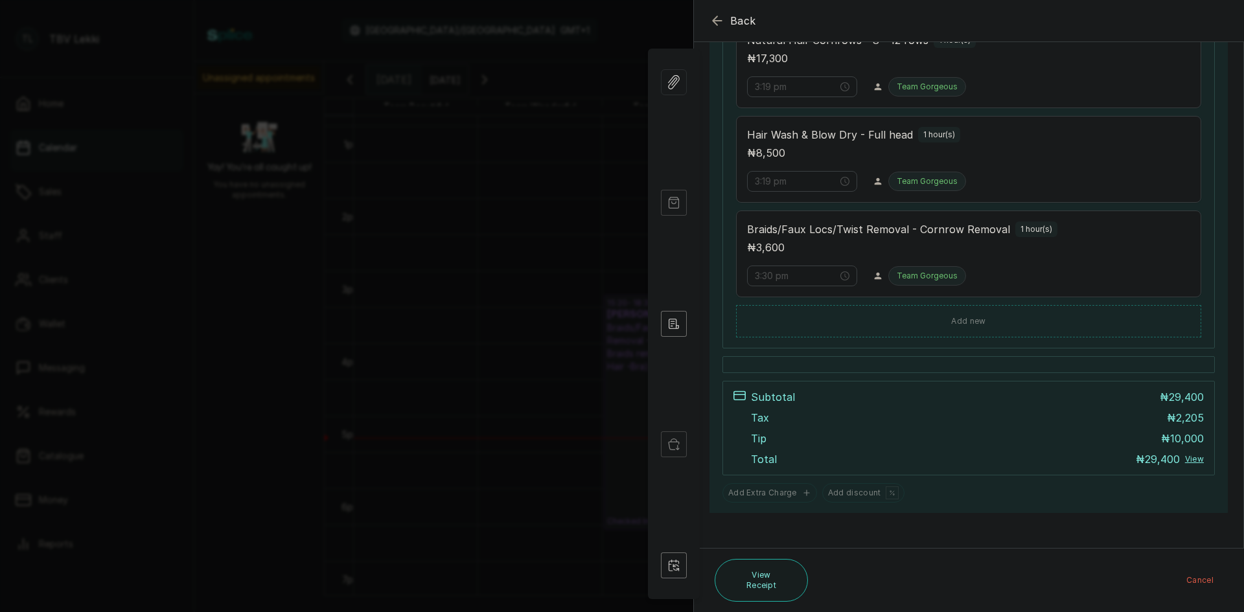
click at [726, 25] on button "Back" at bounding box center [733, 21] width 47 height 16
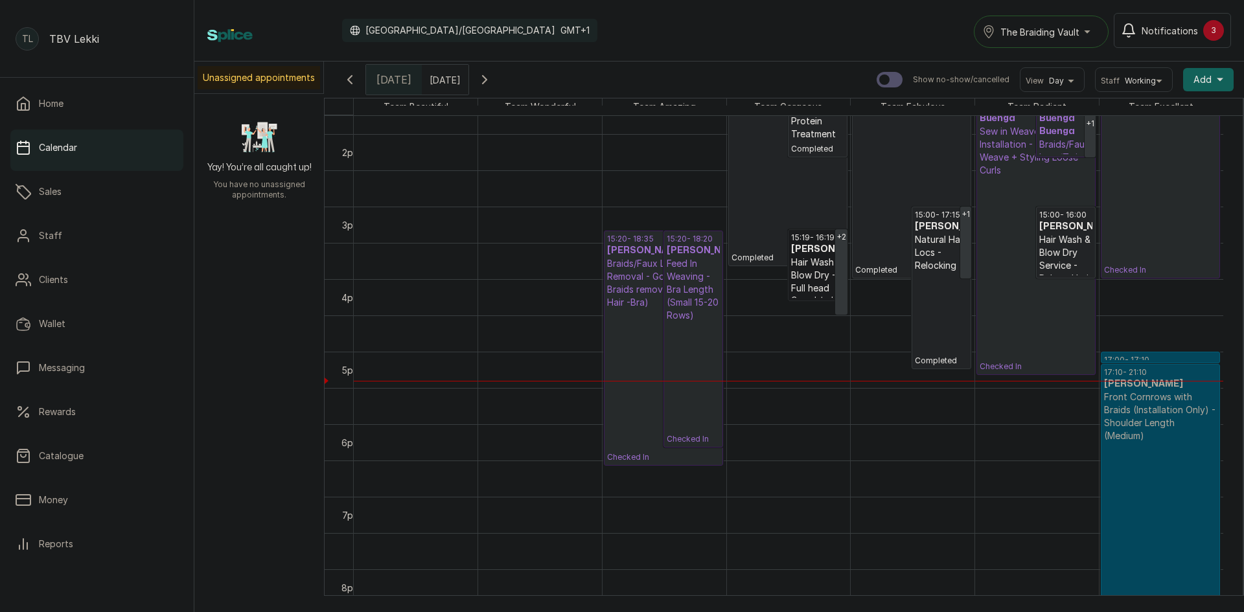
scroll to position [999, 0]
click at [808, 290] on link "15:19 - 16:19 David Ekemini Hair Wash & Blow Dry - Full head Completed" at bounding box center [818, 265] width 60 height 72
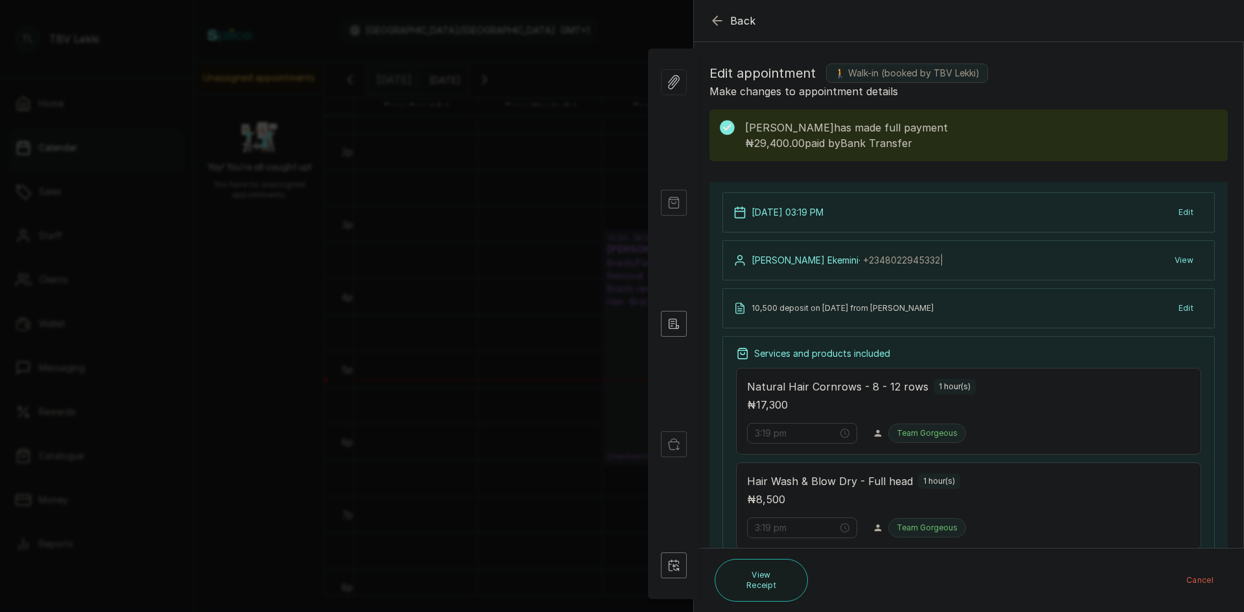
click at [732, 20] on span "Back" at bounding box center [743, 21] width 26 height 16
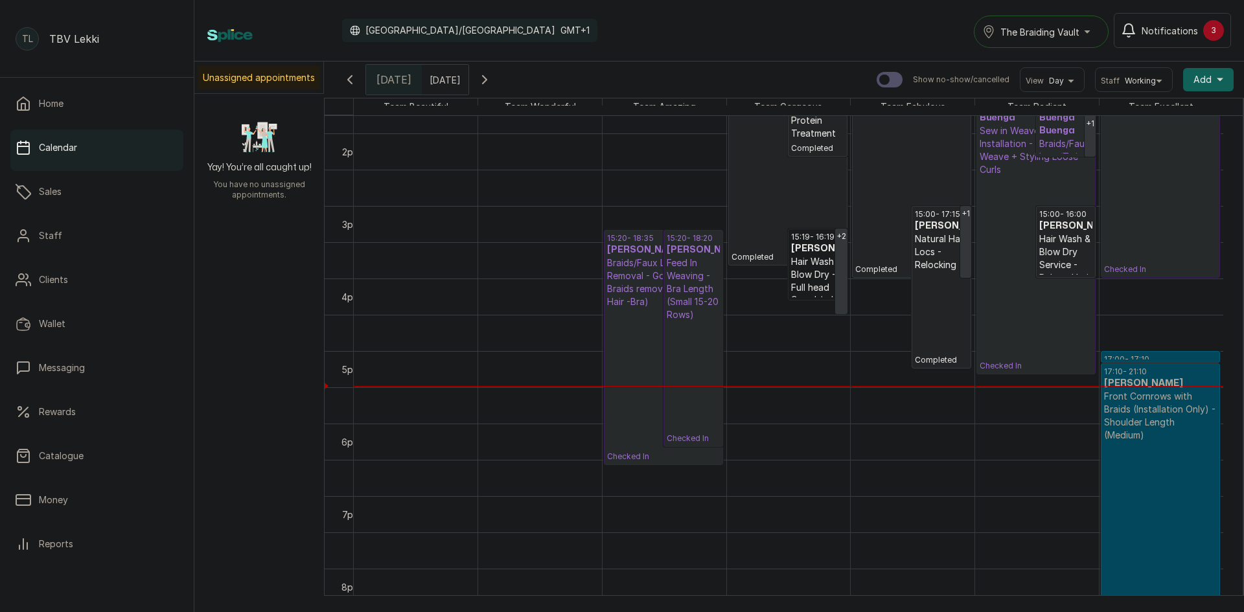
click at [1166, 403] on p "Front Cornrows with Braids (Installation Only) - Shoulder Length (Medium)" at bounding box center [1160, 416] width 113 height 52
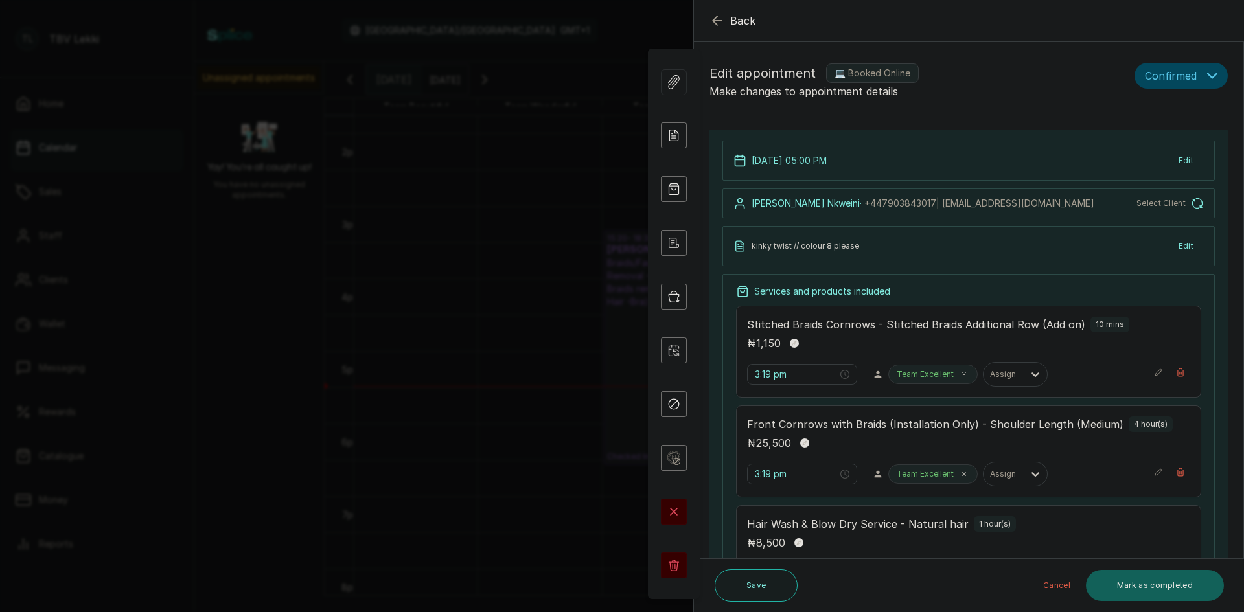
type input "5:00 pm"
type input "5:10 pm"
type input "9:10 pm"
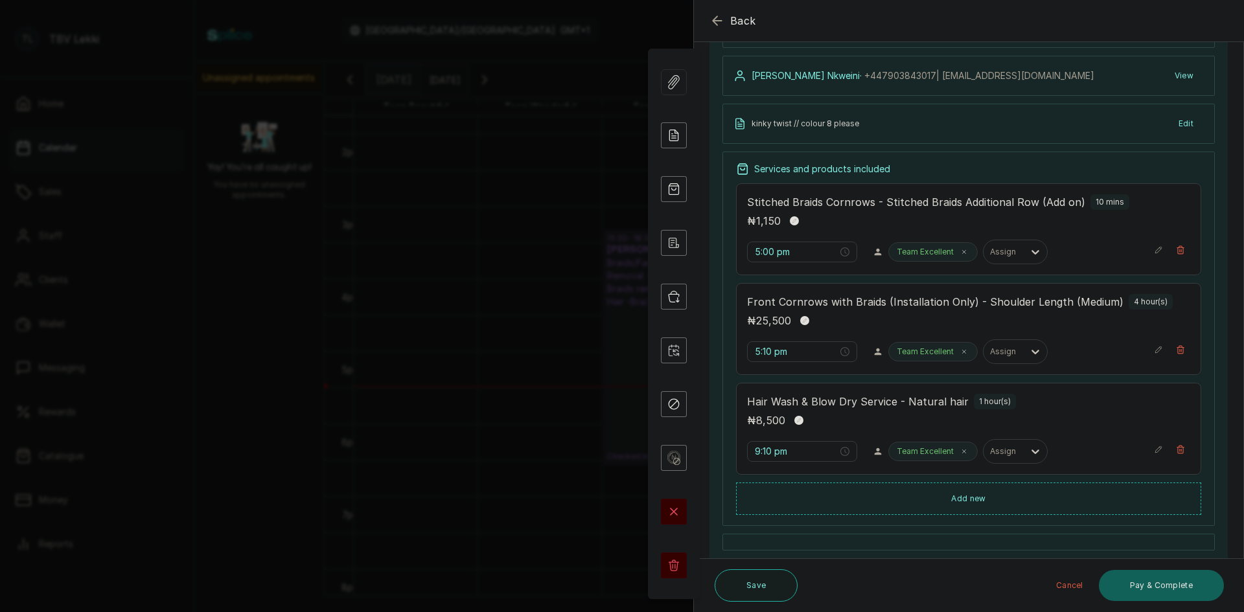
scroll to position [194, 0]
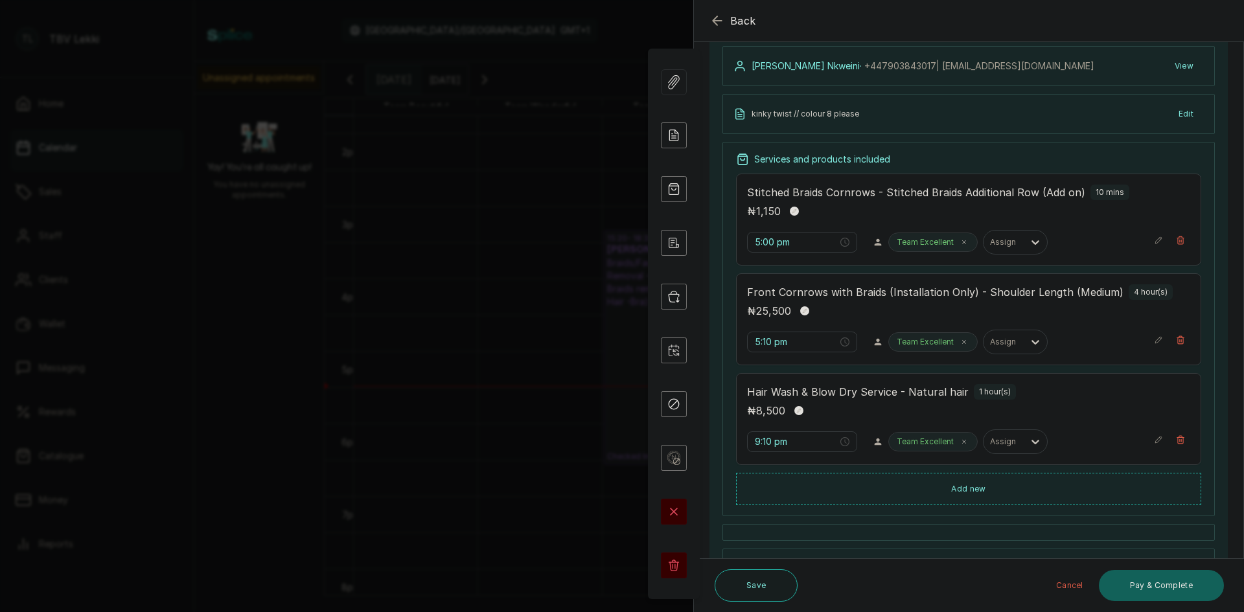
click at [1033, 309] on div "₦ 25,500" at bounding box center [968, 311] width 443 height 17
click at [1154, 335] on button "Show no-show/cancelled" at bounding box center [1158, 340] width 9 height 21
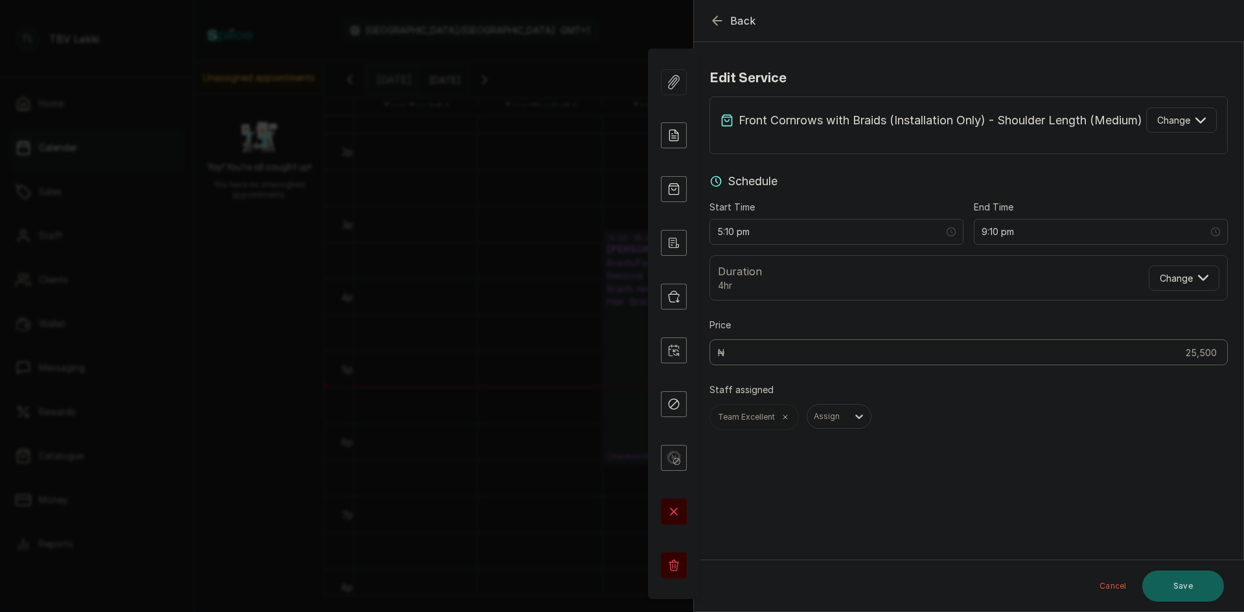
scroll to position [0, 0]
click at [1157, 127] on span "Change" at bounding box center [1173, 120] width 33 height 14
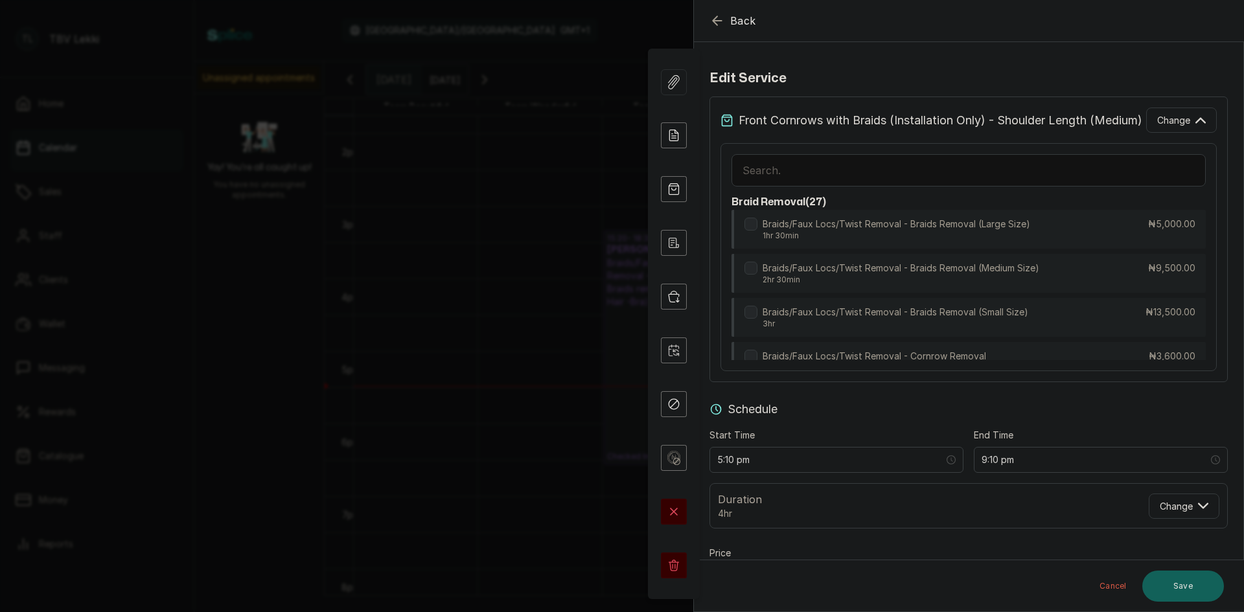
click at [995, 174] on input "text" at bounding box center [969, 170] width 474 height 32
click at [993, 176] on input "text" at bounding box center [969, 170] width 474 height 32
type input "stit"
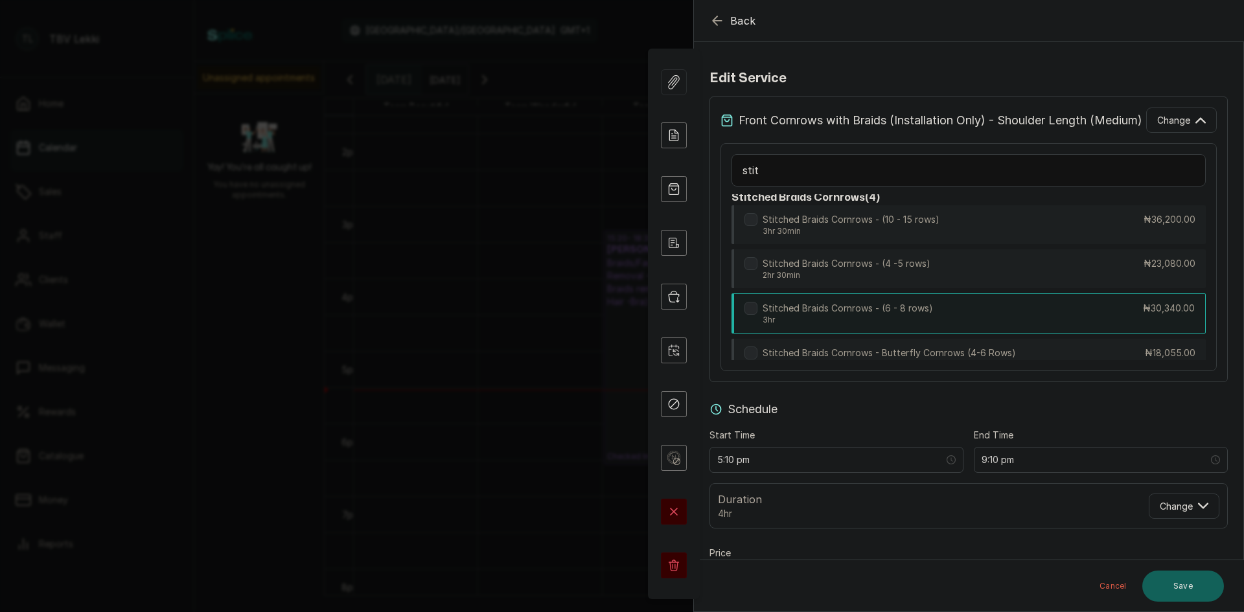
click at [1112, 319] on div "Stitched Braids Cornrows - (6 - 8 rows) 3hr ₦30,340.00" at bounding box center [969, 314] width 474 height 40
type input "8:10 pm"
type input "30,340"
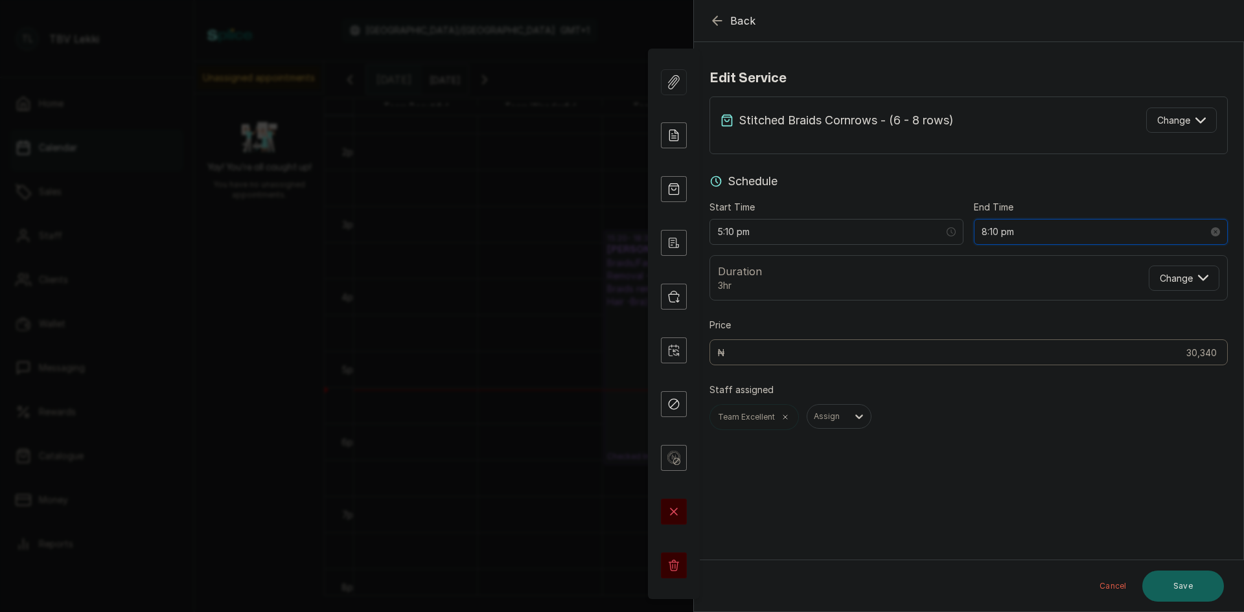
click at [1024, 233] on input "8:10 pm" at bounding box center [1095, 232] width 227 height 14
click at [728, 231] on input "5:10 pm" at bounding box center [830, 232] width 227 height 14
click at [757, 301] on div "30" at bounding box center [764, 301] width 31 height 18
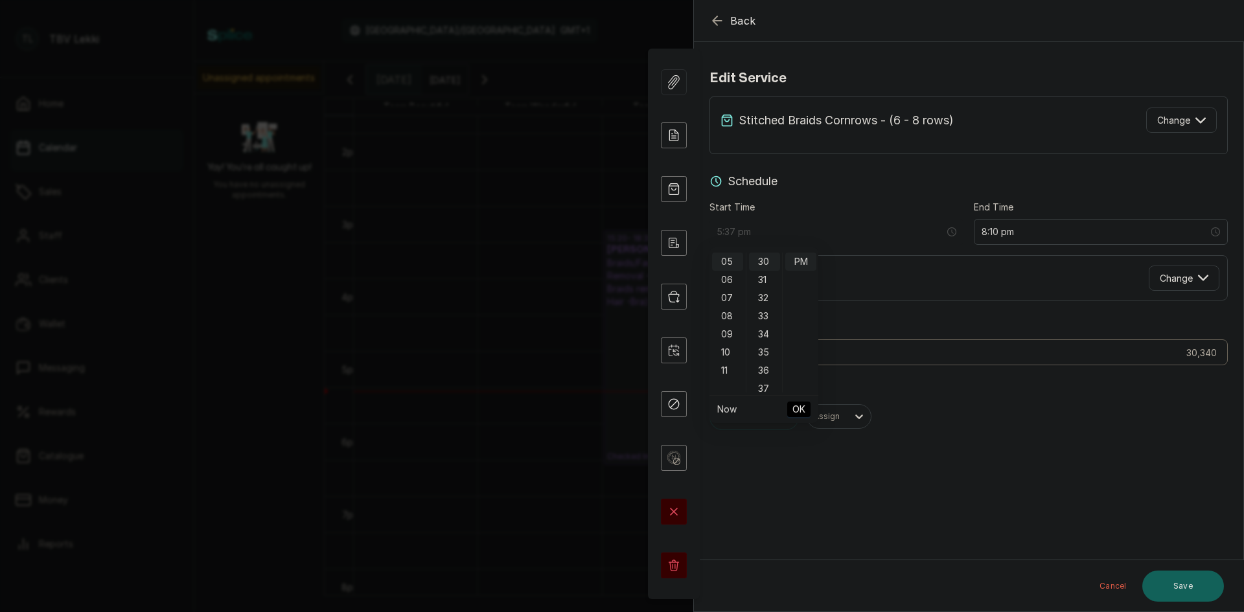
scroll to position [544, 0]
type input "5:30 pm"
click at [792, 406] on span "OK" at bounding box center [798, 409] width 13 height 25
type input "25,500"
click at [1165, 572] on button "Save" at bounding box center [1183, 586] width 82 height 31
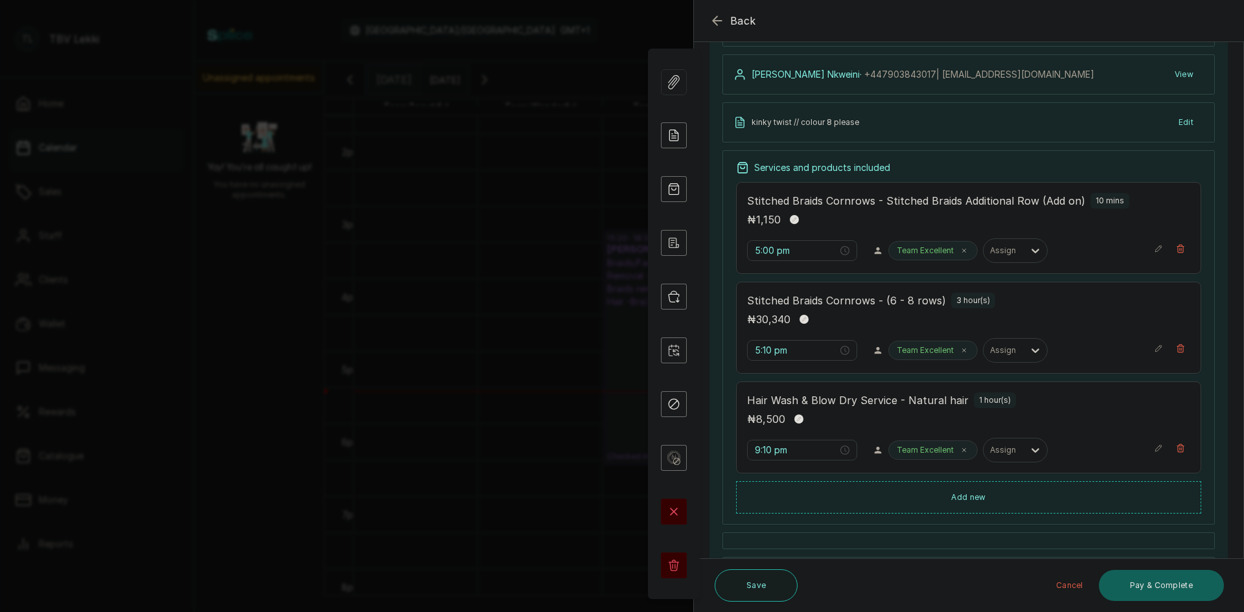
scroll to position [259, 0]
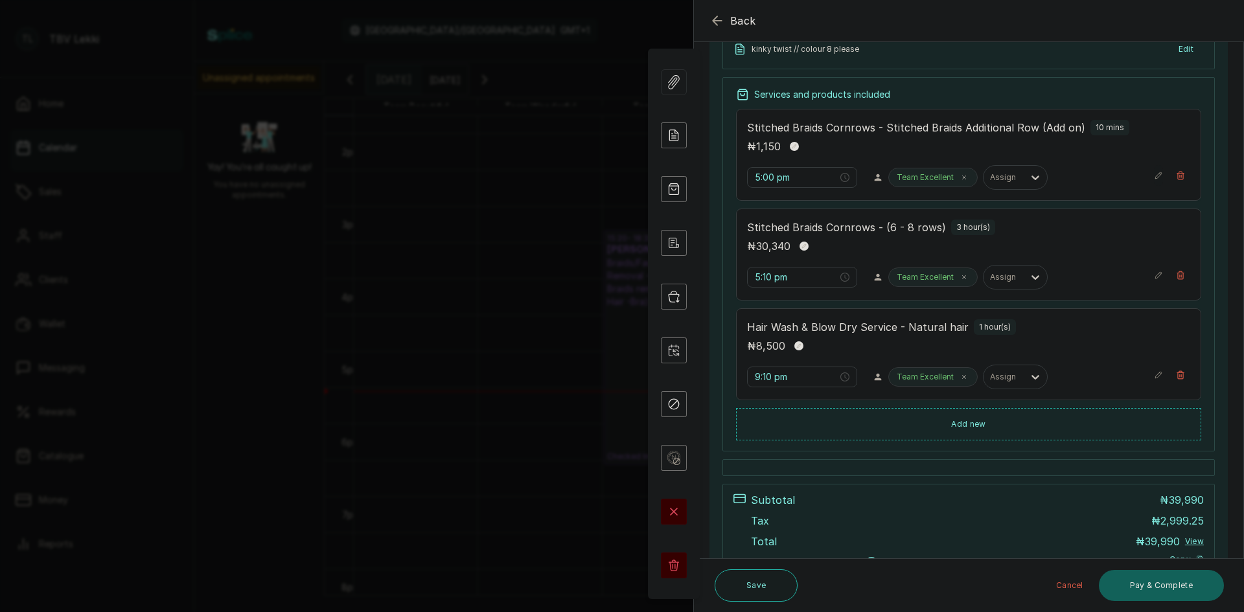
click at [1154, 178] on icon "button" at bounding box center [1158, 175] width 9 height 9
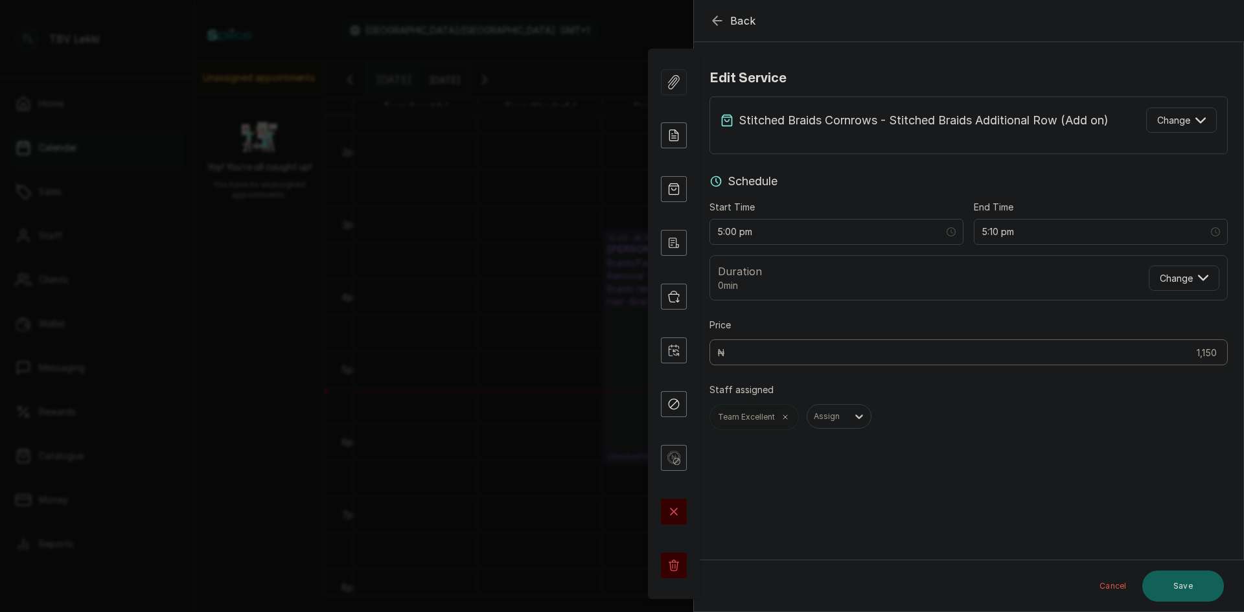
scroll to position [0, 0]
click at [1184, 118] on button "Change" at bounding box center [1181, 120] width 71 height 25
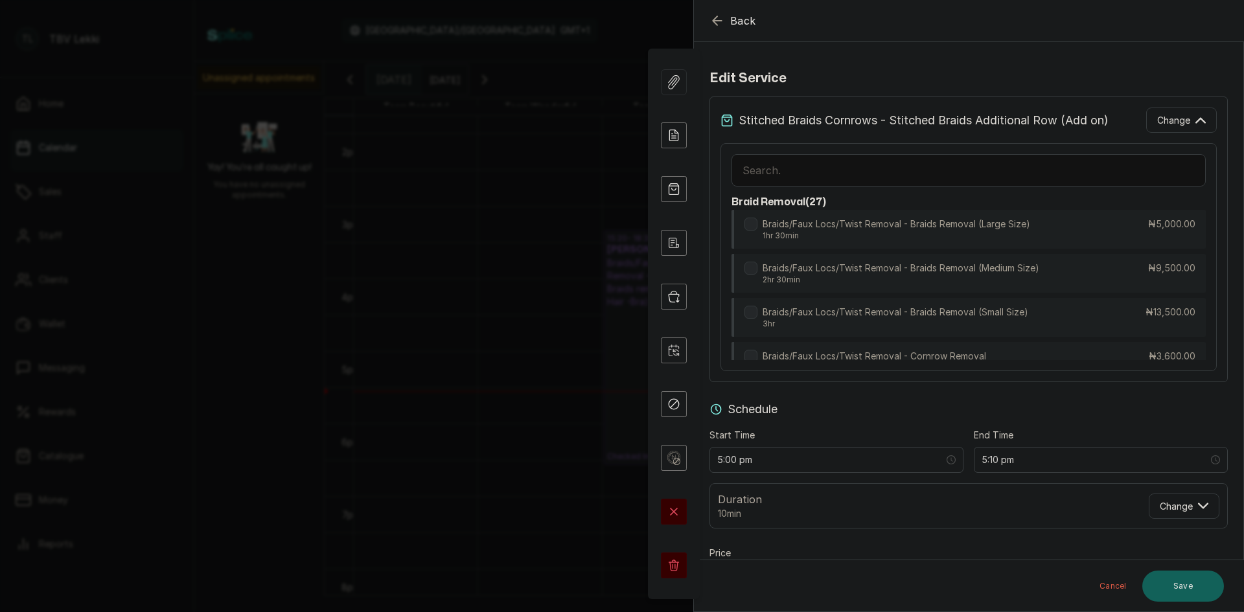
click at [916, 160] on input "text" at bounding box center [969, 170] width 474 height 32
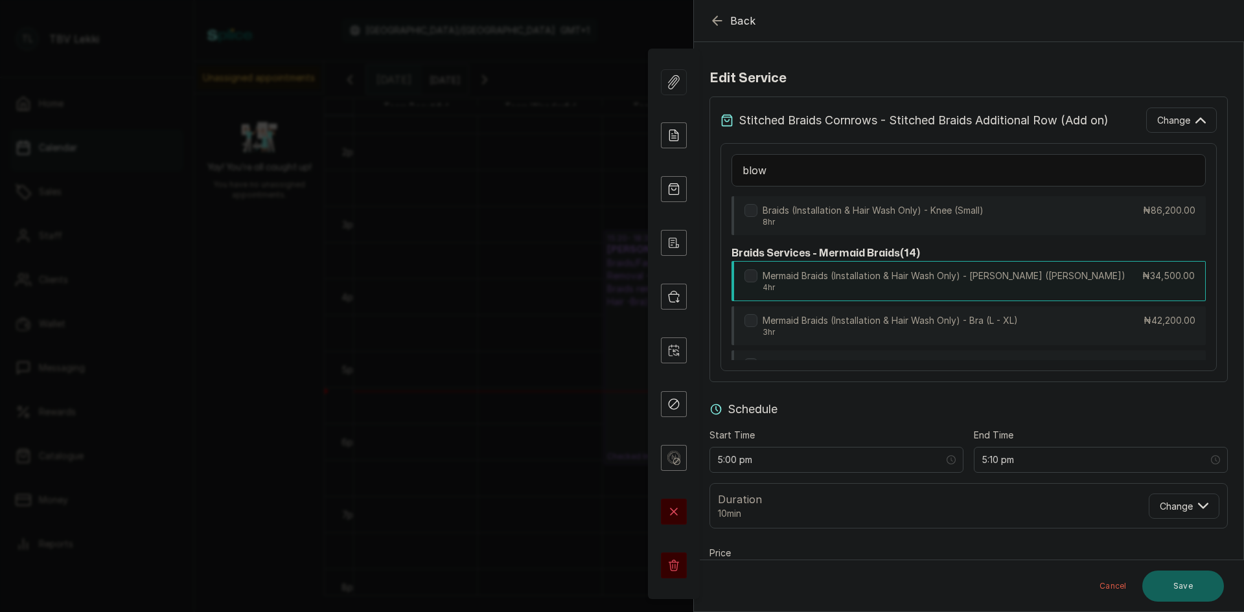
scroll to position [2970, 0]
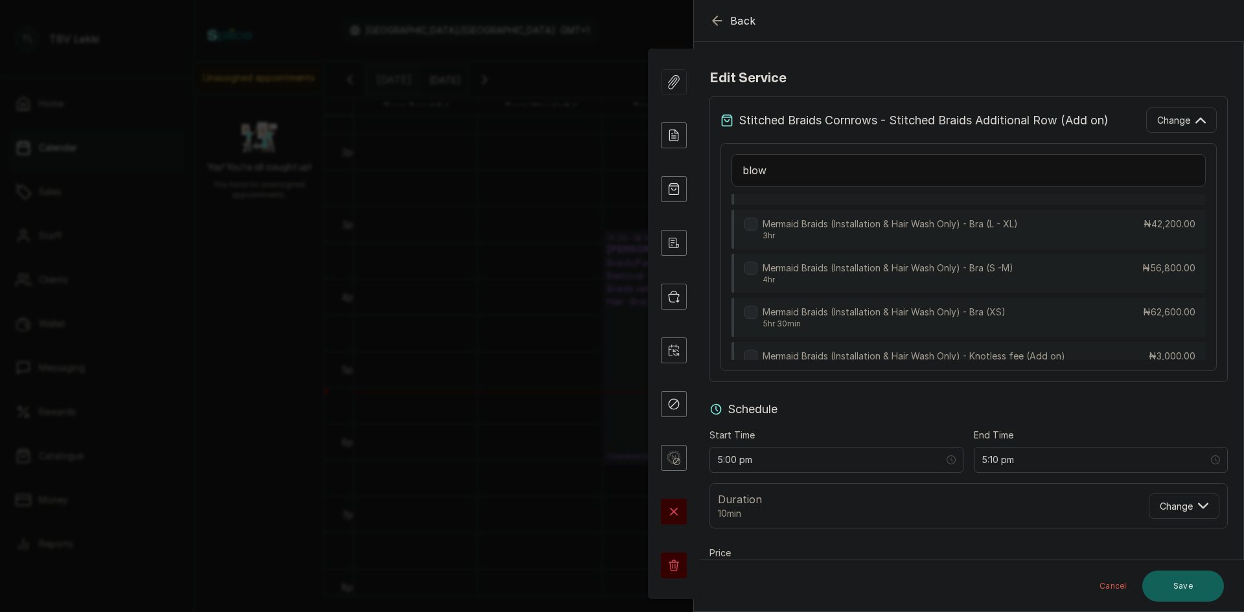
type input "blow"
click at [955, 91] on div "Edit service Stitched Braids Cornrows - Stitched Braids Additional Row (Add on)…" at bounding box center [968, 368] width 549 height 632
click at [723, 20] on icon "button" at bounding box center [718, 21] width 16 height 16
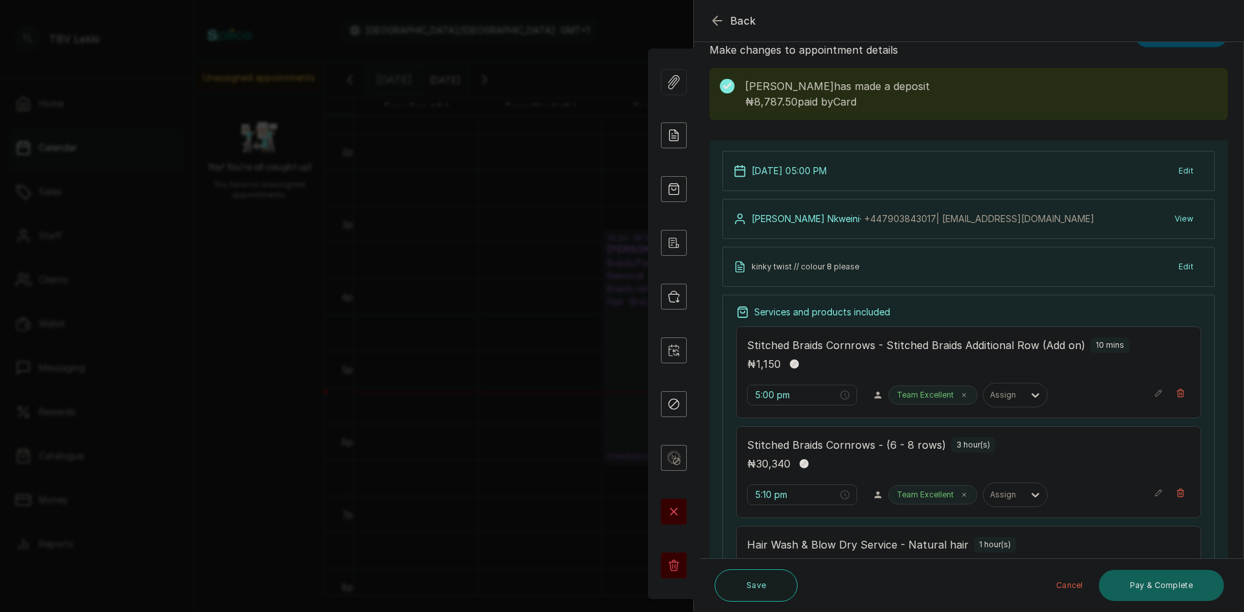
scroll to position [65, 0]
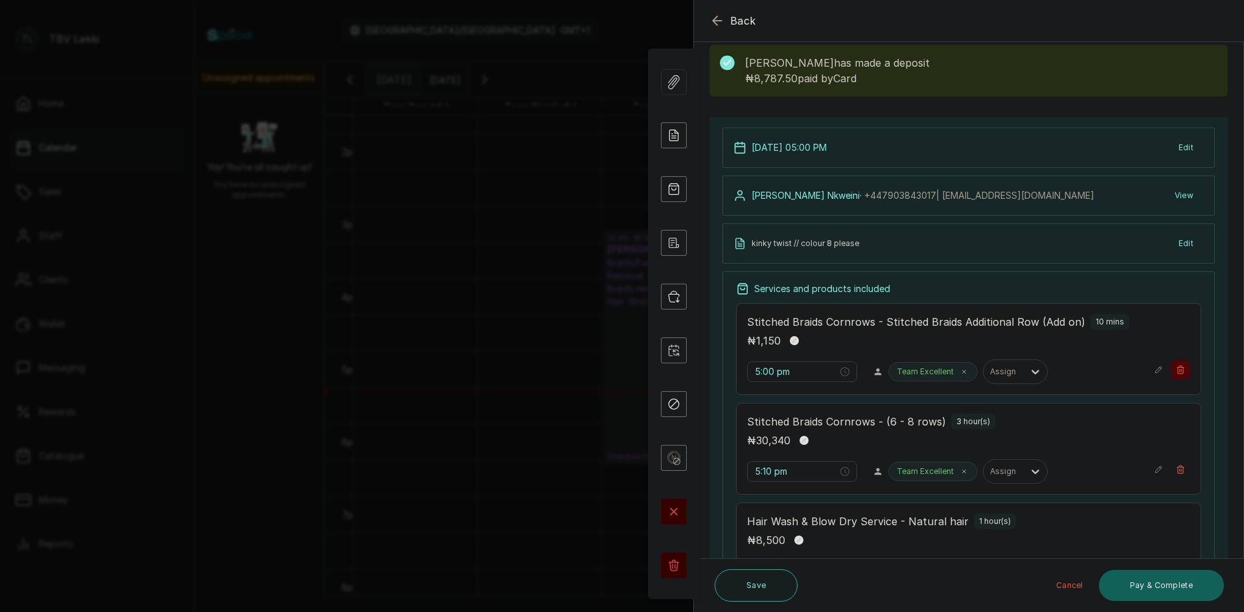
click at [1177, 371] on icon "button" at bounding box center [1180, 370] width 7 height 8
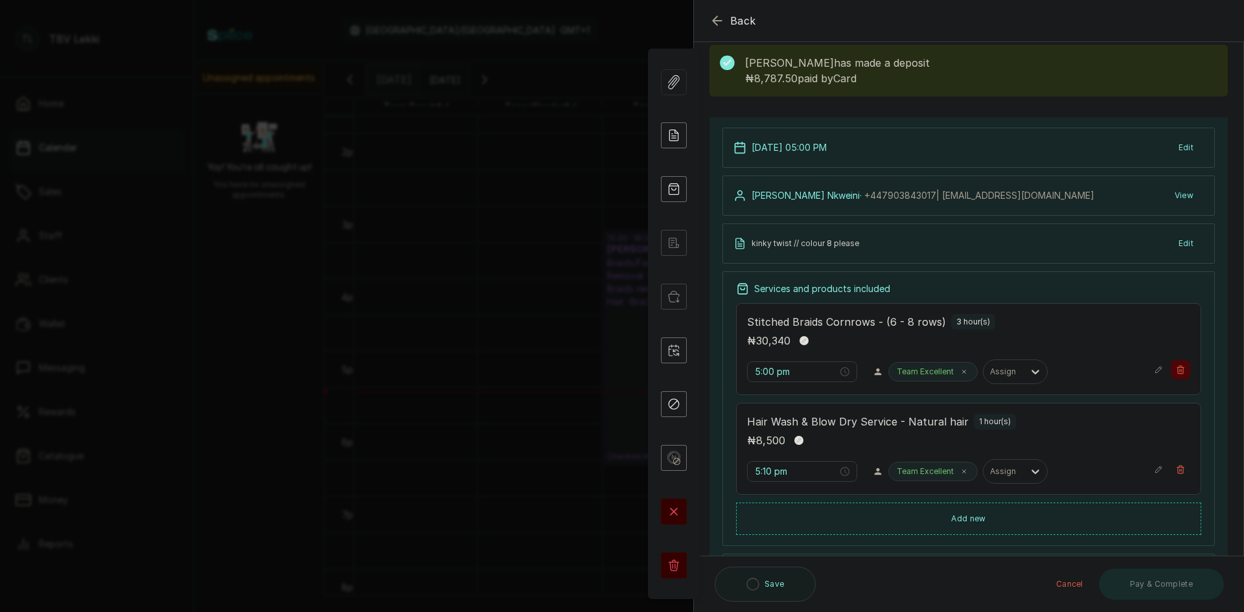
type input "5:10 pm"
type input "9:10 pm"
drag, startPoint x: 947, startPoint y: 523, endPoint x: 955, endPoint y: 505, distance: 19.4
click at [949, 522] on button "Add new" at bounding box center [968, 519] width 465 height 32
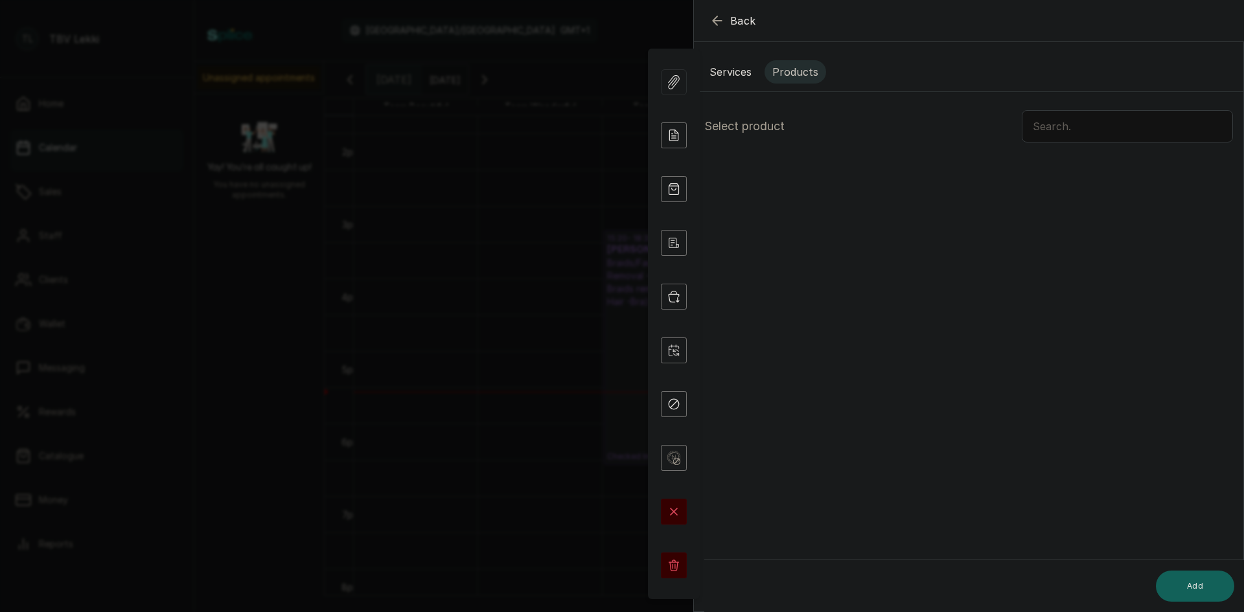
scroll to position [0, 0]
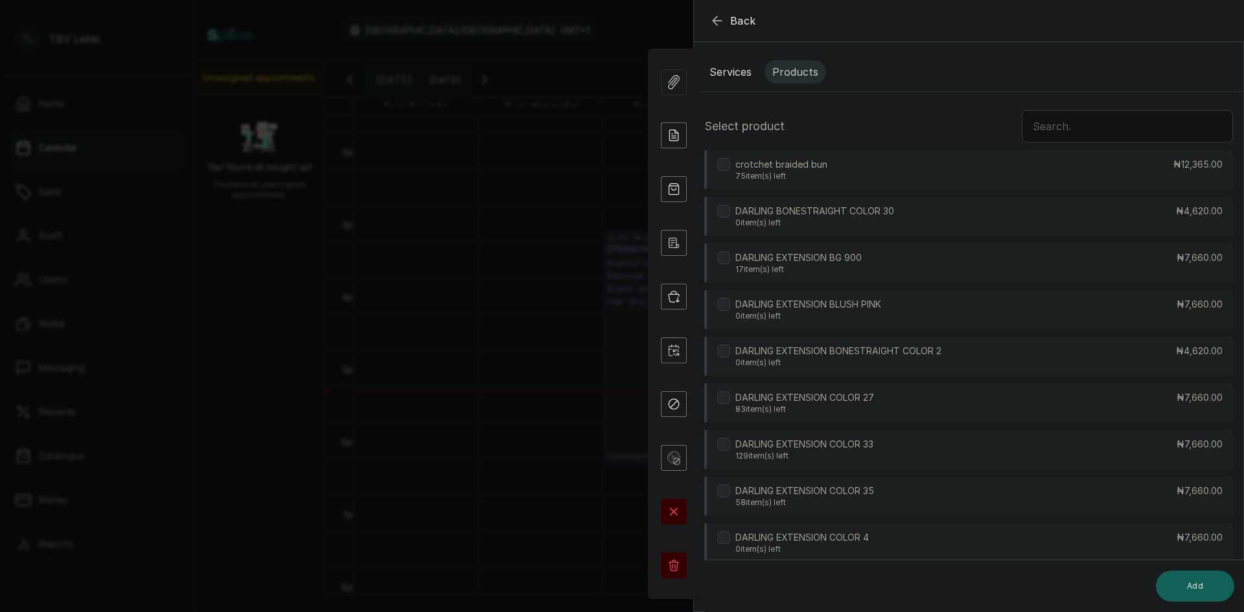
click at [1086, 134] on input "text" at bounding box center [1127, 126] width 211 height 32
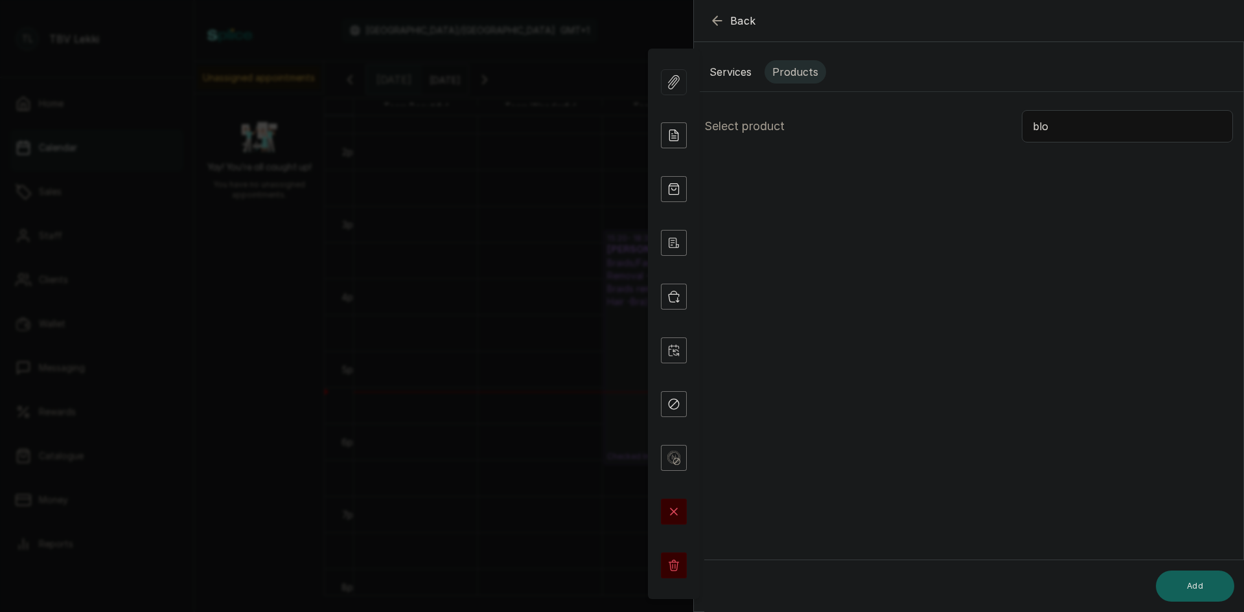
type input "blo"
click at [743, 73] on button "Services" at bounding box center [731, 71] width 58 height 23
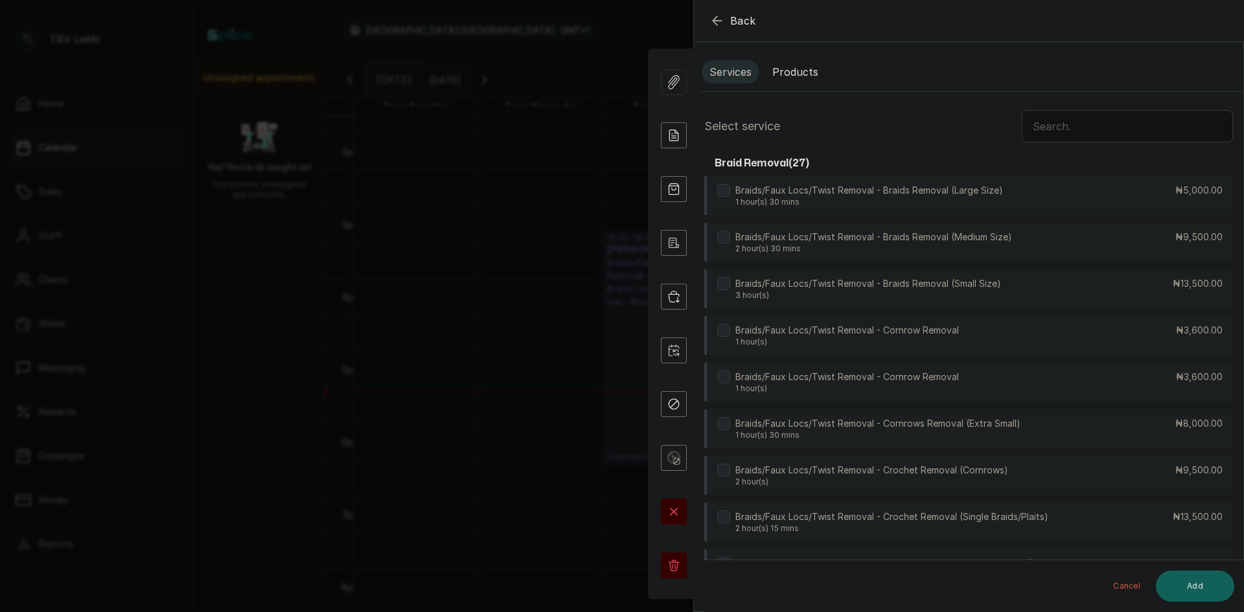
click at [1061, 126] on input "text" at bounding box center [1127, 126] width 211 height 32
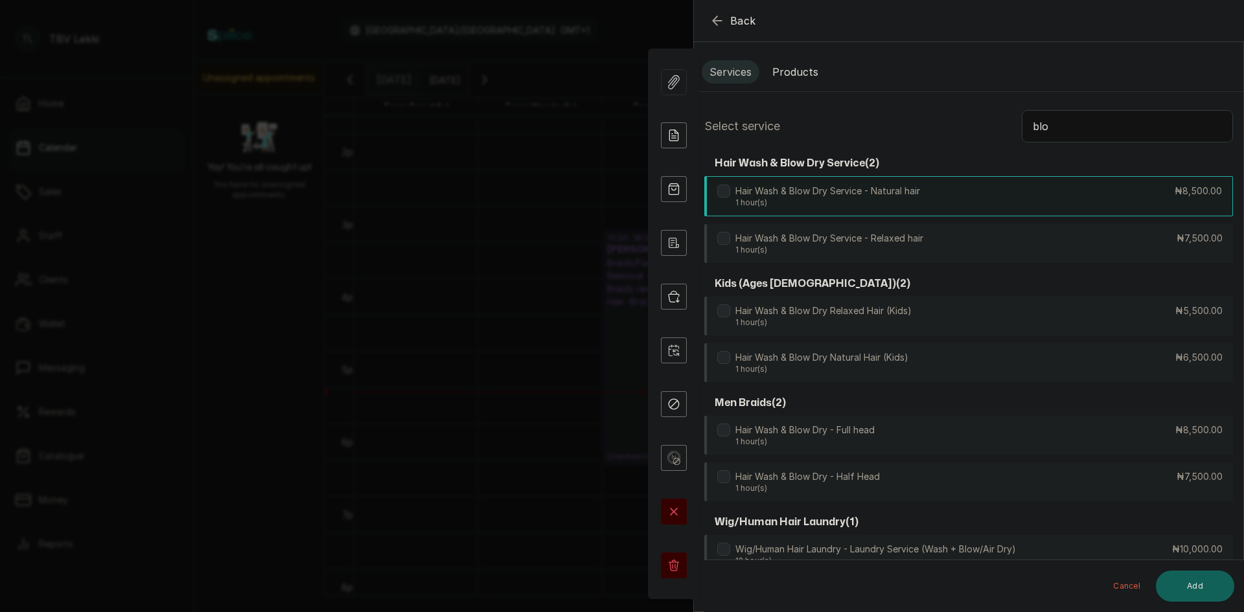
type input "blo"
click at [940, 192] on div "Hair Wash & Blow Dry Service - Natural hair 1 hour(s) ₦8,500.00" at bounding box center [968, 196] width 529 height 40
click at [1197, 593] on button "Add" at bounding box center [1195, 586] width 78 height 31
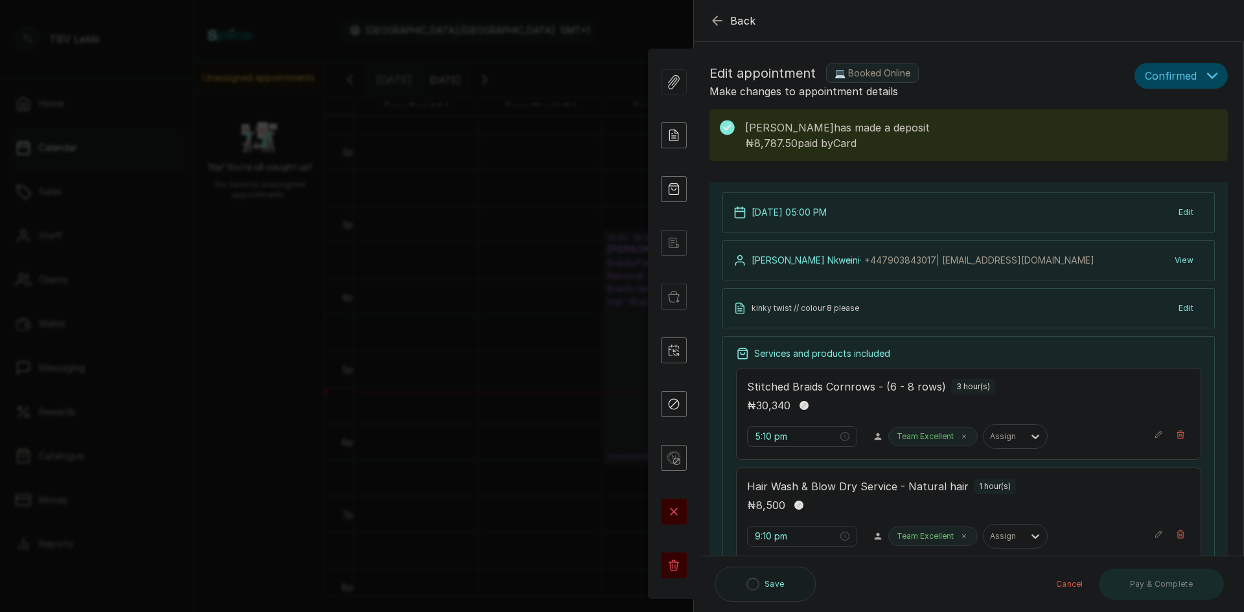
type input "10:10 pm"
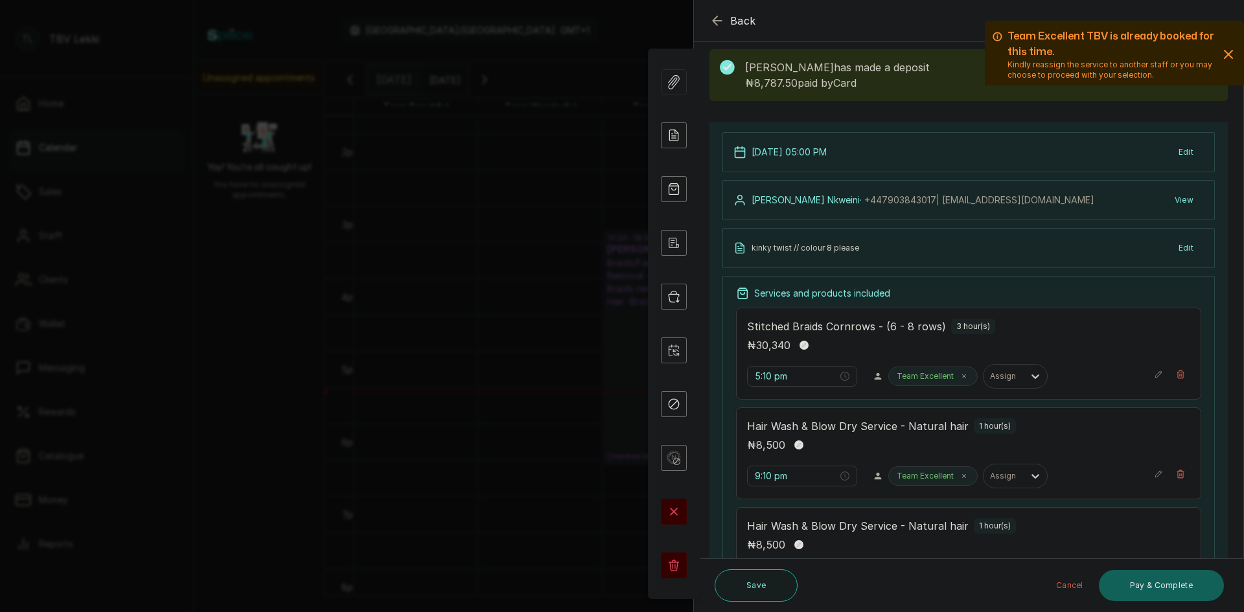
scroll to position [130, 0]
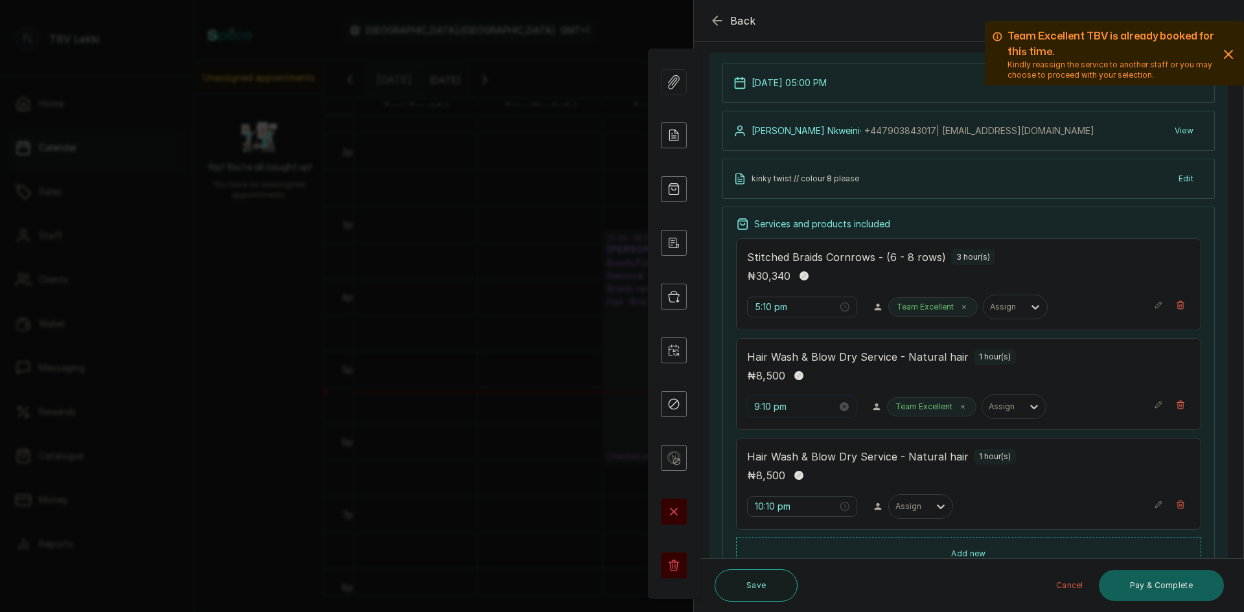
click at [763, 407] on input "9:10 pm" at bounding box center [795, 407] width 83 height 14
click at [761, 520] on div "05" at bounding box center [765, 525] width 31 height 18
click at [805, 537] on div "30" at bounding box center [802, 538] width 31 height 18
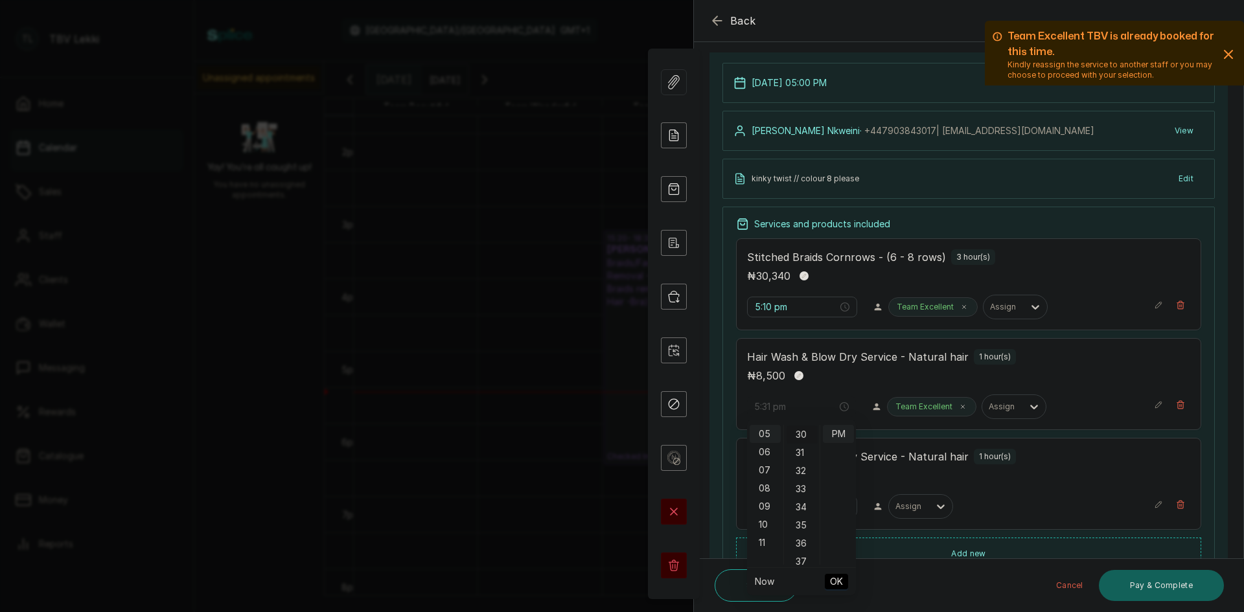
scroll to position [544, 0]
type input "5:30 pm"
click at [840, 582] on span "OK" at bounding box center [836, 582] width 13 height 25
click at [761, 306] on input "5:10 pm" at bounding box center [795, 307] width 83 height 14
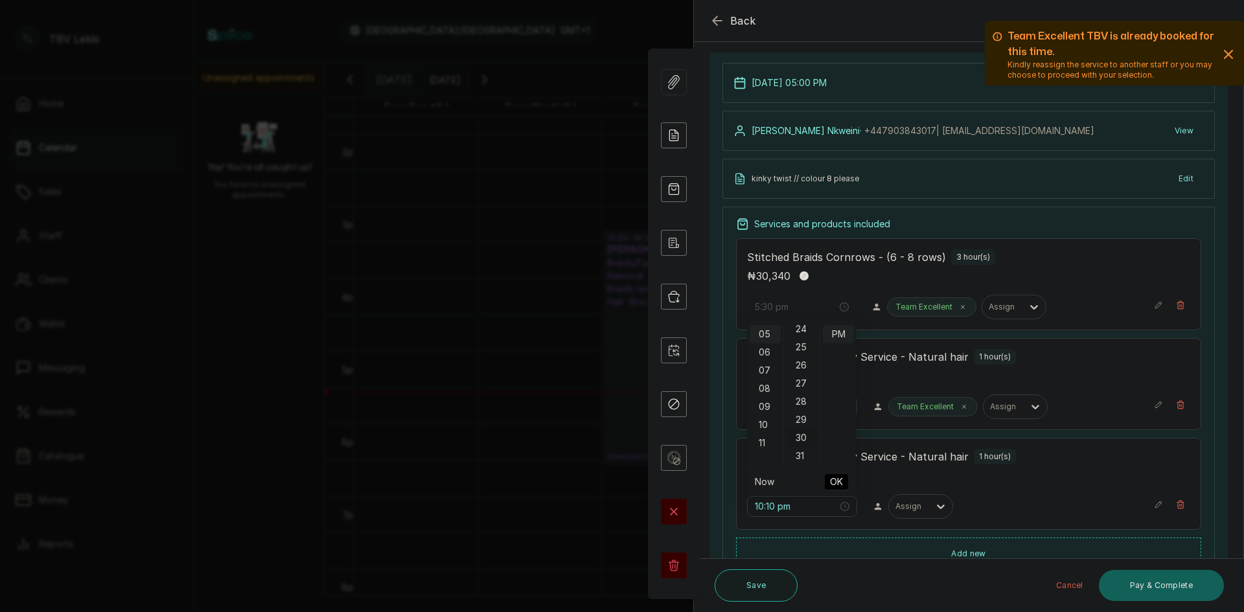
click at [803, 441] on div "30" at bounding box center [802, 438] width 31 height 18
type input "5:30 pm"
click at [836, 478] on span "OK" at bounding box center [836, 482] width 13 height 25
click at [770, 508] on input "10:10 pm" at bounding box center [795, 507] width 83 height 14
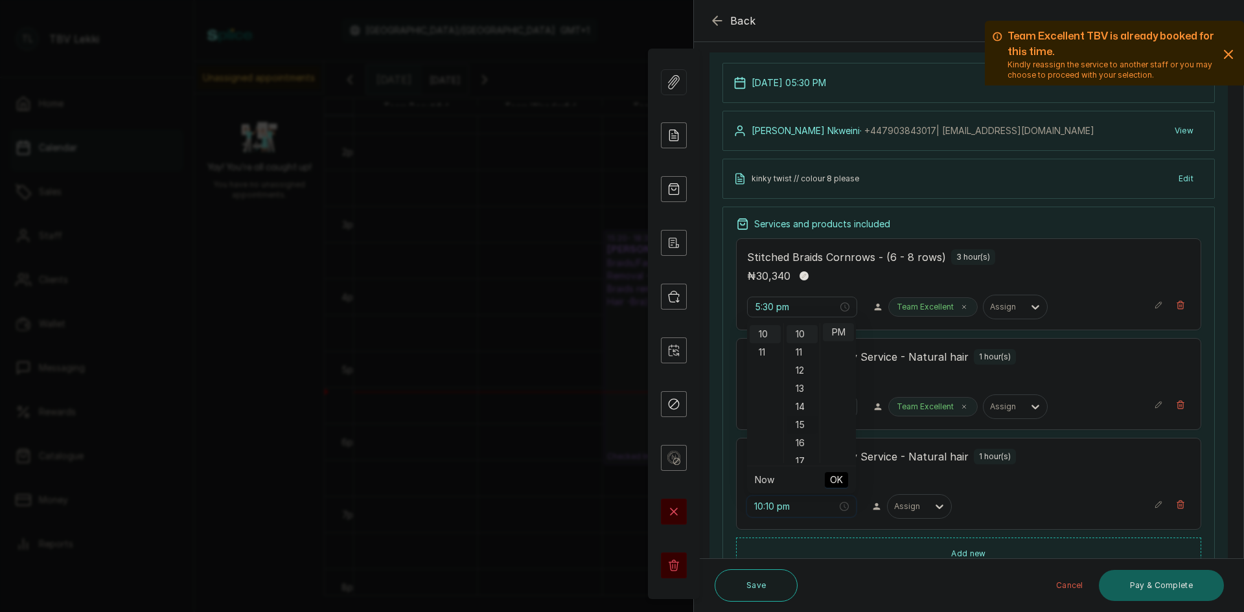
scroll to position [181, 0]
click at [759, 418] on div "05" at bounding box center [765, 423] width 31 height 18
click at [802, 371] on div "30" at bounding box center [802, 371] width 31 height 18
type input "5:30 pm"
click at [835, 478] on span "OK" at bounding box center [836, 480] width 13 height 25
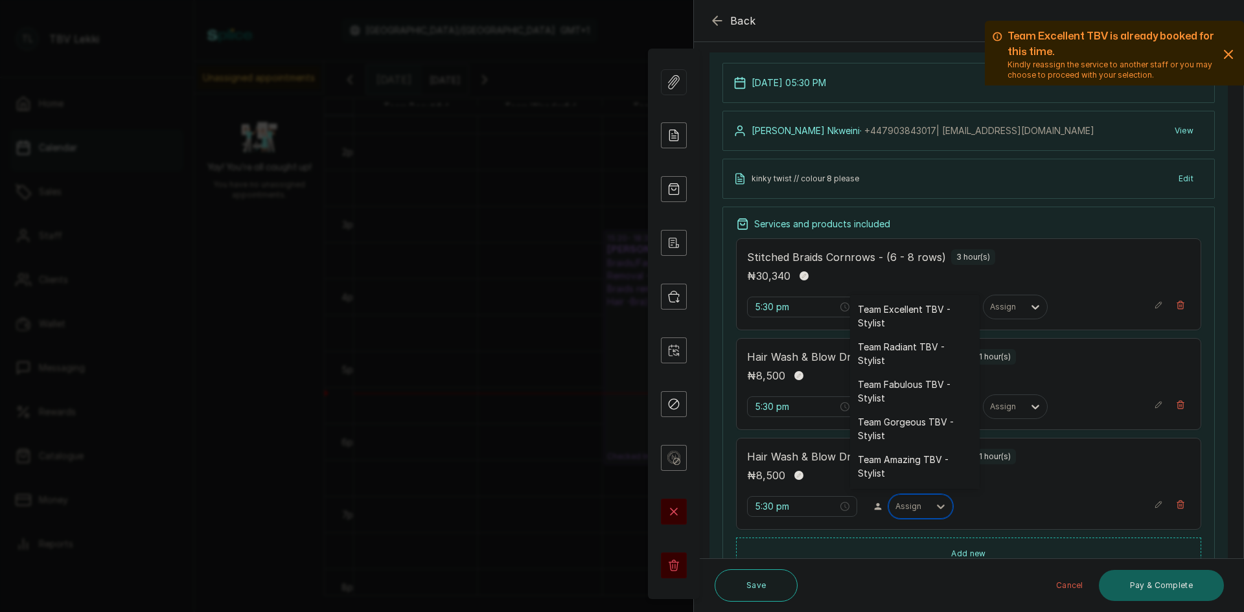
click at [900, 500] on div "Assign" at bounding box center [909, 506] width 40 height 17
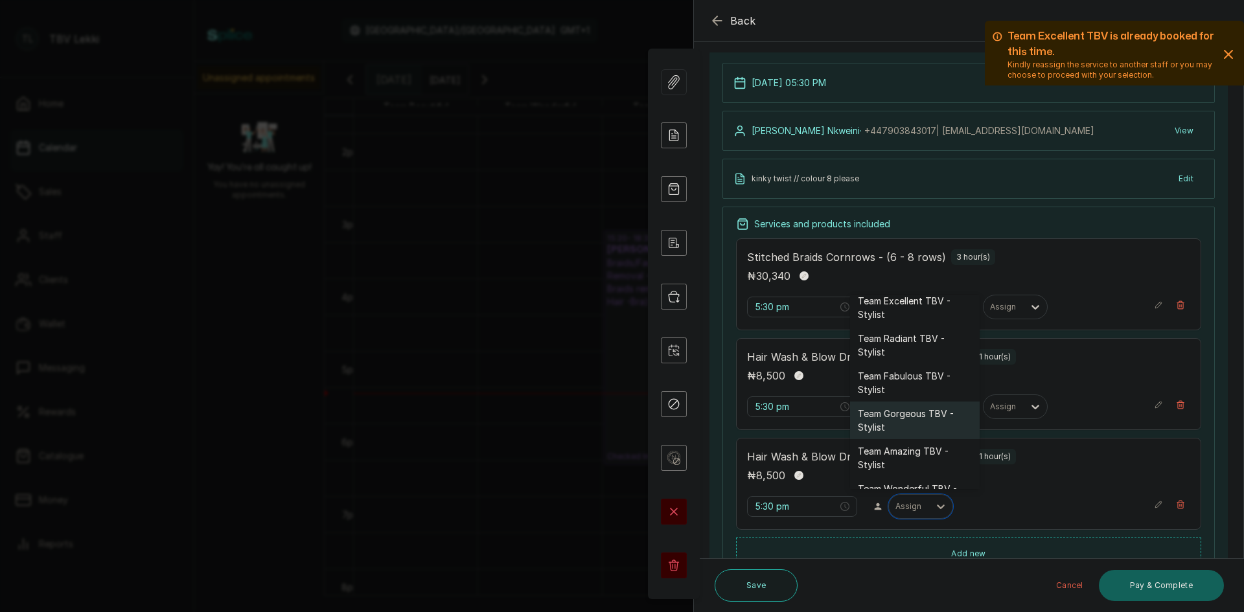
click at [912, 421] on div "Team Gorgeous TBV - Stylist" at bounding box center [915, 421] width 130 height 38
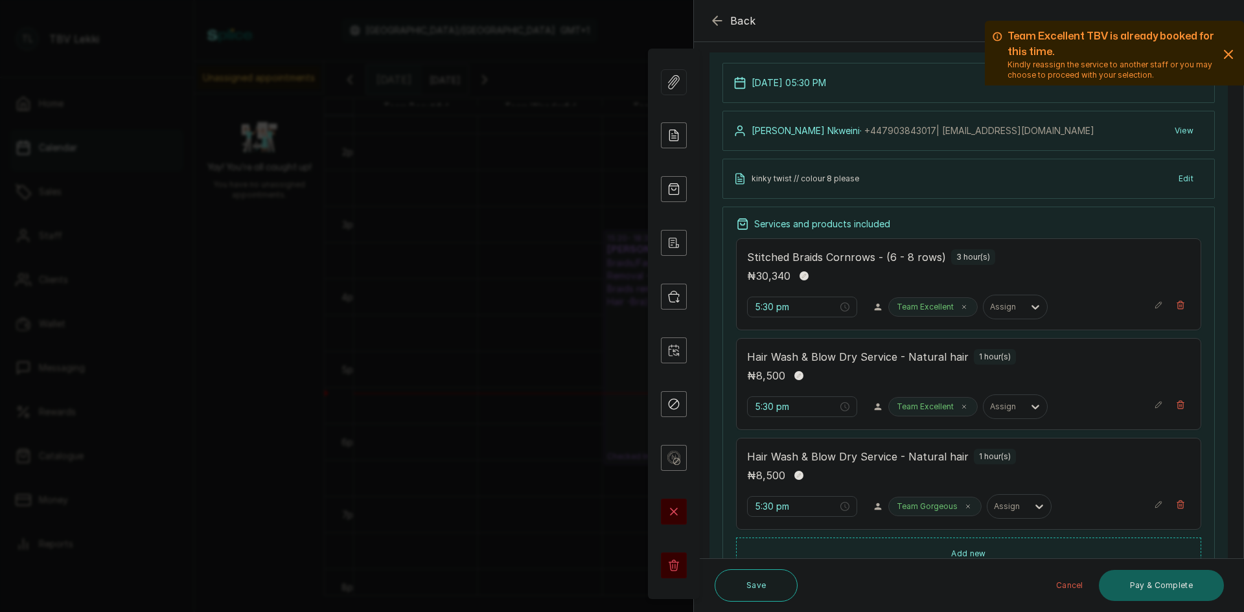
click at [913, 404] on p "Team Excellent" at bounding box center [925, 407] width 57 height 10
click at [963, 408] on icon at bounding box center [964, 407] width 3 height 3
click at [916, 410] on div at bounding box center [908, 407] width 27 height 12
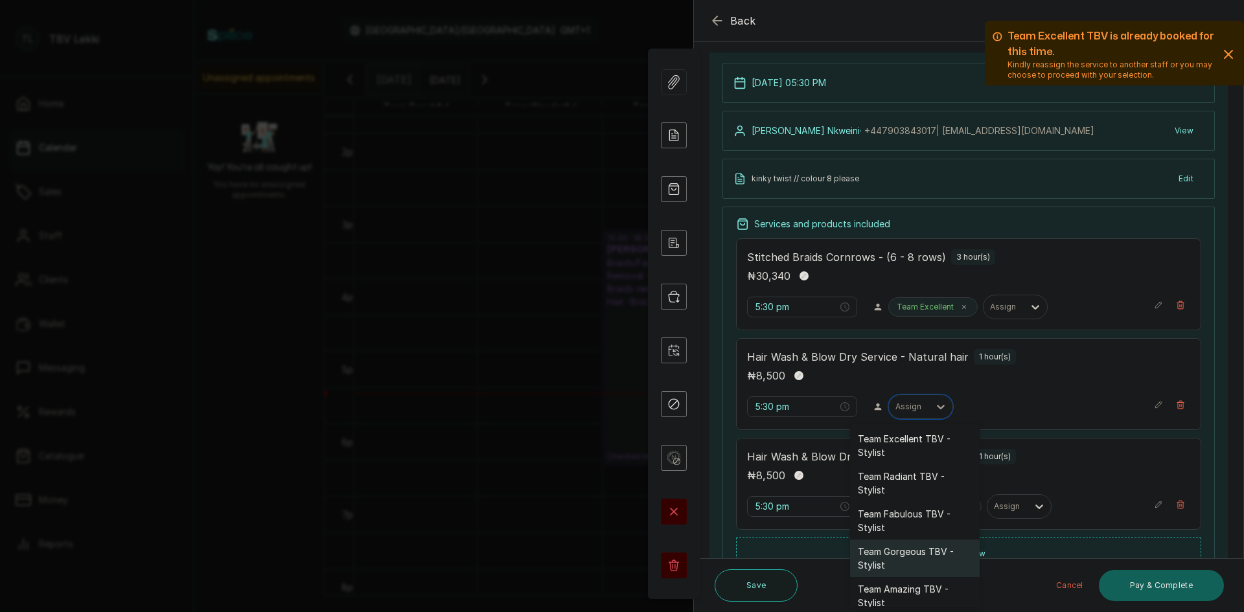
click at [903, 562] on div "Team Gorgeous TBV - Stylist" at bounding box center [915, 559] width 130 height 38
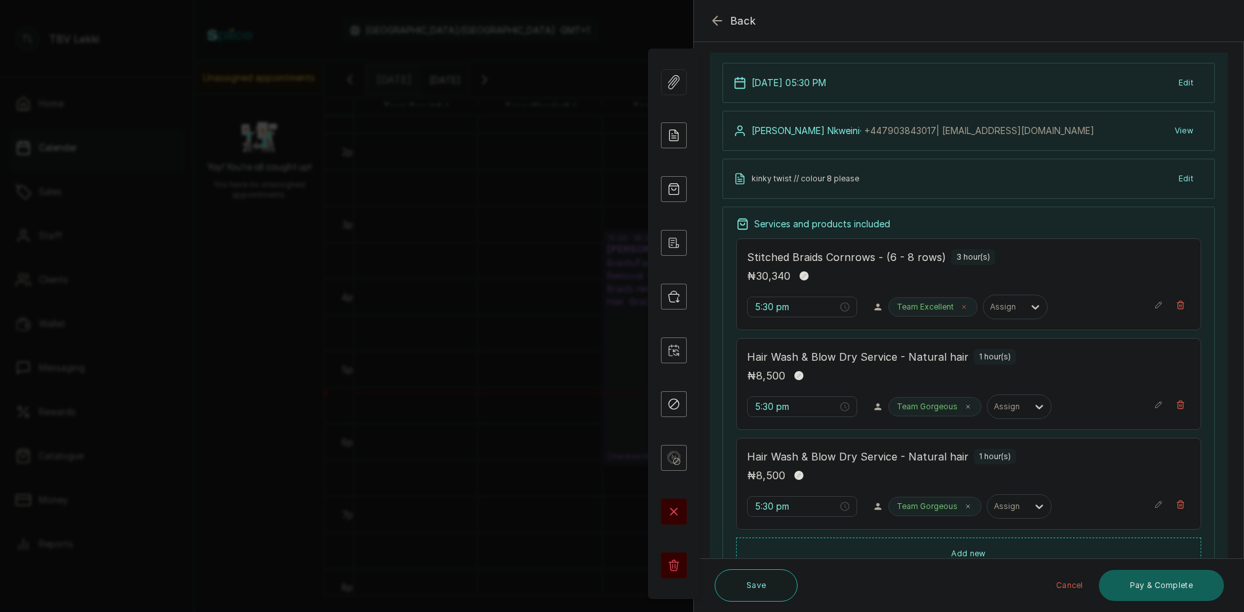
click at [961, 304] on icon at bounding box center [964, 307] width 6 height 6
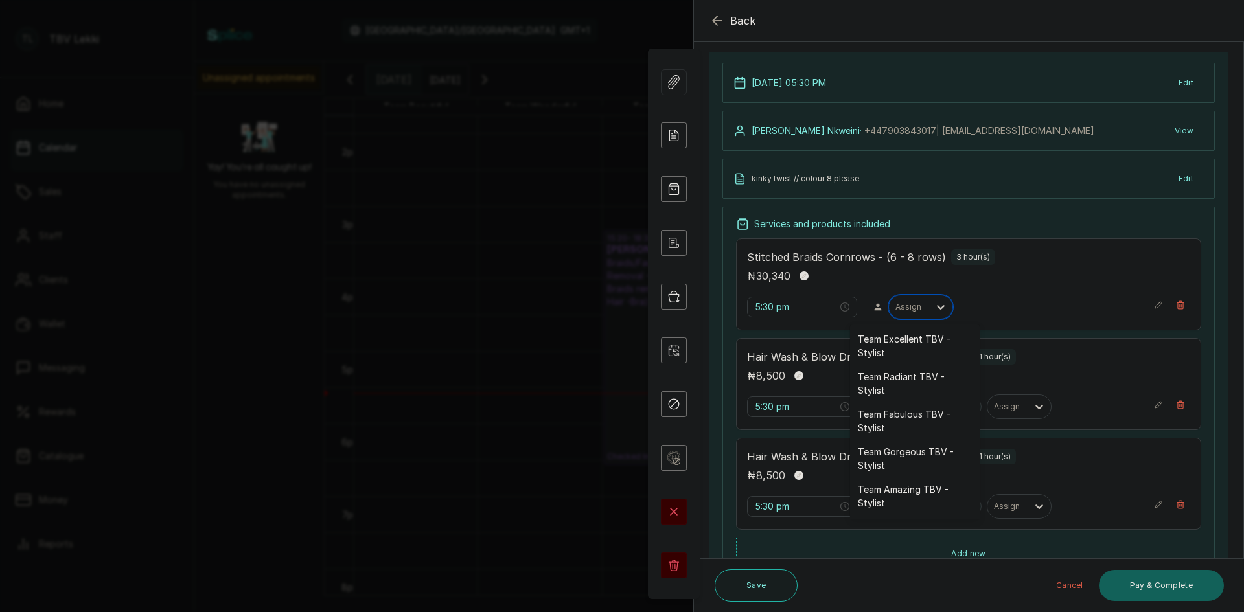
click at [929, 303] on div at bounding box center [940, 306] width 23 height 23
click at [916, 470] on div "Team Gorgeous TBV - Stylist" at bounding box center [915, 459] width 130 height 38
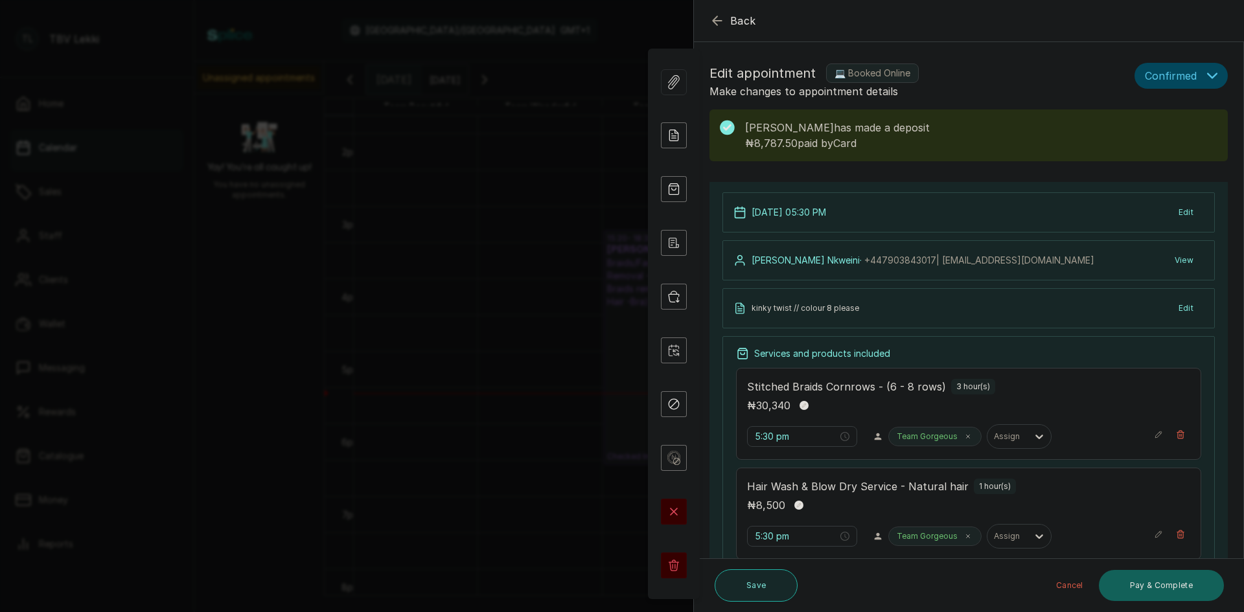
click at [754, 589] on button "Save" at bounding box center [756, 586] width 83 height 32
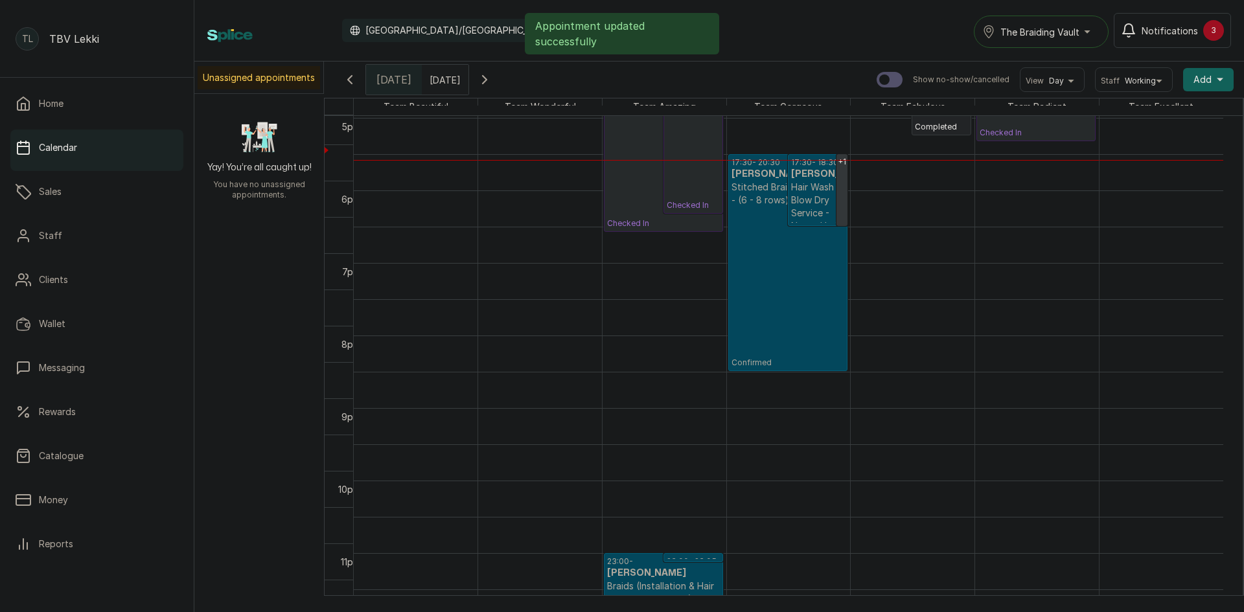
scroll to position [1112, 0]
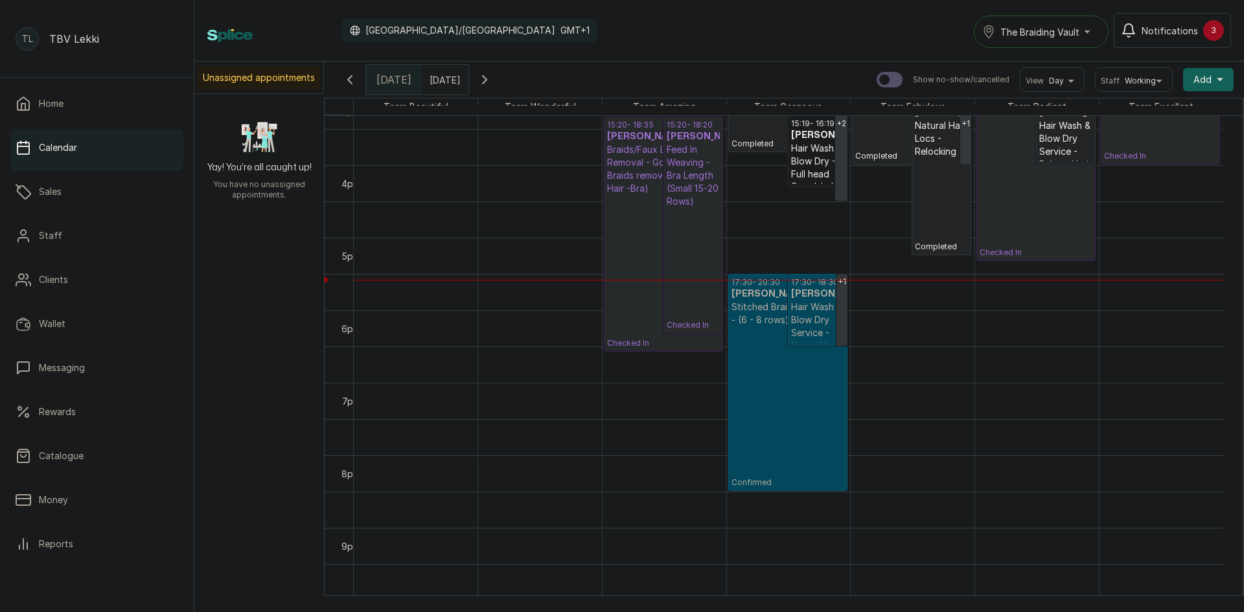
click at [792, 320] on p "Hair Wash & Blow Dry Service - Natural hair" at bounding box center [817, 327] width 53 height 52
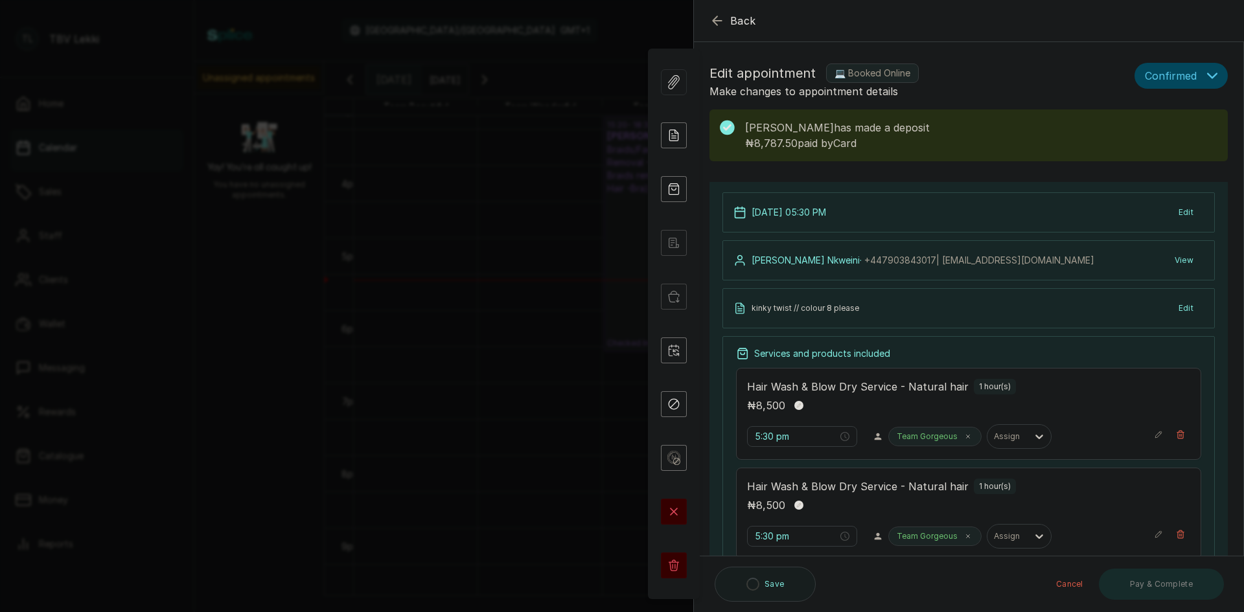
click at [1208, 78] on button "Confirmed" at bounding box center [1181, 76] width 93 height 26
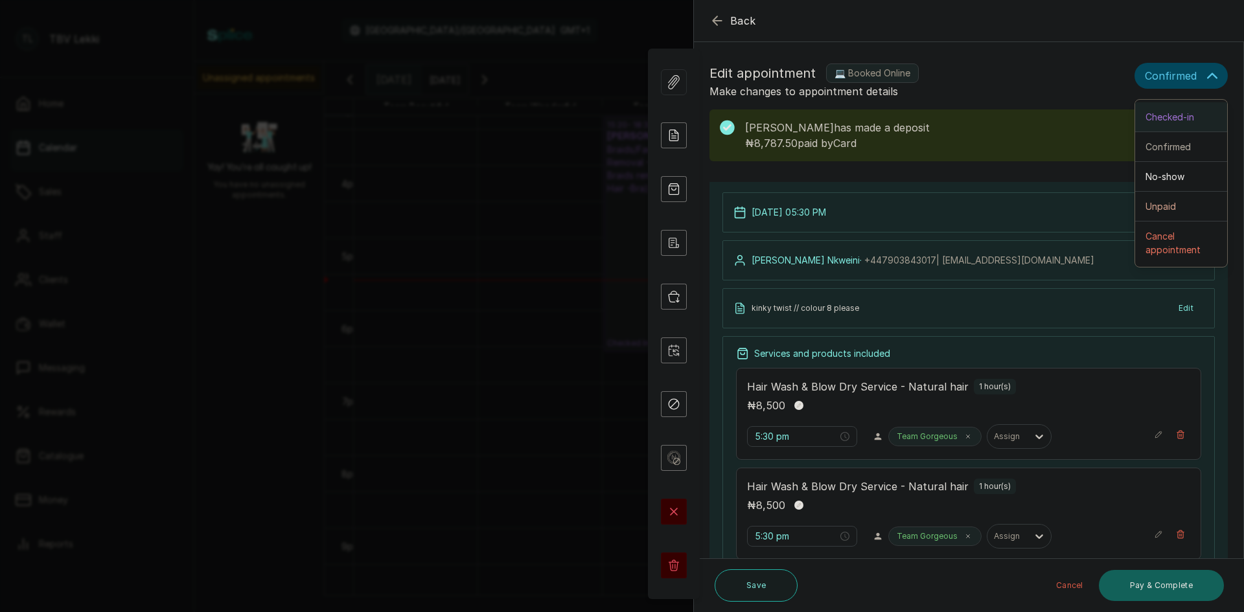
click at [1168, 121] on span "Checked-in" at bounding box center [1170, 117] width 49 height 14
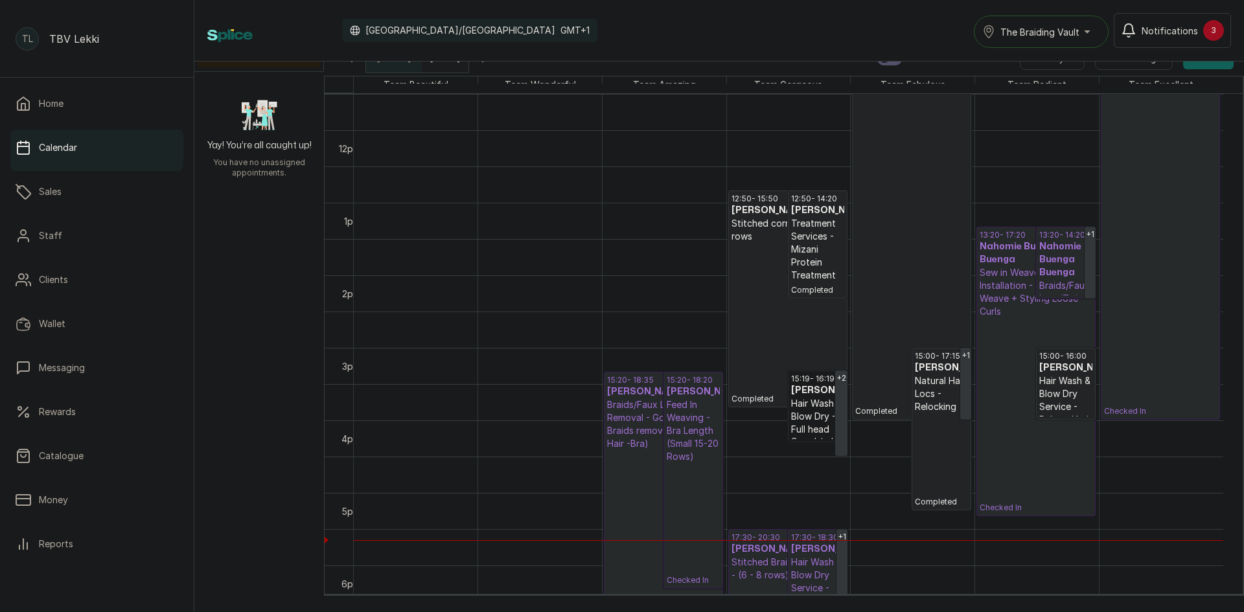
scroll to position [853, 0]
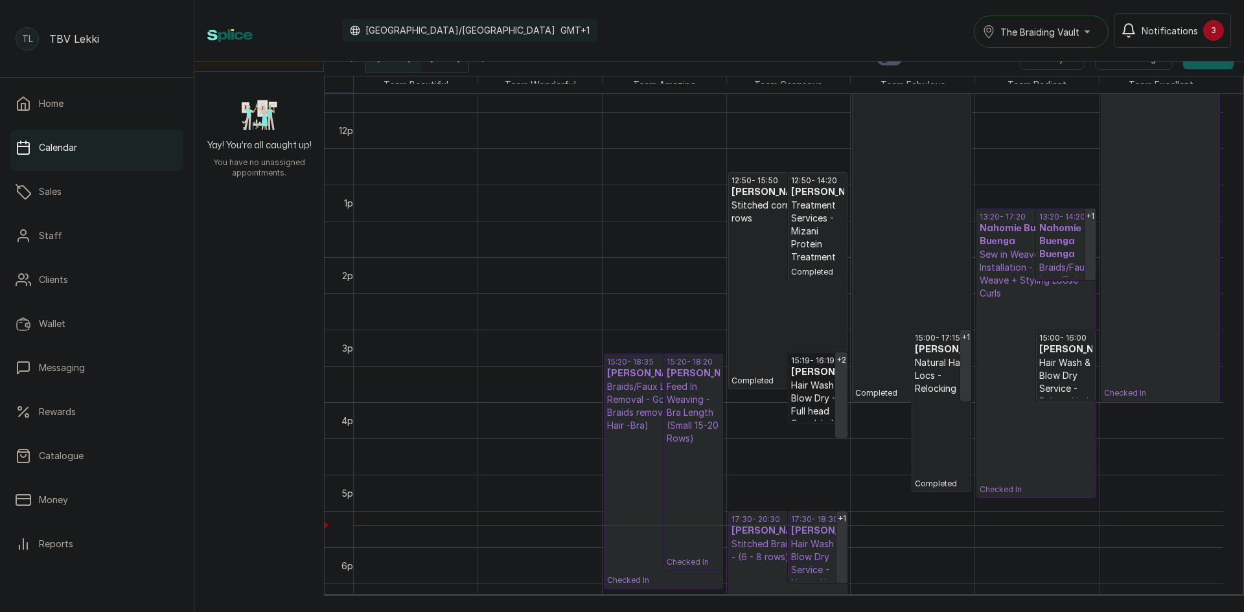
click at [817, 404] on link "15:19 - 16:19 David Ekemini Hair Wash & Blow Dry - Full head Completed" at bounding box center [818, 388] width 60 height 72
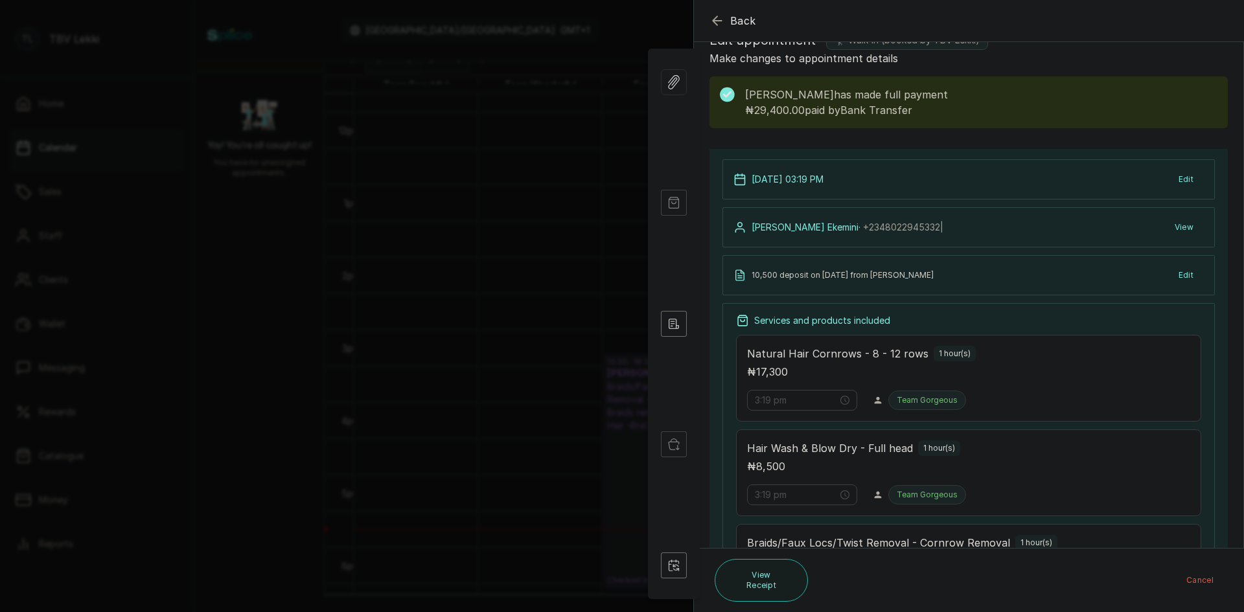
scroll to position [0, 0]
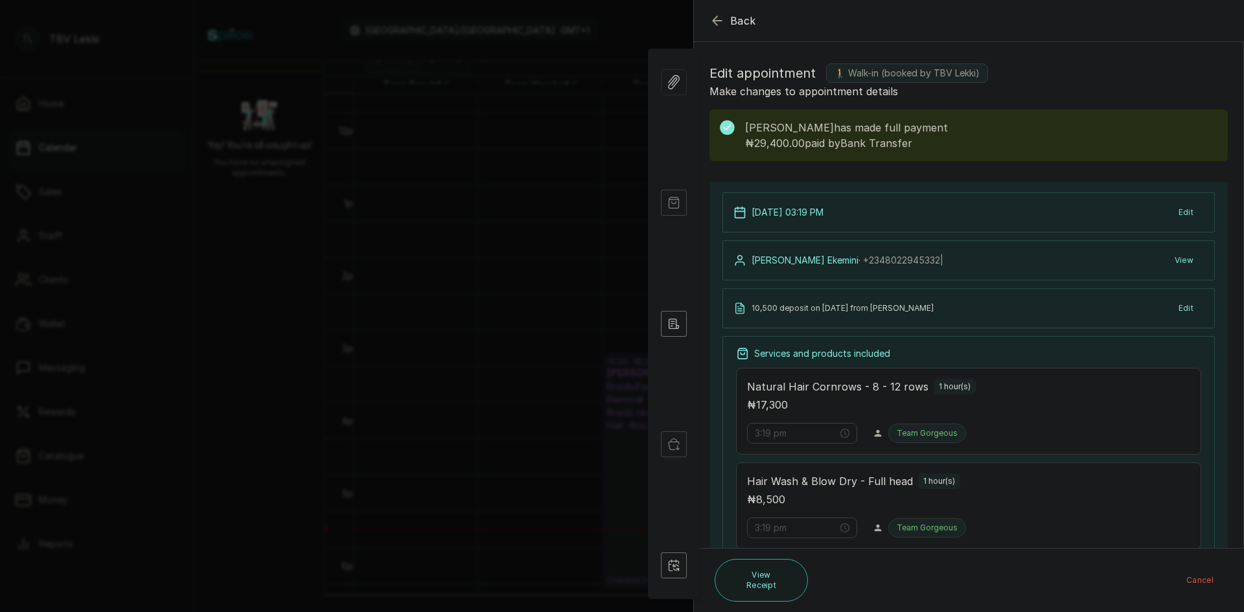
click at [1174, 253] on button "View" at bounding box center [1184, 260] width 40 height 23
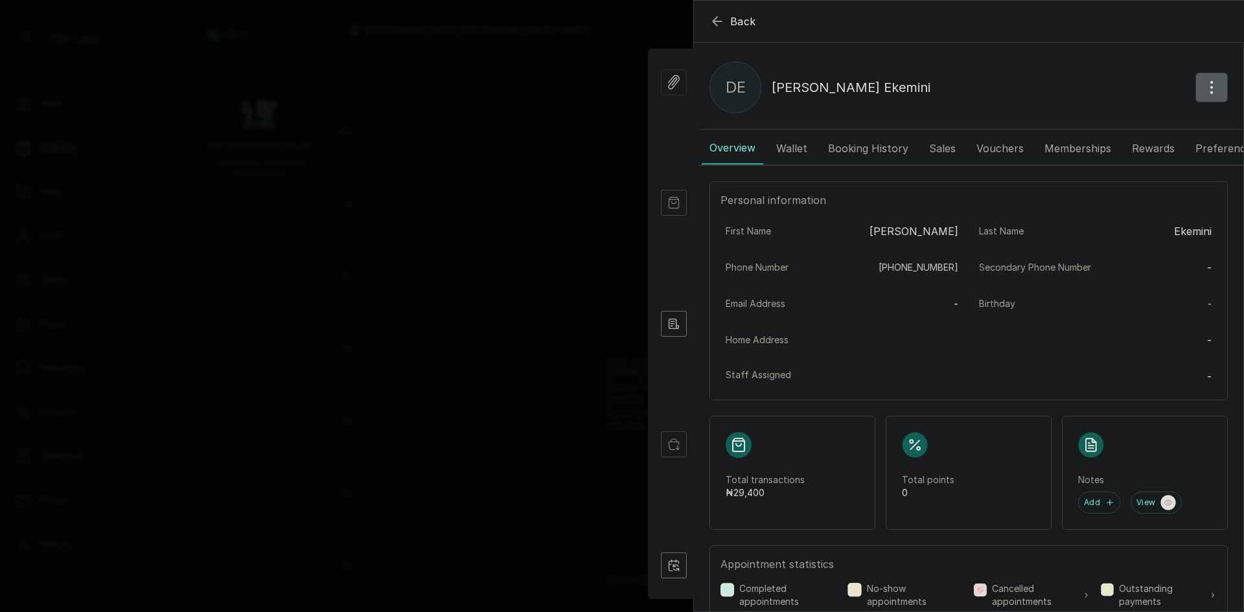
click at [719, 21] on icon "button" at bounding box center [718, 22] width 16 height 16
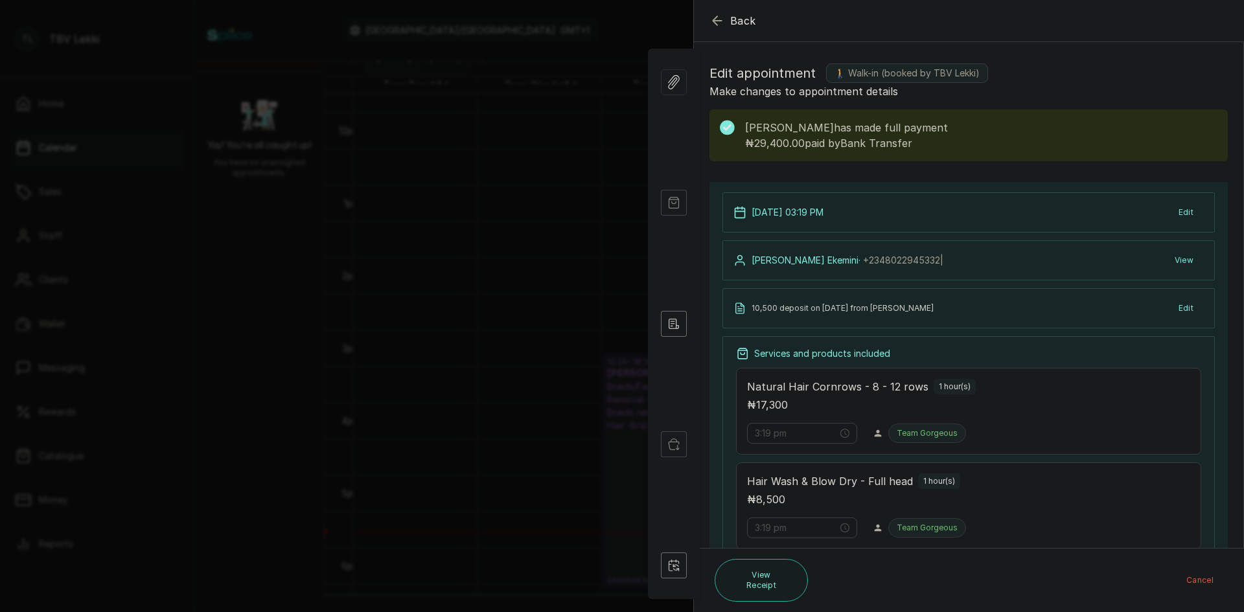
click at [715, 23] on icon "button" at bounding box center [717, 20] width 8 height 8
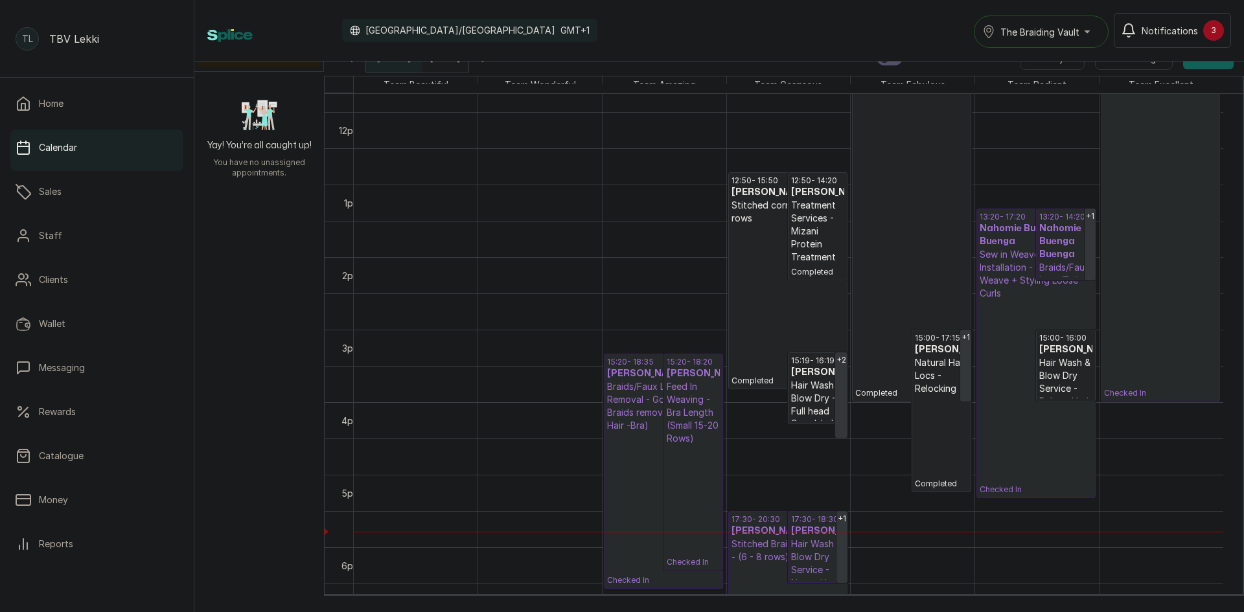
click at [877, 582] on td at bounding box center [789, 566] width 870 height 36
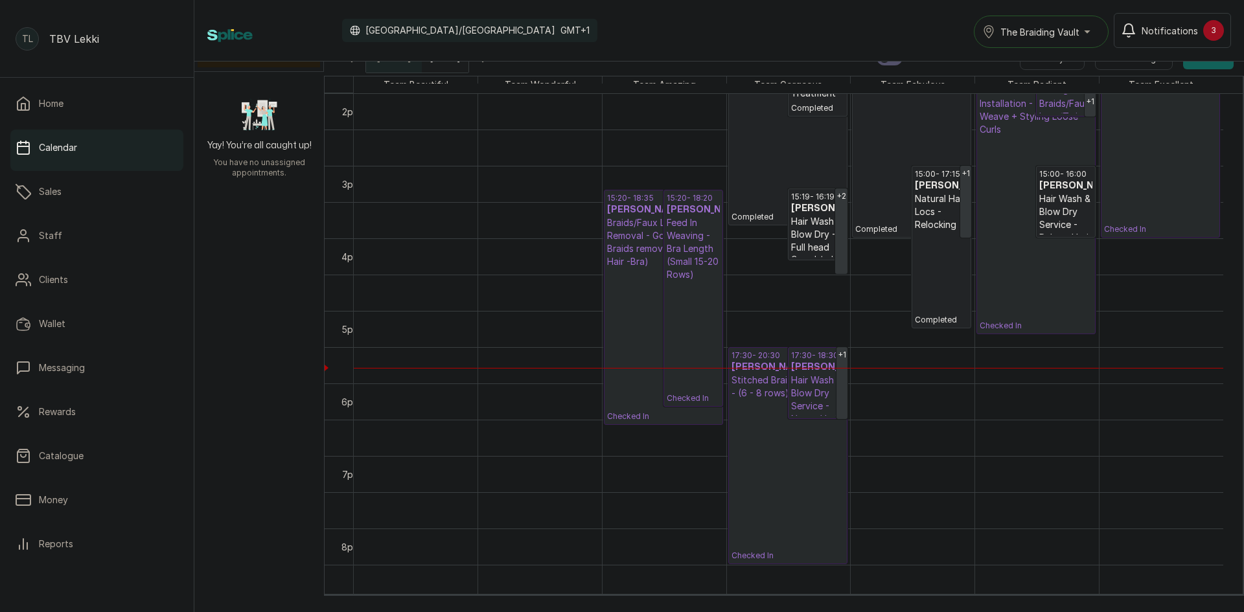
scroll to position [1019, 0]
click at [779, 467] on p "Checked In" at bounding box center [788, 478] width 113 height 161
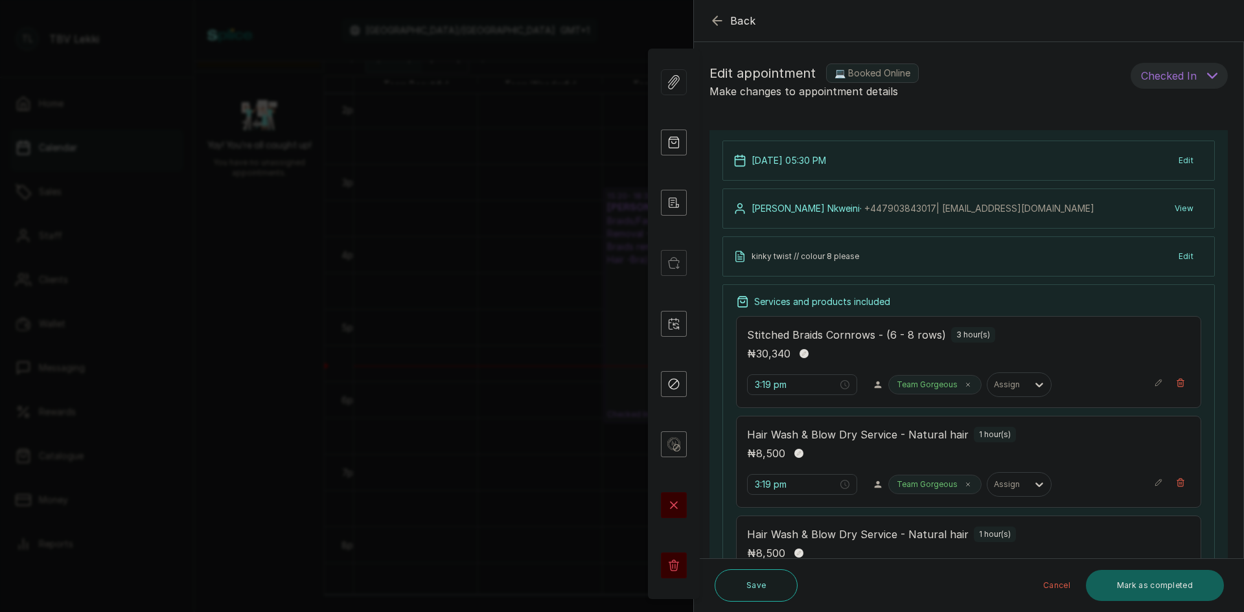
type input "5:30 pm"
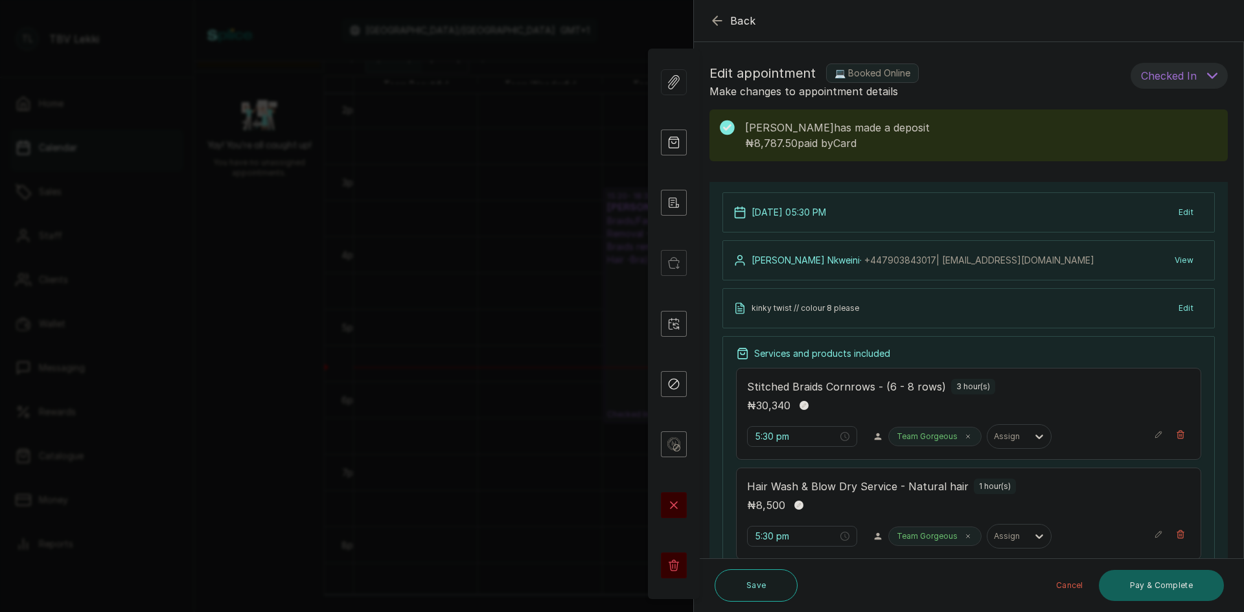
click at [718, 24] on icon "button" at bounding box center [718, 21] width 16 height 16
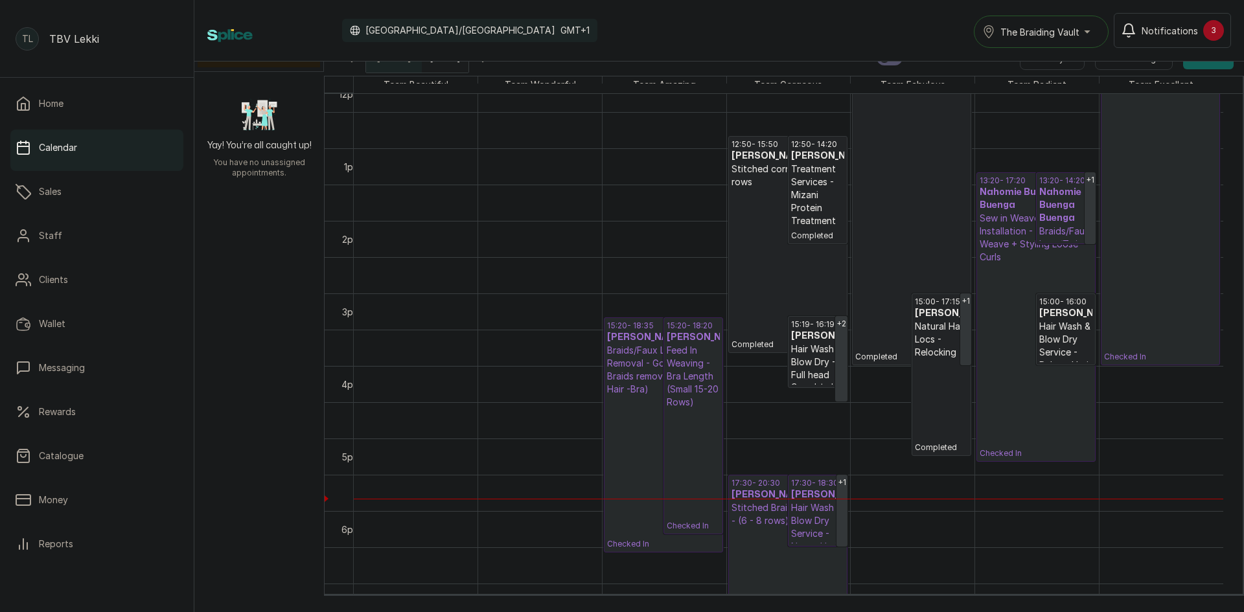
scroll to position [903, 0]
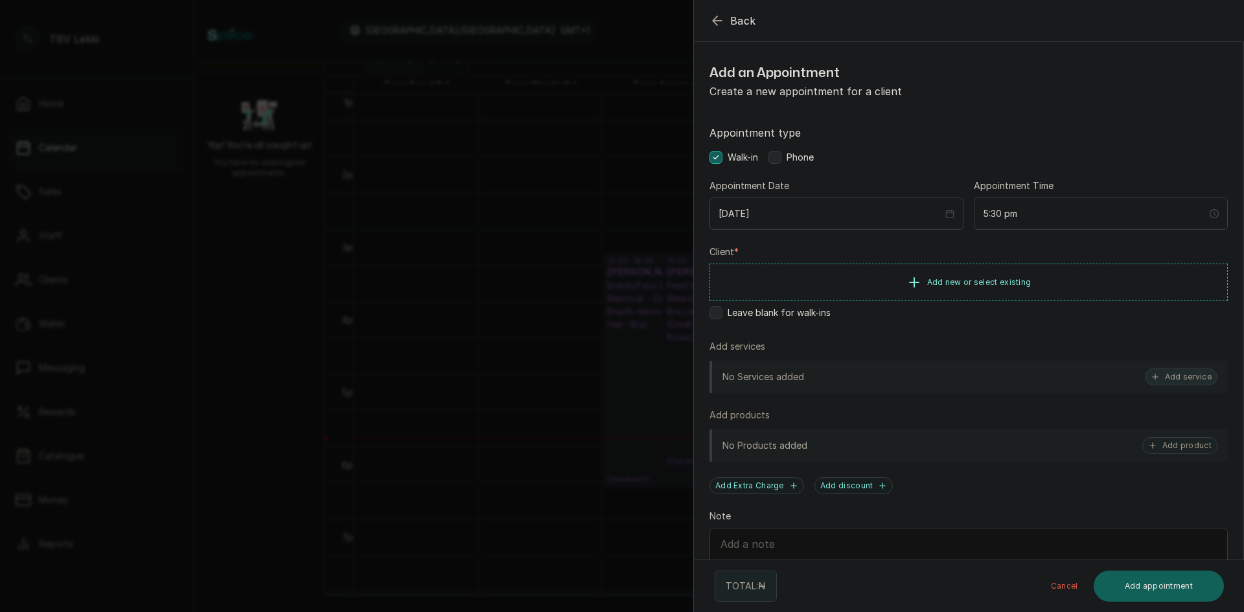
click at [1153, 375] on icon "button" at bounding box center [1155, 377] width 5 height 5
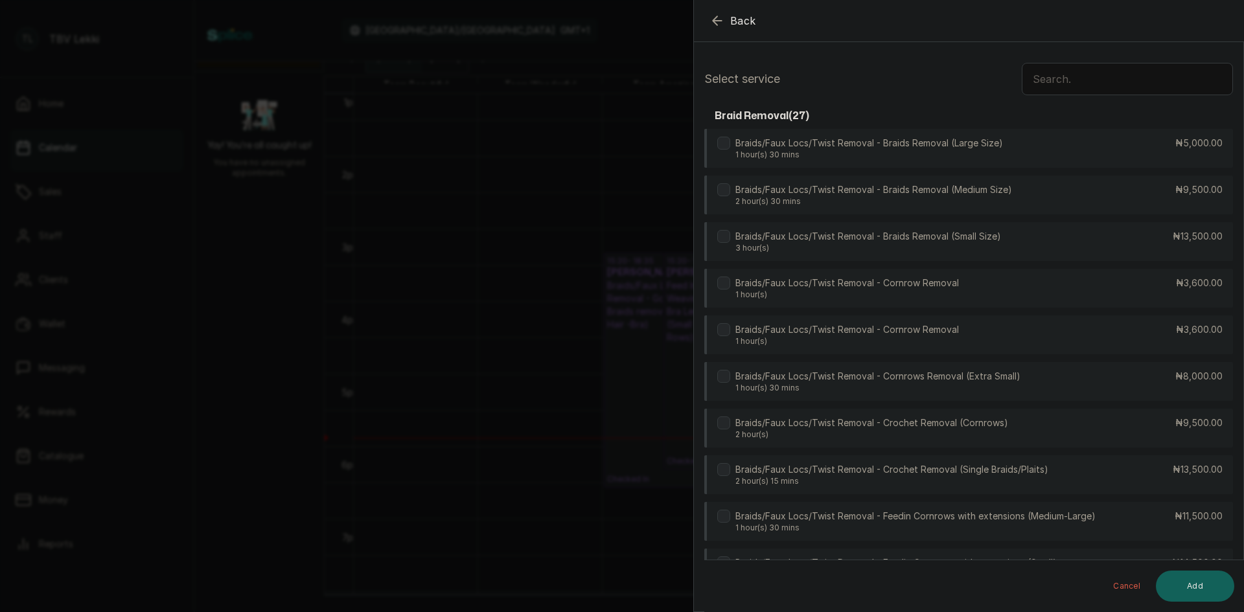
click at [1057, 76] on input "text" at bounding box center [1127, 79] width 211 height 32
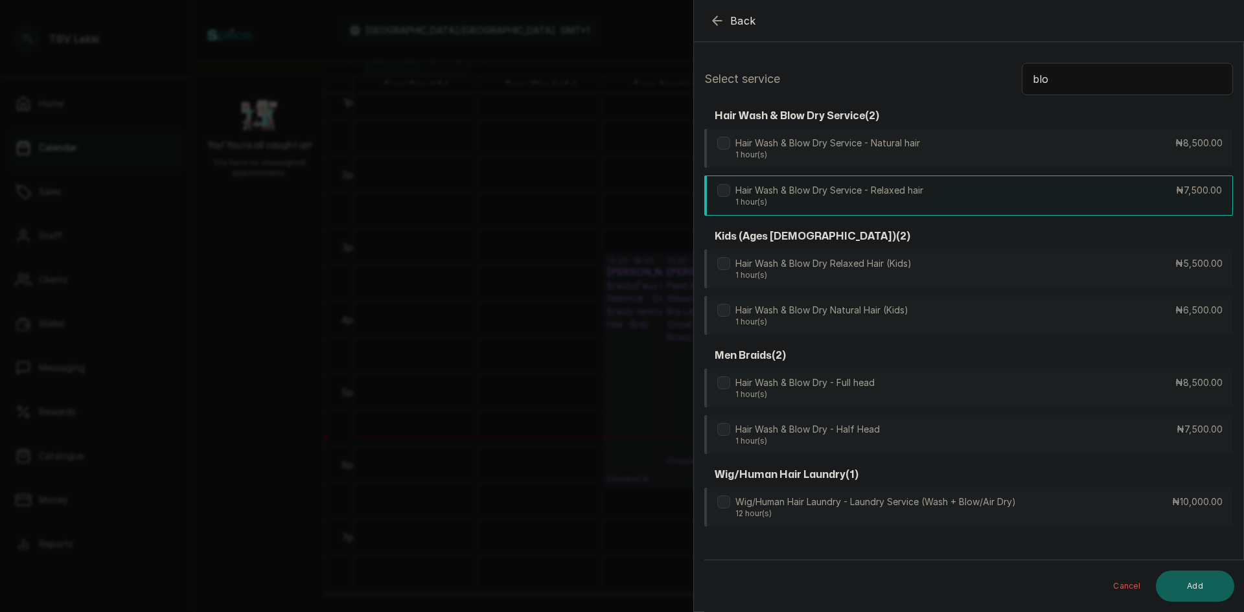
type input "blo"
click at [1023, 199] on div "Hair Wash & Blow Dry Service - Relaxed hair 1 hour(s) ₦7,500.00" at bounding box center [968, 196] width 529 height 40
click at [1187, 597] on button "Add" at bounding box center [1195, 586] width 78 height 31
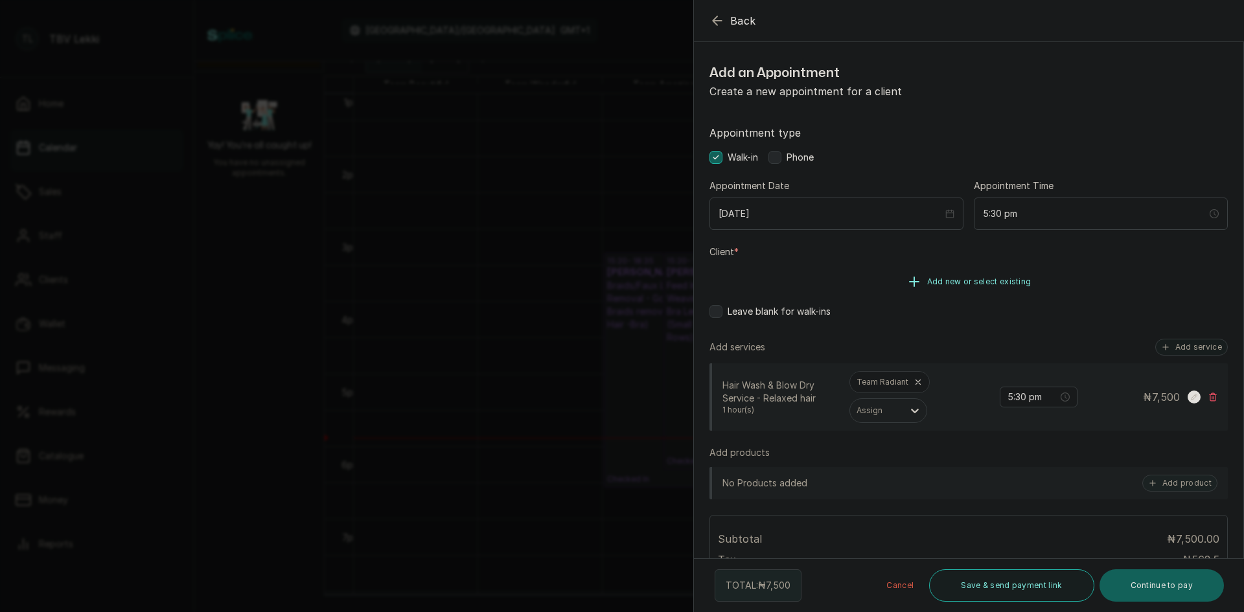
click at [941, 284] on span "Add new or select existing" at bounding box center [979, 282] width 104 height 10
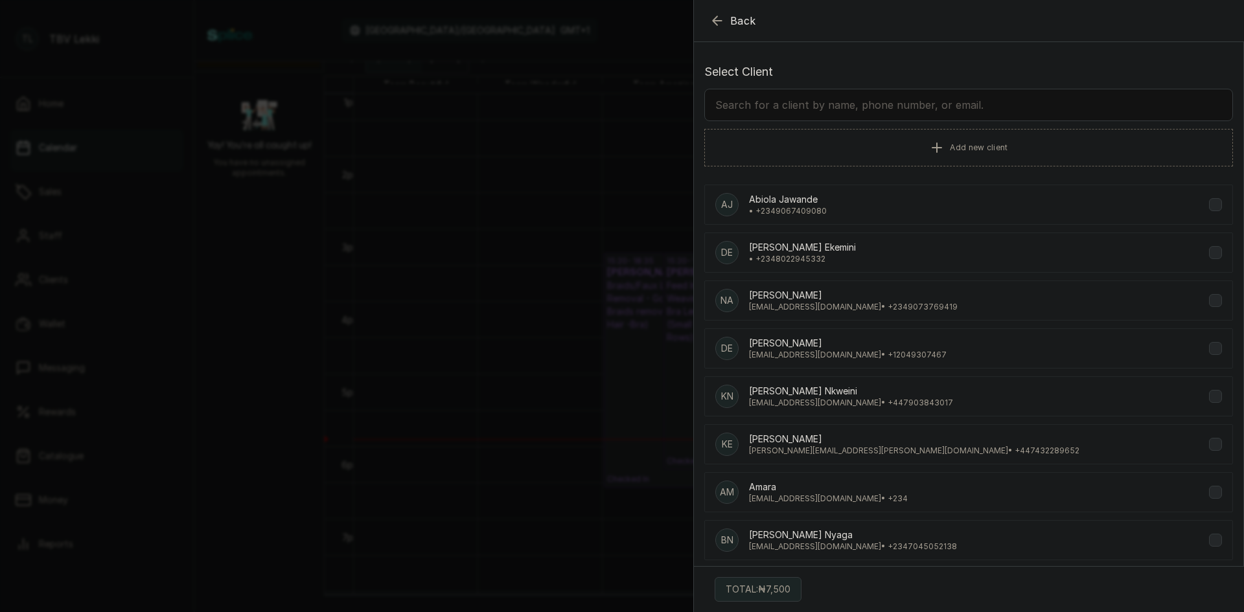
click at [732, 110] on input "text" at bounding box center [968, 105] width 529 height 32
type input "0"
type input "081"
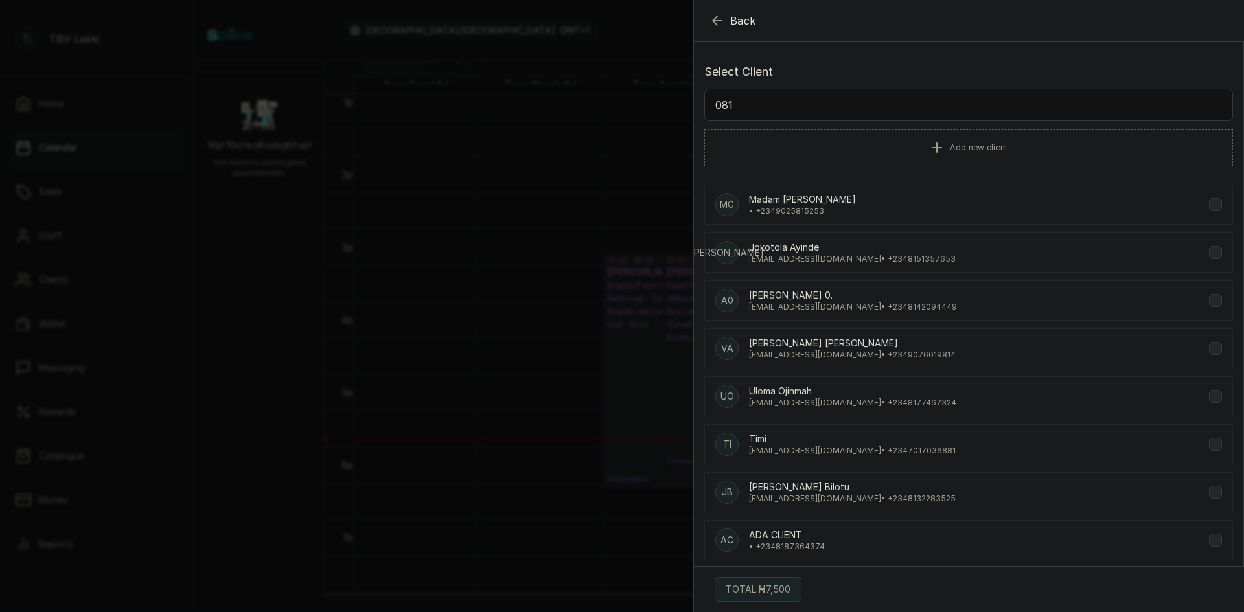
click at [718, 17] on icon "button" at bounding box center [718, 21] width 16 height 16
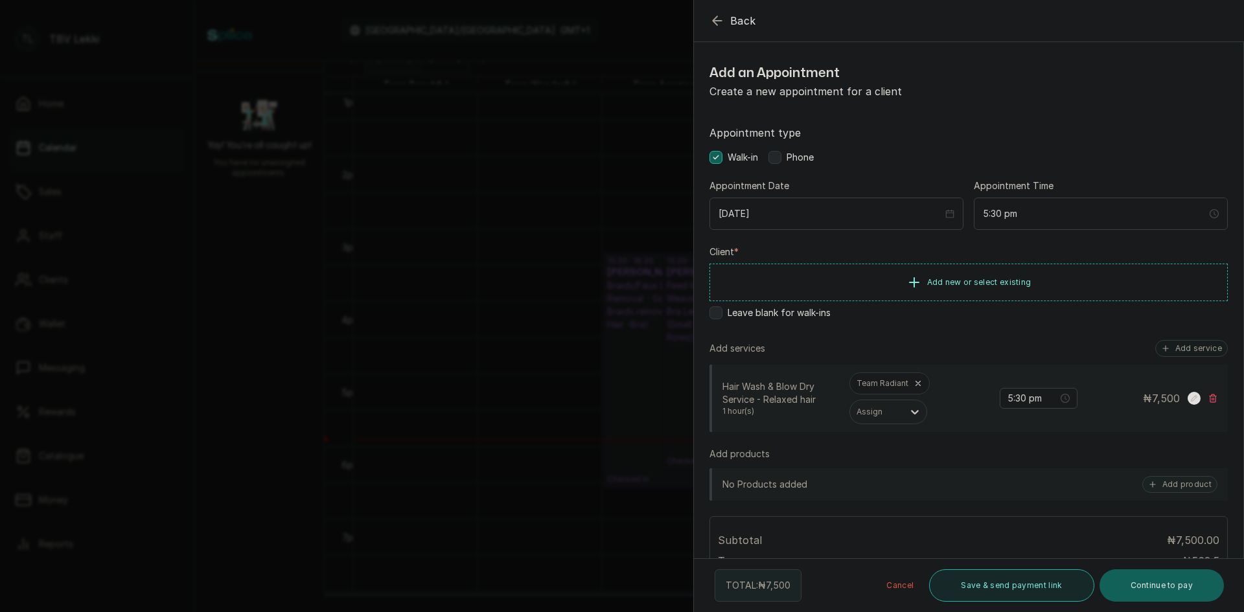
click at [975, 592] on button "Save & send payment link" at bounding box center [1011, 586] width 165 height 32
click at [963, 292] on button "Add new or select existing" at bounding box center [969, 282] width 518 height 36
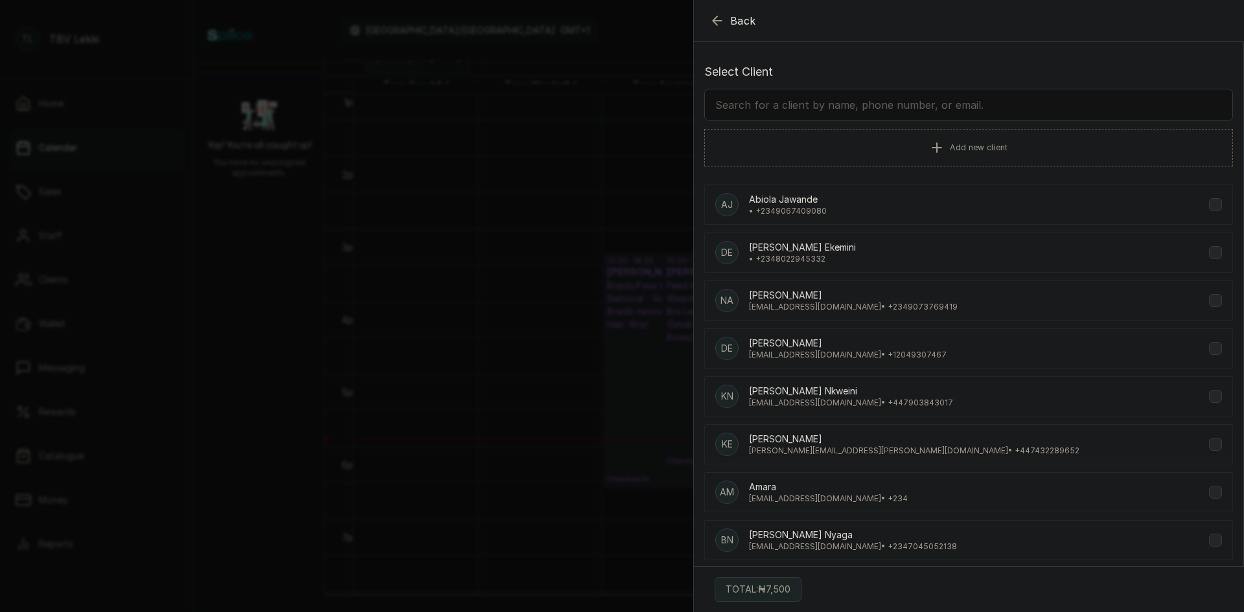
click at [866, 106] on input "text" at bounding box center [968, 105] width 529 height 32
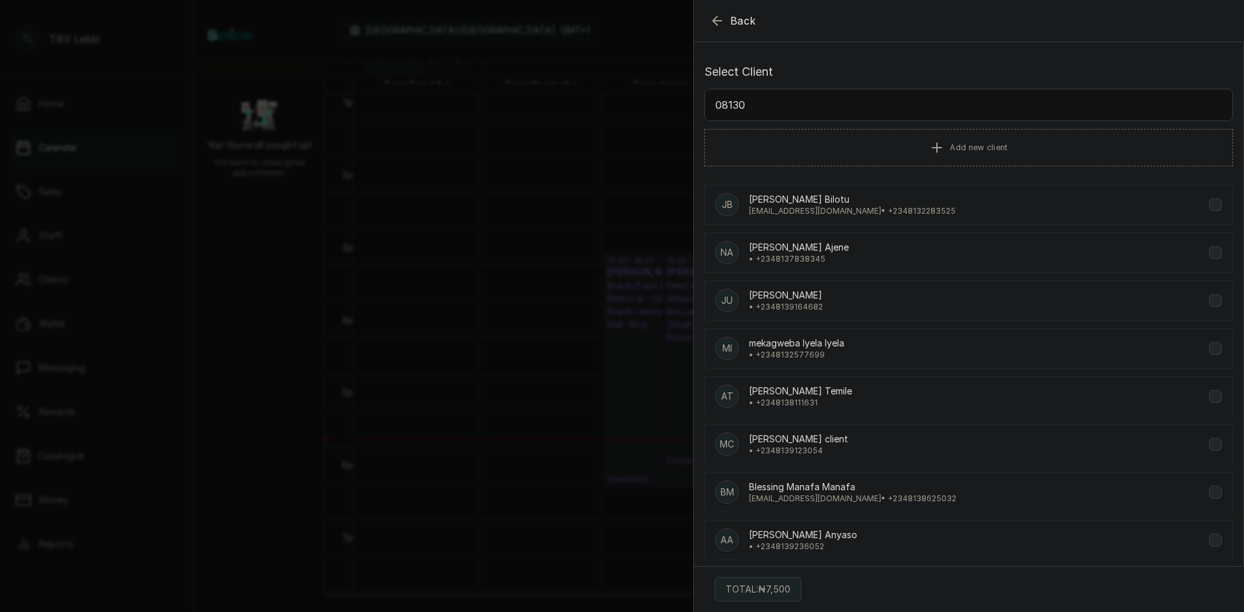
type input "081309"
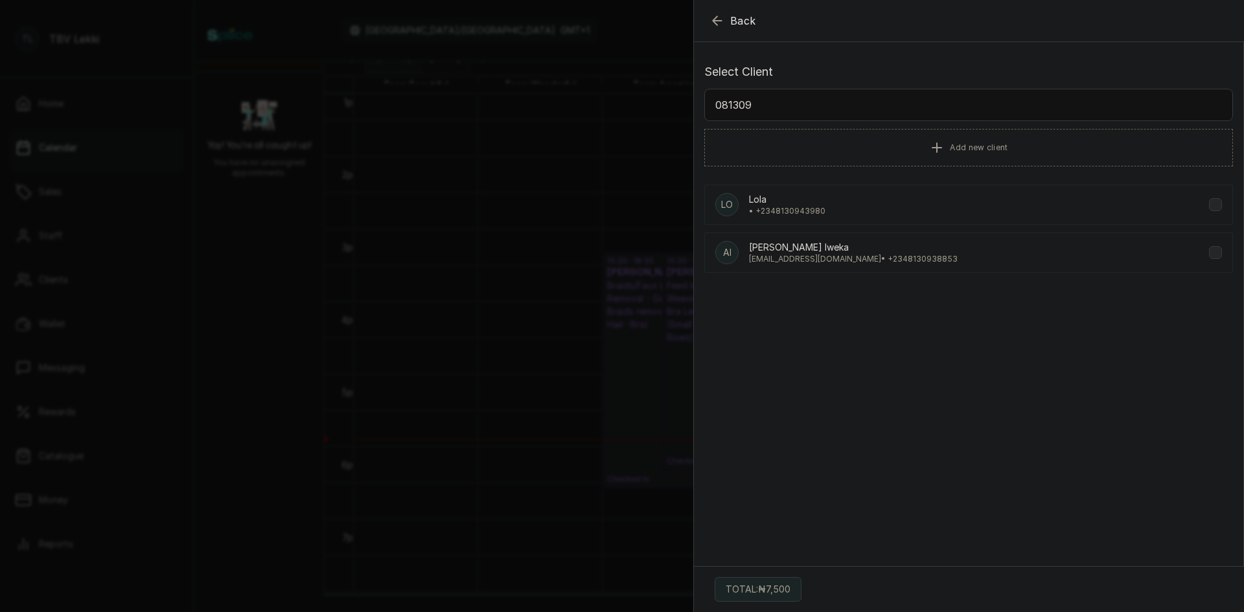
click at [852, 204] on div "Lo Lola • +234 8130943980" at bounding box center [968, 205] width 529 height 40
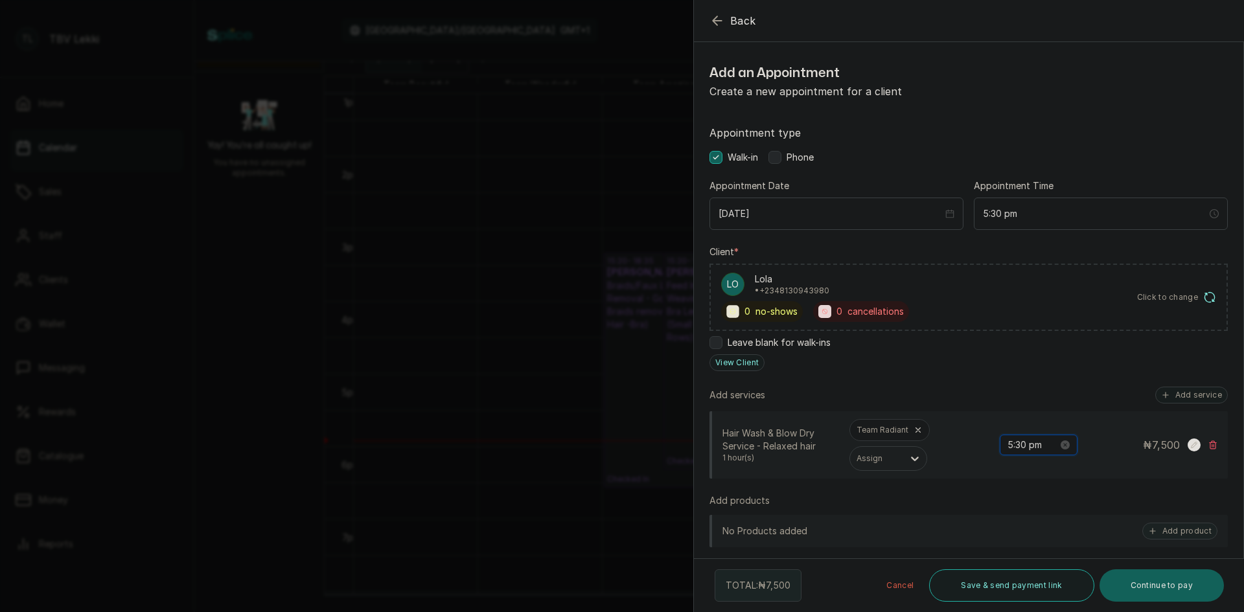
click at [1021, 445] on input "5:30 pm" at bounding box center [1033, 445] width 51 height 14
click at [1045, 364] on div "53" at bounding box center [1045, 365] width 31 height 18
type input "5:53 pm"
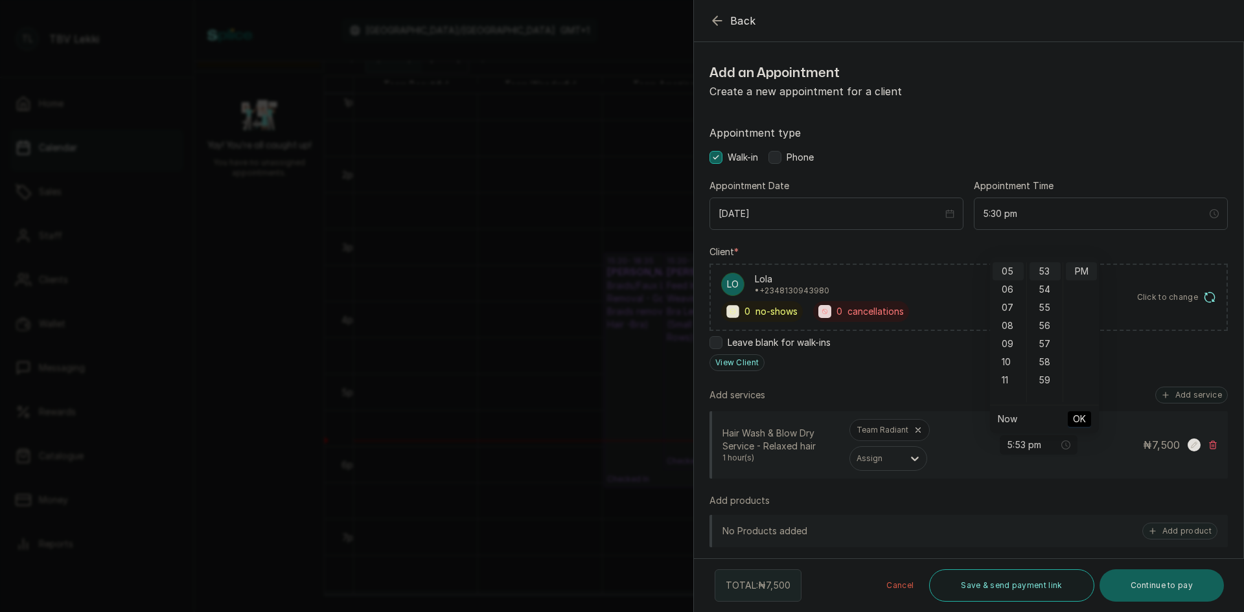
click at [1078, 419] on span "OK" at bounding box center [1079, 419] width 13 height 25
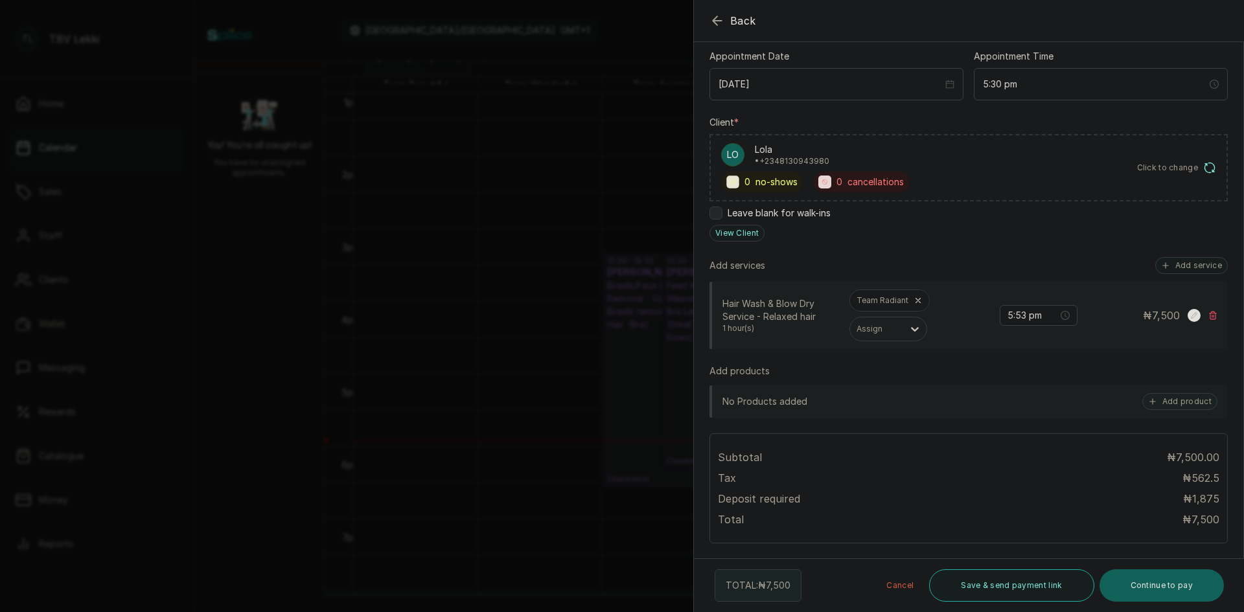
scroll to position [0, 0]
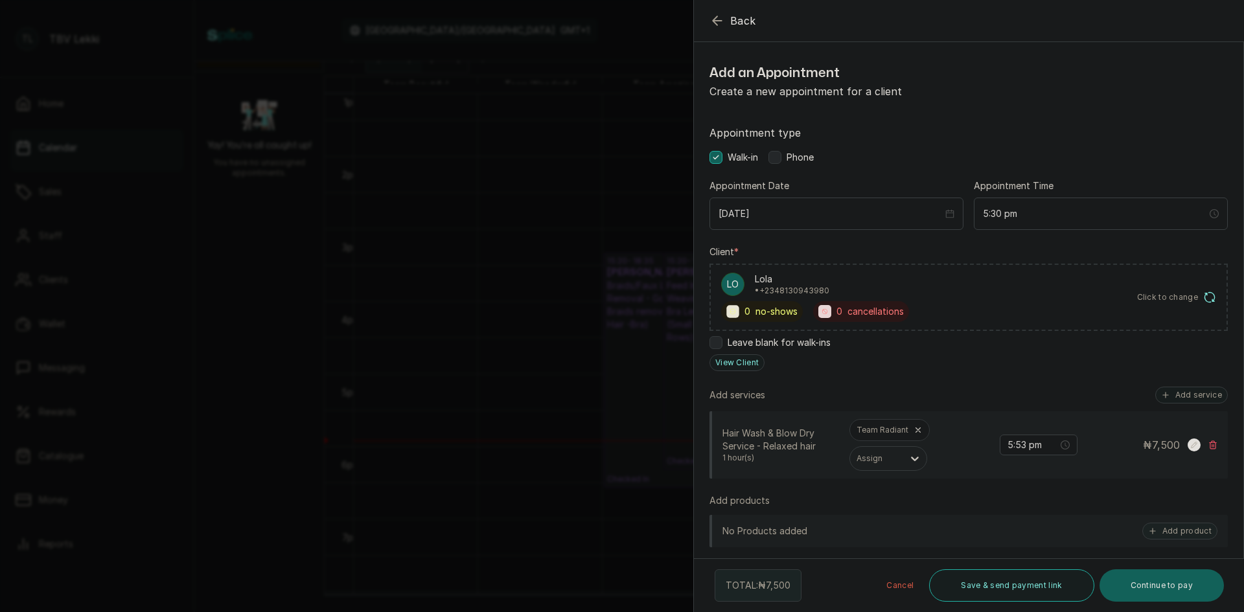
click at [779, 160] on label at bounding box center [774, 157] width 13 height 13
click at [1029, 581] on button "Save & send payment link" at bounding box center [1011, 586] width 165 height 32
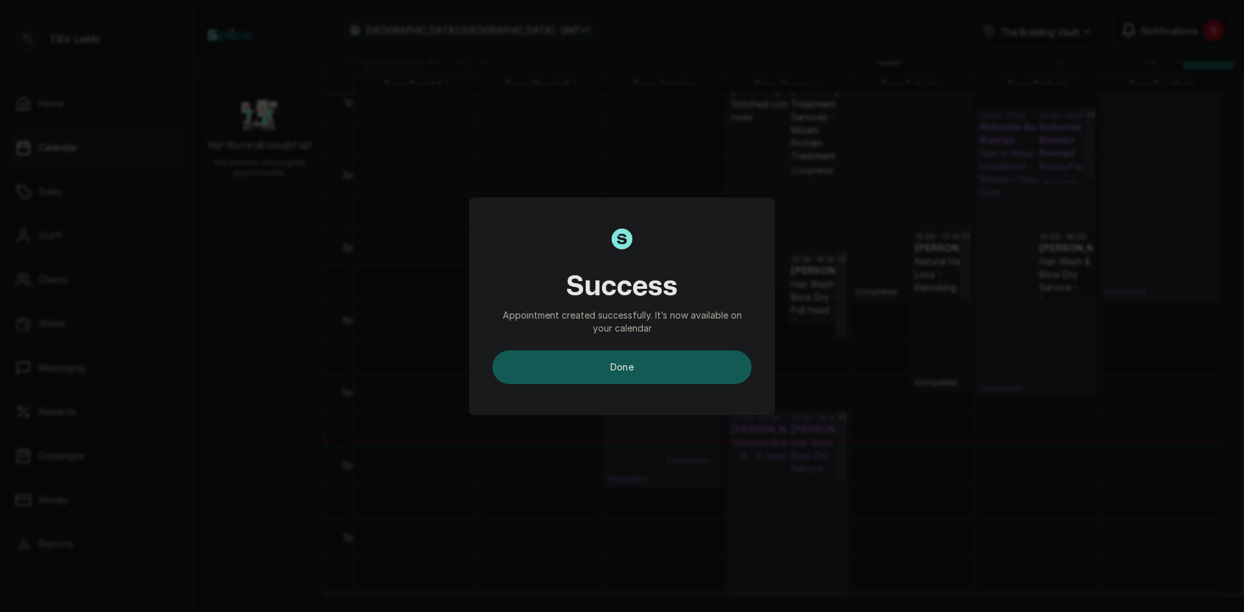
click at [673, 356] on button "done" at bounding box center [621, 368] width 259 height 34
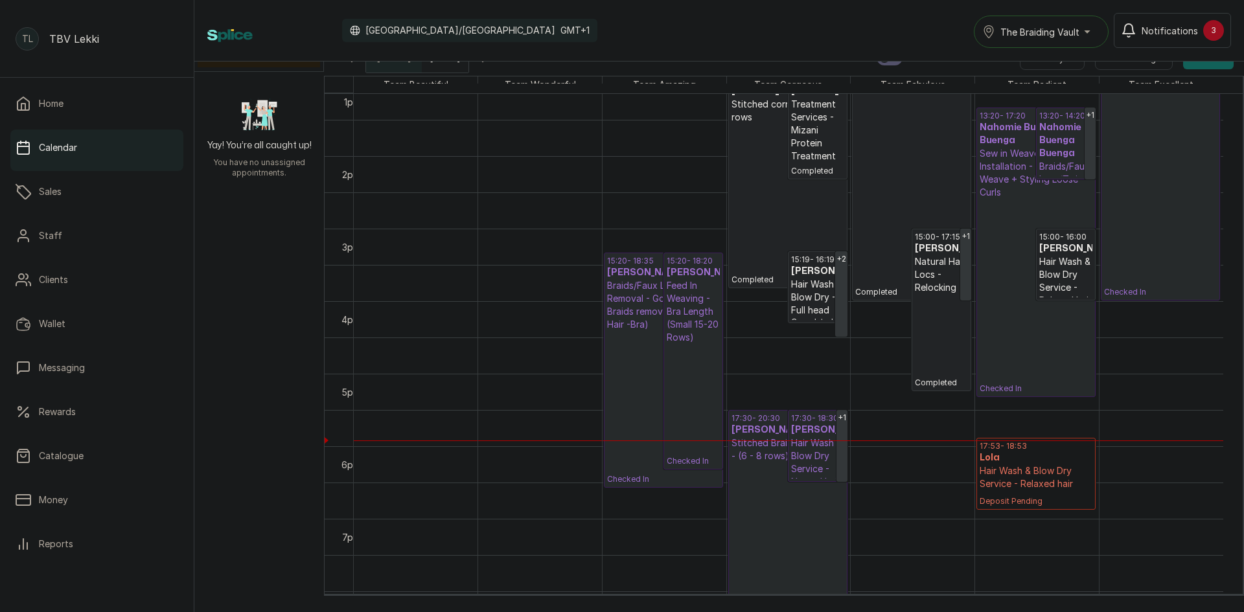
click at [1046, 468] on p "Hair Wash & Blow Dry Service - Relaxed hair" at bounding box center [1036, 478] width 113 height 26
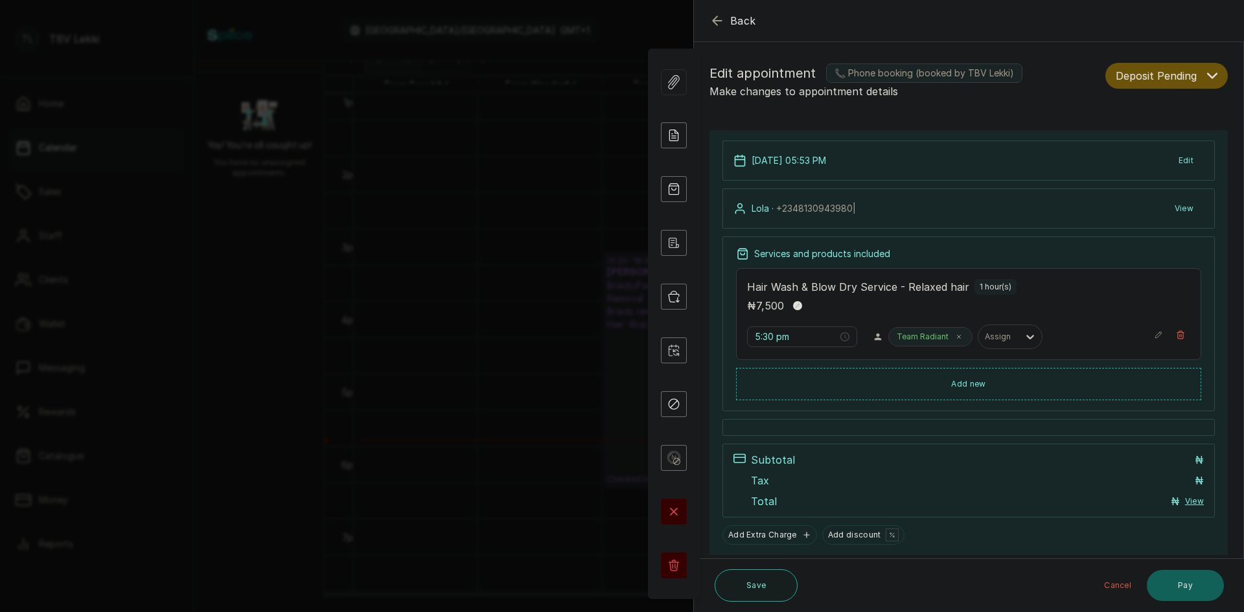
type input "5:53 pm"
click at [1189, 70] on button "Deposit Pending" at bounding box center [1166, 76] width 122 height 26
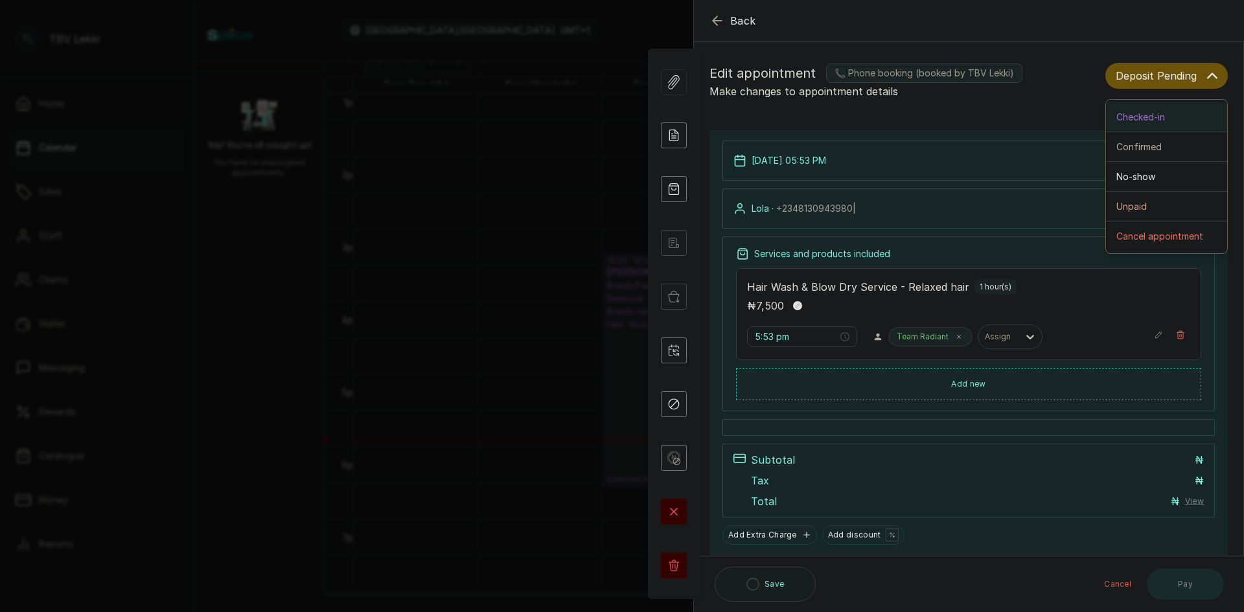
click at [1143, 124] on button "Checked-in" at bounding box center [1166, 117] width 121 height 30
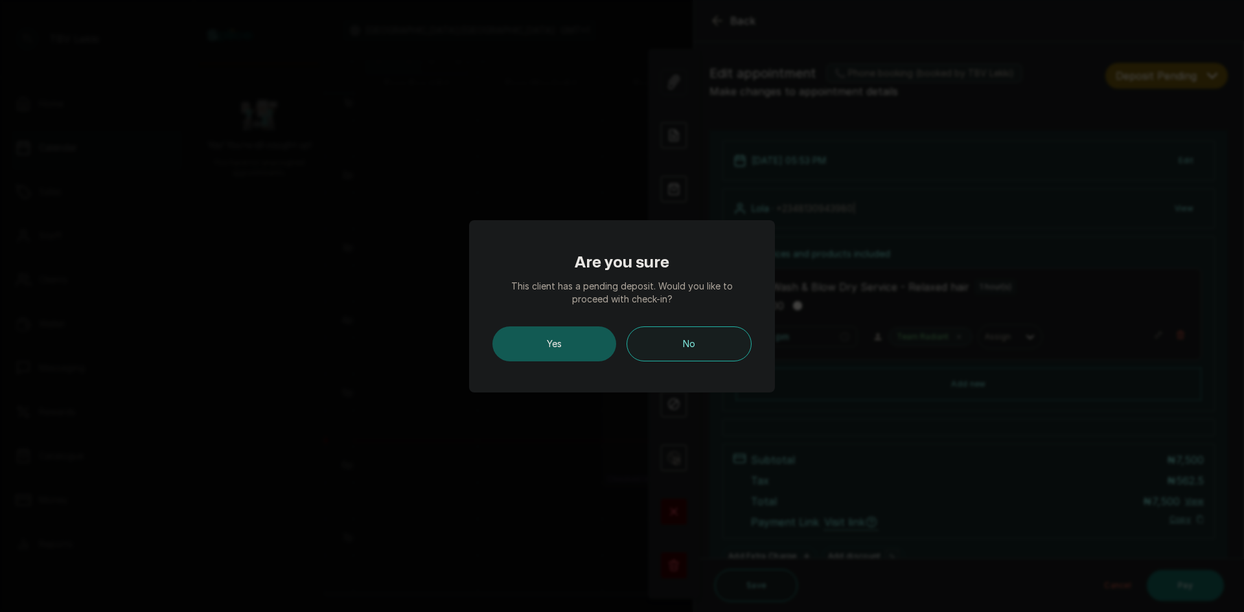
click at [540, 351] on button "Yes" at bounding box center [554, 344] width 124 height 35
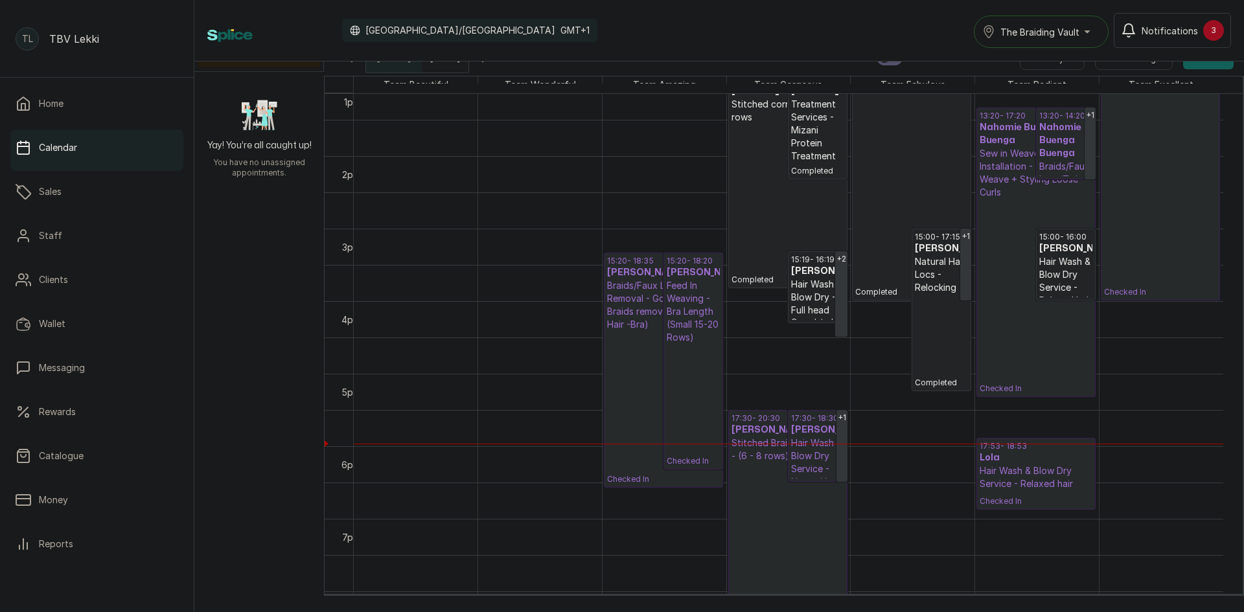
click at [703, 406] on p "Checked In" at bounding box center [693, 405] width 53 height 122
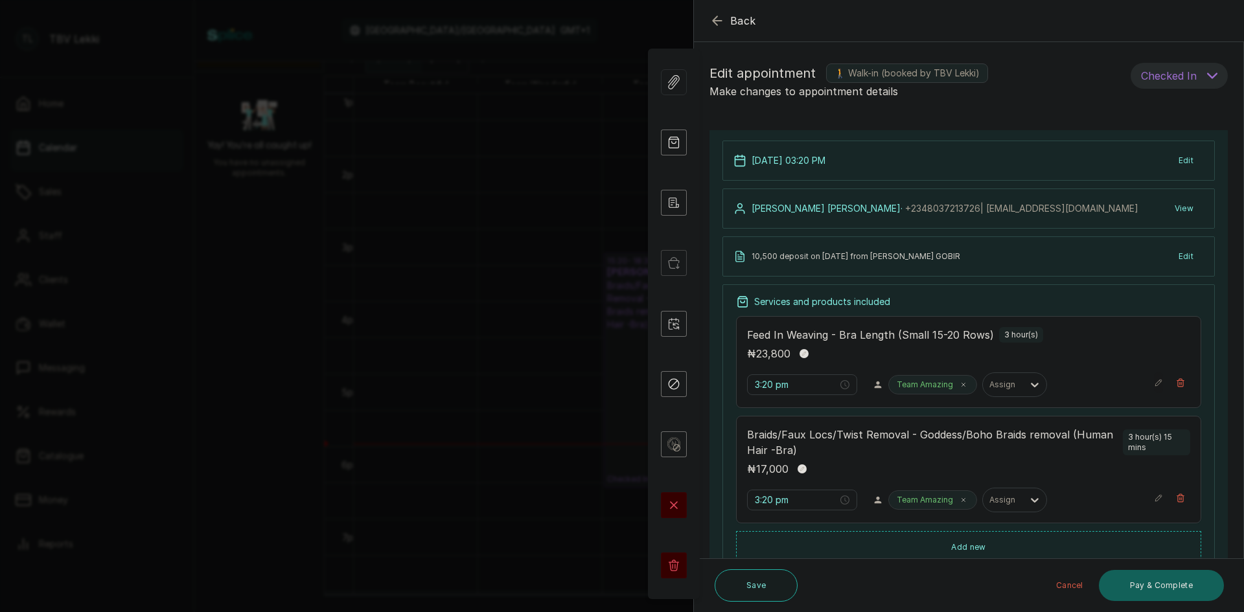
click at [1154, 380] on icon "button" at bounding box center [1158, 382] width 9 height 9
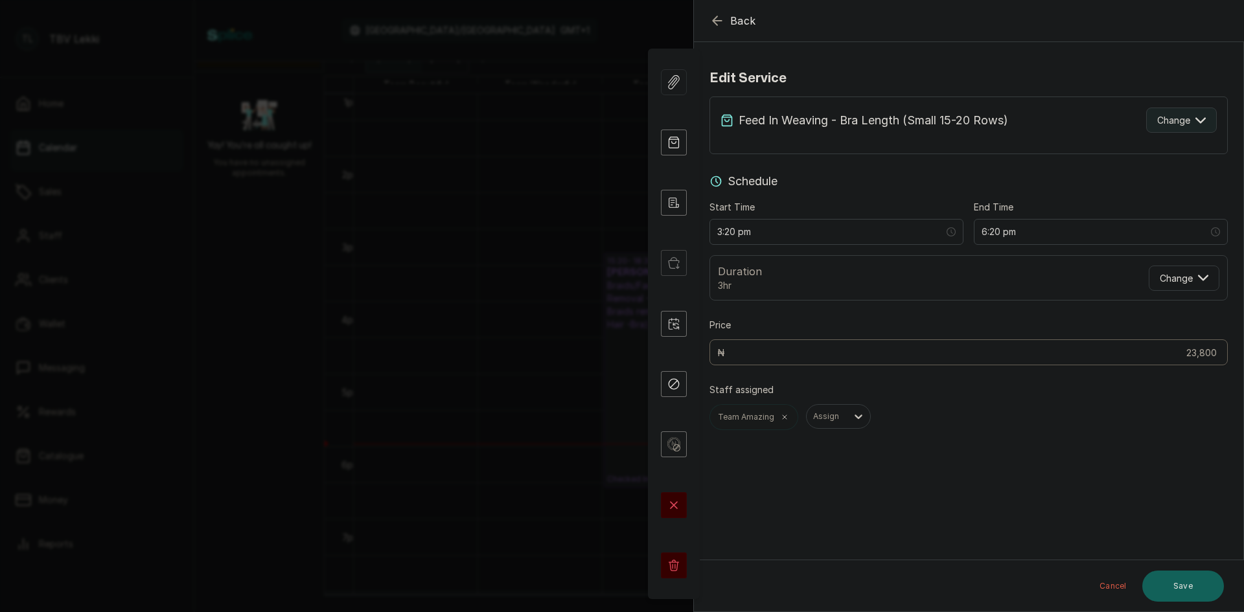
click at [1164, 112] on button "Change" at bounding box center [1181, 120] width 71 height 25
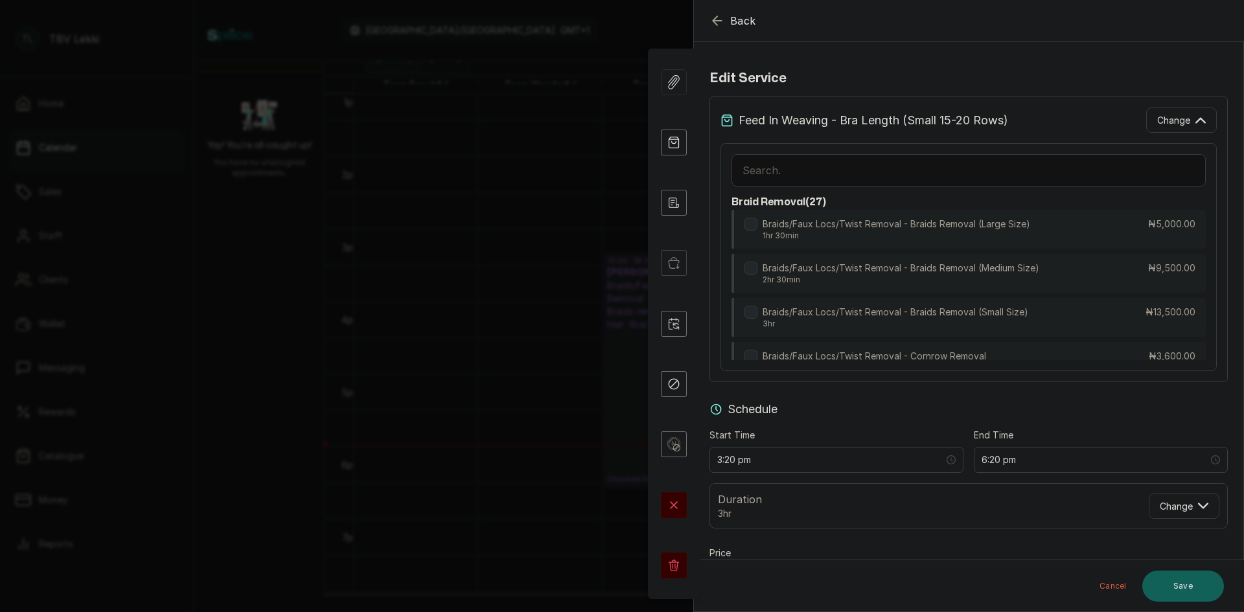
click at [719, 19] on icon "button" at bounding box center [718, 21] width 16 height 16
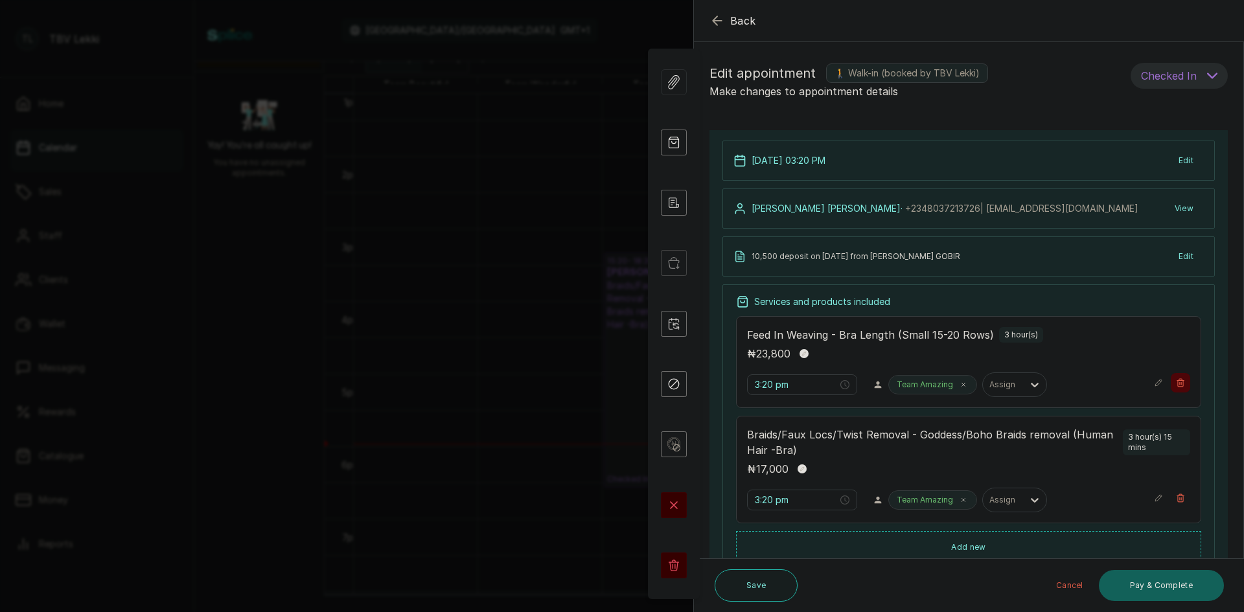
click at [1177, 380] on icon "button" at bounding box center [1180, 383] width 7 height 8
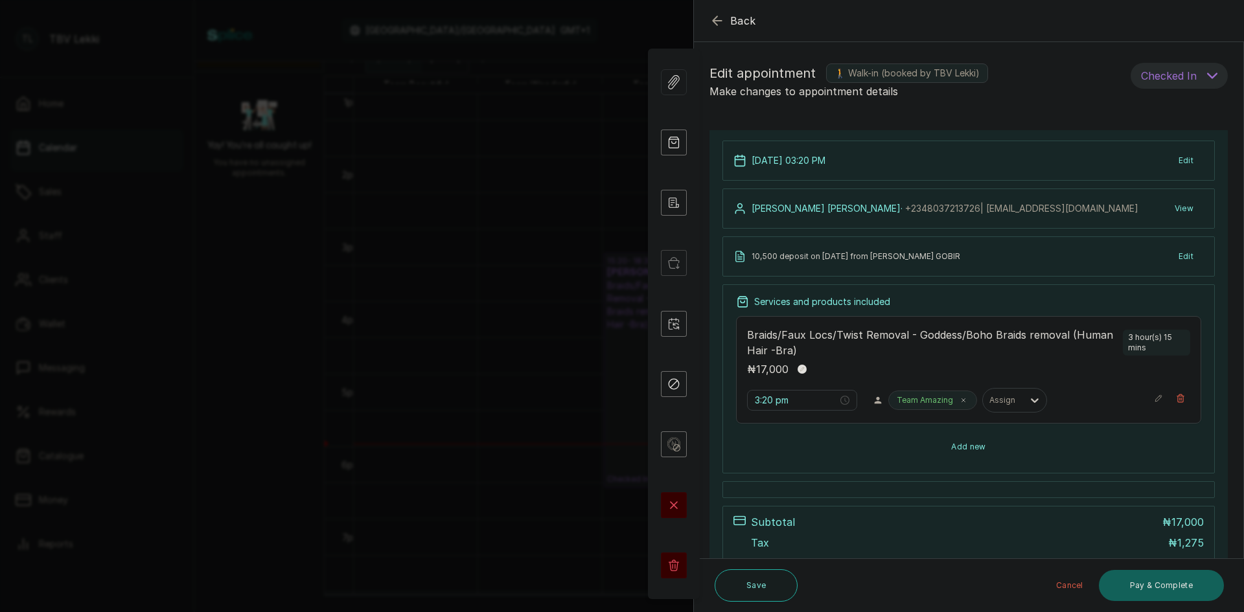
click at [967, 454] on button "Add new" at bounding box center [968, 447] width 465 height 31
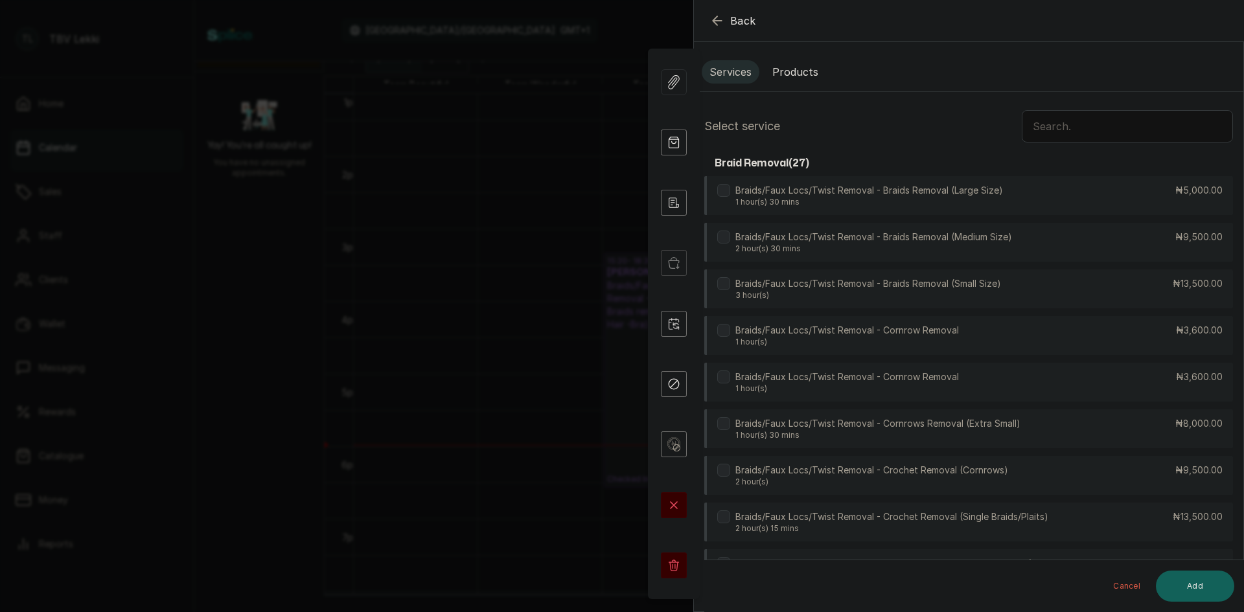
click at [1052, 116] on input "text" at bounding box center [1127, 126] width 211 height 32
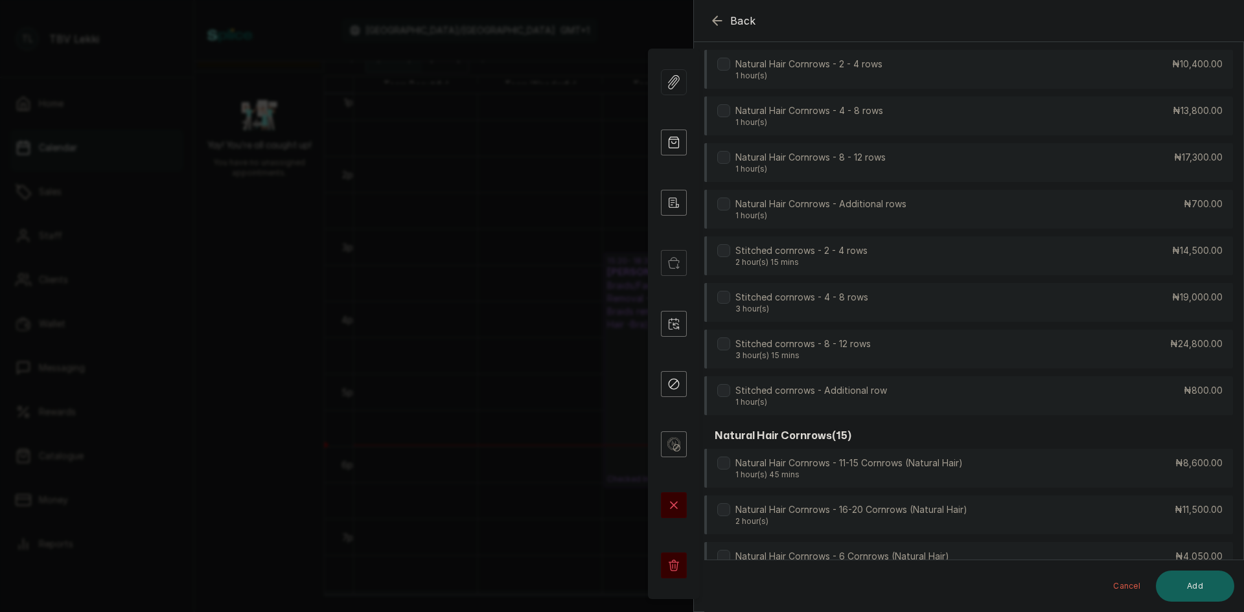
scroll to position [2135, 0]
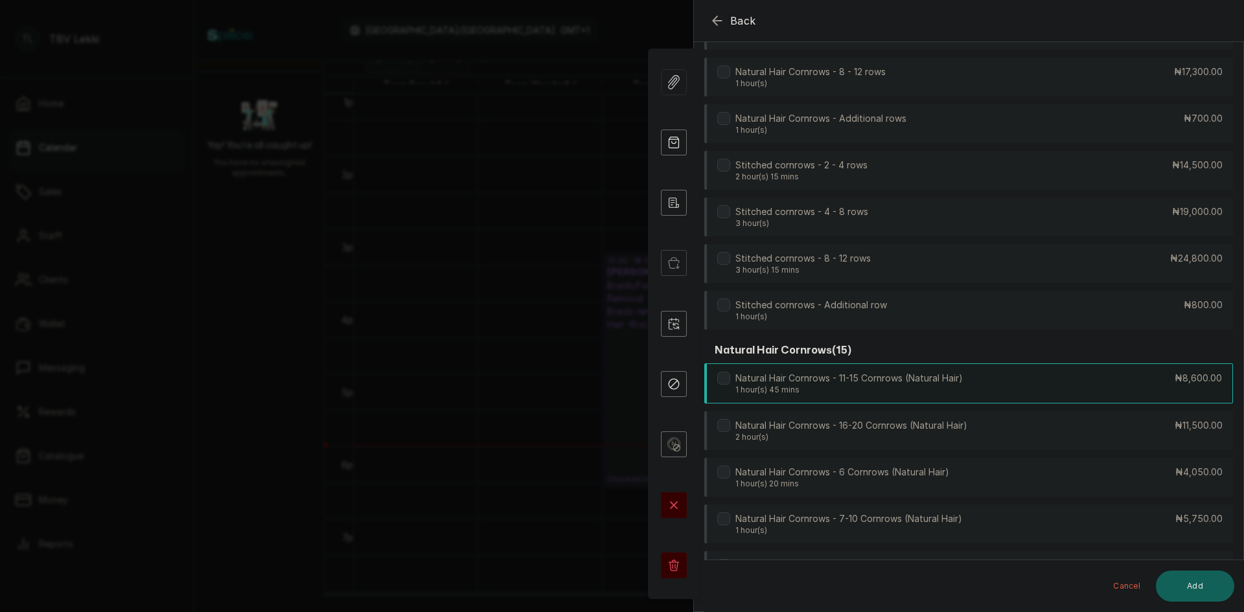
type input "cornrow"
click at [910, 373] on p "Natural Hair Cornrows - 11-15 Cornrows (Natural Hair)" at bounding box center [848, 378] width 227 height 13
click at [1187, 582] on button "Add" at bounding box center [1195, 586] width 78 height 31
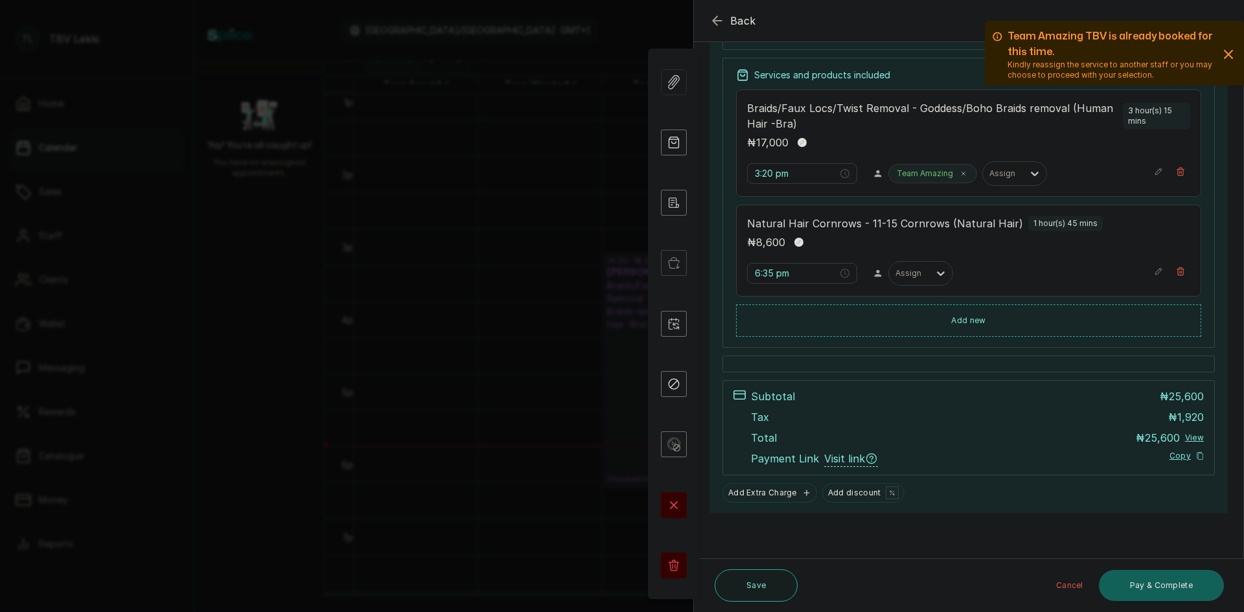
click at [1225, 52] on icon "button" at bounding box center [1229, 55] width 8 height 8
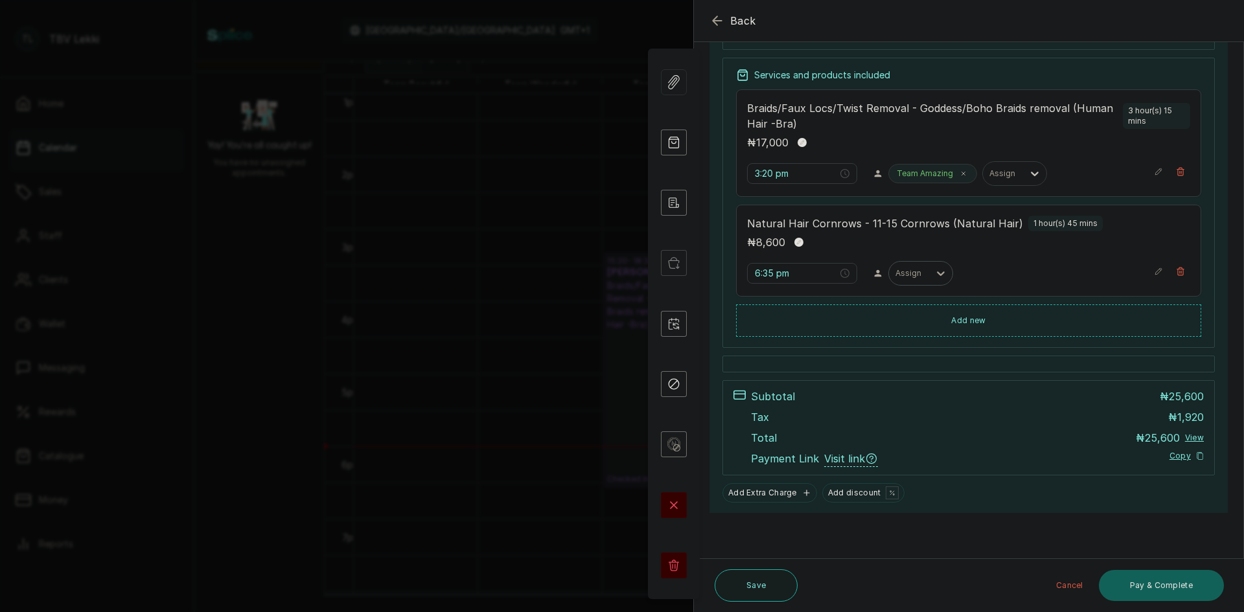
click at [937, 273] on icon at bounding box center [941, 273] width 8 height 5
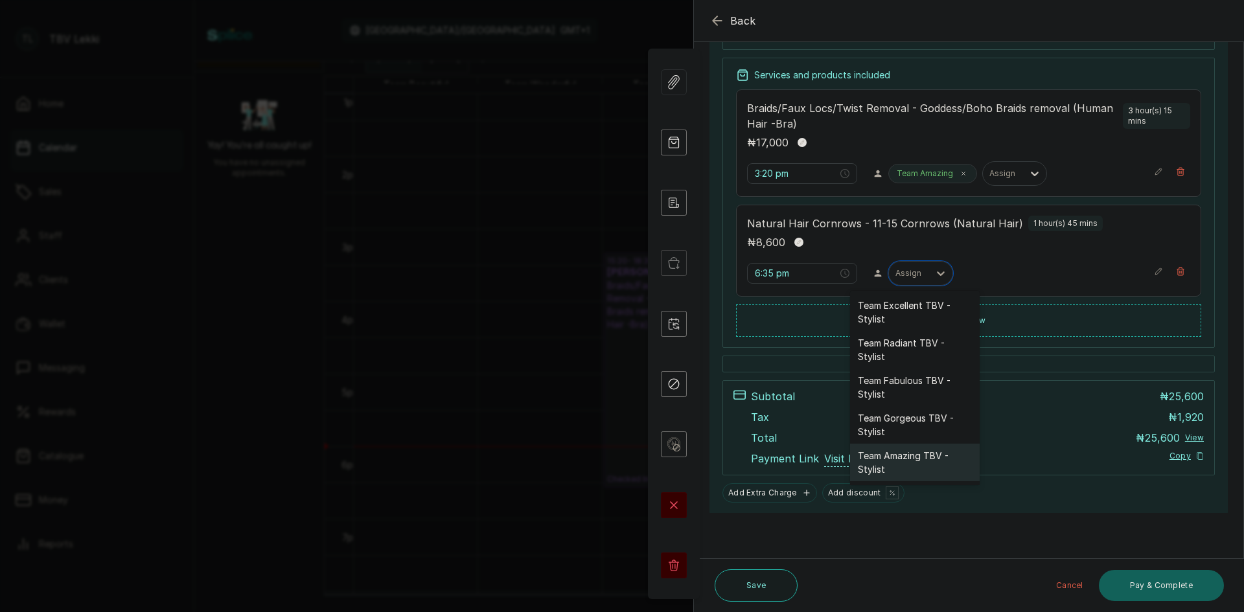
click at [910, 450] on div "Team Amazing TBV - Stylist" at bounding box center [915, 463] width 130 height 38
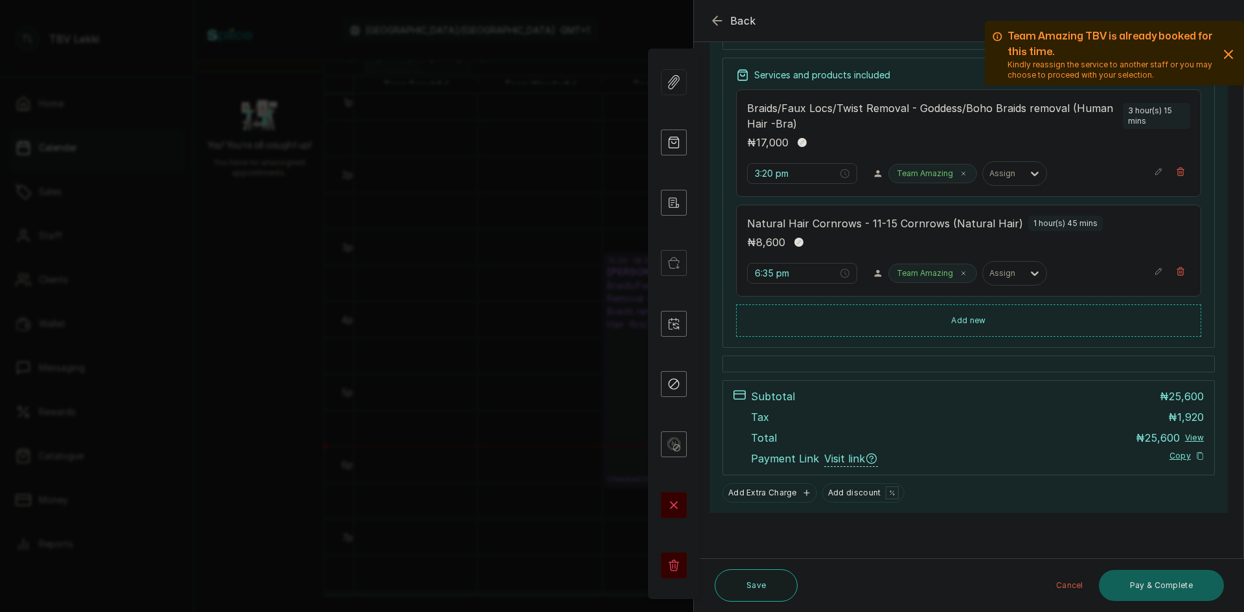
click at [1225, 52] on icon "button" at bounding box center [1229, 55] width 8 height 8
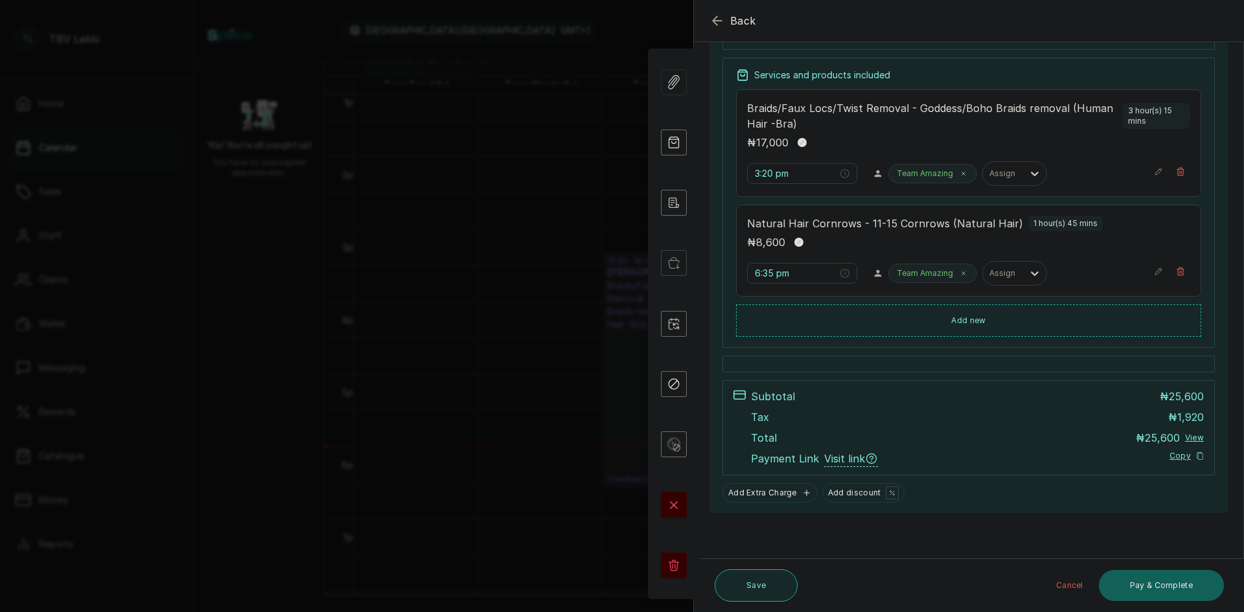
click at [740, 586] on button "Save" at bounding box center [756, 586] width 83 height 32
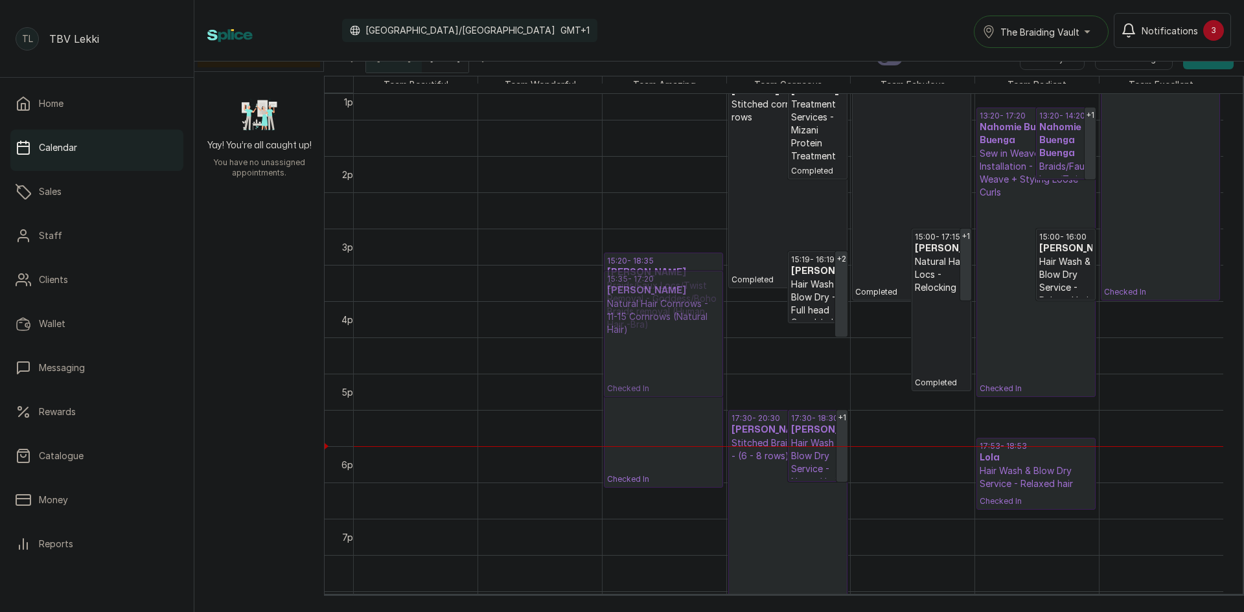
drag, startPoint x: 654, startPoint y: 537, endPoint x: 673, endPoint y: 318, distance: 219.9
click at [673, 318] on div "23:00 - Pauline Shabani Braids (Installation & Hair Wash Only) - Butt (Small) C…" at bounding box center [665, 11] width 124 height 1742
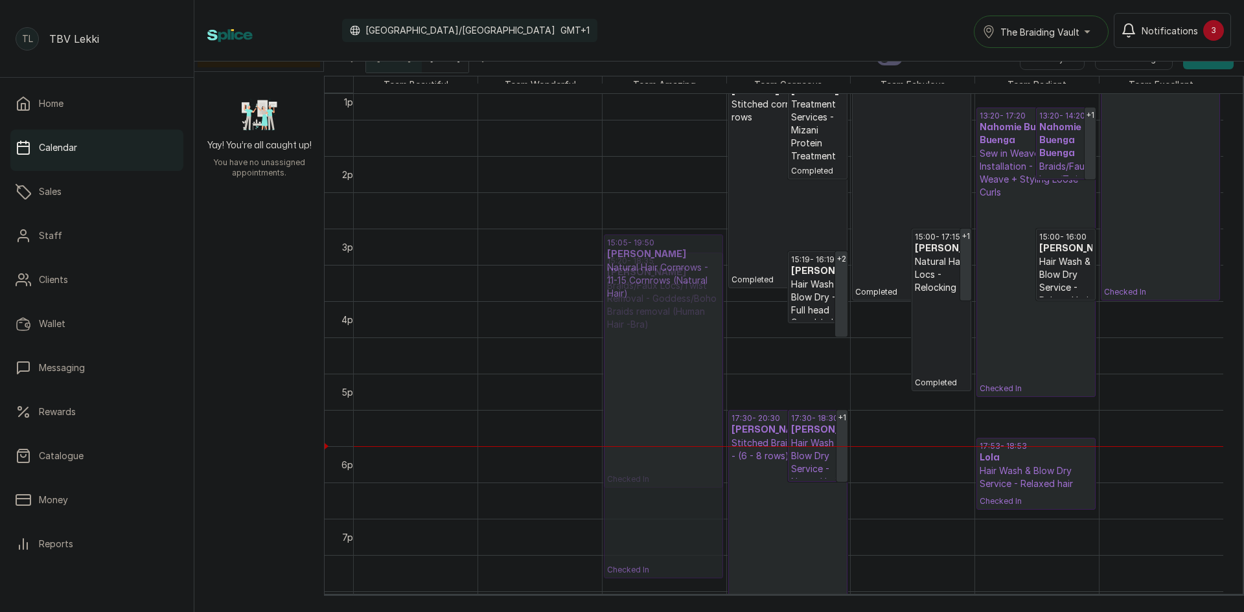
drag, startPoint x: 678, startPoint y: 302, endPoint x: 690, endPoint y: 288, distance: 17.9
click at [690, 288] on div "15:20 - 18:35 Maimuna Animashaun Animashaun Braids/Faux Locs/Twist Removal - Go…" at bounding box center [665, 11] width 124 height 1742
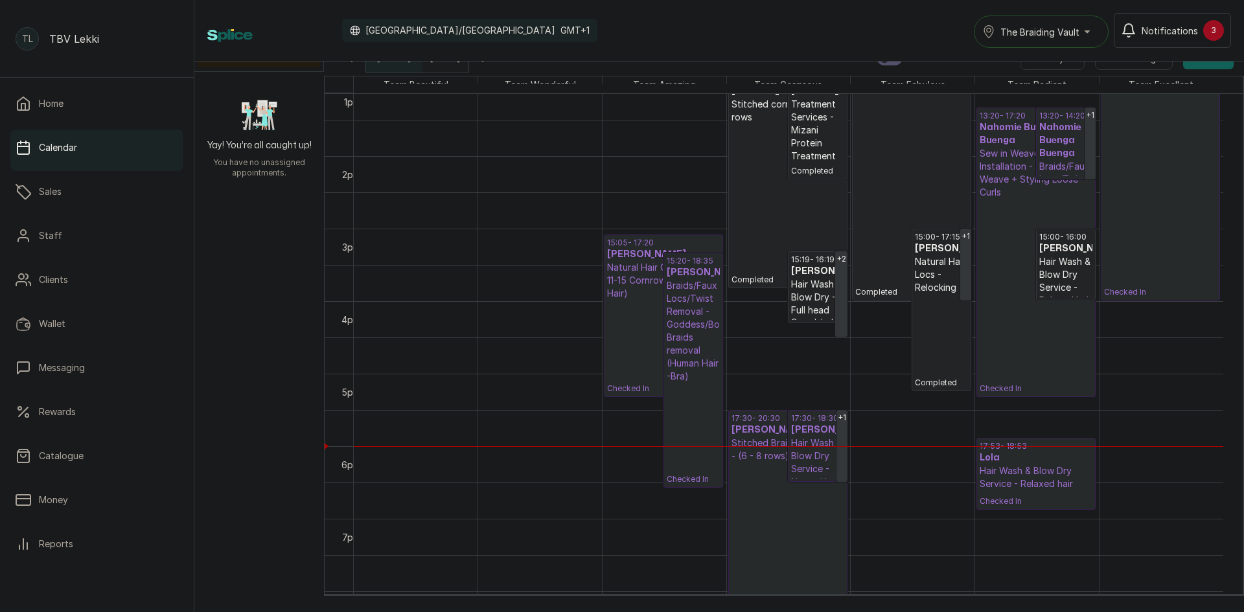
click at [628, 279] on p "Natural Hair Cornrows - 11-15 Cornrows (Natural Hair)" at bounding box center [663, 280] width 113 height 39
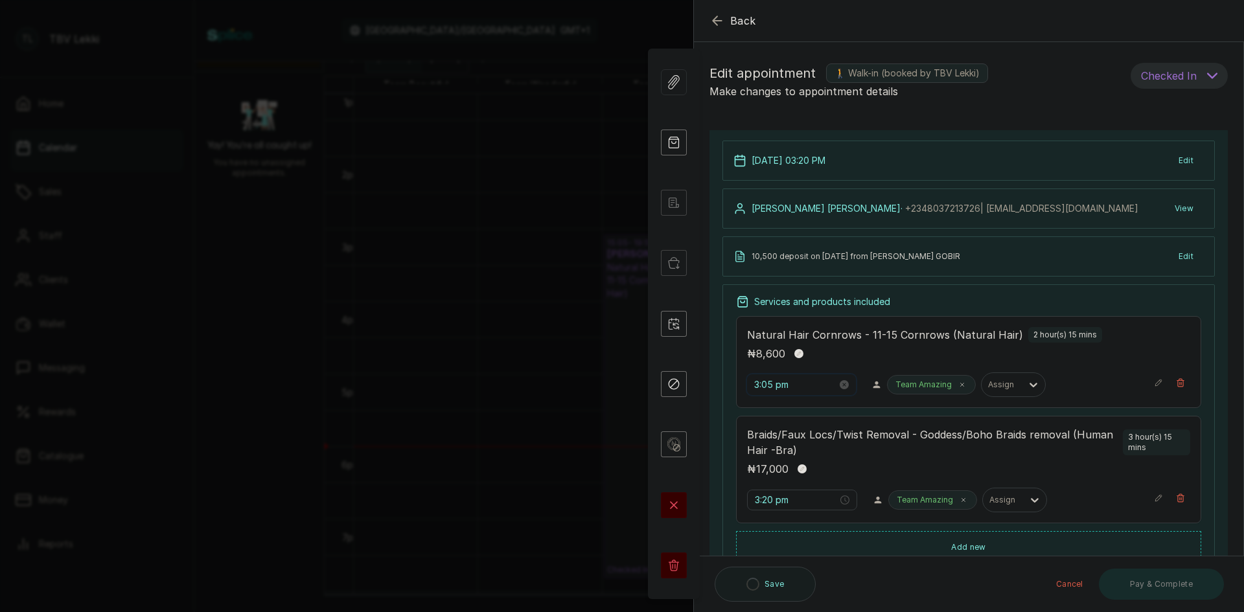
click at [775, 384] on input "3:05 pm" at bounding box center [795, 385] width 83 height 14
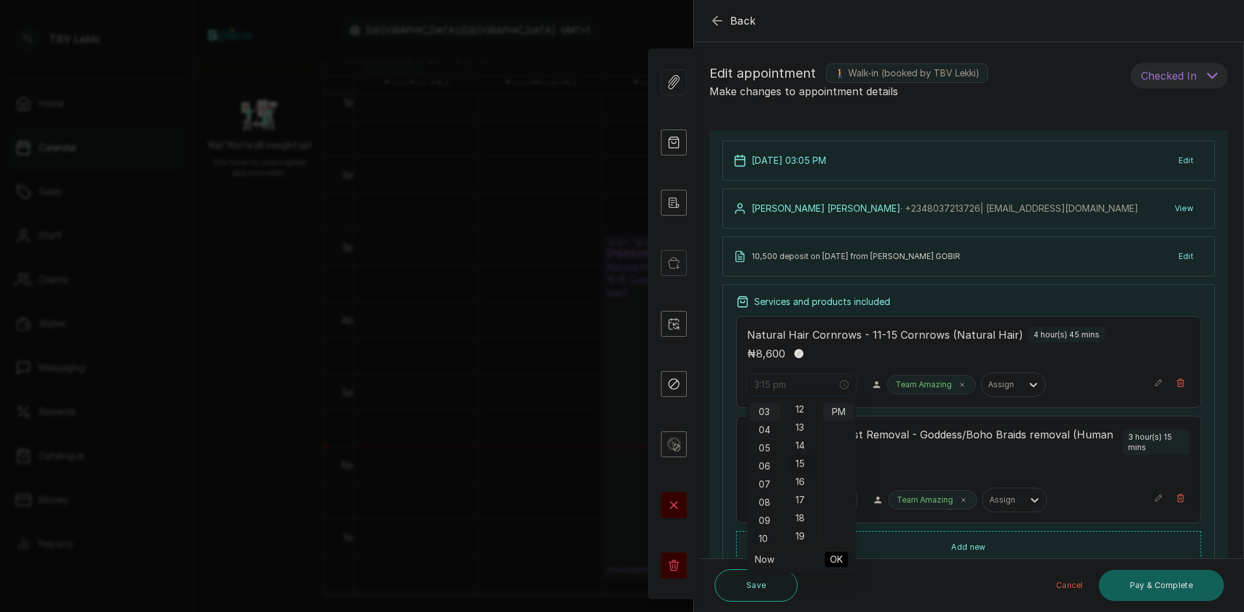
scroll to position [285, 0]
click at [803, 493] on div "20" at bounding box center [802, 490] width 31 height 18
type input "3:20 pm"
click at [835, 560] on span "OK" at bounding box center [836, 560] width 13 height 25
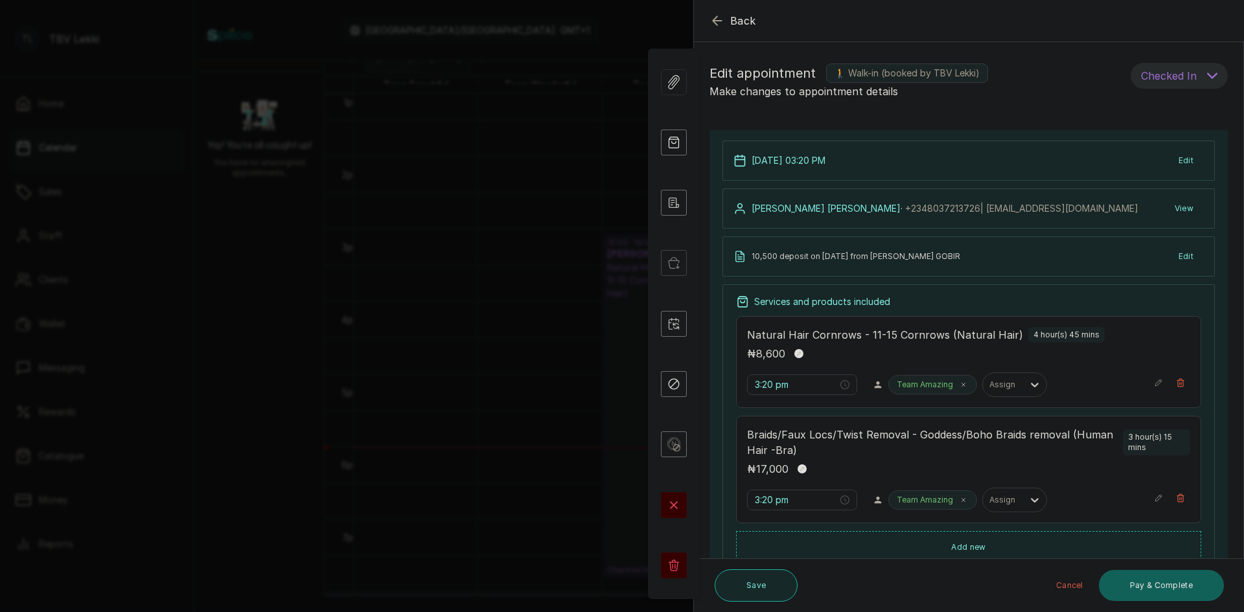
click at [767, 585] on button "Save" at bounding box center [756, 586] width 83 height 32
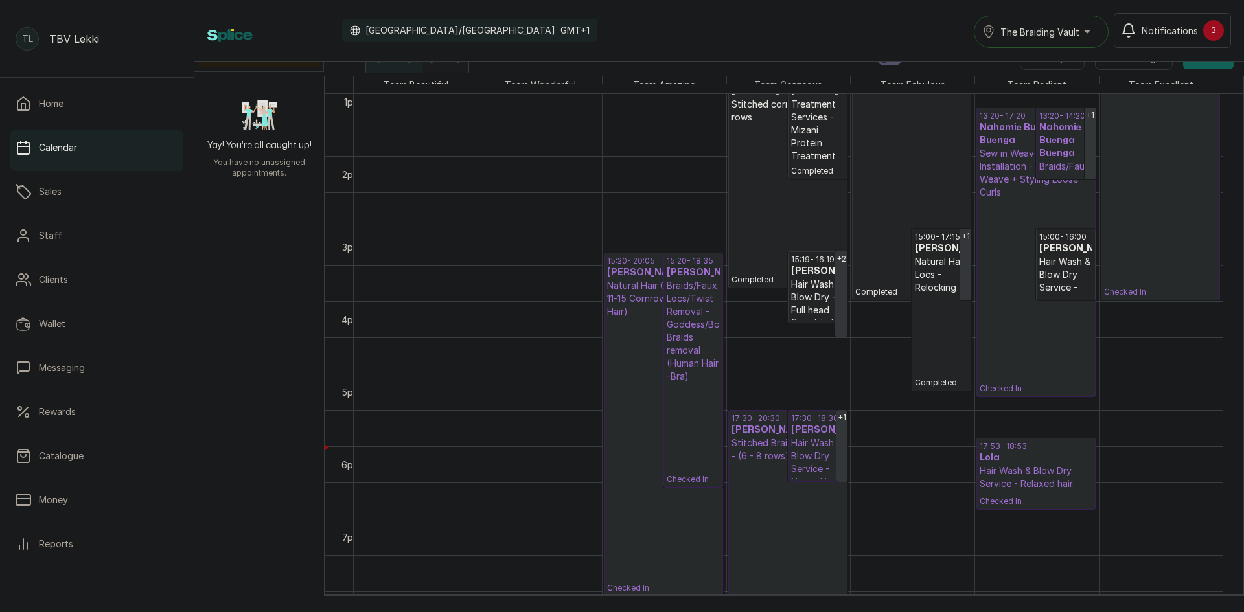
click at [682, 343] on p "Braids/Faux Locs/Twist Removal - Goddess/Boho Braids removal (Human Hair -Bra)" at bounding box center [693, 331] width 53 height 104
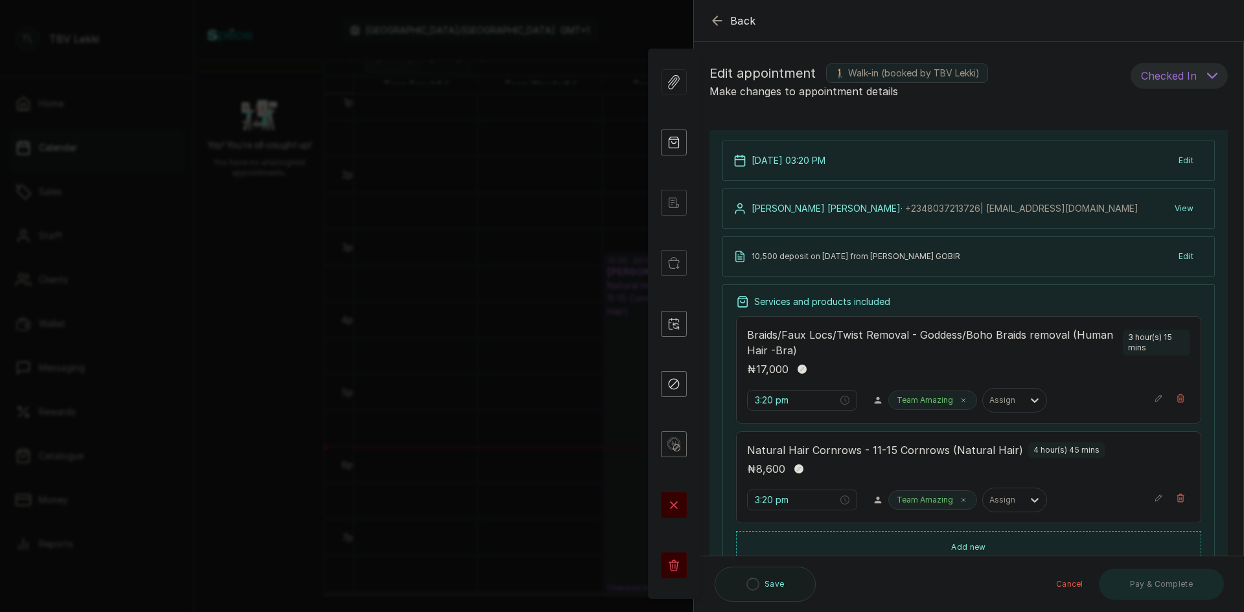
scroll to position [194, 0]
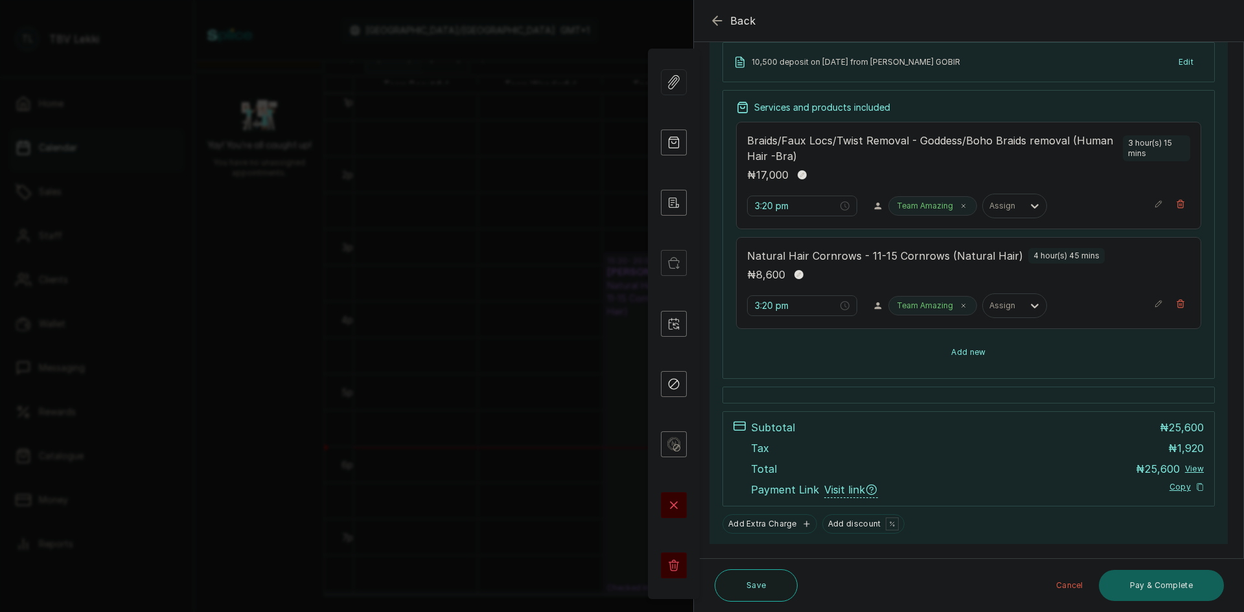
click at [965, 352] on button "Add new" at bounding box center [968, 352] width 465 height 31
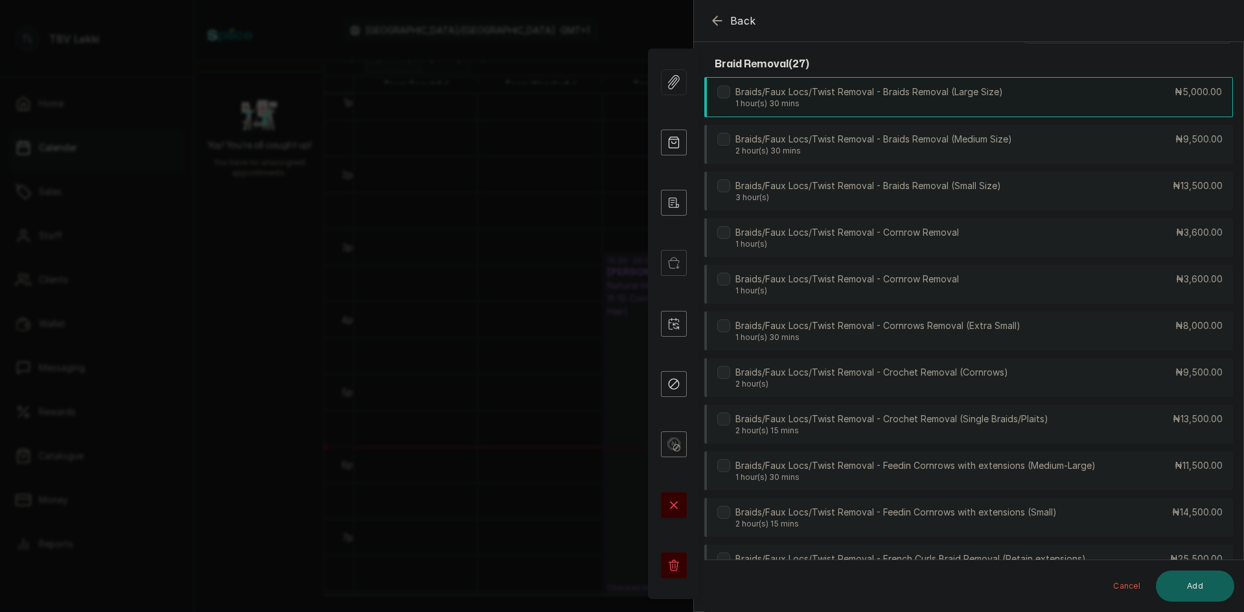
scroll to position [0, 0]
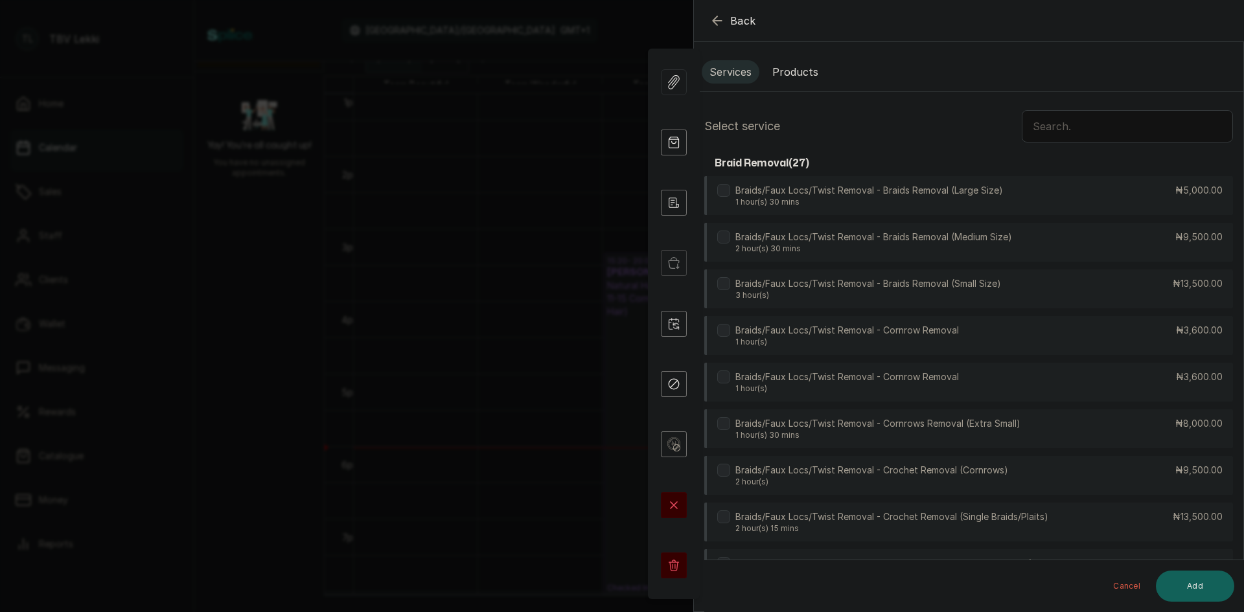
click at [1063, 122] on input "text" at bounding box center [1127, 126] width 211 height 32
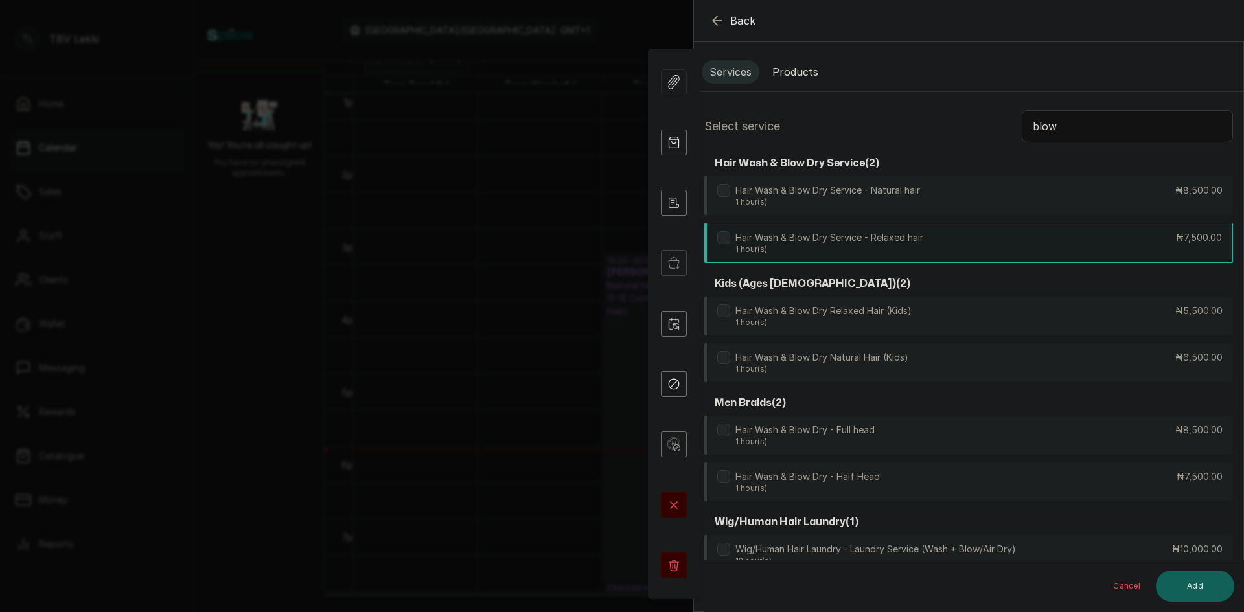
type input "blow"
click at [899, 251] on p "1 hour(s)" at bounding box center [829, 249] width 188 height 10
click at [1194, 577] on button "Add" at bounding box center [1195, 586] width 78 height 31
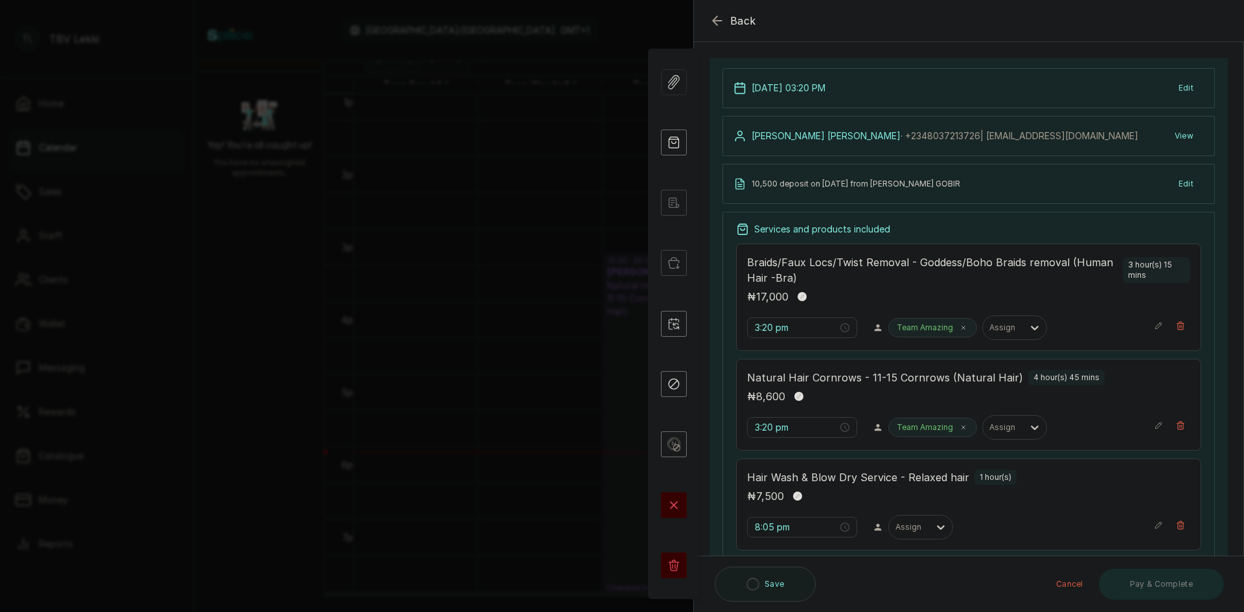
scroll to position [194, 0]
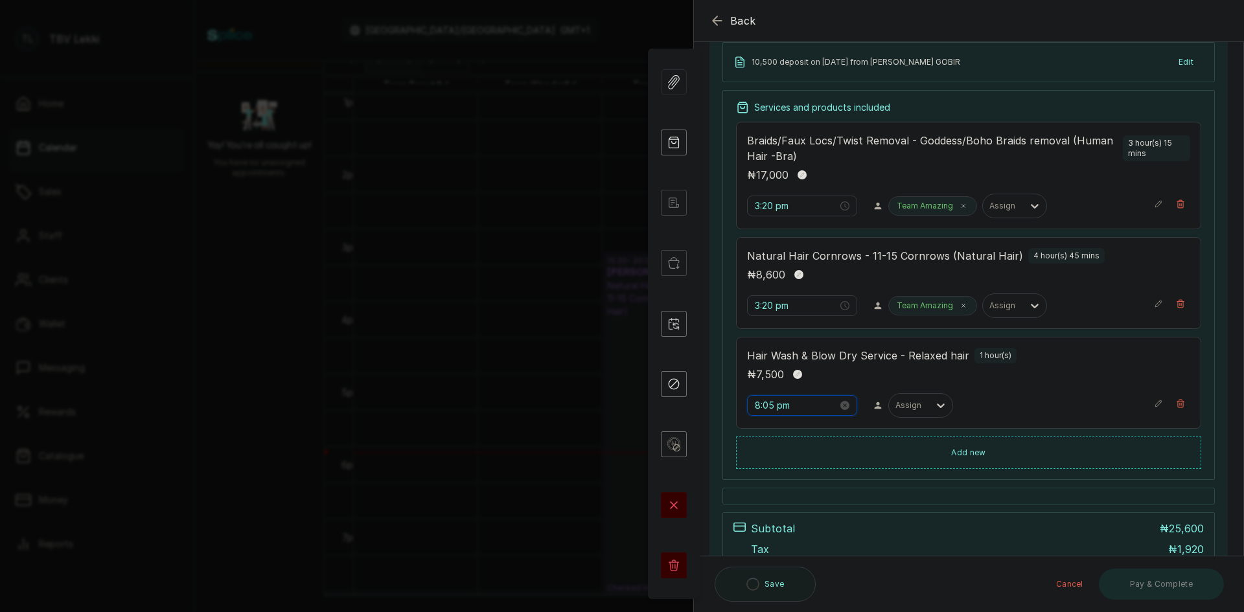
click at [759, 407] on input "8:05 pm" at bounding box center [796, 405] width 83 height 14
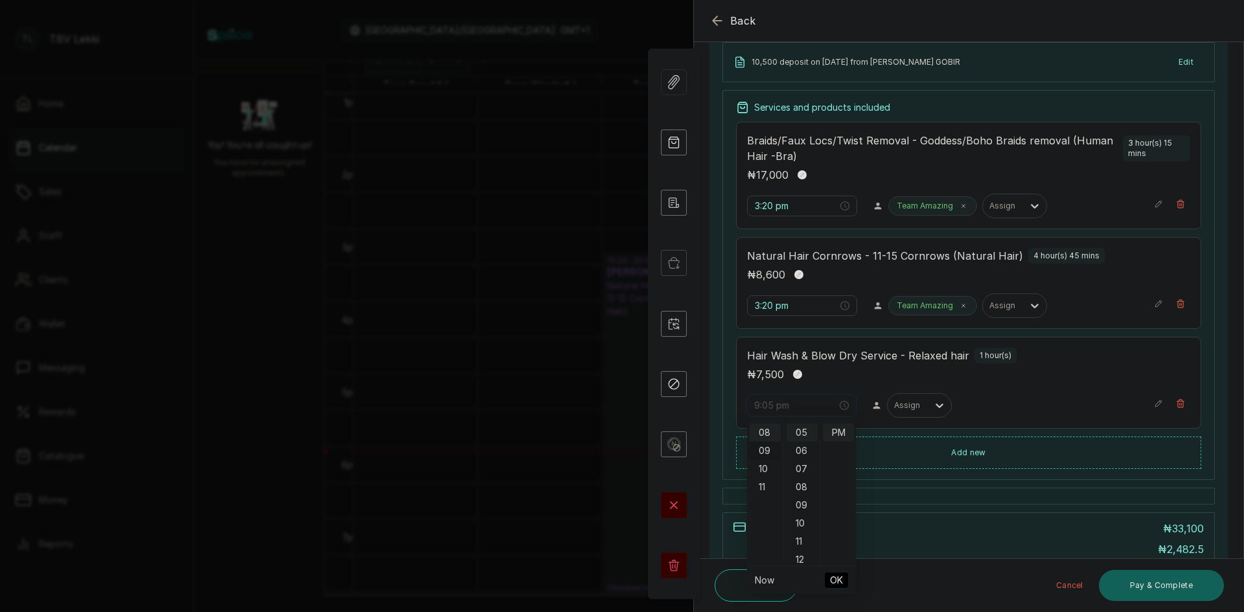
scroll to position [0, 0]
click at [761, 484] on div "03" at bounding box center [765, 487] width 31 height 18
click at [799, 531] on div "20" at bounding box center [802, 536] width 31 height 18
type input "3:20 pm"
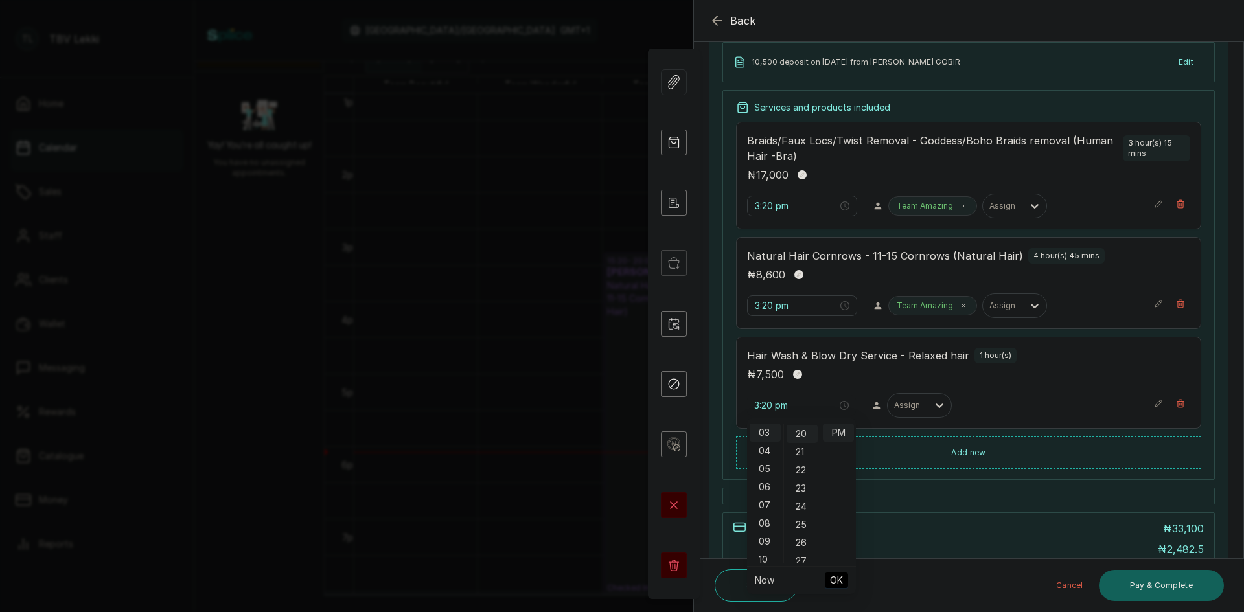
scroll to position [363, 0]
click at [833, 574] on span "OK" at bounding box center [836, 580] width 13 height 25
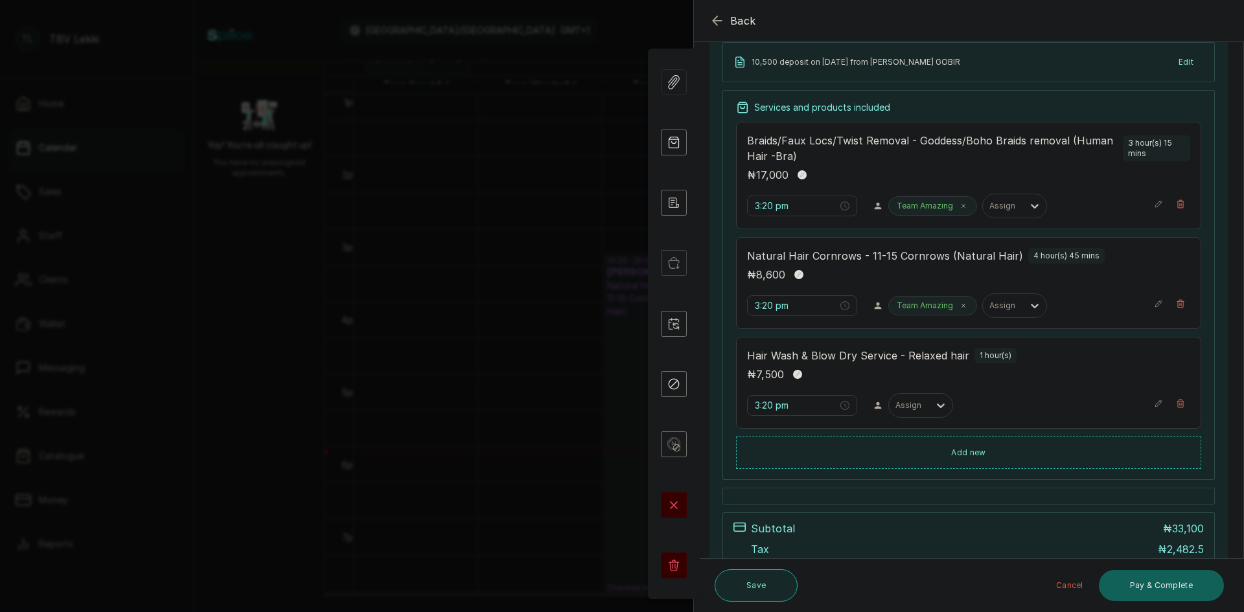
click at [741, 580] on button "Save" at bounding box center [756, 586] width 83 height 32
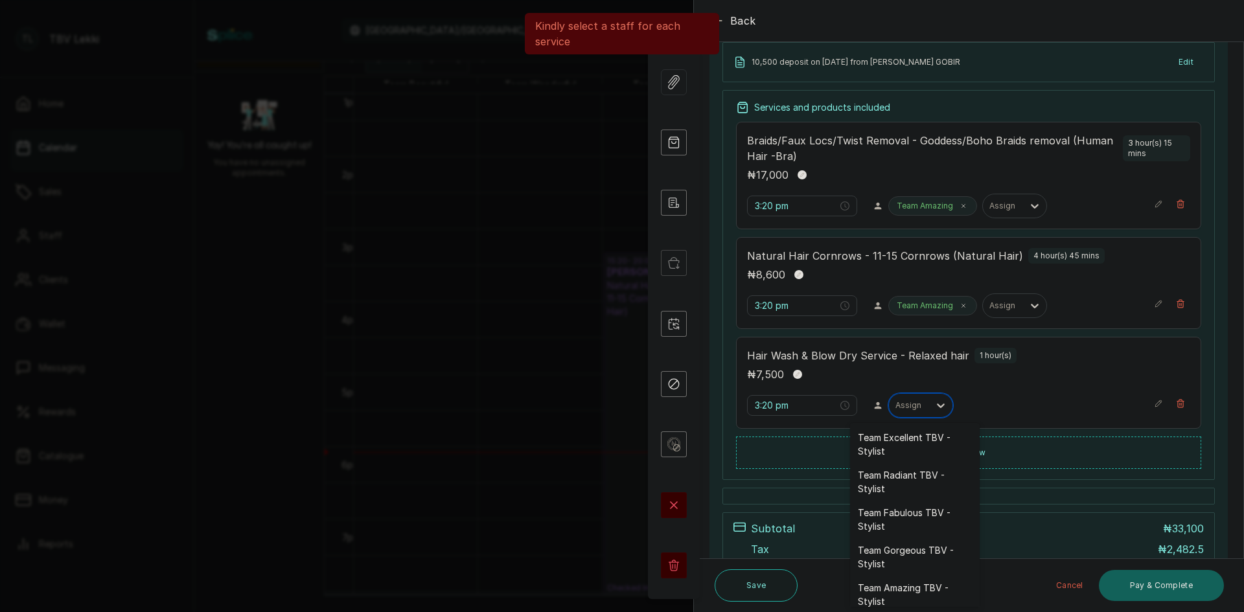
click at [935, 411] on icon at bounding box center [940, 405] width 13 height 13
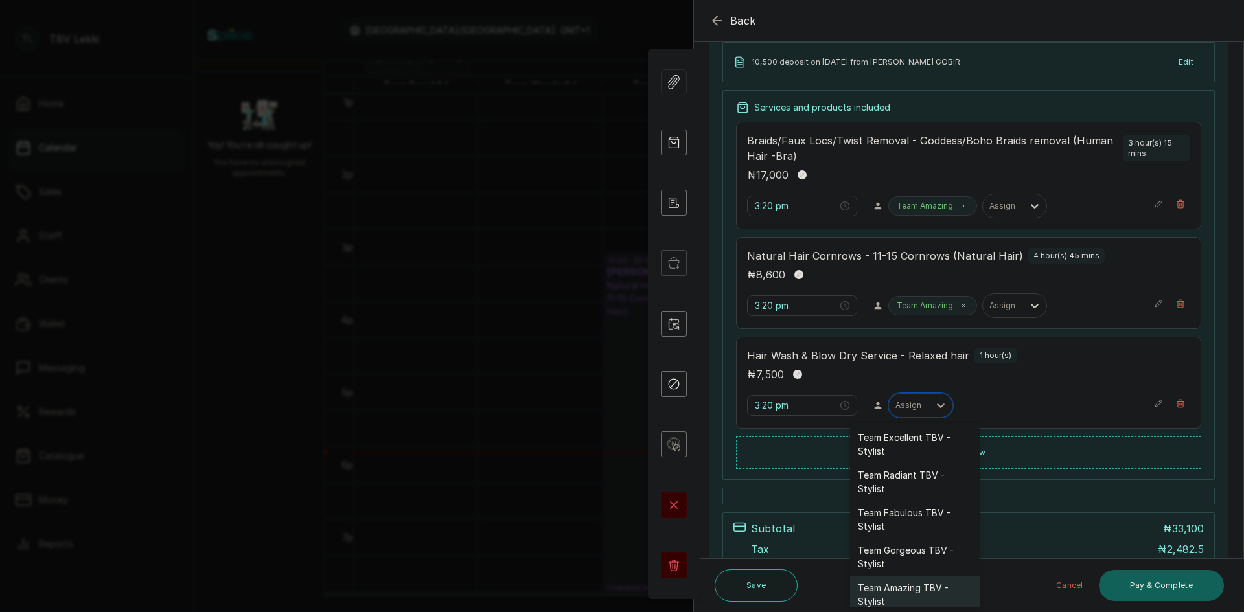
click at [911, 594] on div "Team Amazing TBV - Stylist" at bounding box center [915, 595] width 130 height 38
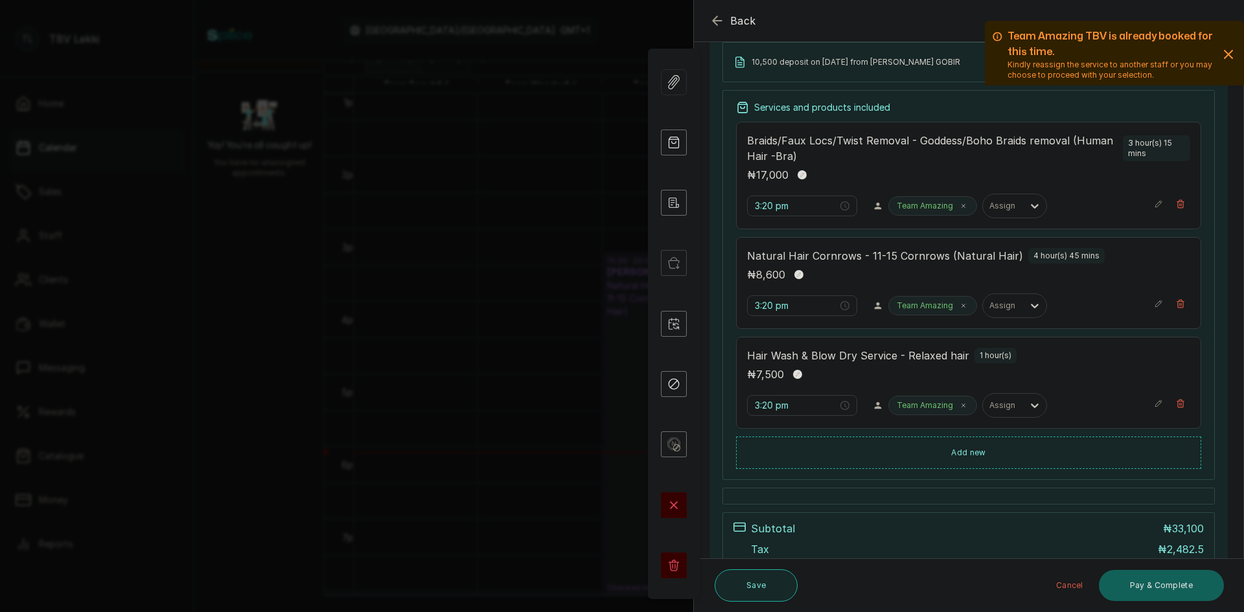
click at [770, 583] on button "Save" at bounding box center [756, 586] width 83 height 32
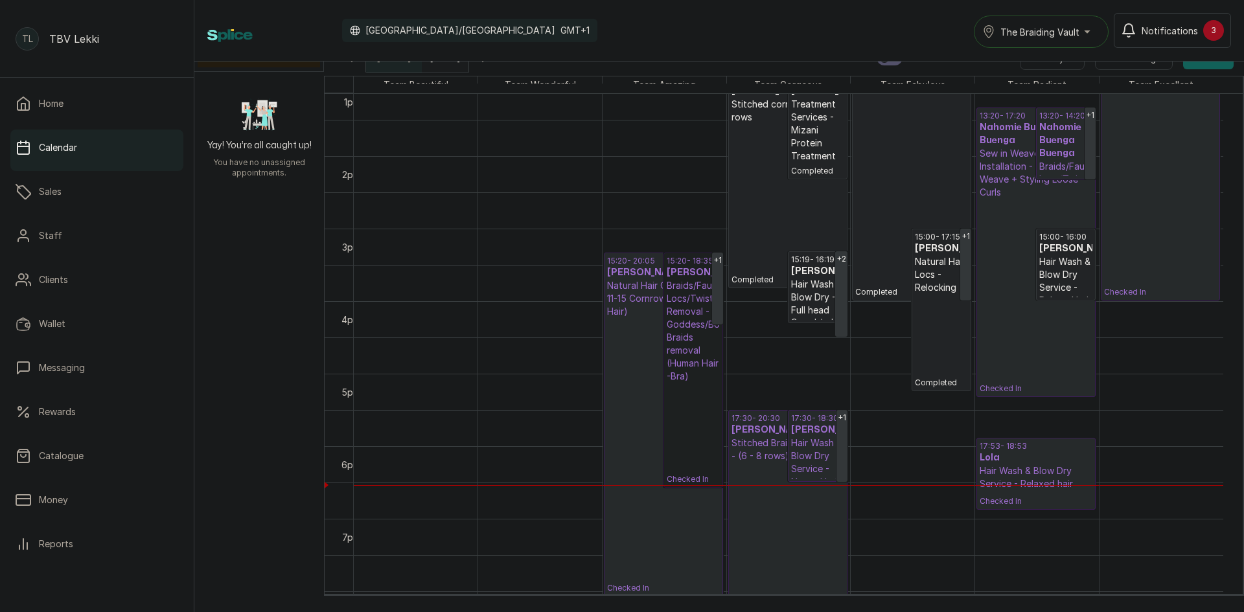
click at [689, 345] on link "15:20 - 18:35 Maimuna Animashaun Animashaun Braids/Faux Locs/Twist Removal - Go…" at bounding box center [694, 370] width 60 height 235
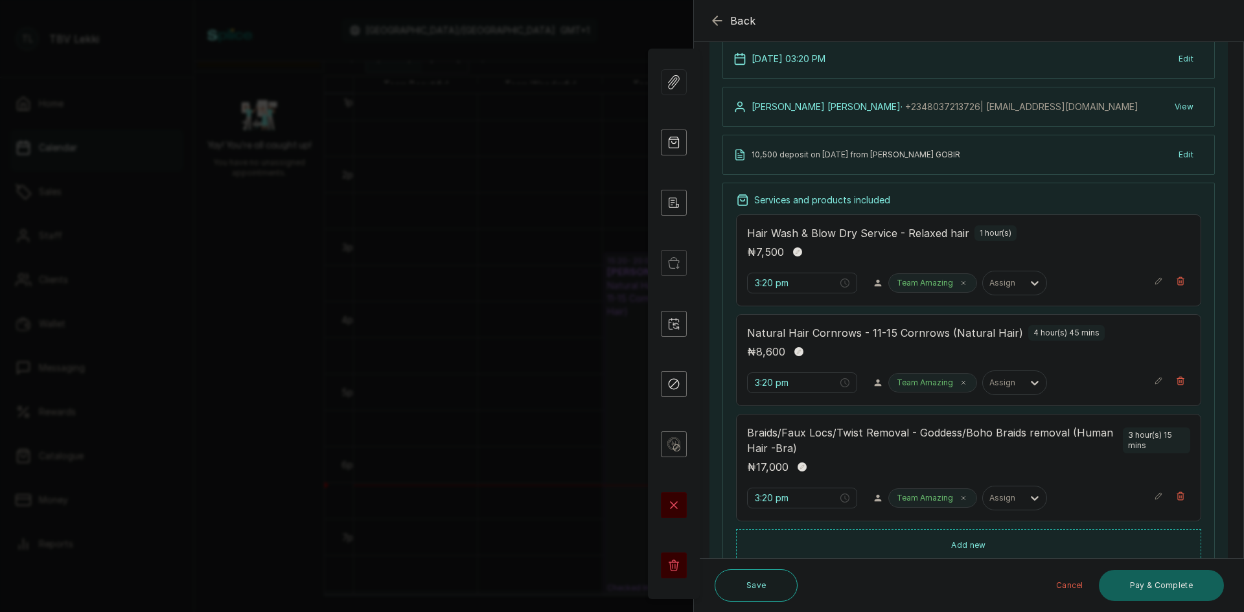
scroll to position [65, 0]
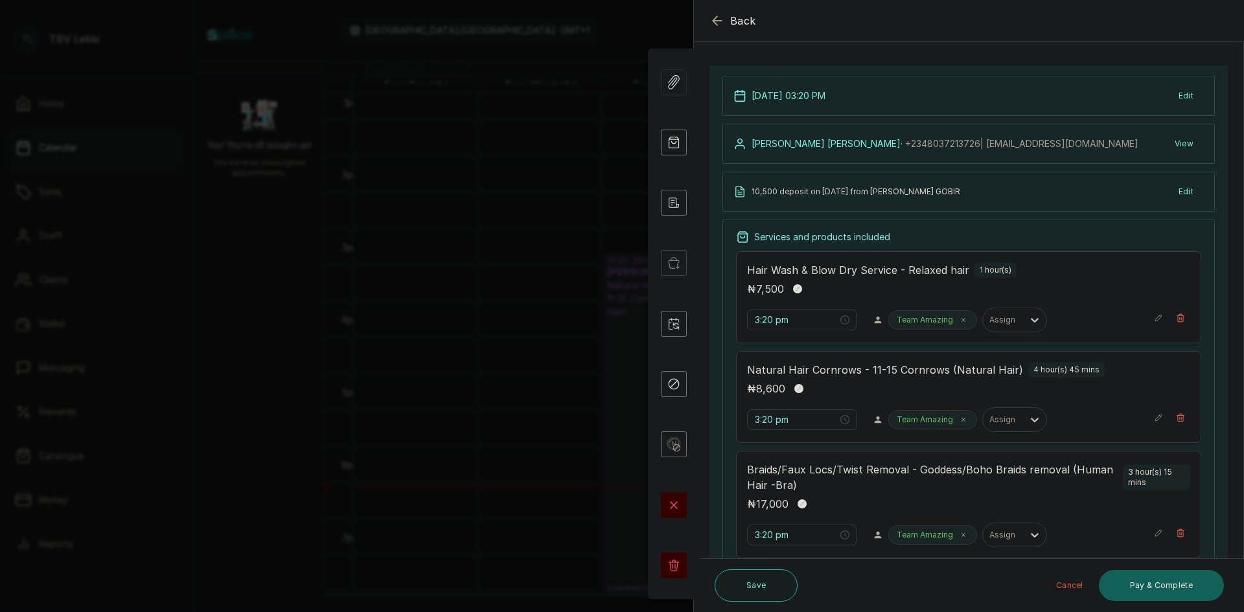
click at [1103, 237] on div "Services and products included" at bounding box center [968, 237] width 465 height 13
click at [713, 21] on icon "button" at bounding box center [717, 20] width 8 height 8
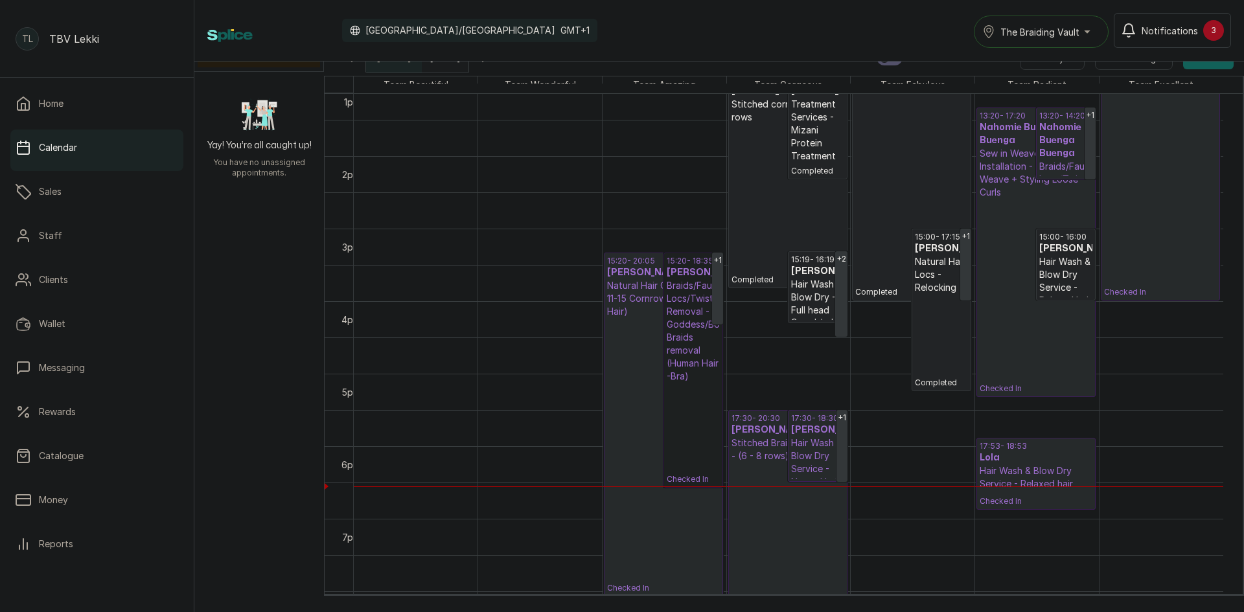
click at [1037, 462] on h3 "Lola" at bounding box center [1036, 458] width 113 height 13
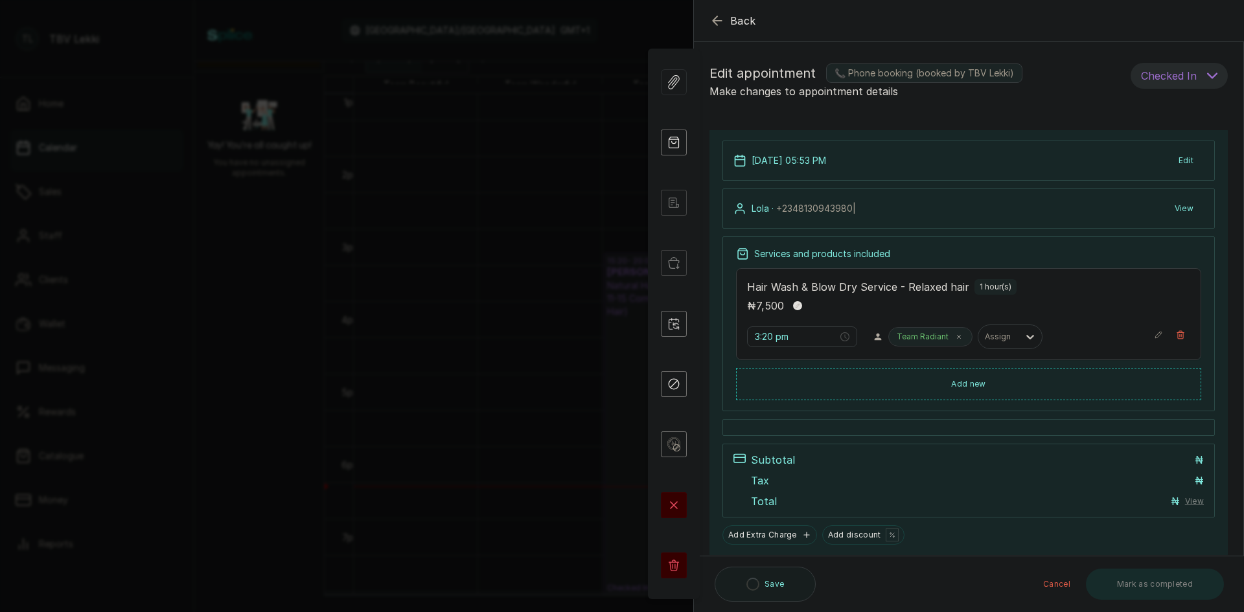
type input "5:53 pm"
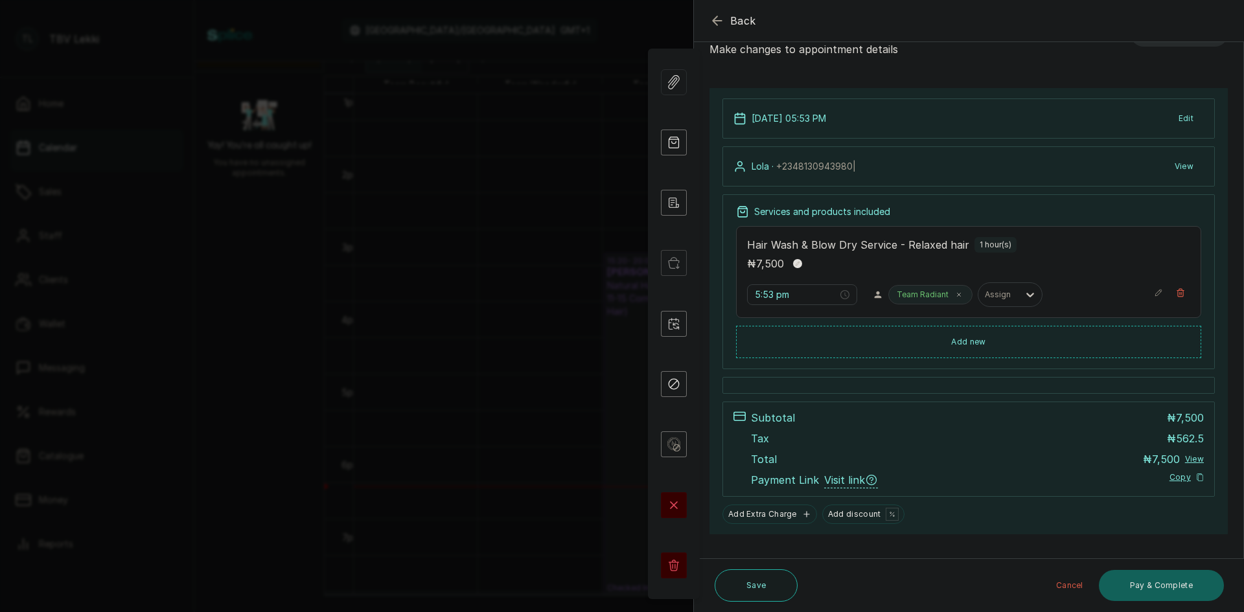
scroll to position [0, 0]
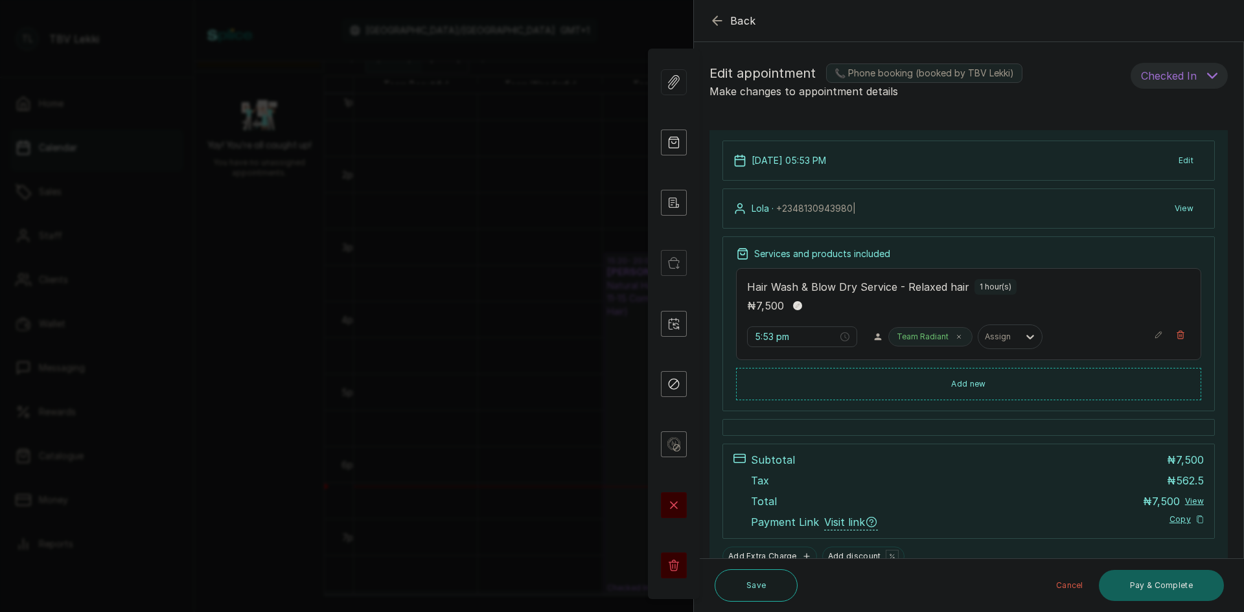
click at [722, 22] on icon "button" at bounding box center [718, 21] width 16 height 16
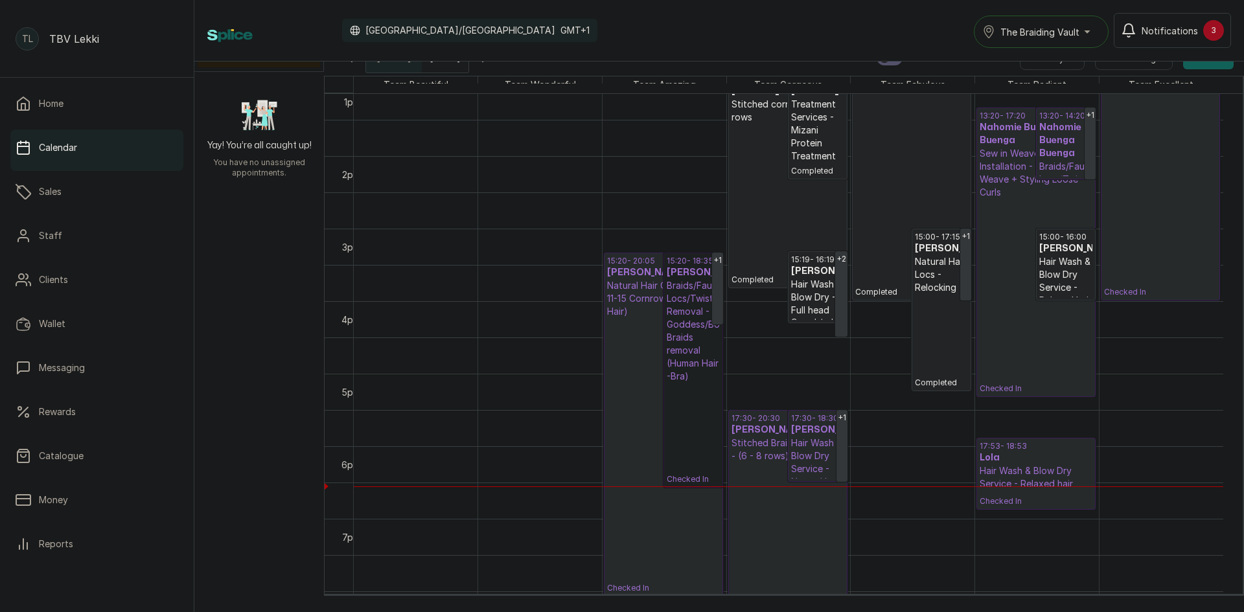
click at [687, 349] on link "15:20 - 18:35 Maimuna Animashaun Animashaun Braids/Faux Locs/Twist Removal - Go…" at bounding box center [694, 370] width 60 height 235
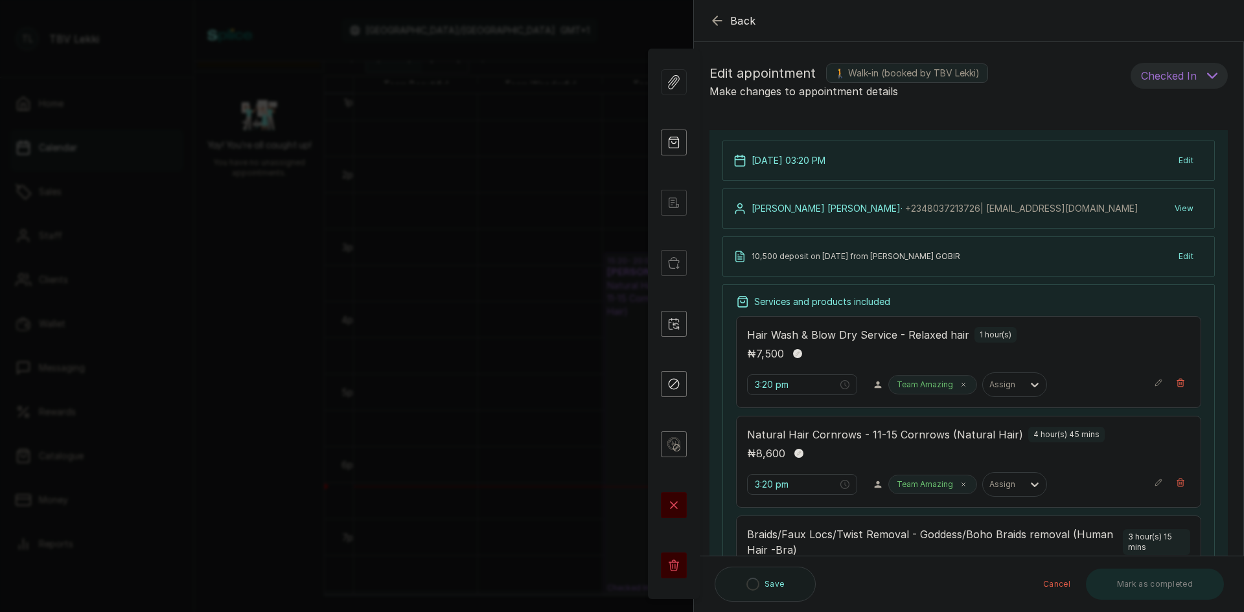
type input "3:20 pm"
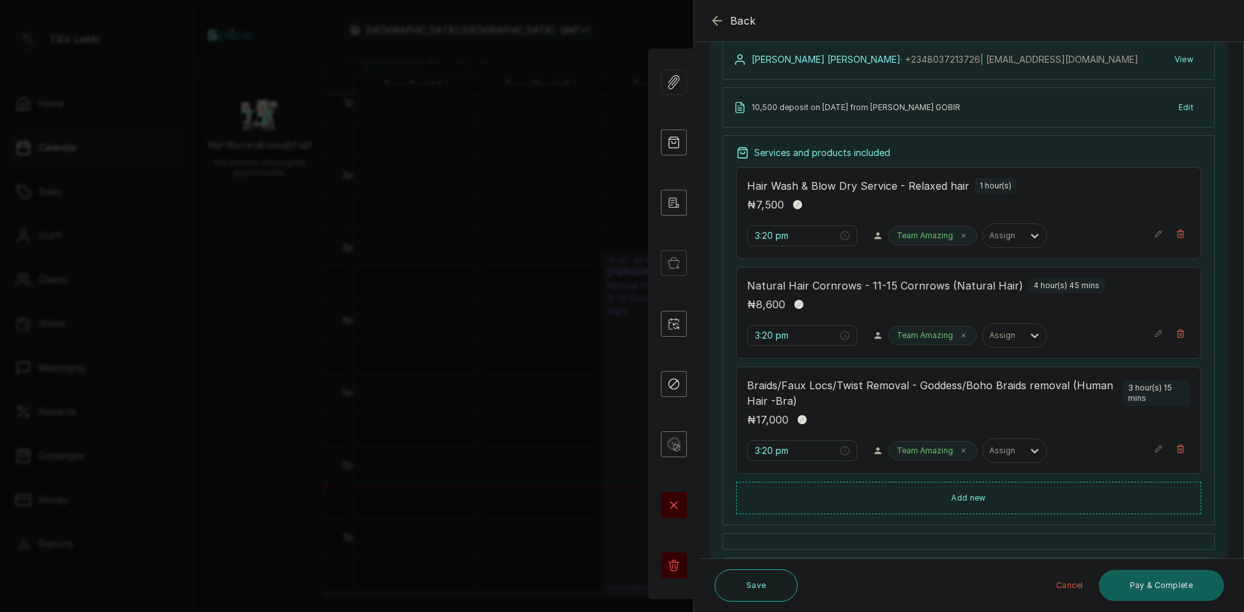
scroll to position [146, 0]
click at [1167, 583] on button "Pay & Complete" at bounding box center [1161, 585] width 125 height 31
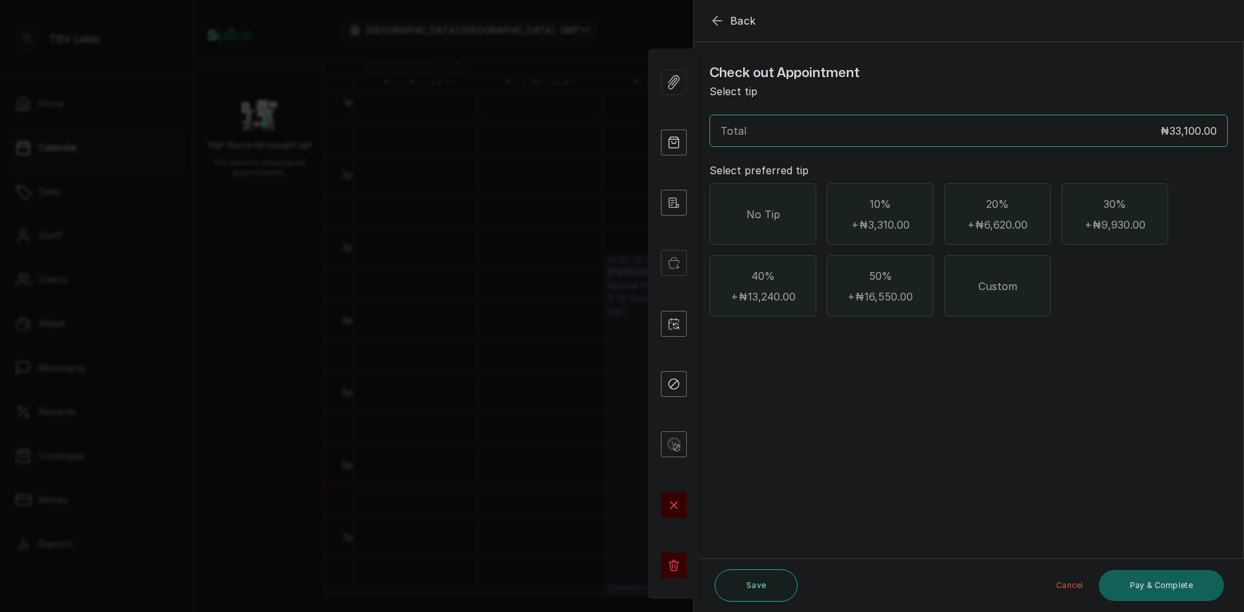
drag, startPoint x: 776, startPoint y: 202, endPoint x: 809, endPoint y: 267, distance: 73.3
click at [776, 213] on div "No Tip" at bounding box center [763, 214] width 107 height 62
click at [1182, 594] on button "Pay & Complete" at bounding box center [1161, 585] width 125 height 31
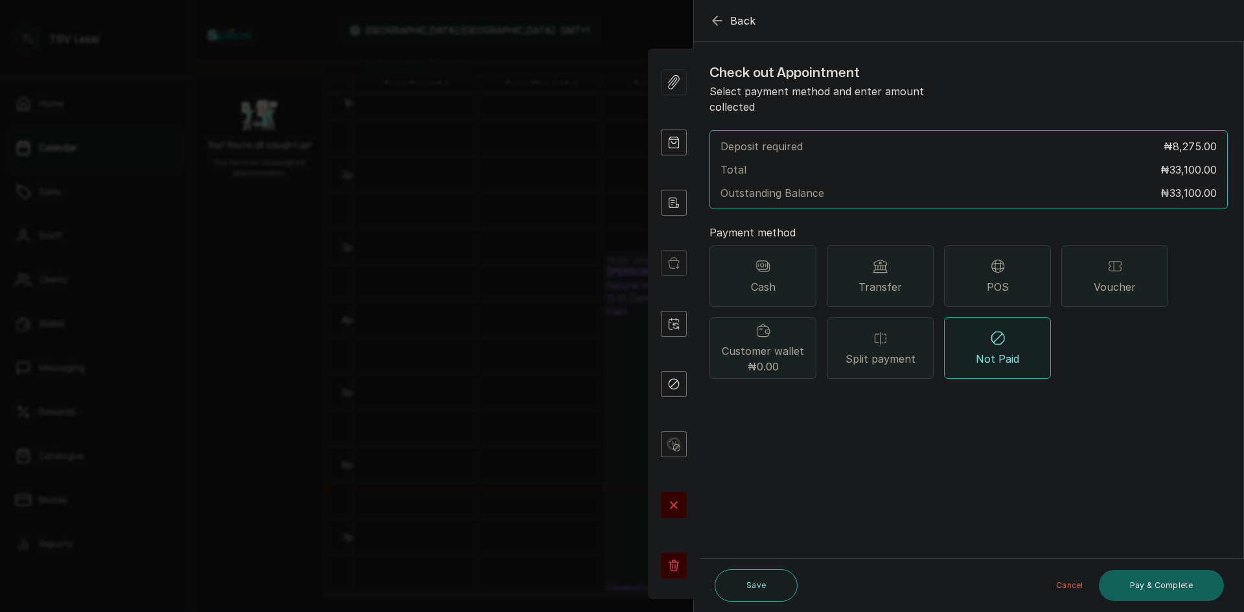
click at [901, 351] on span "Split payment" at bounding box center [881, 359] width 70 height 16
click at [768, 395] on button "Add payment method" at bounding box center [765, 403] width 111 height 17
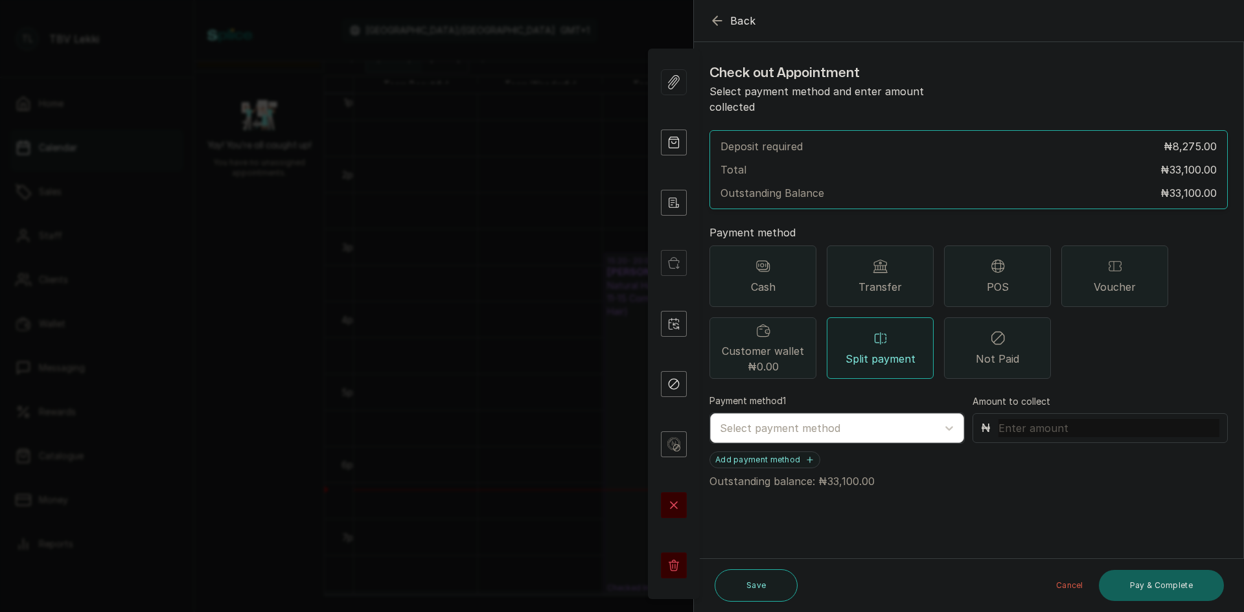
click at [765, 420] on div at bounding box center [825, 428] width 211 height 17
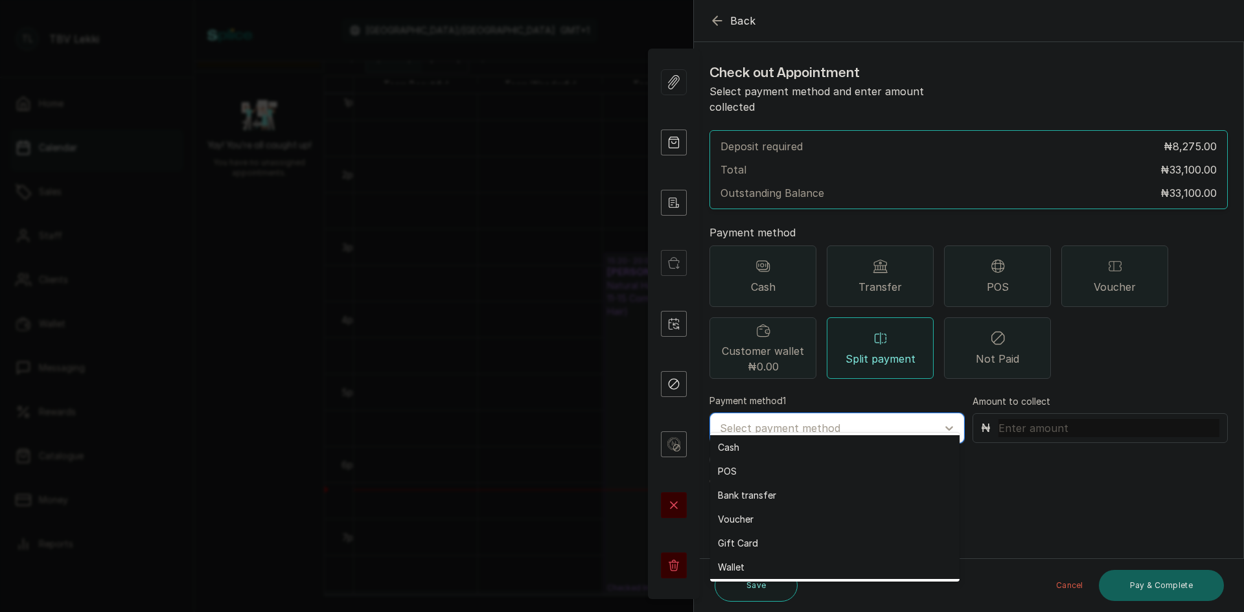
drag, startPoint x: 746, startPoint y: 496, endPoint x: 772, endPoint y: 491, distance: 25.9
click at [749, 497] on div "Bank transfer" at bounding box center [834, 495] width 249 height 24
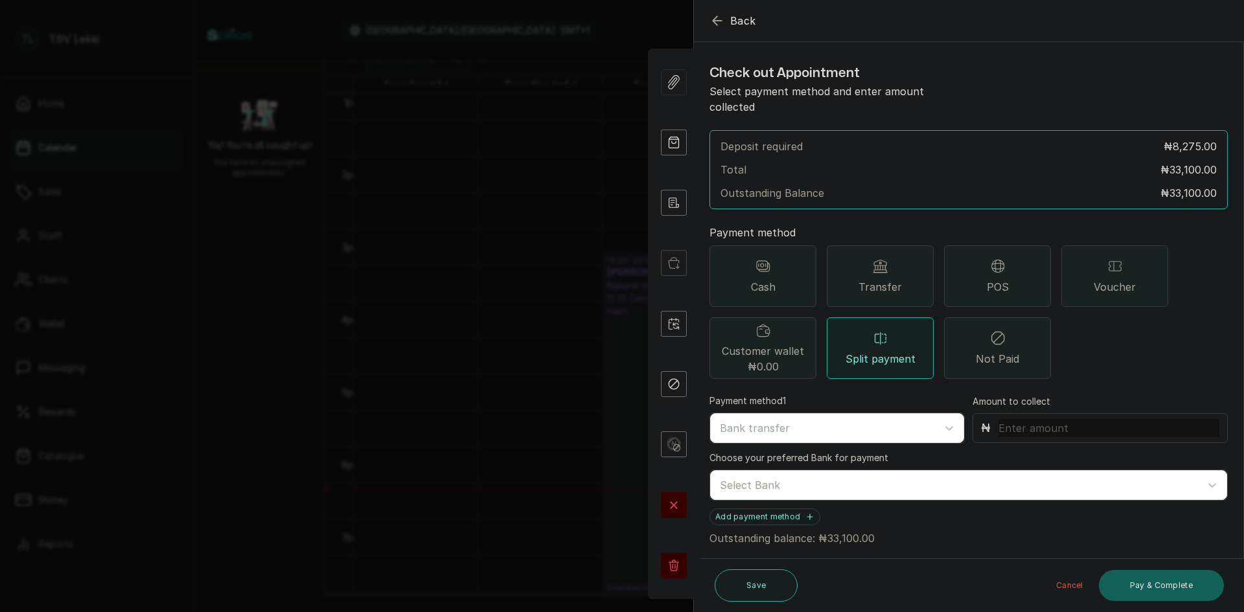
click at [1013, 419] on input "text" at bounding box center [1109, 428] width 221 height 18
type input "10,500"
click at [801, 477] on div at bounding box center [957, 485] width 474 height 17
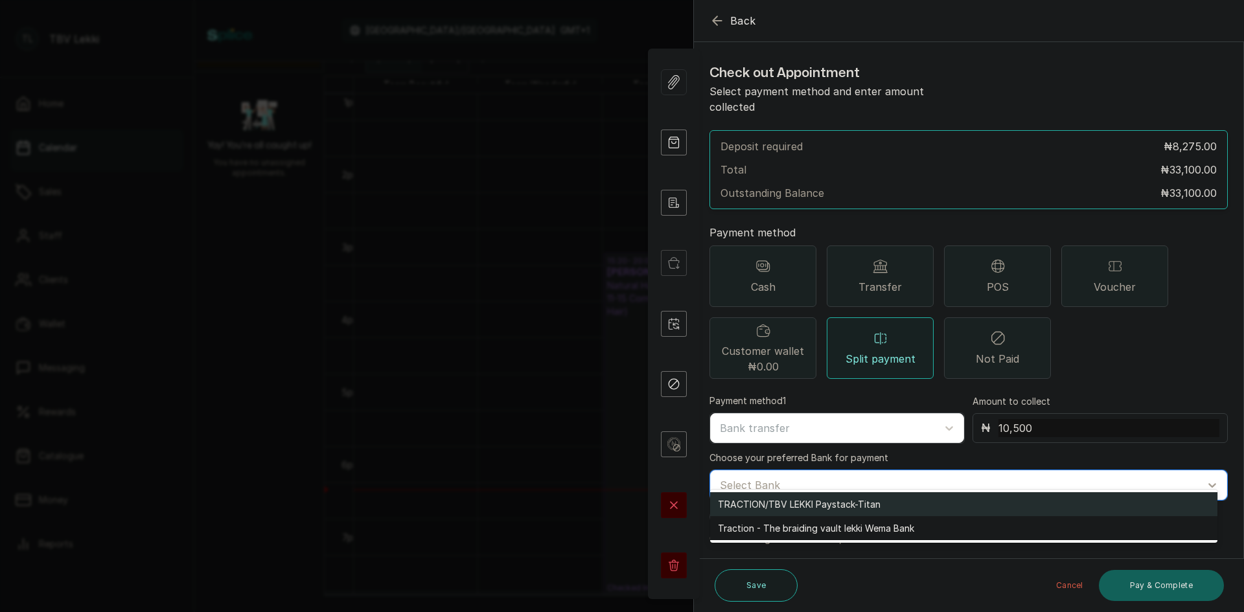
click at [818, 505] on div "TRACTION/TBV LEKKI Paystack-Titan" at bounding box center [963, 504] width 507 height 24
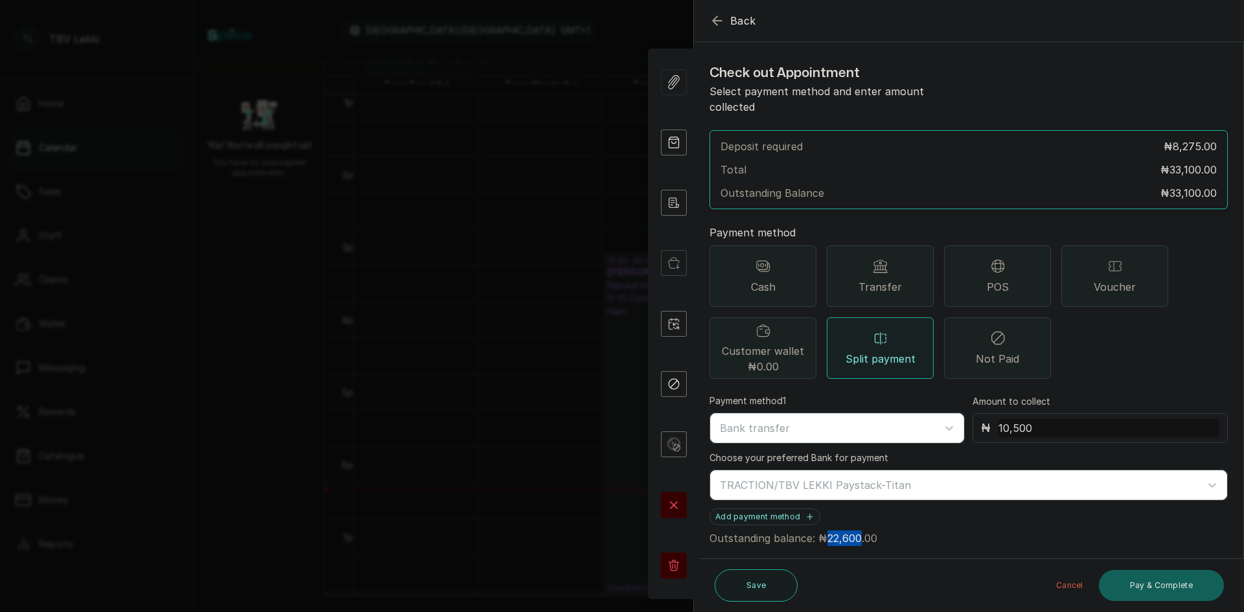
drag, startPoint x: 825, startPoint y: 521, endPoint x: 858, endPoint y: 524, distance: 33.1
click at [858, 525] on p "Outstanding balance: ₦22,600.00" at bounding box center [969, 535] width 518 height 21
copy p "22,600"
click at [785, 509] on button "Add payment method" at bounding box center [765, 517] width 111 height 17
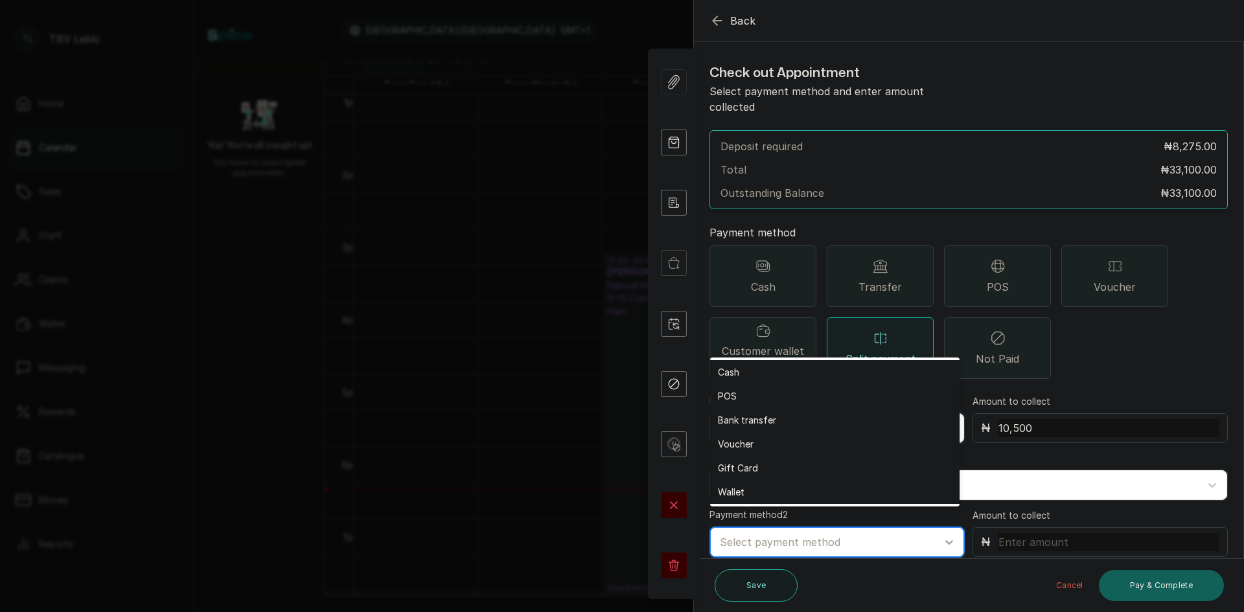
click at [782, 534] on div at bounding box center [825, 542] width 211 height 17
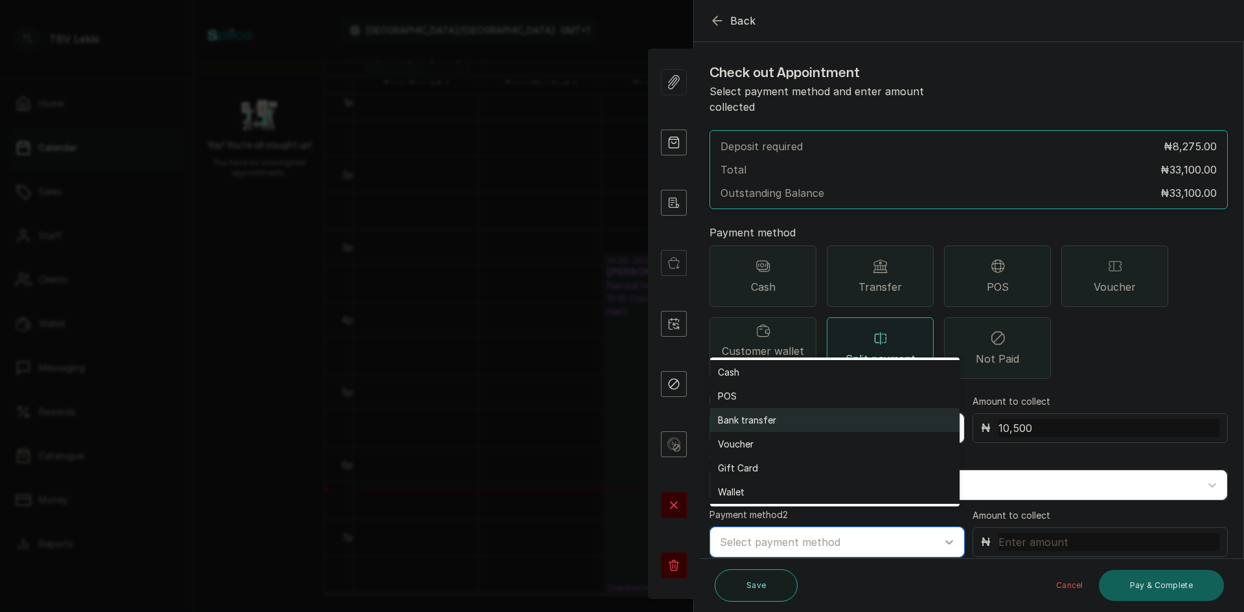
click at [765, 417] on div "Bank transfer" at bounding box center [834, 420] width 249 height 24
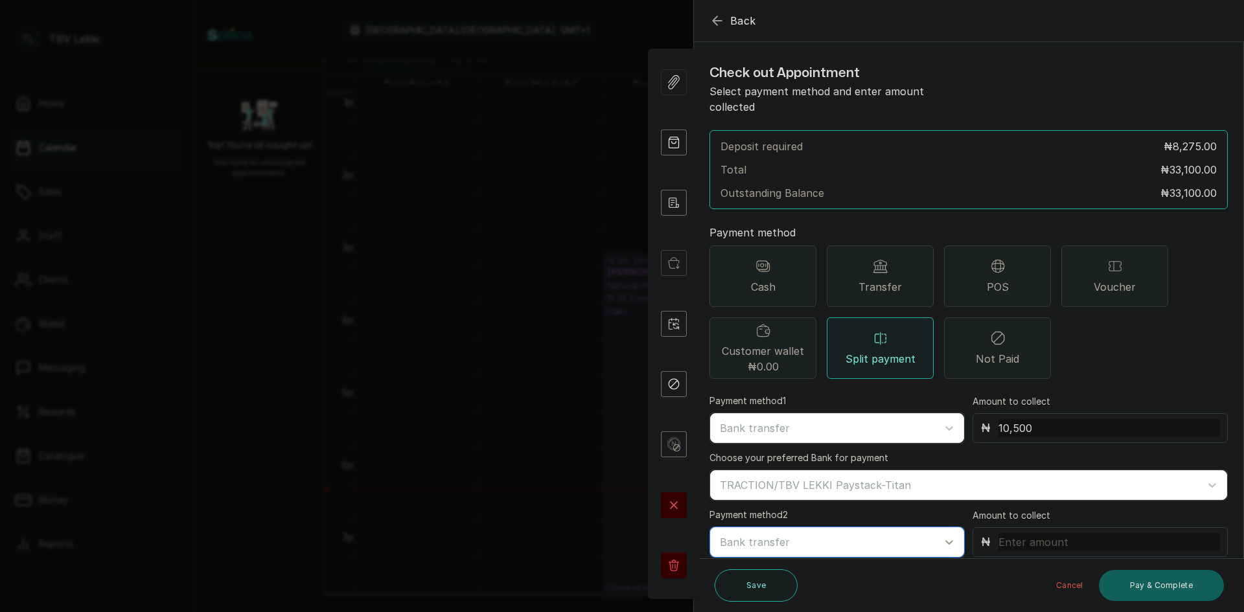
click at [999, 533] on input "text" at bounding box center [1109, 542] width 221 height 18
paste input "22,600"
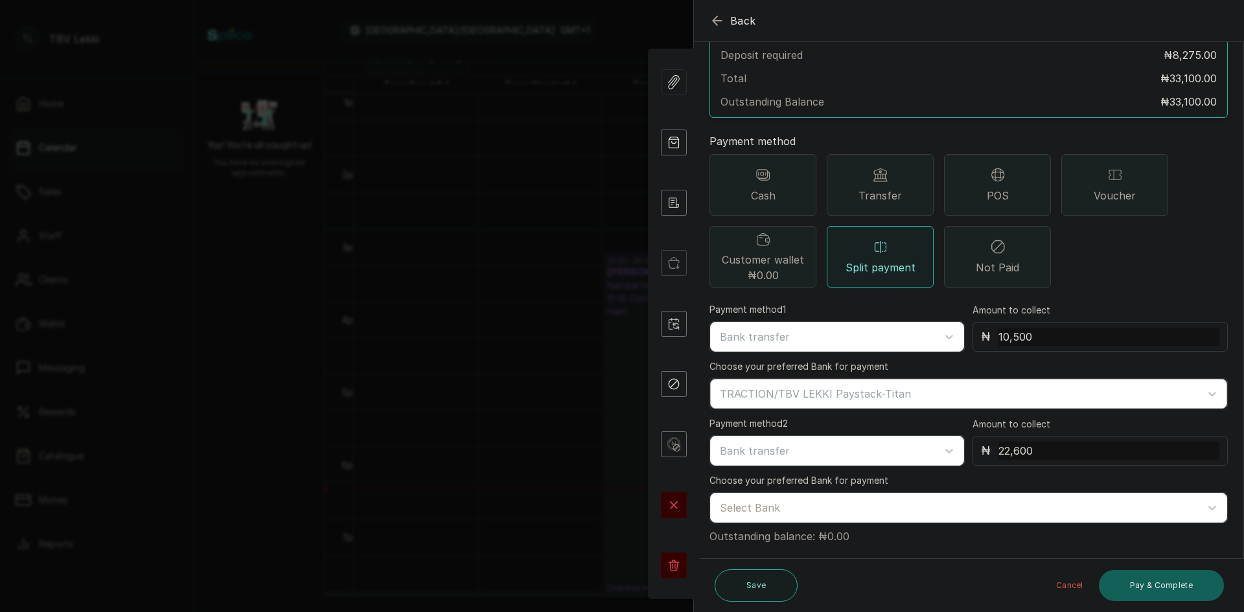
scroll to position [97, 0]
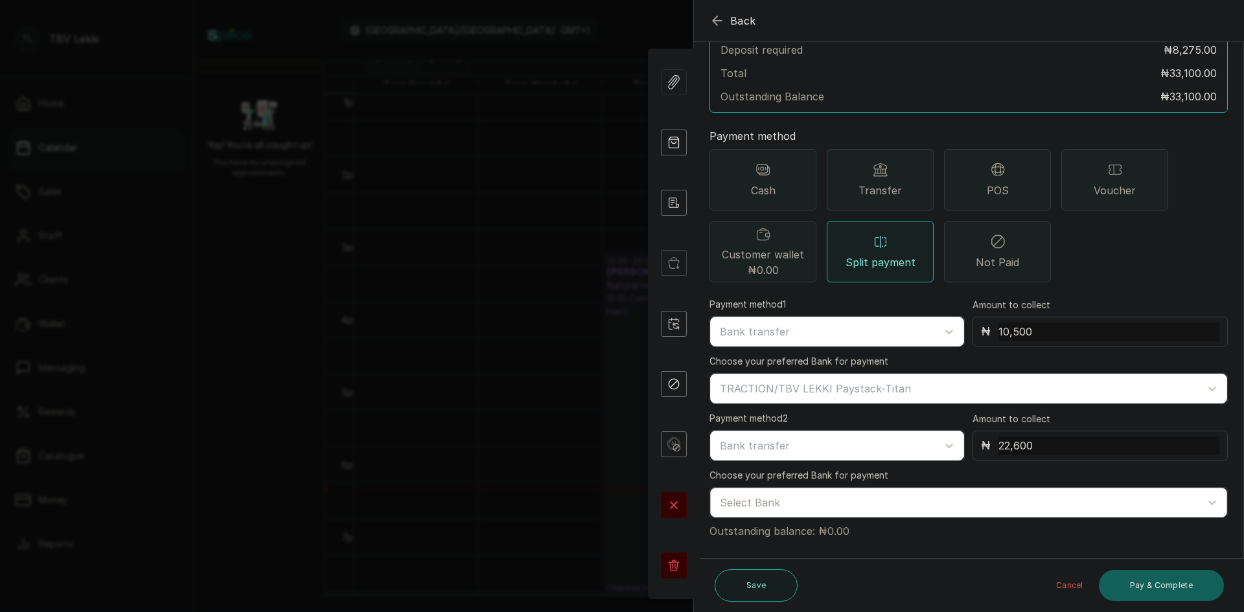
type input "22,600"
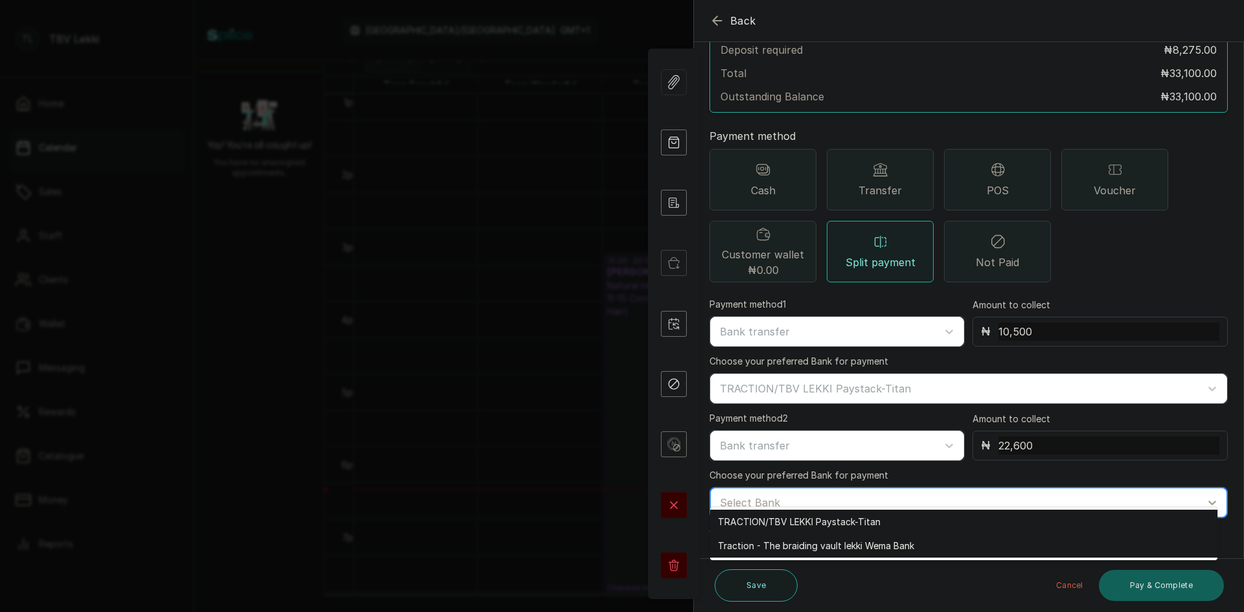
click at [805, 496] on div "Select Bank" at bounding box center [956, 503] width 487 height 22
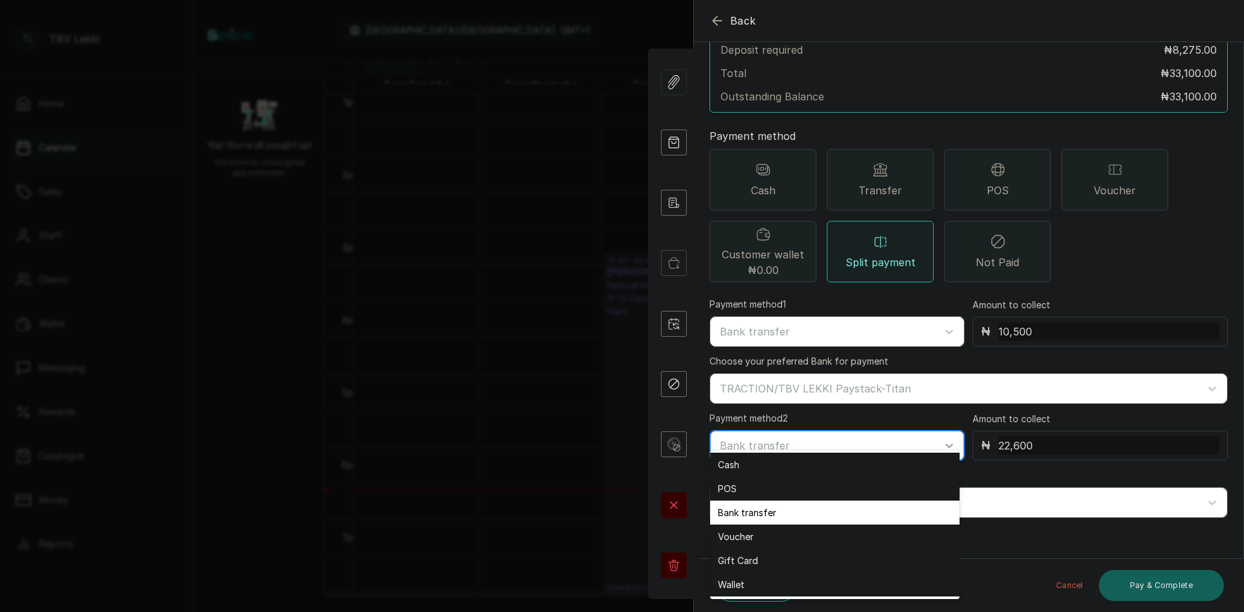
click at [824, 437] on div at bounding box center [825, 445] width 211 height 17
click at [768, 487] on div "POS" at bounding box center [834, 489] width 249 height 24
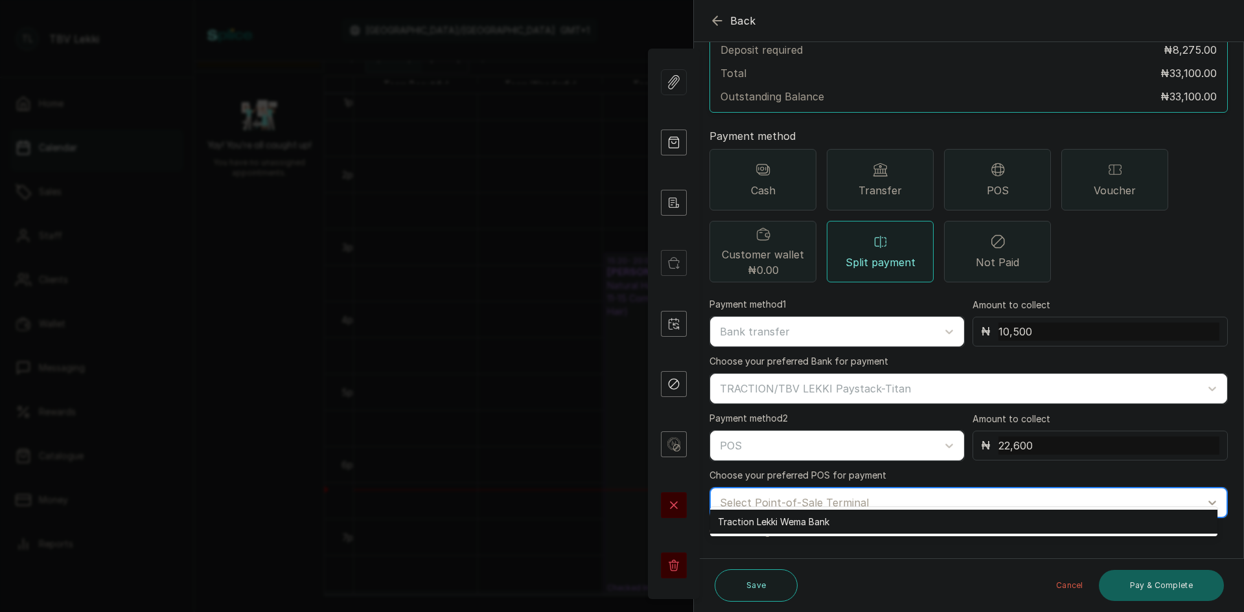
click at [838, 494] on div at bounding box center [957, 502] width 474 height 17
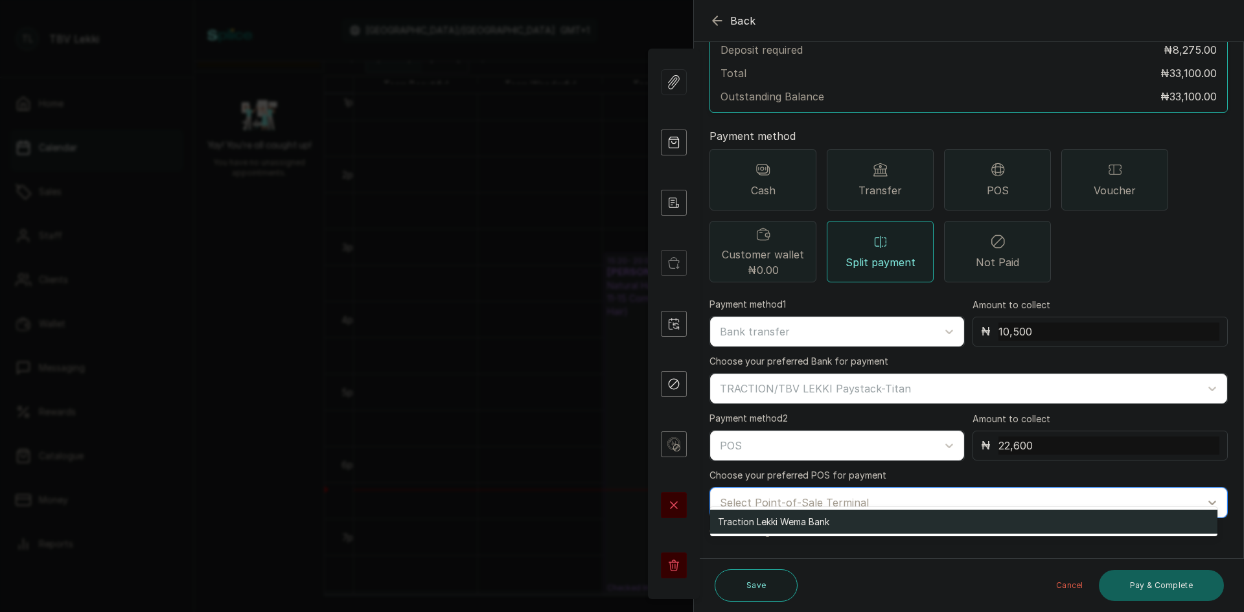
click at [820, 520] on div "Traction Lekki Wema Bank" at bounding box center [963, 522] width 507 height 24
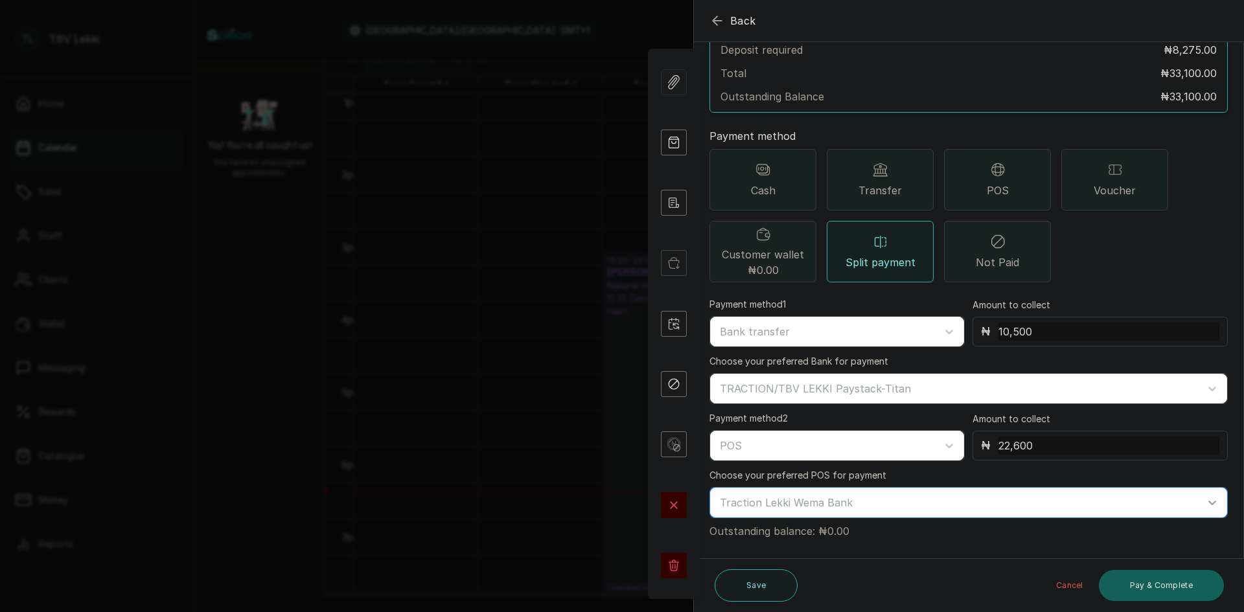
click at [716, 16] on icon "button" at bounding box center [718, 21] width 16 height 16
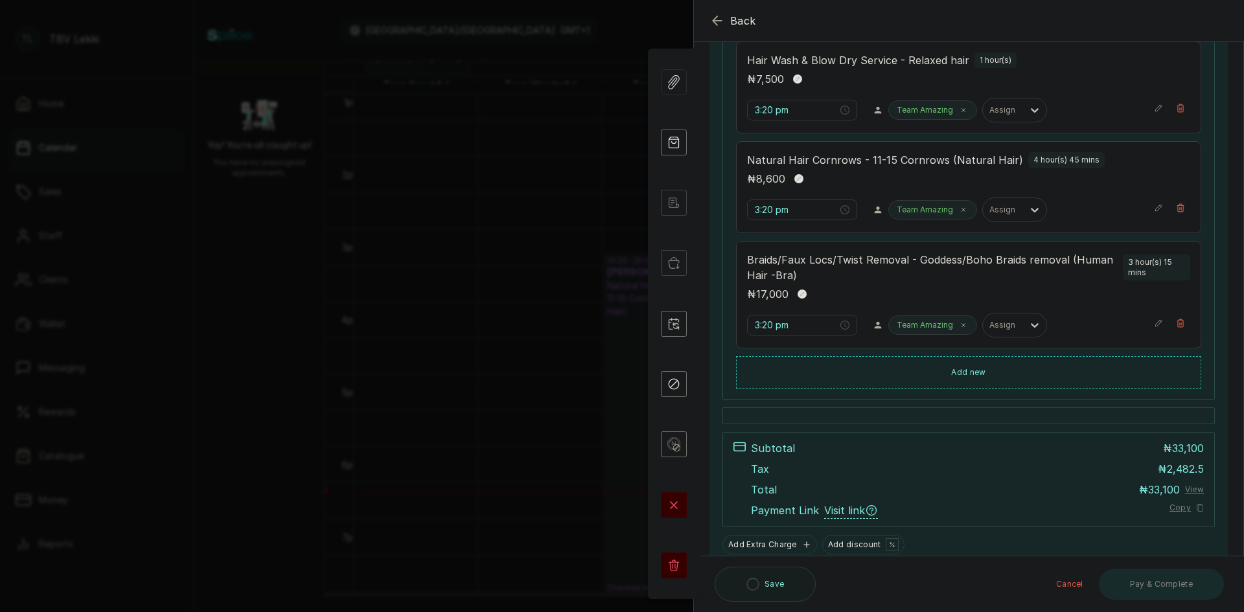
scroll to position [327, 0]
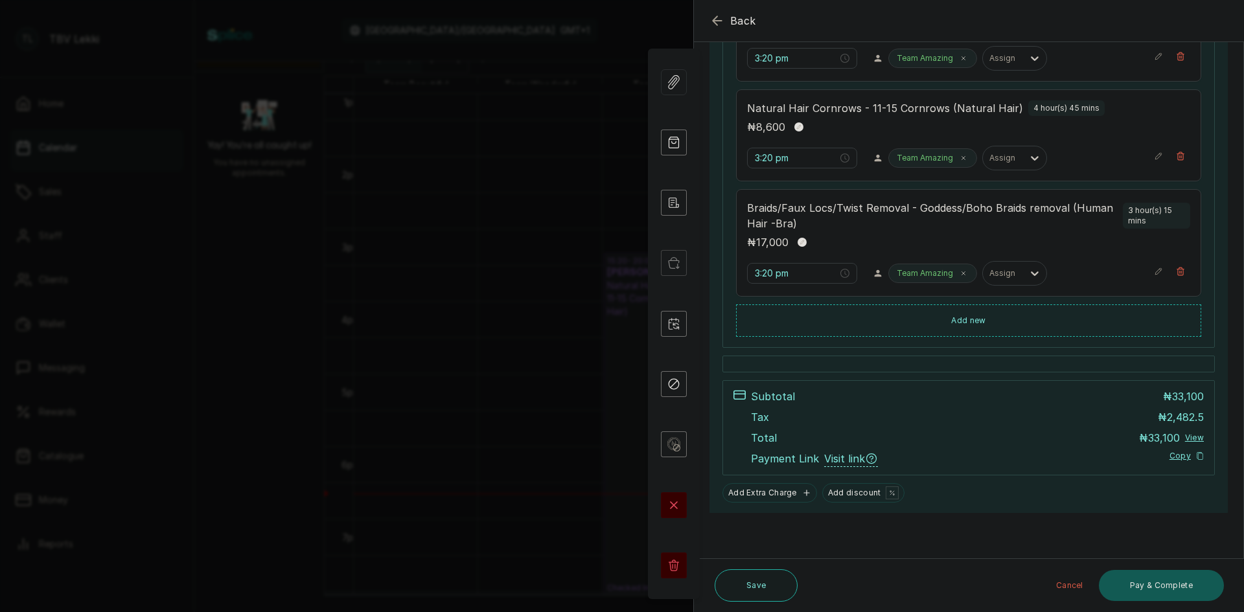
click at [1144, 585] on button "Pay & Complete" at bounding box center [1161, 585] width 125 height 31
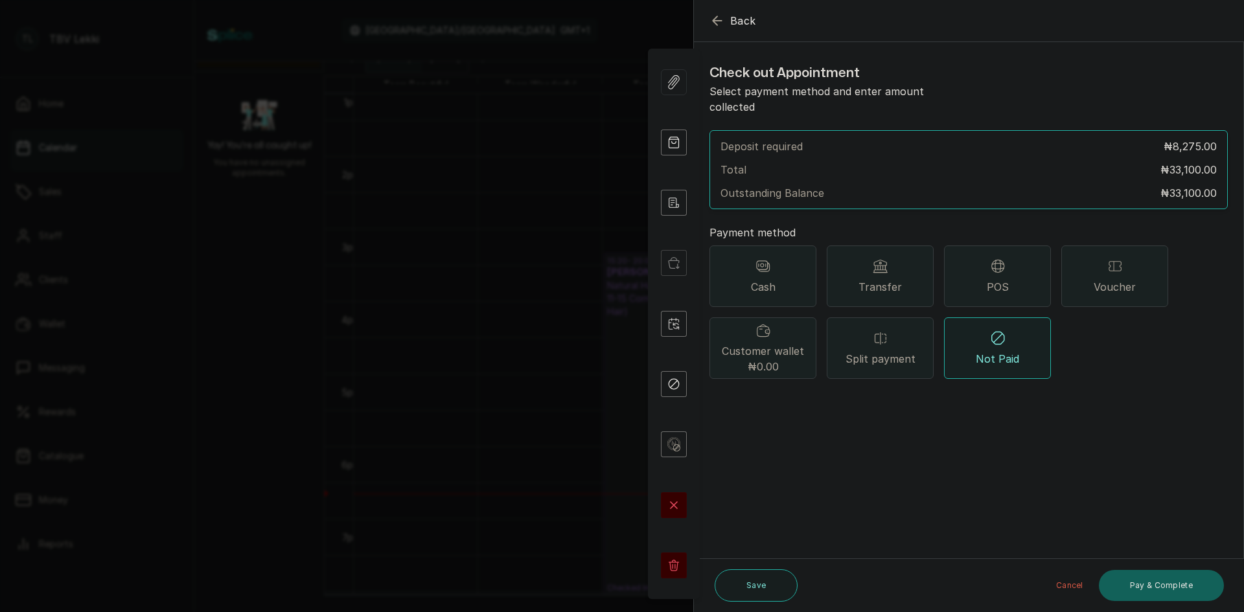
click at [888, 259] on div "Transfer" at bounding box center [880, 277] width 107 height 62
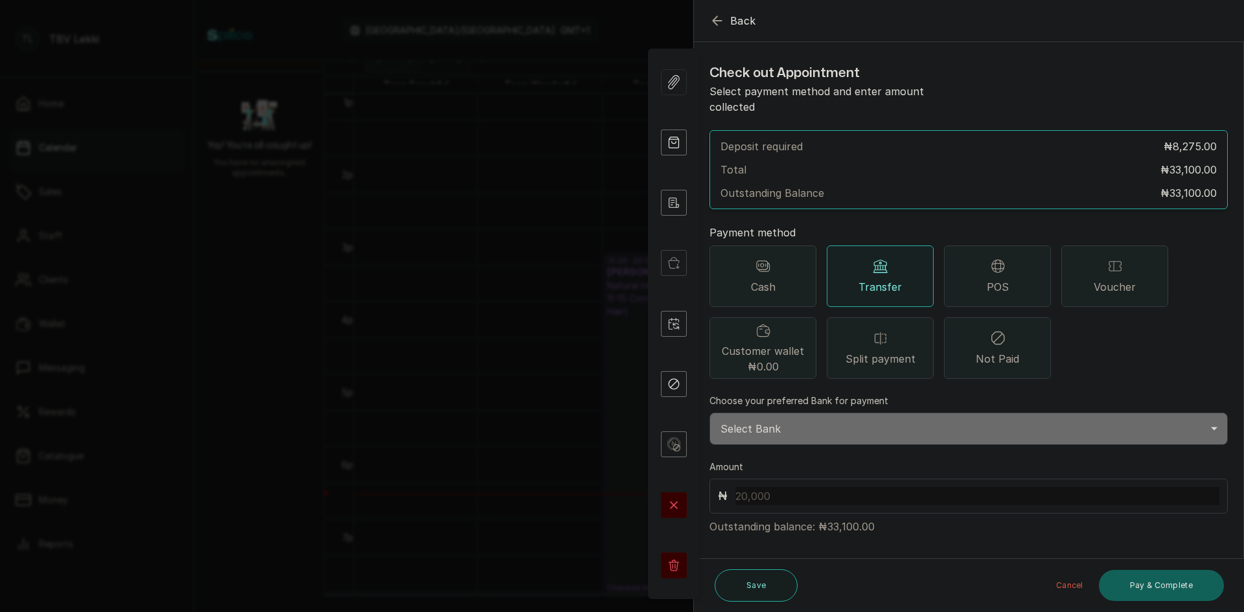
click at [793, 413] on select "Select Bank TRACTION/TBV LEKKI Paystack-Titan Traction - The braiding vault lek…" at bounding box center [969, 429] width 518 height 32
select select "118e1c88-eefc-4432-b8b6-73435625d06e"
click at [710, 413] on select "Select Bank TRACTION/TBV LEKKI Paystack-Titan Traction - The braiding vault lek…" at bounding box center [969, 429] width 518 height 32
click at [758, 487] on input "text" at bounding box center [977, 496] width 484 height 18
type input "33,100"
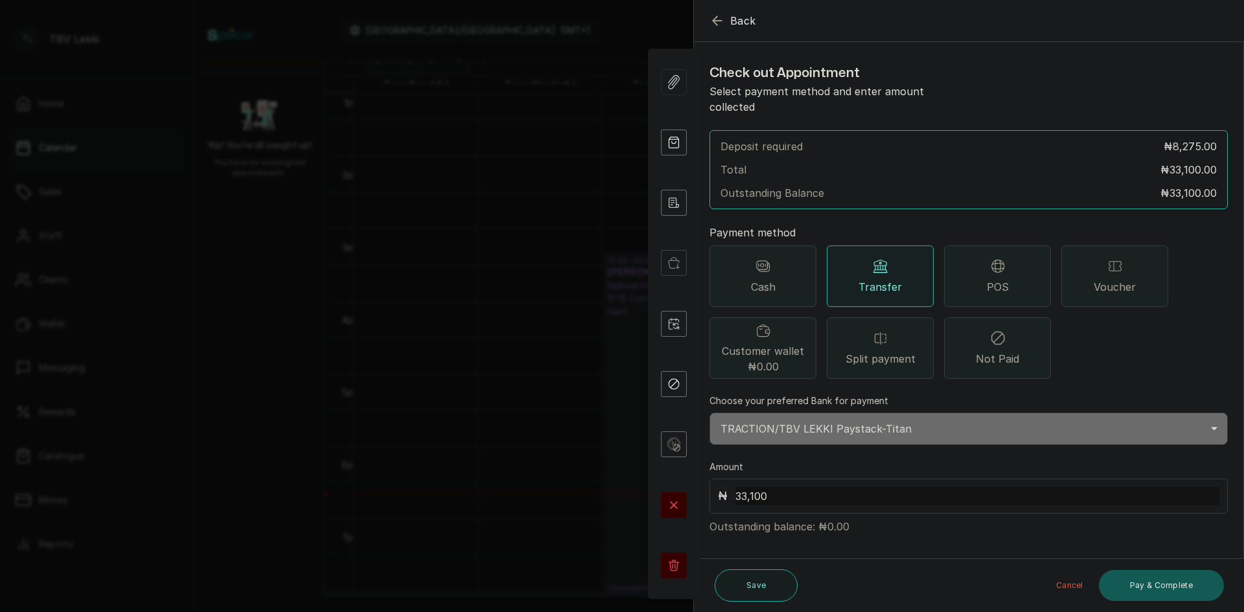
click at [1146, 587] on button "Pay & Complete" at bounding box center [1161, 585] width 125 height 31
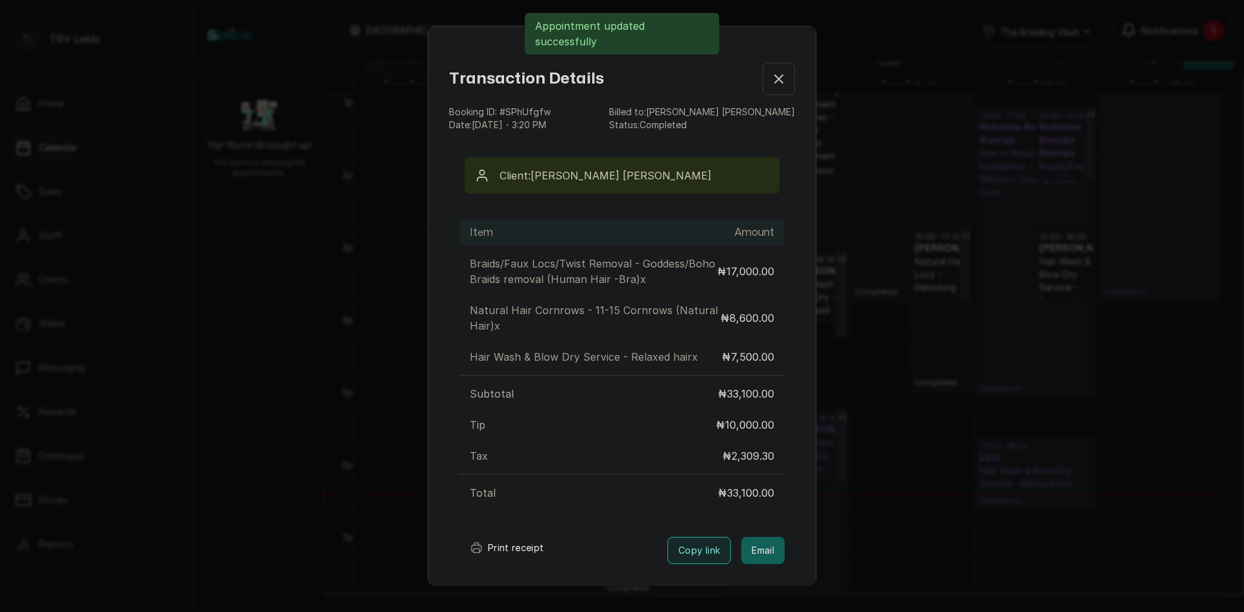
click at [667, 564] on button "Copy link" at bounding box center [699, 550] width 64 height 27
click at [518, 561] on button "Print receipt" at bounding box center [506, 548] width 95 height 26
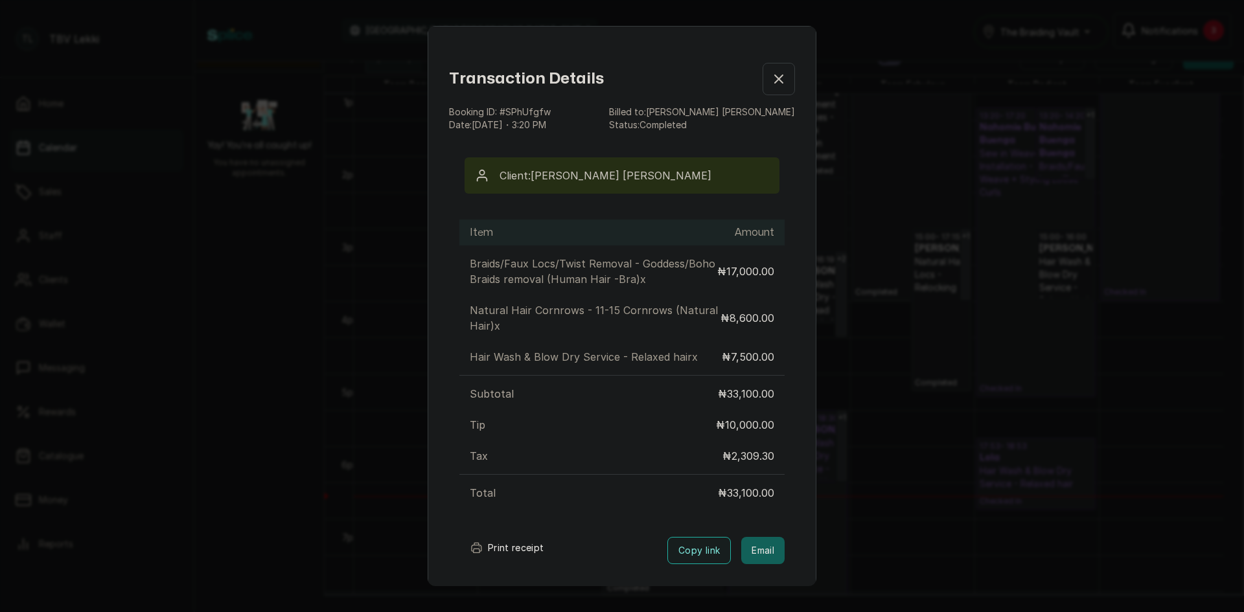
click at [772, 80] on button "Show no-show/cancelled" at bounding box center [779, 79] width 32 height 32
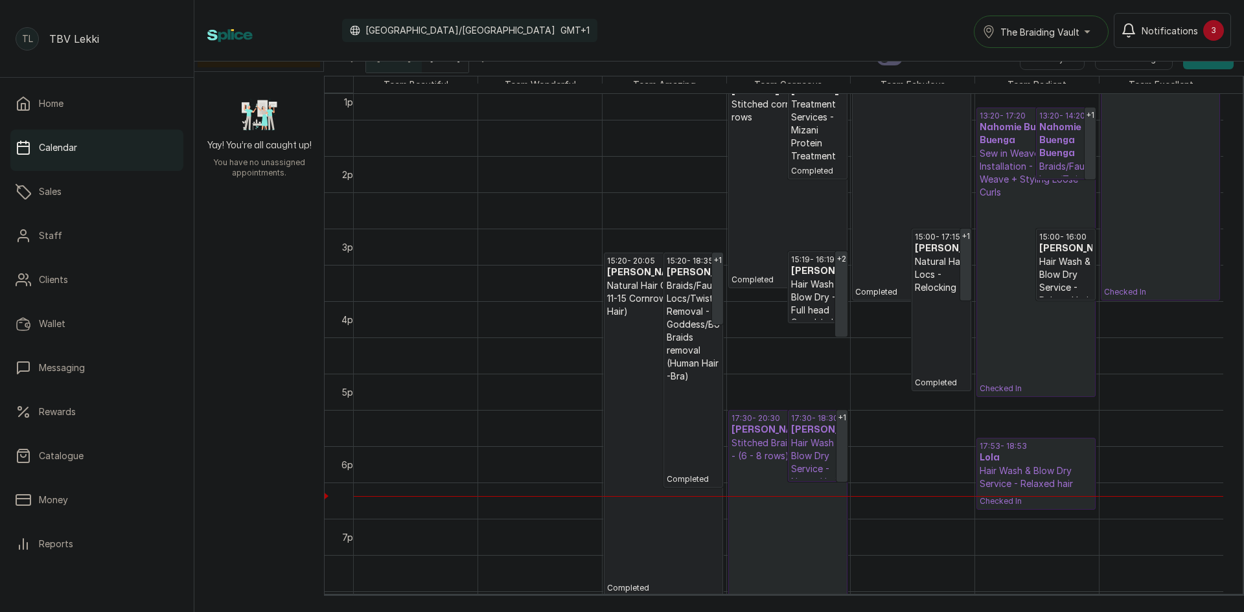
click at [1037, 474] on p "Hair Wash & Blow Dry Service - Relaxed hair" at bounding box center [1036, 478] width 113 height 26
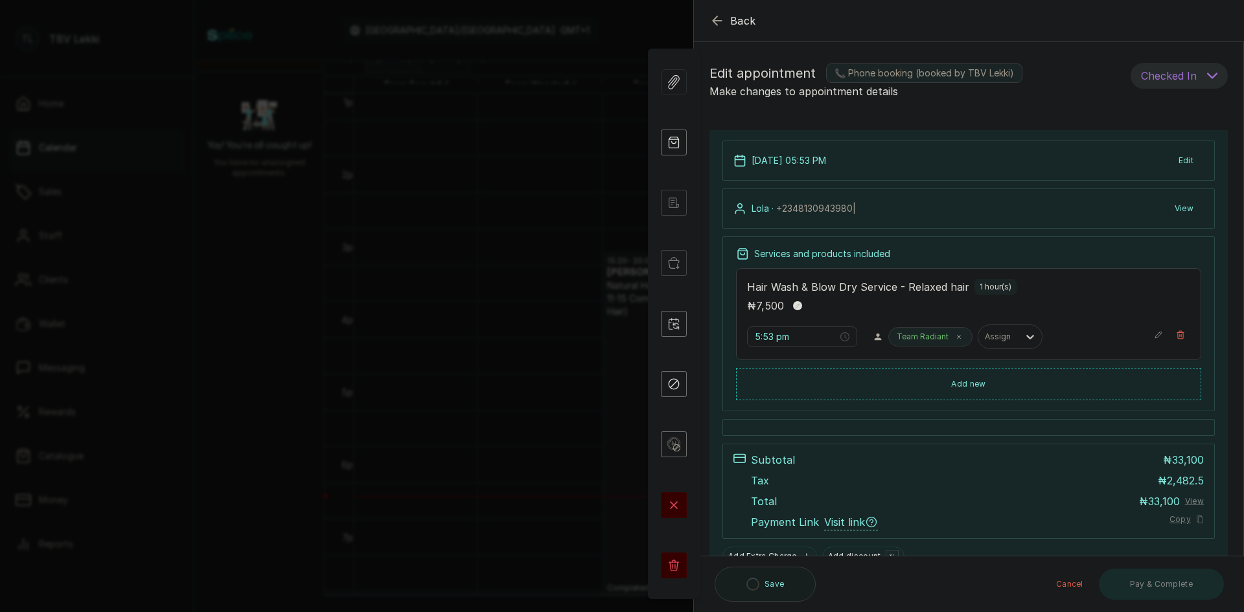
scroll to position [64, 0]
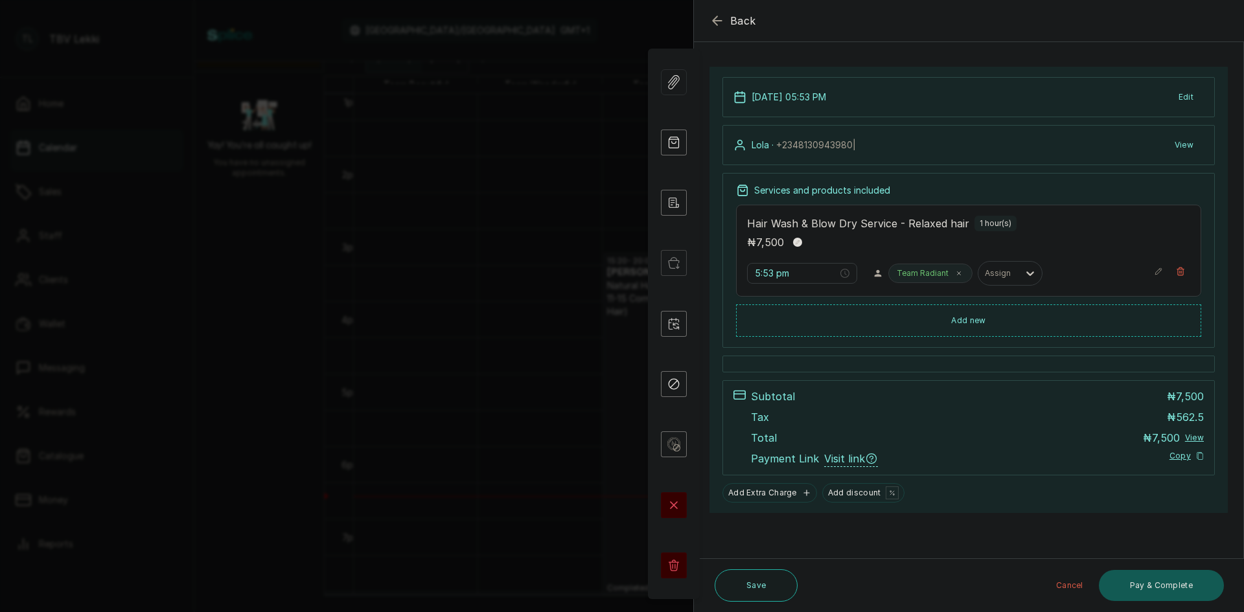
click at [1137, 580] on button "Pay & Complete" at bounding box center [1161, 585] width 125 height 31
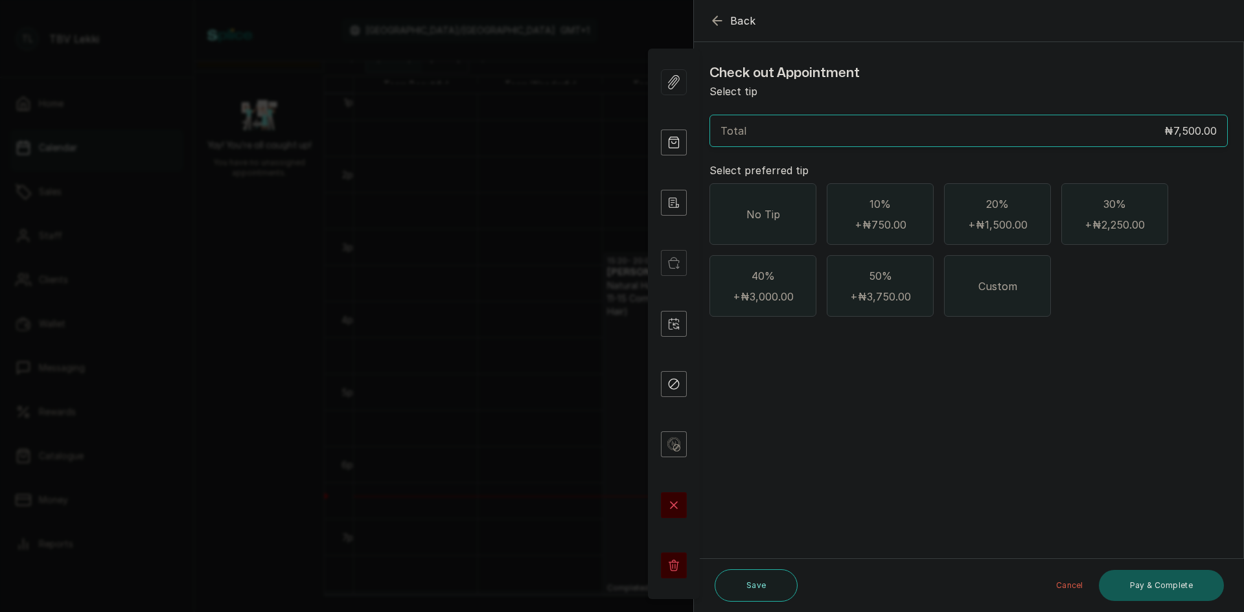
scroll to position [0, 0]
click at [753, 200] on div "No Tip" at bounding box center [763, 214] width 107 height 62
click at [1153, 577] on button "Pay & Complete" at bounding box center [1161, 585] width 125 height 31
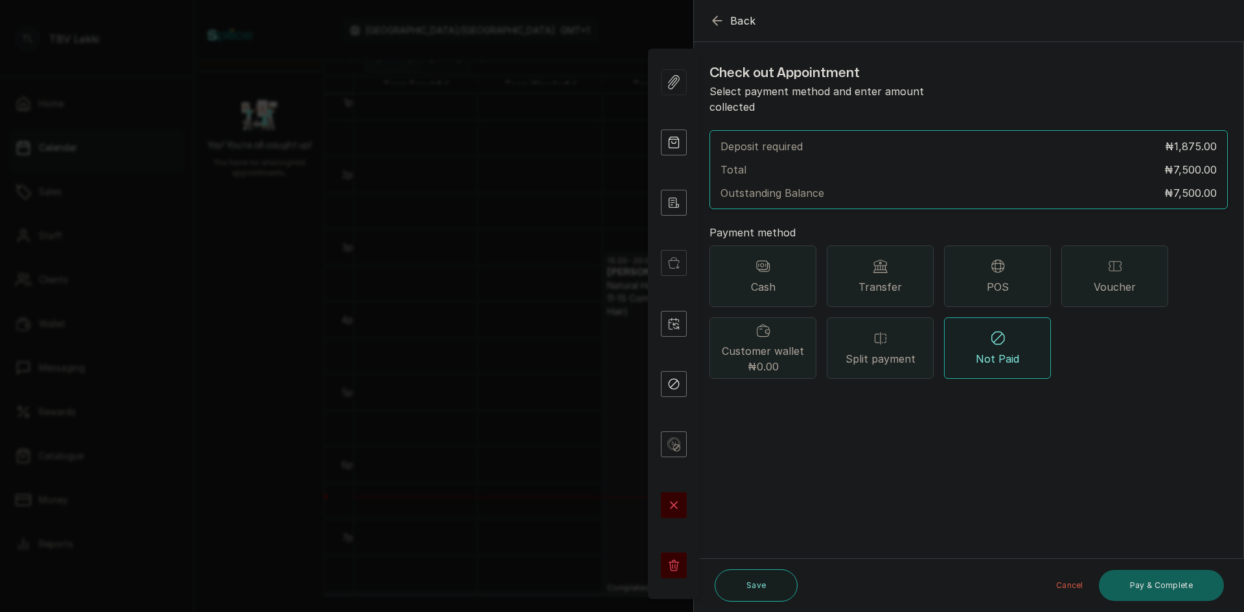
click at [898, 283] on div "Transfer" at bounding box center [880, 277] width 107 height 62
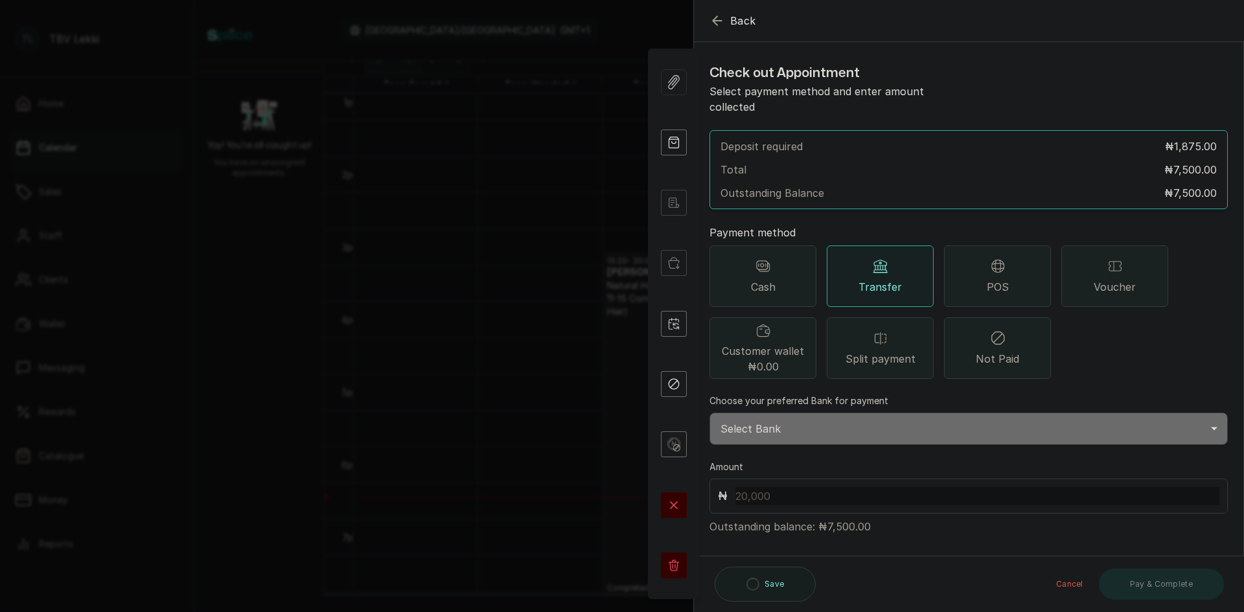
click at [862, 487] on input "text" at bounding box center [977, 496] width 484 height 18
type input "7,500"
click at [767, 413] on select "Select Bank TRACTION/TBV LEKKI Paystack-Titan Traction - The braiding vault lek…" at bounding box center [969, 429] width 518 height 32
click at [973, 268] on div "POS" at bounding box center [997, 277] width 107 height 62
click at [860, 421] on select "Select Point-of-Sale Terminal Traction Lekki Wema Bank" at bounding box center [969, 429] width 518 height 32
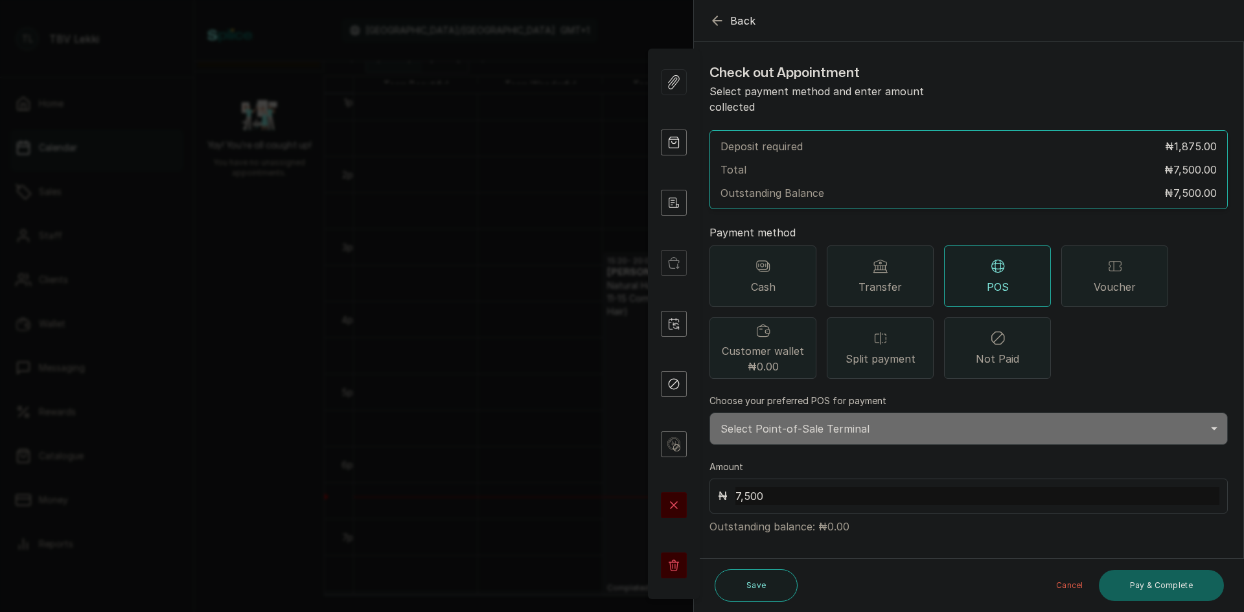
select select "e1867123-5ec2-4a5c-a37e-a5c296d9f69a"
click at [710, 413] on select "Select Point-of-Sale Terminal Traction Lekki Wema Bank" at bounding box center [969, 429] width 518 height 32
click at [1149, 589] on button "Pay & Complete" at bounding box center [1161, 585] width 125 height 31
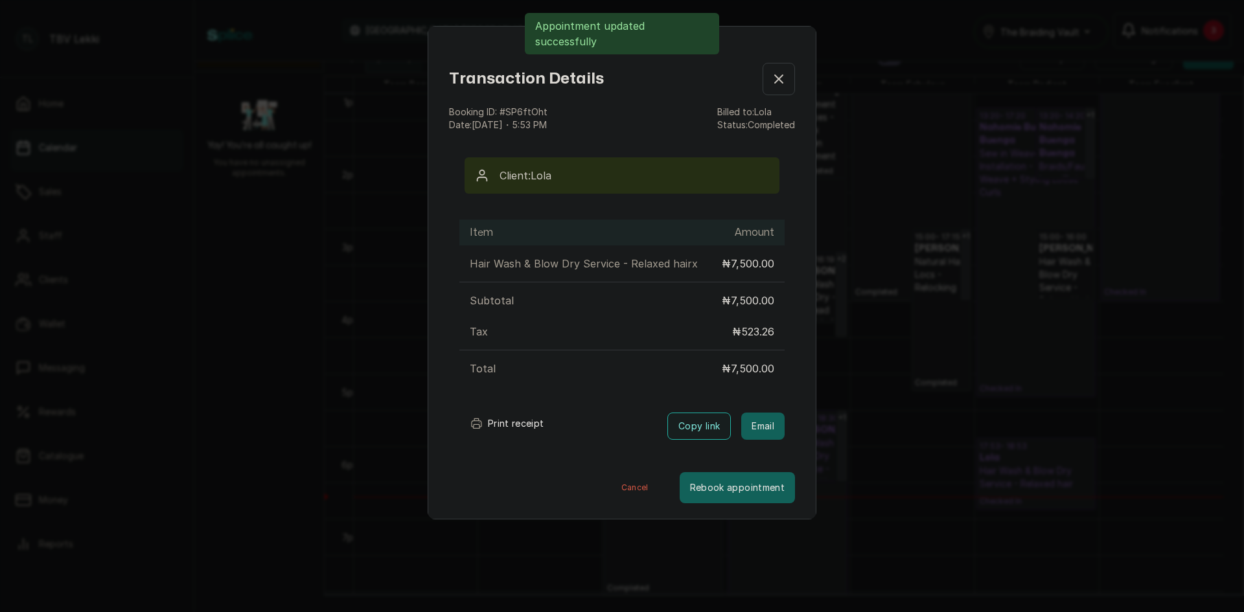
click at [515, 426] on button "Print receipt" at bounding box center [506, 424] width 95 height 26
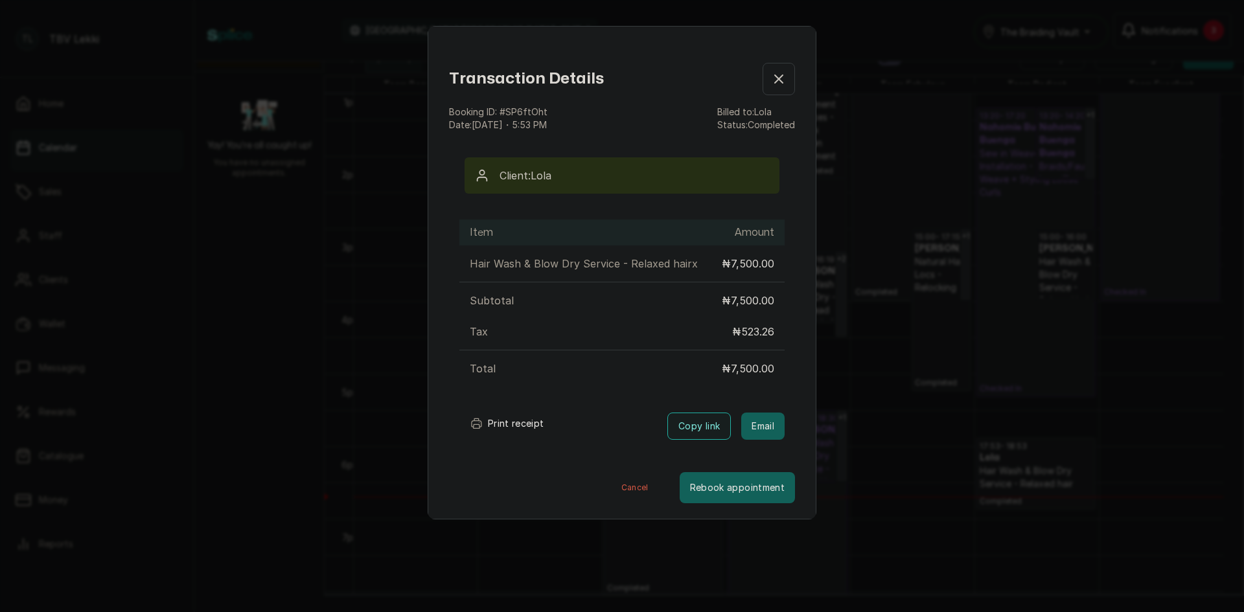
click at [771, 82] on icon "button" at bounding box center [779, 79] width 16 height 16
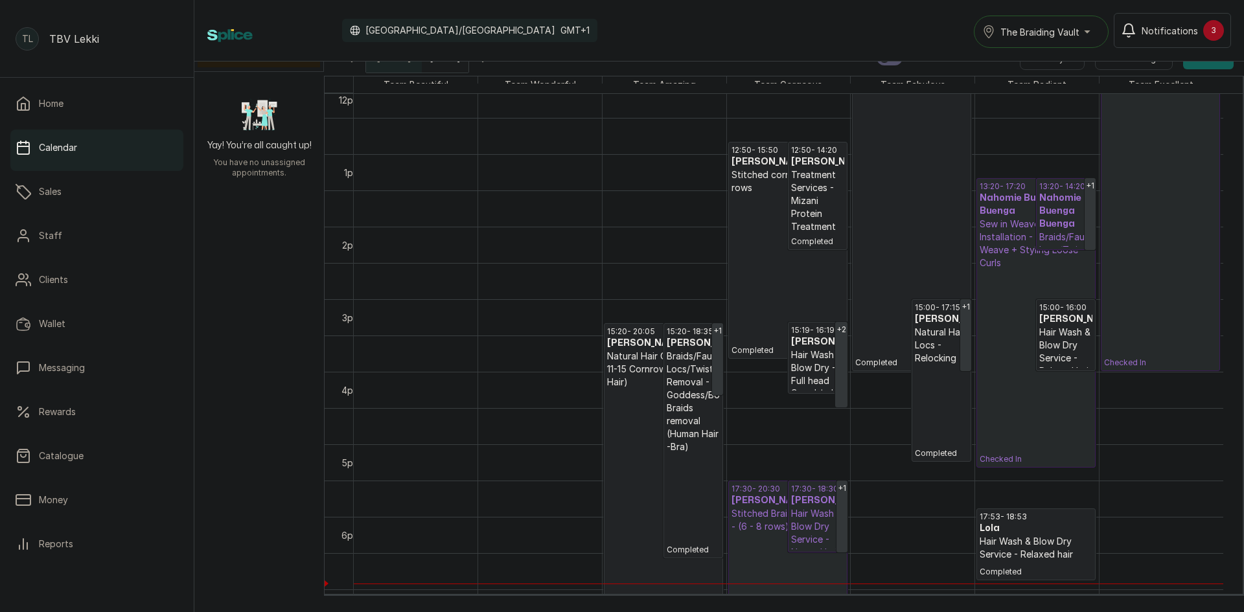
scroll to position [881, 0]
click at [1173, 24] on span "Notifications" at bounding box center [1170, 31] width 56 height 14
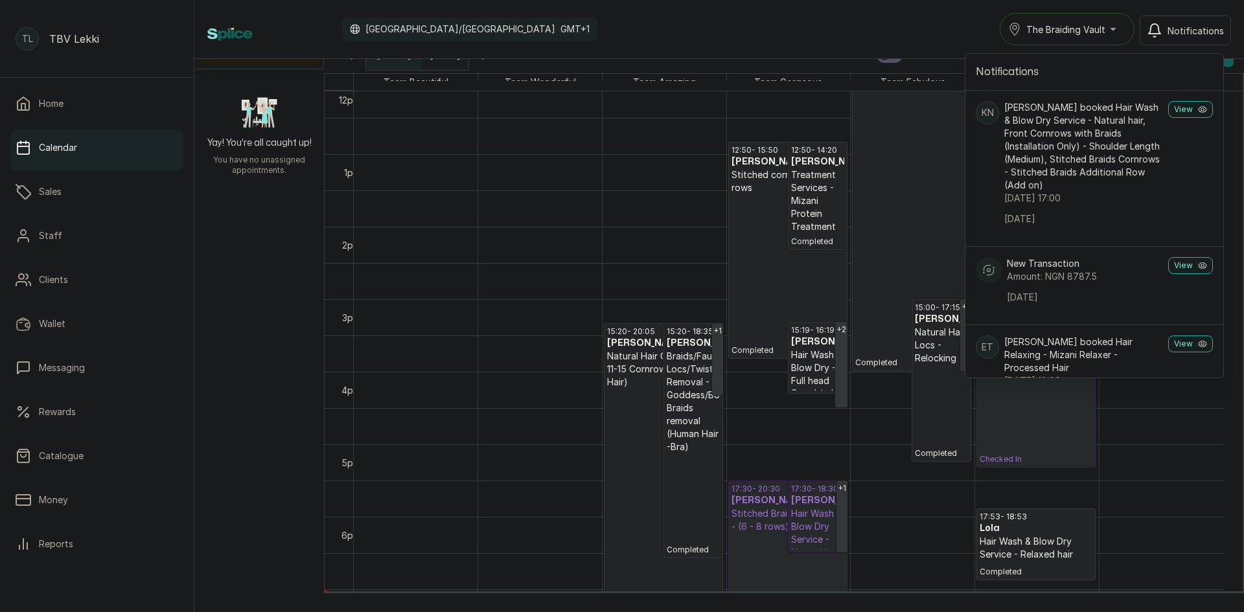
scroll to position [65, 0]
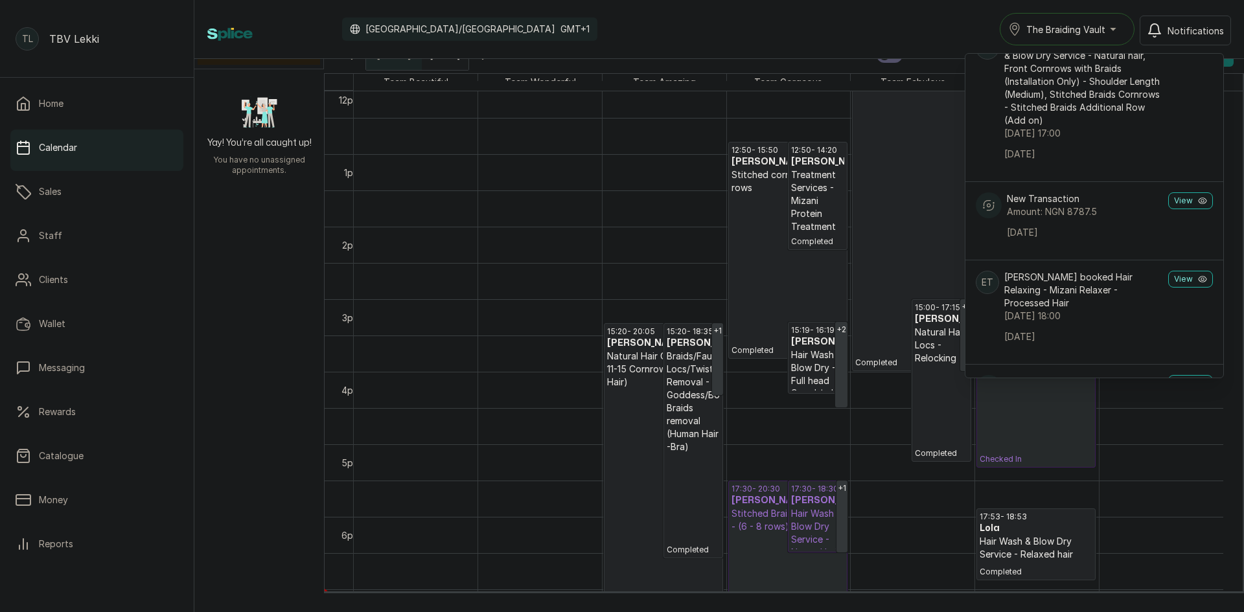
click at [927, 21] on div "Calendar Africa/Lagos GMT+1 The Braiding Vault Notifications Notifications KN K…" at bounding box center [719, 29] width 1024 height 32
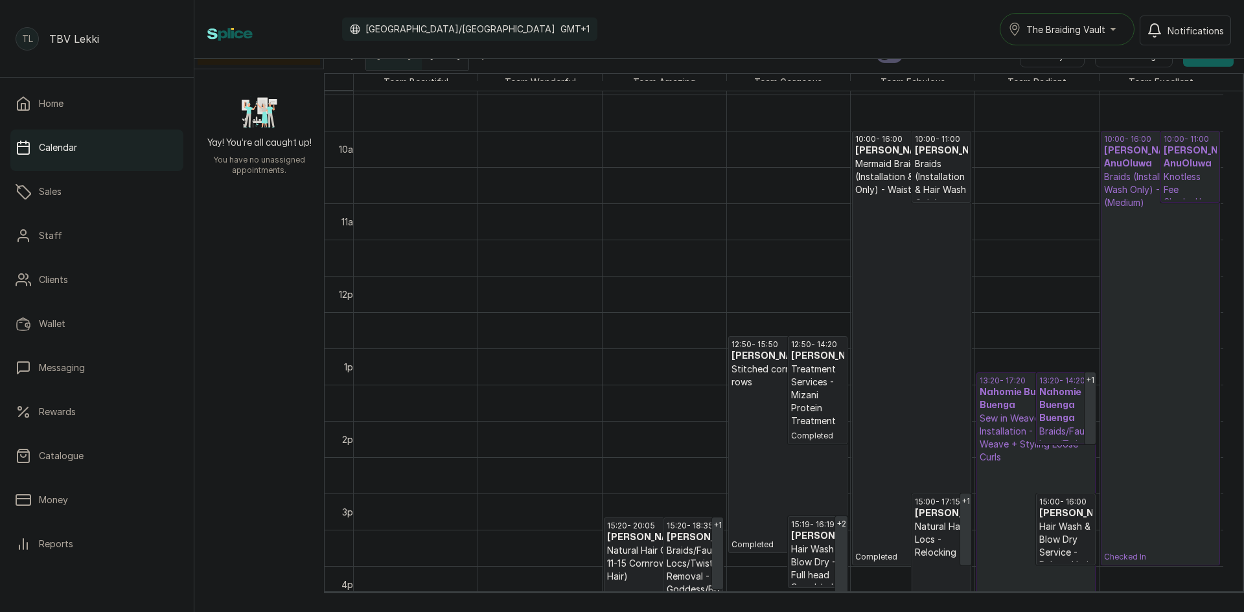
scroll to position [0, 0]
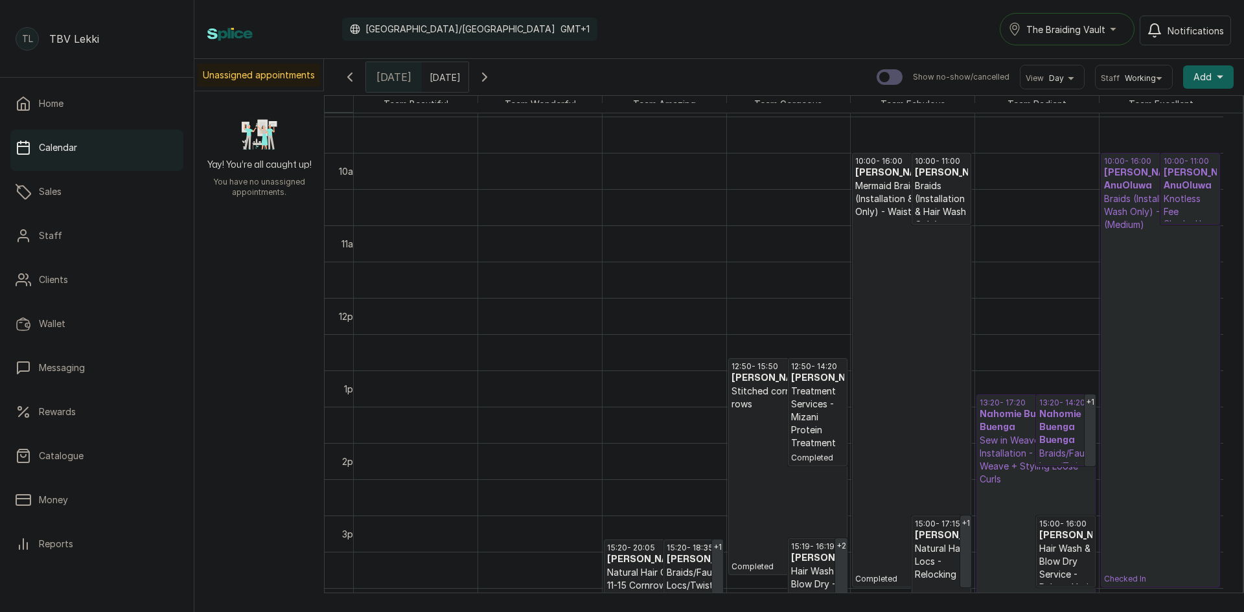
click at [492, 82] on icon "button" at bounding box center [485, 77] width 16 height 16
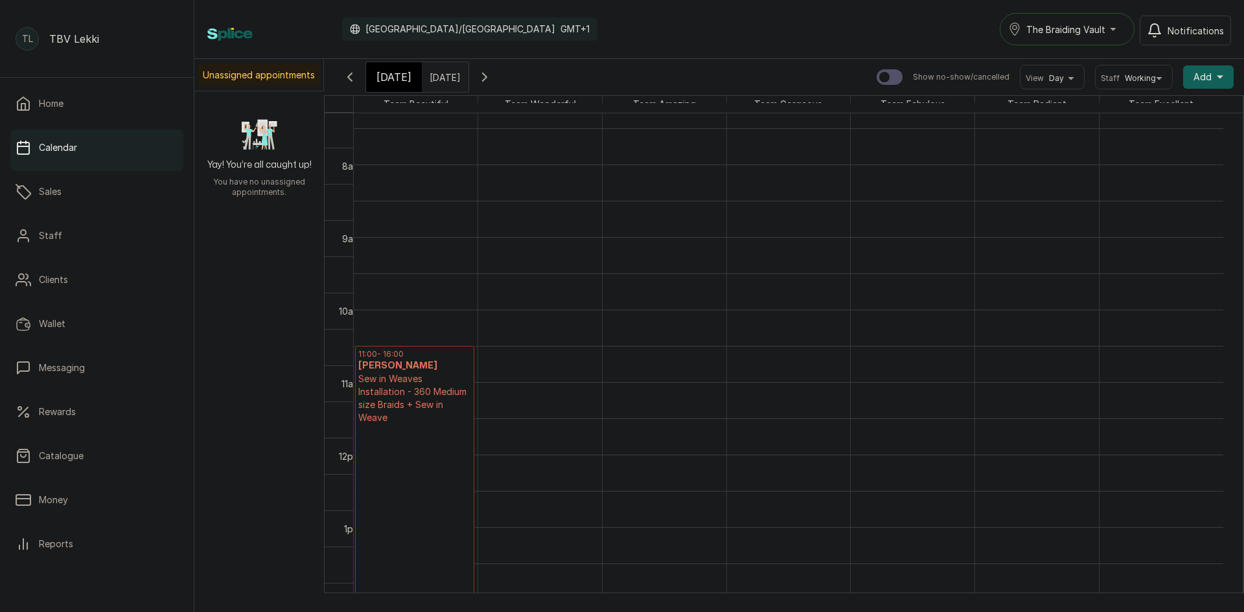
scroll to position [566, 0]
click at [441, 432] on p "Deposit Pending" at bounding box center [414, 564] width 113 height 281
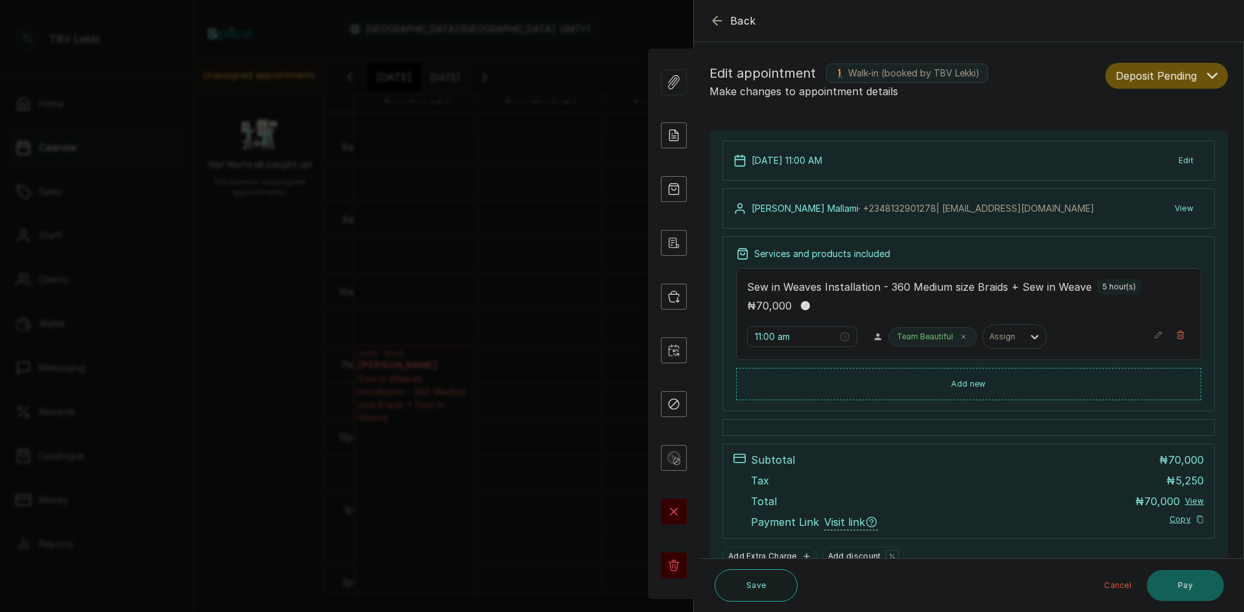
click at [1207, 75] on icon "button" at bounding box center [1212, 76] width 10 height 10
click at [1140, 148] on span "Confirmed" at bounding box center [1138, 147] width 45 height 14
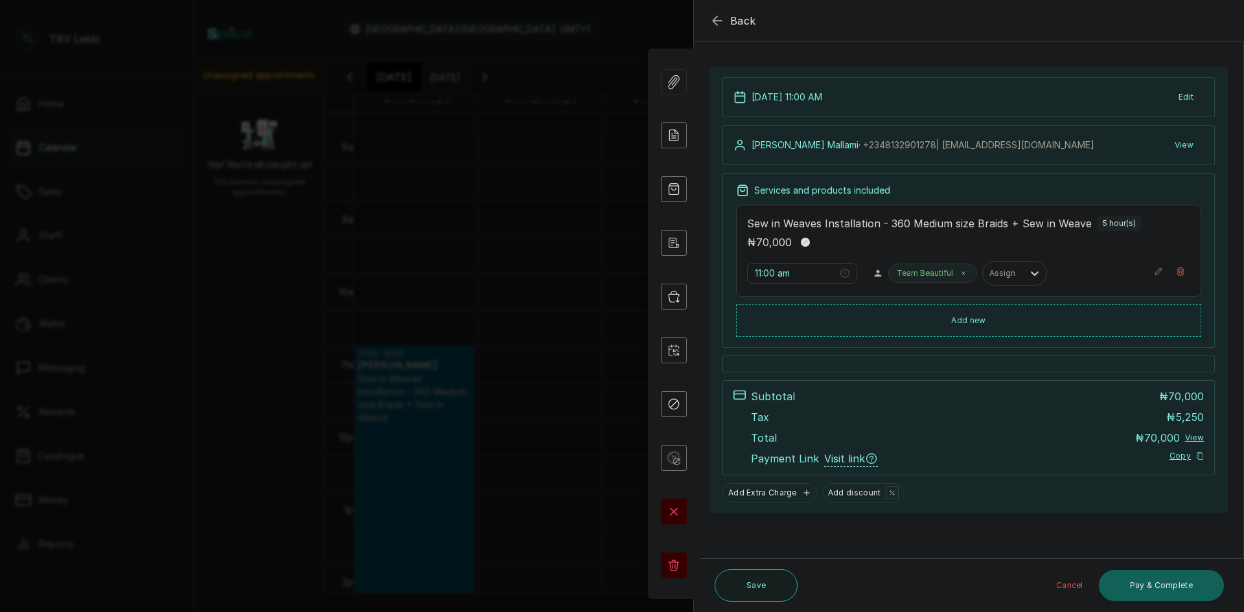
scroll to position [64, 0]
click at [679, 140] on icon at bounding box center [674, 135] width 26 height 26
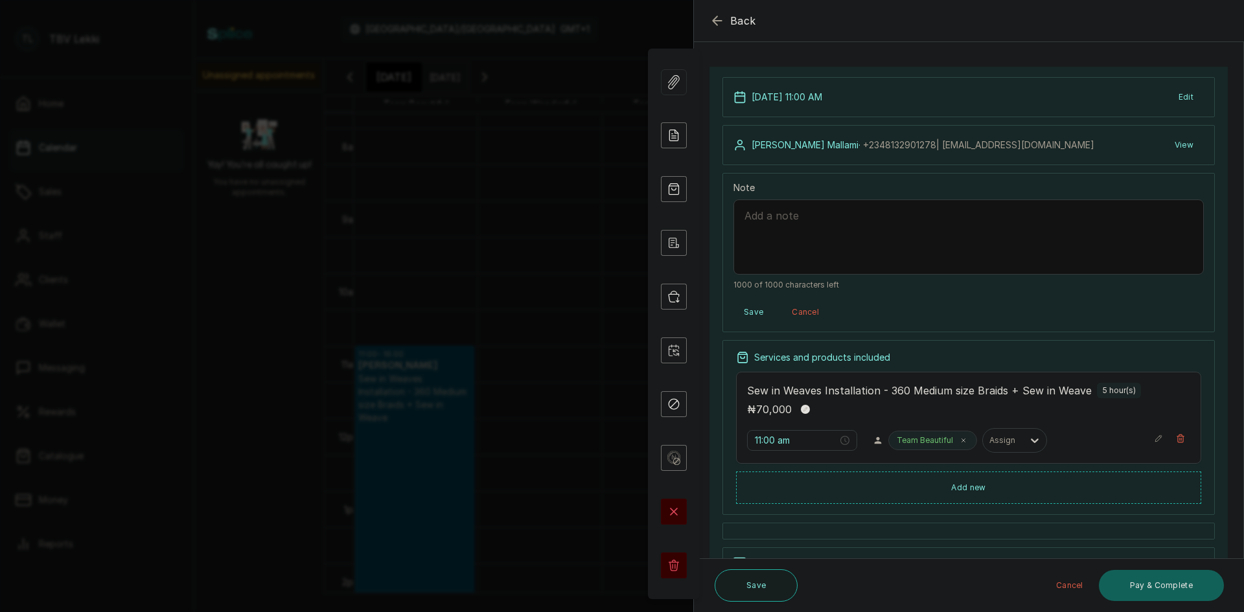
click at [803, 218] on textarea "Note" at bounding box center [968, 237] width 470 height 75
paste textarea "TRUE BELLE NIGERIA LIMITED"
type textarea "10,500 deposit on 14/10/2025 from TRUE BELLE NIGERIA LIMITED"
click at [748, 309] on button "Save" at bounding box center [753, 312] width 40 height 23
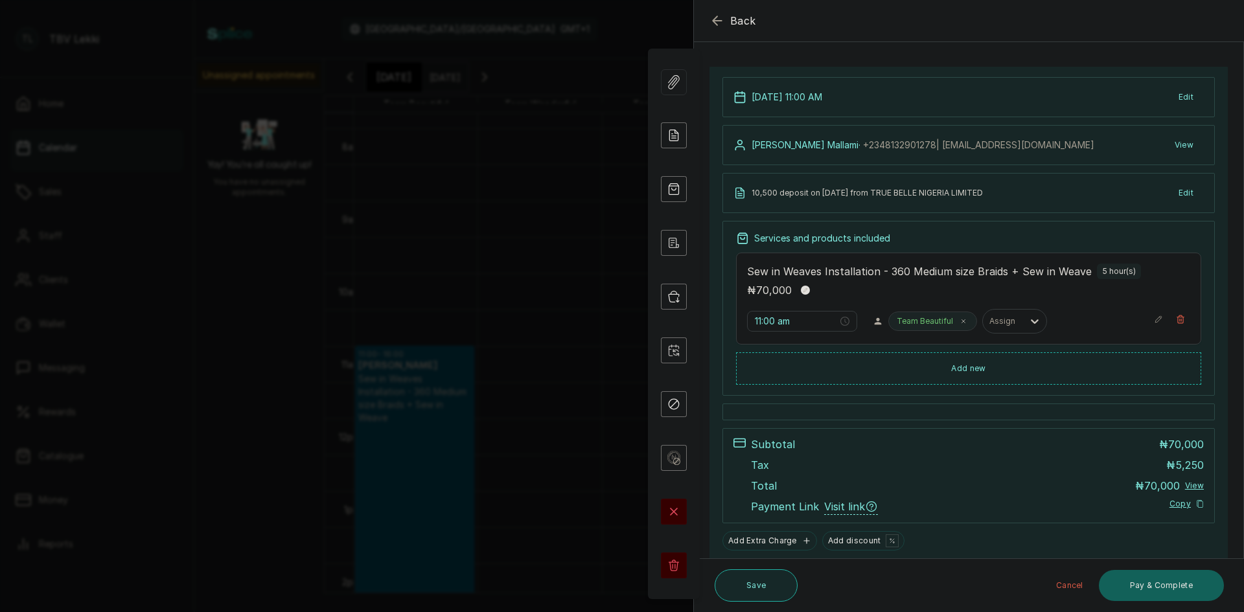
click at [769, 575] on button "Save" at bounding box center [756, 586] width 83 height 32
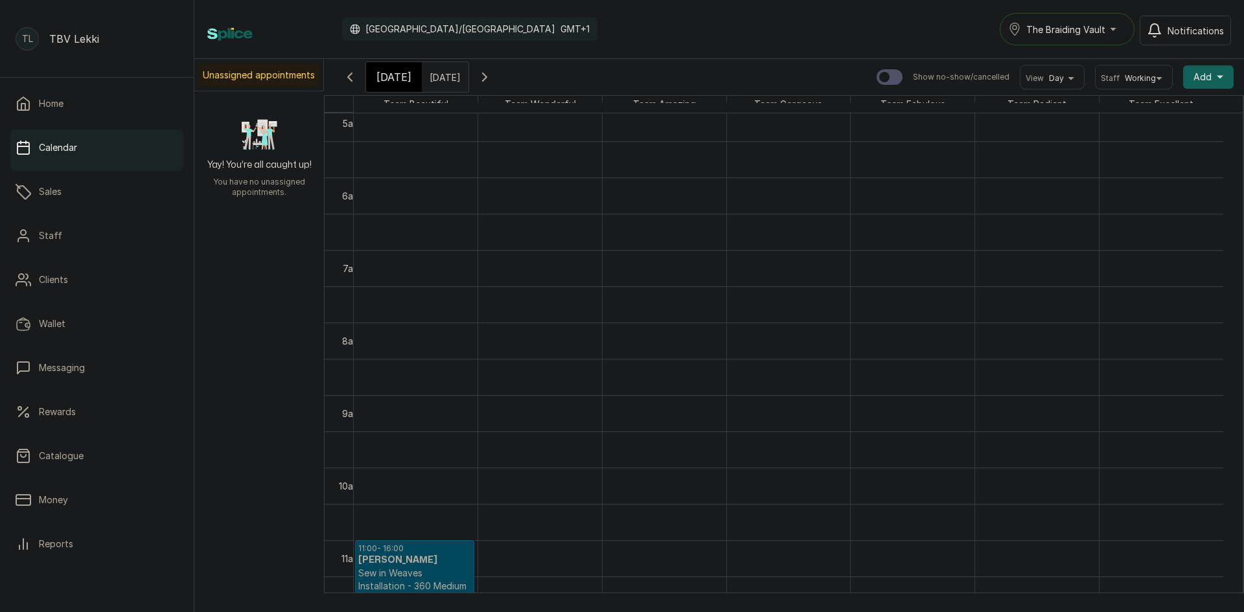
scroll to position [526, 0]
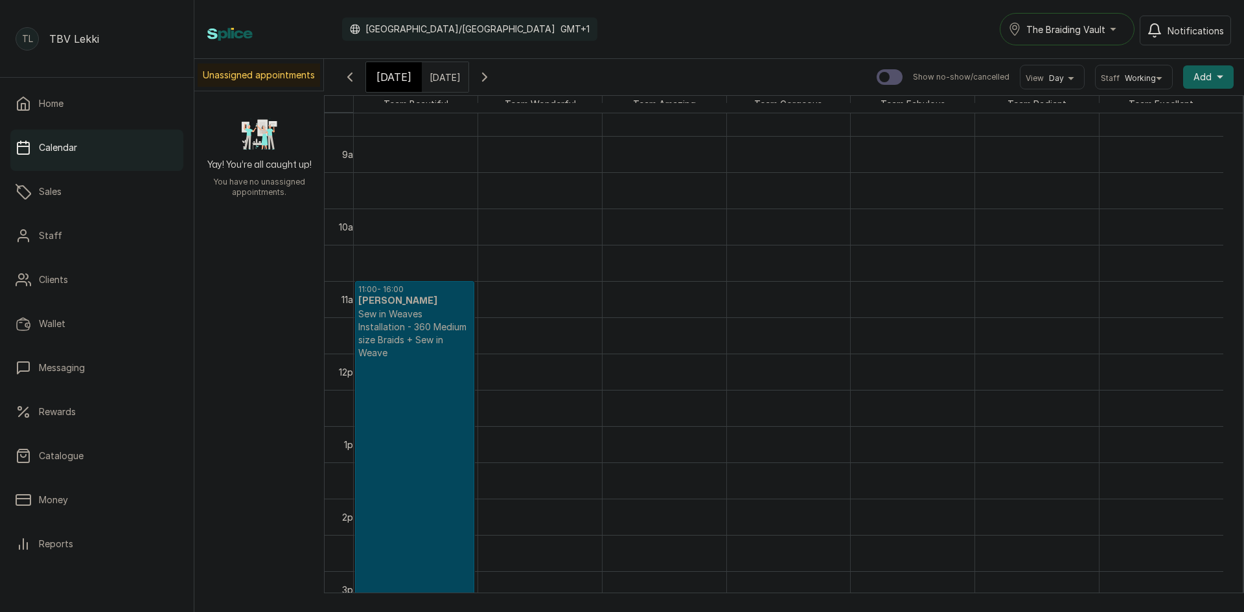
click at [404, 74] on span "Today" at bounding box center [393, 77] width 35 height 16
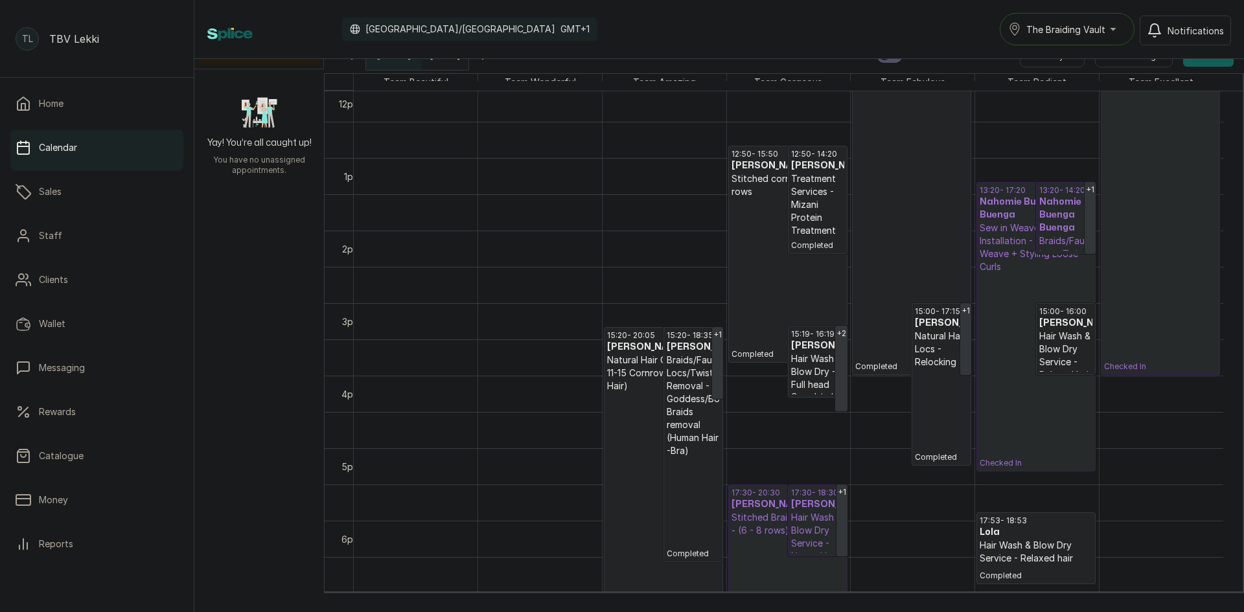
scroll to position [869, 0]
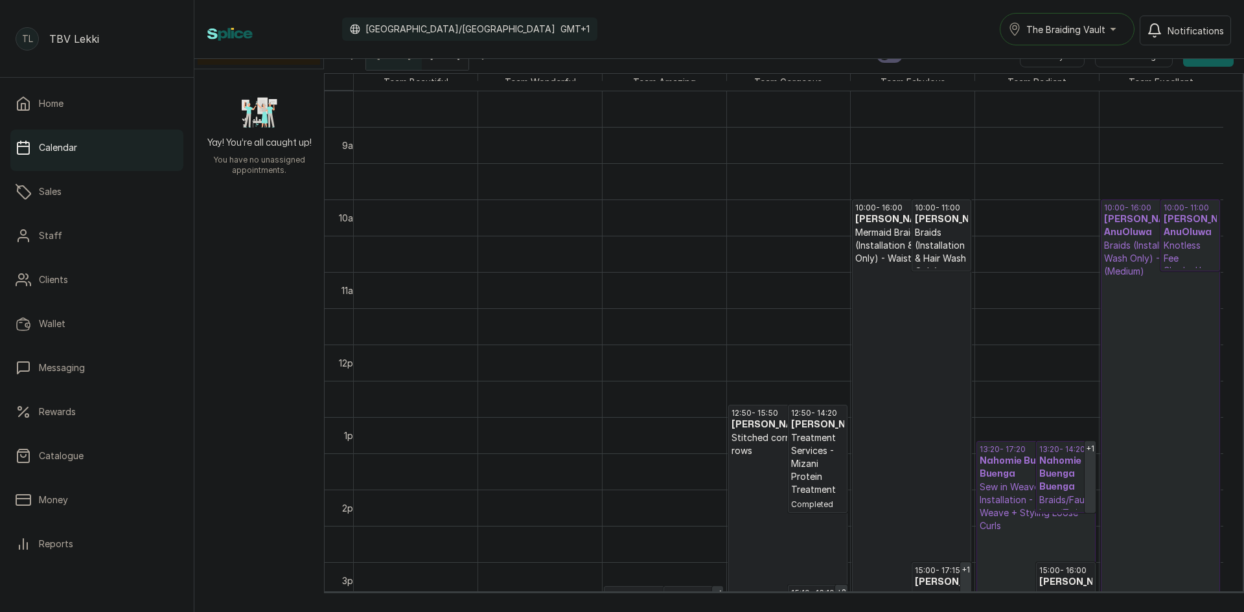
click at [1066, 32] on span "The Braiding Vault" at bounding box center [1065, 30] width 79 height 14
click at [1087, 91] on span "The Braiding Vault" at bounding box center [1105, 87] width 158 height 16
click at [1070, 35] on div "Switching branch" at bounding box center [622, 26] width 1244 height 26
click at [1078, 32] on div "Switching branch" at bounding box center [622, 26] width 1244 height 26
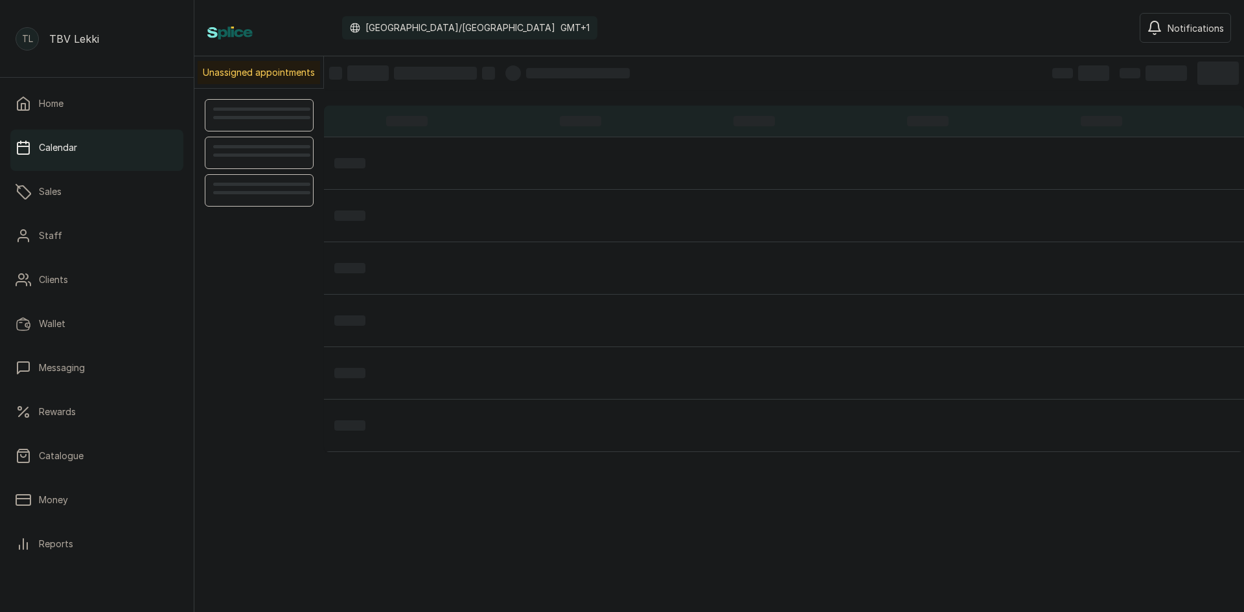
scroll to position [436, 0]
click at [1065, 23] on span "The Braiding Vault" at bounding box center [1065, 30] width 79 height 14
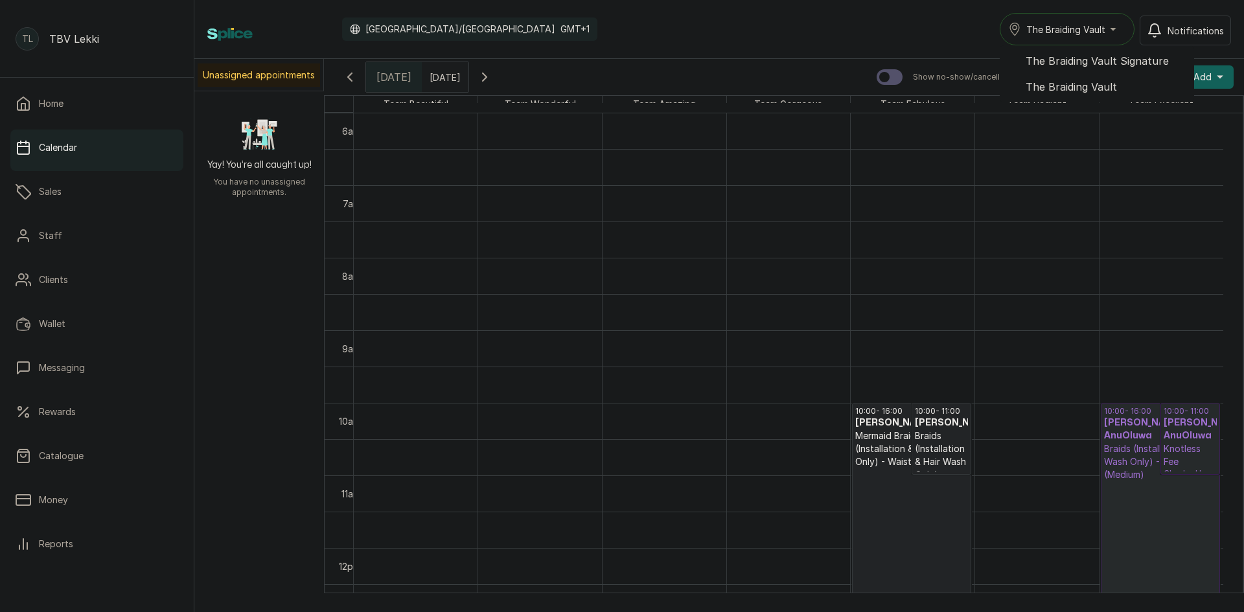
click at [1110, 57] on span "The Braiding Vault Signature" at bounding box center [1105, 61] width 158 height 16
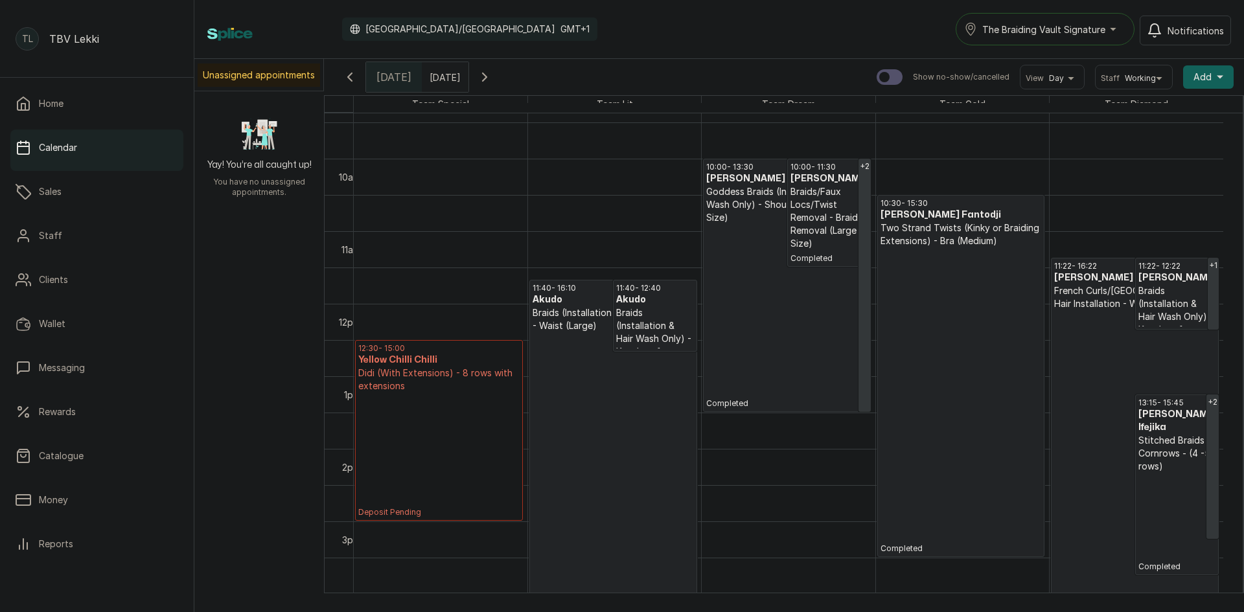
click at [1045, 21] on div "The Braiding Vault Signature" at bounding box center [1045, 29] width 162 height 16
click at [1089, 82] on span "The Braiding Vault" at bounding box center [1061, 87] width 158 height 16
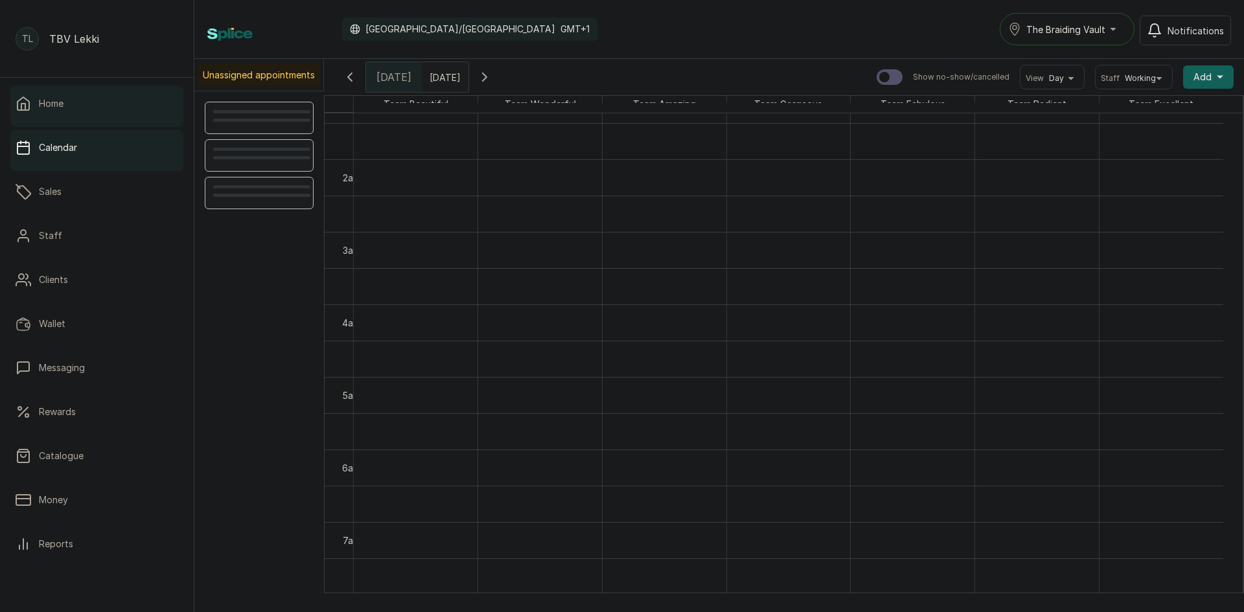
click at [46, 108] on p "Home" at bounding box center [51, 103] width 25 height 13
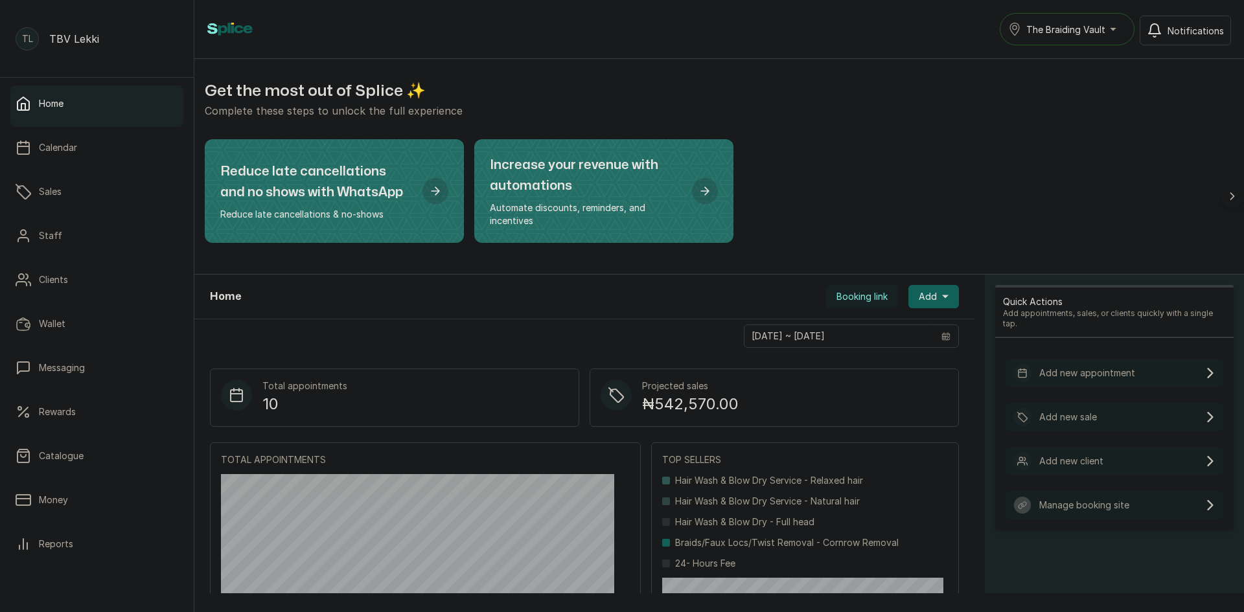
scroll to position [102, 0]
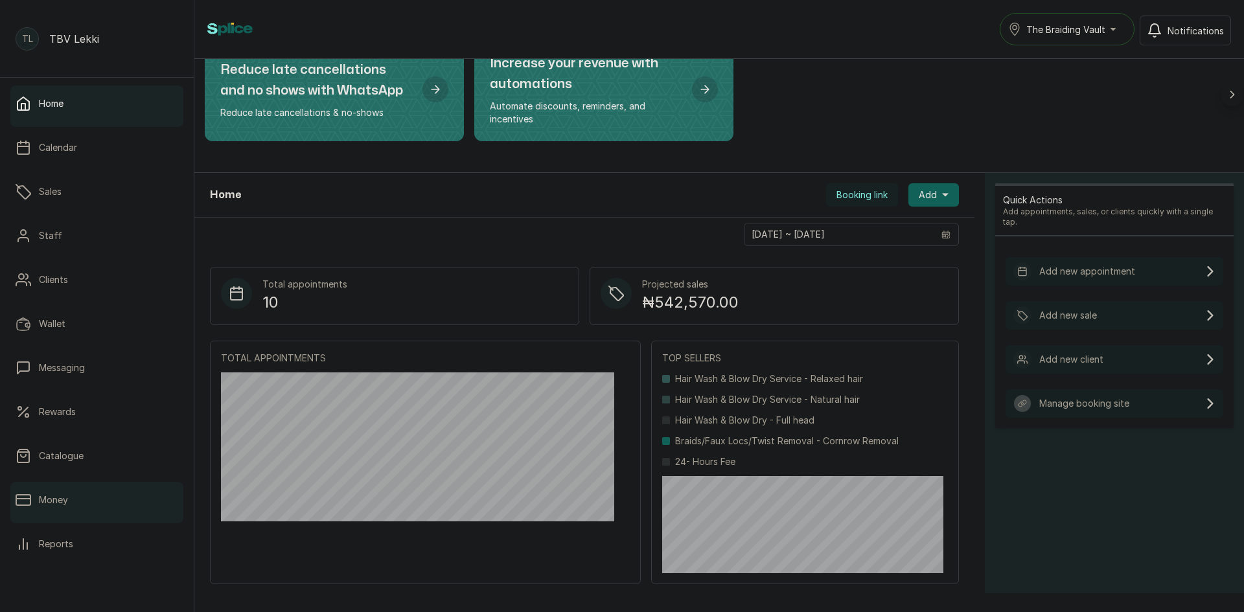
click at [47, 498] on p "Money" at bounding box center [53, 500] width 29 height 13
